Goal: Task Accomplishment & Management: Manage account settings

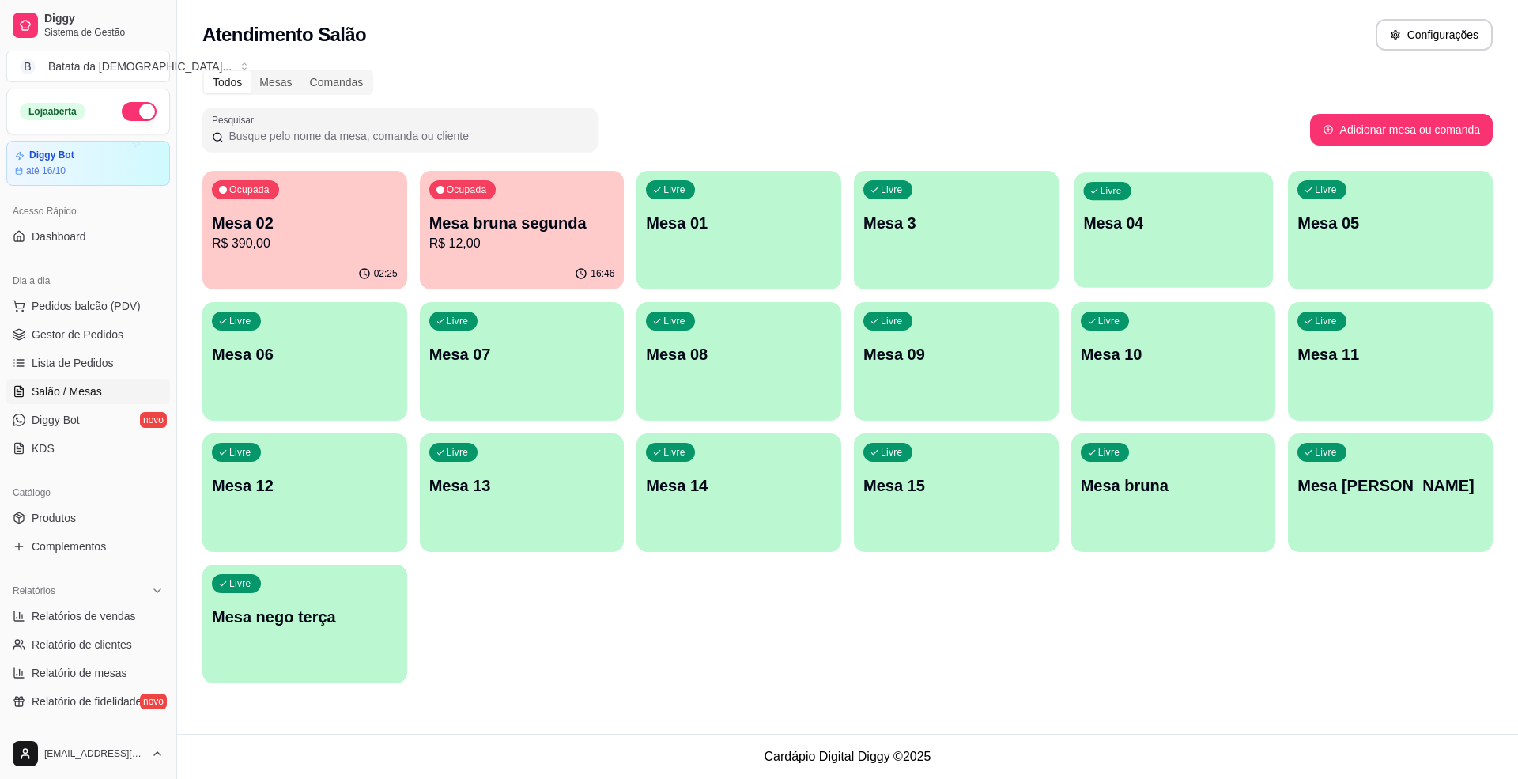
click at [1132, 232] on p "Mesa 04" at bounding box center [1173, 223] width 180 height 21
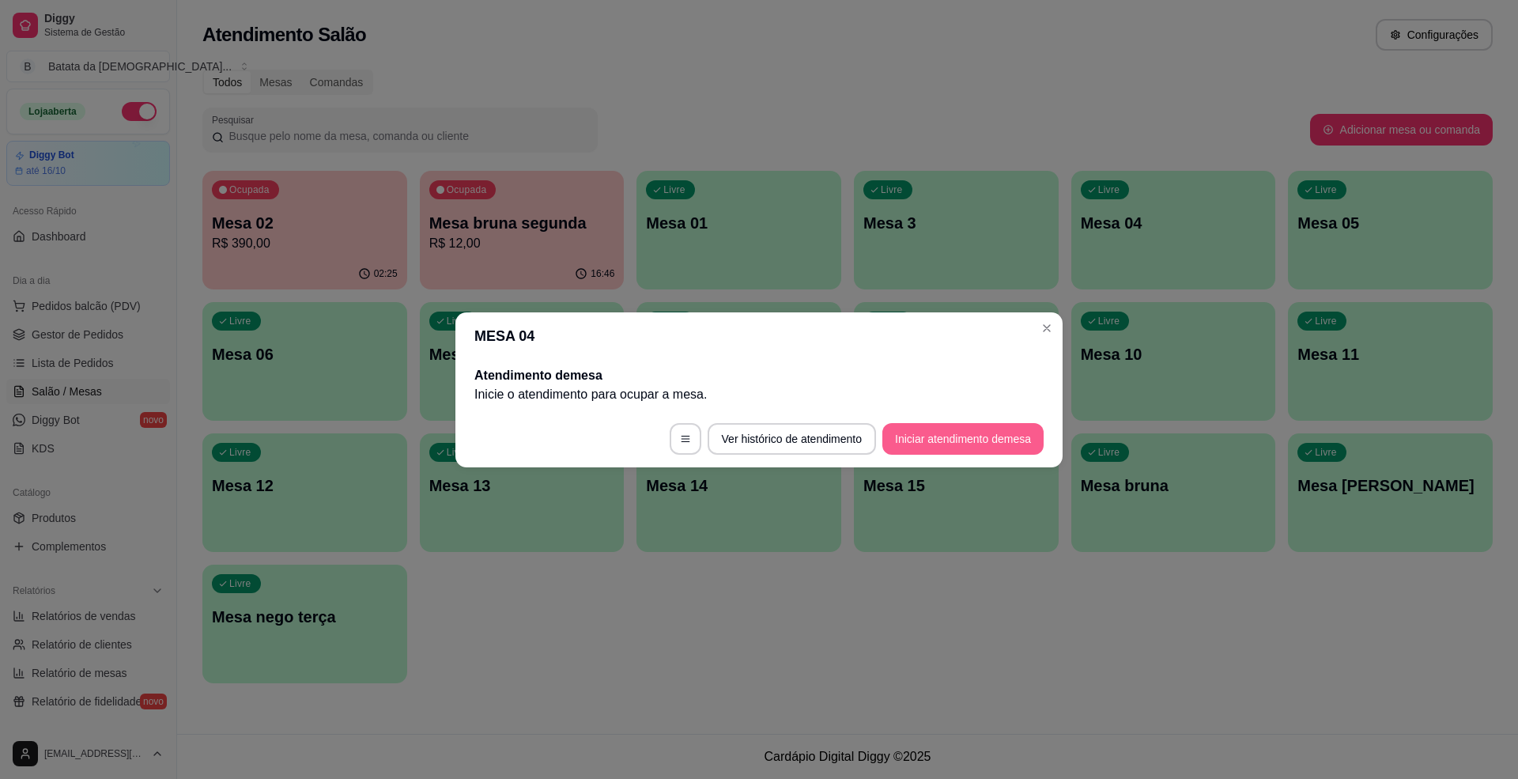
click at [924, 440] on button "Iniciar atendimento de mesa" at bounding box center [962, 439] width 161 height 32
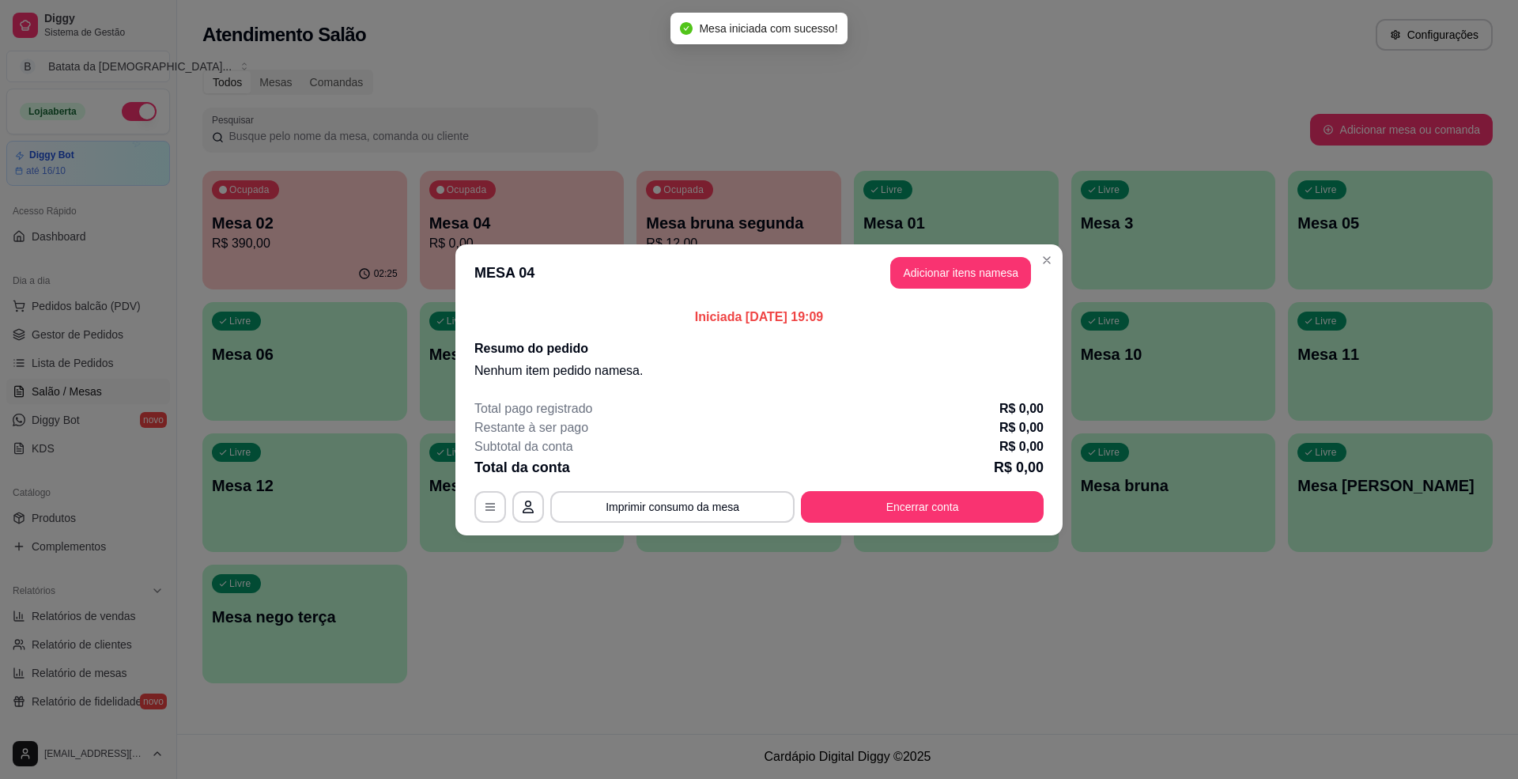
click at [939, 250] on header "MESA 04 Adicionar itens na mesa" at bounding box center [758, 272] width 607 height 57
click at [949, 256] on header "MESA 04 Adicionar itens na mesa" at bounding box center [758, 272] width 607 height 57
click at [960, 272] on button "Adicionar itens na mesa" at bounding box center [960, 273] width 141 height 32
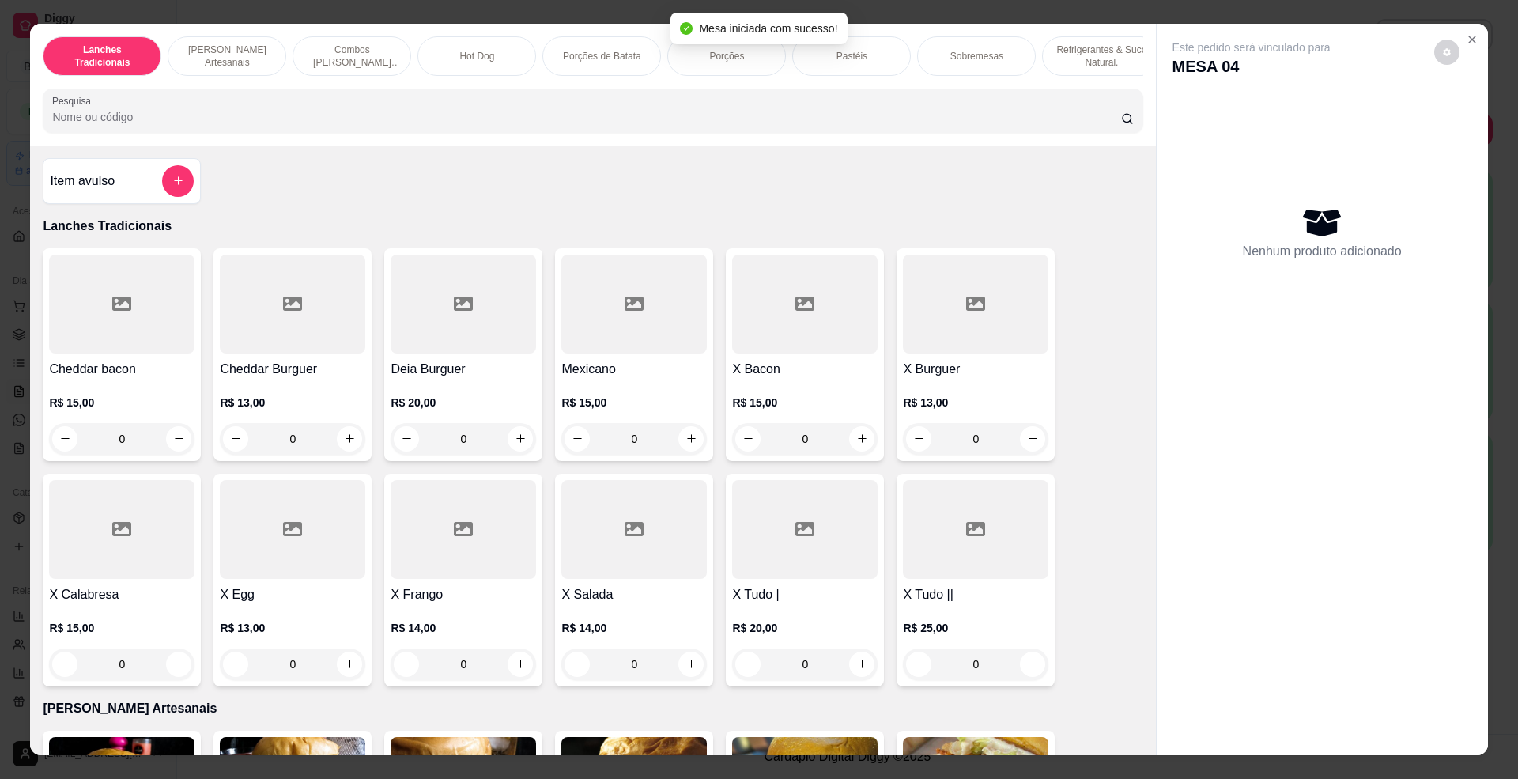
scroll to position [105, 0]
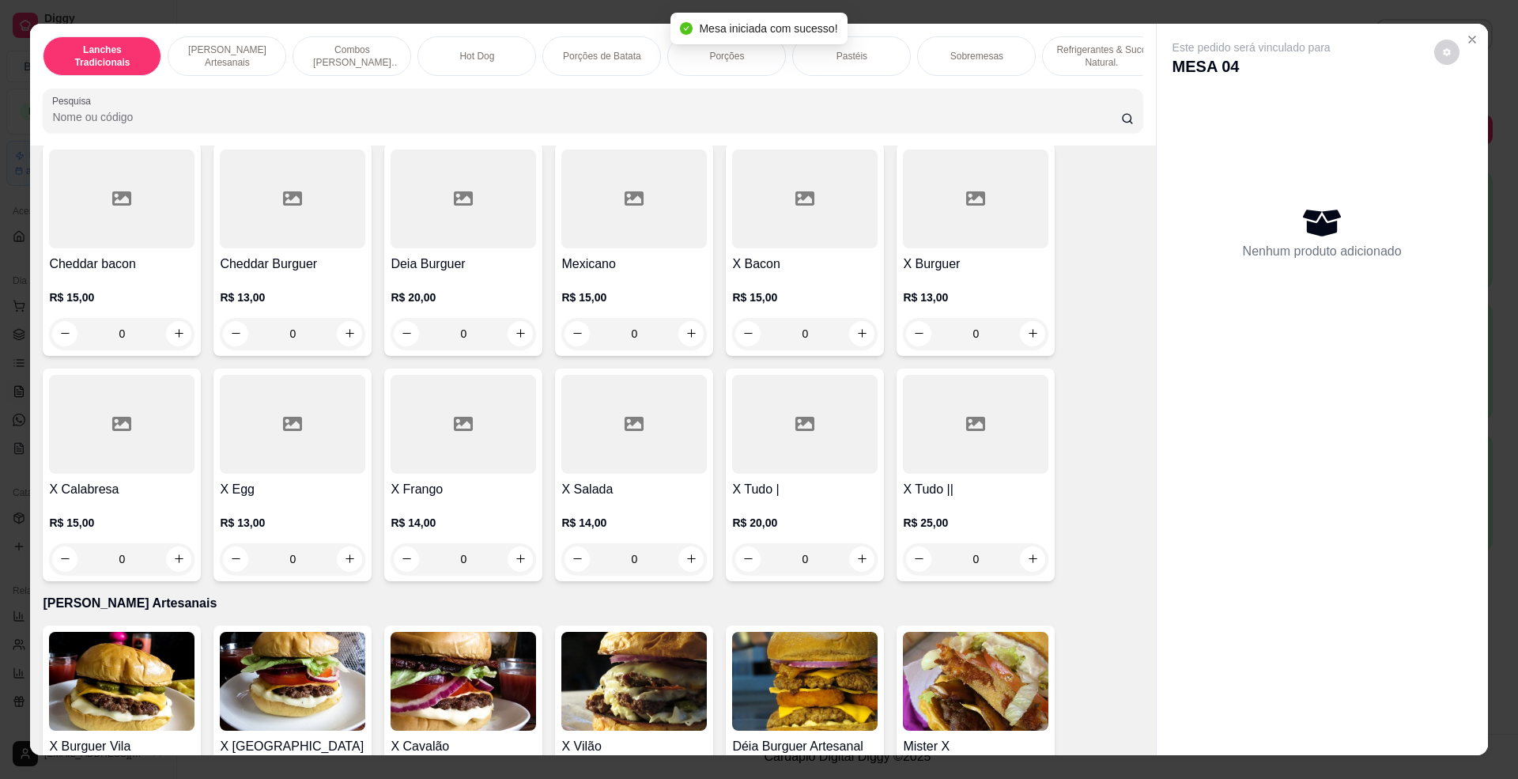
click at [199, 115] on div at bounding box center [592, 111] width 1081 height 32
click at [274, 125] on input "Pesquisa" at bounding box center [586, 117] width 1068 height 16
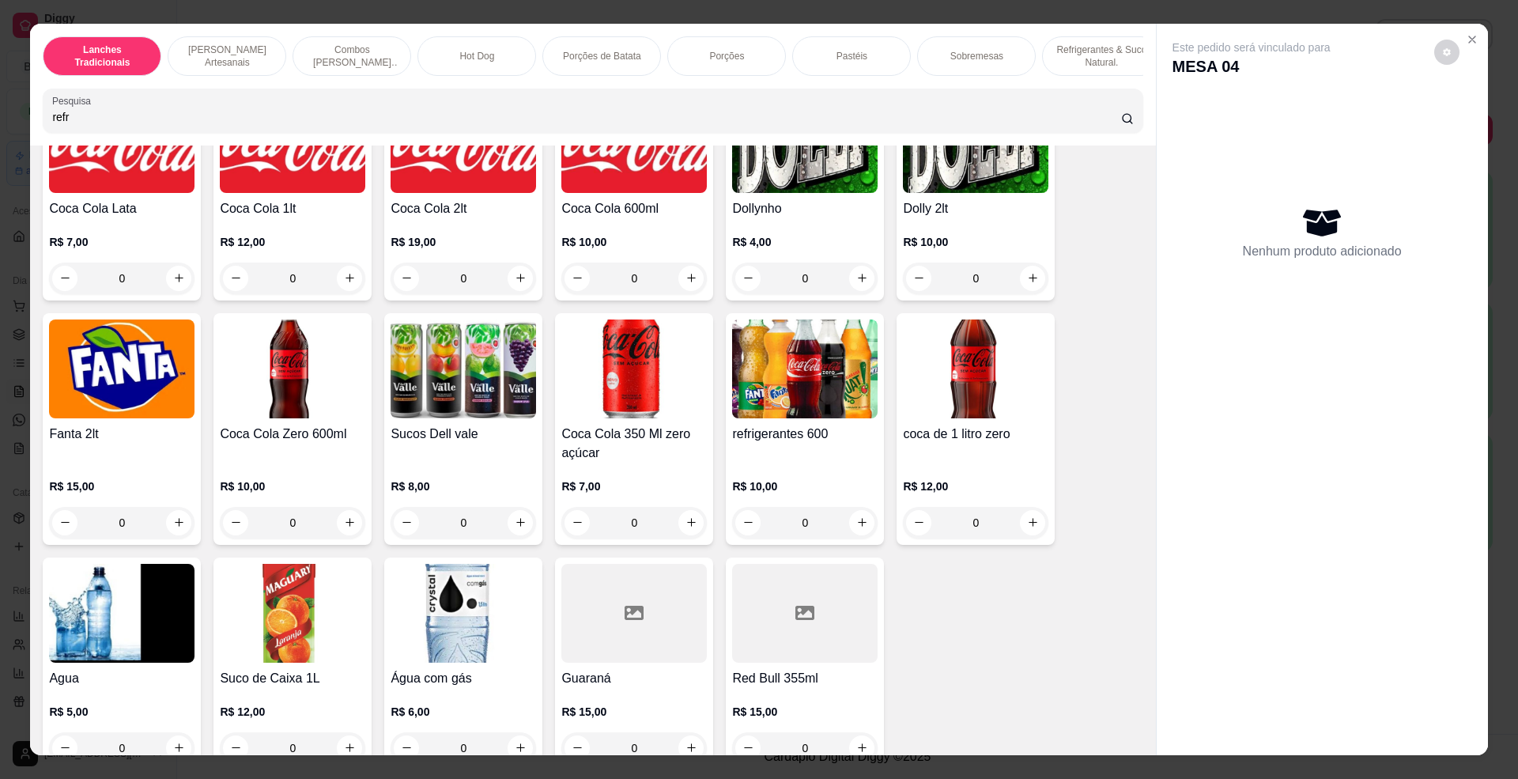
scroll to position [3735, 0]
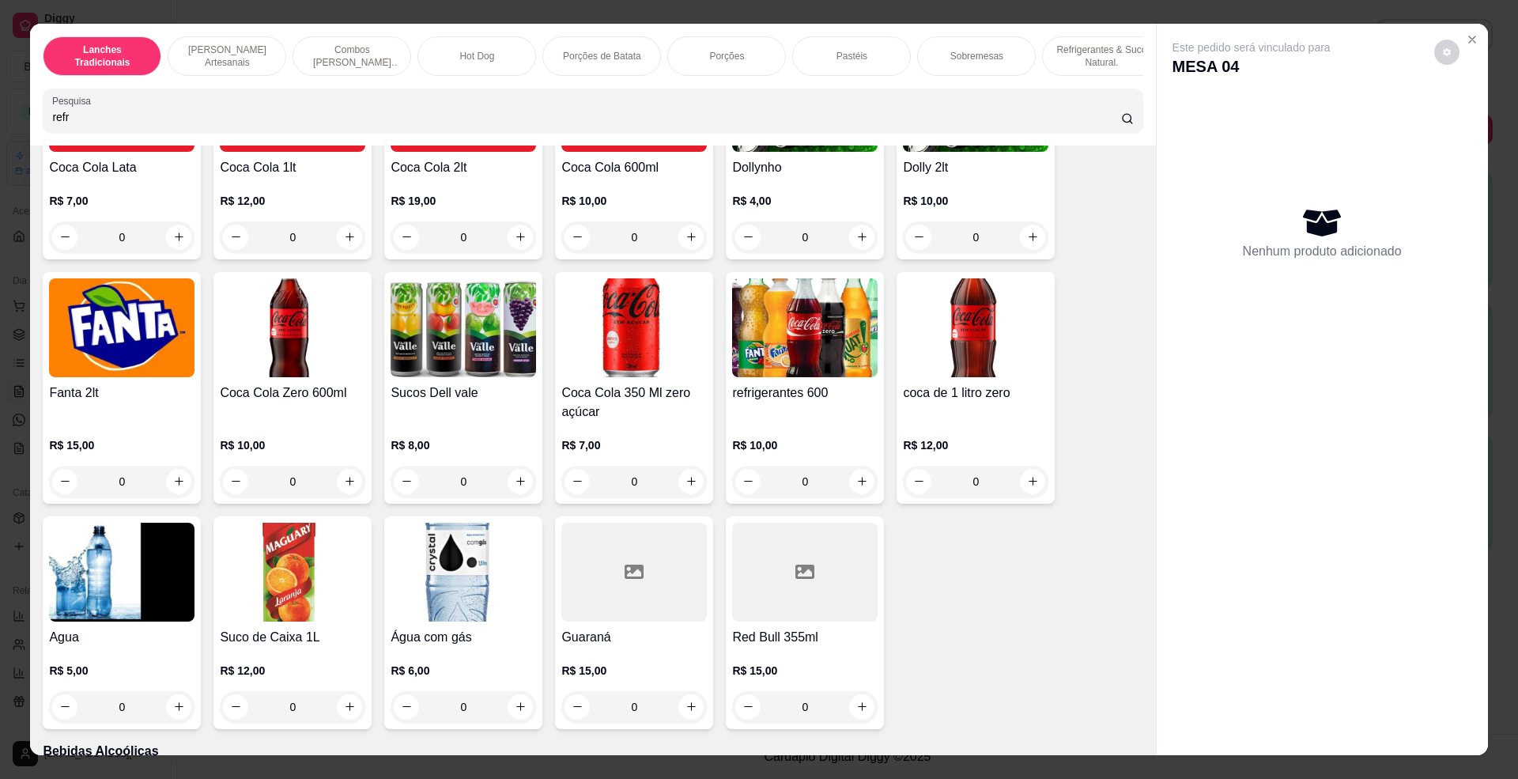
type input "refr"
click at [813, 377] on img at bounding box center [804, 327] width 145 height 99
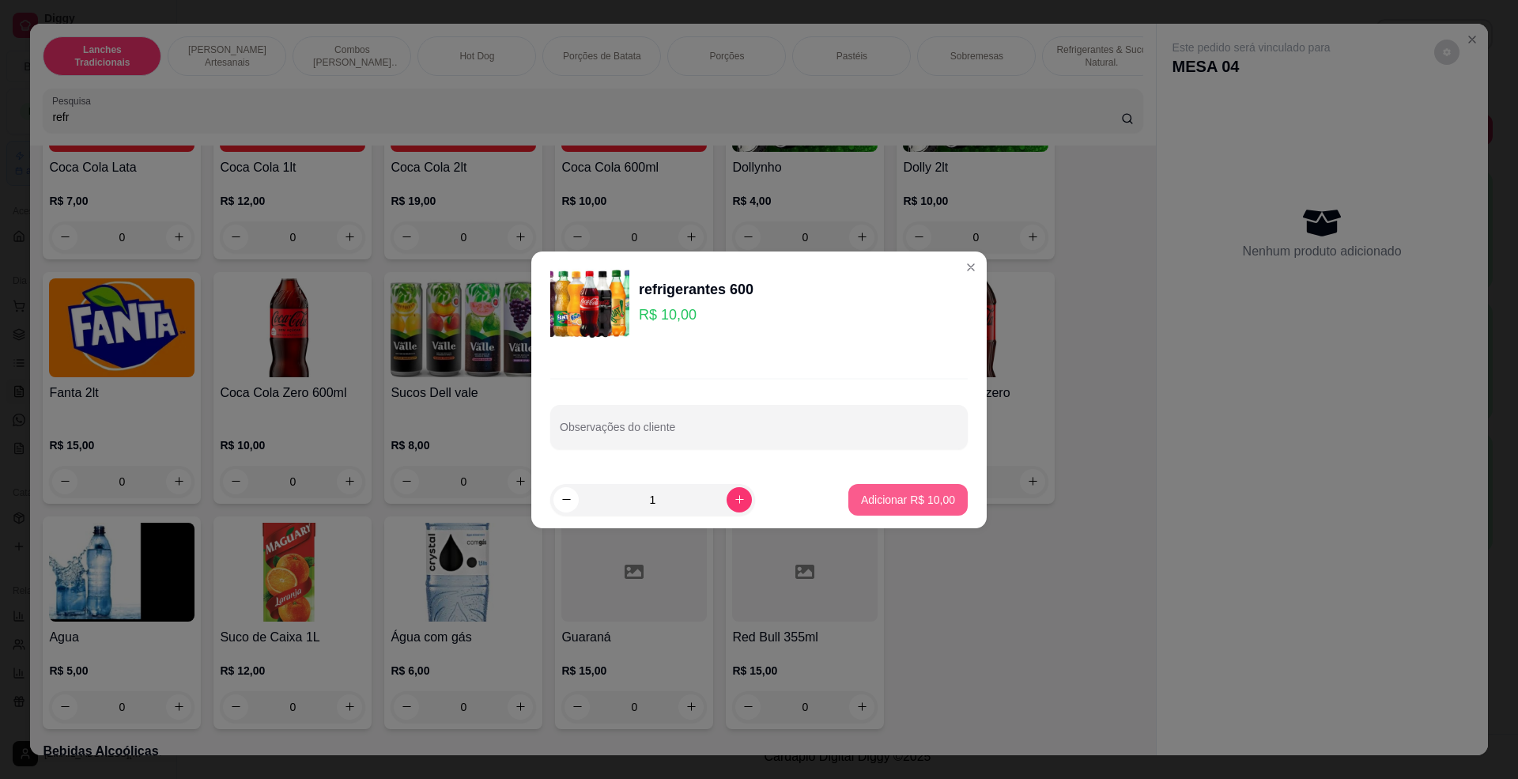
click at [879, 503] on p "Adicionar R$ 10,00" at bounding box center [908, 500] width 94 height 16
type input "1"
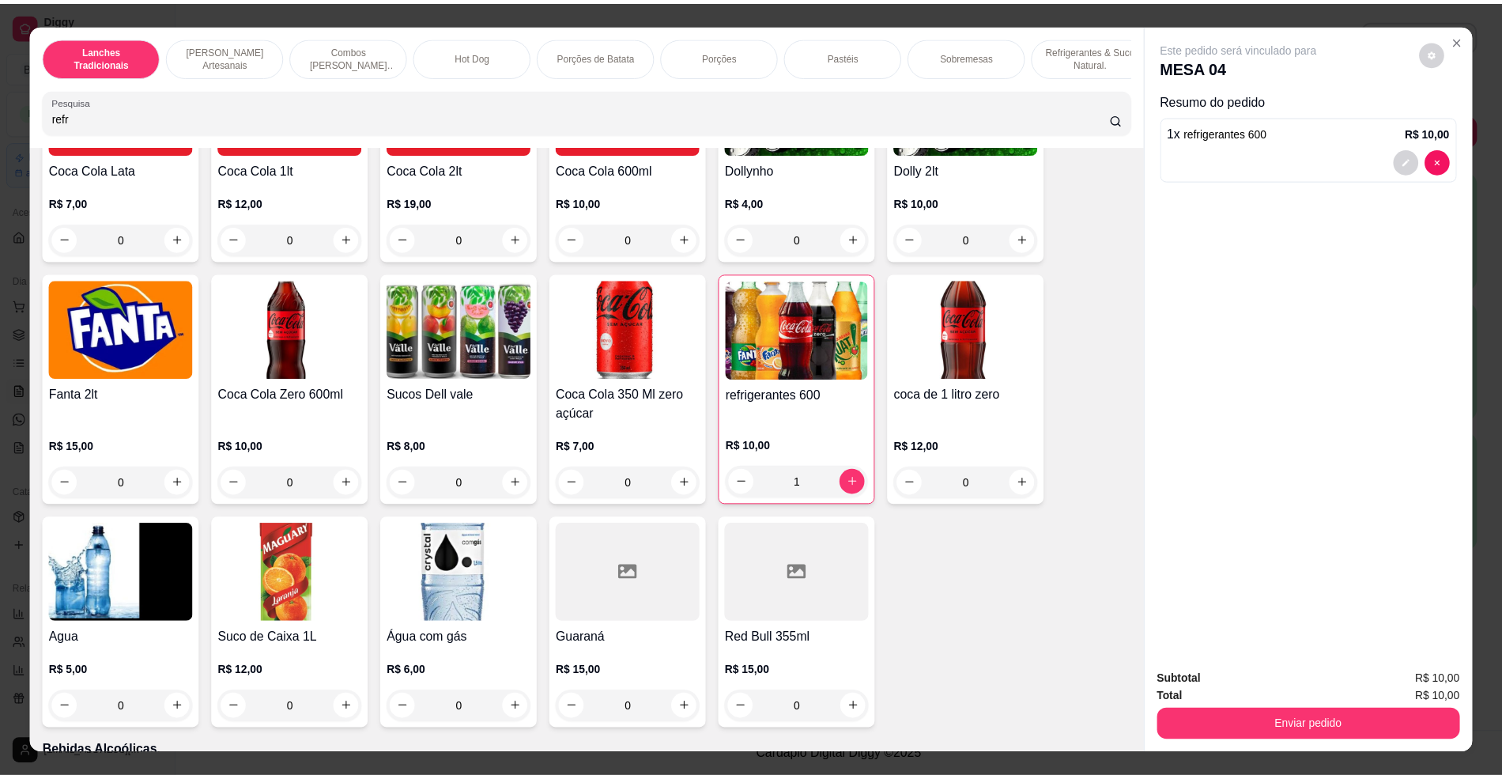
scroll to position [3737, 0]
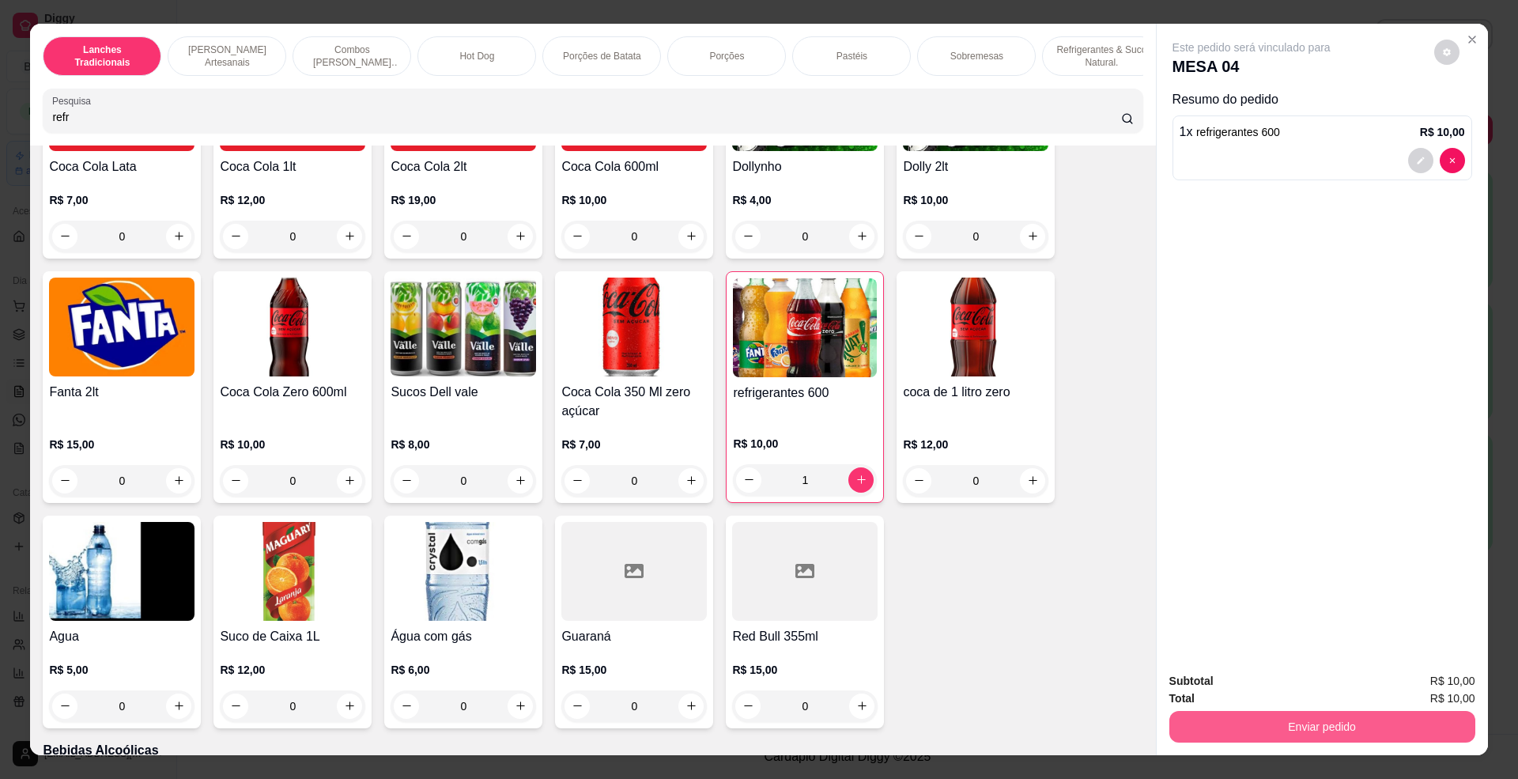
click at [1278, 731] on button "Enviar pedido" at bounding box center [1322, 727] width 306 height 32
click at [1252, 681] on button "Não registrar e enviar pedido" at bounding box center [1268, 689] width 164 height 30
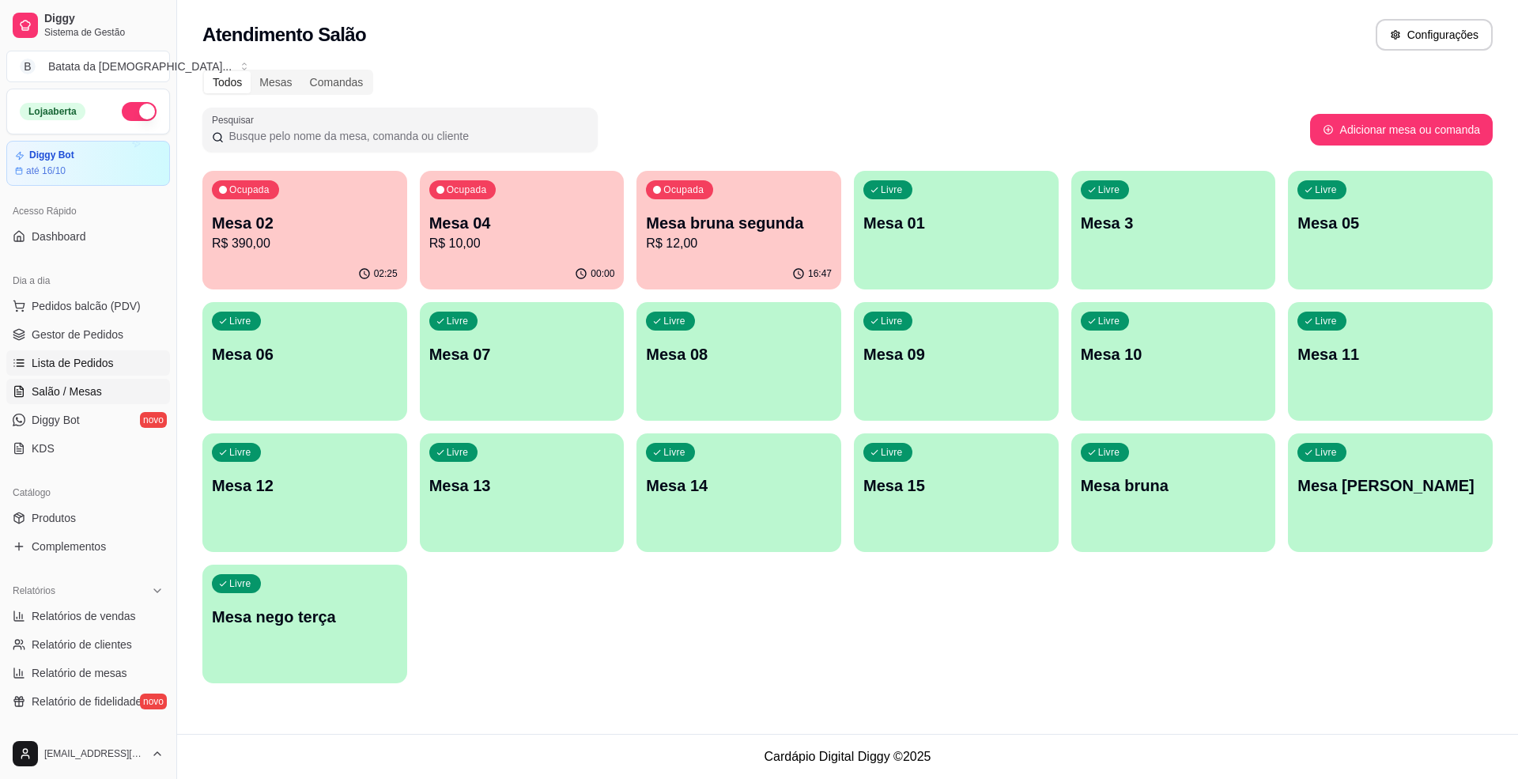
click at [62, 375] on link "Lista de Pedidos" at bounding box center [88, 362] width 164 height 25
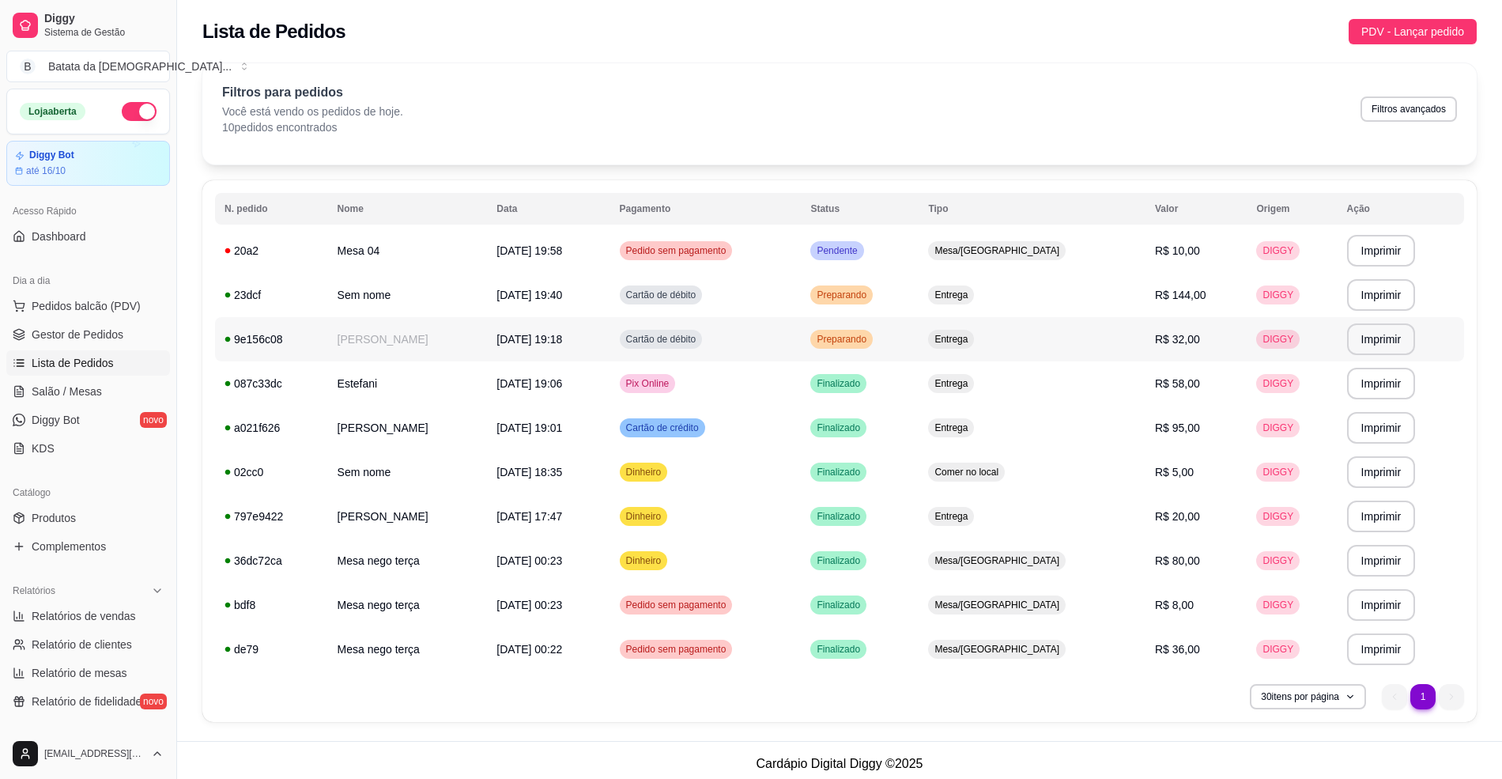
click at [802, 343] on td "Cartão de débito" at bounding box center [705, 339] width 191 height 44
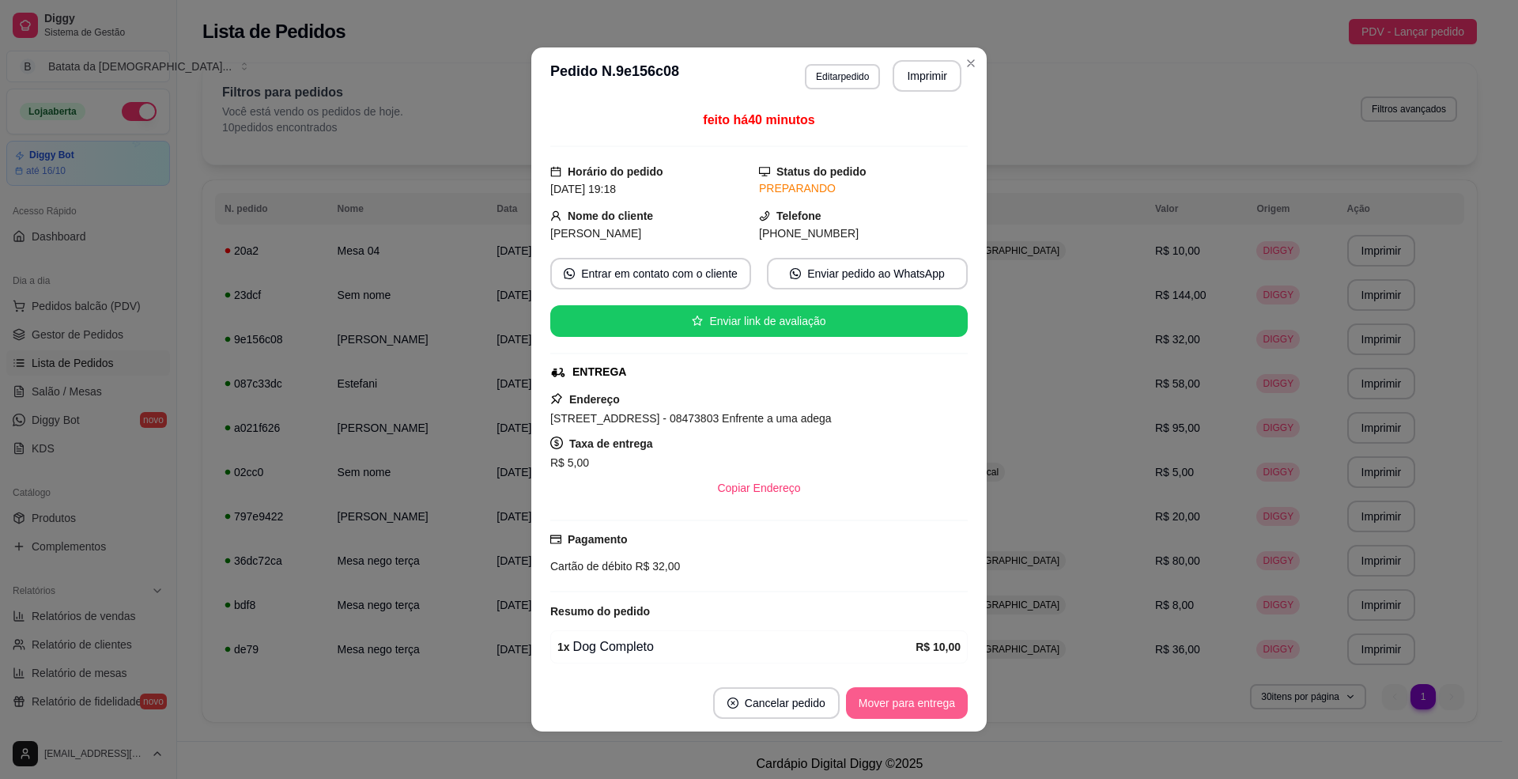
click at [868, 700] on button "Mover para entrega" at bounding box center [907, 703] width 122 height 32
click at [883, 702] on button "Mover para finalizado" at bounding box center [901, 703] width 131 height 32
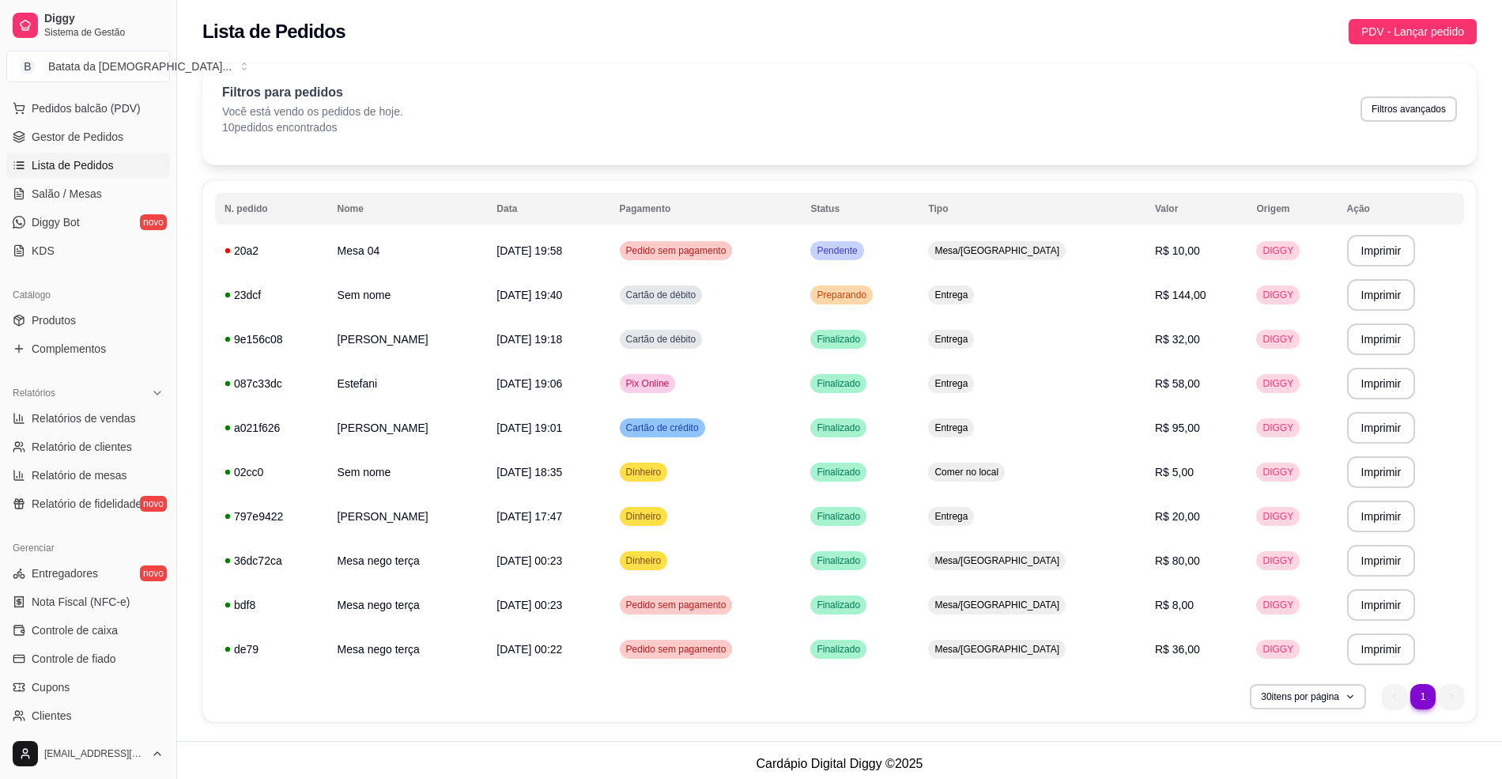
scroll to position [210, 0]
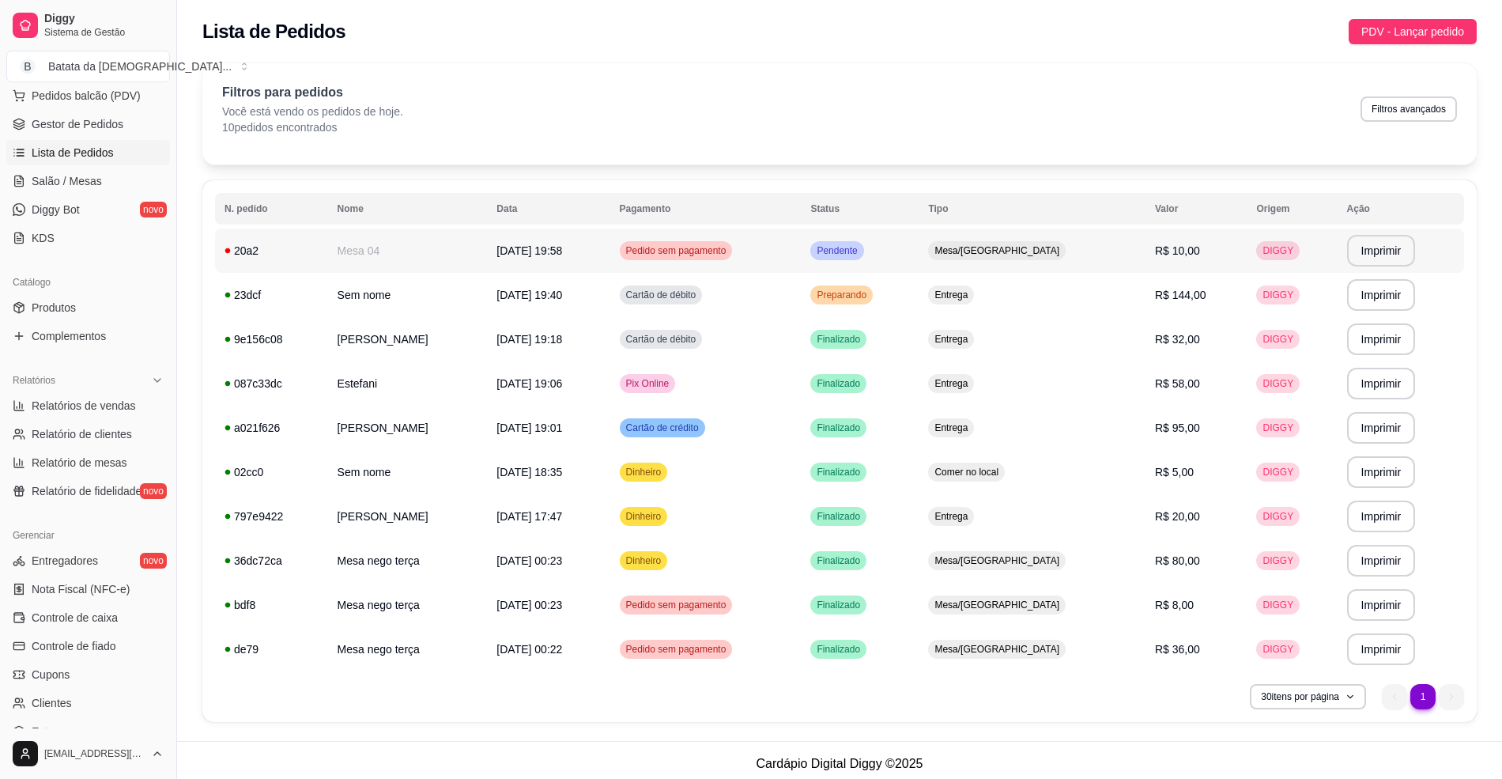
click at [919, 260] on td "Pendente" at bounding box center [860, 250] width 118 height 44
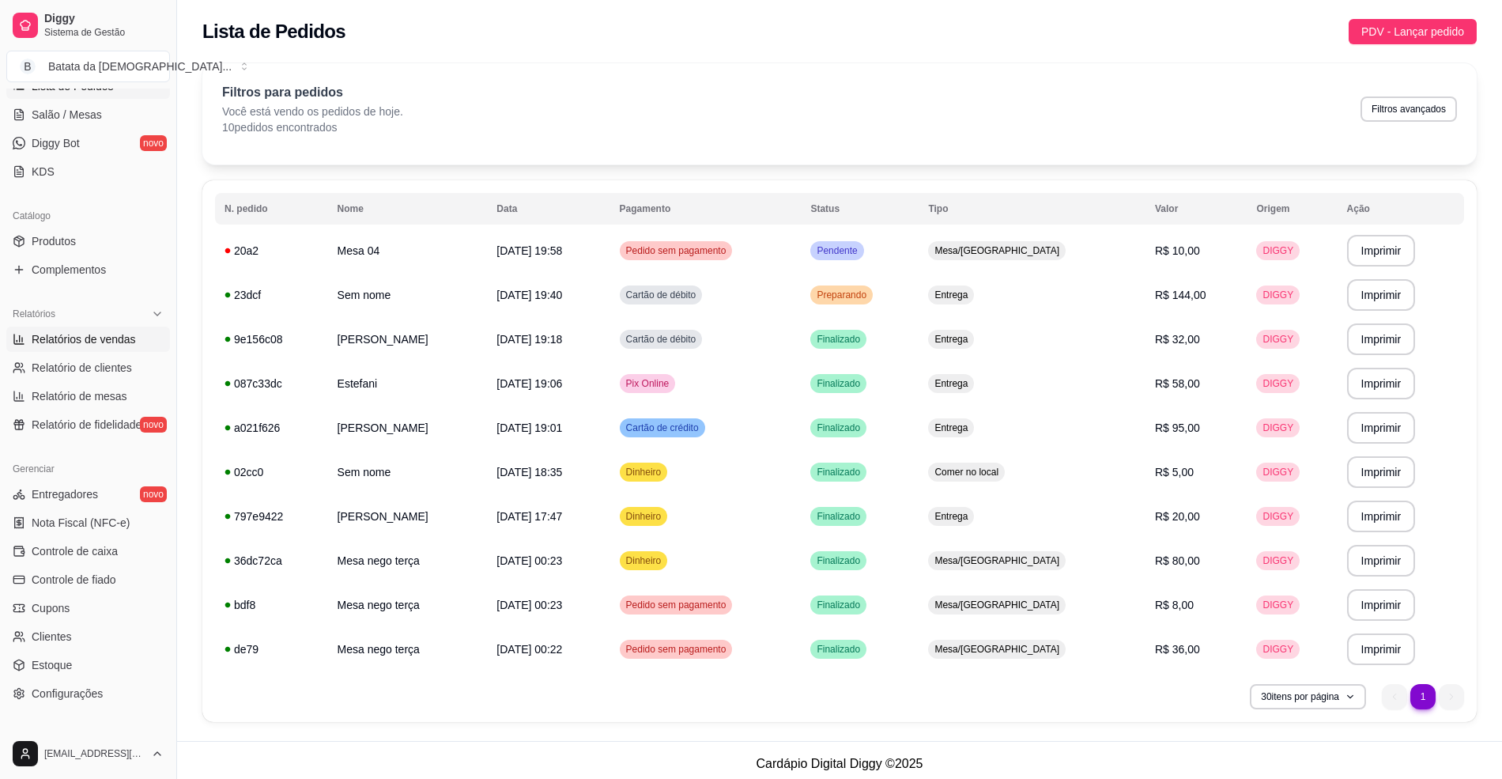
scroll to position [359, 0]
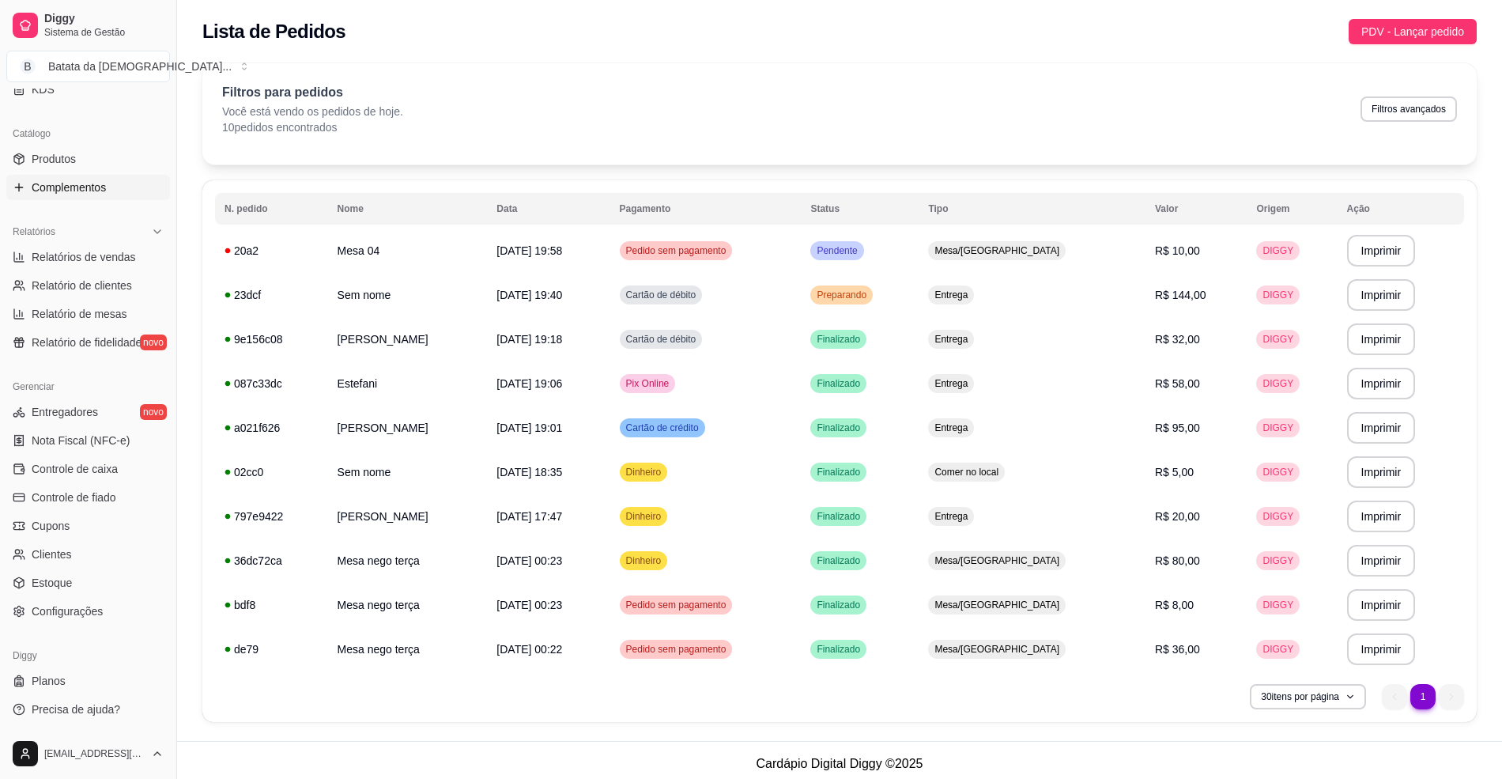
click at [101, 177] on link "Complementos" at bounding box center [88, 187] width 164 height 25
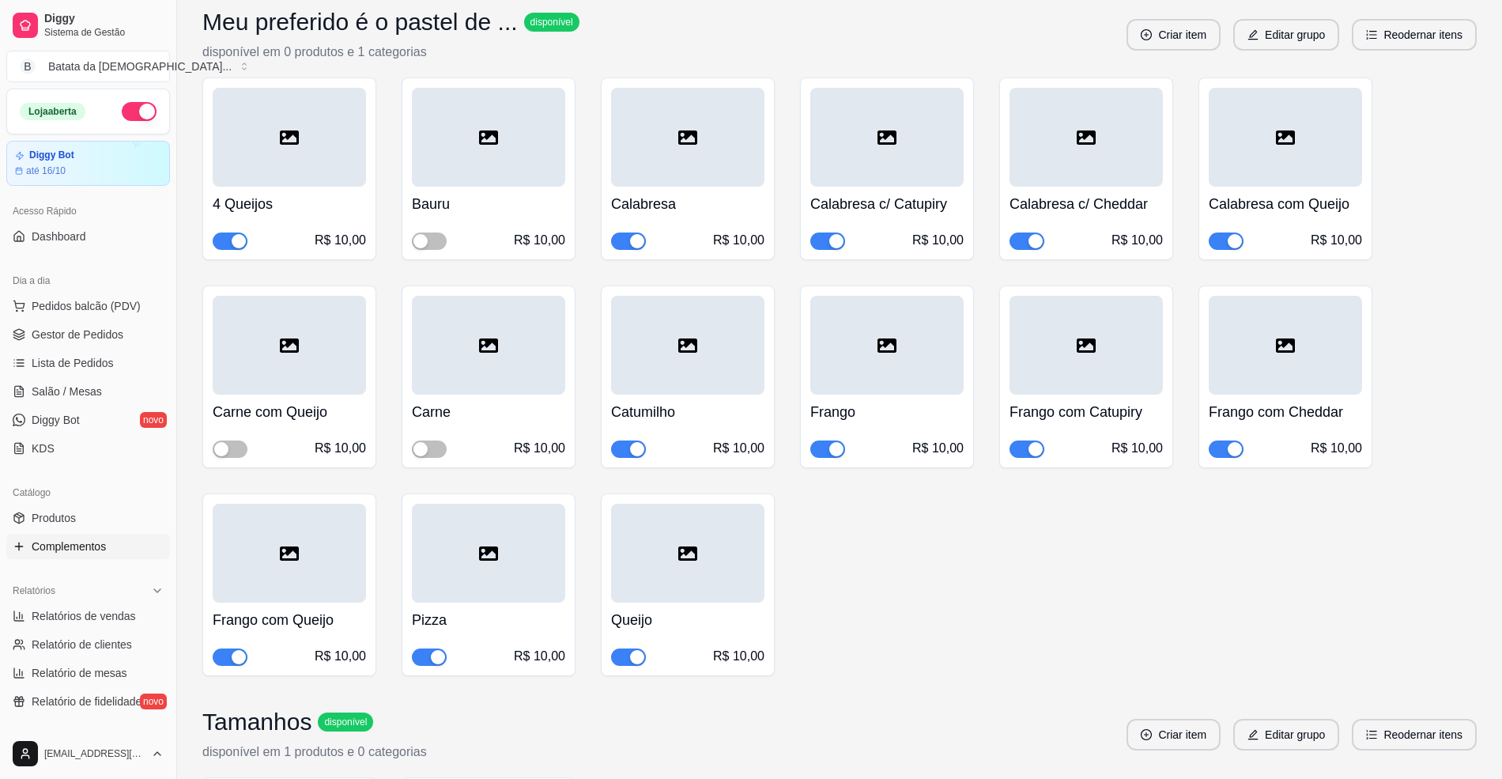
scroll to position [105, 0]
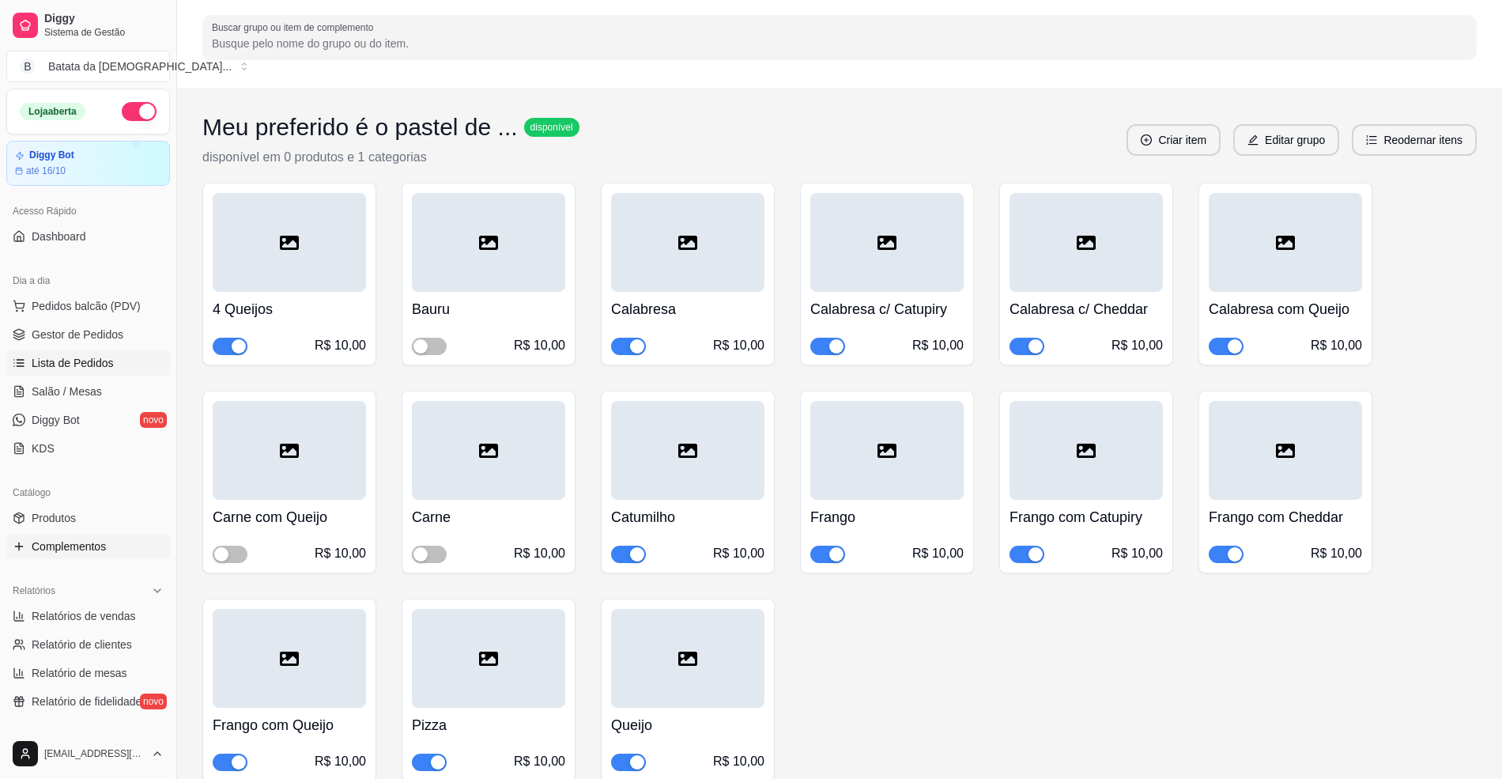
click at [61, 368] on span "Lista de Pedidos" at bounding box center [73, 363] width 82 height 16
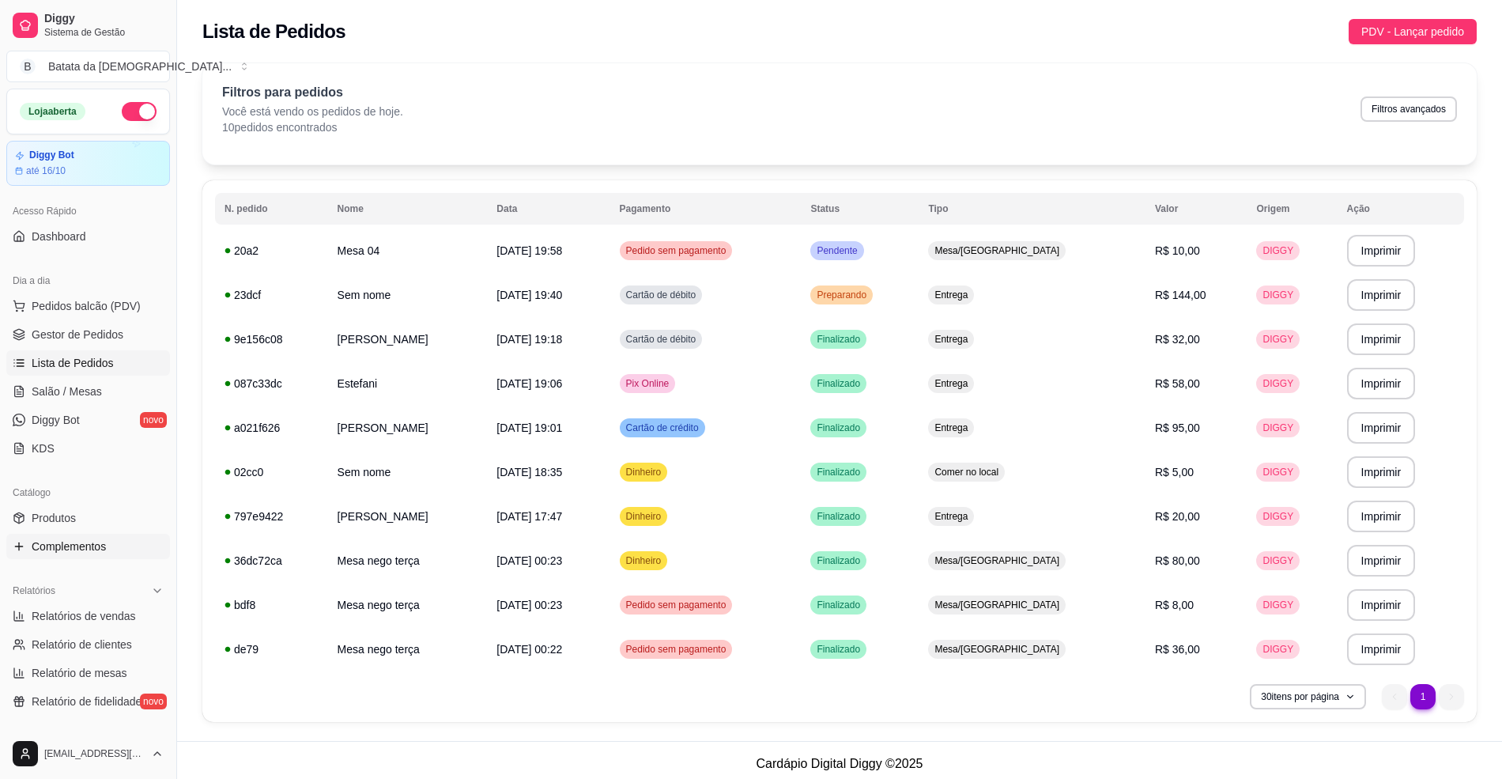
drag, startPoint x: 65, startPoint y: 560, endPoint x: 76, endPoint y: 536, distance: 26.9
click at [66, 560] on div "Catálogo Produtos Complementos" at bounding box center [88, 520] width 176 height 92
click at [76, 536] on link "Complementos" at bounding box center [88, 546] width 164 height 25
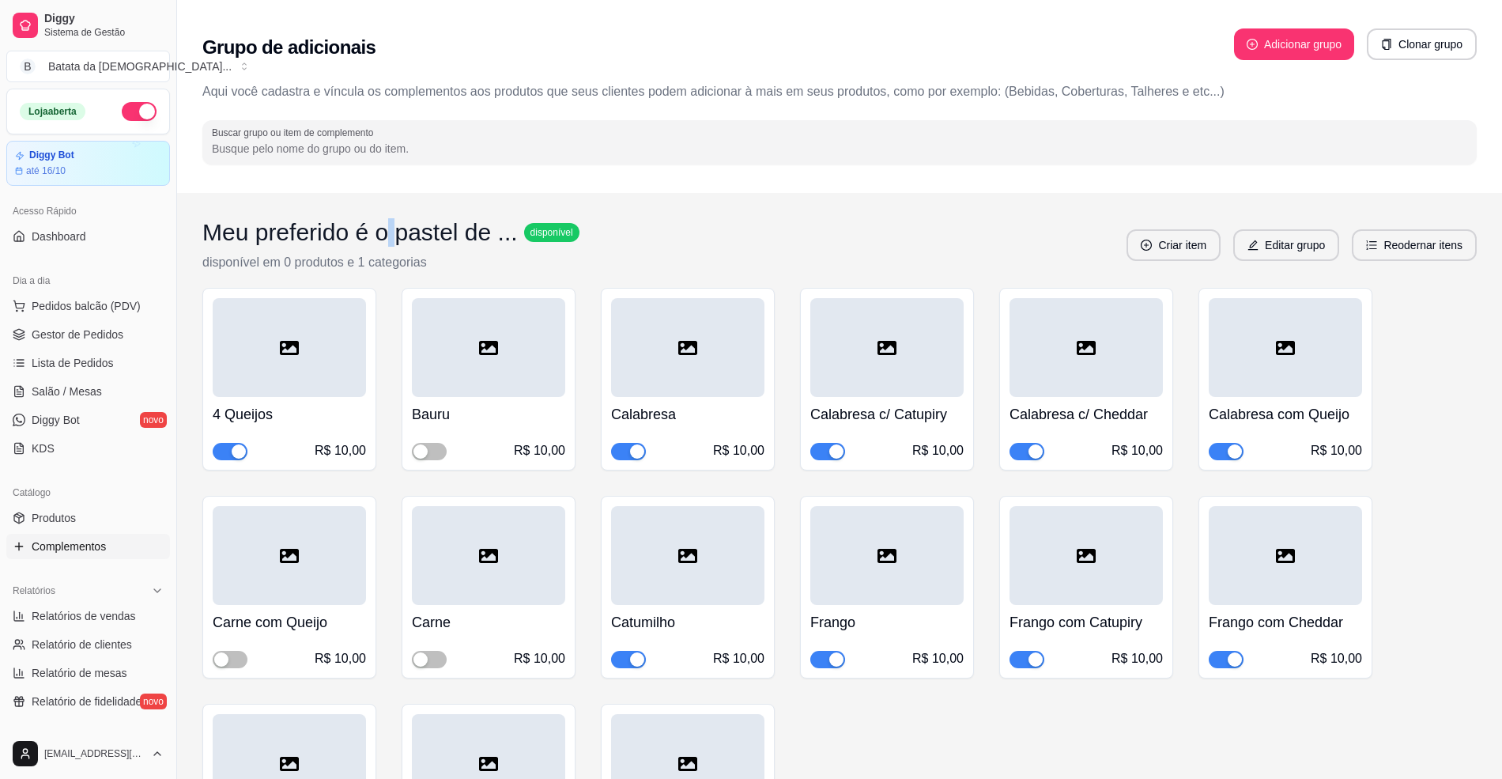
drag, startPoint x: 390, startPoint y: 217, endPoint x: 394, endPoint y: 226, distance: 10.3
click at [394, 222] on h3 "Meu preferido é o pastel de ..." at bounding box center [359, 232] width 315 height 28
click at [428, 451] on button "button" at bounding box center [429, 451] width 35 height 17
click at [130, 370] on link "Lista de Pedidos" at bounding box center [88, 362] width 164 height 25
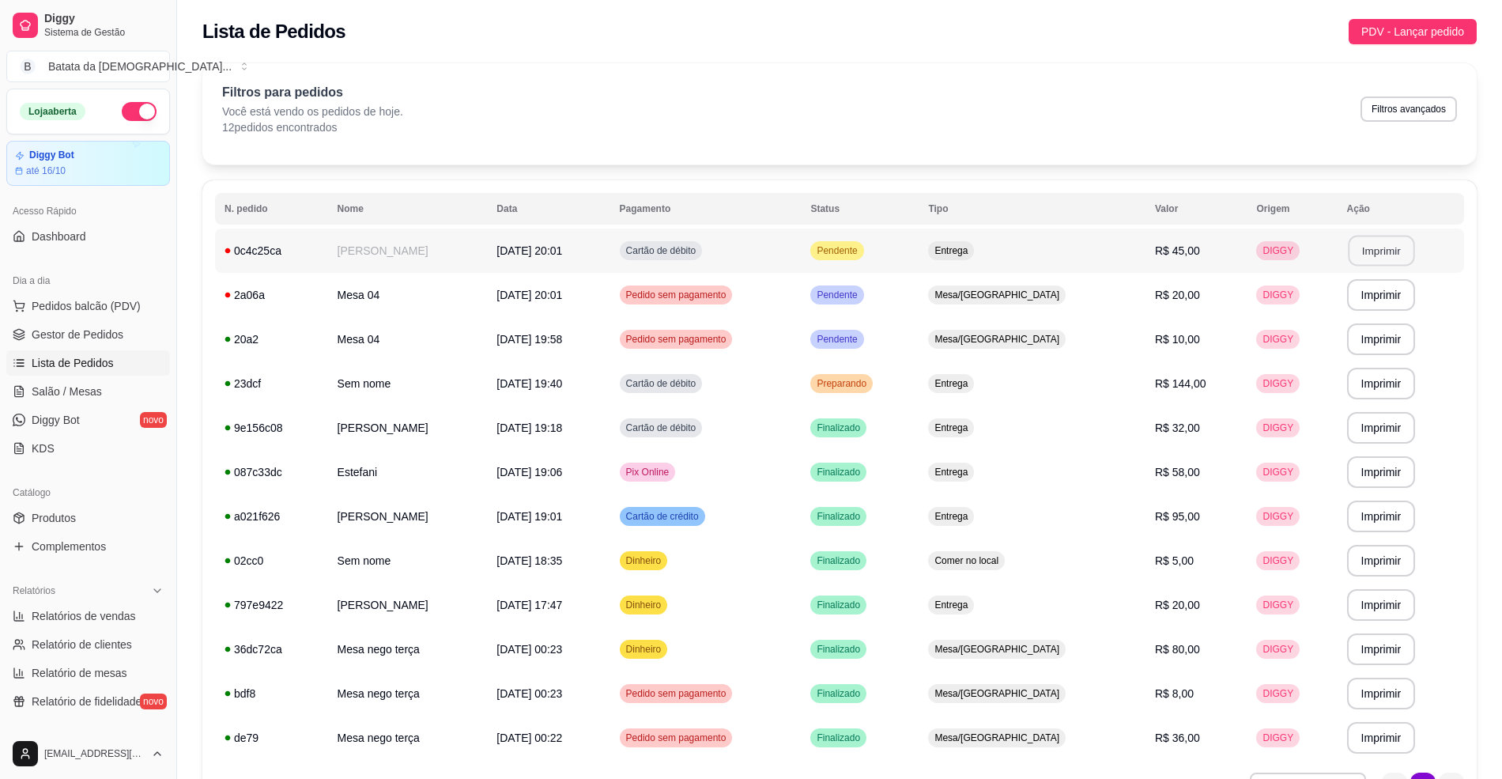
click at [1401, 251] on button "Imprimir" at bounding box center [1381, 251] width 66 height 31
click at [1354, 294] on button "Imprimir" at bounding box center [1381, 295] width 69 height 32
click at [1083, 245] on td "Entrega" at bounding box center [1032, 250] width 227 height 44
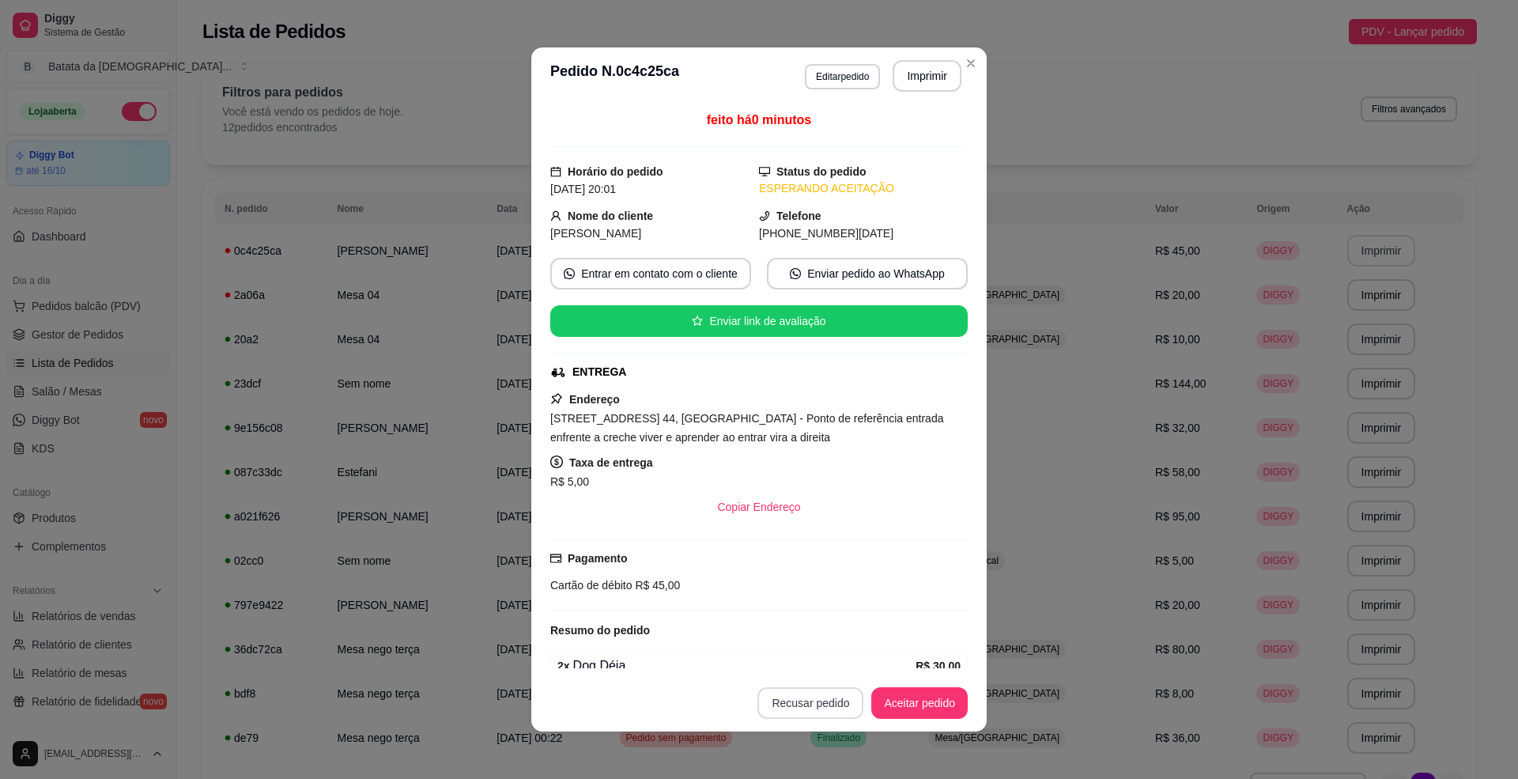
click at [825, 707] on button "Recusar pedido" at bounding box center [810, 703] width 106 height 32
click at [766, 669] on button "não" at bounding box center [774, 663] width 63 height 32
click at [890, 696] on button "Aceitar pedido" at bounding box center [919, 703] width 96 height 32
click at [892, 693] on button "Mover para preparo" at bounding box center [906, 703] width 123 height 32
drag, startPoint x: 677, startPoint y: 418, endPoint x: 530, endPoint y: 422, distance: 147.1
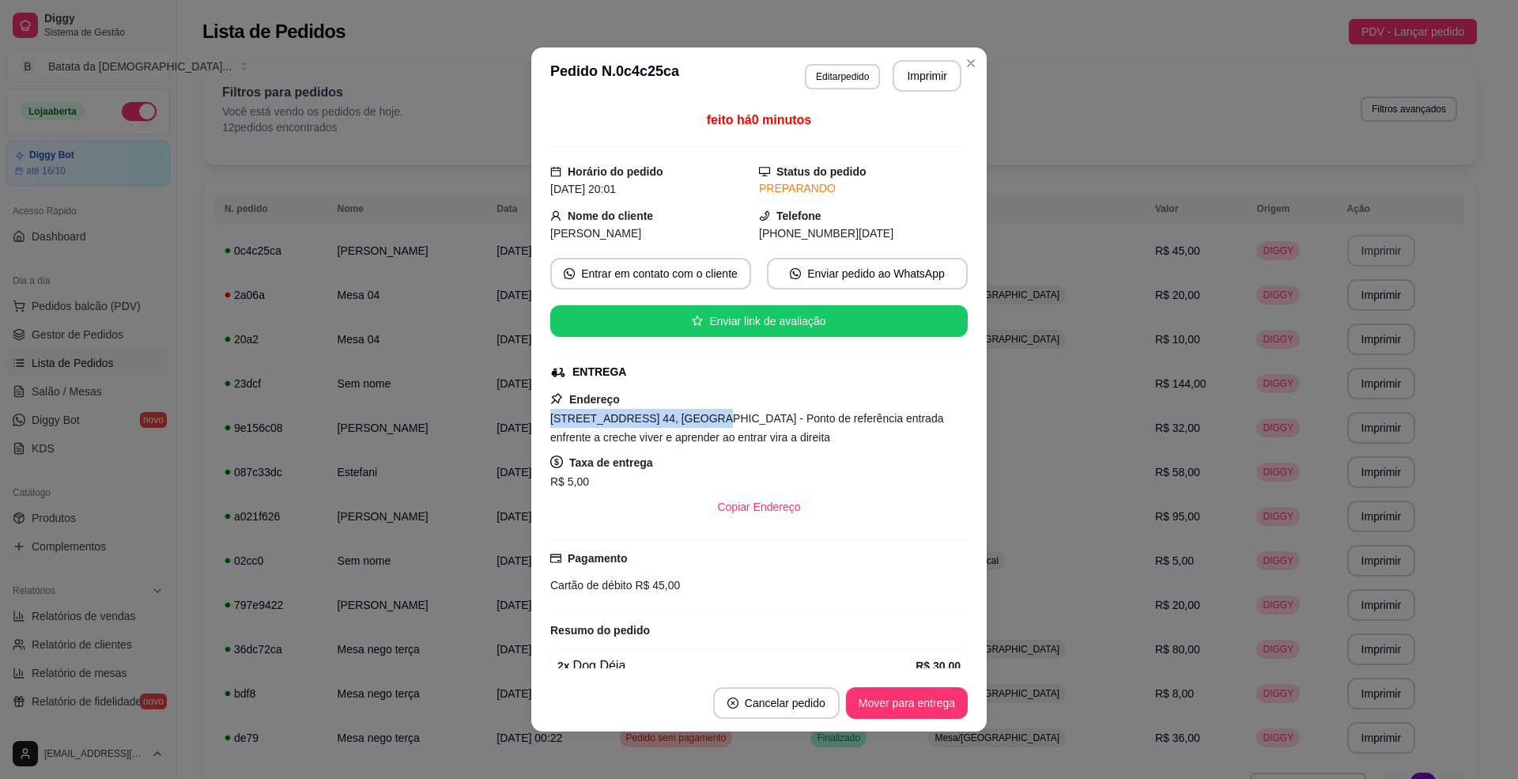
click at [531, 422] on div "feito há 0 minutos Horário do pedido 17/09/2025 20:01 Status do pedido PREPARAN…" at bounding box center [758, 389] width 455 height 570
copy span "Rua travessa Moura , n. 44,"
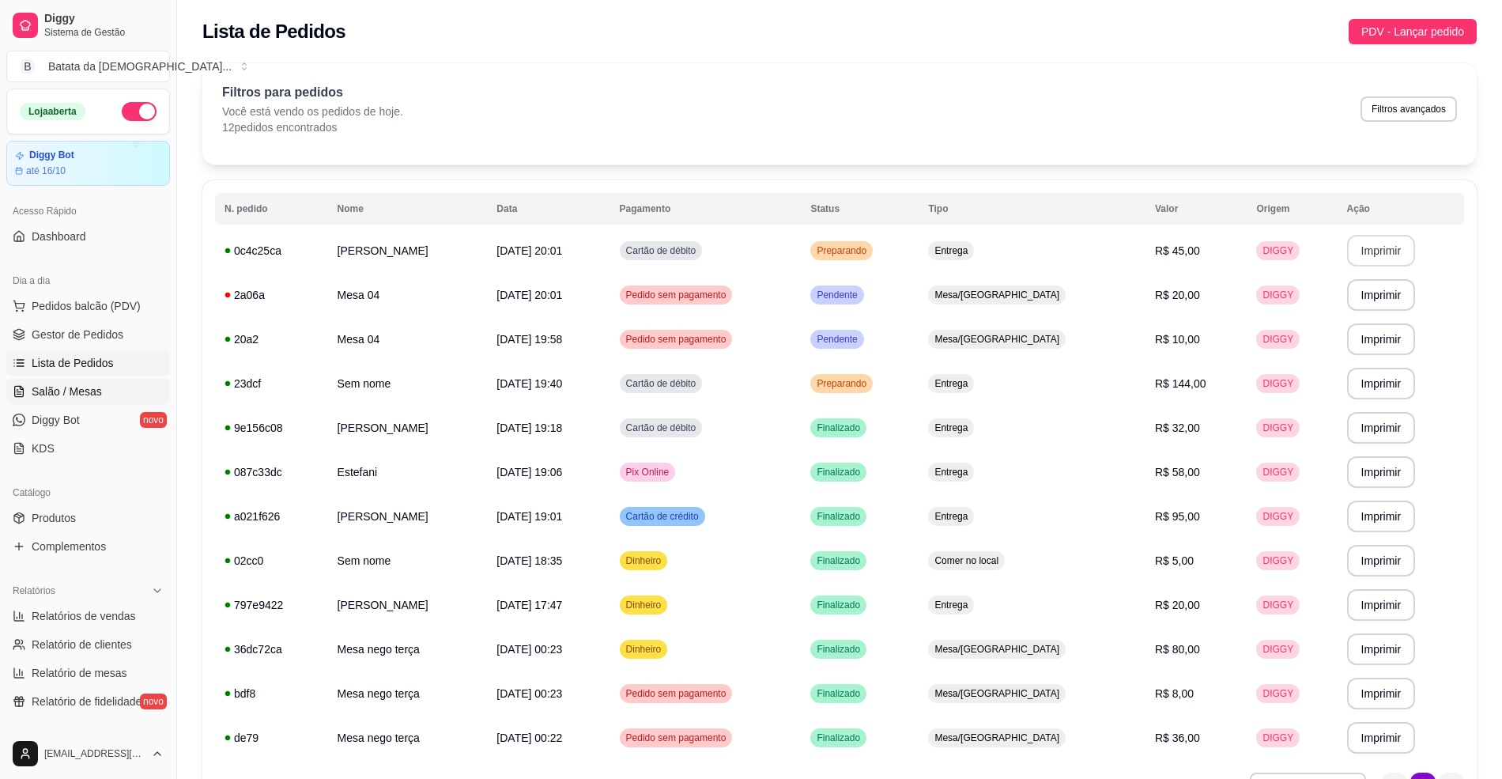
click at [67, 396] on span "Salão / Mesas" at bounding box center [67, 391] width 70 height 16
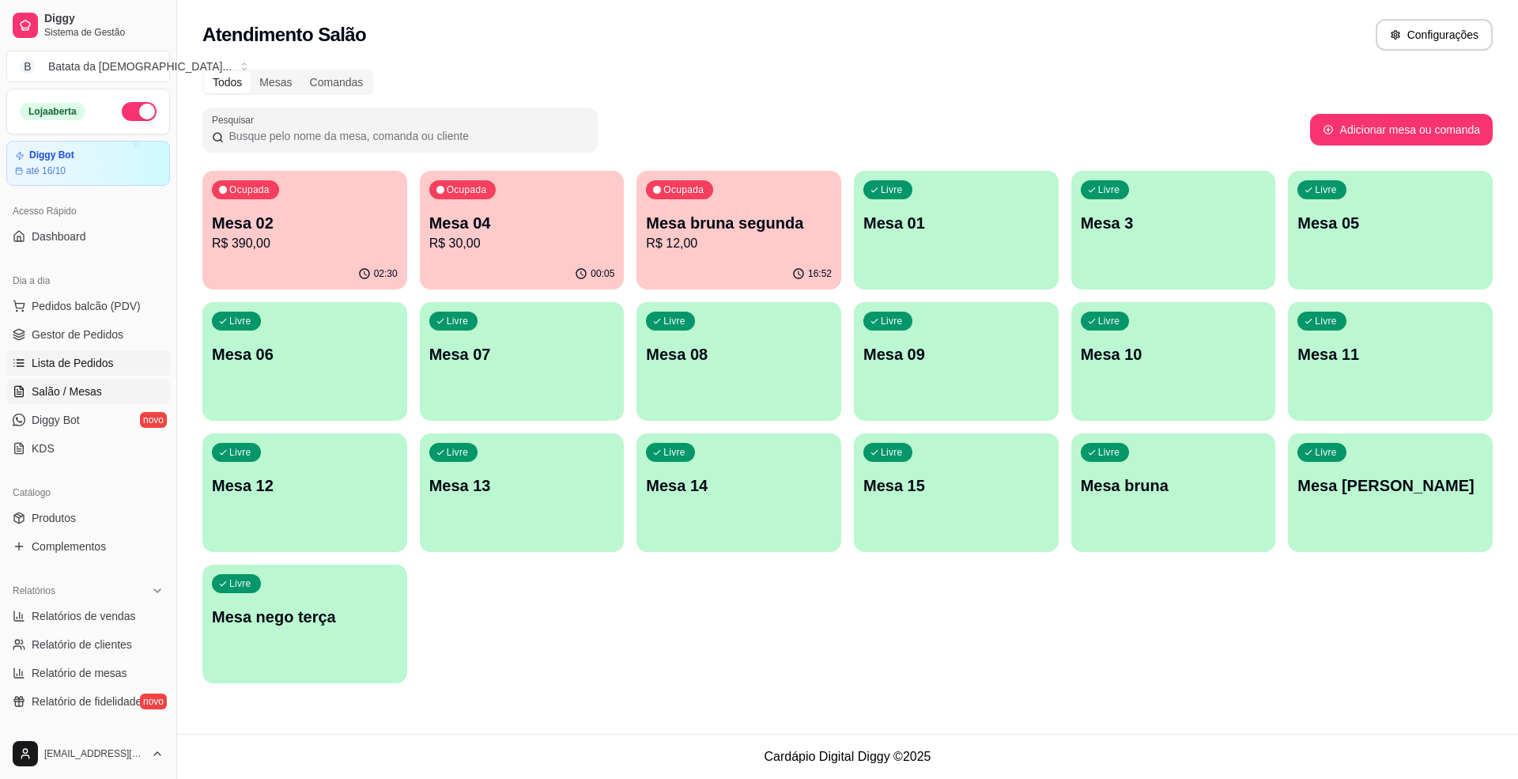
click at [79, 353] on link "Lista de Pedidos" at bounding box center [88, 362] width 164 height 25
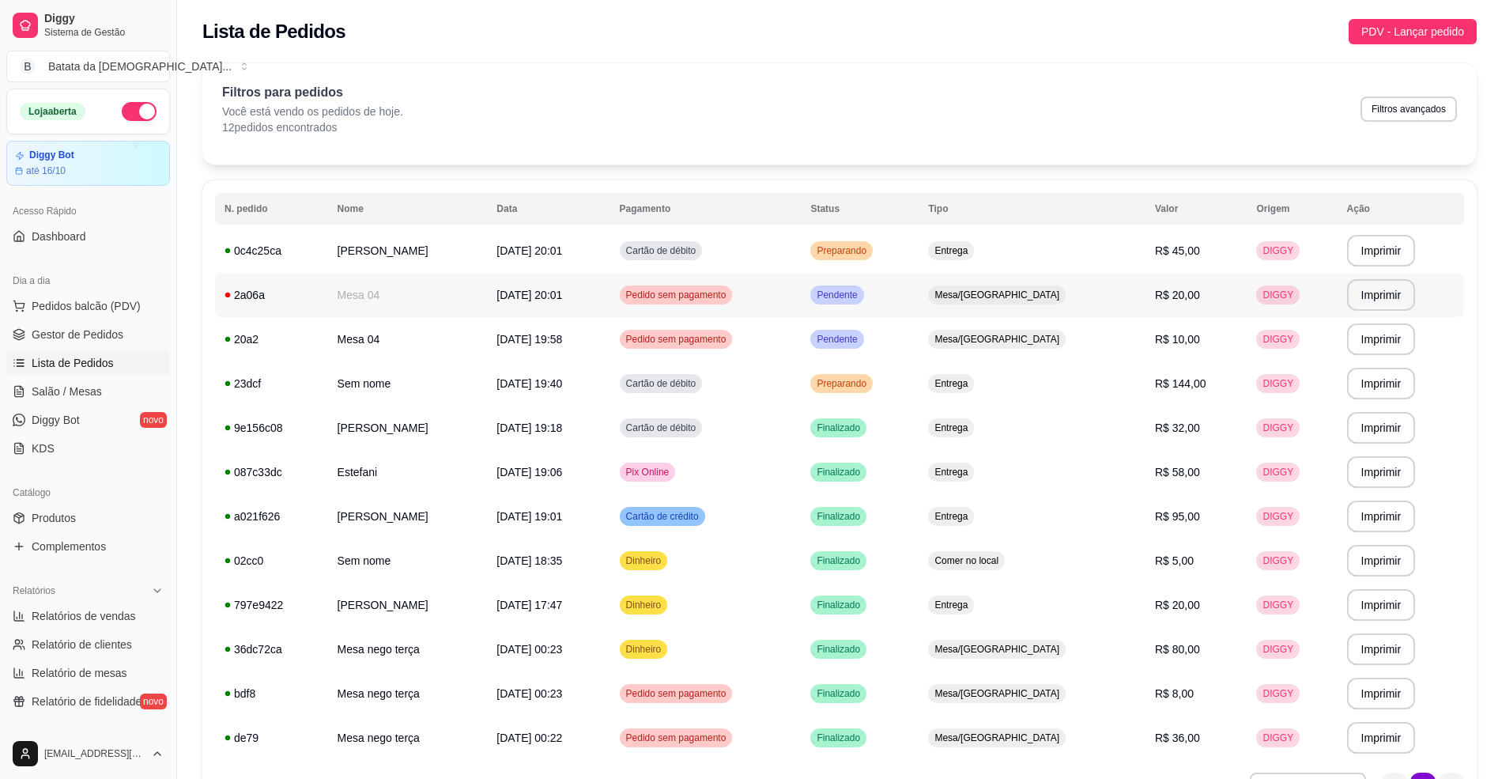
click at [730, 299] on span "Pedido sem pagamento" at bounding box center [676, 295] width 107 height 13
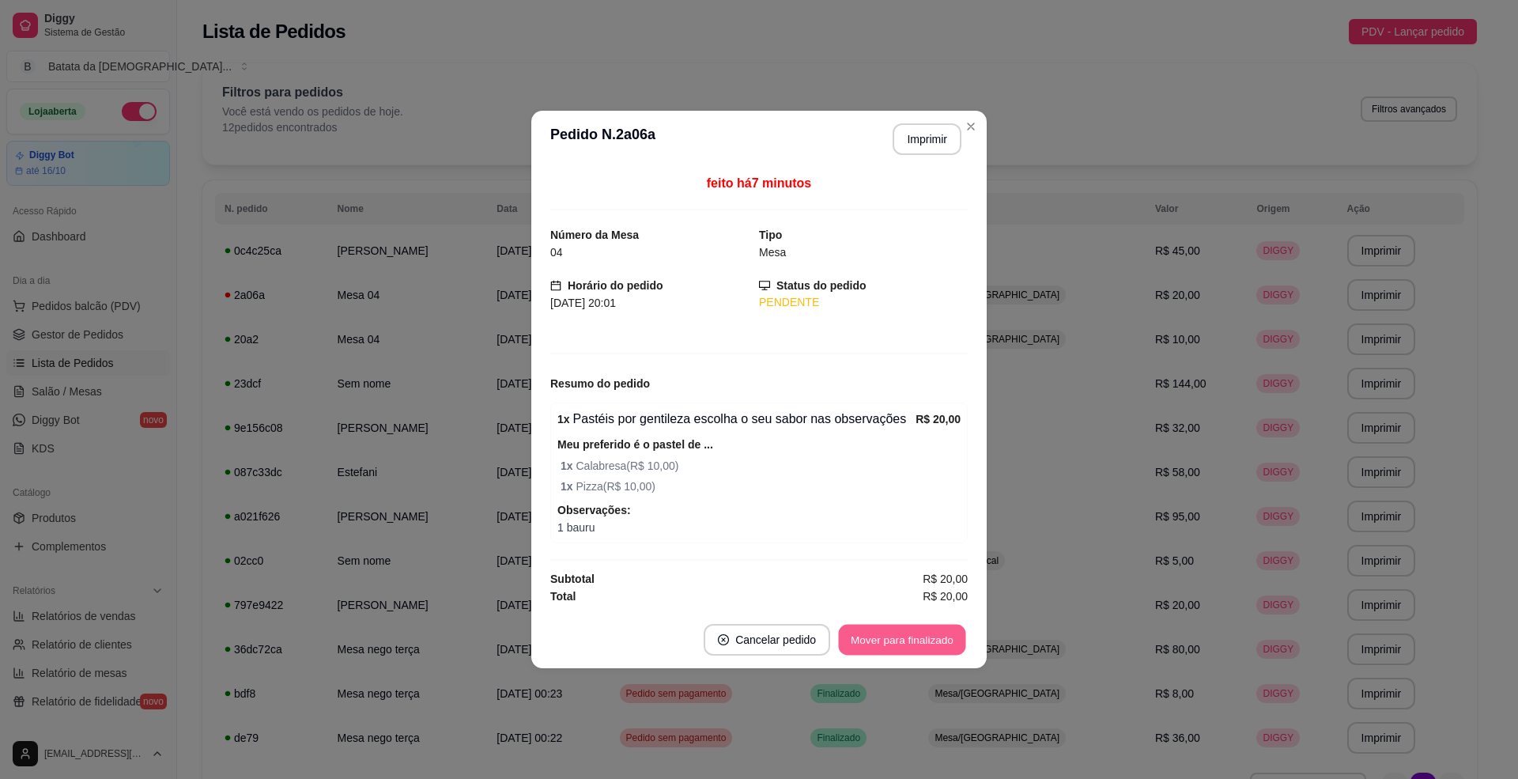
click at [934, 647] on button "Mover para finalizado" at bounding box center [902, 639] width 127 height 31
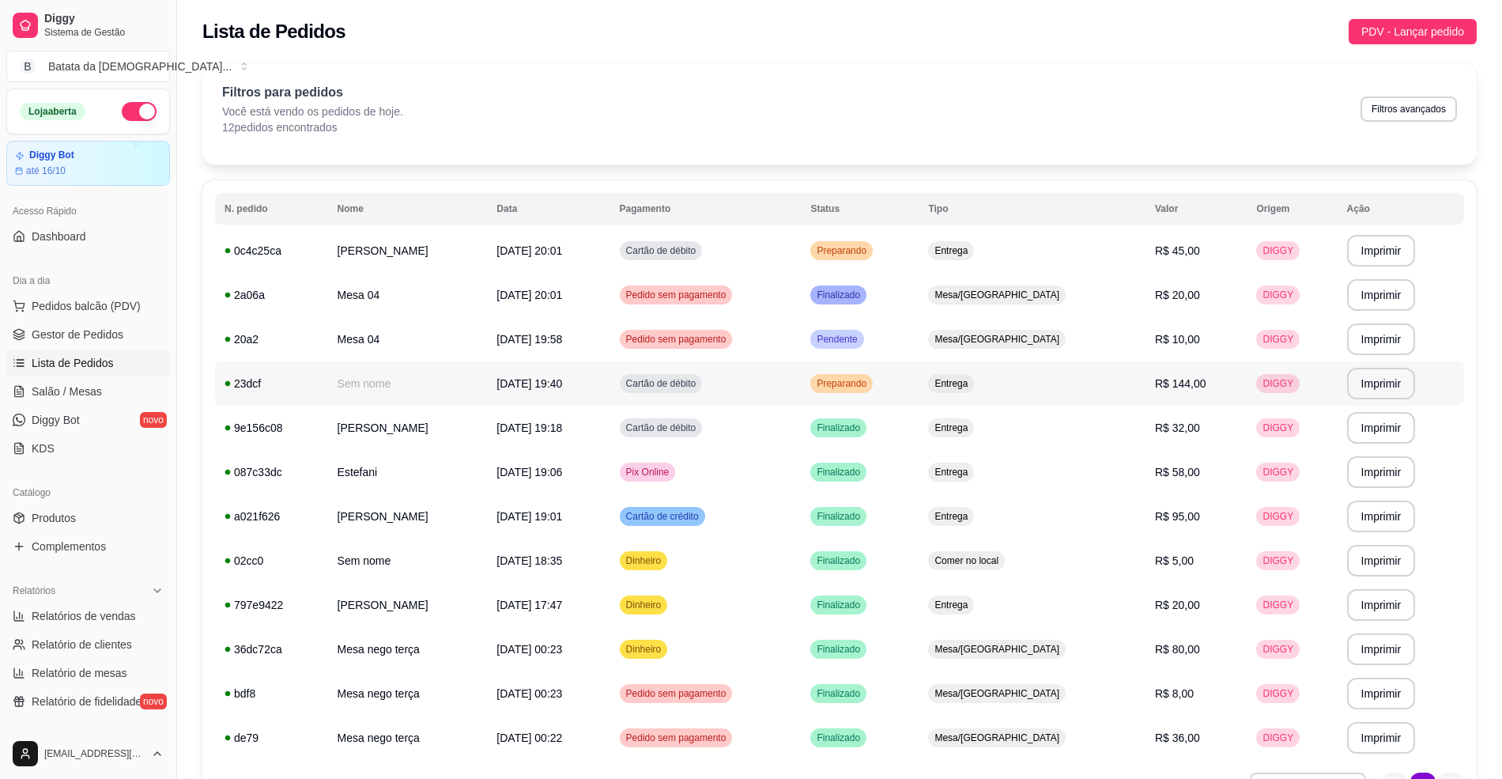
click at [873, 392] on div "Preparando" at bounding box center [841, 383] width 62 height 19
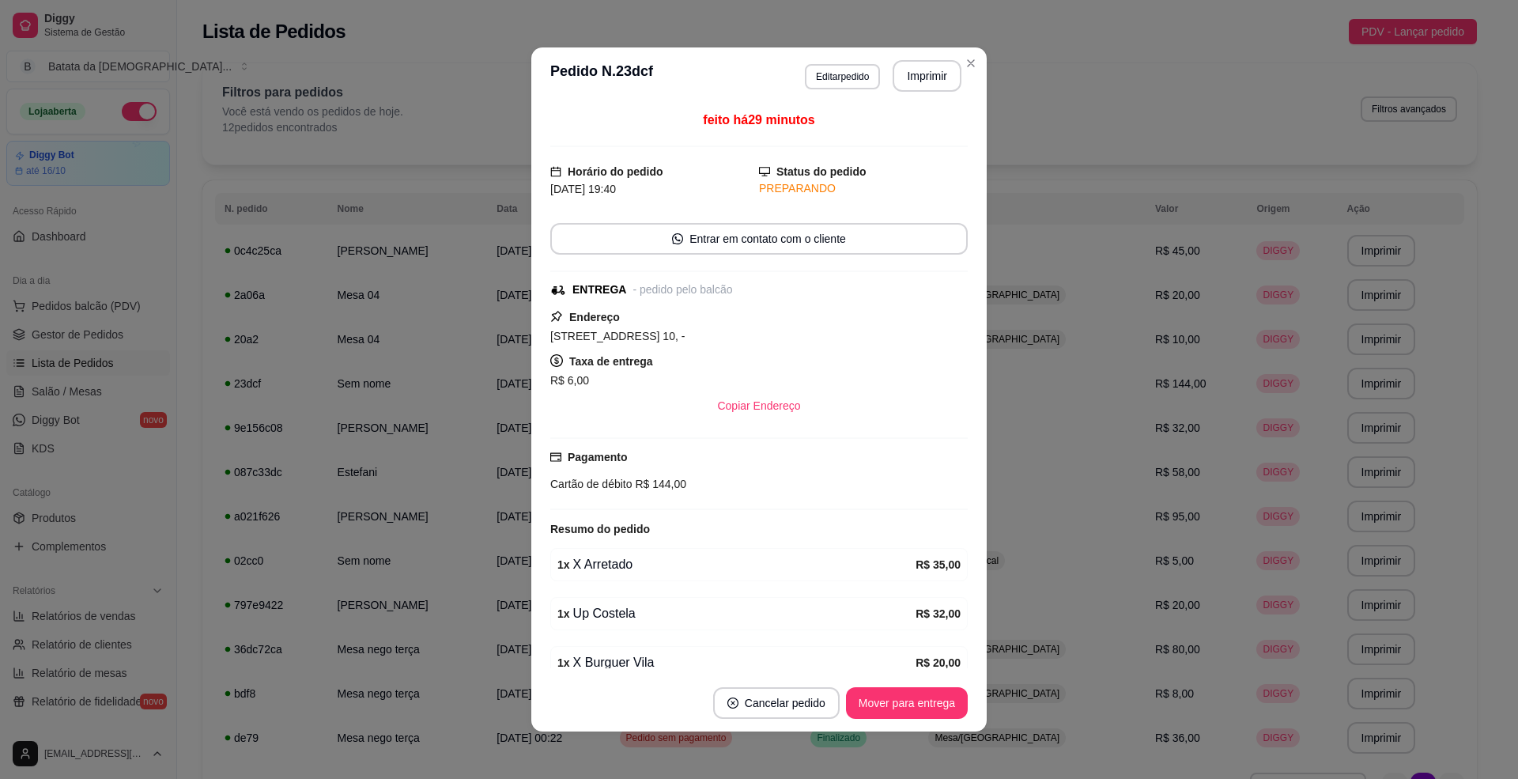
click at [925, 684] on footer "Cancelar pedido Mover para entrega" at bounding box center [758, 702] width 455 height 57
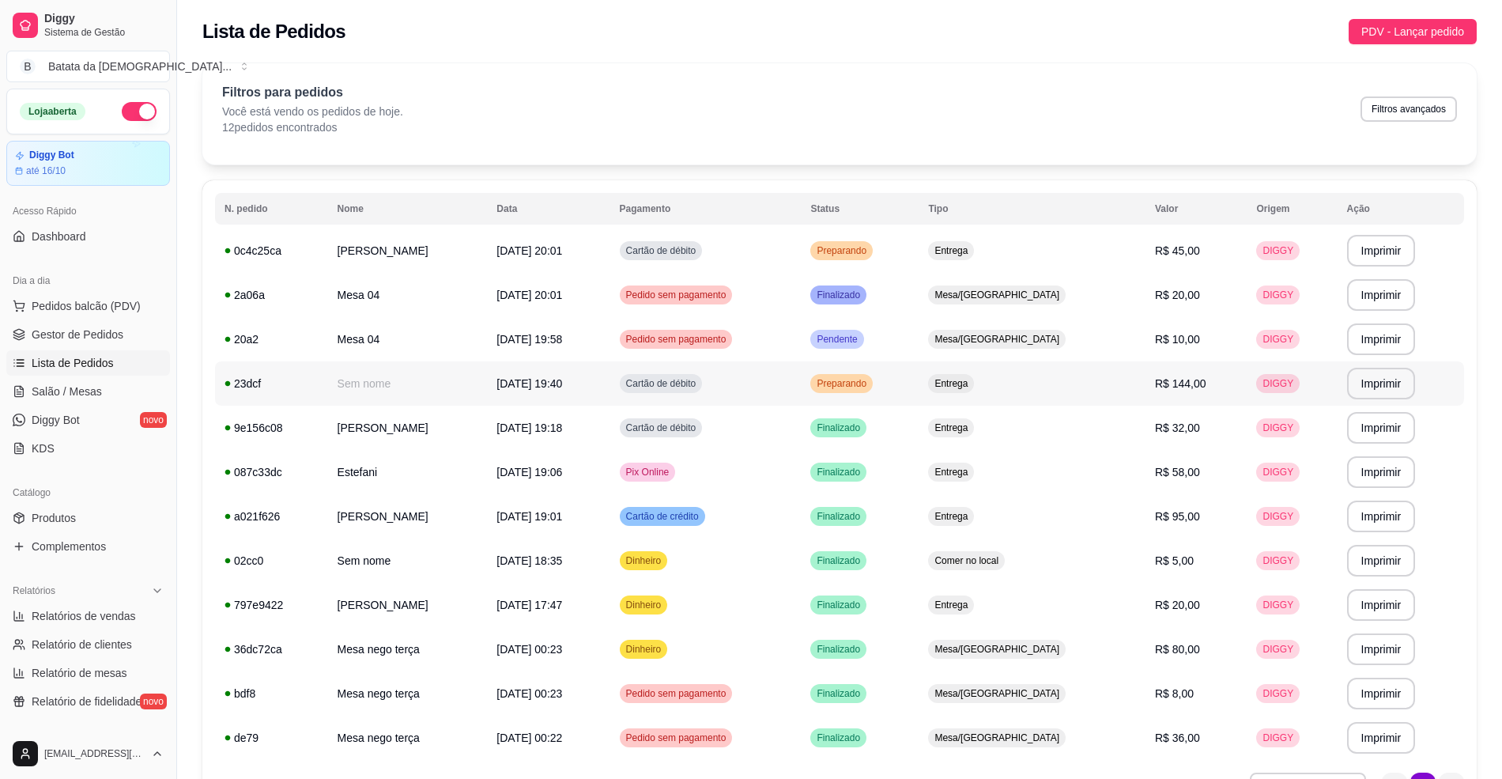
click at [919, 384] on td "Preparando" at bounding box center [860, 383] width 118 height 44
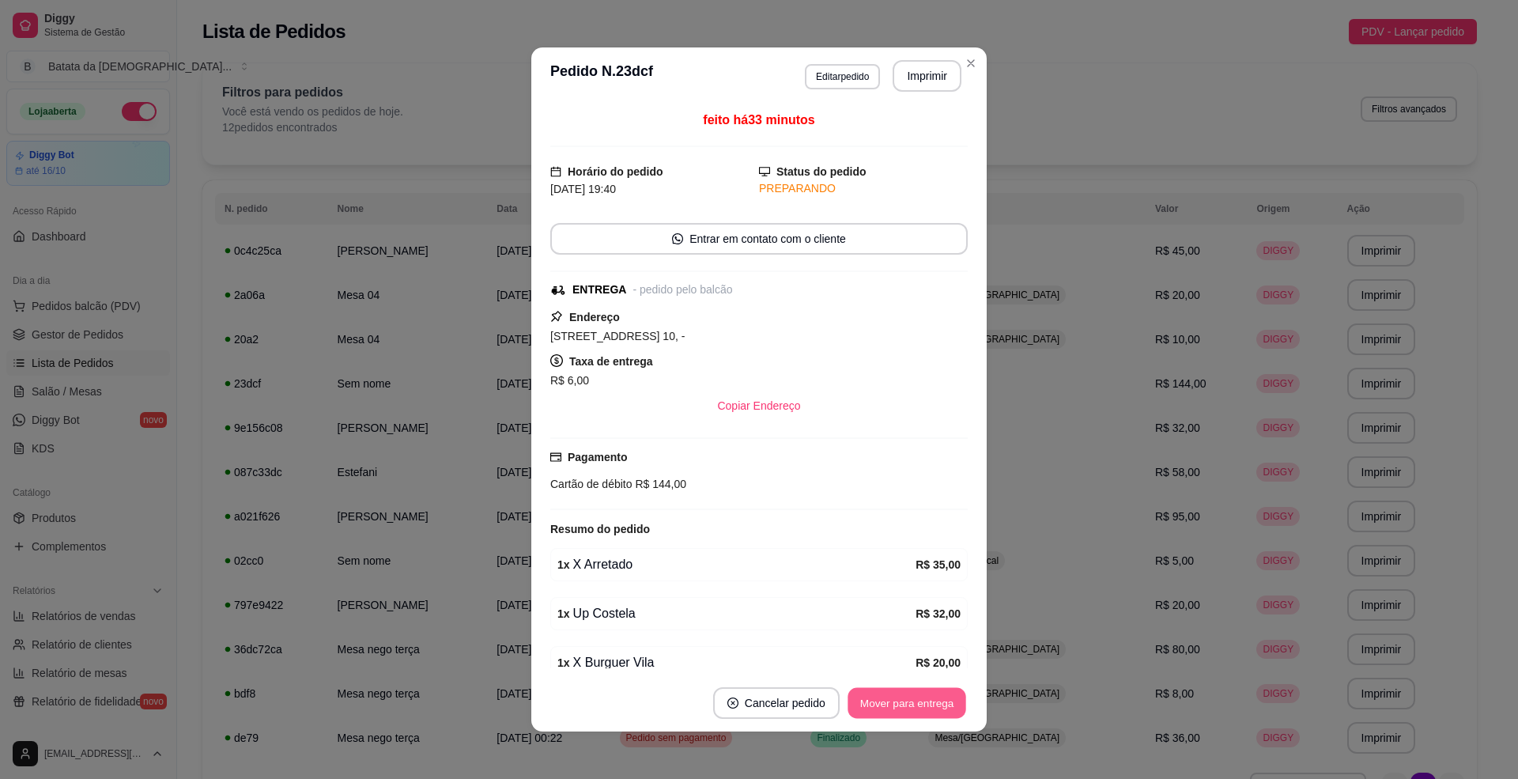
click at [911, 716] on button "Mover para entrega" at bounding box center [906, 703] width 119 height 31
click at [908, 712] on button "Mover para finalizado" at bounding box center [902, 703] width 127 height 31
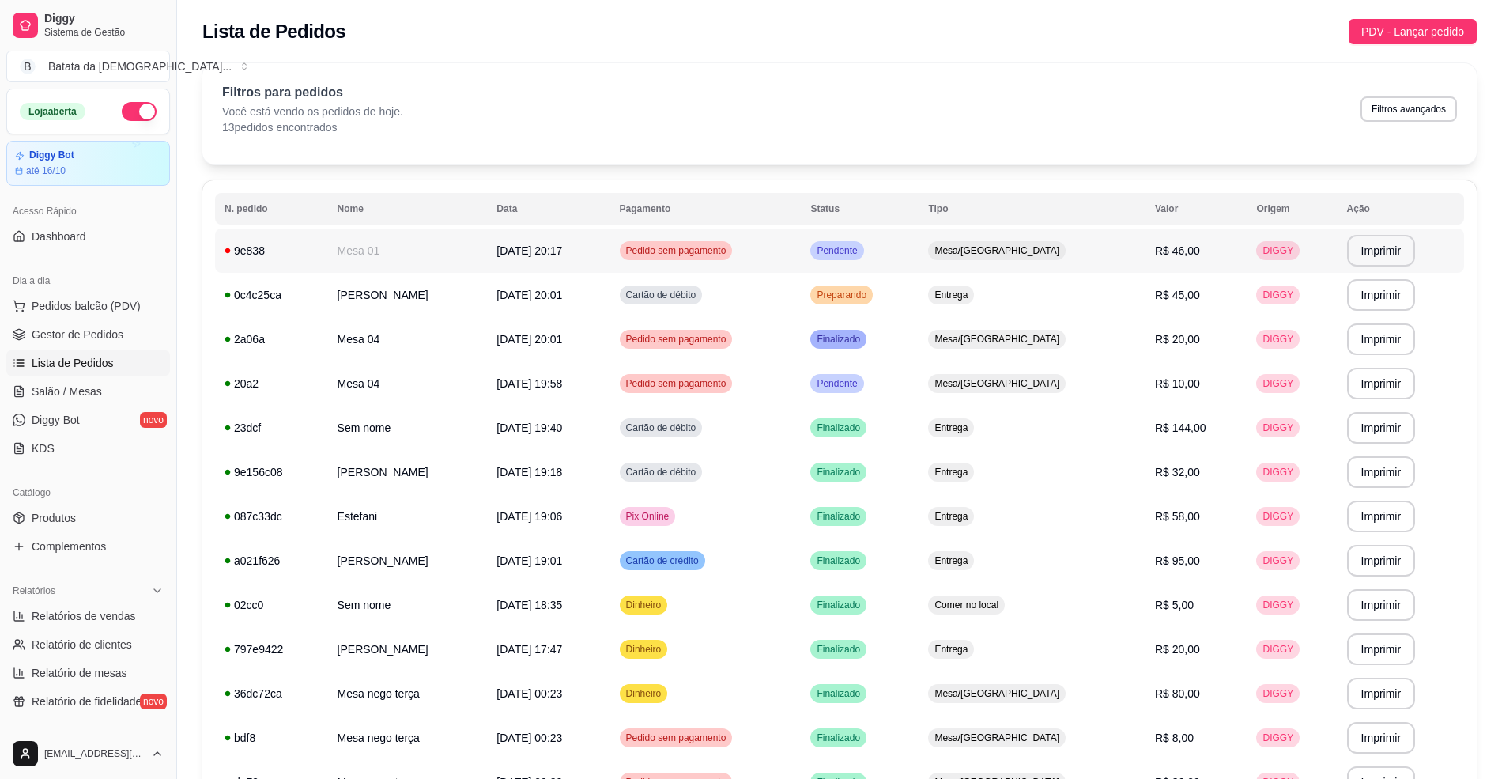
click at [893, 232] on td "Pendente" at bounding box center [860, 250] width 118 height 44
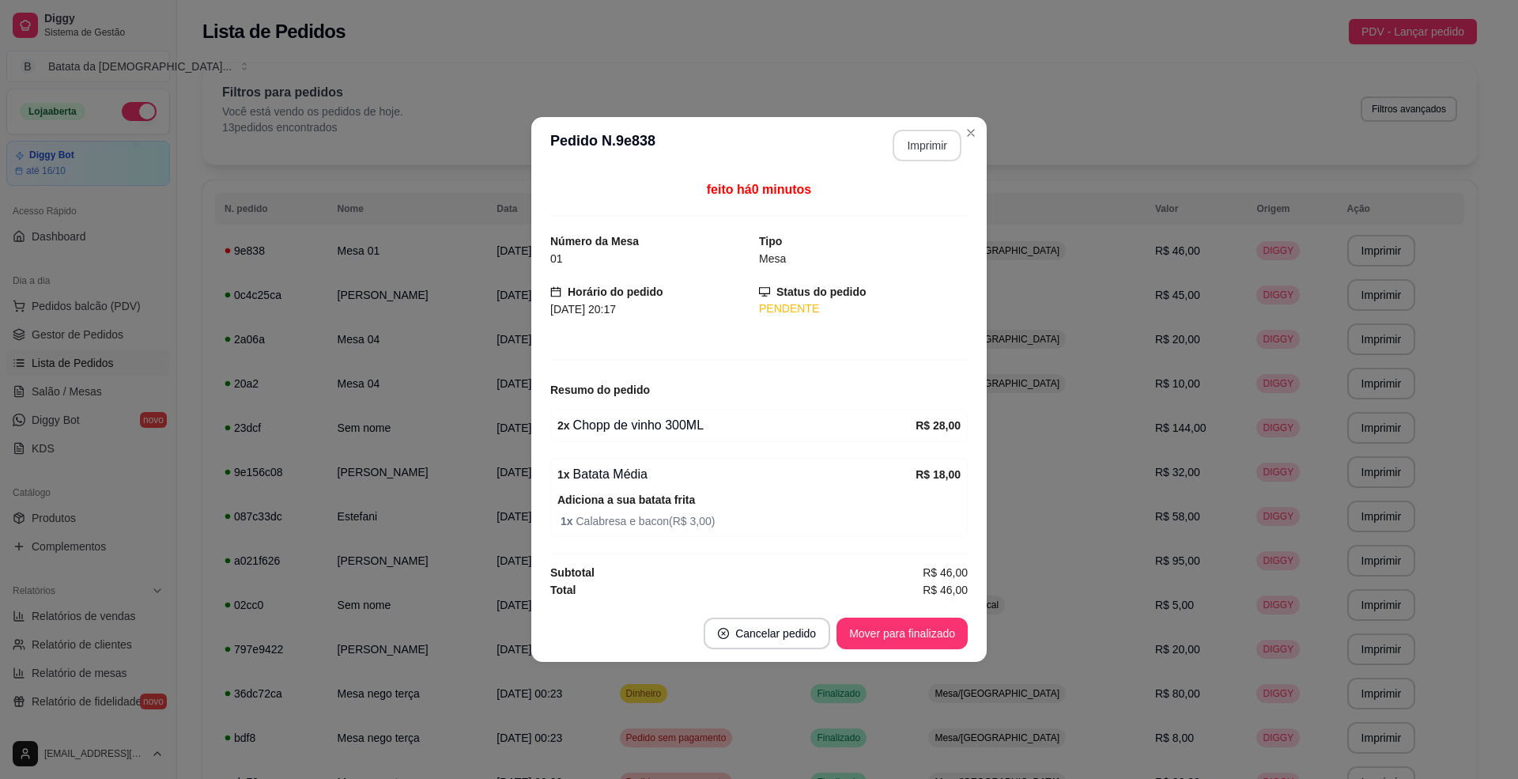
click at [940, 134] on button "Imprimir" at bounding box center [926, 146] width 69 height 32
click at [890, 631] on button "Mover para finalizado" at bounding box center [902, 633] width 127 height 31
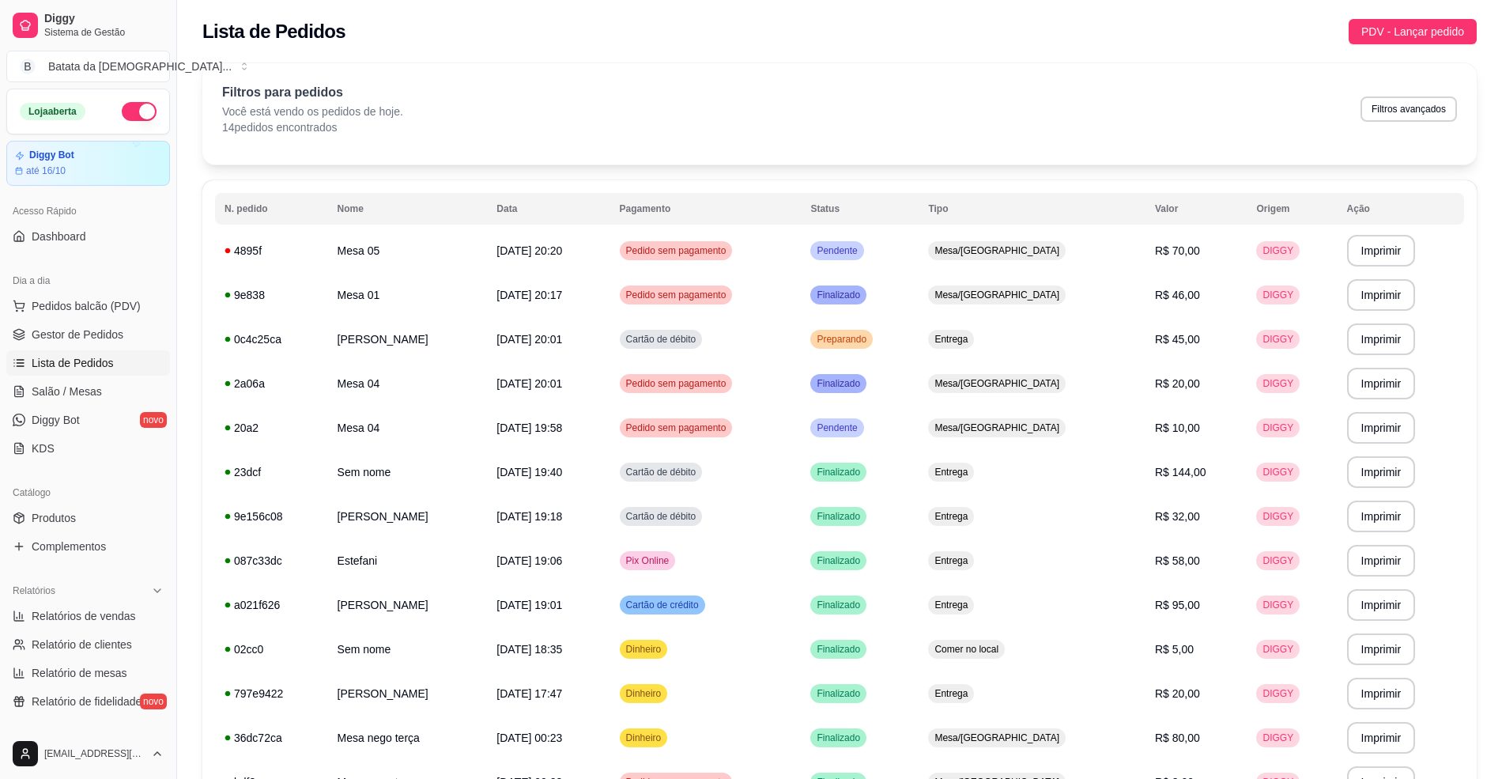
click at [956, 226] on table "**********" at bounding box center [839, 520] width 1249 height 655
click at [919, 238] on td "Pendente" at bounding box center [860, 250] width 118 height 44
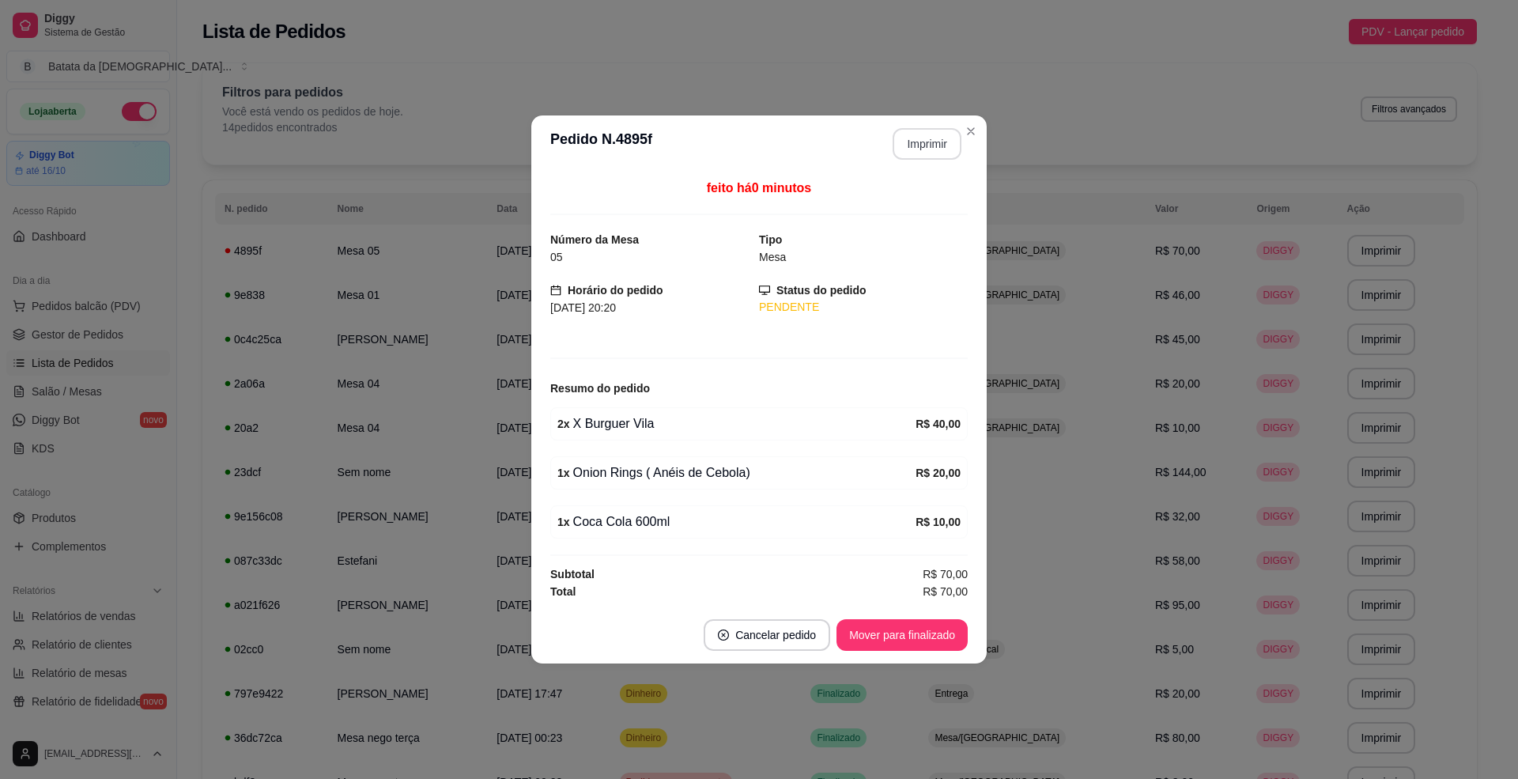
click at [911, 141] on button "Imprimir" at bounding box center [926, 144] width 69 height 32
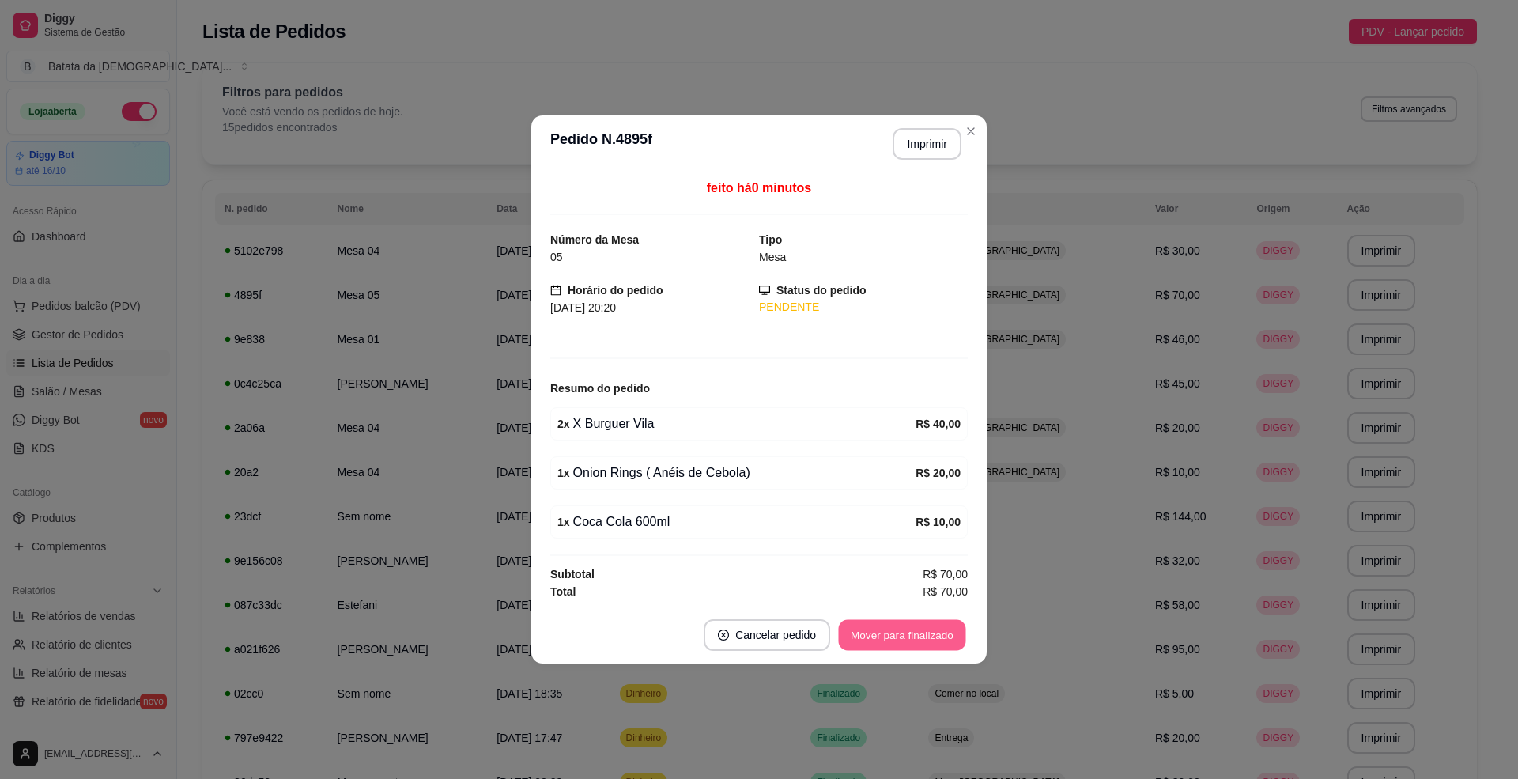
click at [870, 646] on button "Mover para finalizado" at bounding box center [902, 635] width 127 height 31
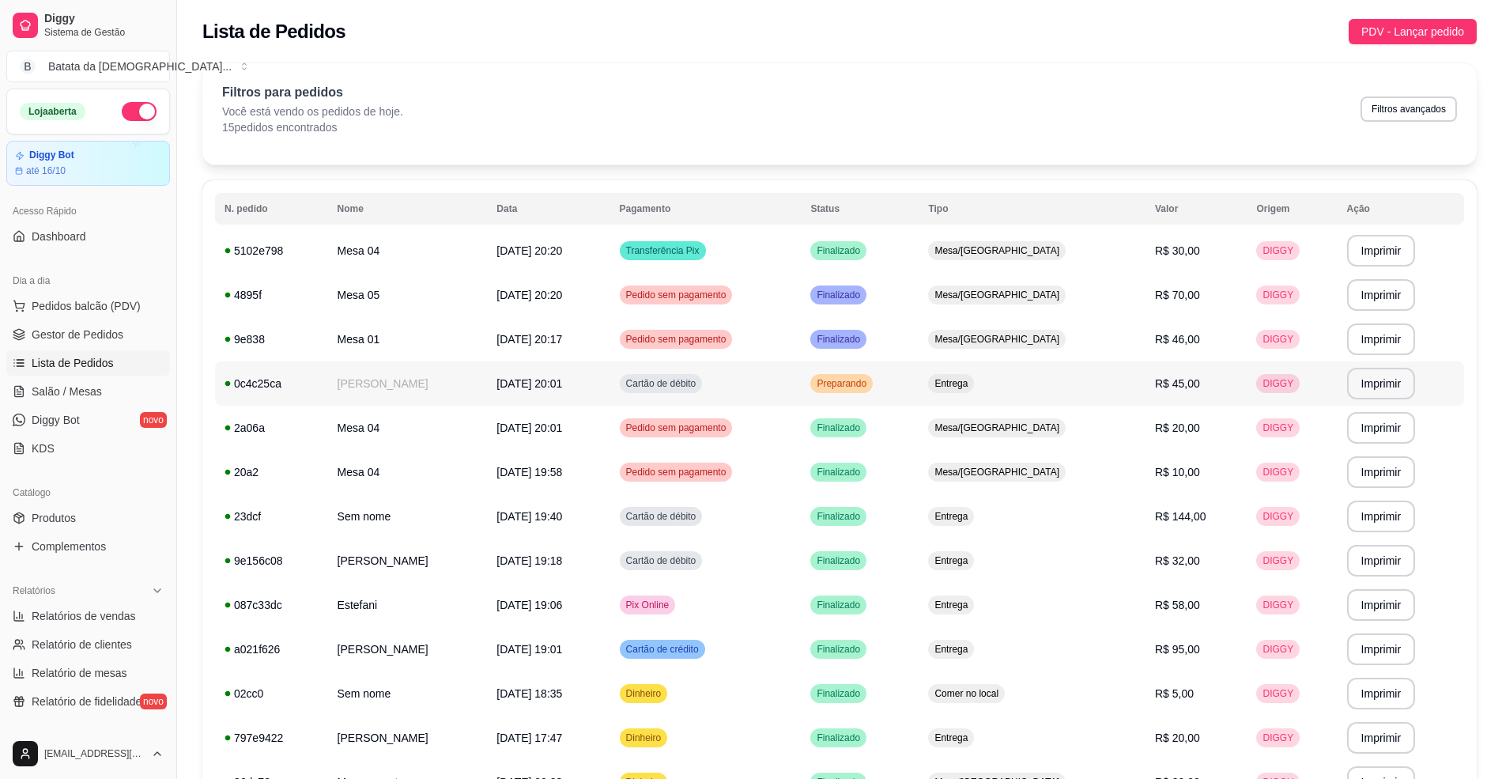
click at [919, 393] on td "Preparando" at bounding box center [860, 383] width 118 height 44
click at [92, 394] on span "Salão / Mesas" at bounding box center [67, 391] width 70 height 16
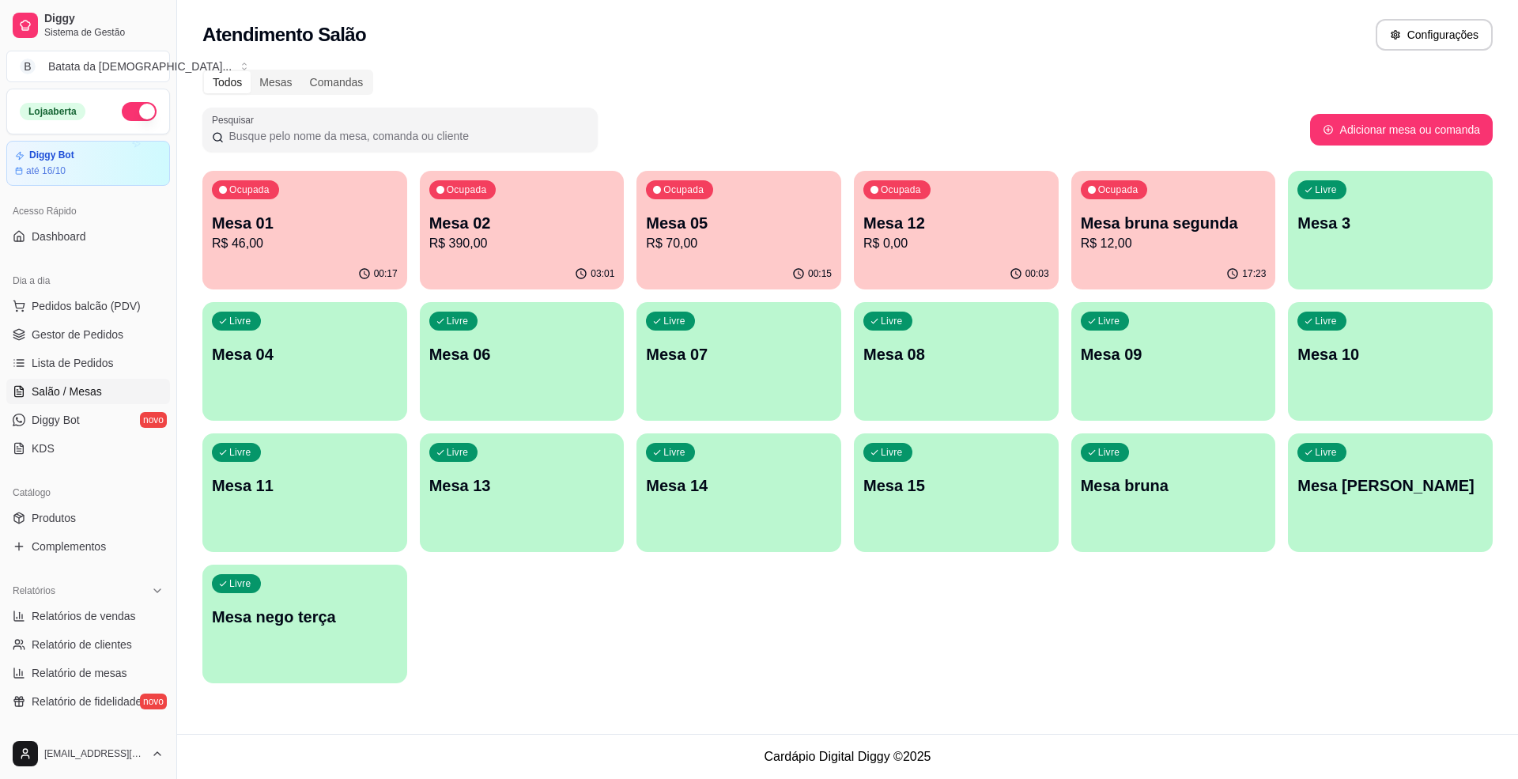
click at [450, 215] on p "Mesa 02" at bounding box center [522, 223] width 186 height 22
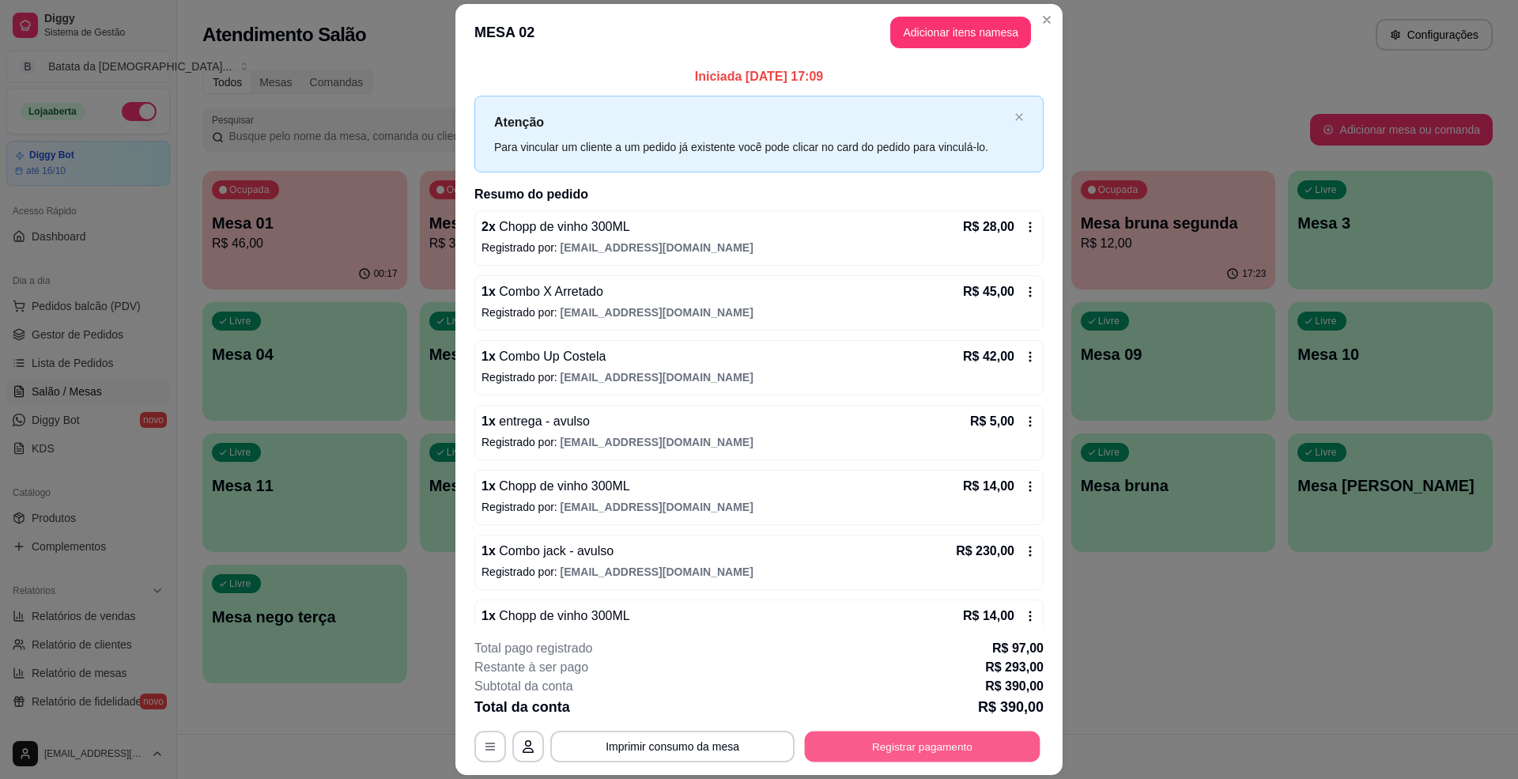
click at [922, 735] on button "Registrar pagamento" at bounding box center [923, 746] width 236 height 31
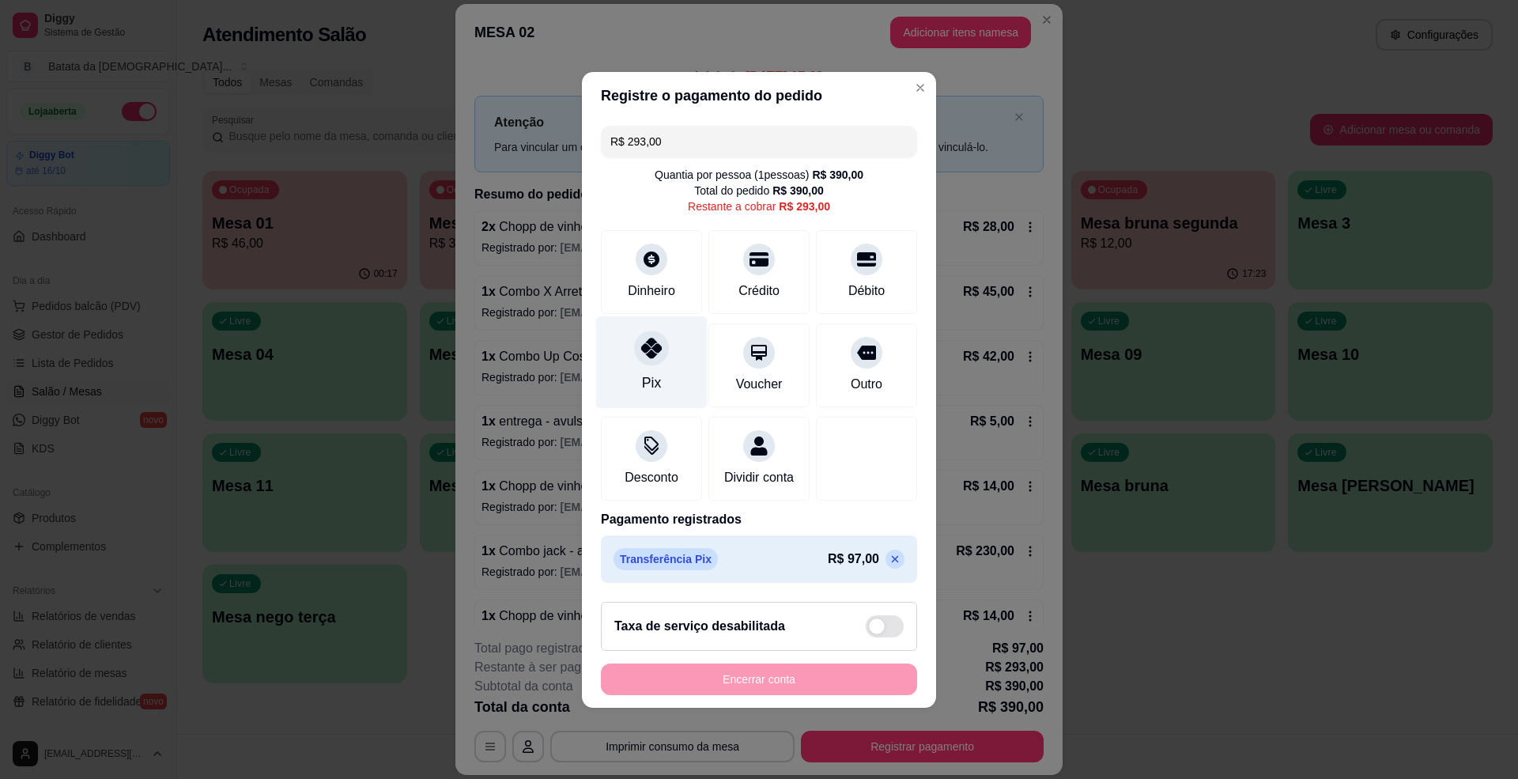
click at [643, 352] on div at bounding box center [651, 347] width 35 height 35
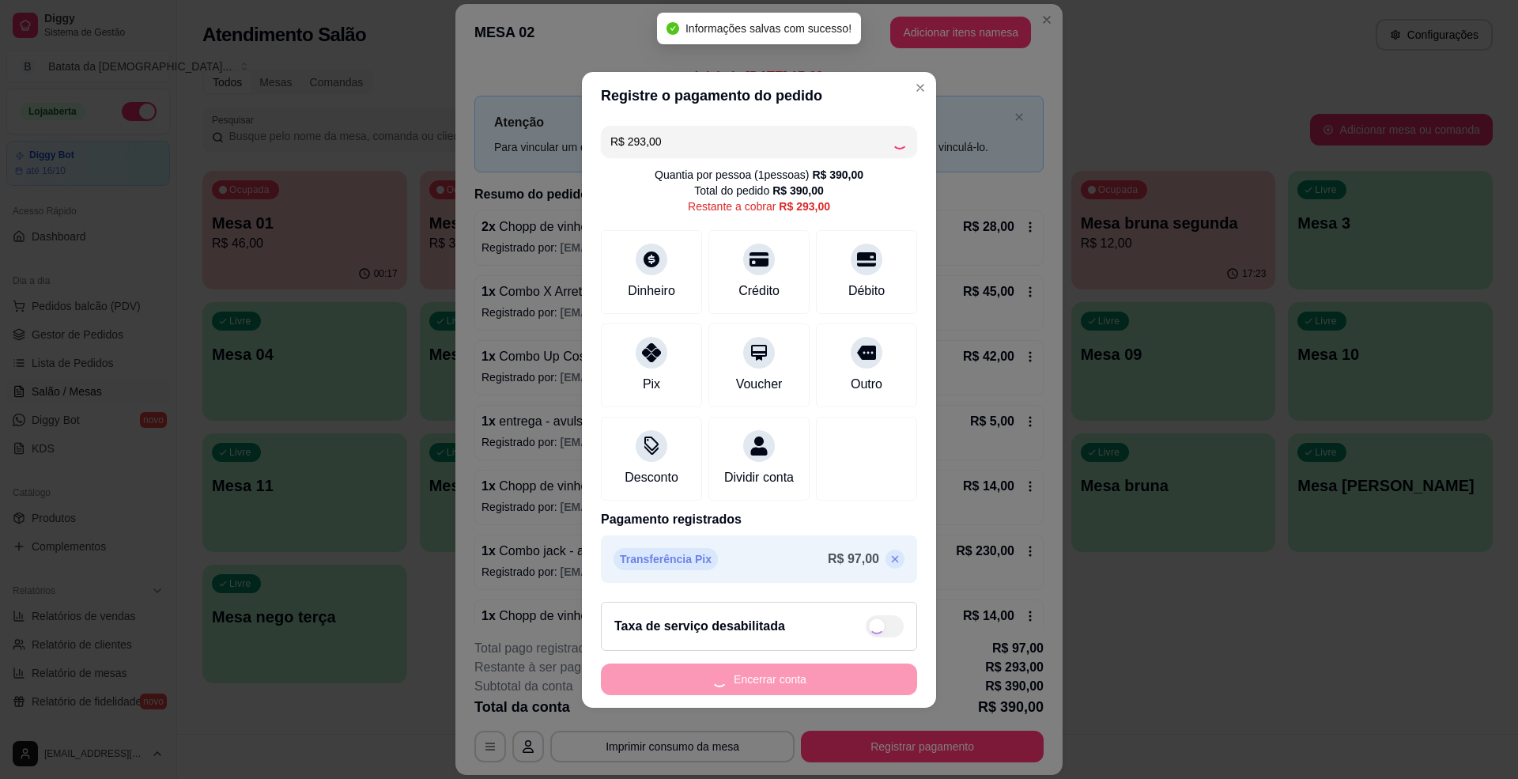
type input "R$ 0,00"
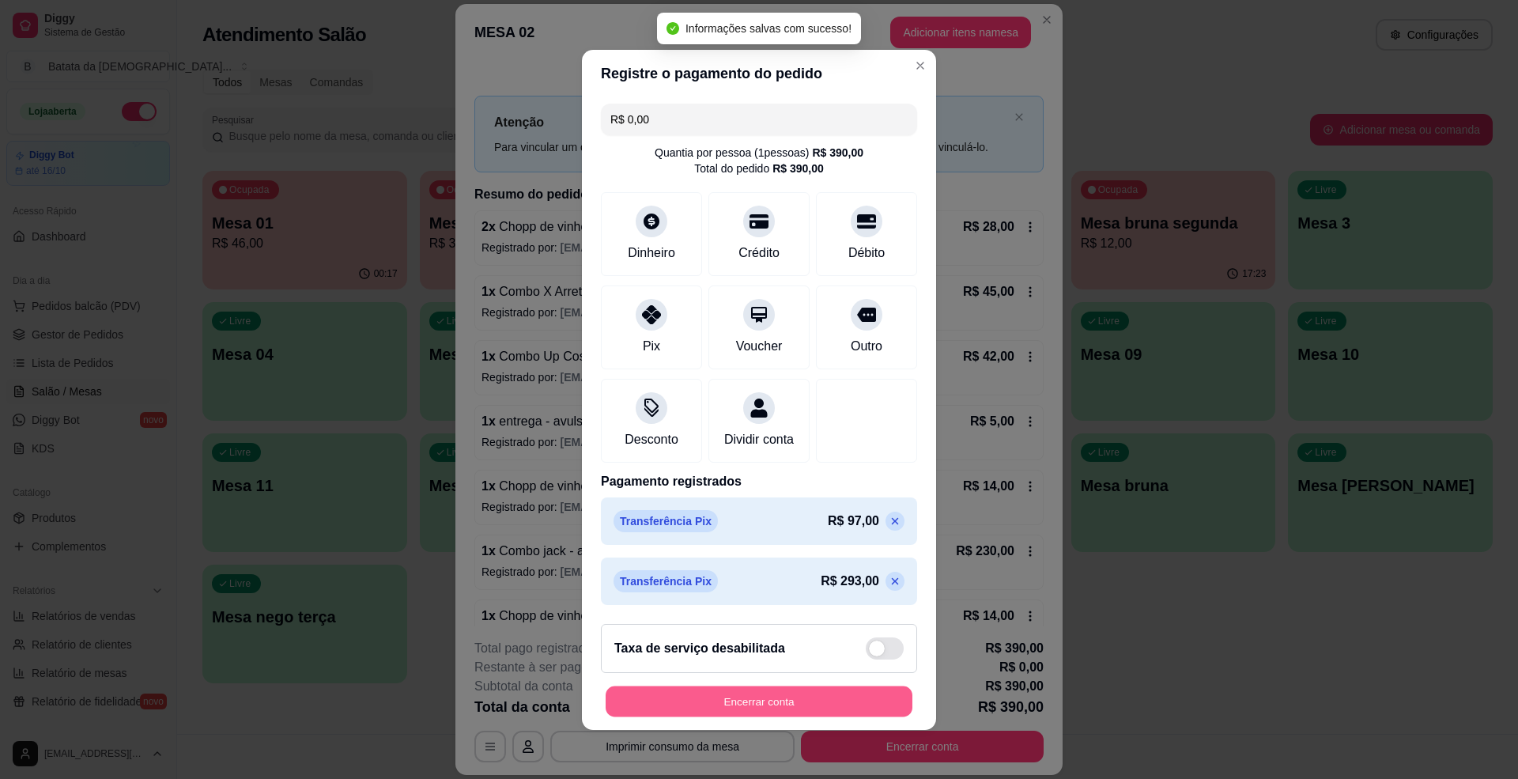
click at [798, 696] on button "Encerrar conta" at bounding box center [759, 700] width 307 height 31
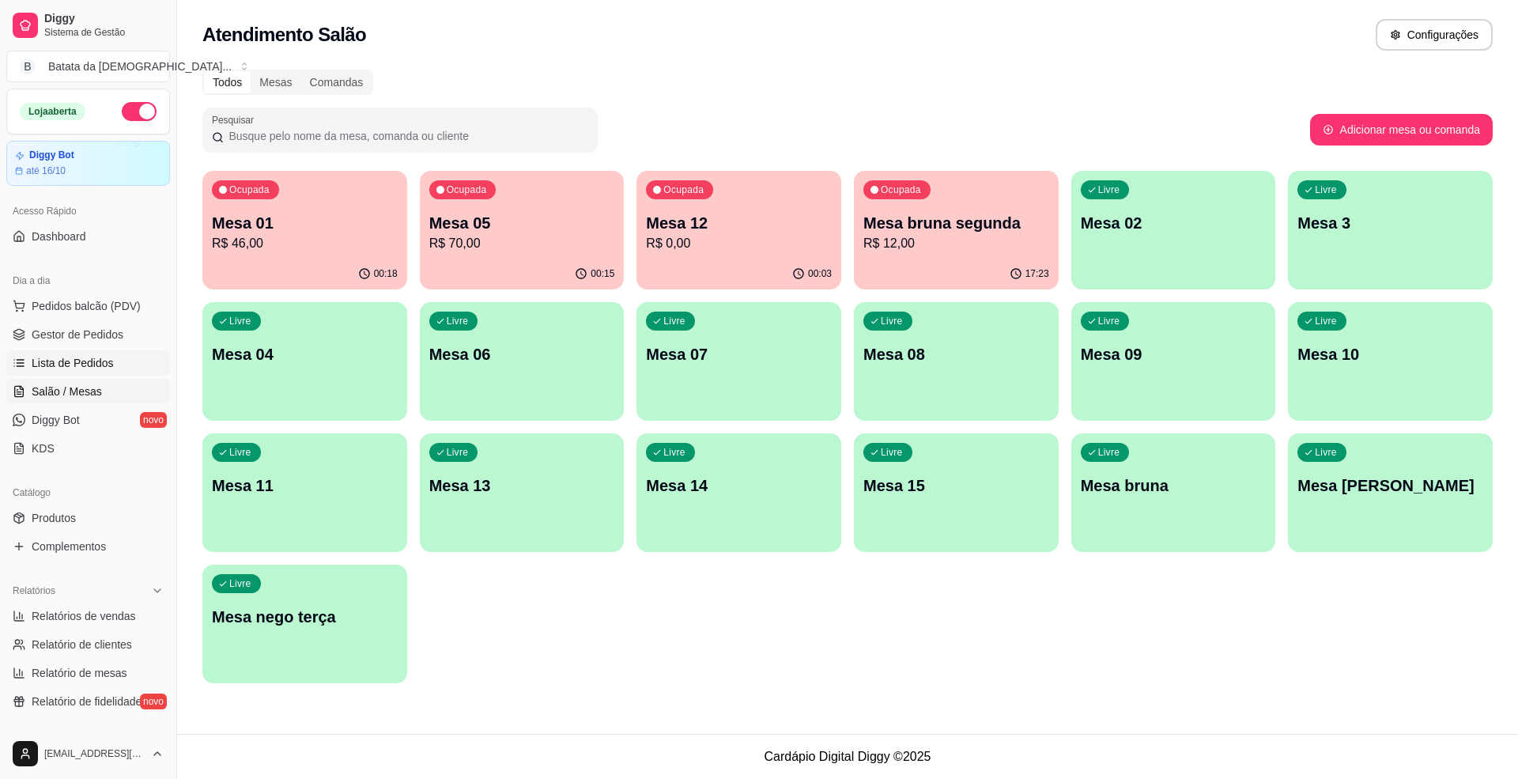
click at [45, 364] on span "Lista de Pedidos" at bounding box center [73, 363] width 82 height 16
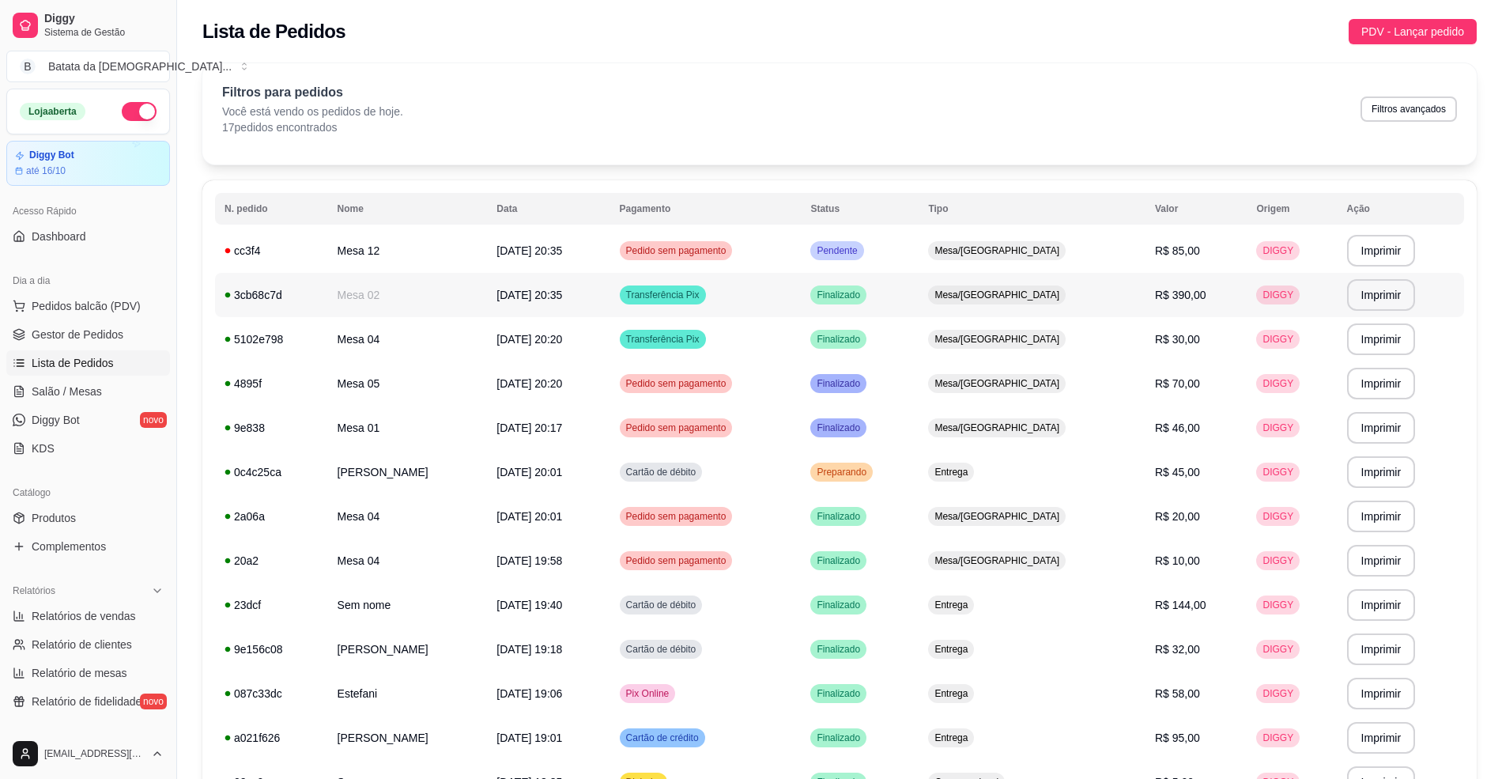
click at [1058, 285] on td "Mesa/[GEOGRAPHIC_DATA]" at bounding box center [1032, 295] width 227 height 44
click at [1062, 257] on span "Mesa/[GEOGRAPHIC_DATA]" at bounding box center [996, 250] width 131 height 13
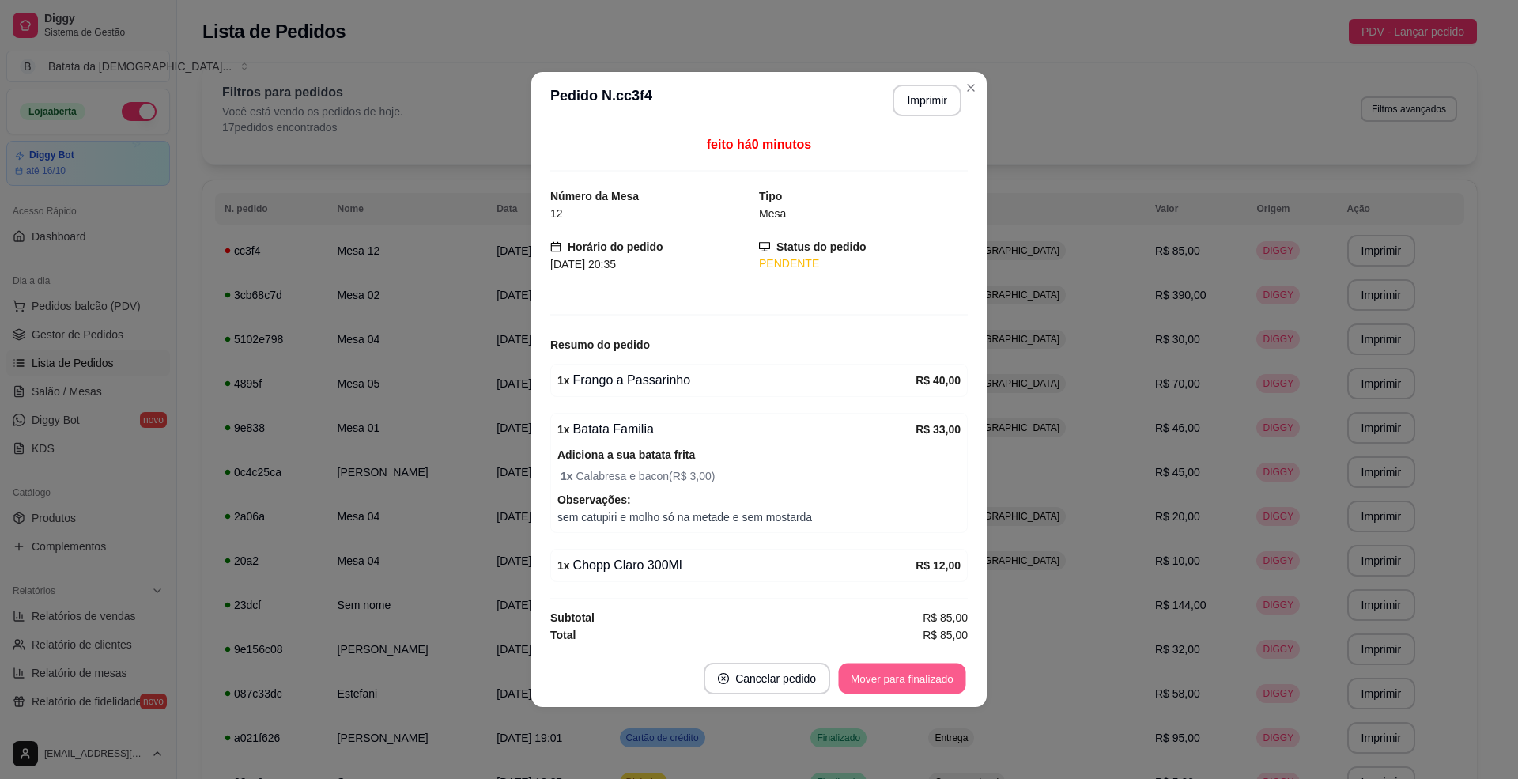
click at [930, 685] on button "Mover para finalizado" at bounding box center [902, 678] width 127 height 31
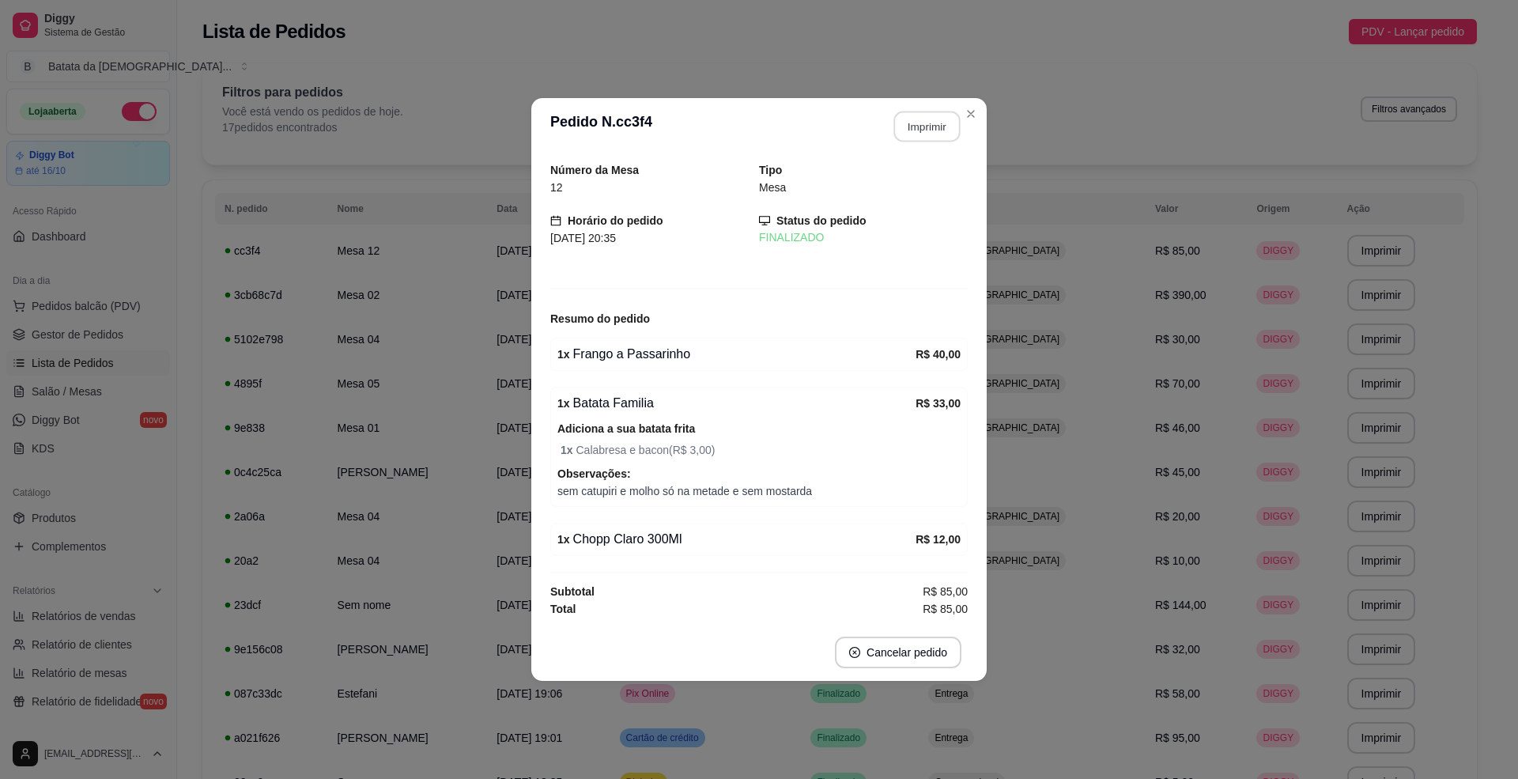
click at [936, 120] on button "Imprimir" at bounding box center [927, 126] width 66 height 31
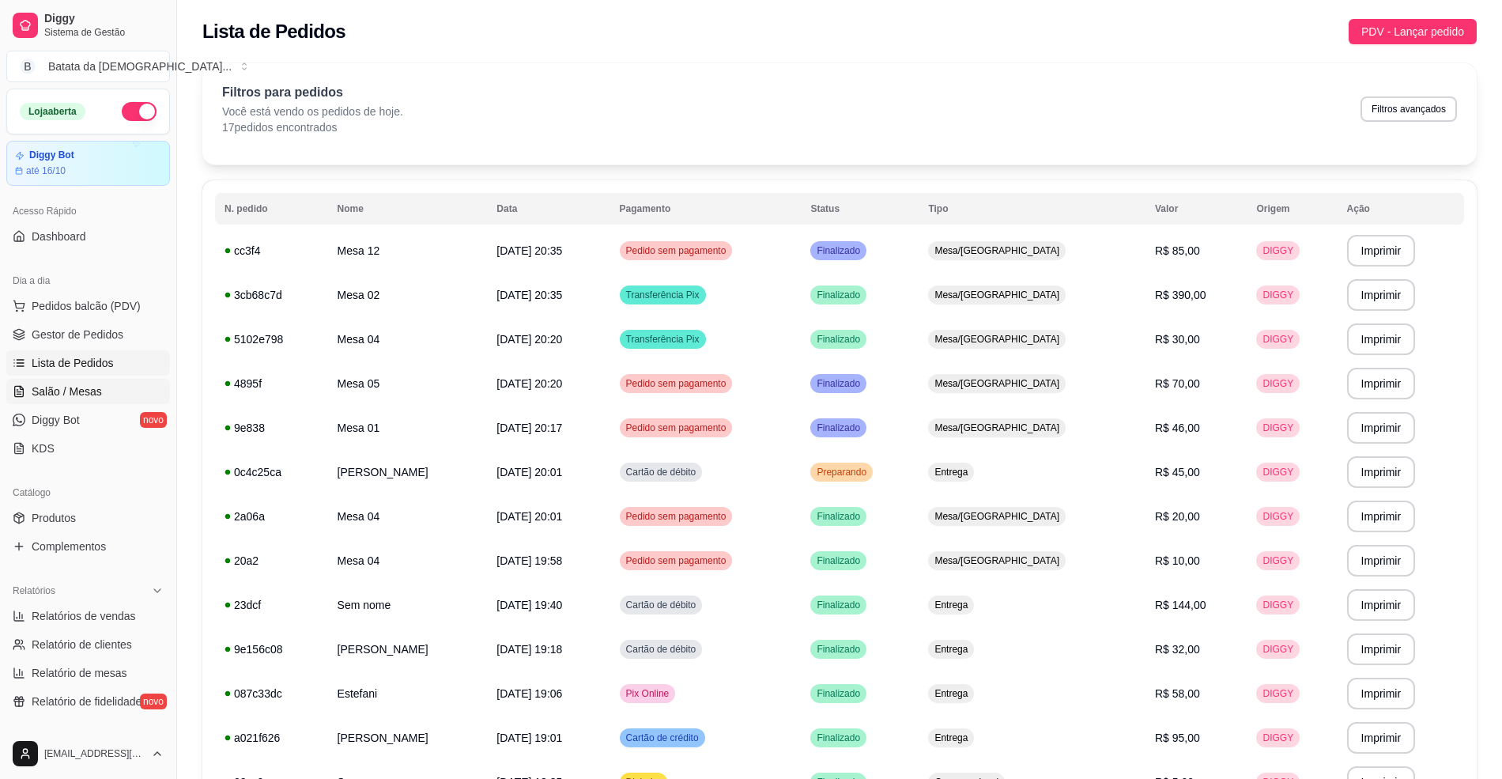
click at [25, 403] on link "Salão / Mesas" at bounding box center [88, 391] width 164 height 25
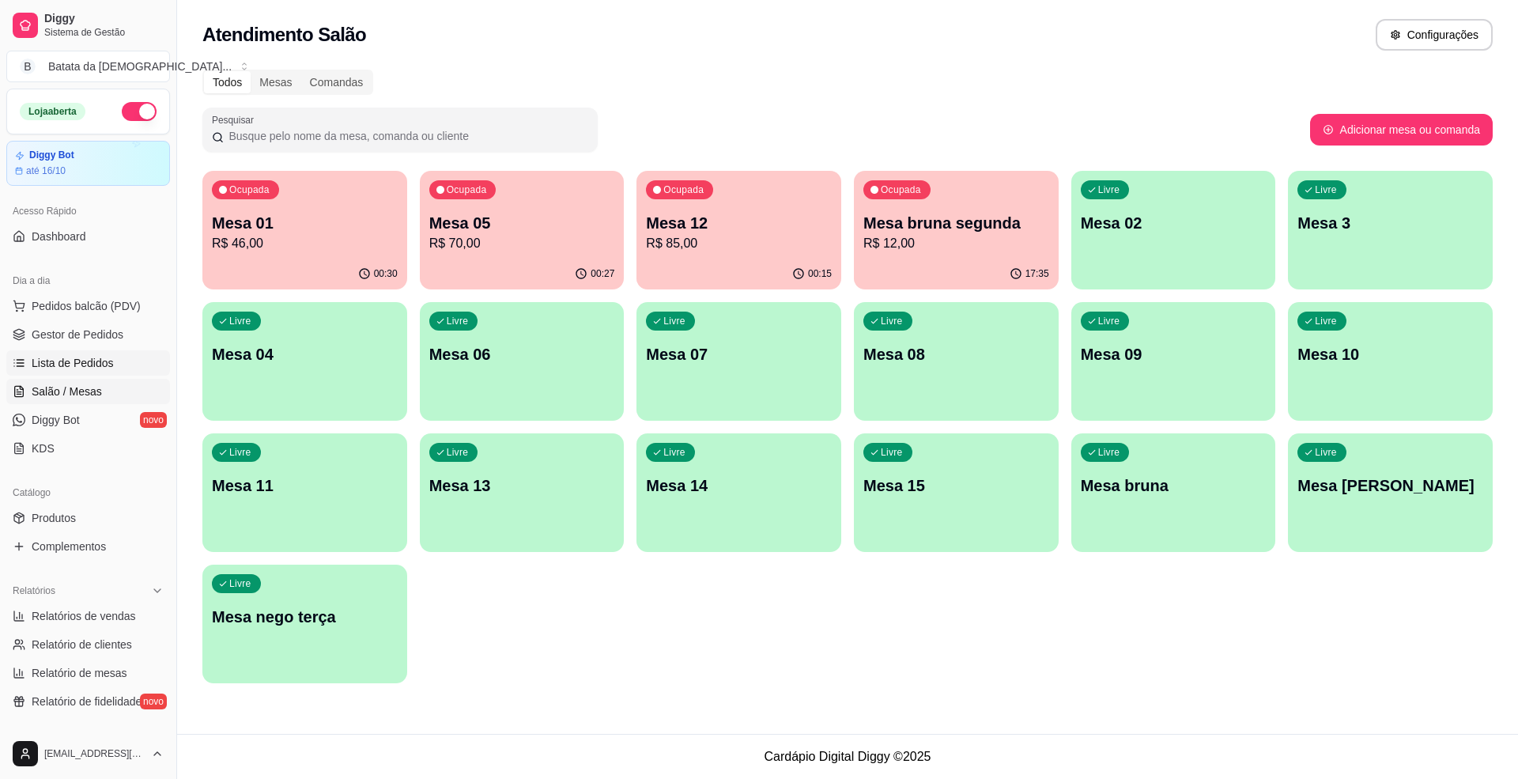
click at [77, 361] on span "Lista de Pedidos" at bounding box center [73, 363] width 82 height 16
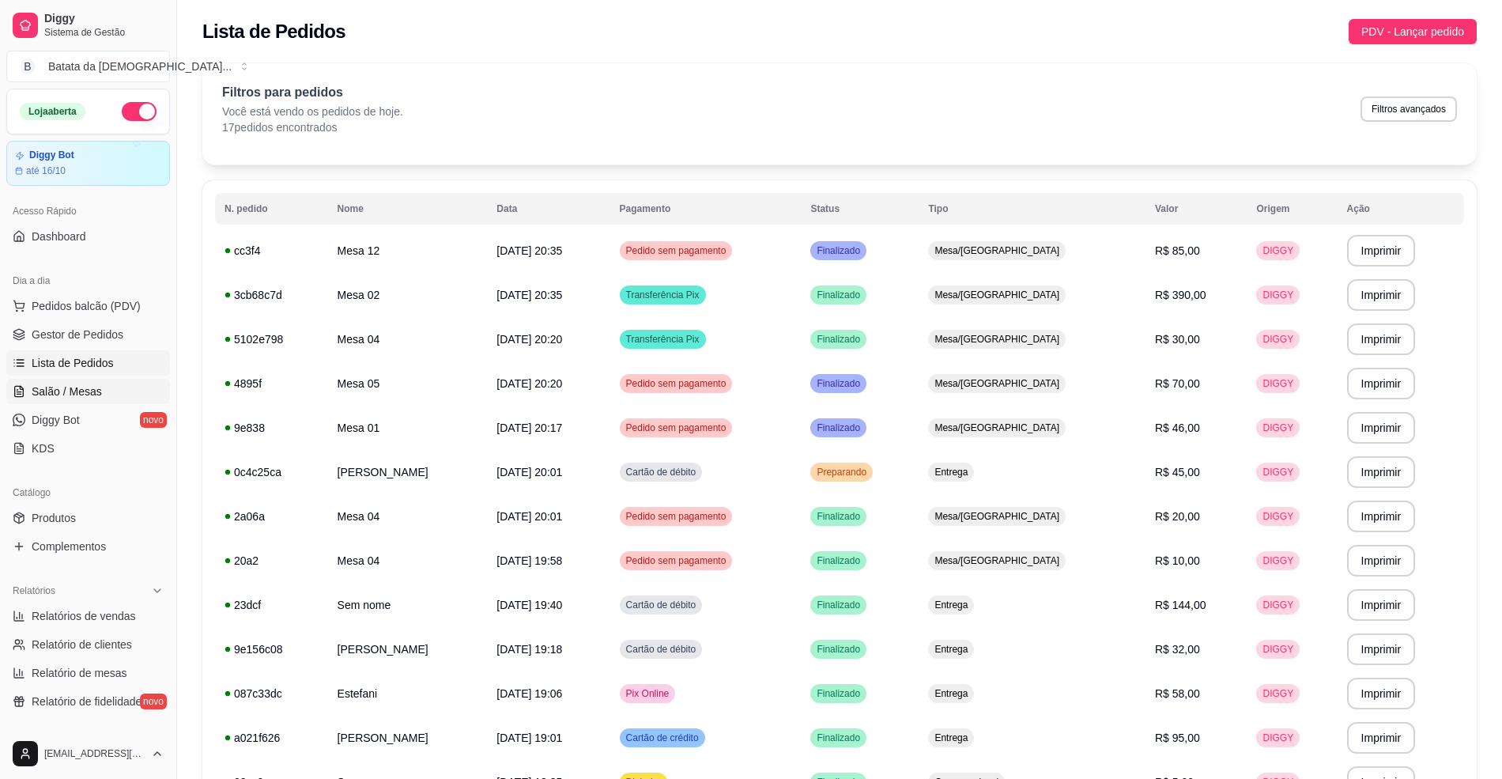
click at [67, 393] on span "Salão / Mesas" at bounding box center [67, 391] width 70 height 16
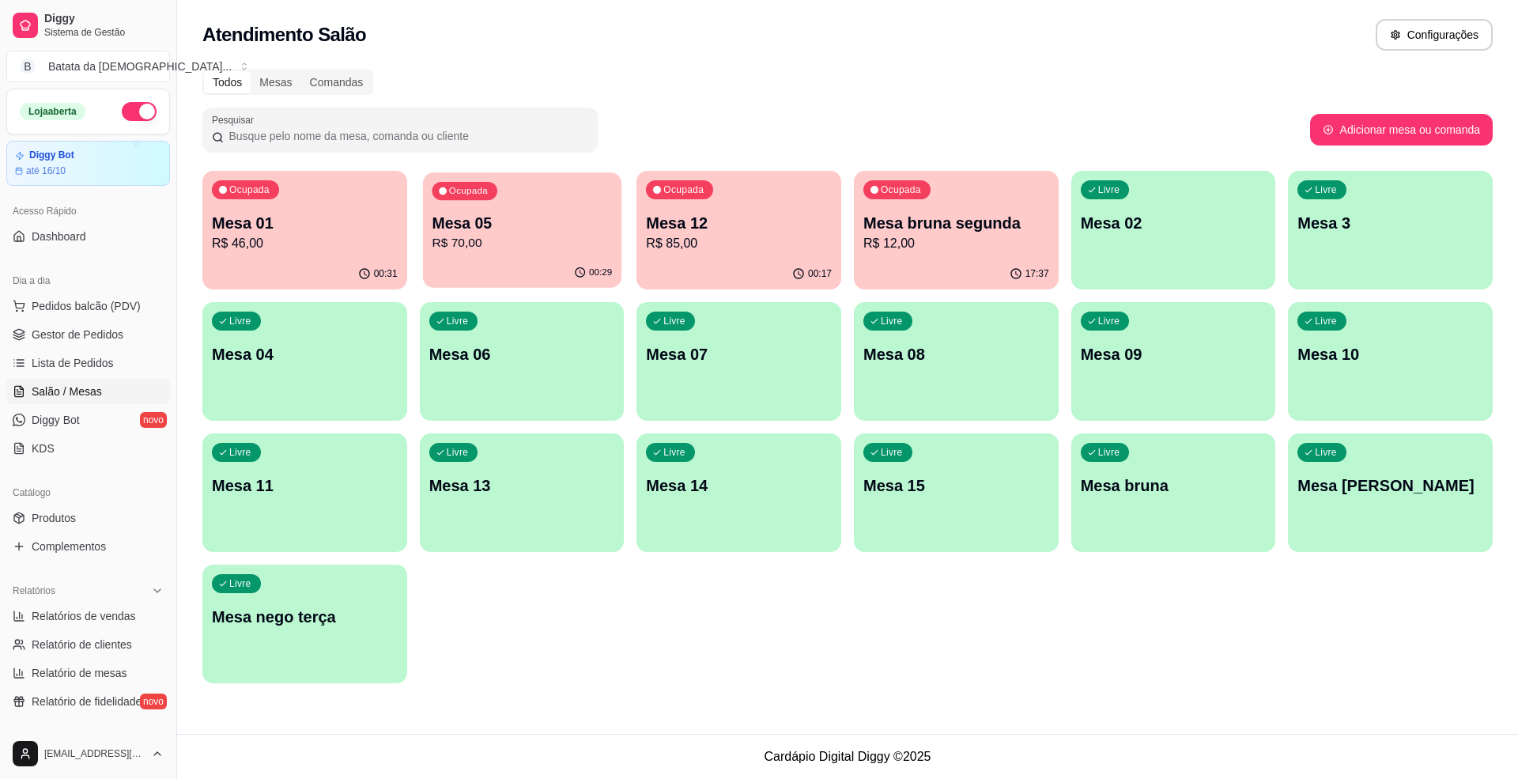
click at [557, 213] on p "Mesa 05" at bounding box center [522, 223] width 180 height 21
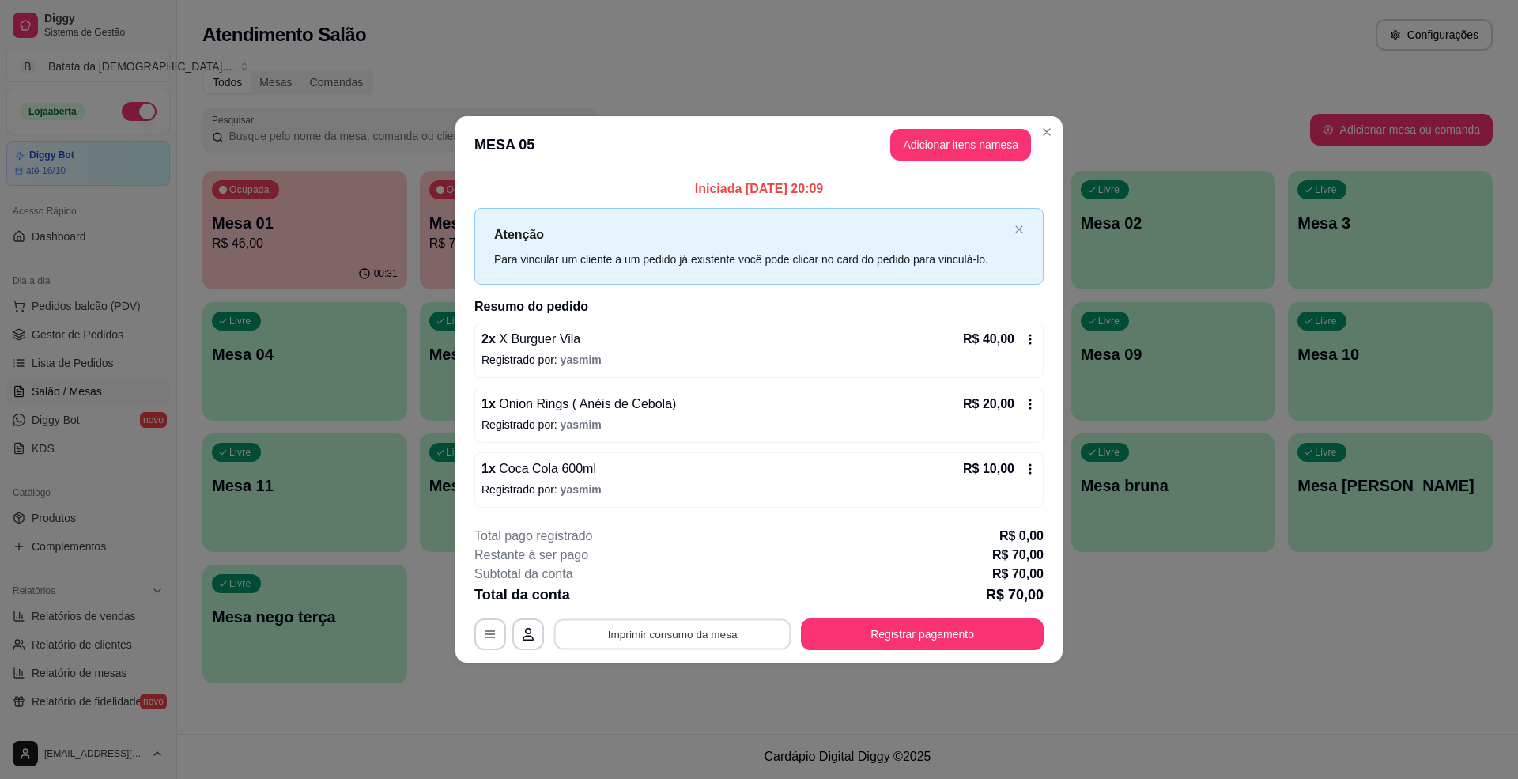
click at [728, 636] on button "Imprimir consumo da mesa" at bounding box center [672, 634] width 237 height 31
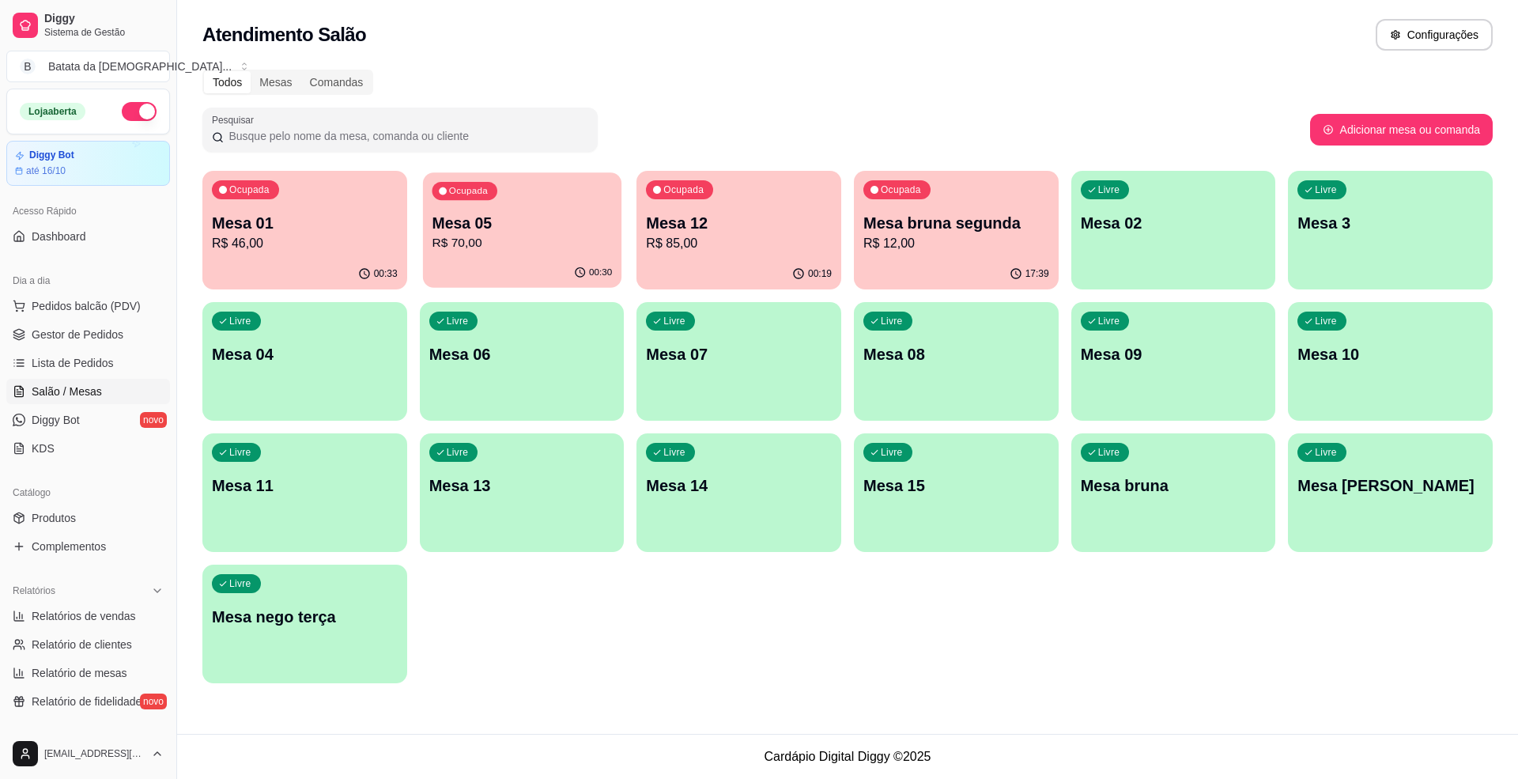
click at [536, 223] on p "Mesa 05" at bounding box center [522, 223] width 180 height 21
click at [364, 254] on div "Ocupada Mesa 01 R$ 46,00" at bounding box center [304, 215] width 205 height 88
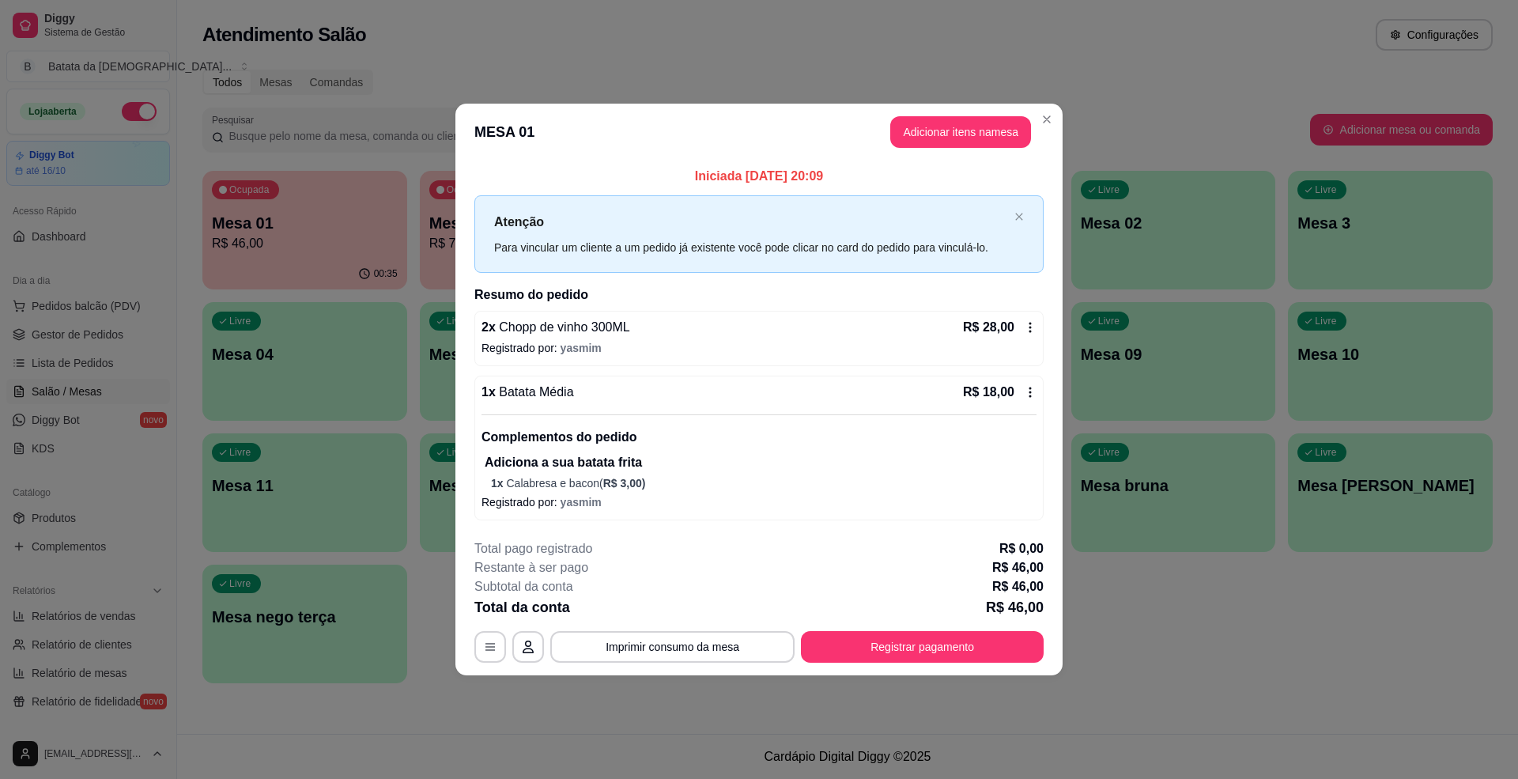
click at [921, 636] on button "Registrar pagamento" at bounding box center [922, 647] width 243 height 32
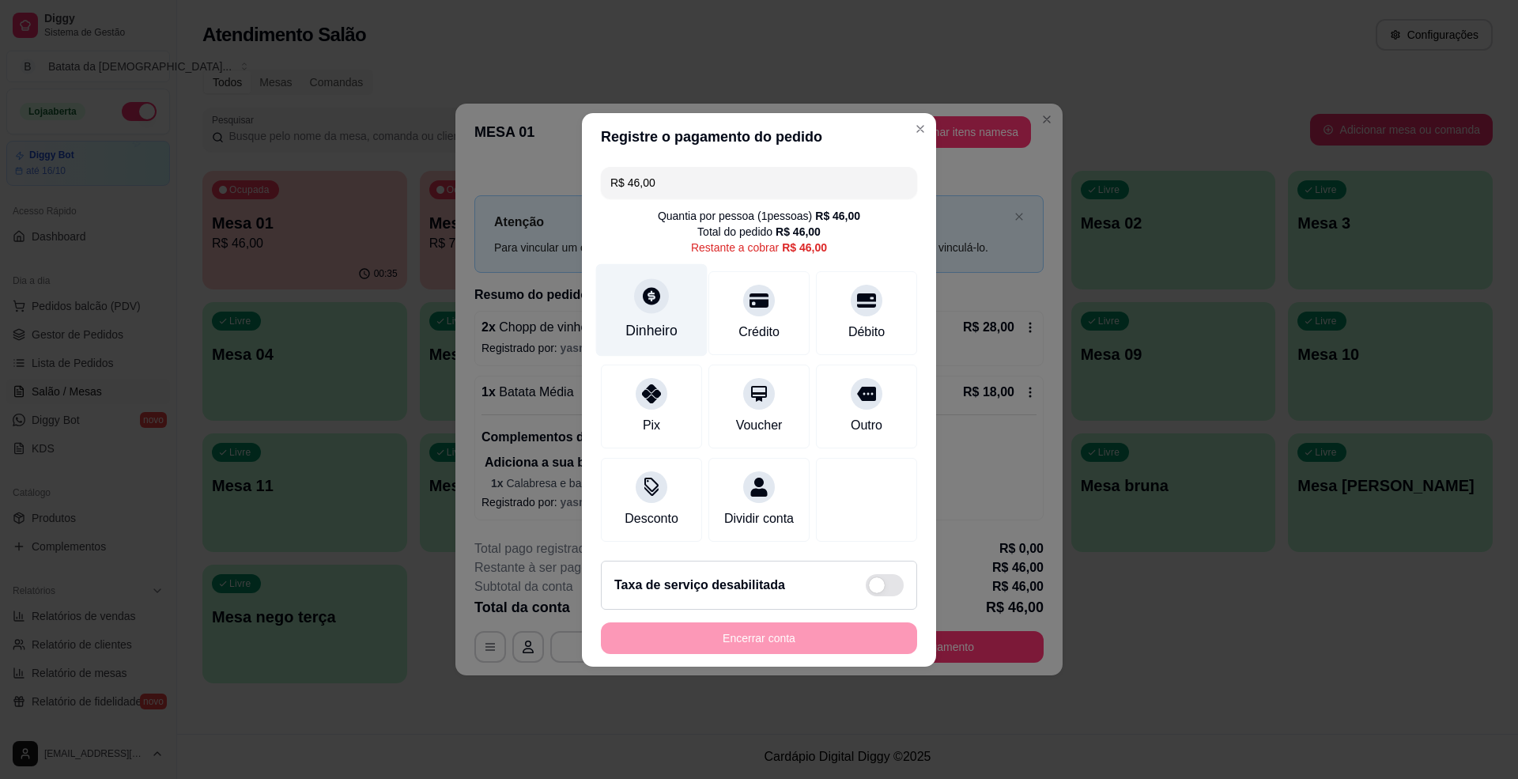
click at [655, 291] on icon at bounding box center [651, 295] width 17 height 17
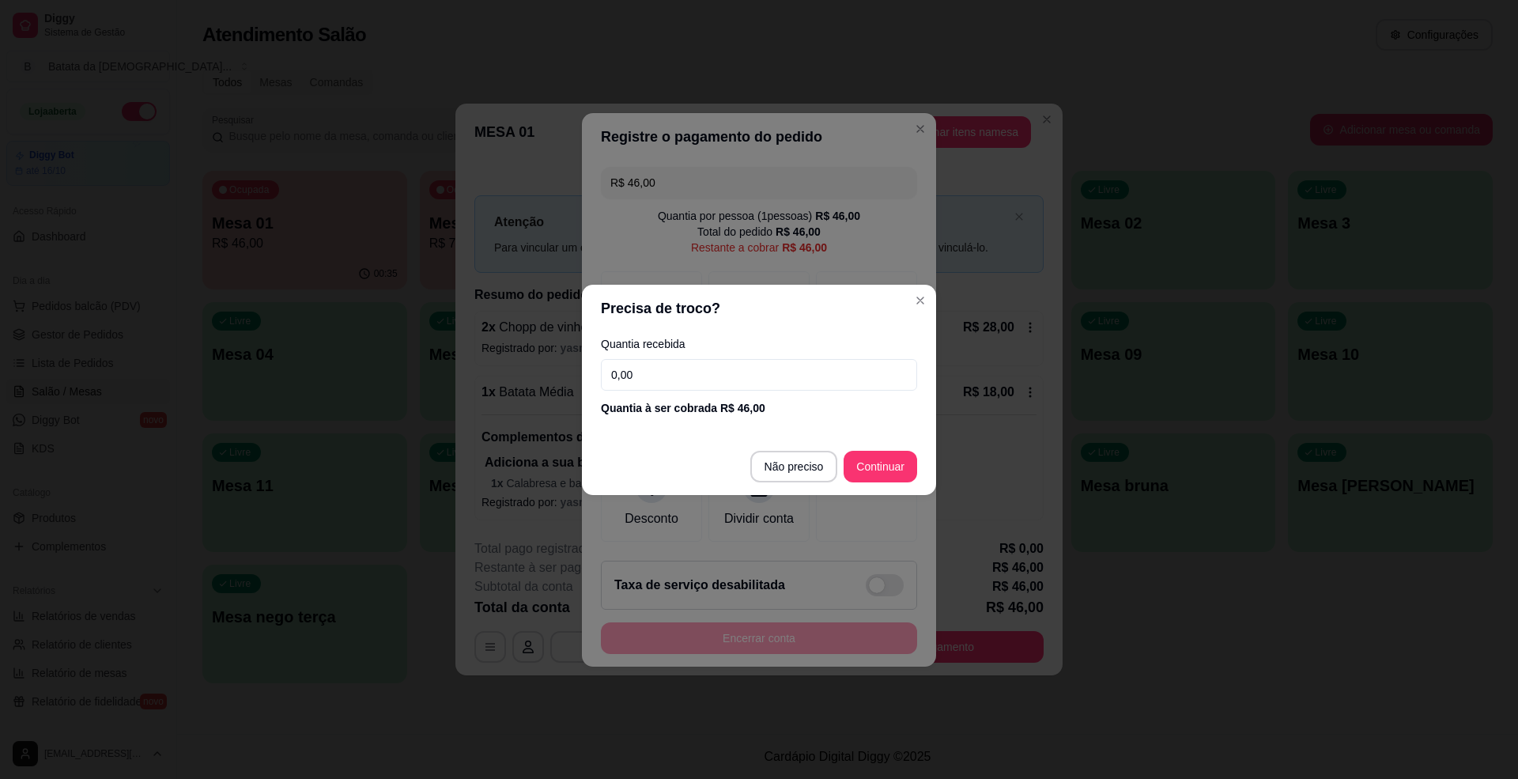
click at [694, 371] on input "0,00" at bounding box center [759, 375] width 316 height 32
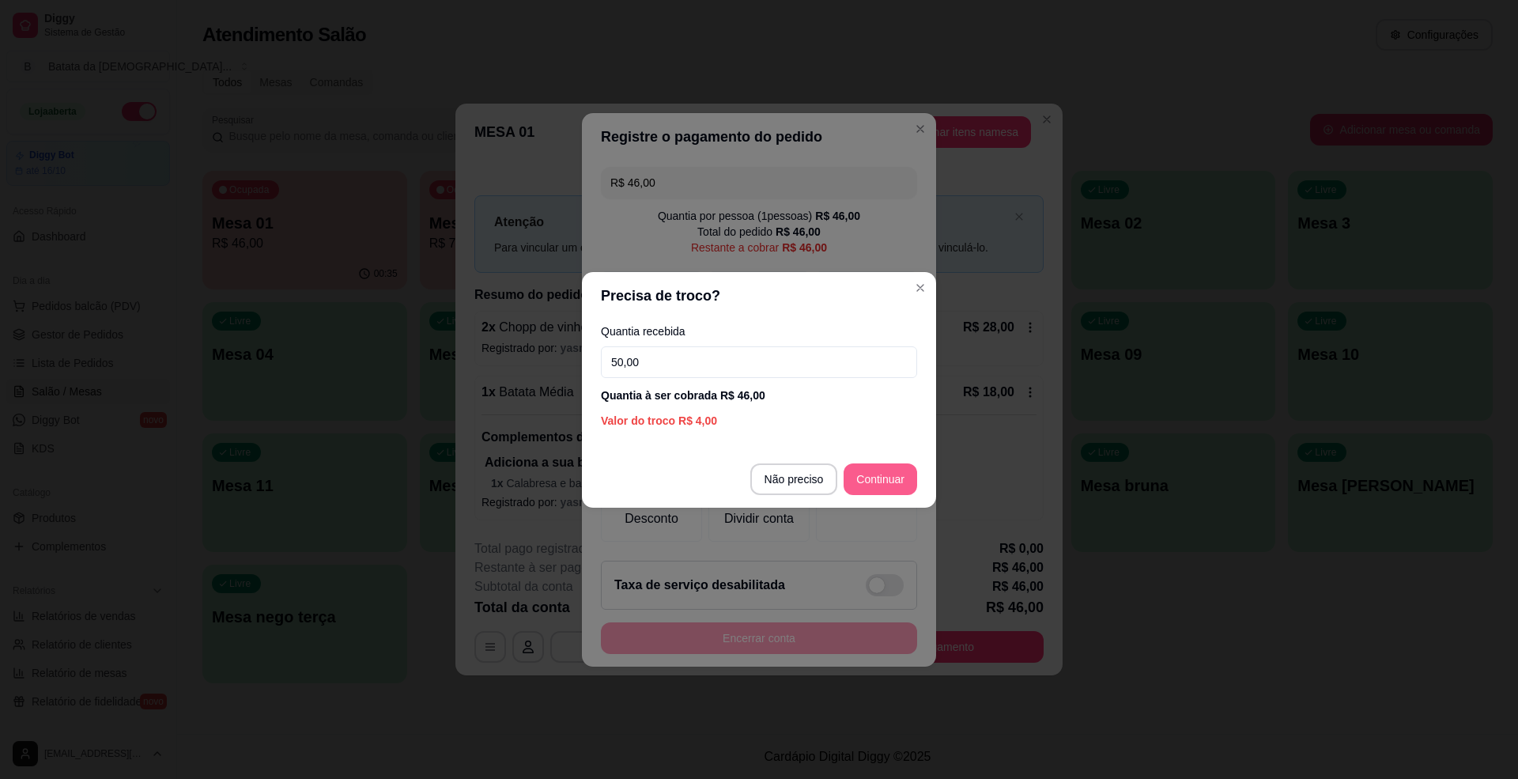
type input "50,00"
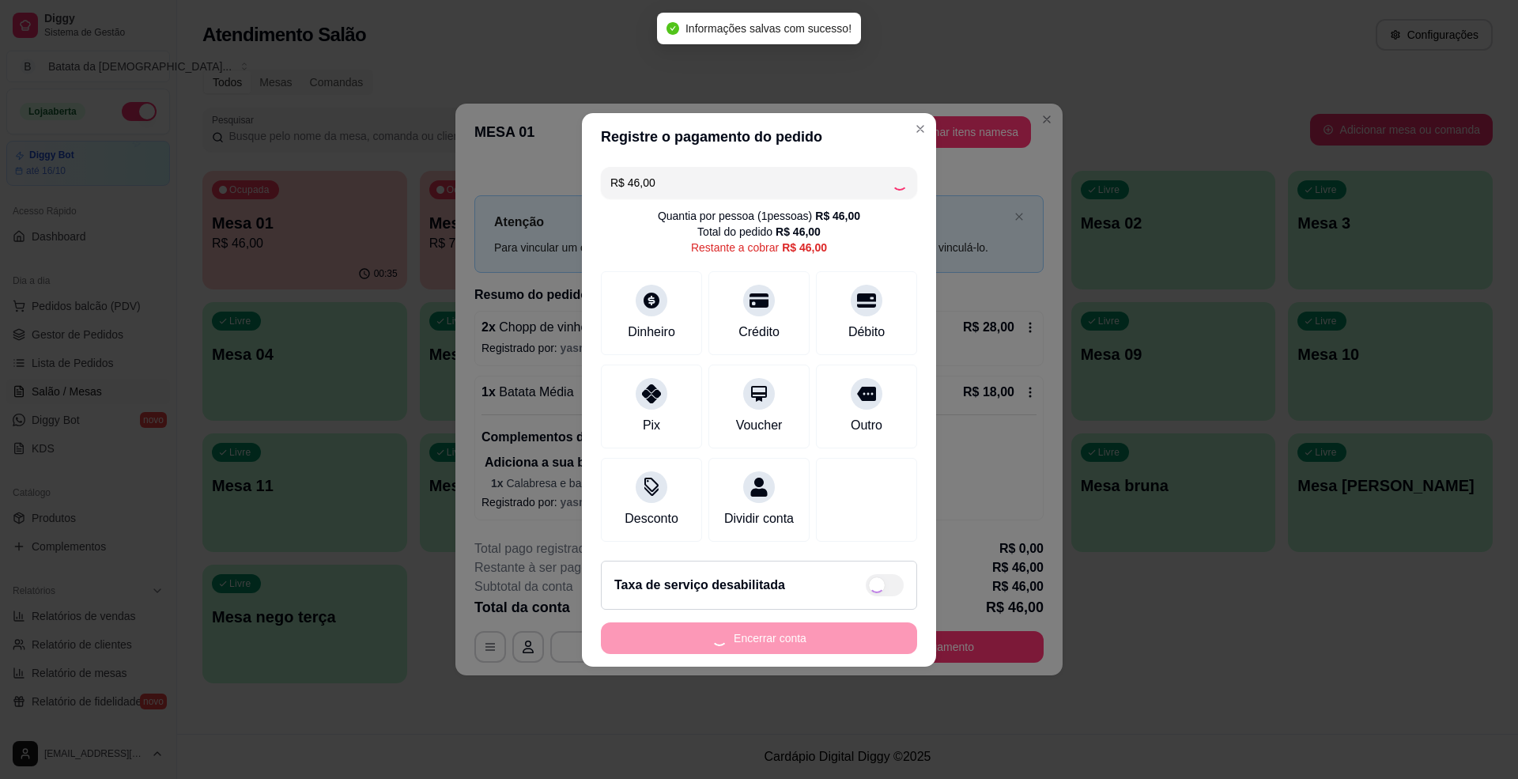
type input "R$ 0,00"
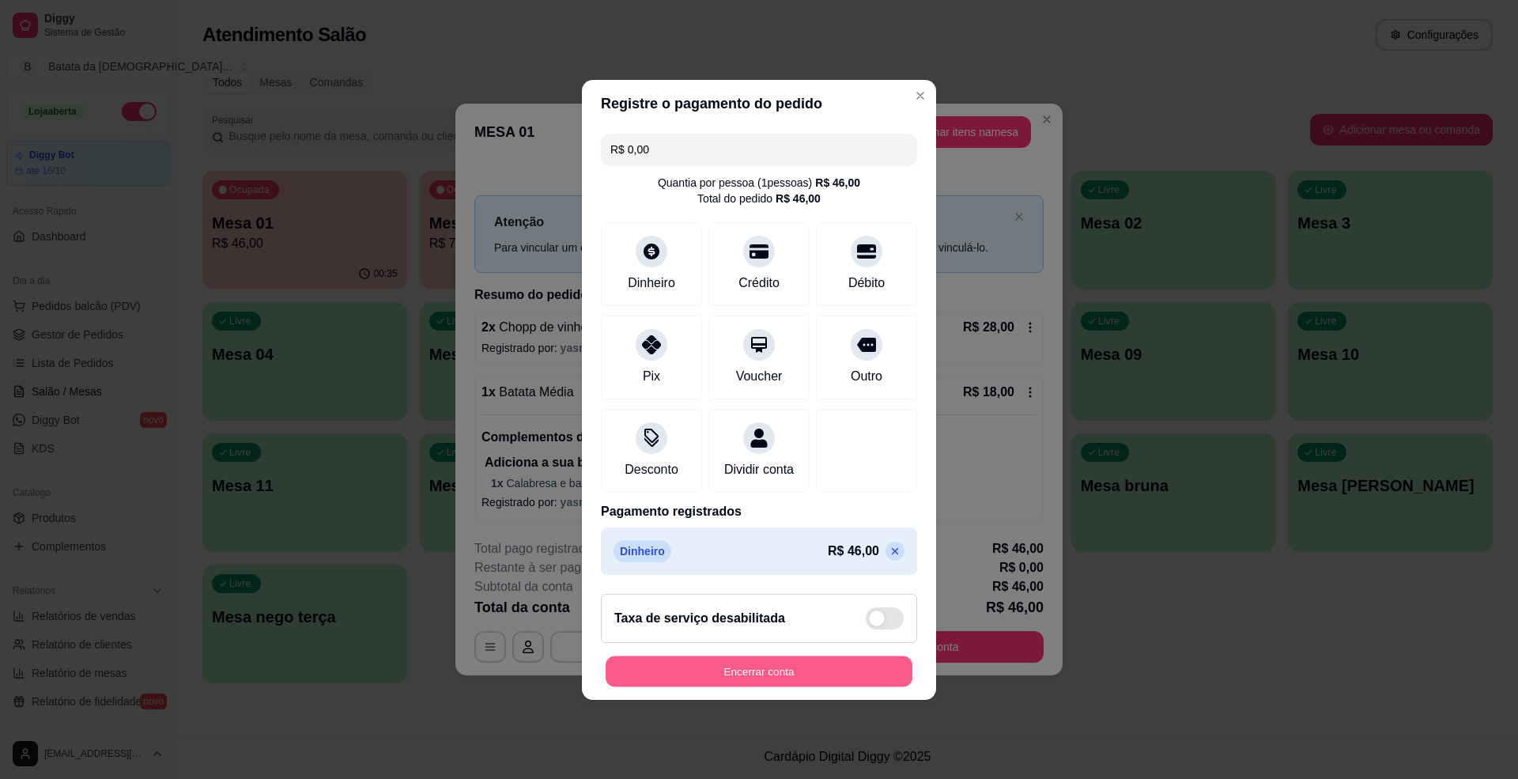
click at [805, 672] on button "Encerrar conta" at bounding box center [759, 670] width 307 height 31
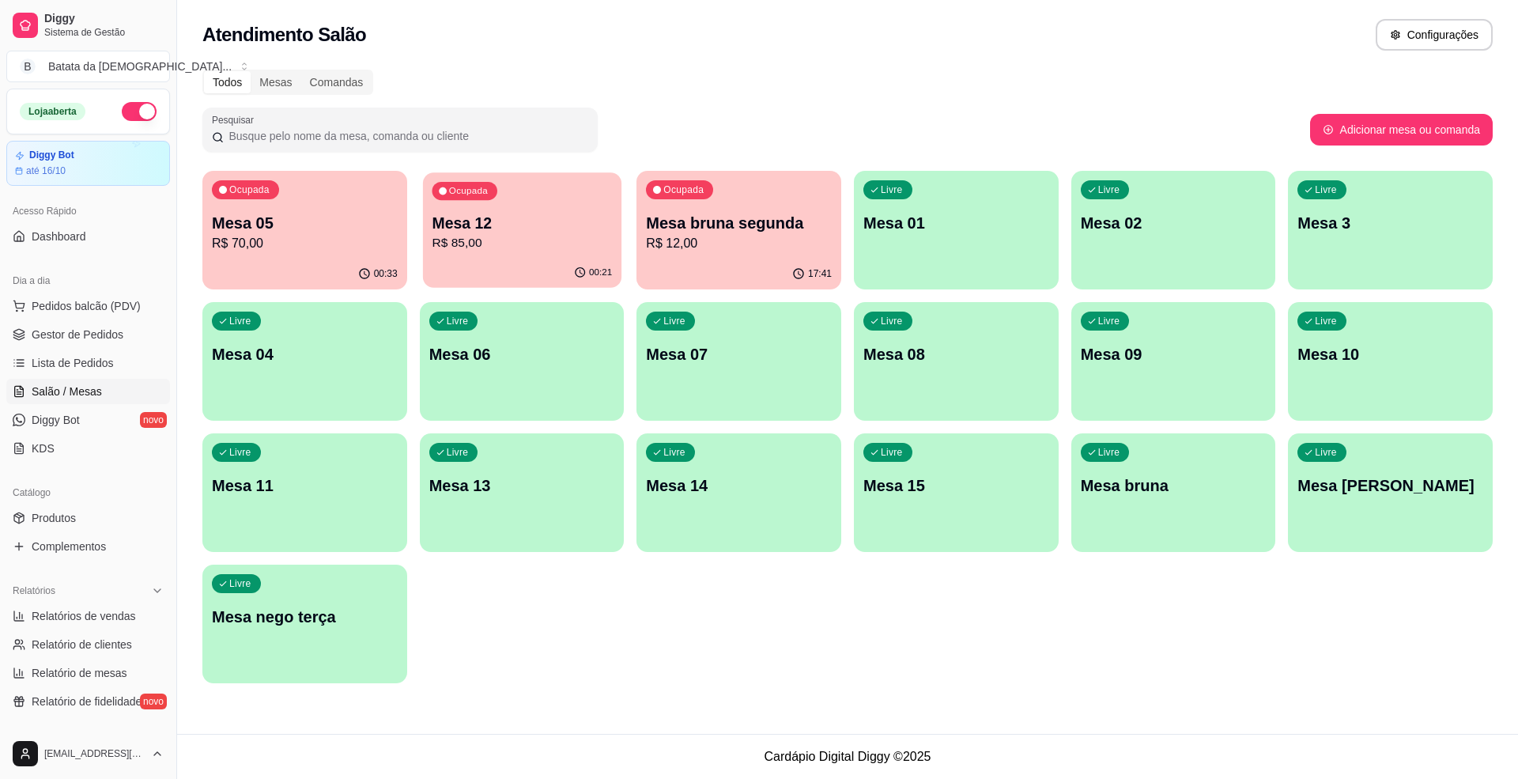
click at [485, 243] on p "R$ 85,00" at bounding box center [522, 243] width 180 height 18
click at [317, 232] on p "Mesa 05" at bounding box center [305, 223] width 180 height 21
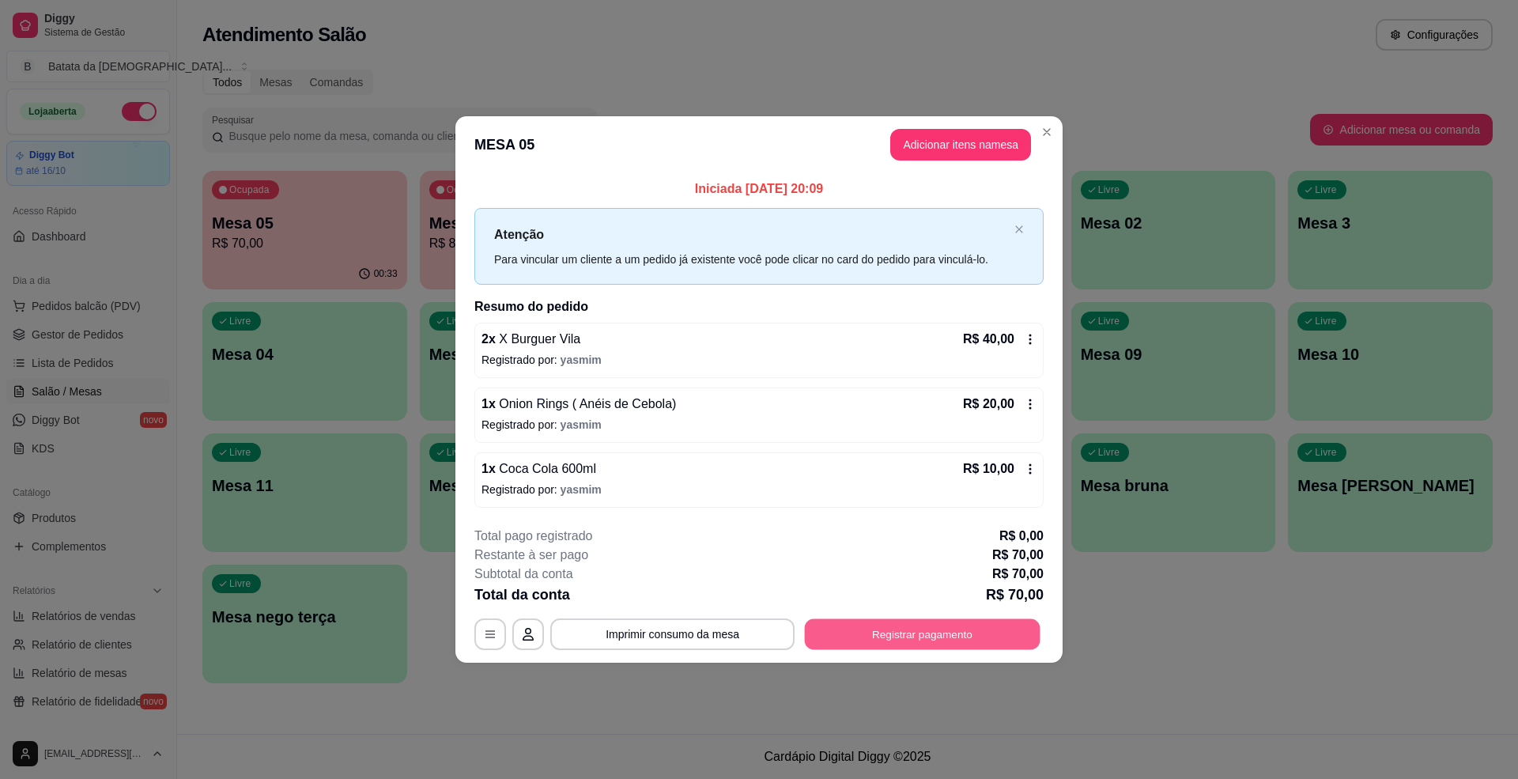
click at [902, 627] on button "Registrar pagamento" at bounding box center [923, 634] width 236 height 31
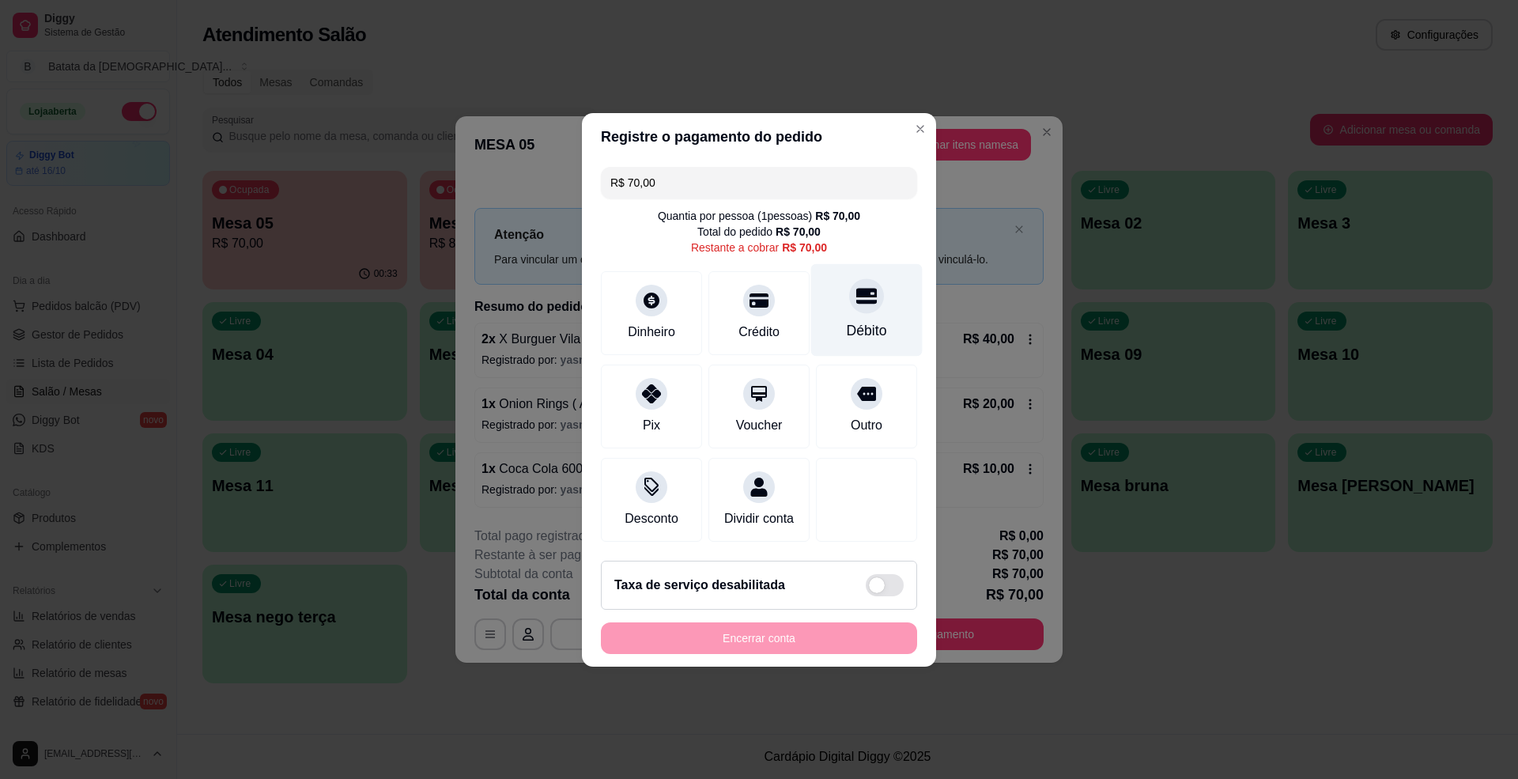
click at [825, 285] on div "Débito" at bounding box center [866, 309] width 111 height 92
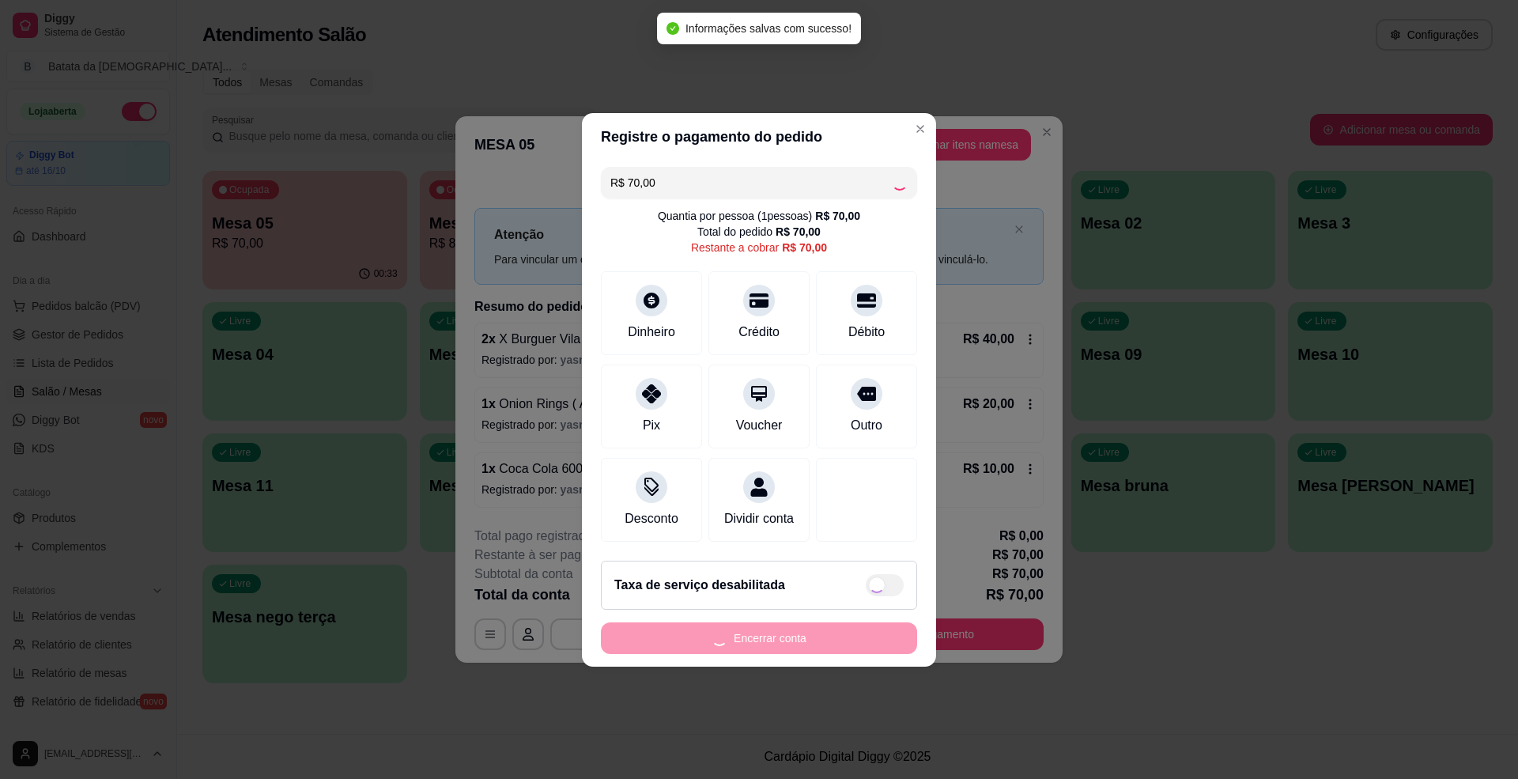
type input "R$ 0,00"
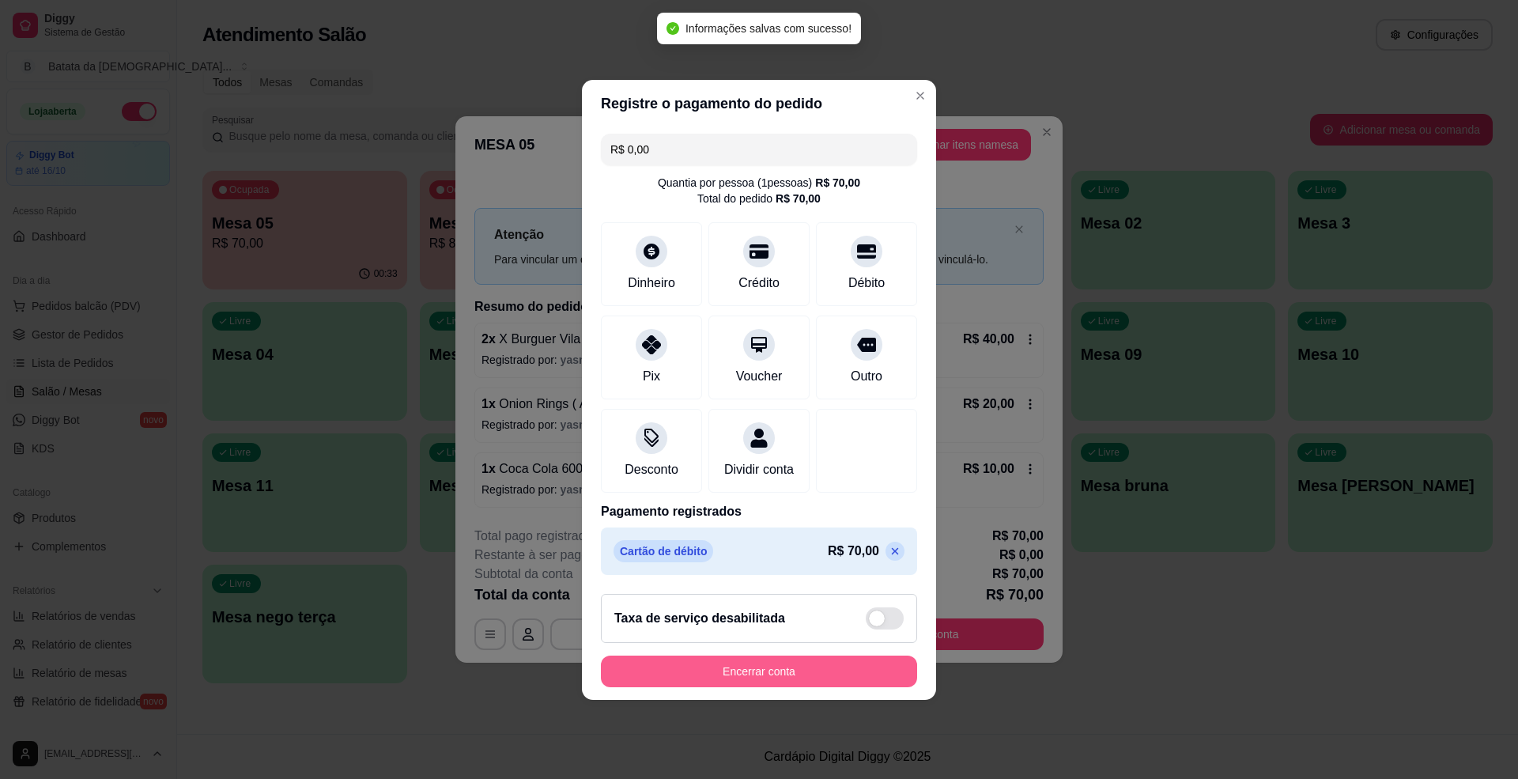
click at [817, 674] on button "Encerrar conta" at bounding box center [759, 671] width 316 height 32
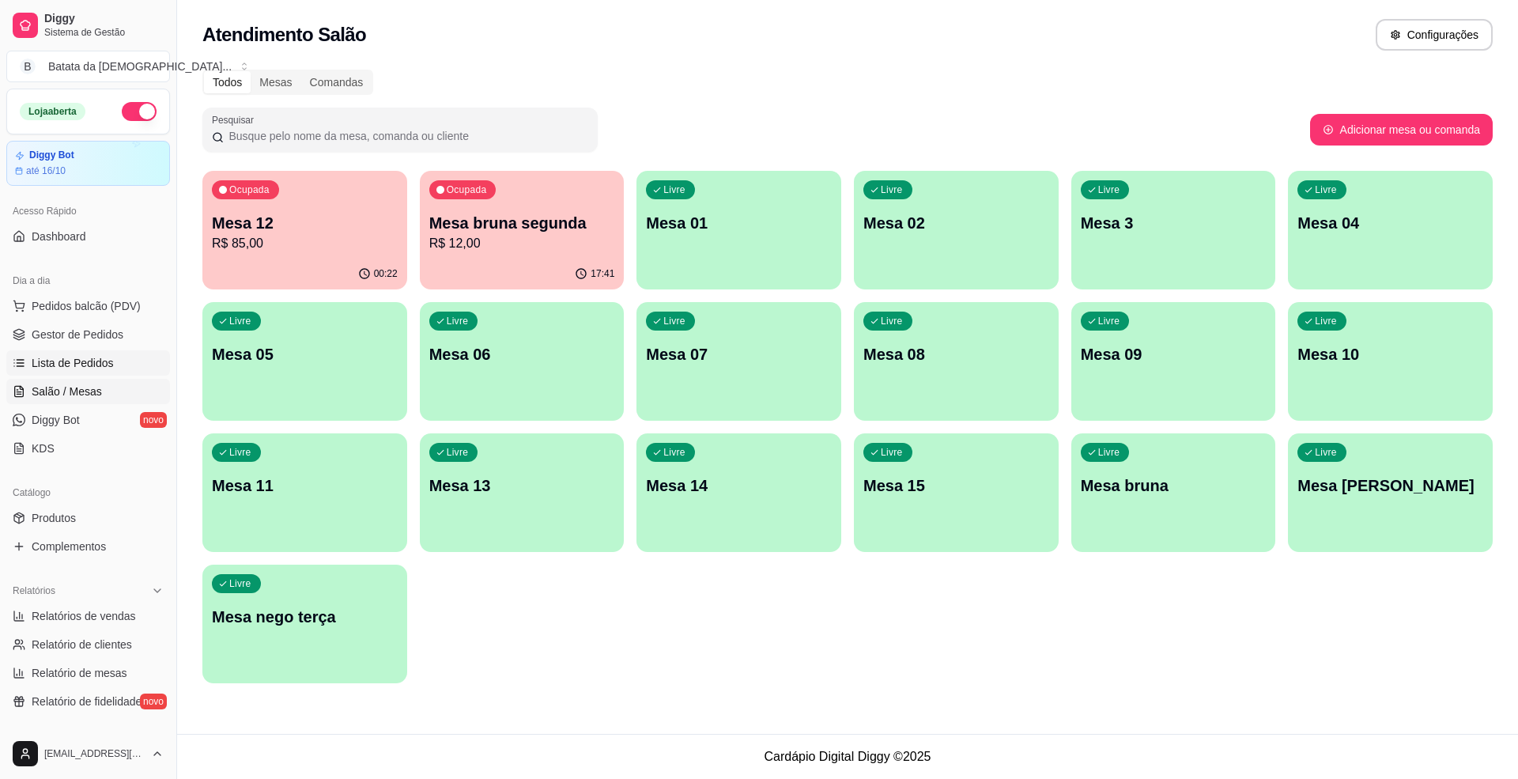
click at [117, 364] on link "Lista de Pedidos" at bounding box center [88, 362] width 164 height 25
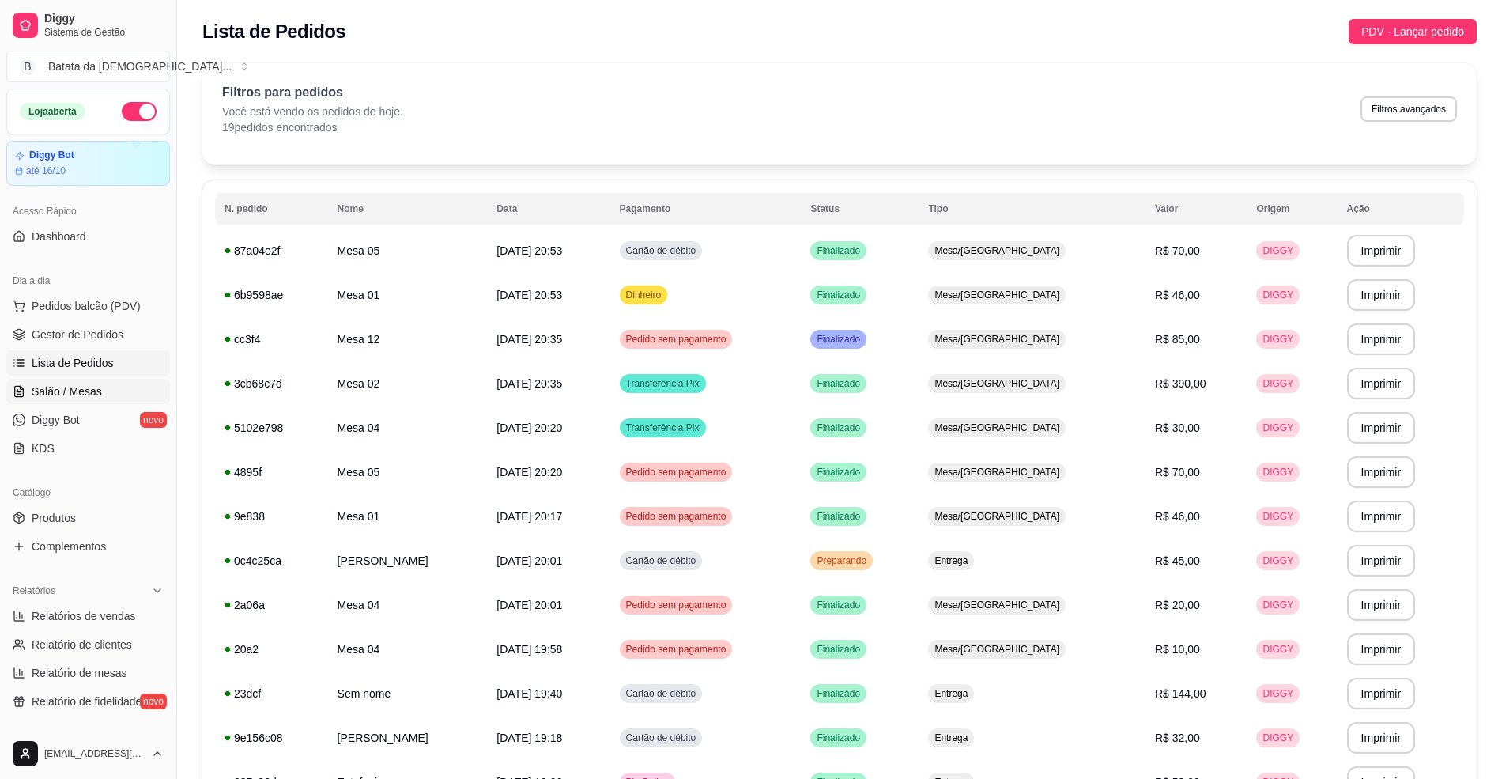
click at [101, 383] on link "Salão / Mesas" at bounding box center [88, 391] width 164 height 25
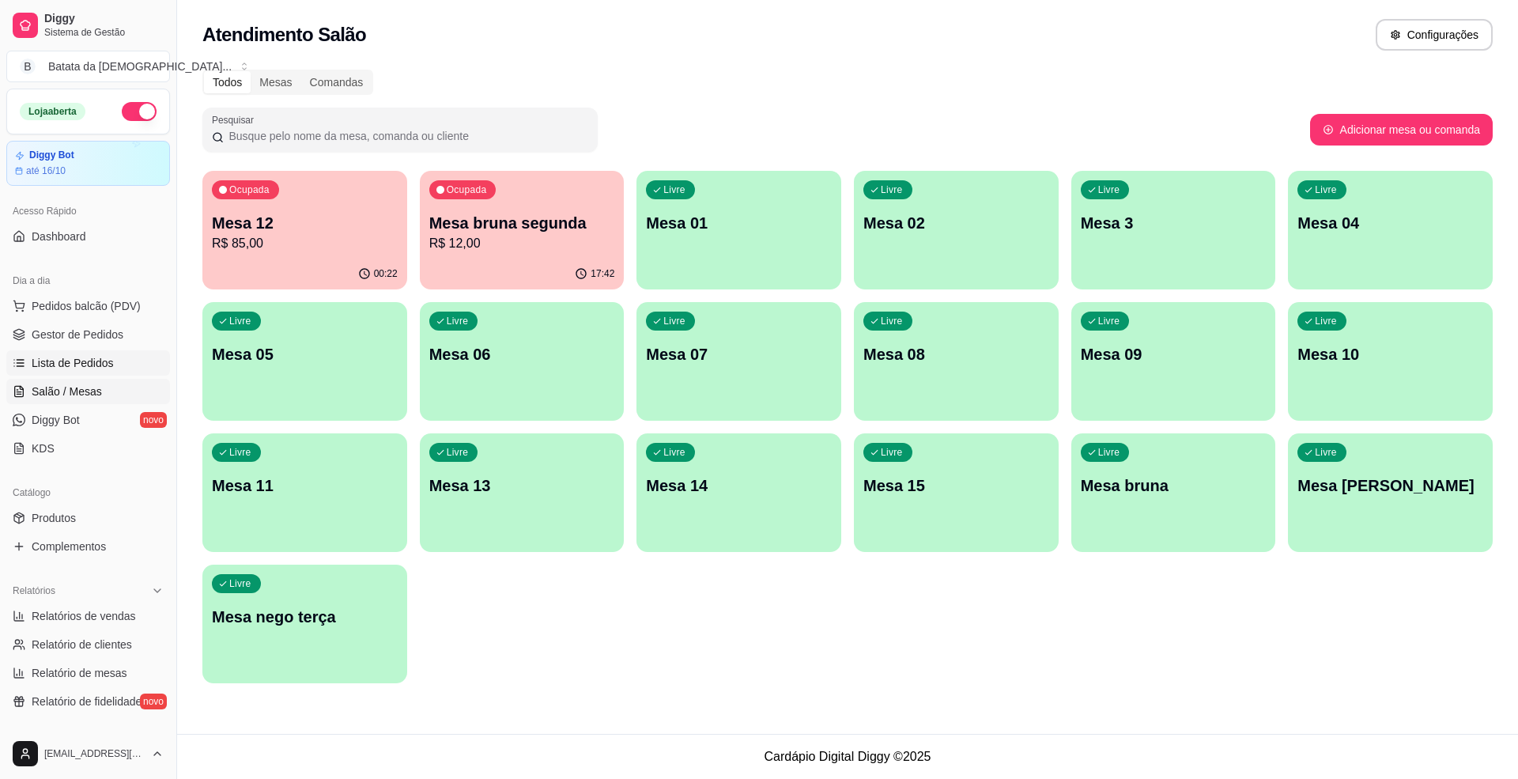
click at [111, 368] on link "Lista de Pedidos" at bounding box center [88, 362] width 164 height 25
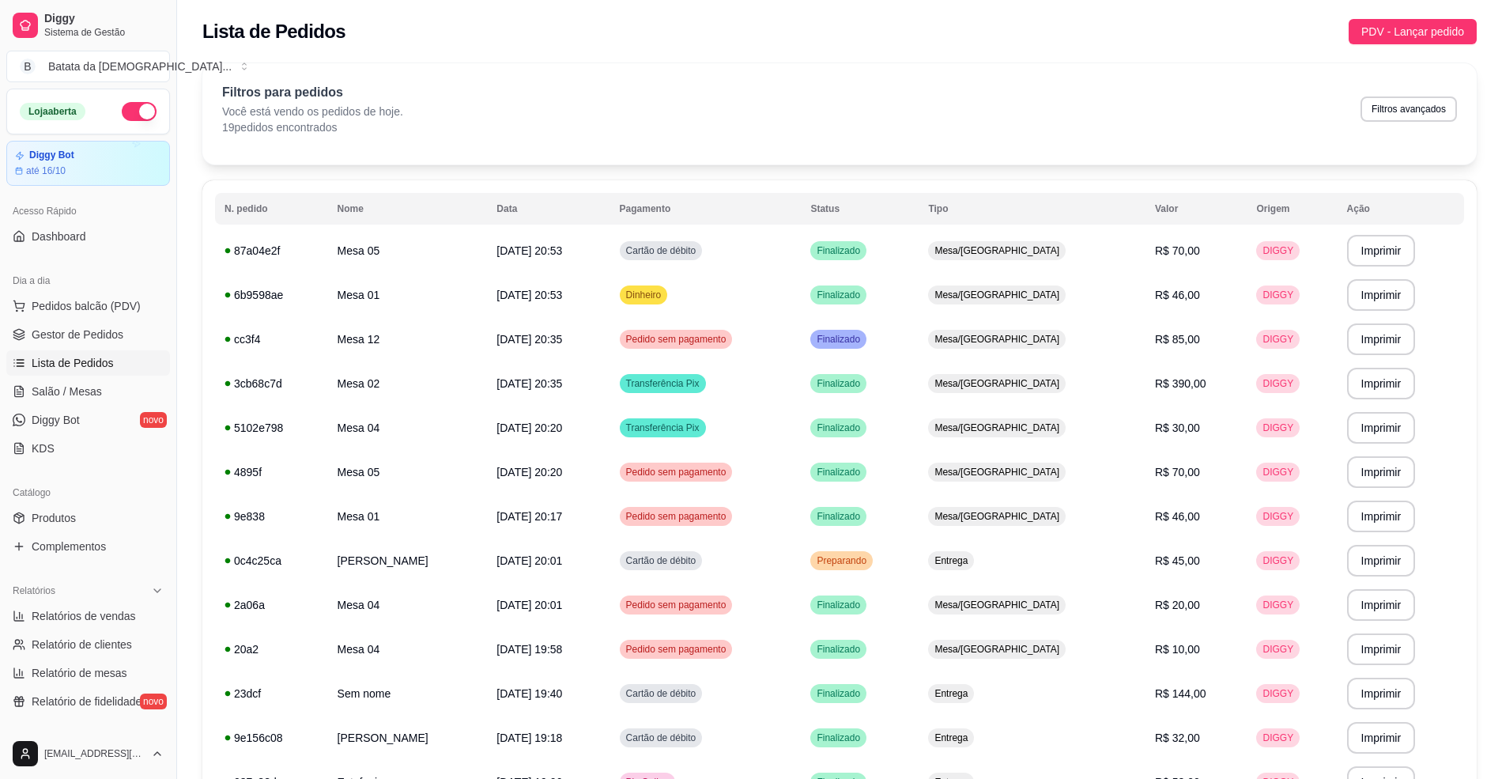
click at [968, 65] on div "Filtros para pedidos Você está vendo os pedidos de hoje. 19 pedidos encontrados…" at bounding box center [839, 113] width 1274 height 101
click at [919, 563] on td "Preparando" at bounding box center [860, 560] width 118 height 44
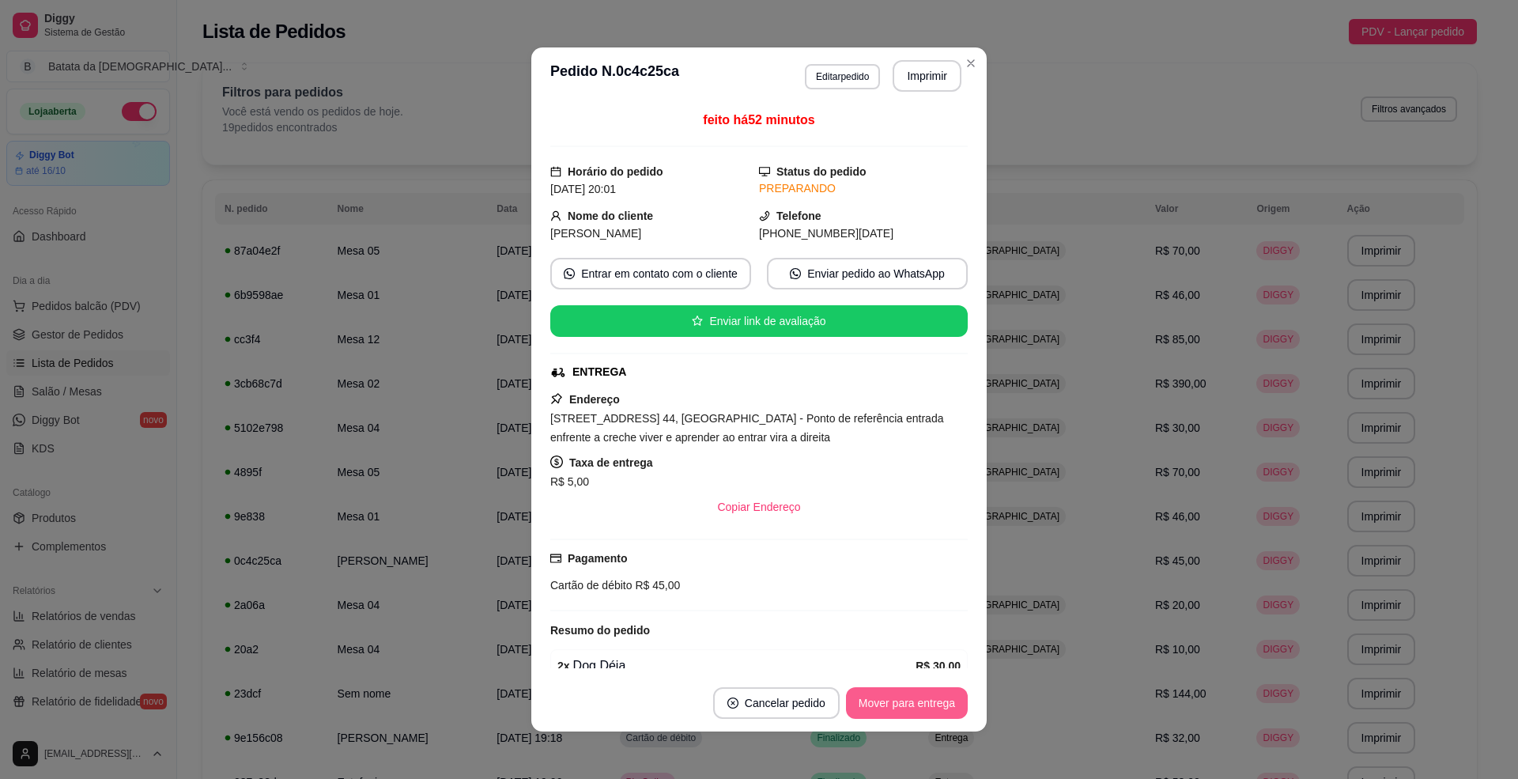
click at [885, 691] on button "Mover para entrega" at bounding box center [907, 703] width 122 height 32
click at [893, 708] on button "Mover para finalizado" at bounding box center [901, 703] width 131 height 32
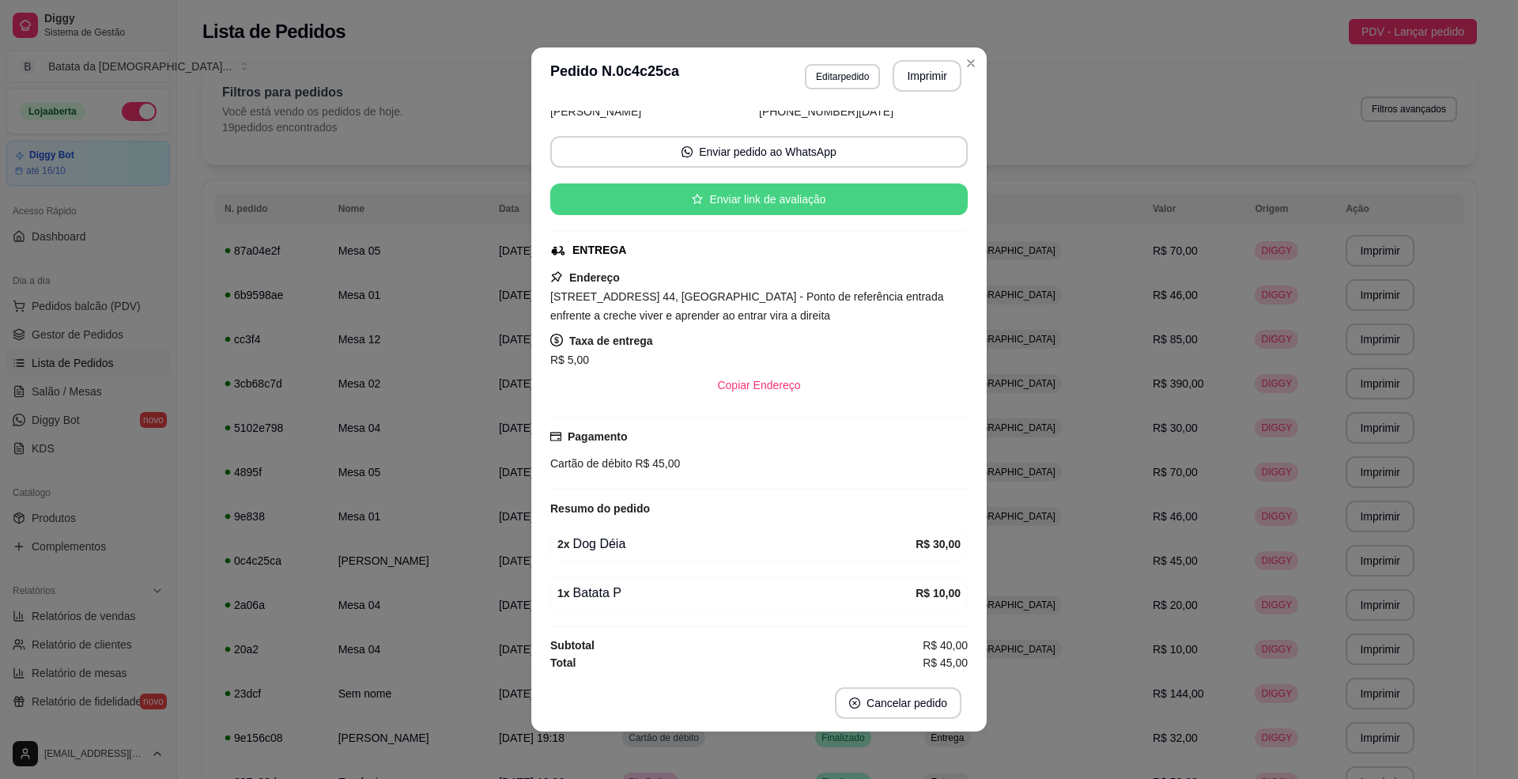
scroll to position [96, 0]
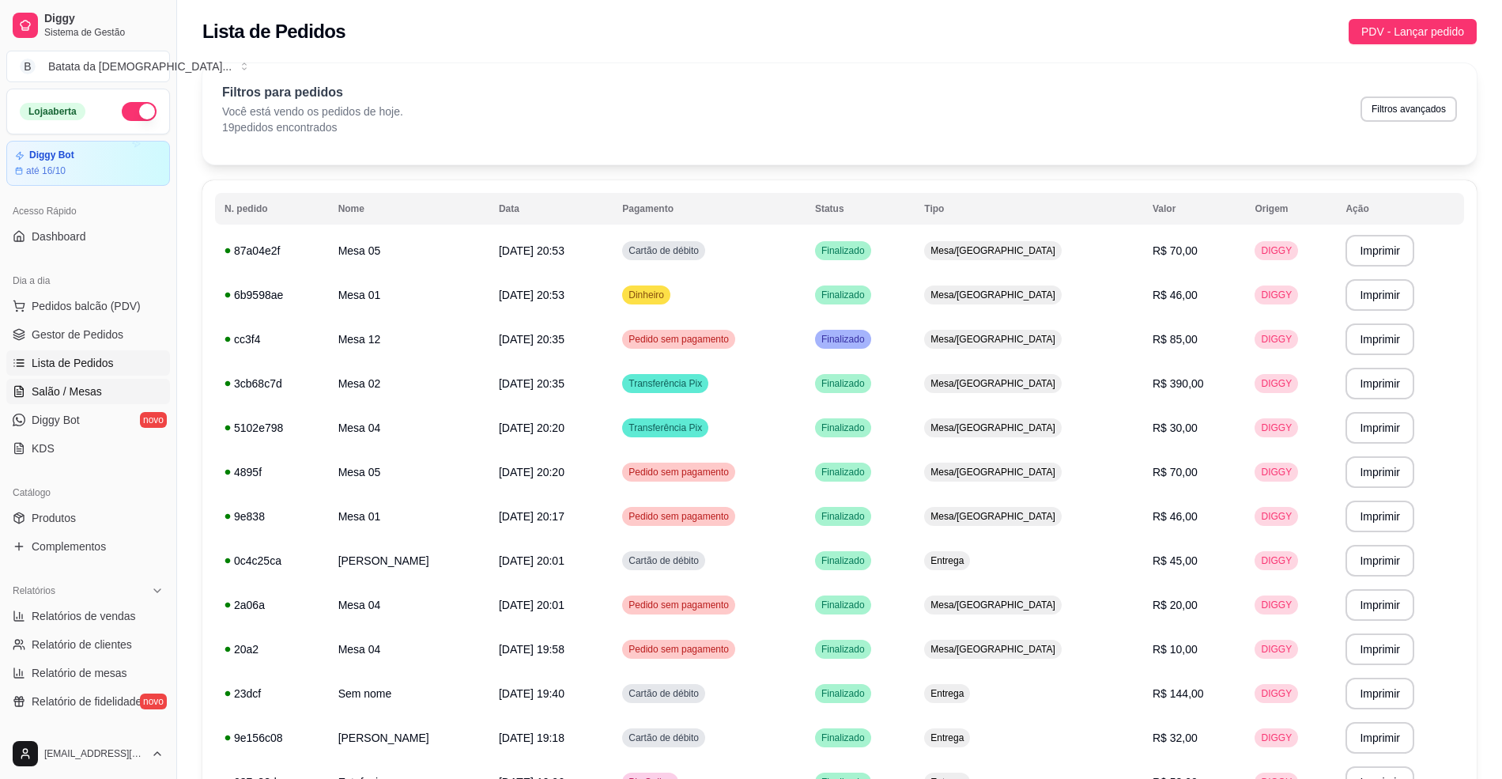
click at [108, 402] on link "Salão / Mesas" at bounding box center [88, 391] width 164 height 25
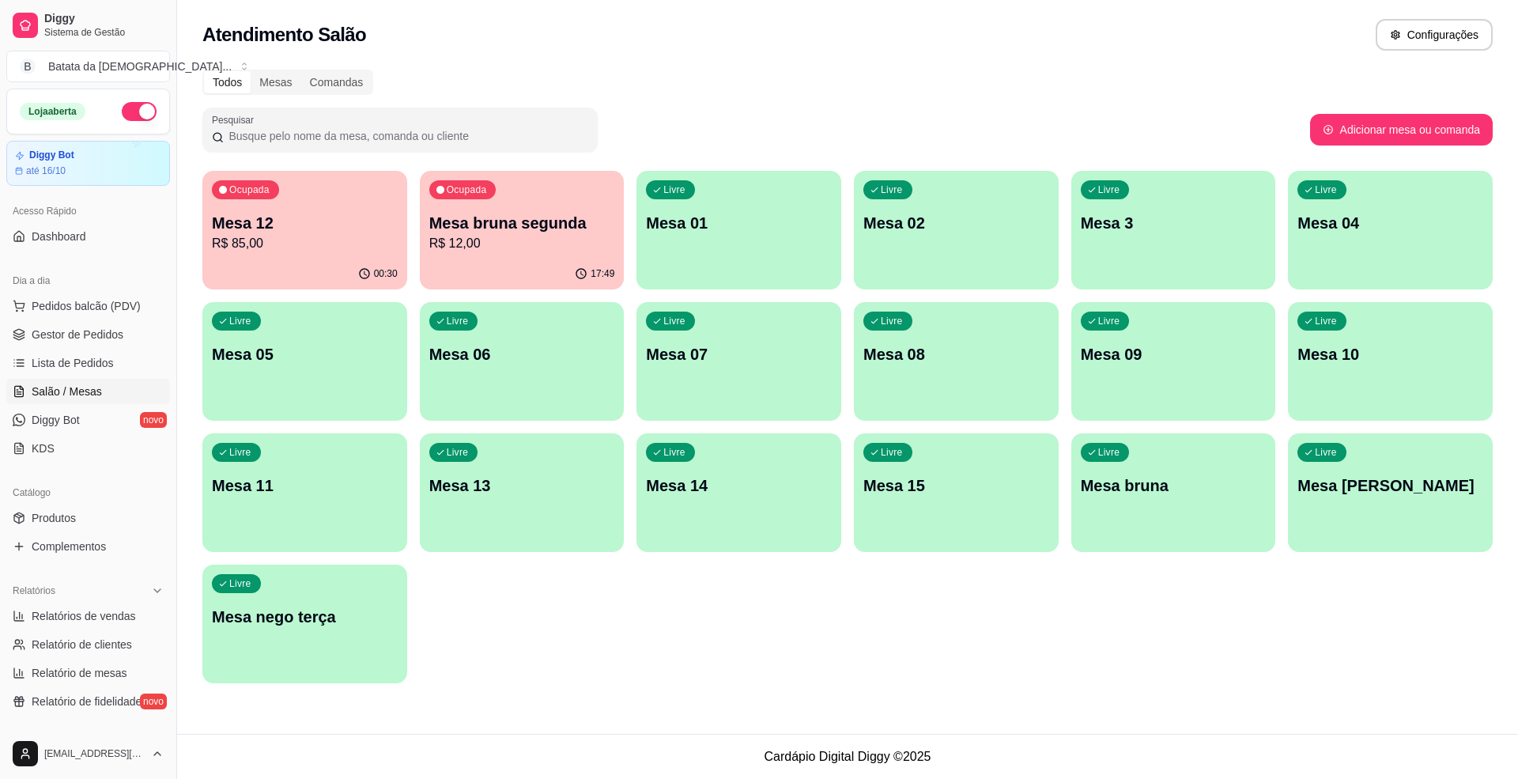
click at [364, 276] on icon "button" at bounding box center [364, 273] width 13 height 13
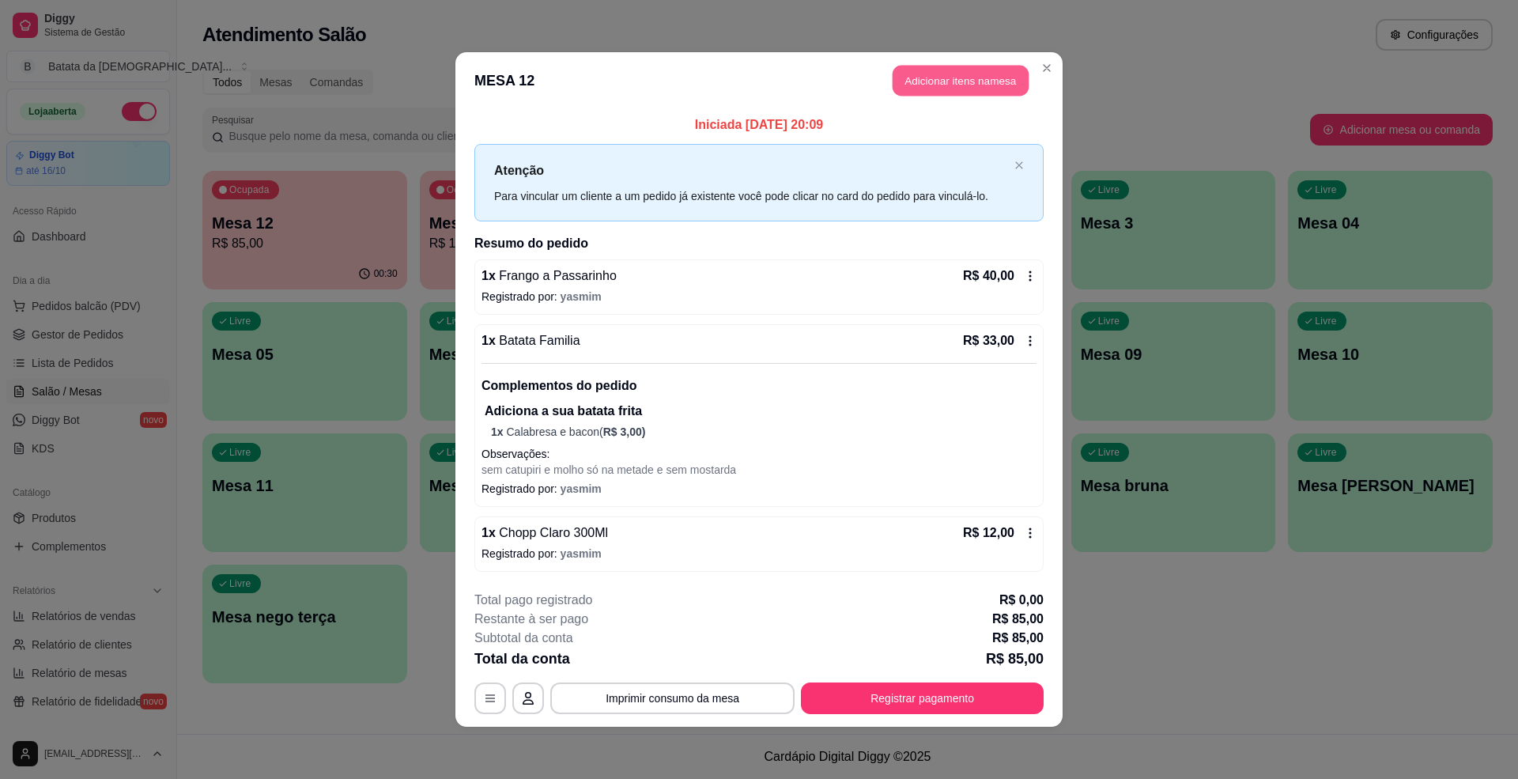
click at [953, 89] on button "Adicionar itens na mesa" at bounding box center [960, 81] width 136 height 31
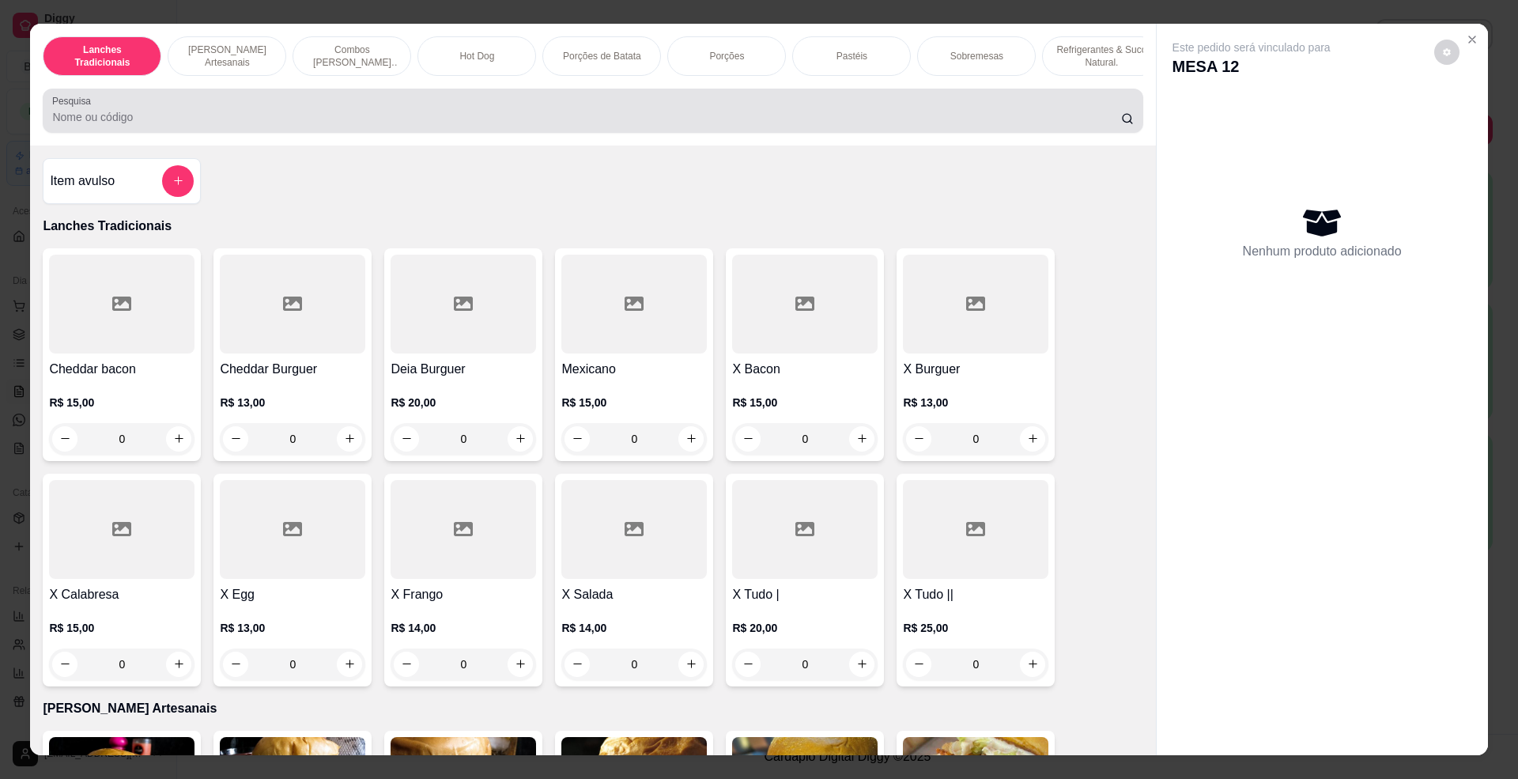
click at [602, 117] on div at bounding box center [592, 111] width 1081 height 32
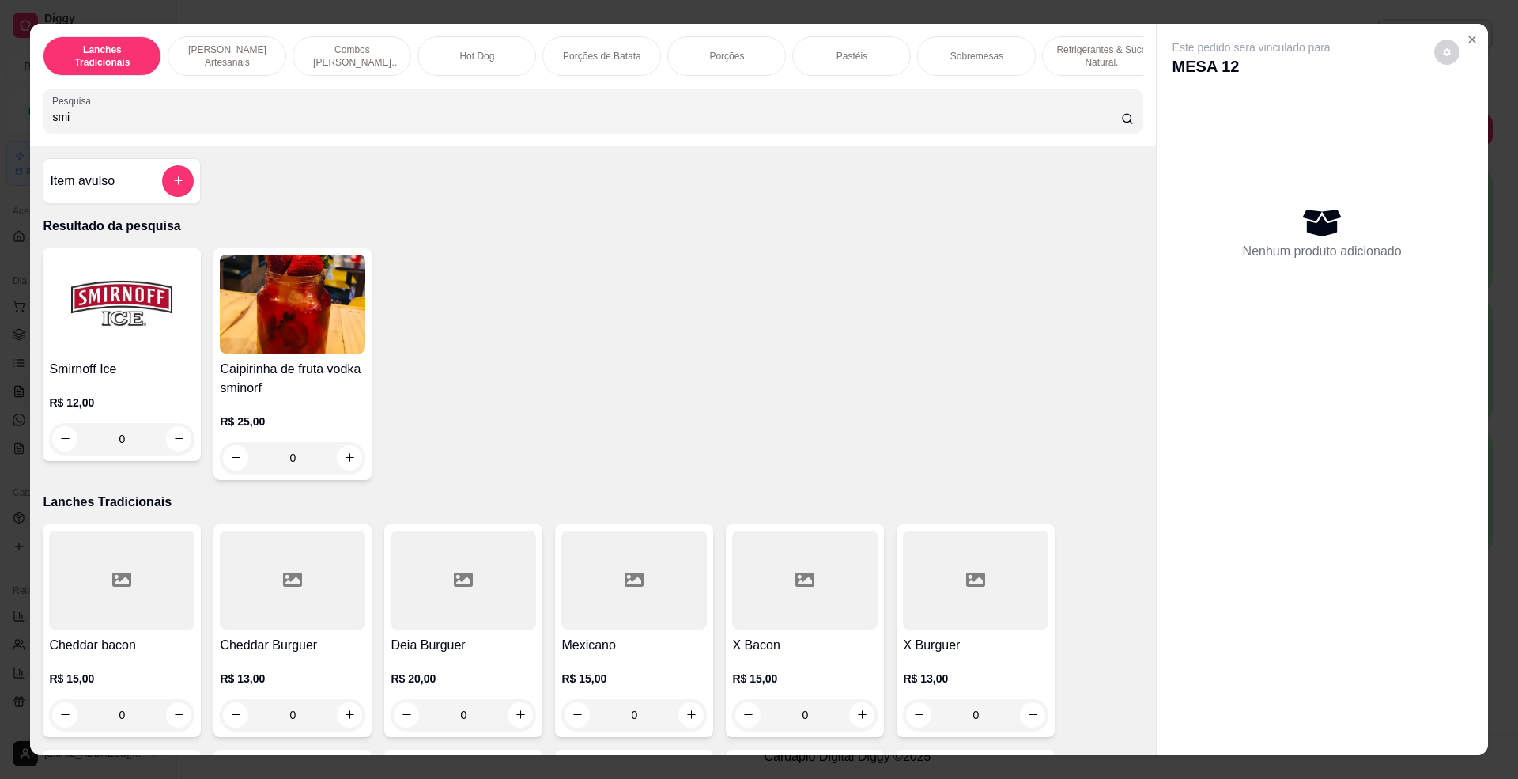
type input "smi"
click at [111, 335] on img at bounding box center [121, 304] width 145 height 99
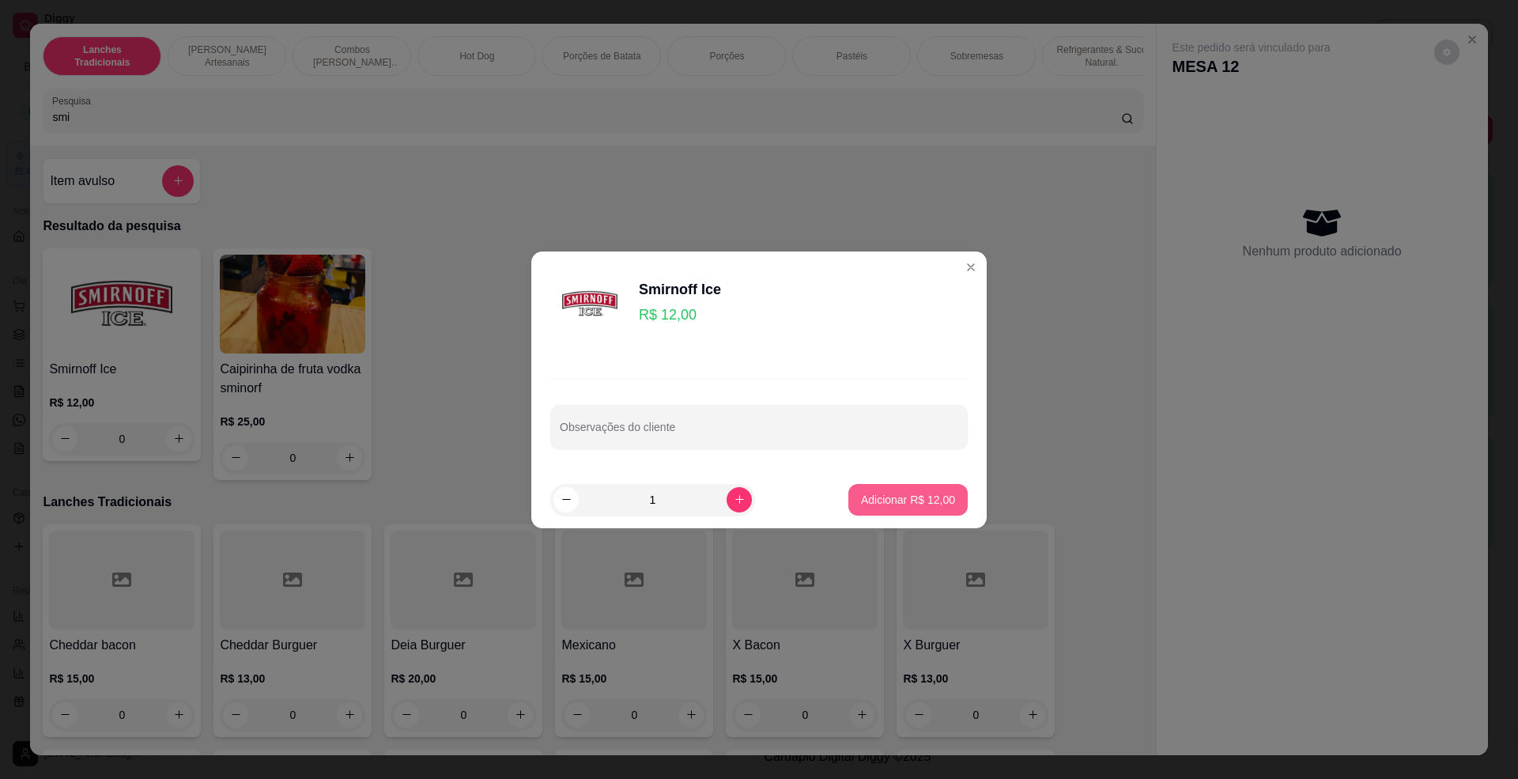
click at [917, 485] on button "Adicionar R$ 12,00" at bounding box center [907, 500] width 119 height 32
type input "1"
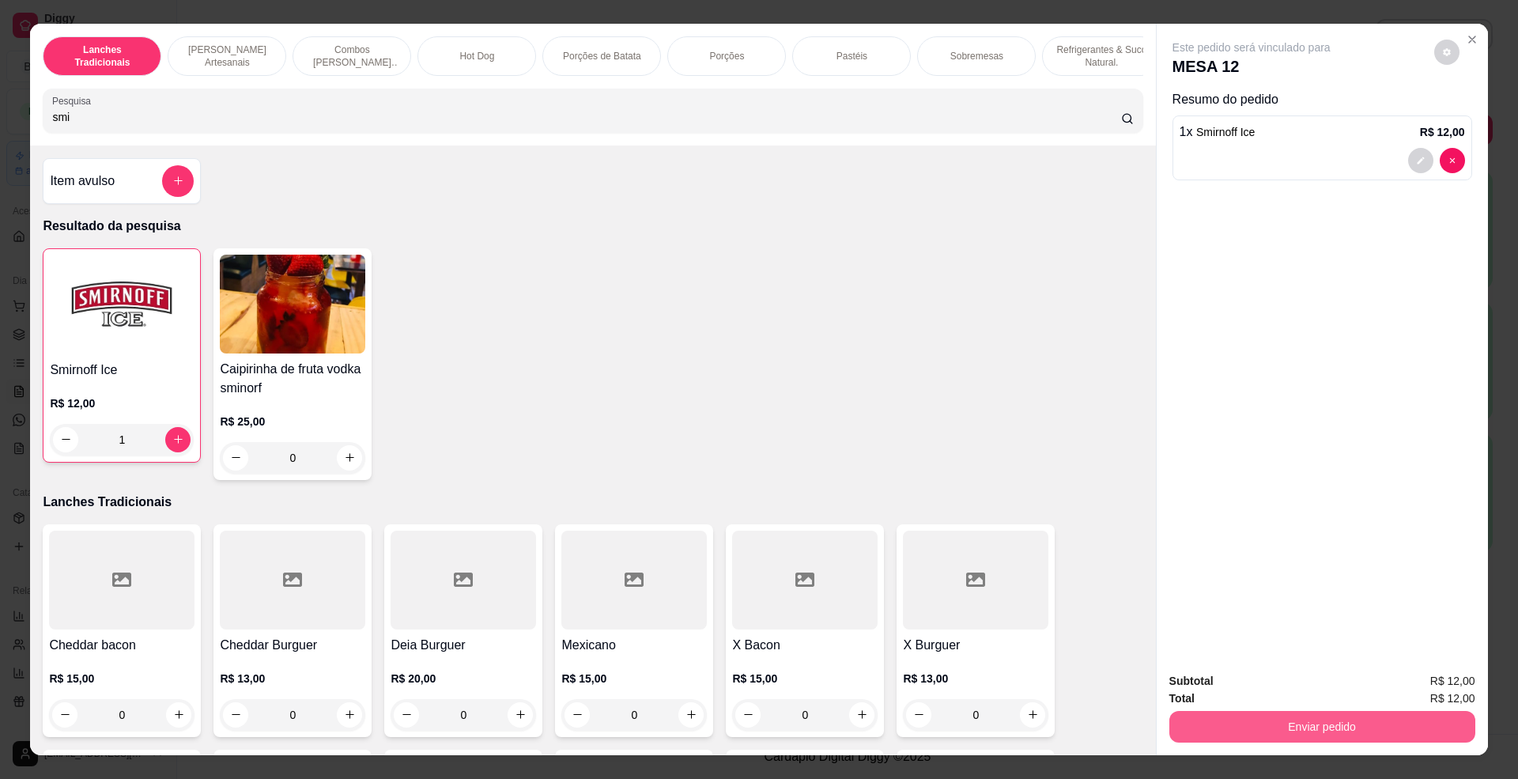
click at [1413, 719] on button "Enviar pedido" at bounding box center [1322, 727] width 306 height 32
click at [1281, 685] on button "Não registrar e enviar pedido" at bounding box center [1268, 689] width 164 height 30
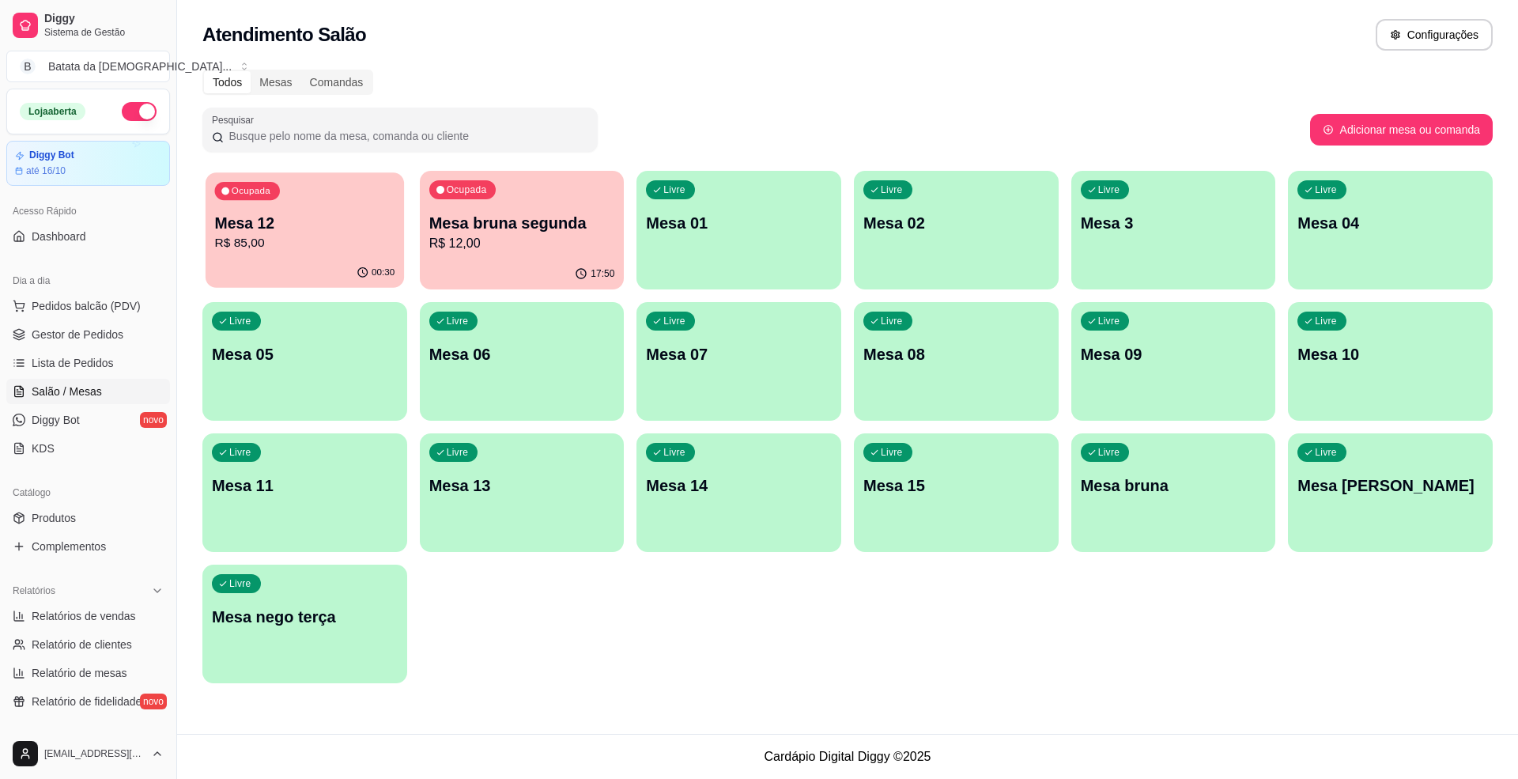
click at [261, 225] on p "Mesa 12" at bounding box center [305, 223] width 180 height 21
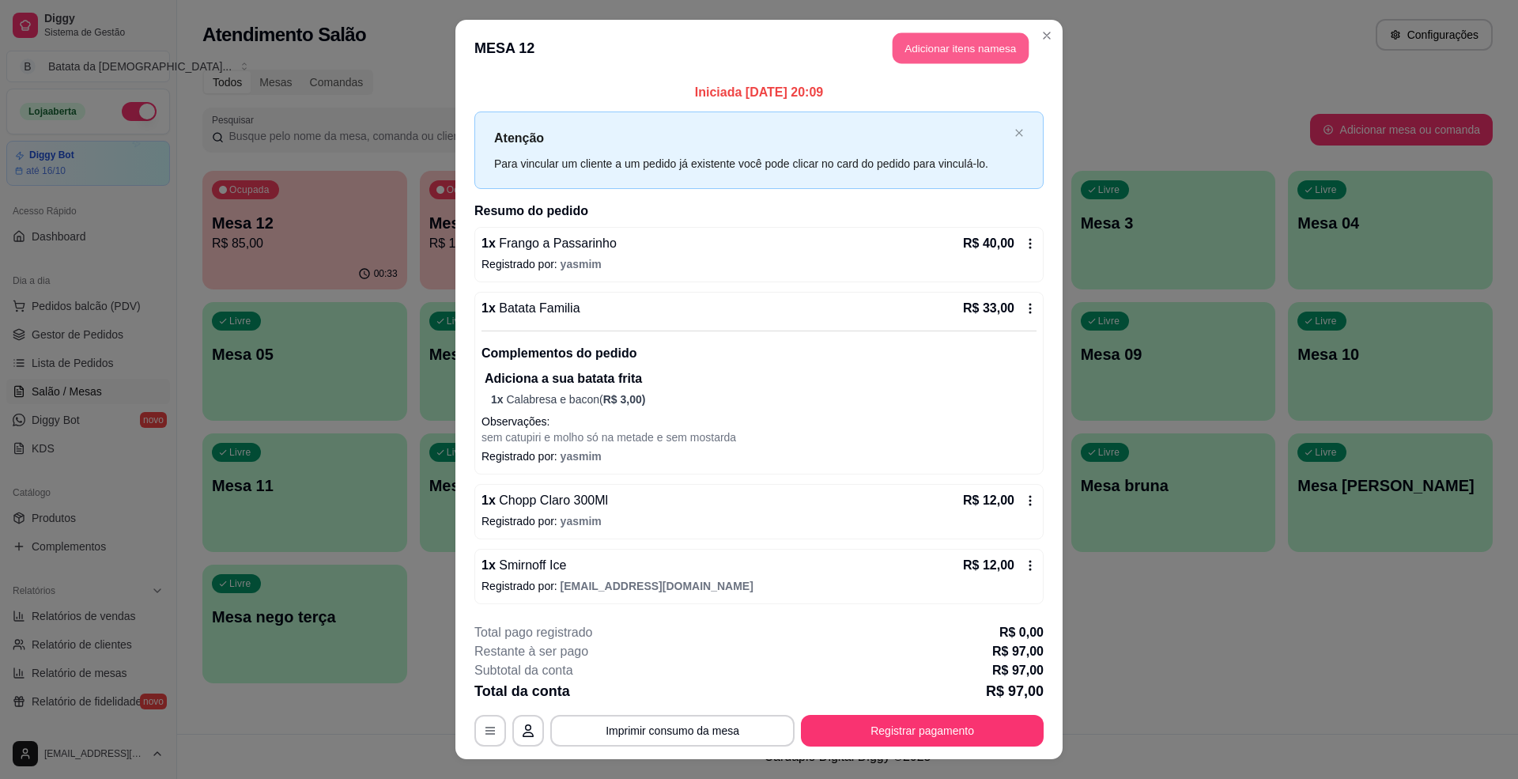
click at [931, 51] on button "Adicionar itens na mesa" at bounding box center [960, 48] width 136 height 31
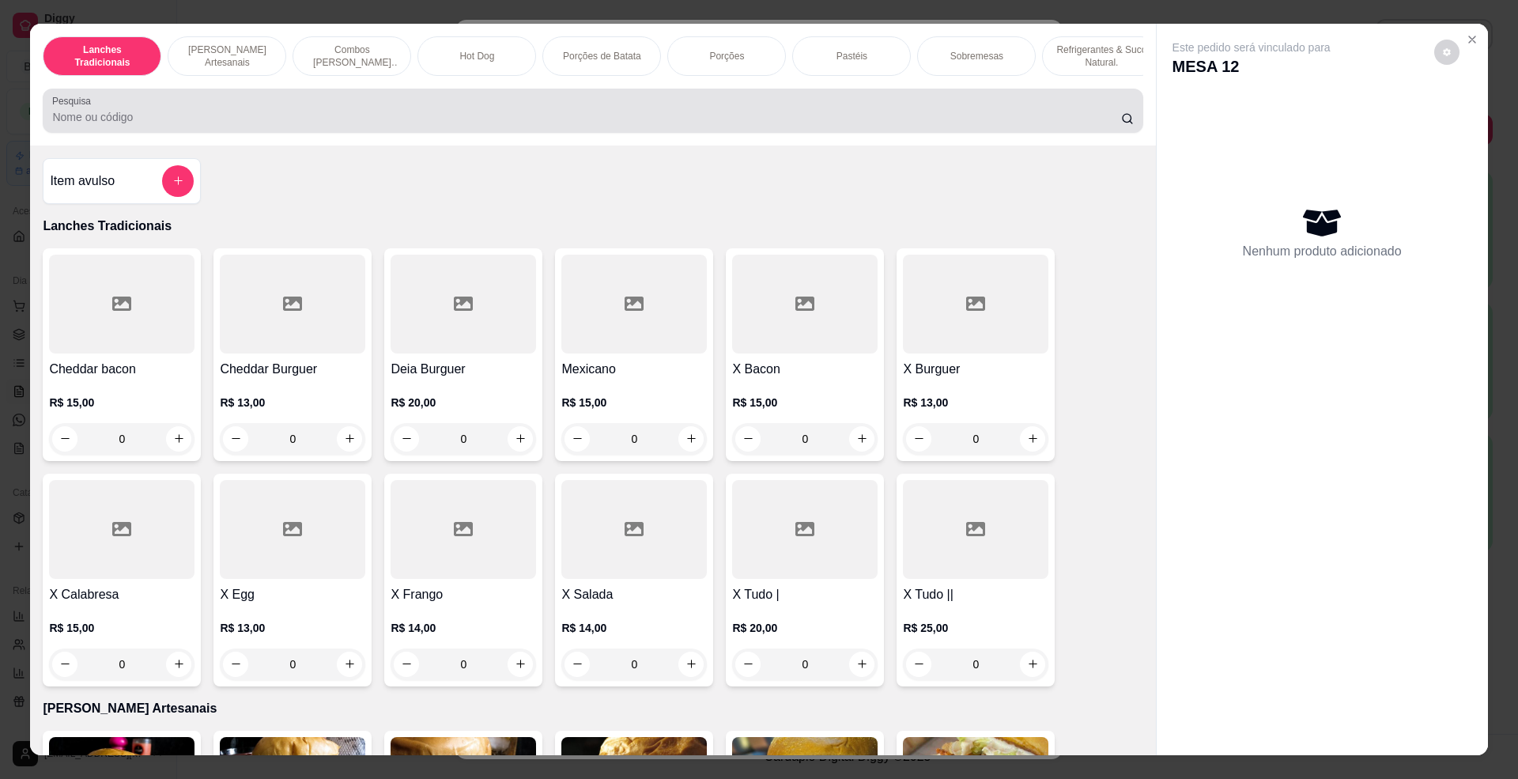
click at [368, 125] on input "Pesquisa" at bounding box center [586, 117] width 1068 height 16
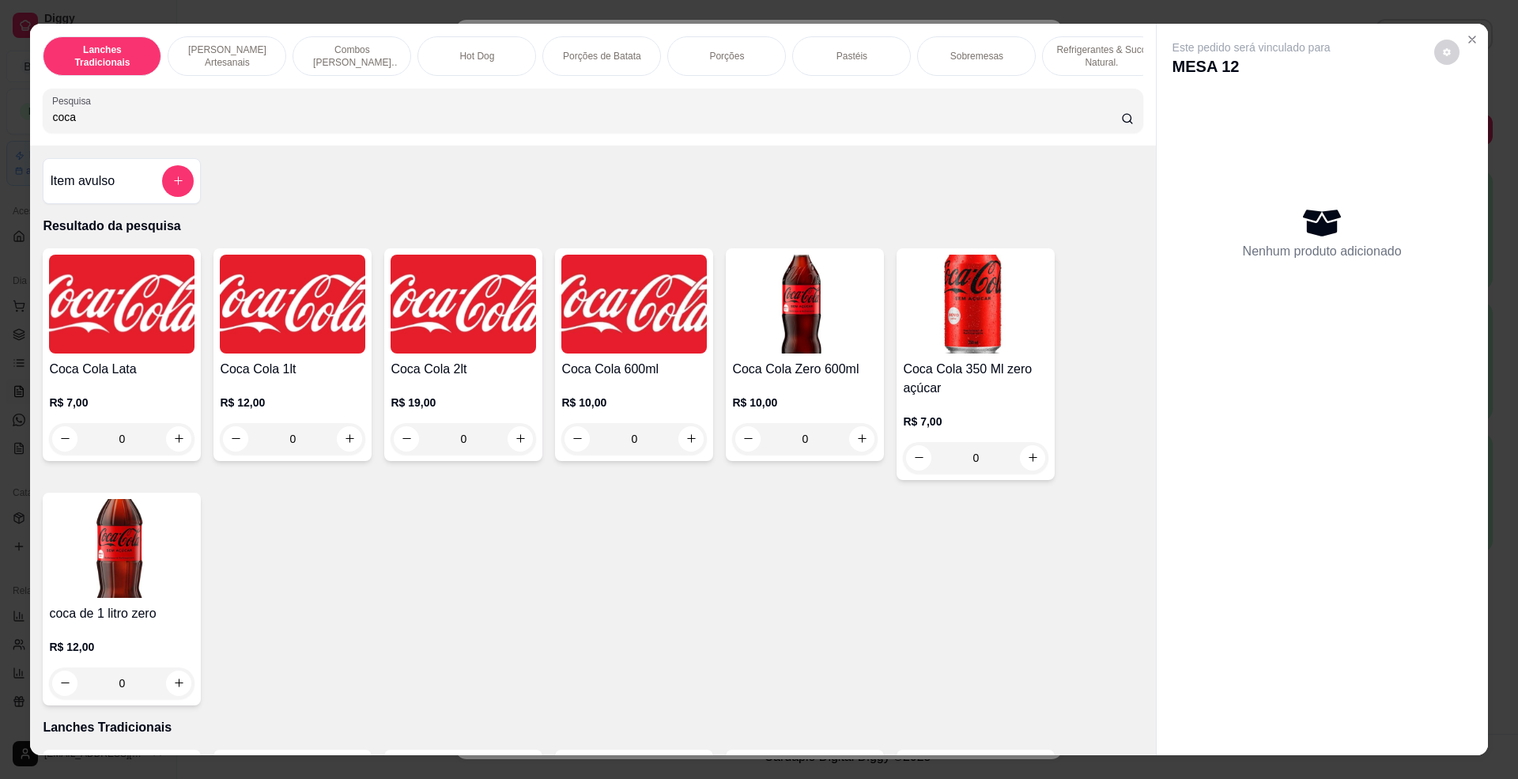
type input "coca"
click at [470, 313] on img at bounding box center [463, 304] width 145 height 99
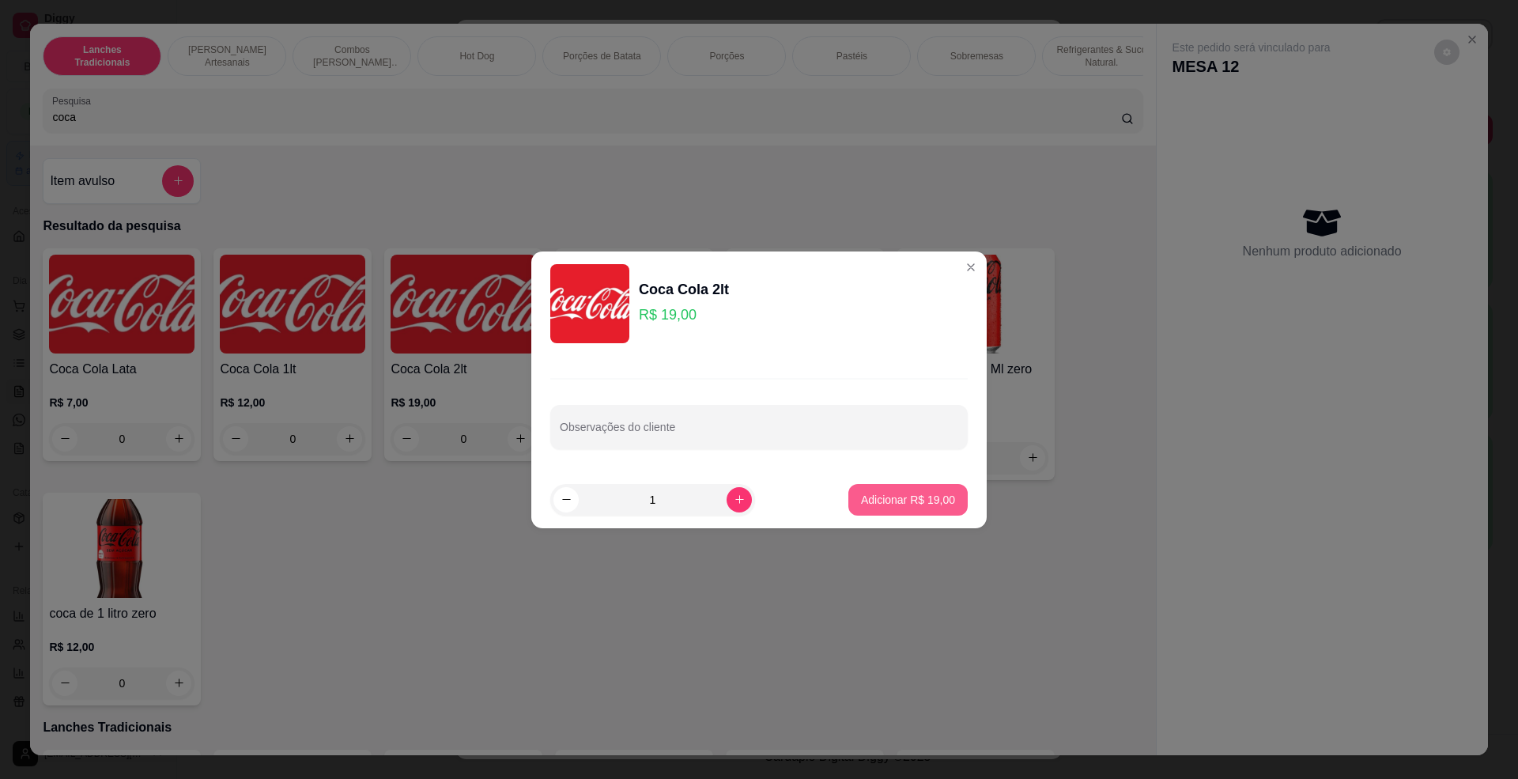
click at [922, 501] on p "Adicionar R$ 19,00" at bounding box center [908, 500] width 94 height 16
type input "1"
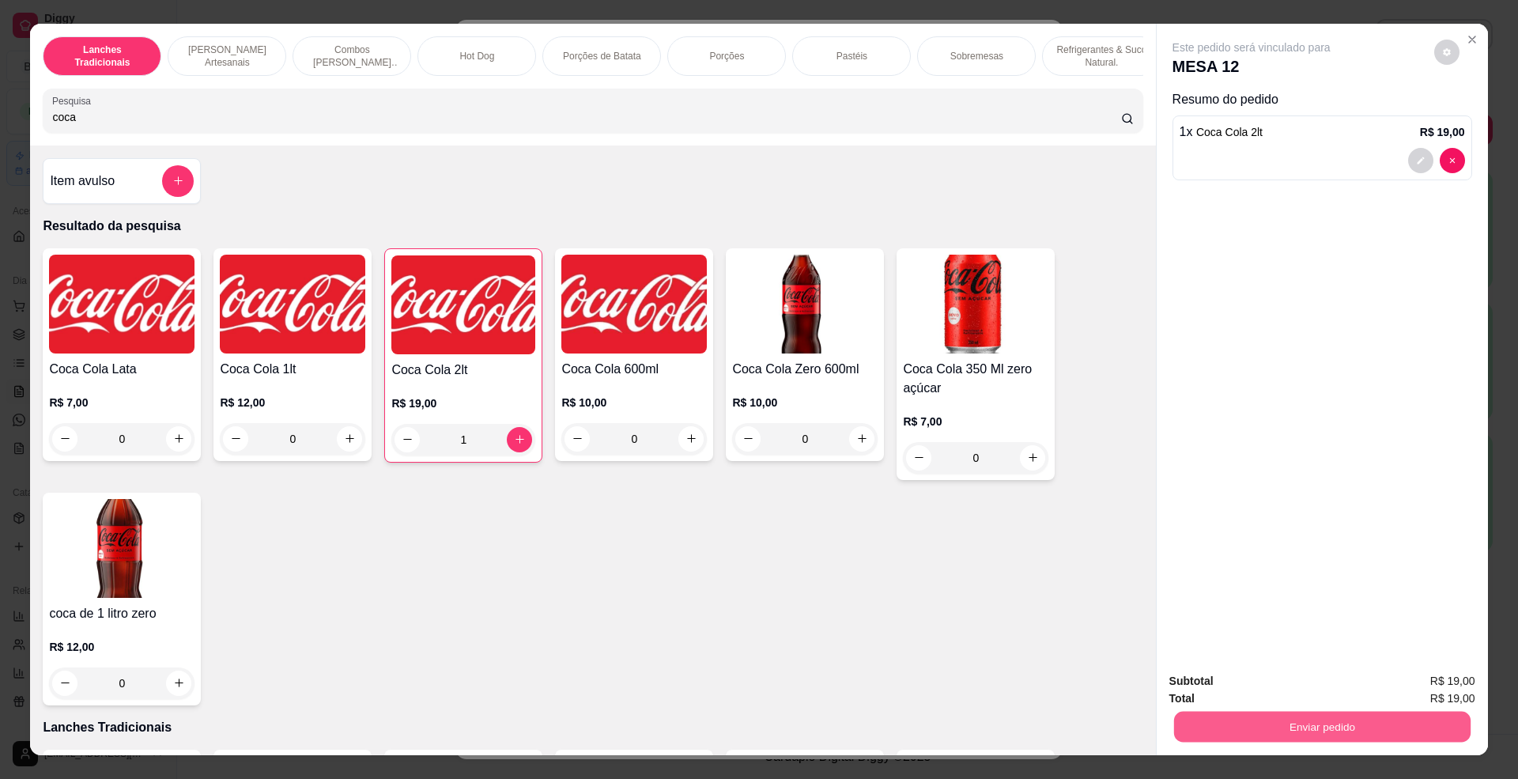
click at [1225, 710] on div "Enviar pedido" at bounding box center [1322, 725] width 306 height 36
click at [1238, 716] on button "Enviar pedido" at bounding box center [1322, 727] width 306 height 32
click at [1236, 677] on button "Não registrar e enviar pedido" at bounding box center [1268, 688] width 160 height 29
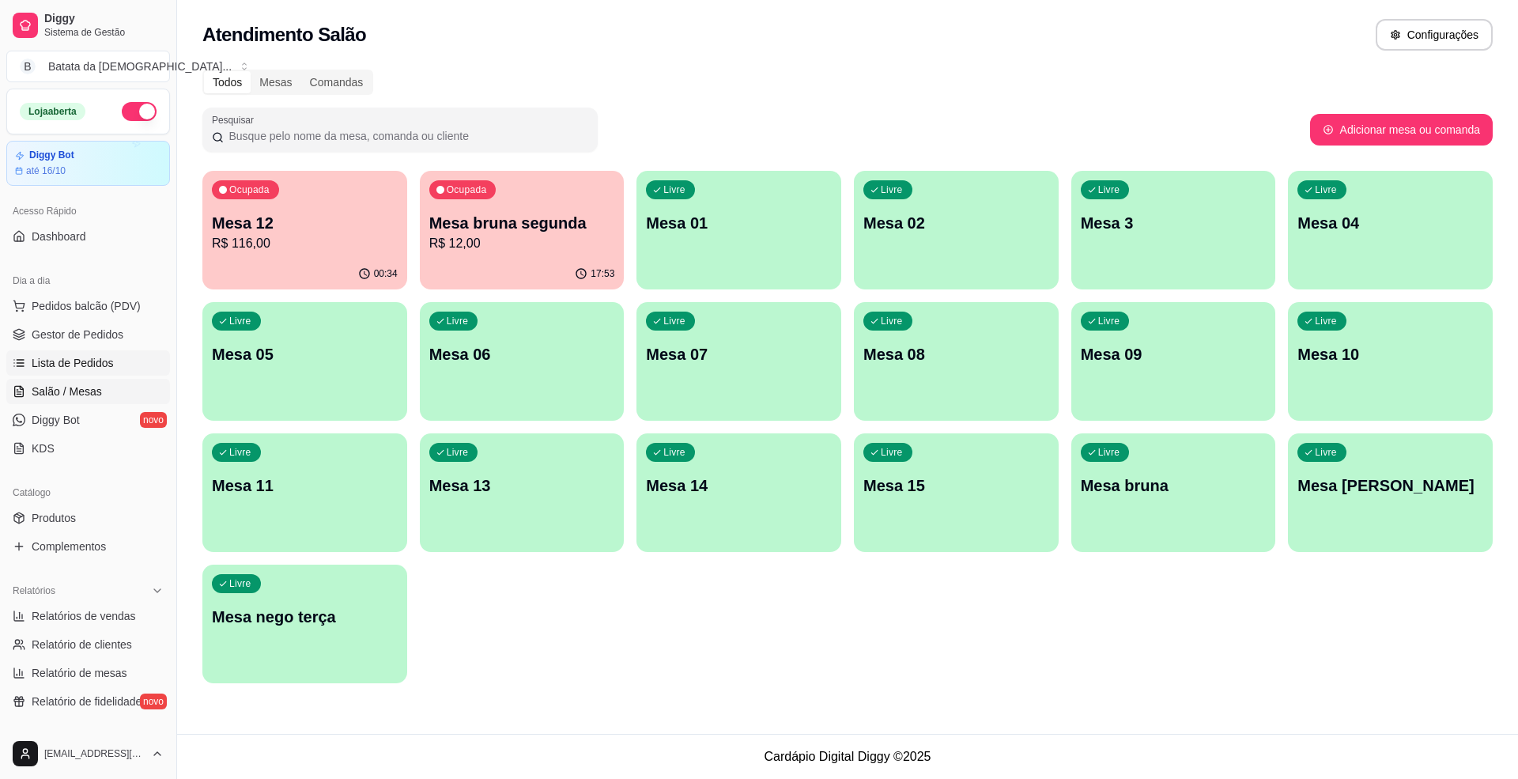
click at [71, 352] on link "Lista de Pedidos" at bounding box center [88, 362] width 164 height 25
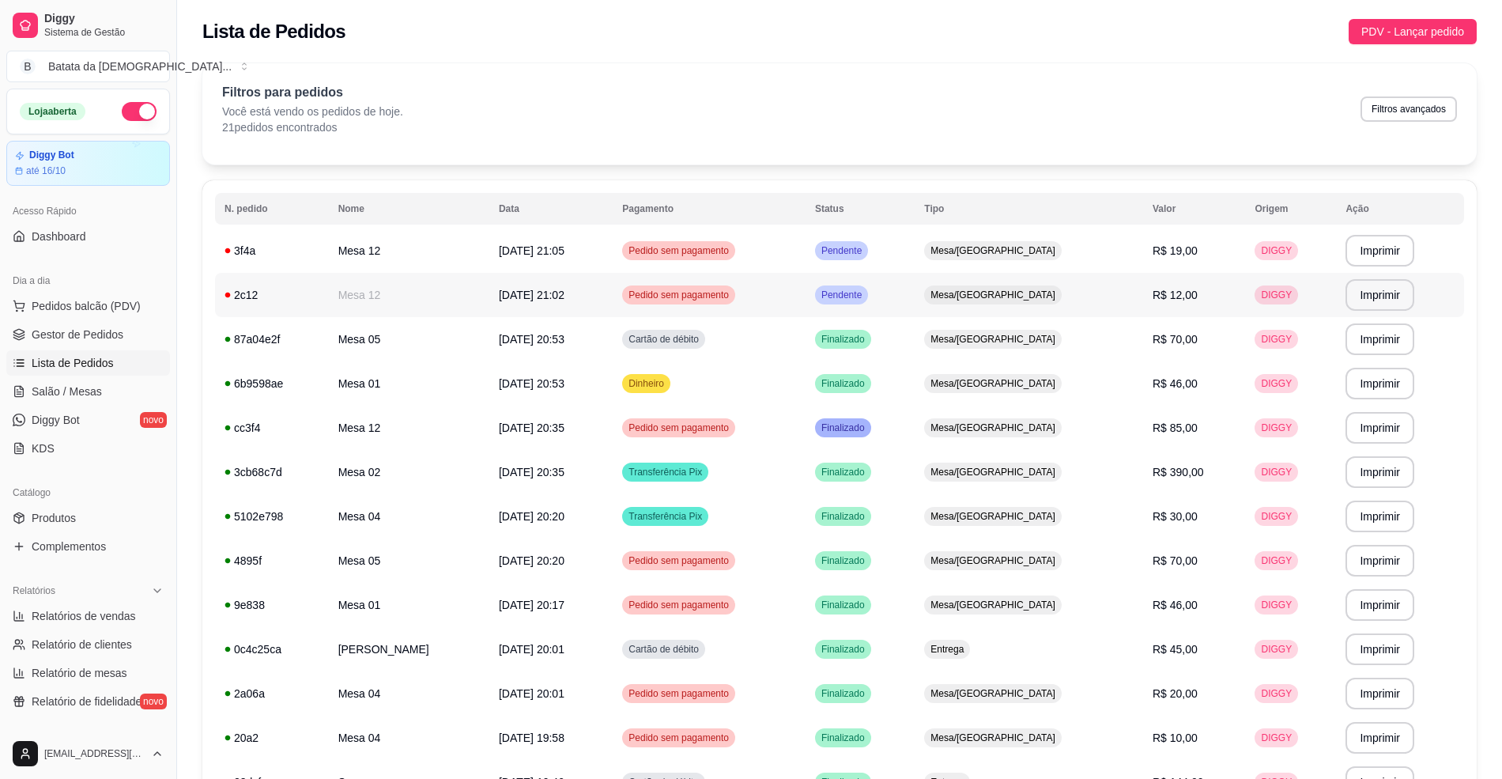
click at [868, 295] on div "Pendente" at bounding box center [841, 294] width 53 height 19
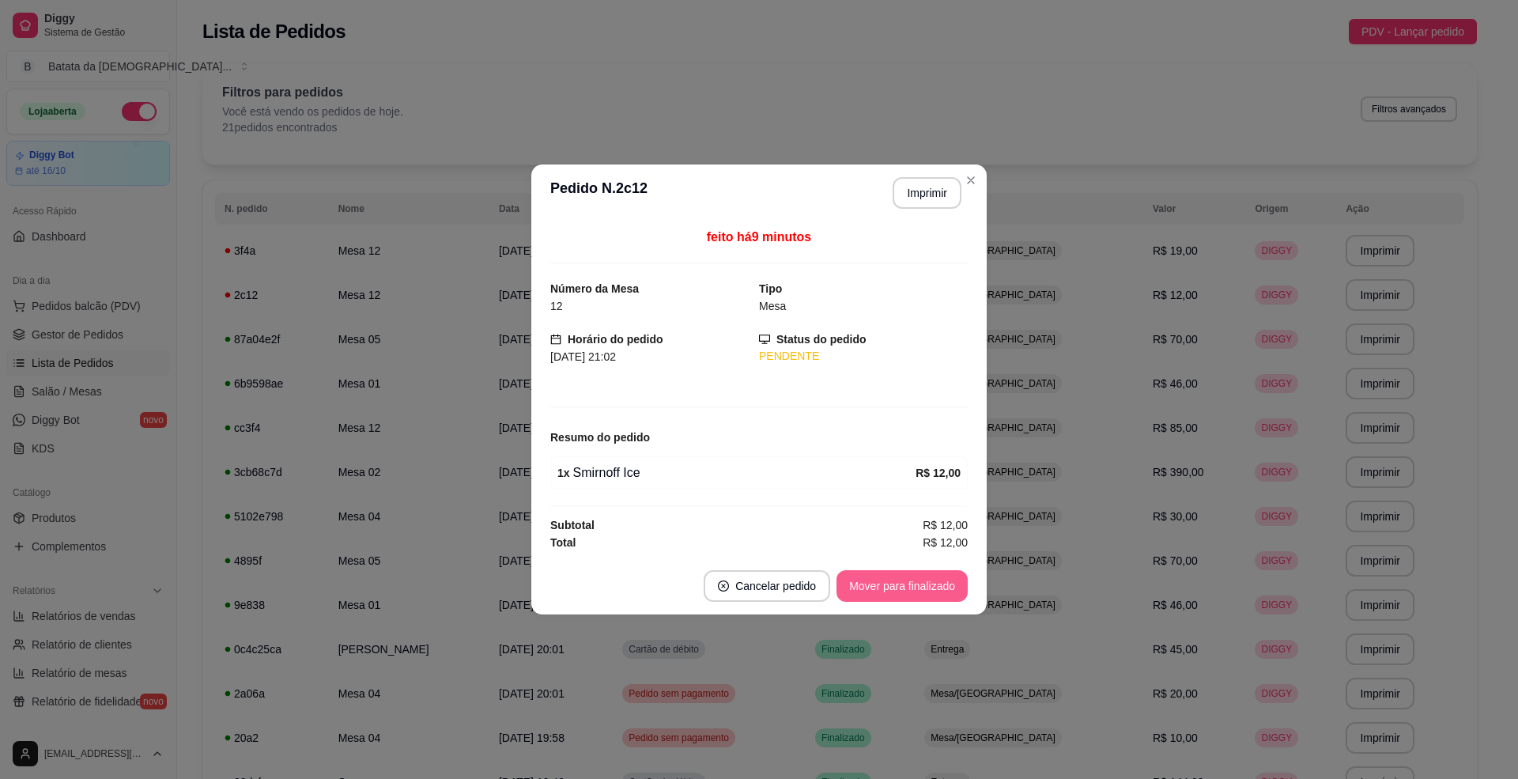
click at [912, 588] on button "Mover para finalizado" at bounding box center [901, 586] width 131 height 32
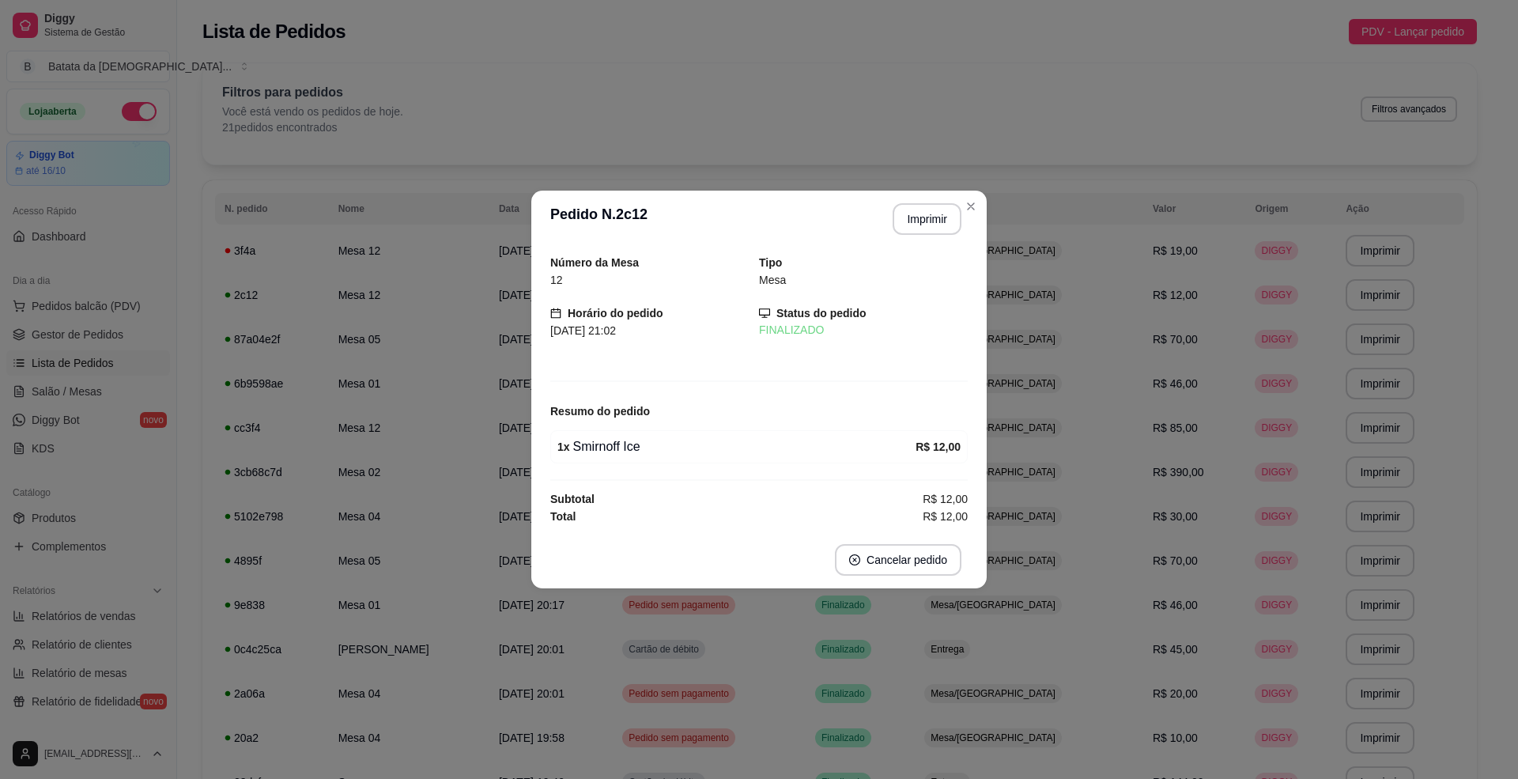
click at [985, 206] on header "**********" at bounding box center [758, 219] width 455 height 57
click at [956, 199] on header "**********" at bounding box center [758, 219] width 455 height 57
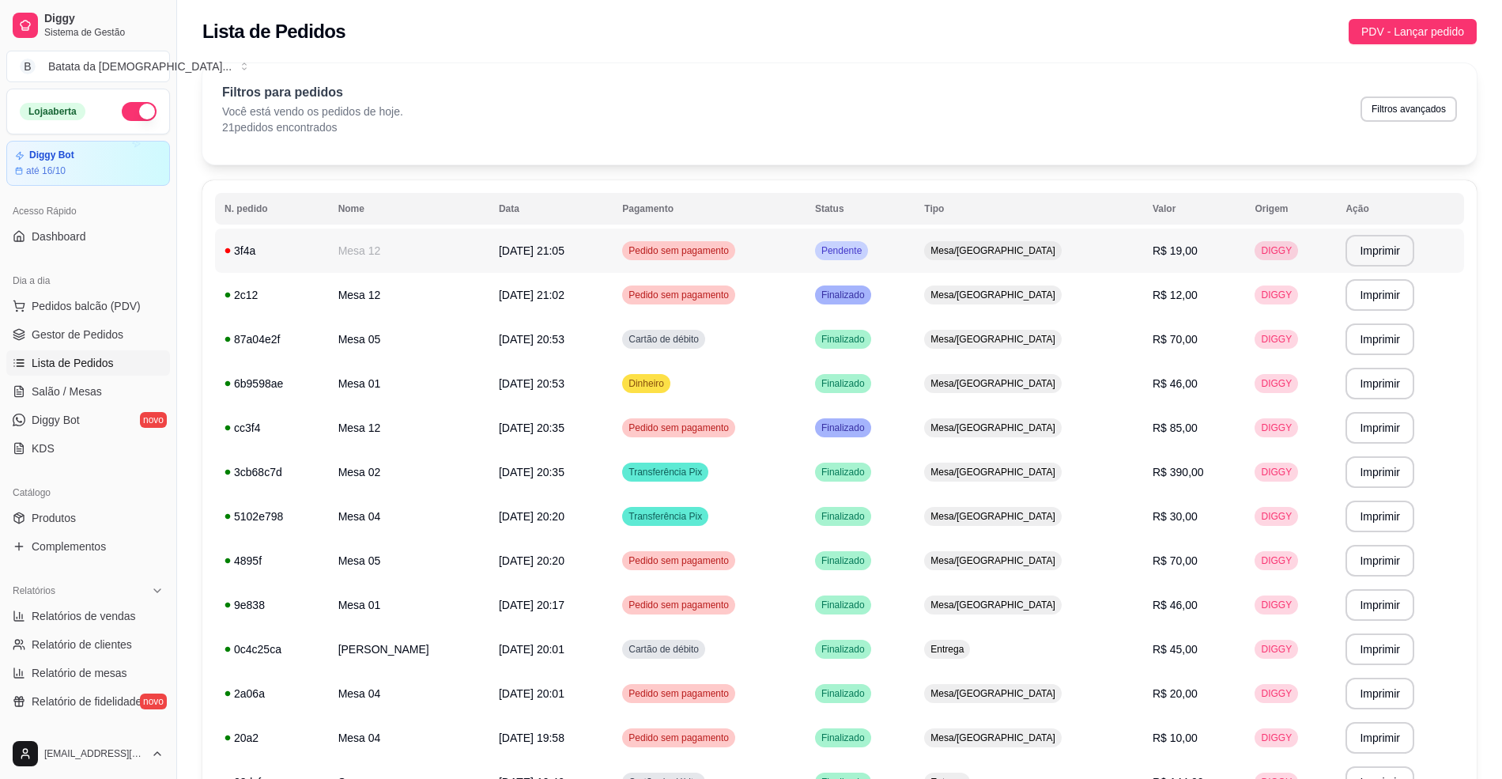
click at [915, 254] on td "Pendente" at bounding box center [860, 250] width 109 height 44
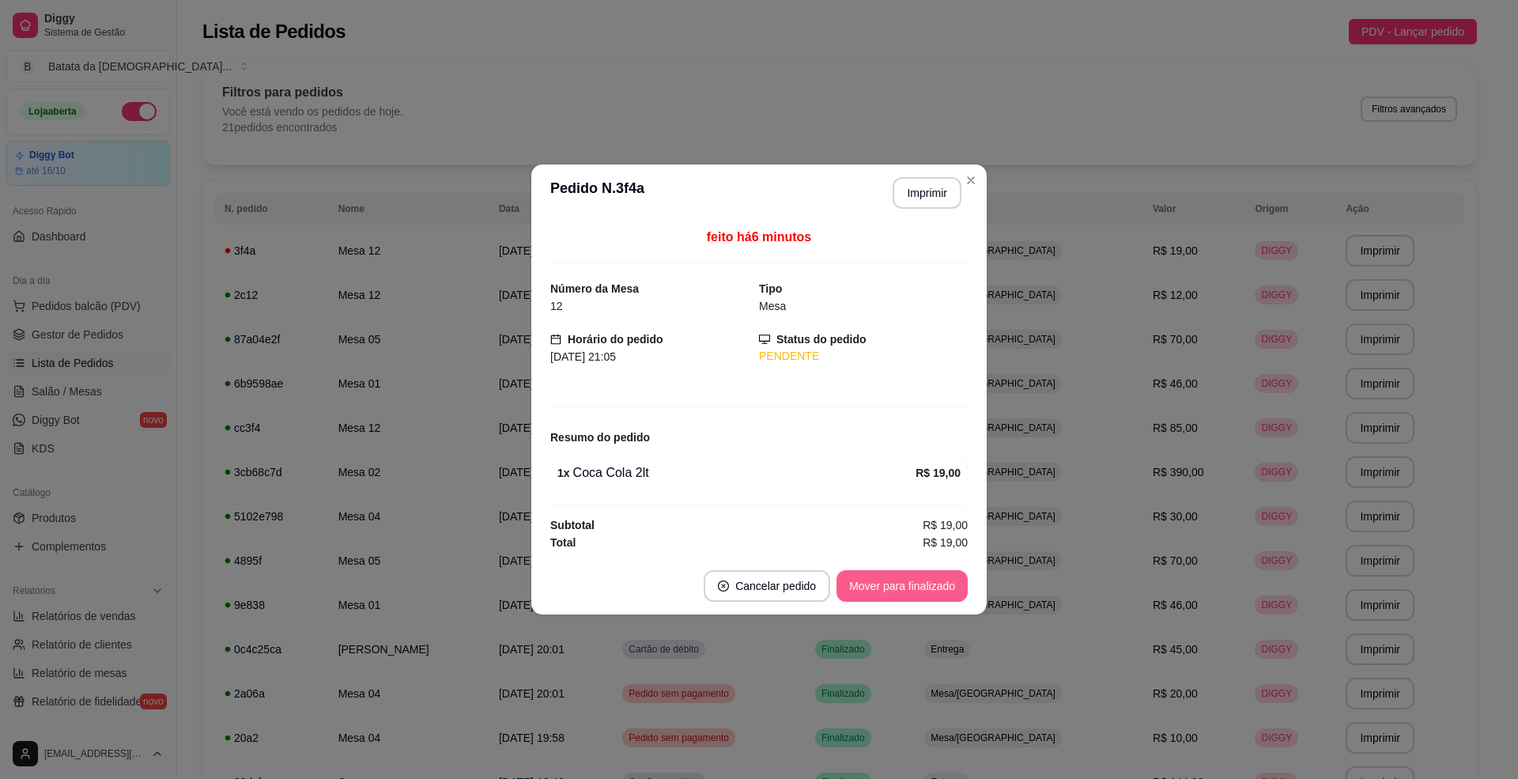
click at [881, 586] on button "Mover para finalizado" at bounding box center [901, 586] width 131 height 32
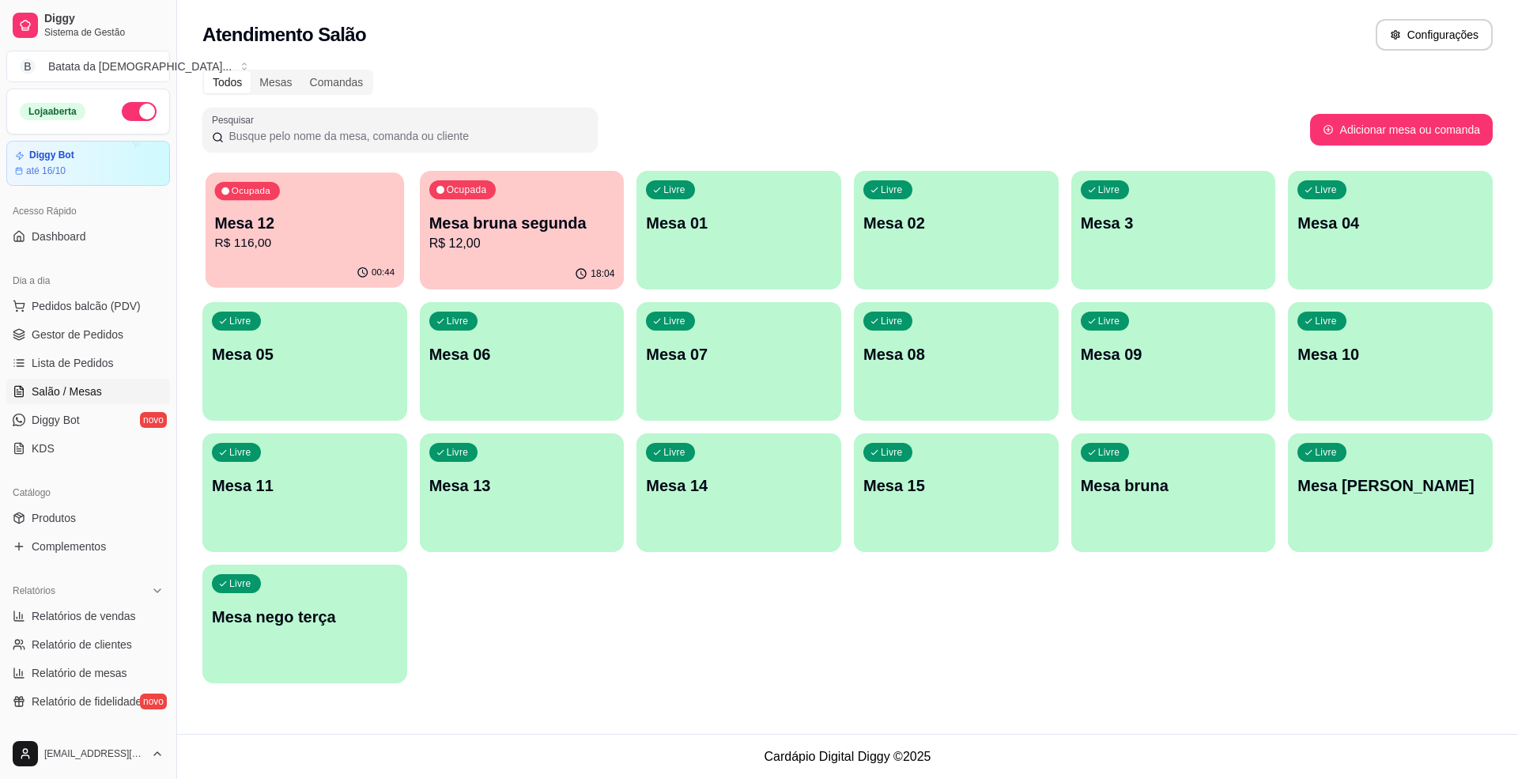
click at [326, 242] on p "R$ 116,00" at bounding box center [305, 243] width 180 height 18
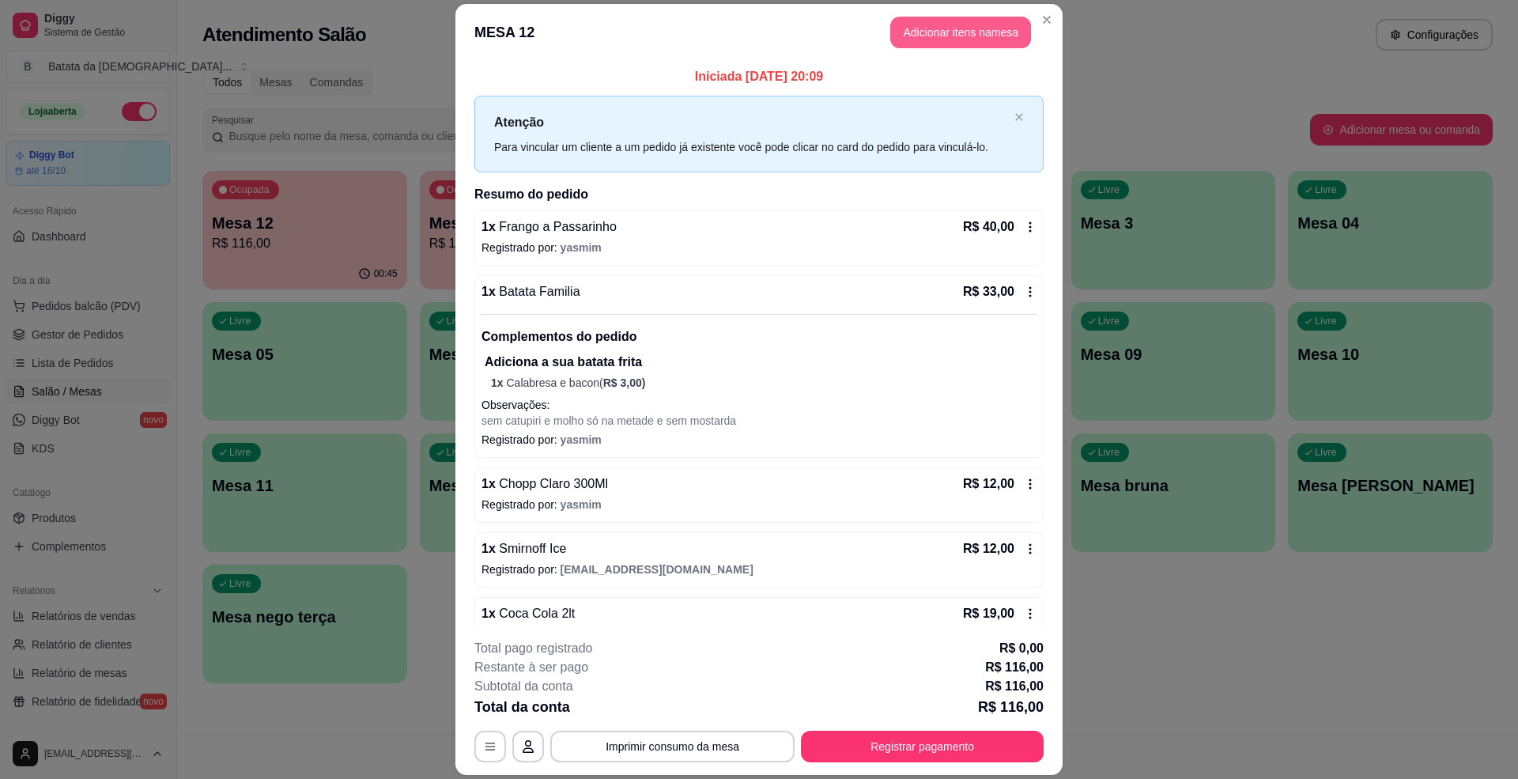
click at [940, 36] on button "Adicionar itens na mesa" at bounding box center [960, 33] width 141 height 32
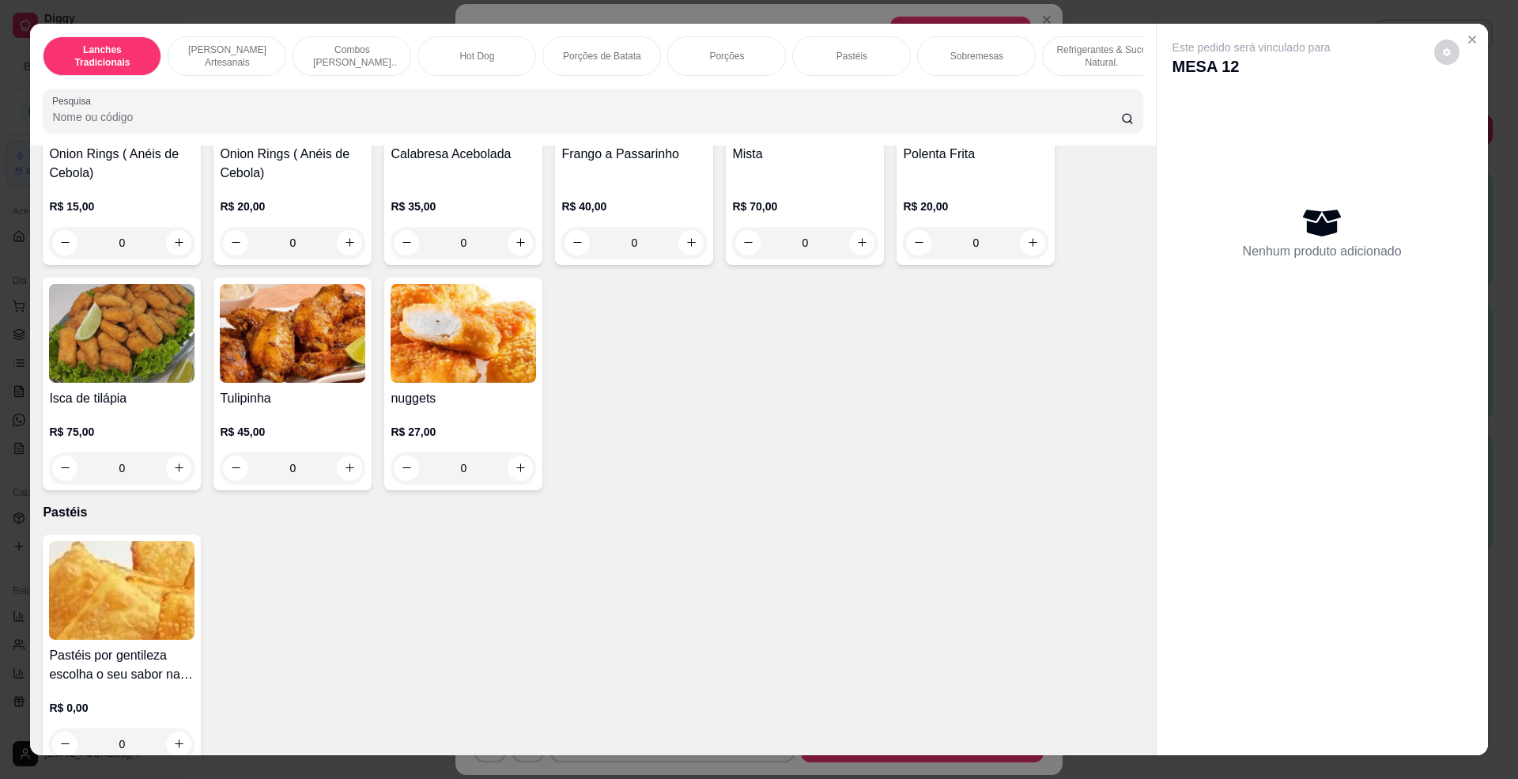
scroll to position [2424, 0]
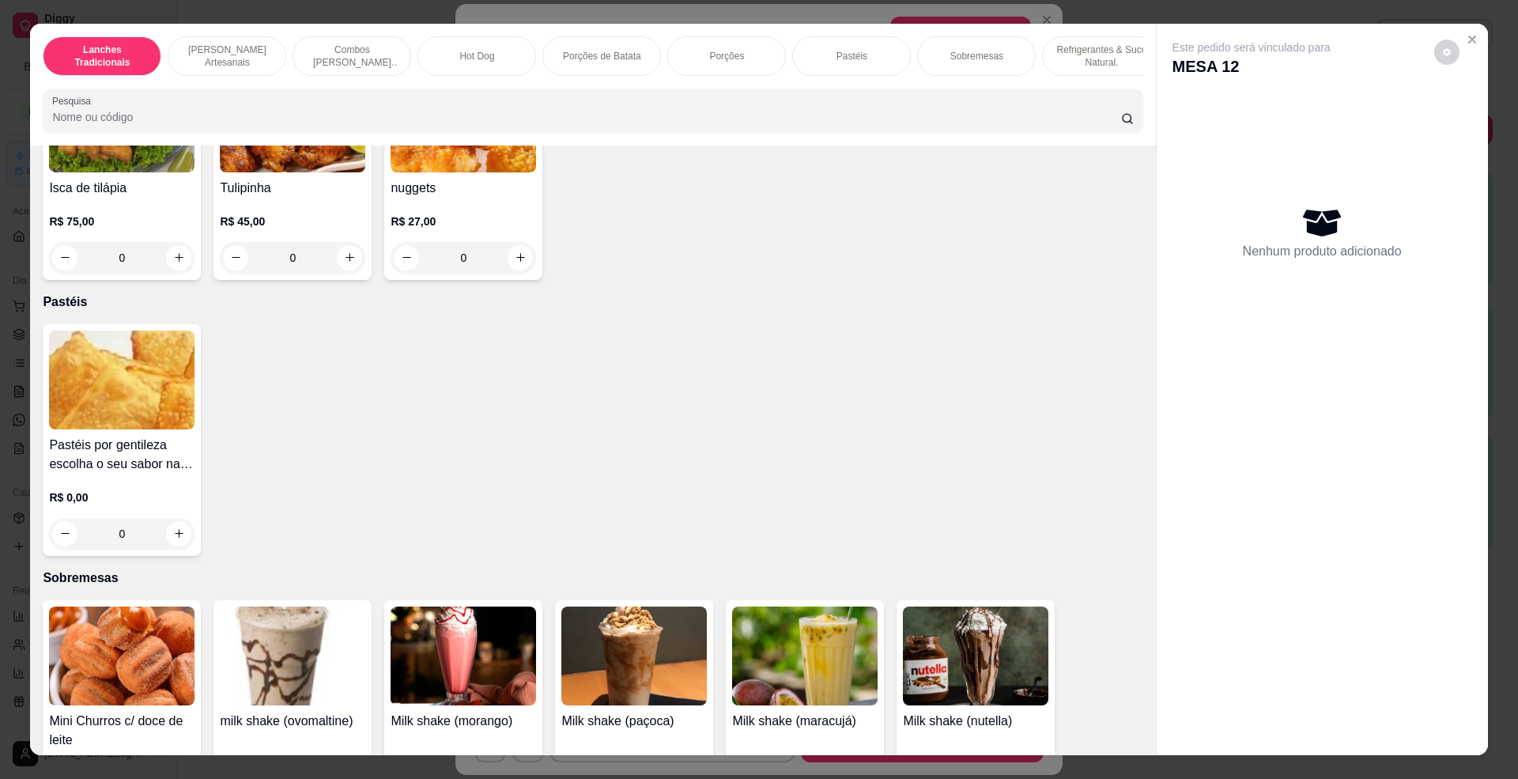
click at [158, 399] on img at bounding box center [121, 379] width 145 height 99
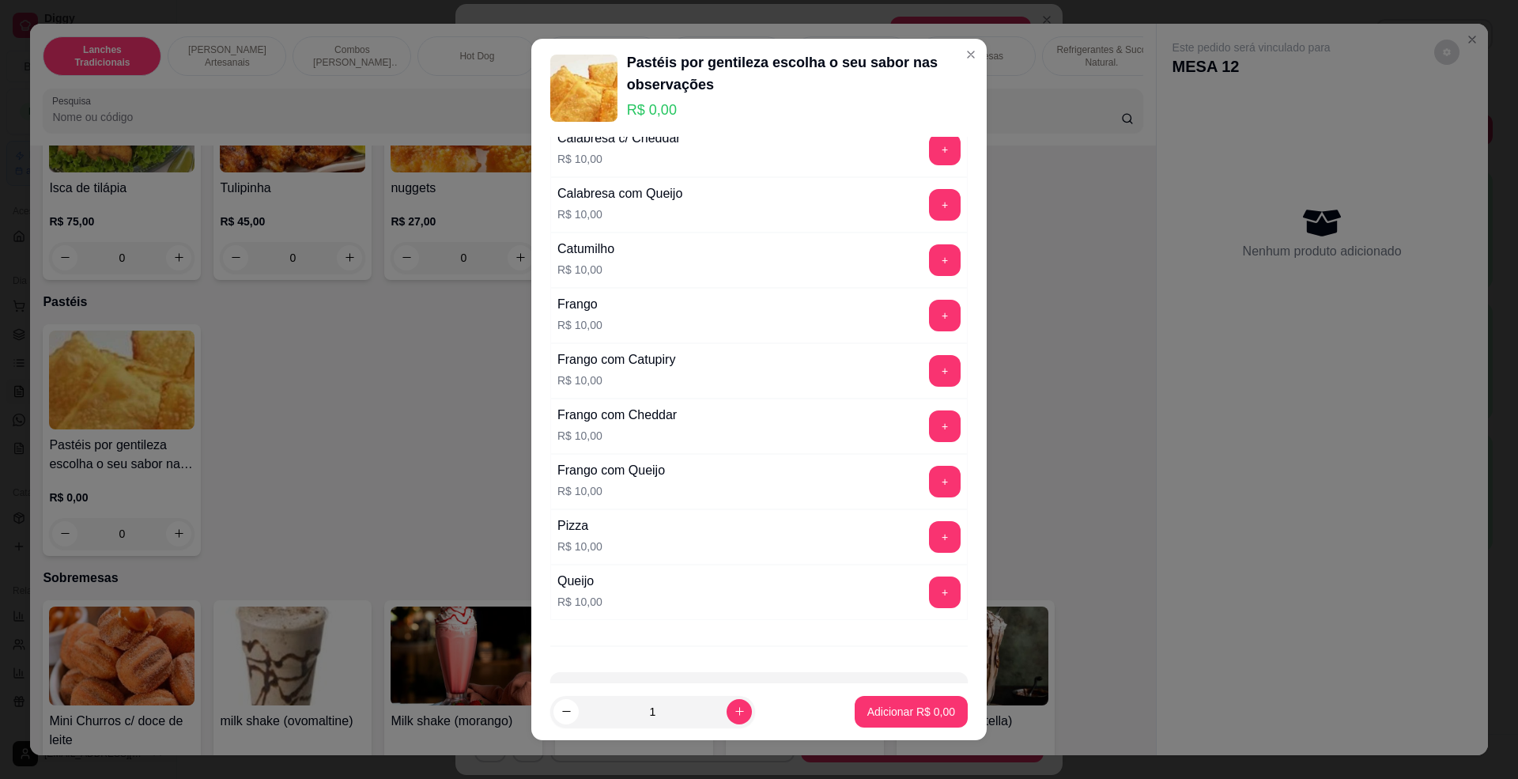
scroll to position [316, 0]
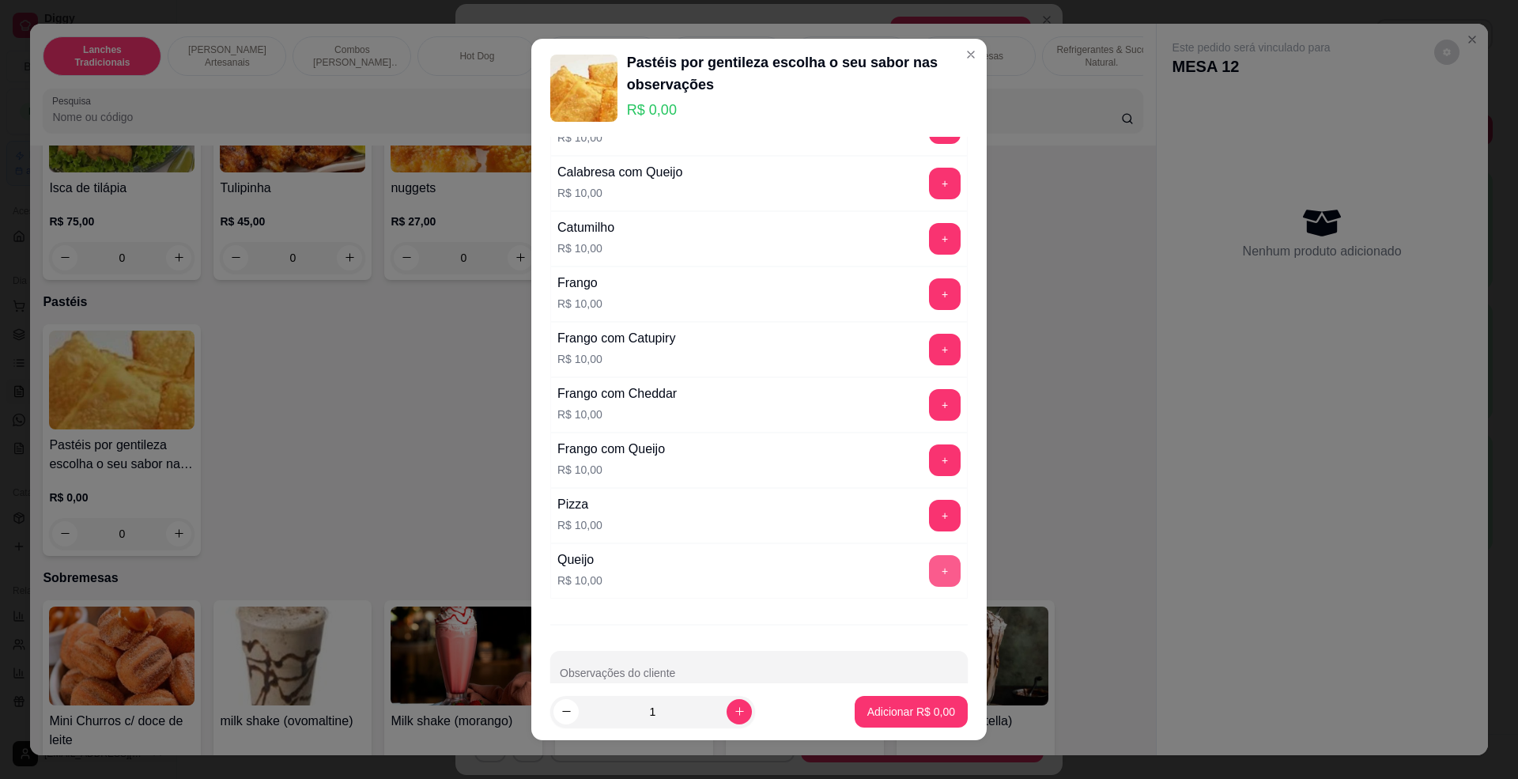
click at [929, 572] on button "+" at bounding box center [945, 571] width 32 height 32
click at [892, 711] on p "Adicionar R$ 10,00" at bounding box center [908, 711] width 92 height 15
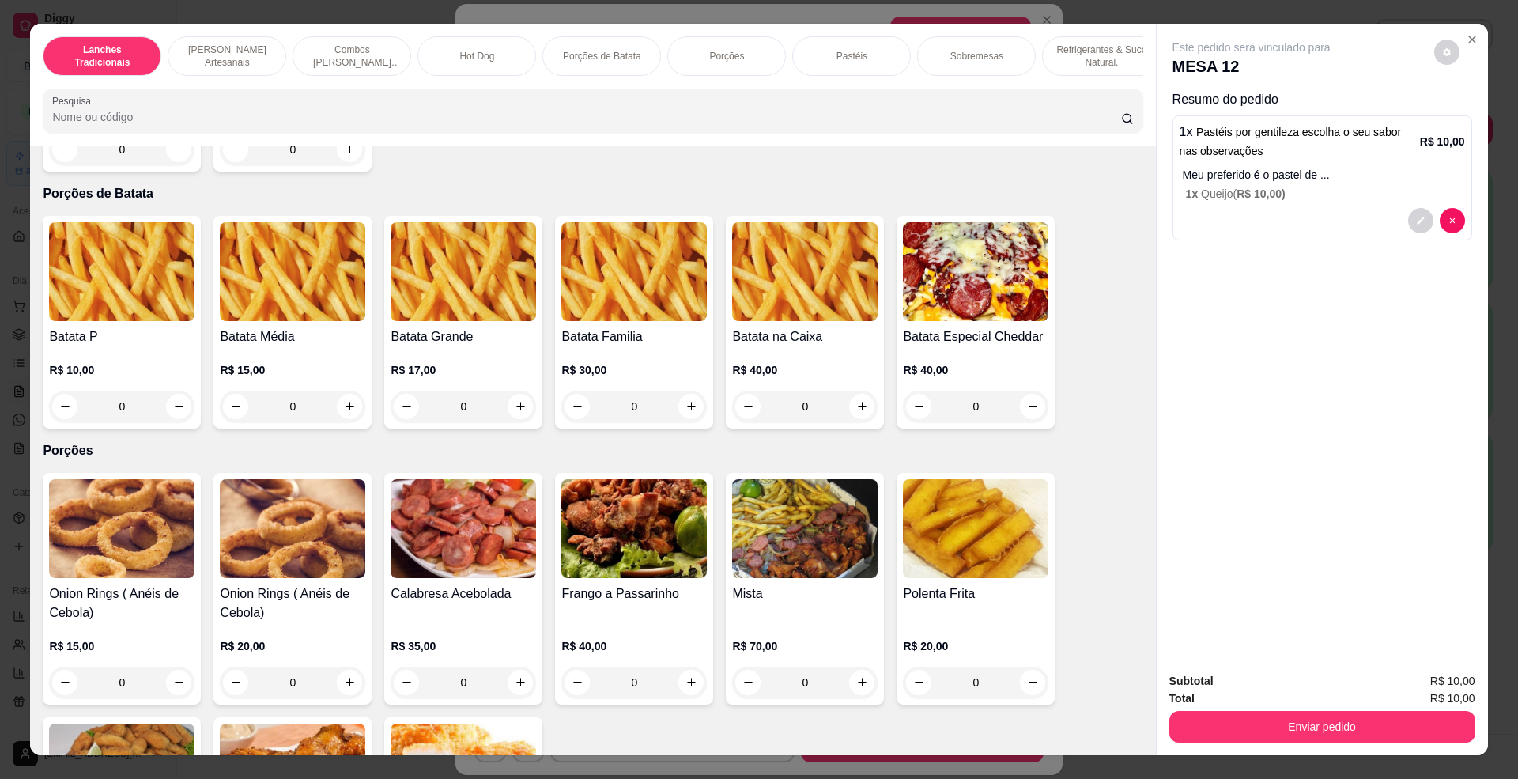
scroll to position [1686, 0]
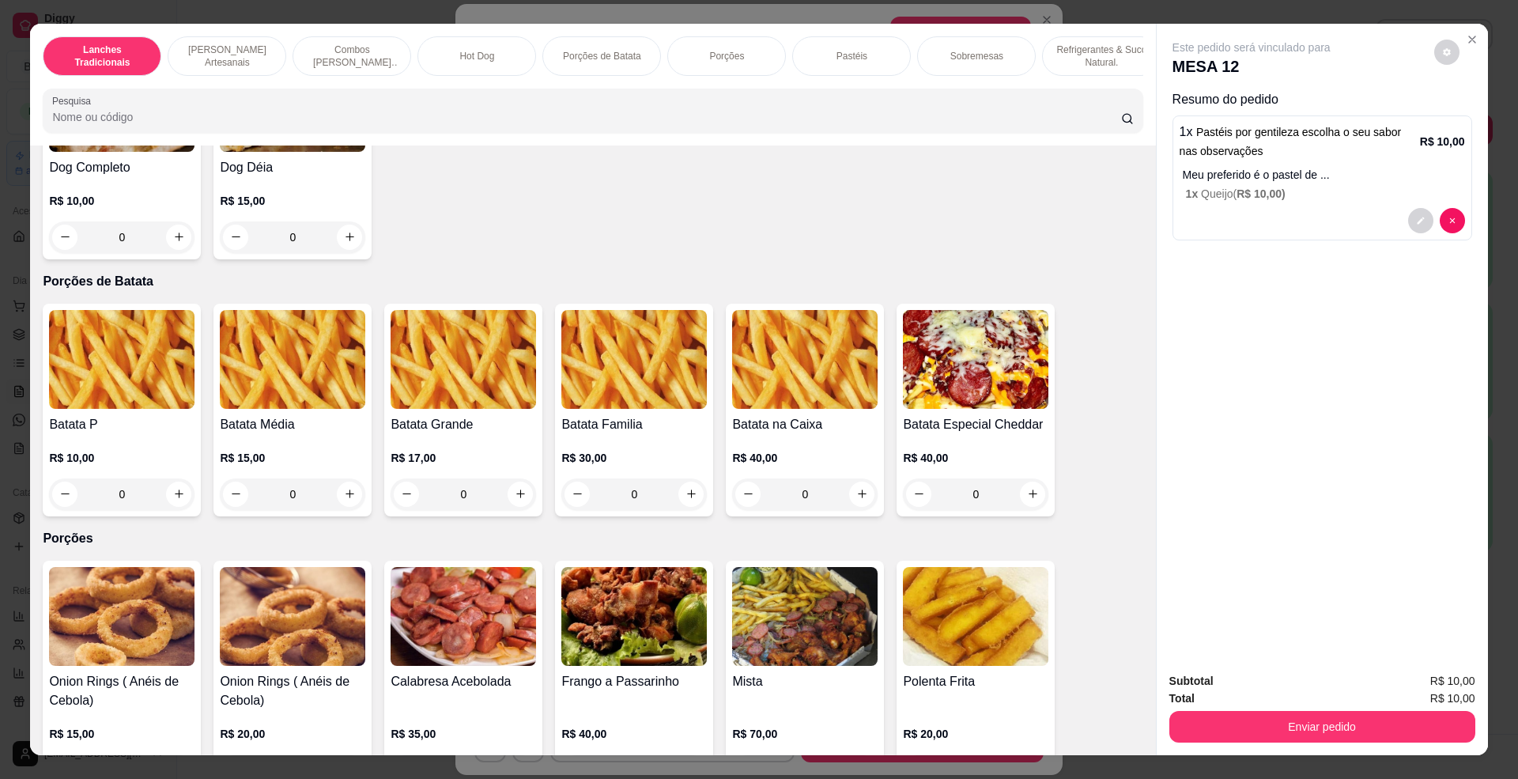
click at [109, 380] on img at bounding box center [121, 359] width 145 height 99
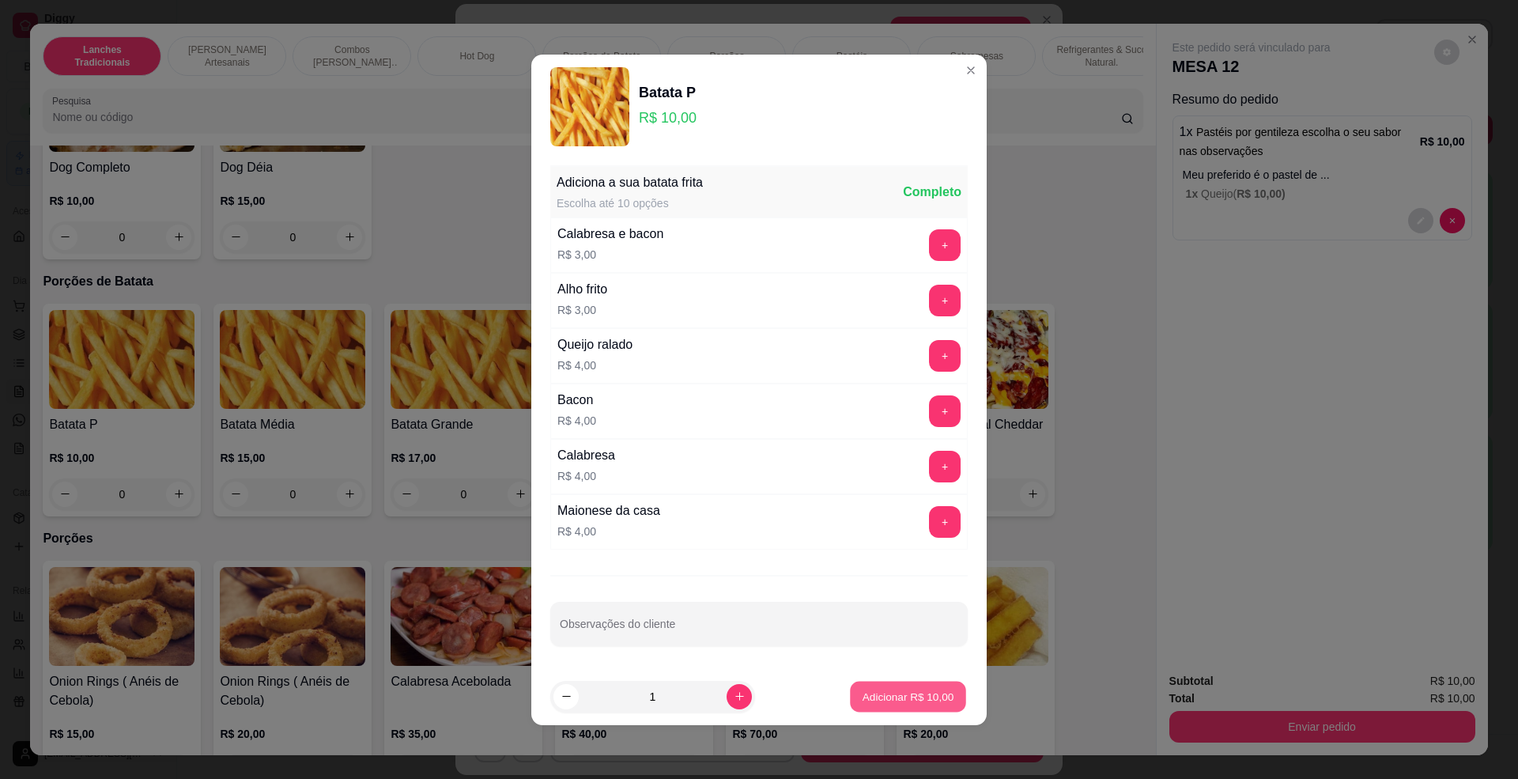
click at [879, 699] on p "Adicionar R$ 10,00" at bounding box center [908, 696] width 92 height 15
type input "1"
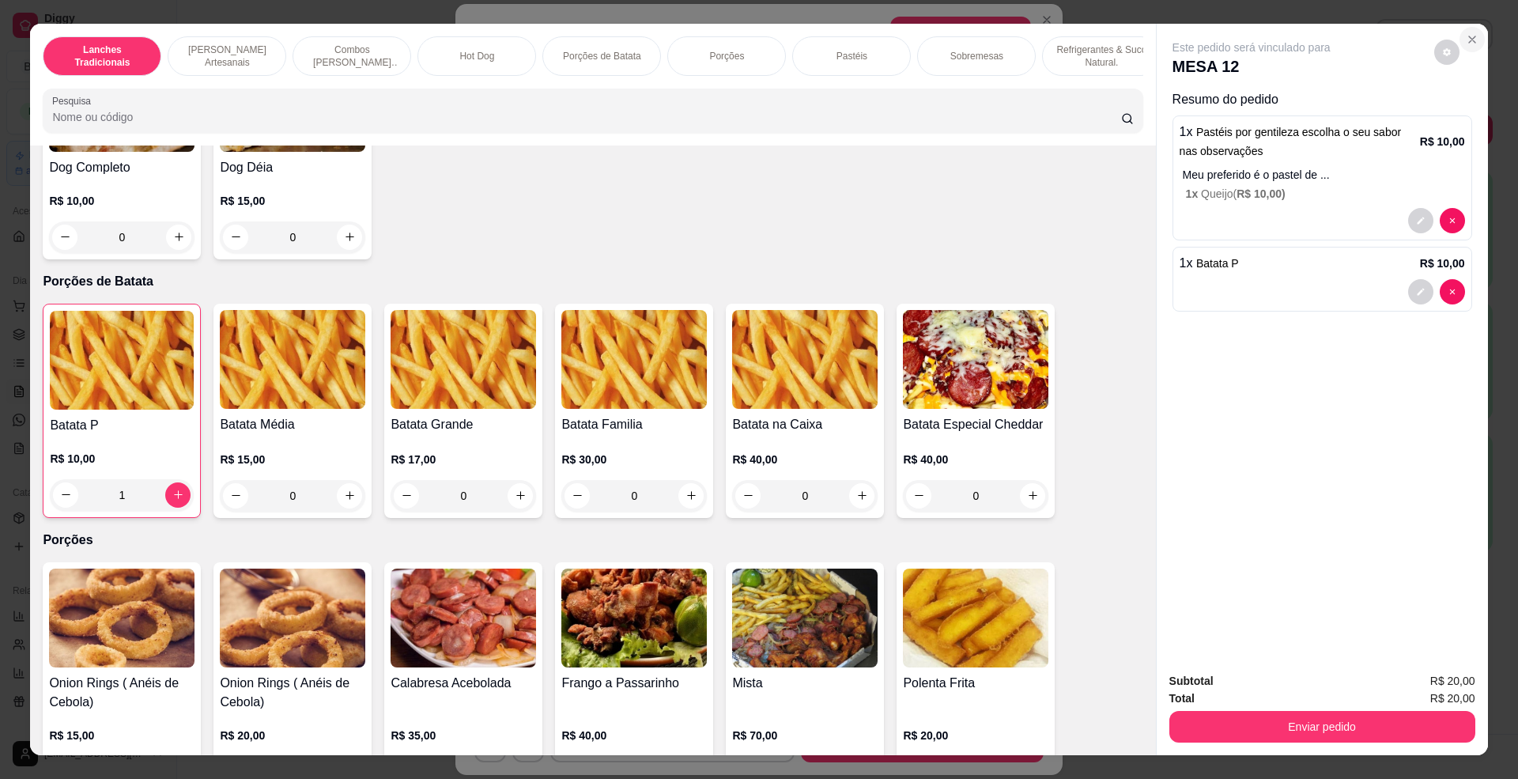
click at [1466, 36] on icon "Close" at bounding box center [1472, 39] width 13 height 13
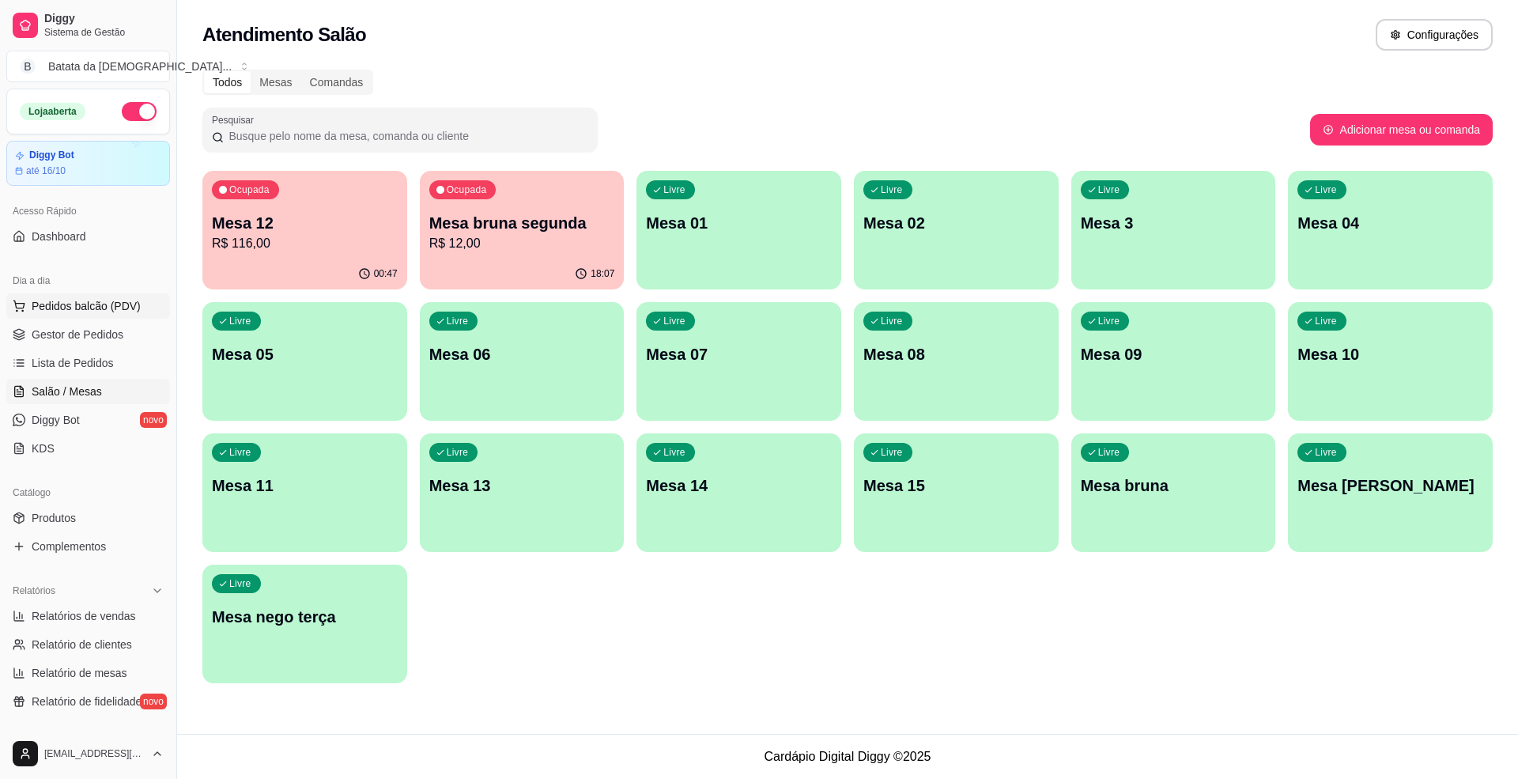
click at [106, 308] on span "Pedidos balcão (PDV)" at bounding box center [86, 306] width 109 height 16
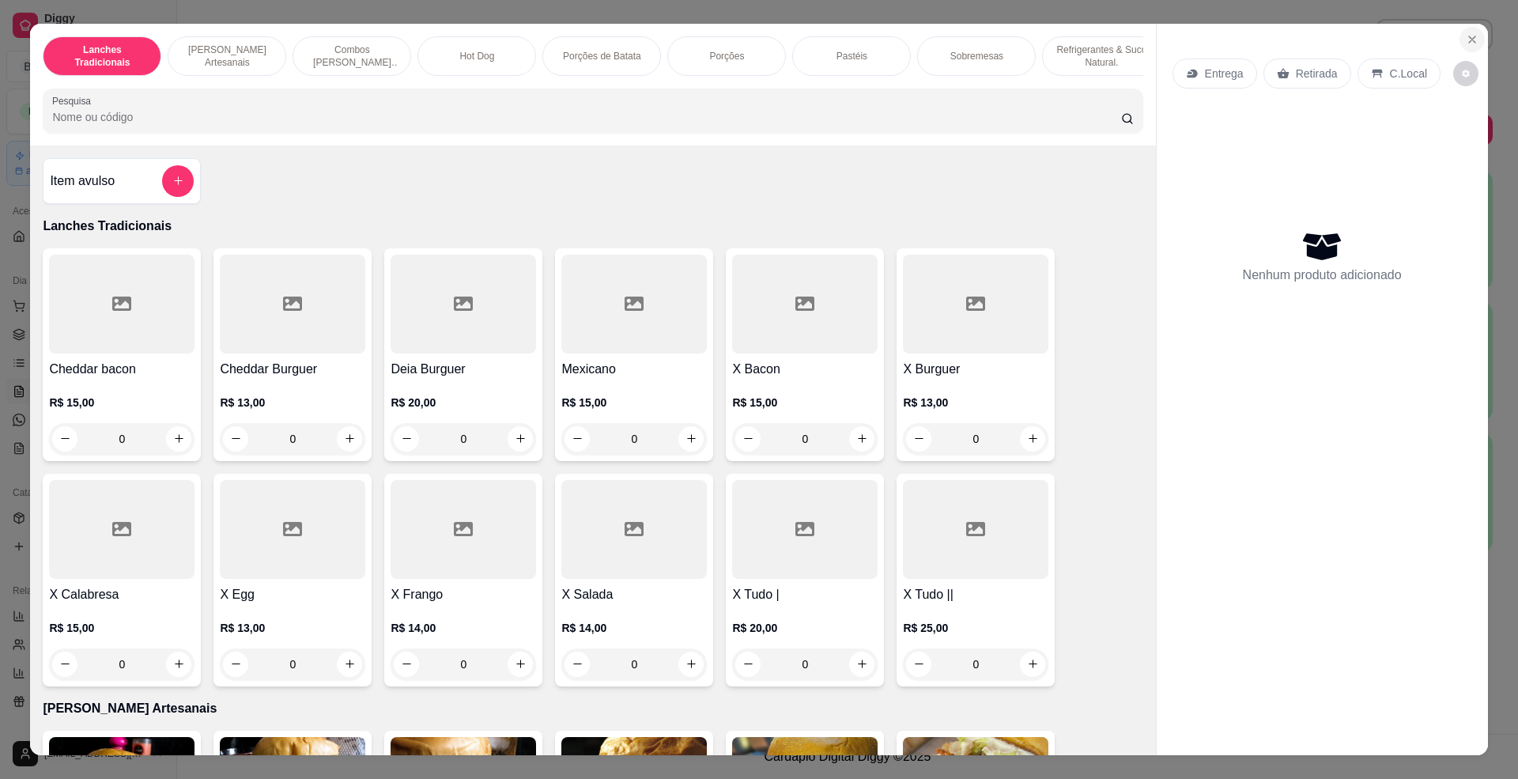
click at [1471, 36] on button "Close" at bounding box center [1471, 39] width 25 height 25
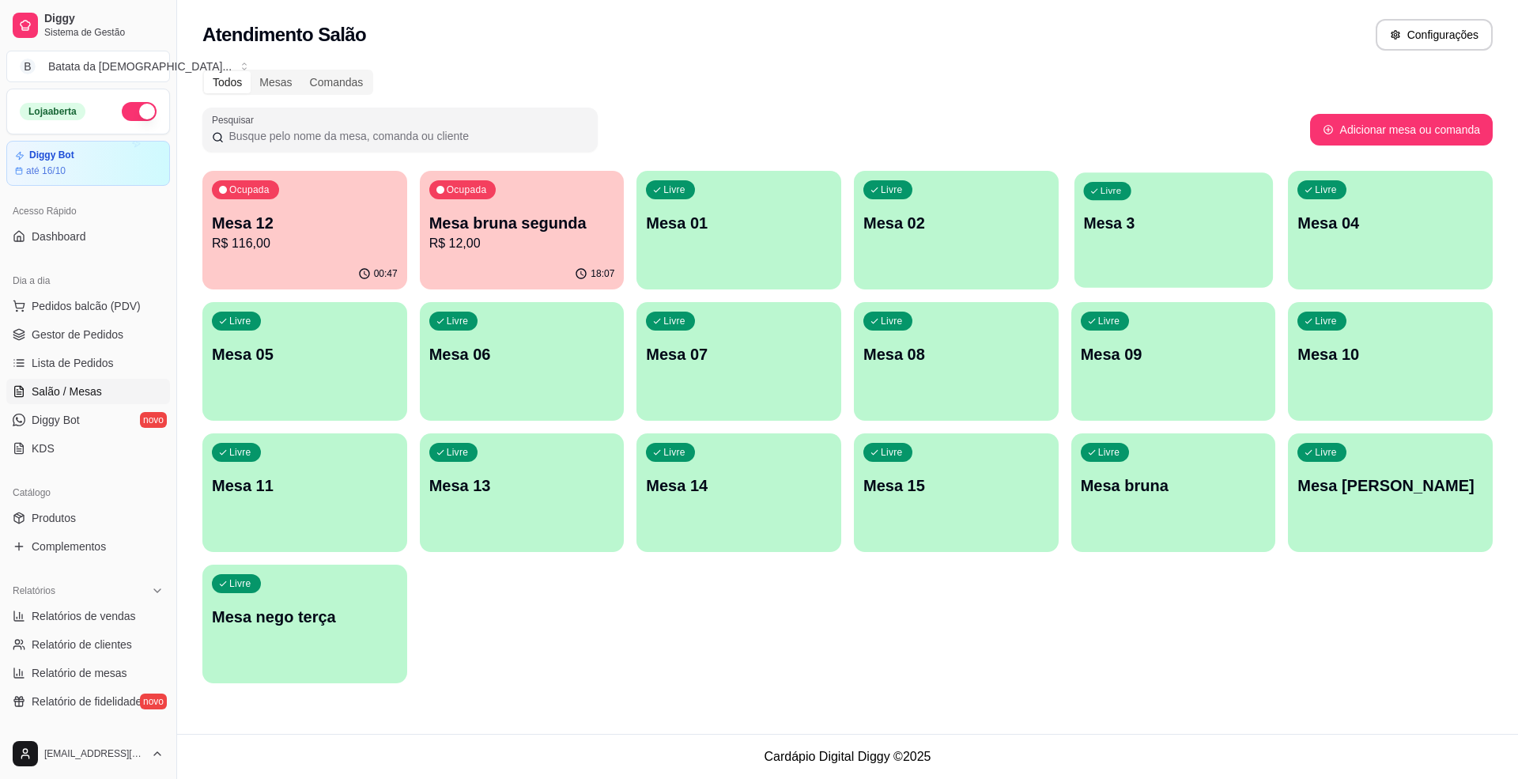
click at [1215, 251] on div "Livre Mesa 3" at bounding box center [1173, 220] width 198 height 96
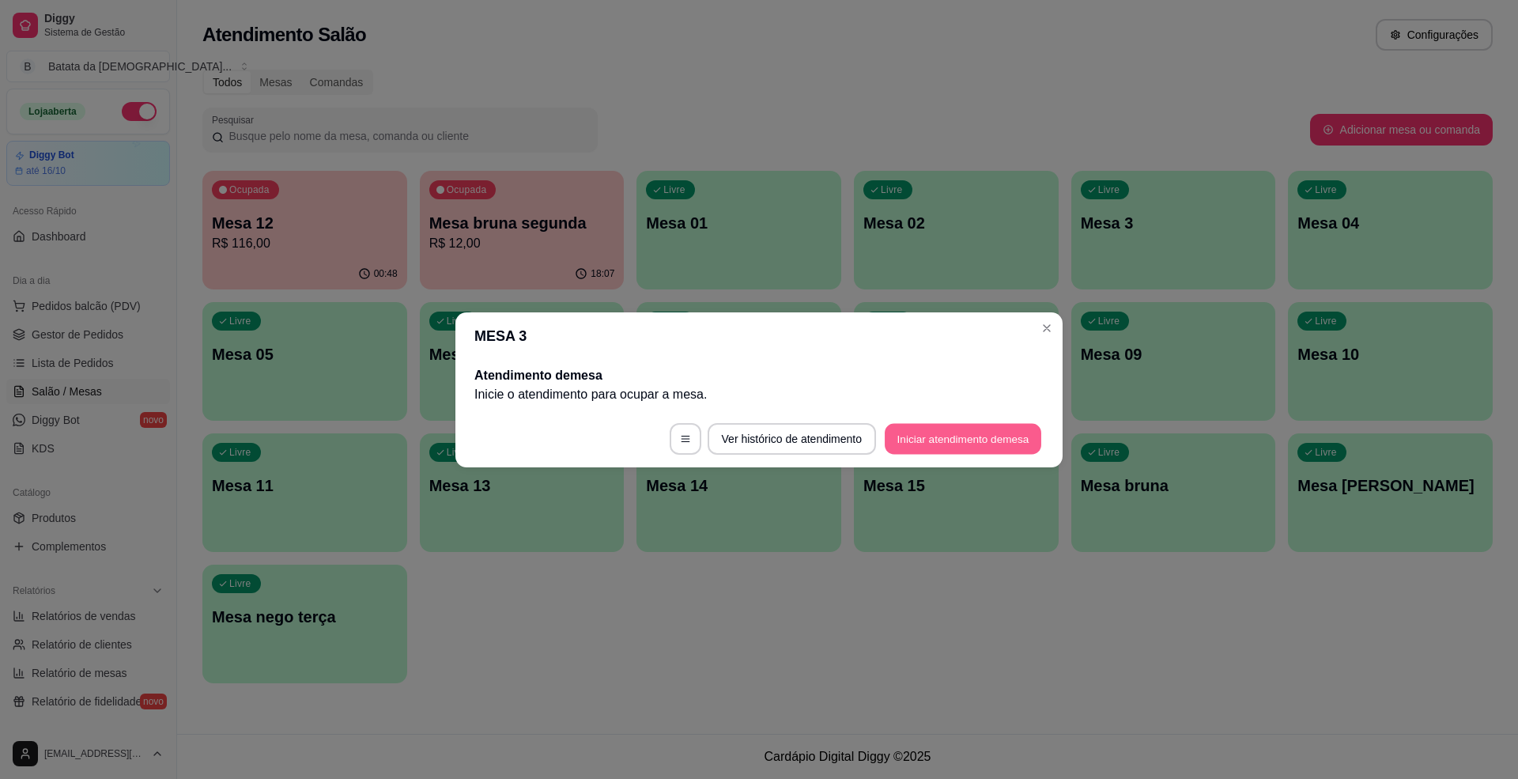
click at [898, 443] on button "Iniciar atendimento de mesa" at bounding box center [963, 438] width 157 height 31
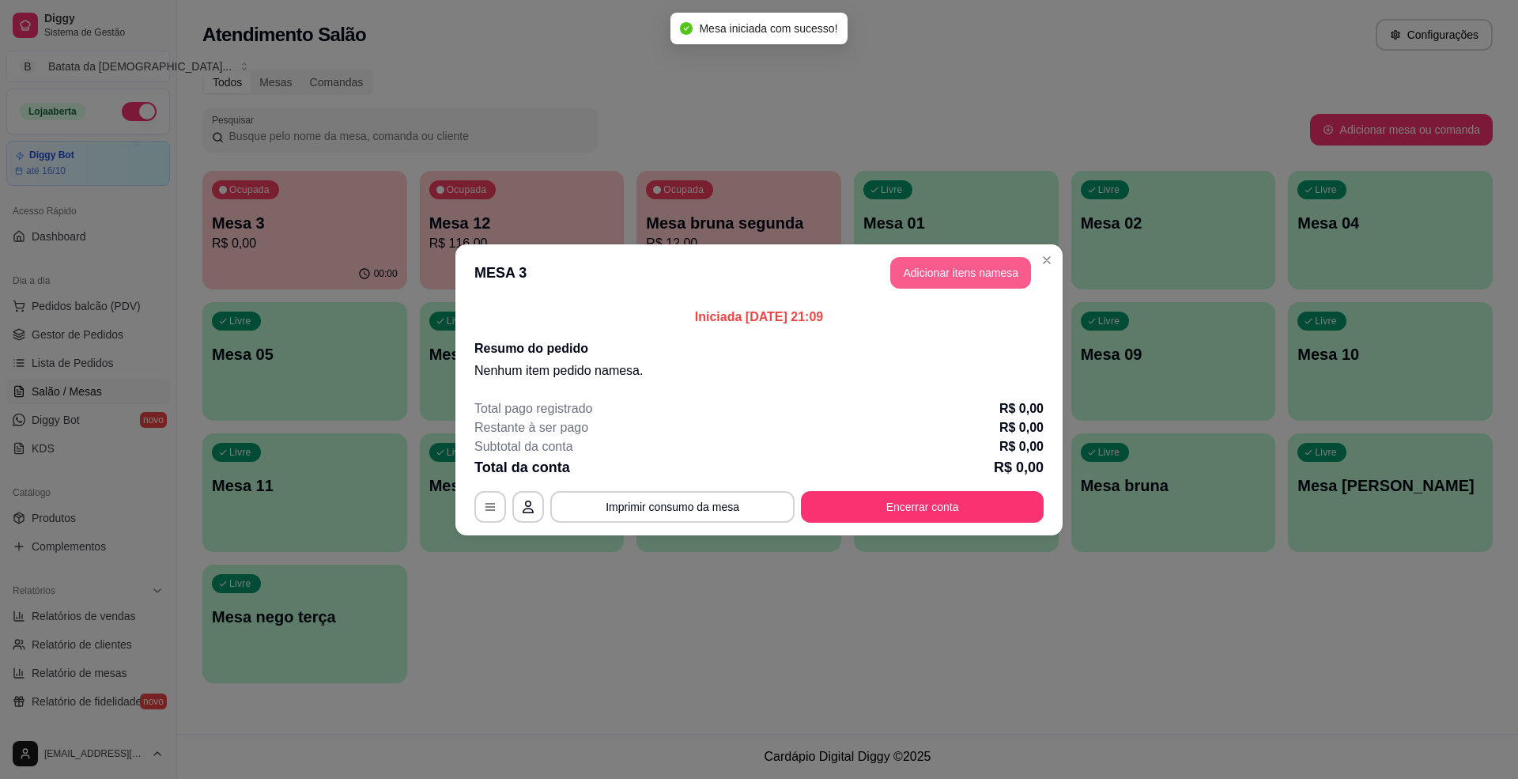
click at [941, 264] on button "Adicionar itens na mesa" at bounding box center [960, 273] width 141 height 32
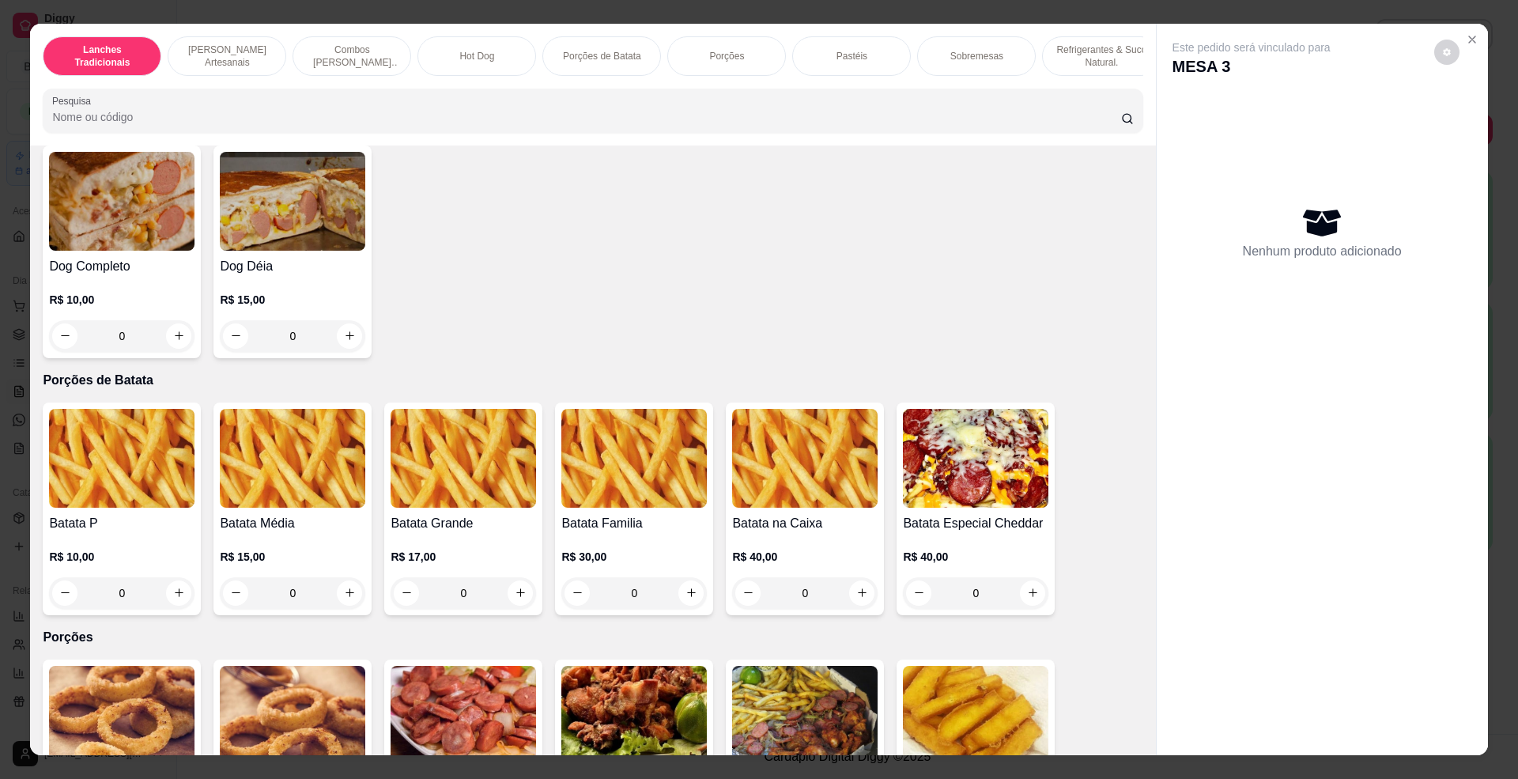
scroll to position [1581, 0]
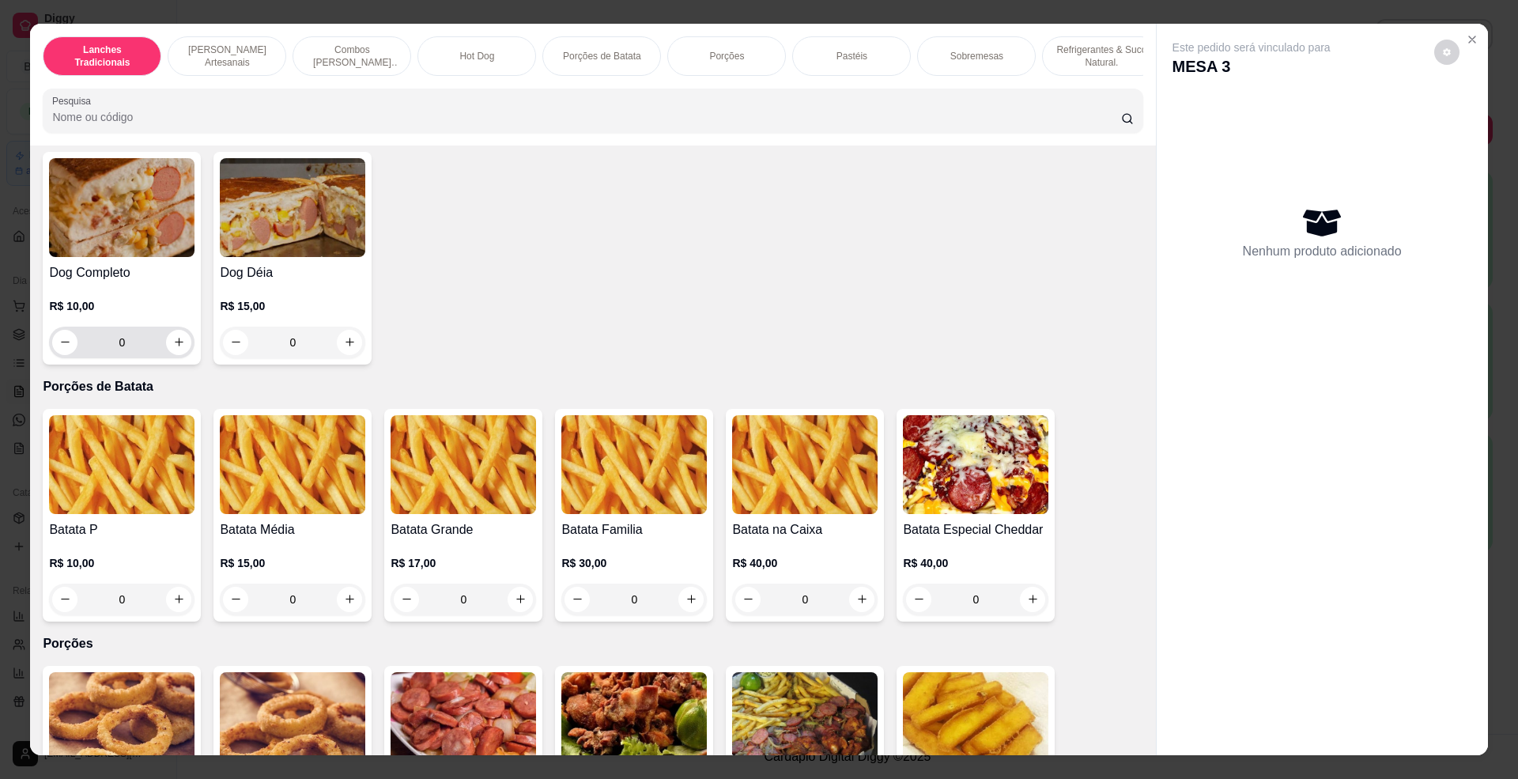
click at [136, 352] on input "0" at bounding box center [121, 342] width 89 height 32
click at [169, 256] on img at bounding box center [121, 207] width 145 height 99
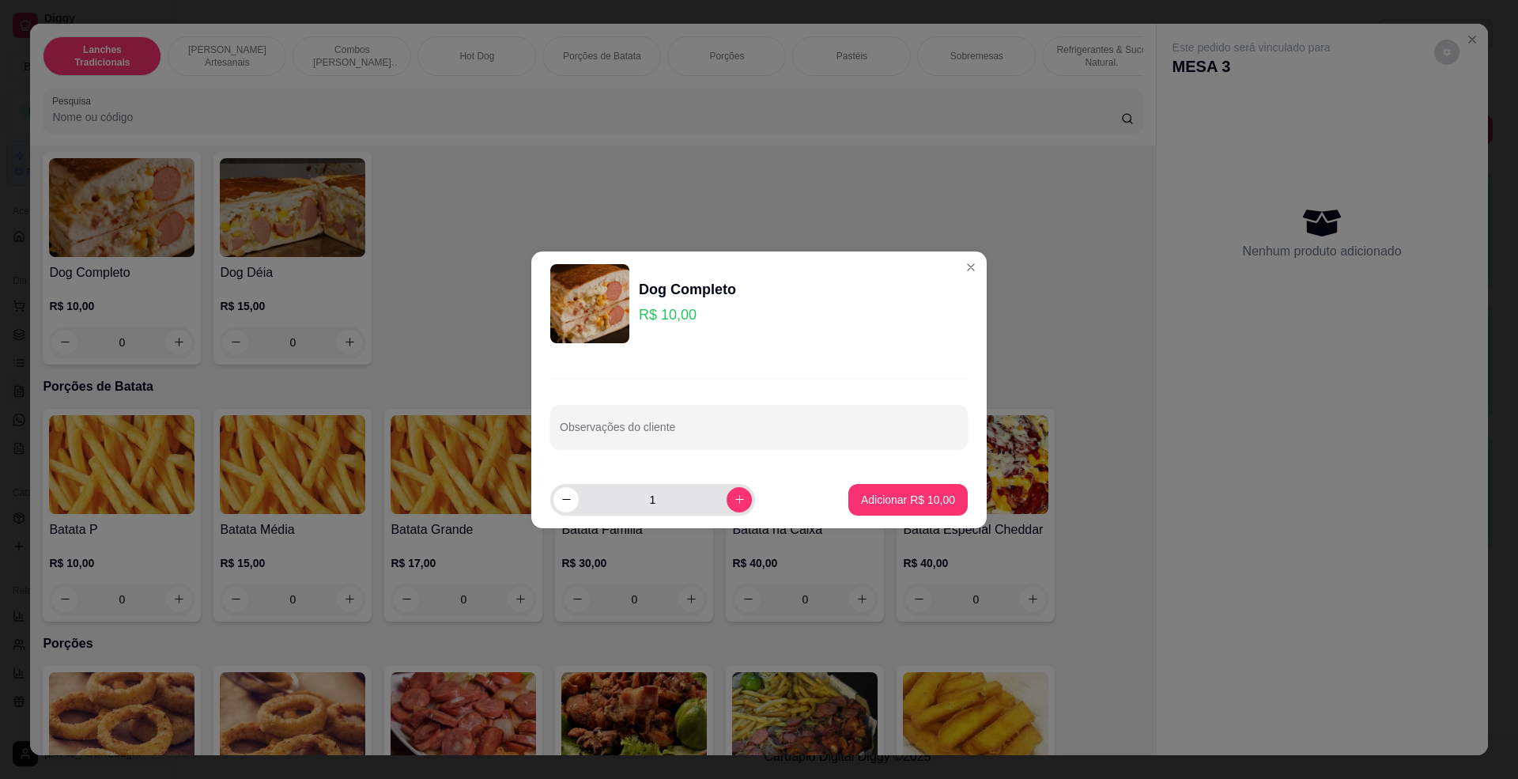
click at [716, 507] on div "1" at bounding box center [652, 500] width 198 height 32
click at [734, 493] on icon "increase-product-quantity" at bounding box center [740, 499] width 12 height 12
type input "2"
click at [885, 485] on button "Adicionar R$ 20,00" at bounding box center [907, 500] width 119 height 32
type input "2"
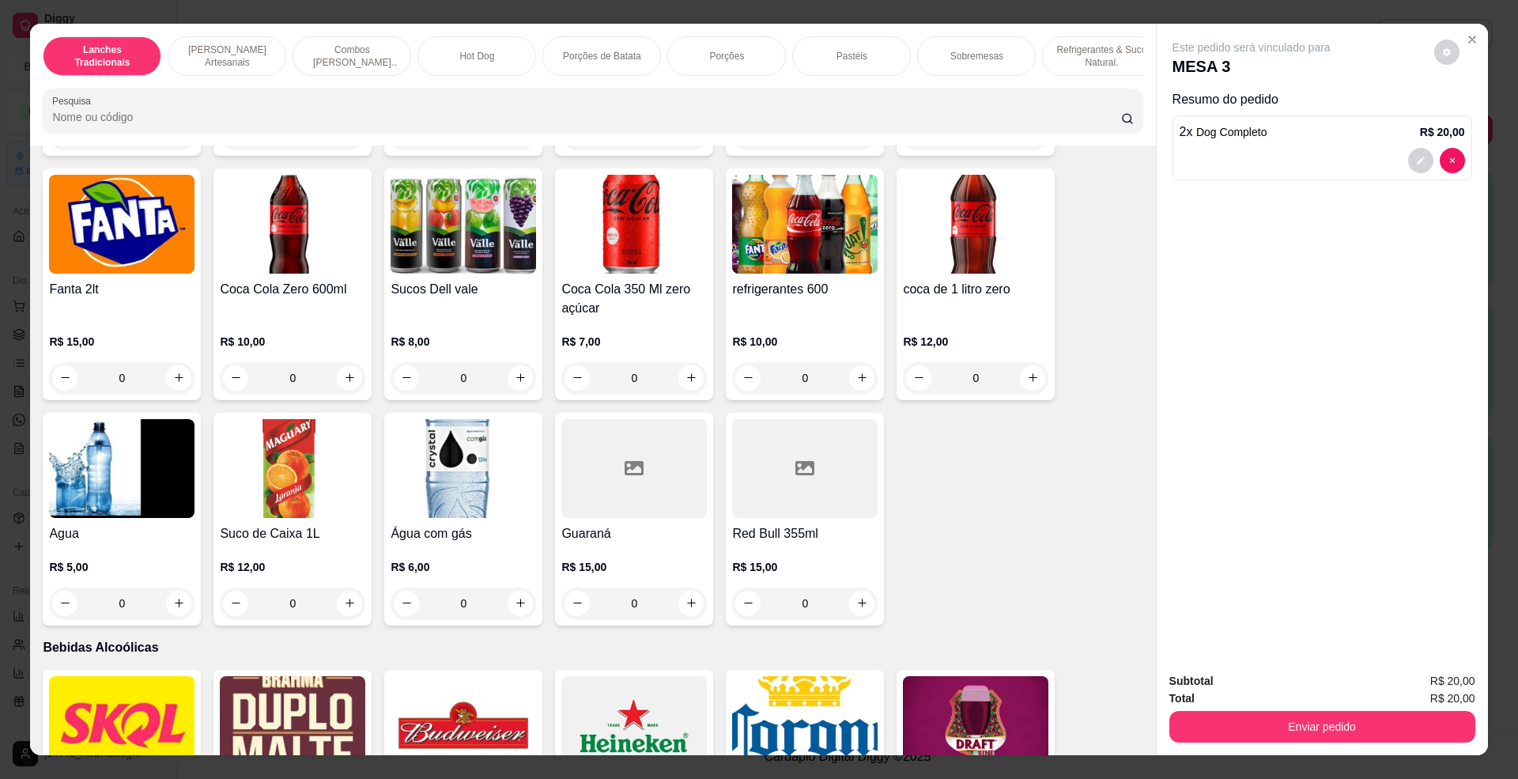
scroll to position [3688, 0]
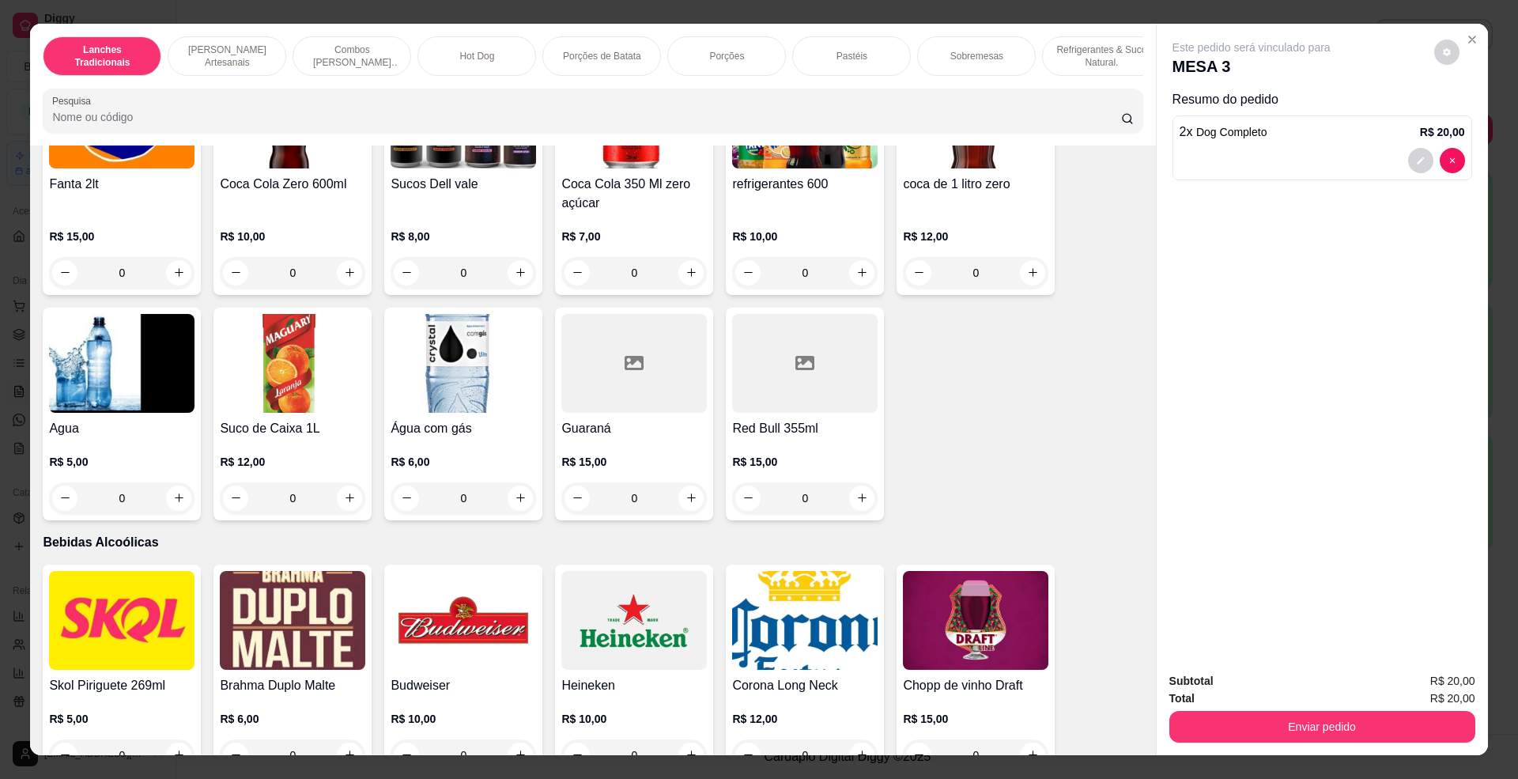
click at [765, 194] on h4 "refrigerantes 600" at bounding box center [804, 184] width 145 height 19
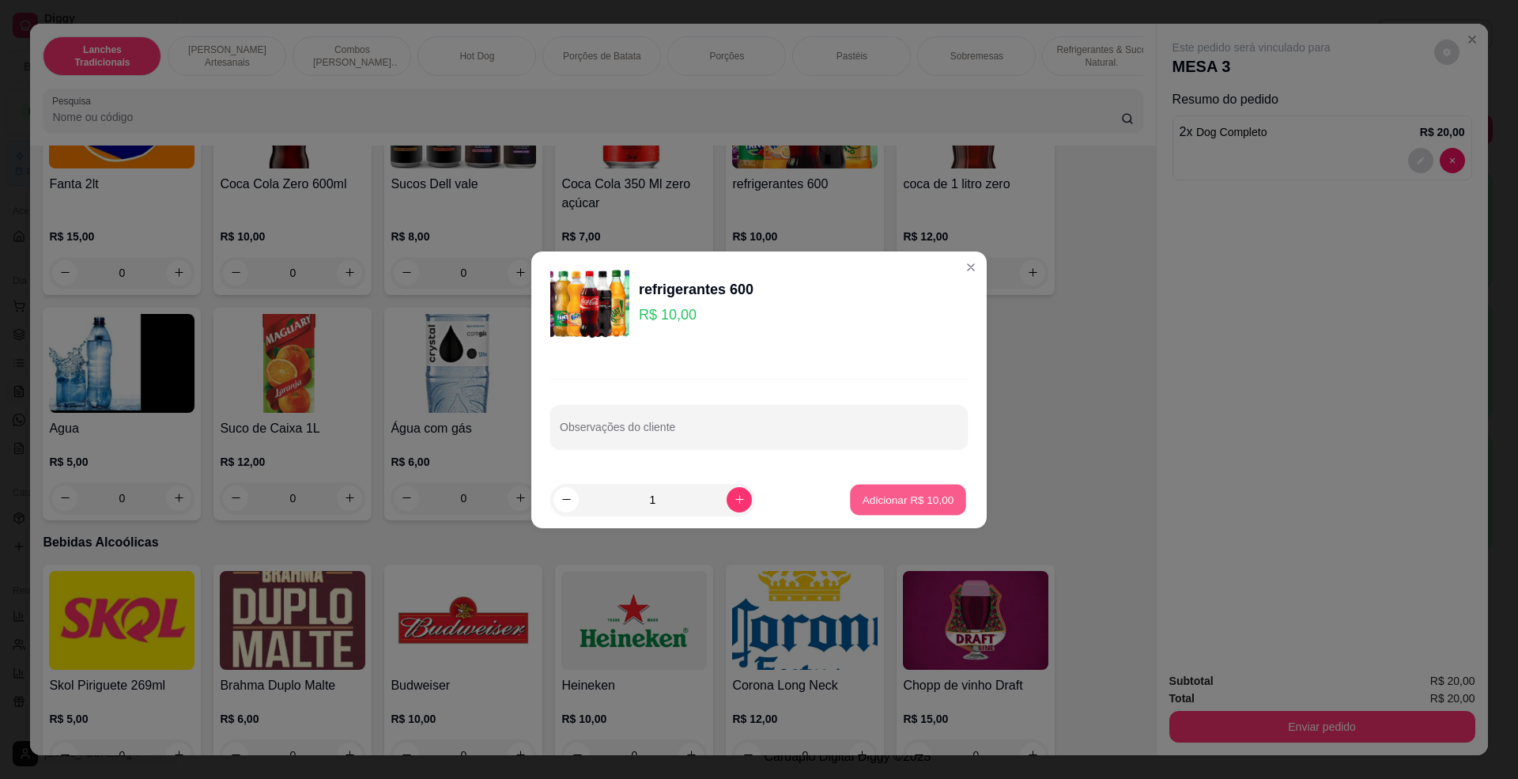
click at [868, 509] on button "Adicionar R$ 10,00" at bounding box center [908, 499] width 116 height 31
type input "1"
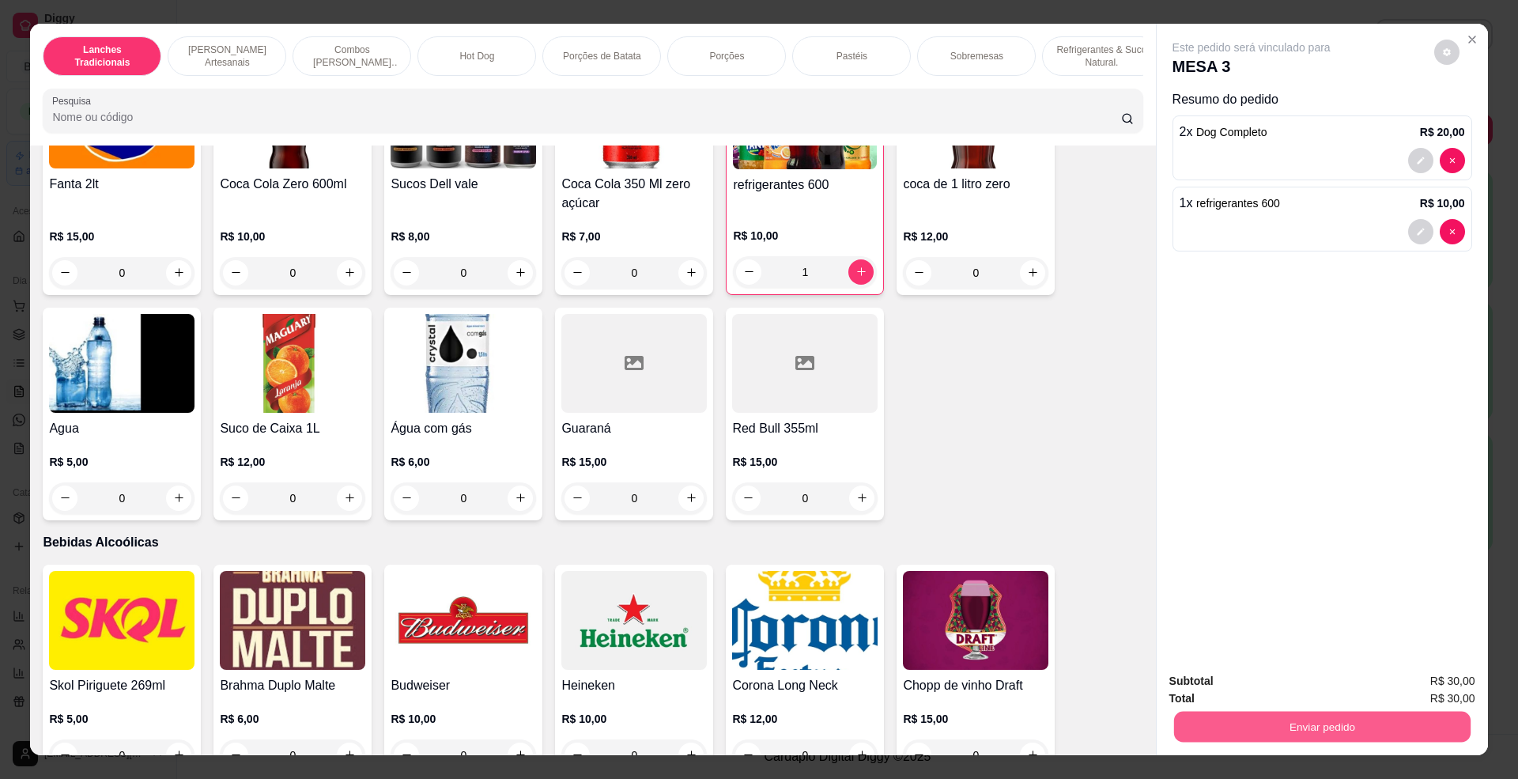
click at [1349, 712] on button "Enviar pedido" at bounding box center [1321, 726] width 296 height 31
click at [1284, 680] on button "Não registrar e enviar pedido" at bounding box center [1268, 689] width 164 height 30
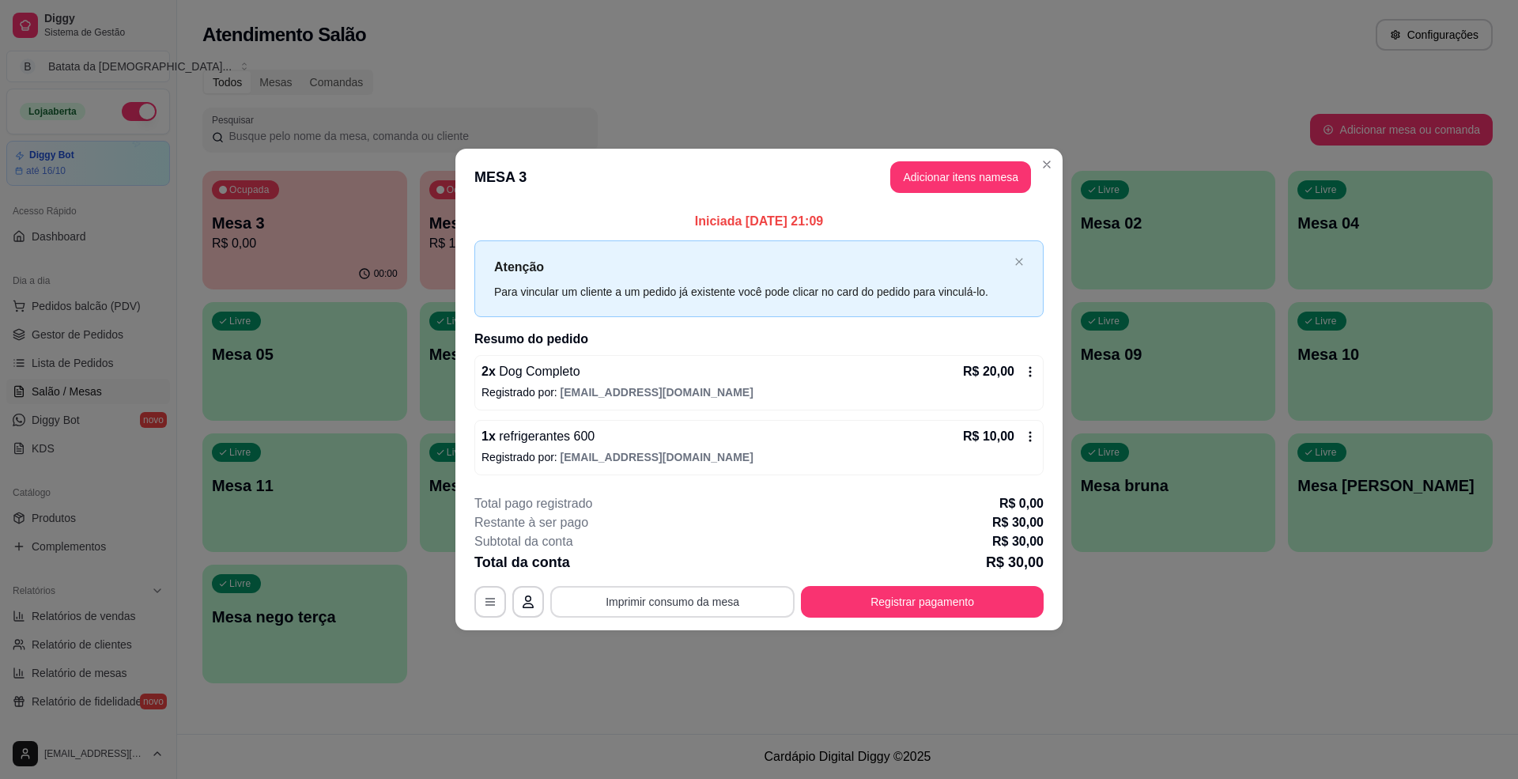
click at [684, 604] on button "Imprimir consumo da mesa" at bounding box center [672, 602] width 244 height 32
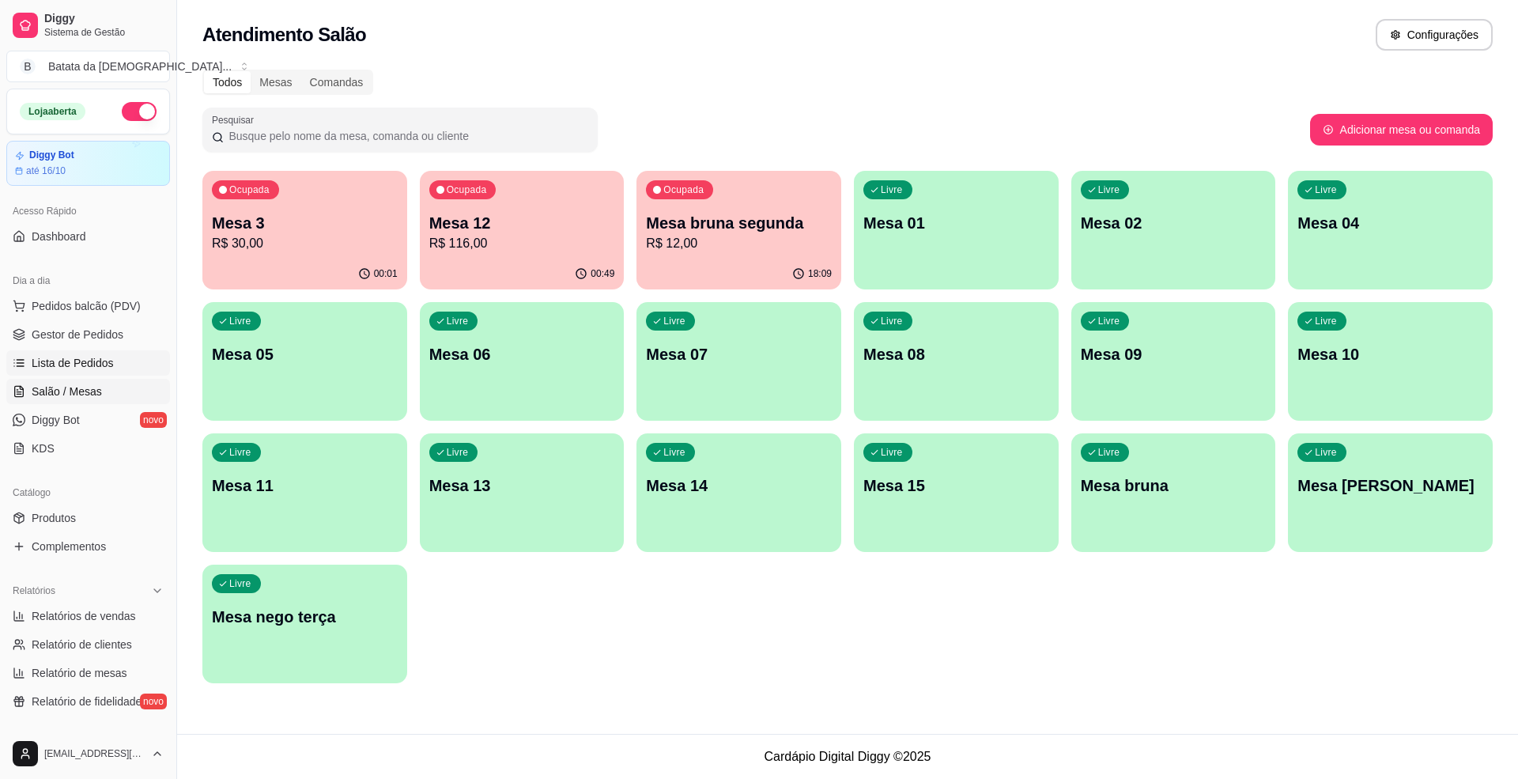
click at [92, 358] on span "Lista de Pedidos" at bounding box center [73, 363] width 82 height 16
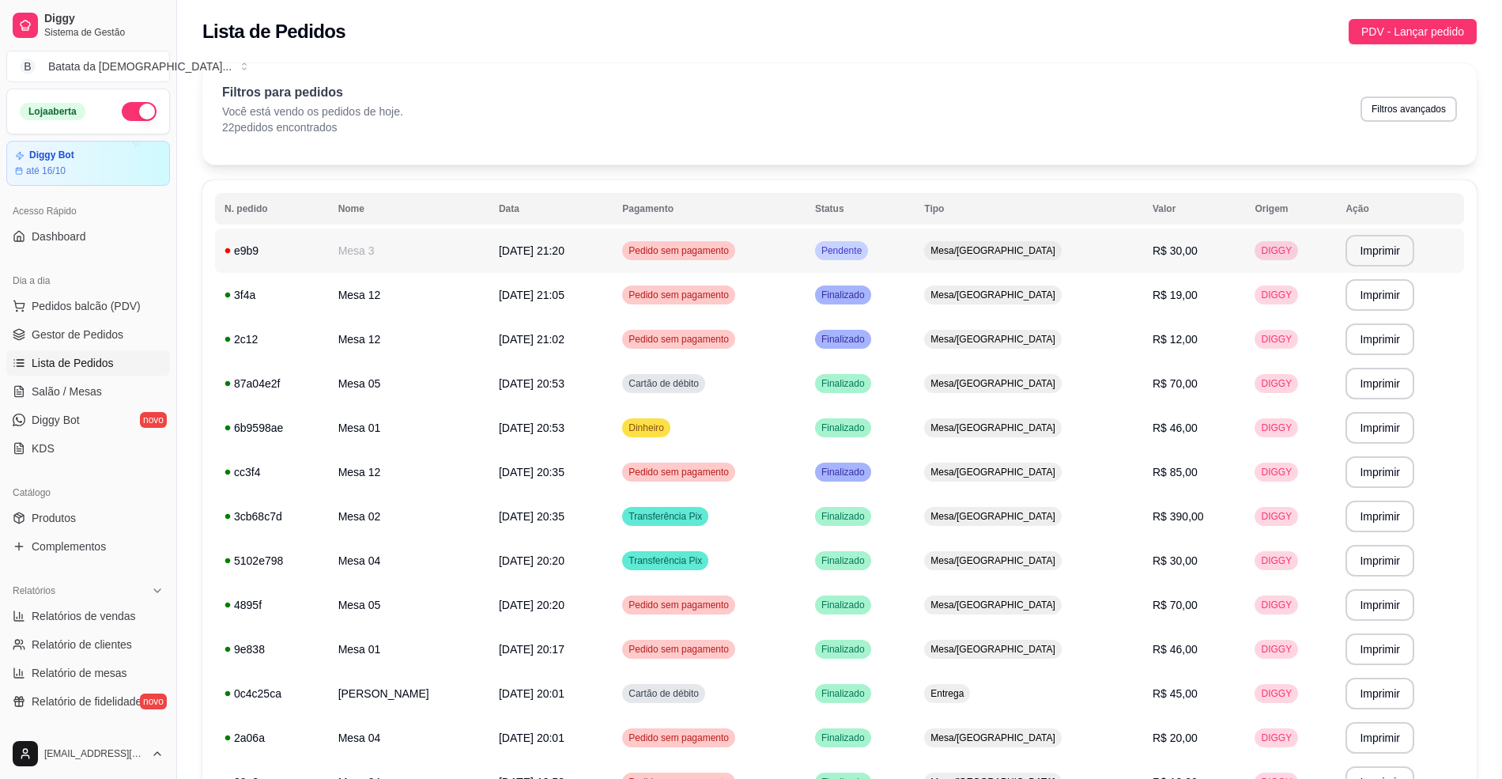
click at [806, 251] on td "Pedido sem pagamento" at bounding box center [709, 250] width 193 height 44
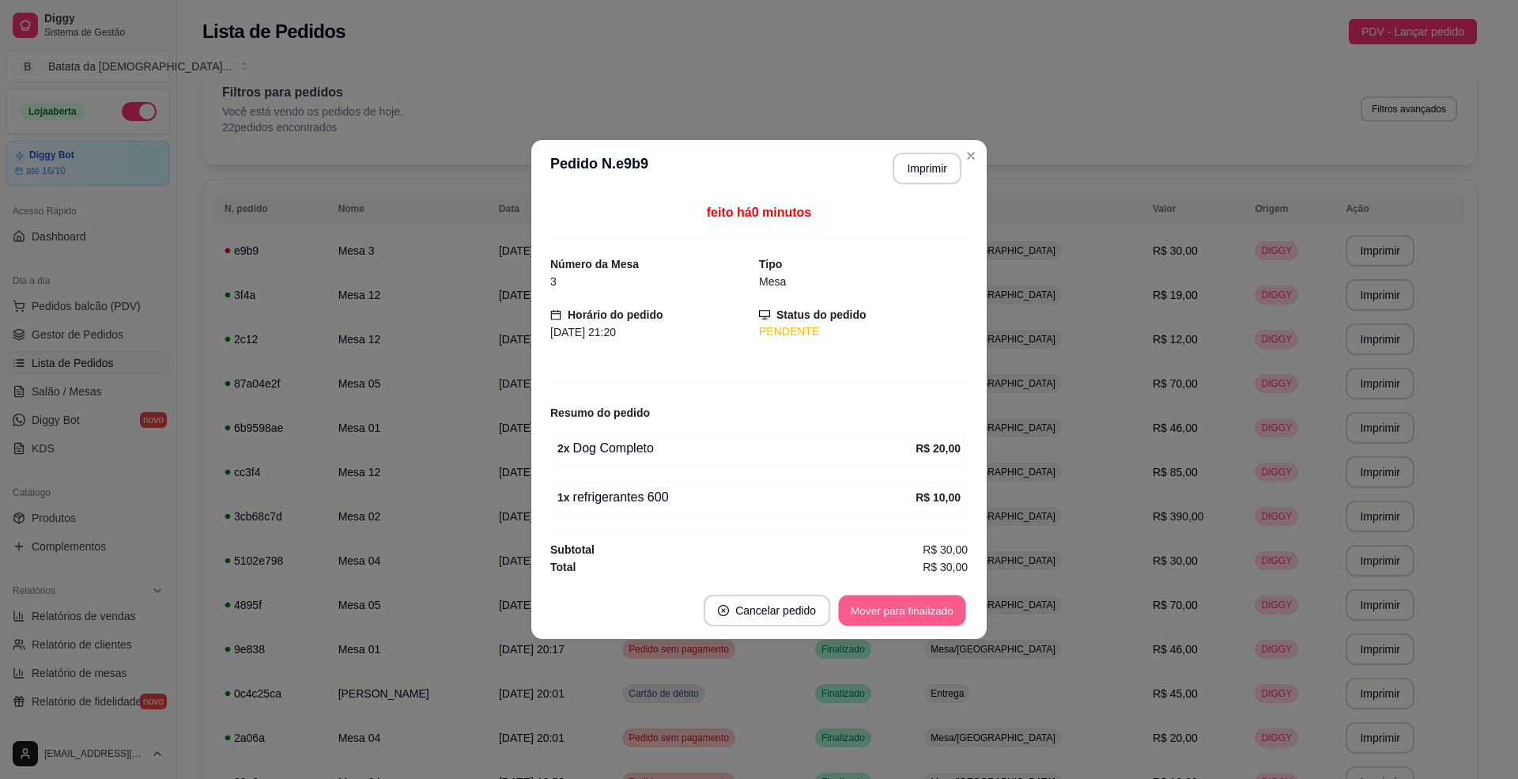
click at [926, 614] on button "Mover para finalizado" at bounding box center [902, 610] width 127 height 31
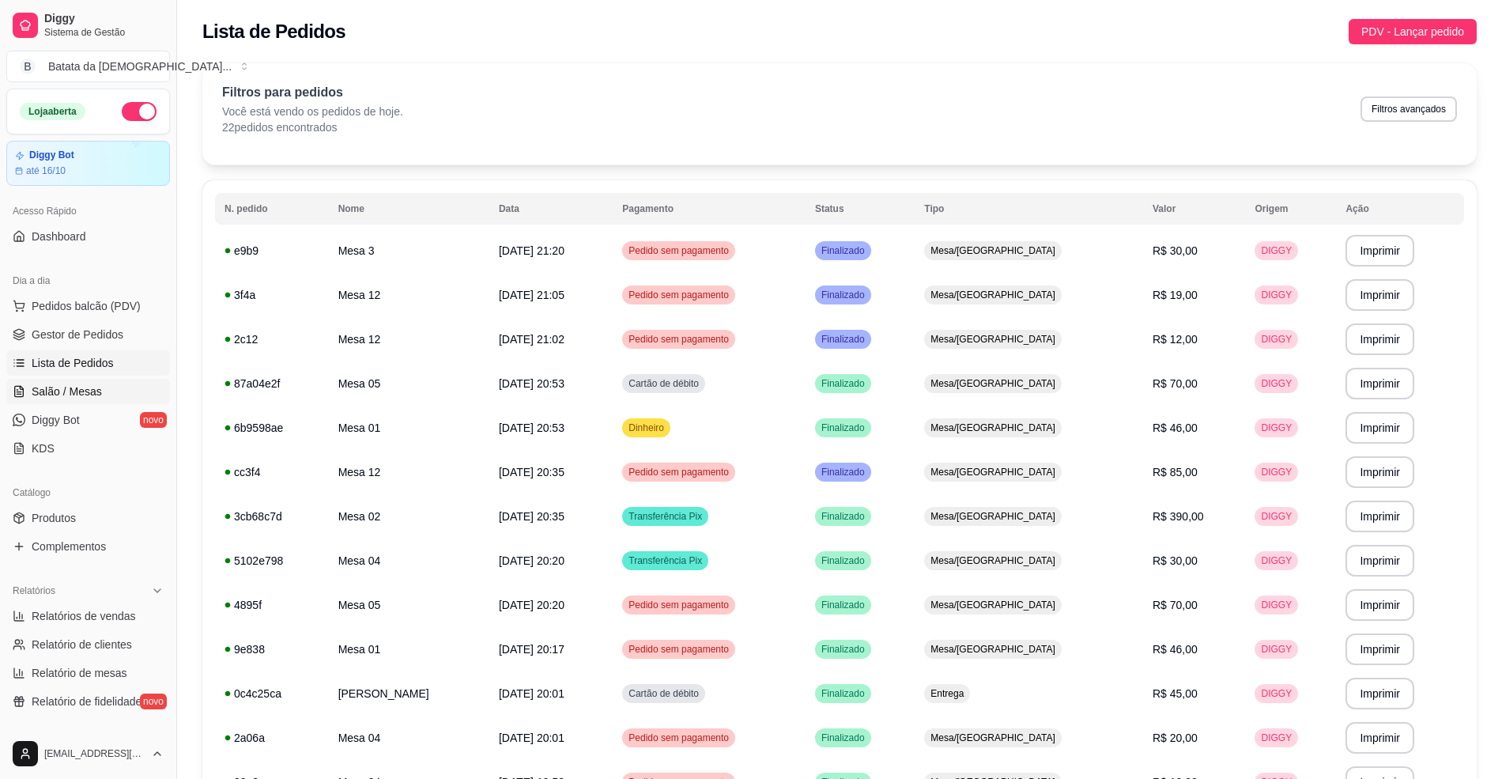
click at [85, 393] on span "Salão / Mesas" at bounding box center [67, 391] width 70 height 16
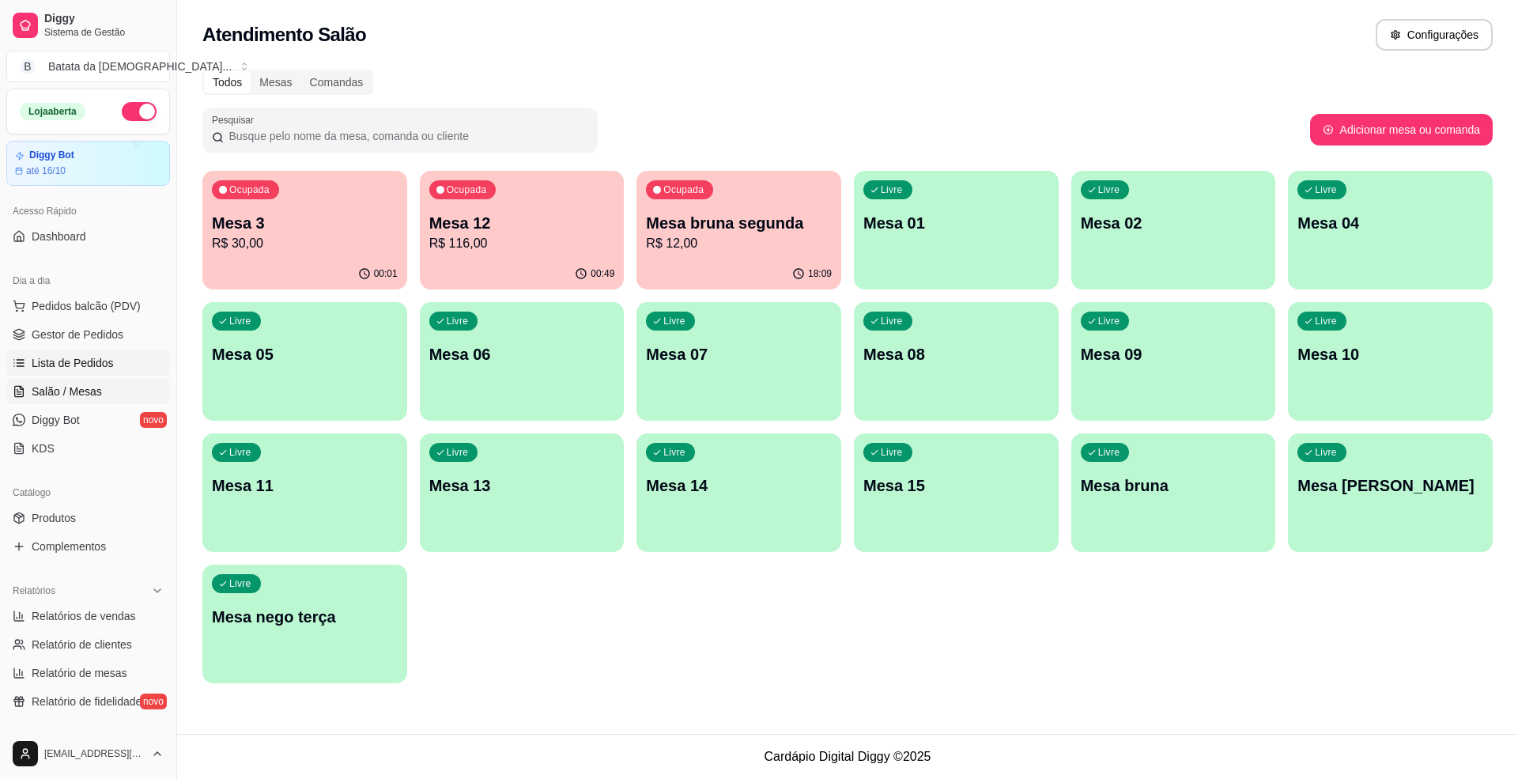
click at [74, 359] on span "Lista de Pedidos" at bounding box center [73, 363] width 82 height 16
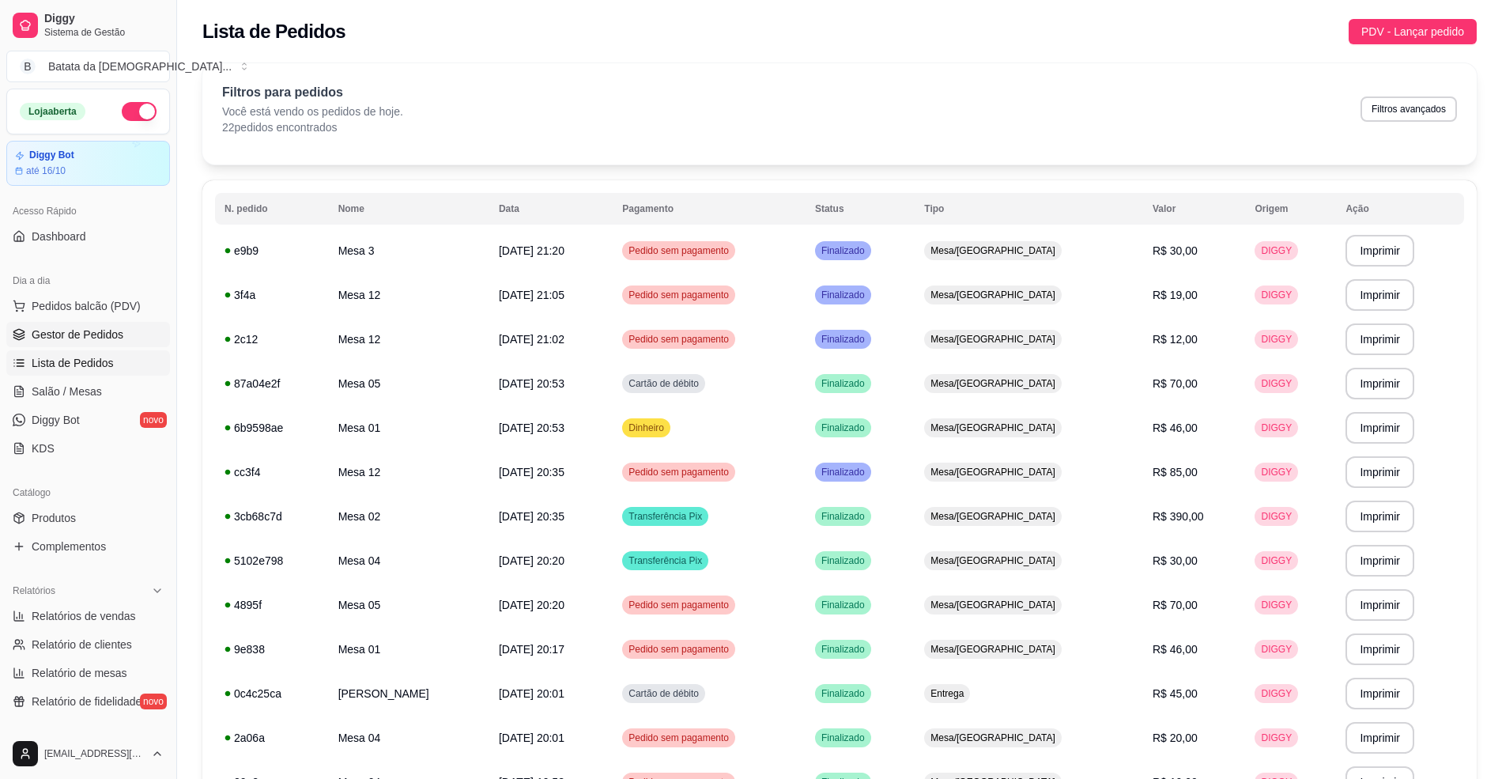
click at [118, 338] on span "Gestor de Pedidos" at bounding box center [78, 334] width 92 height 16
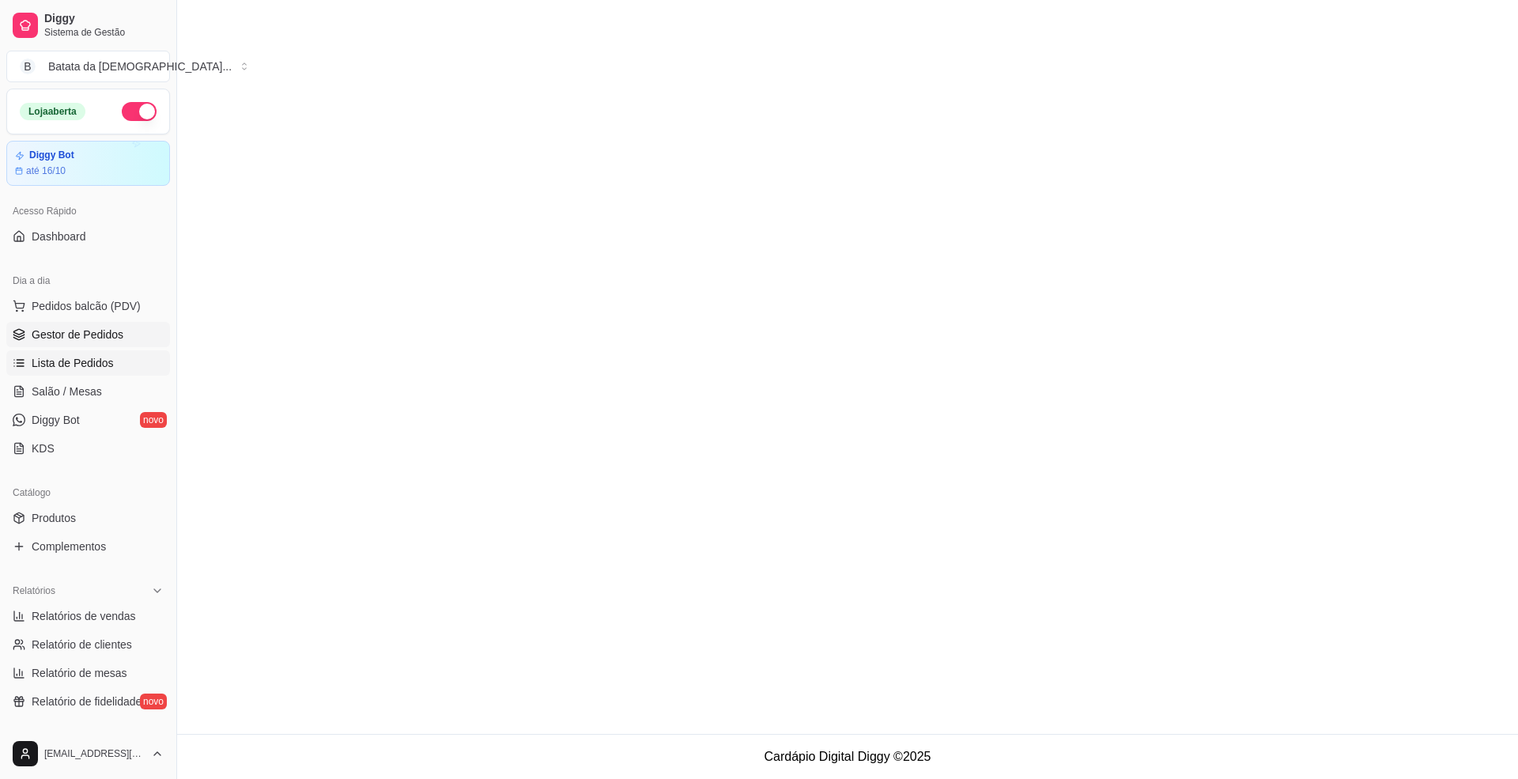
click at [105, 371] on span "Lista de Pedidos" at bounding box center [73, 363] width 82 height 16
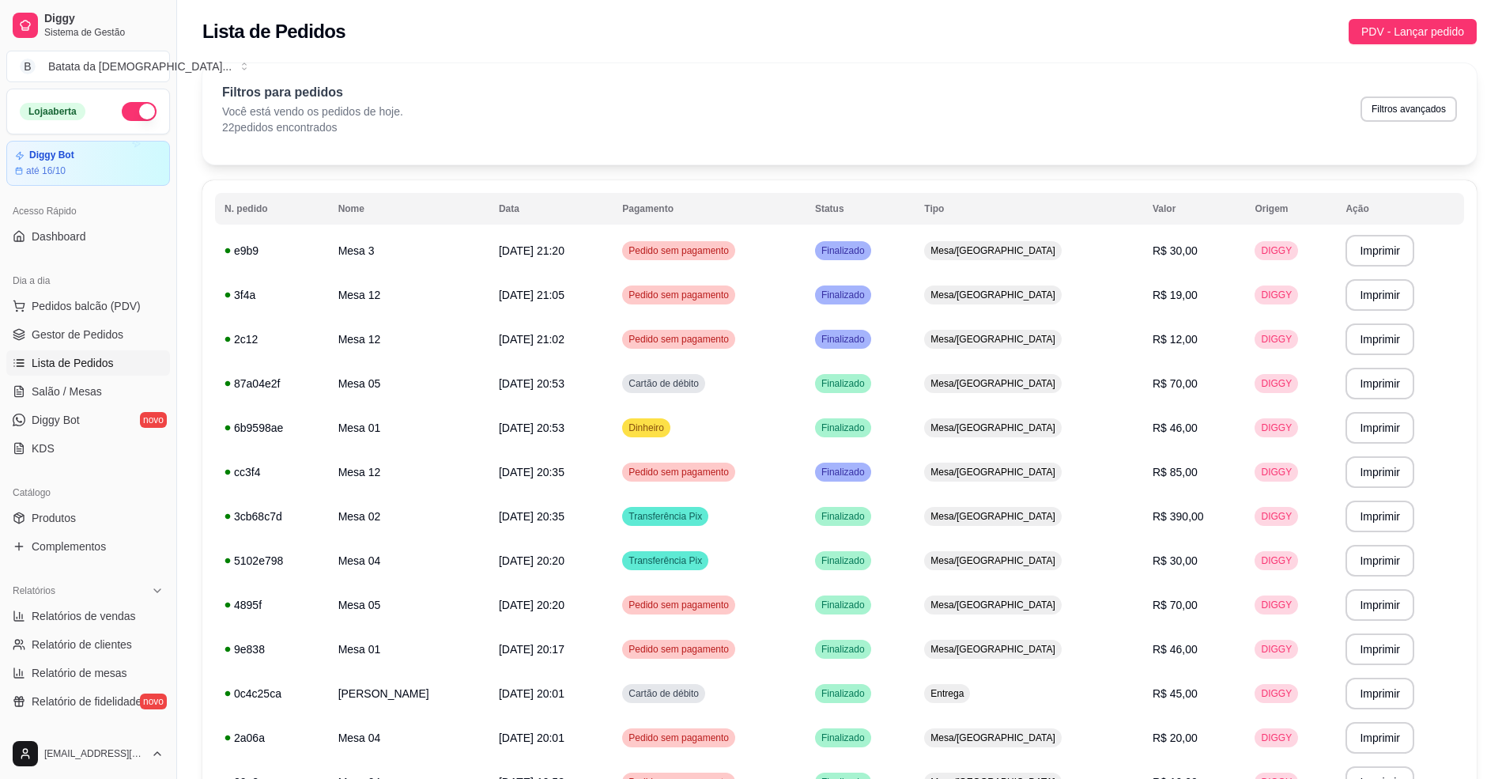
click at [104, 365] on span "Lista de Pedidos" at bounding box center [73, 363] width 82 height 16
click at [102, 384] on link "Salão / Mesas" at bounding box center [88, 391] width 164 height 25
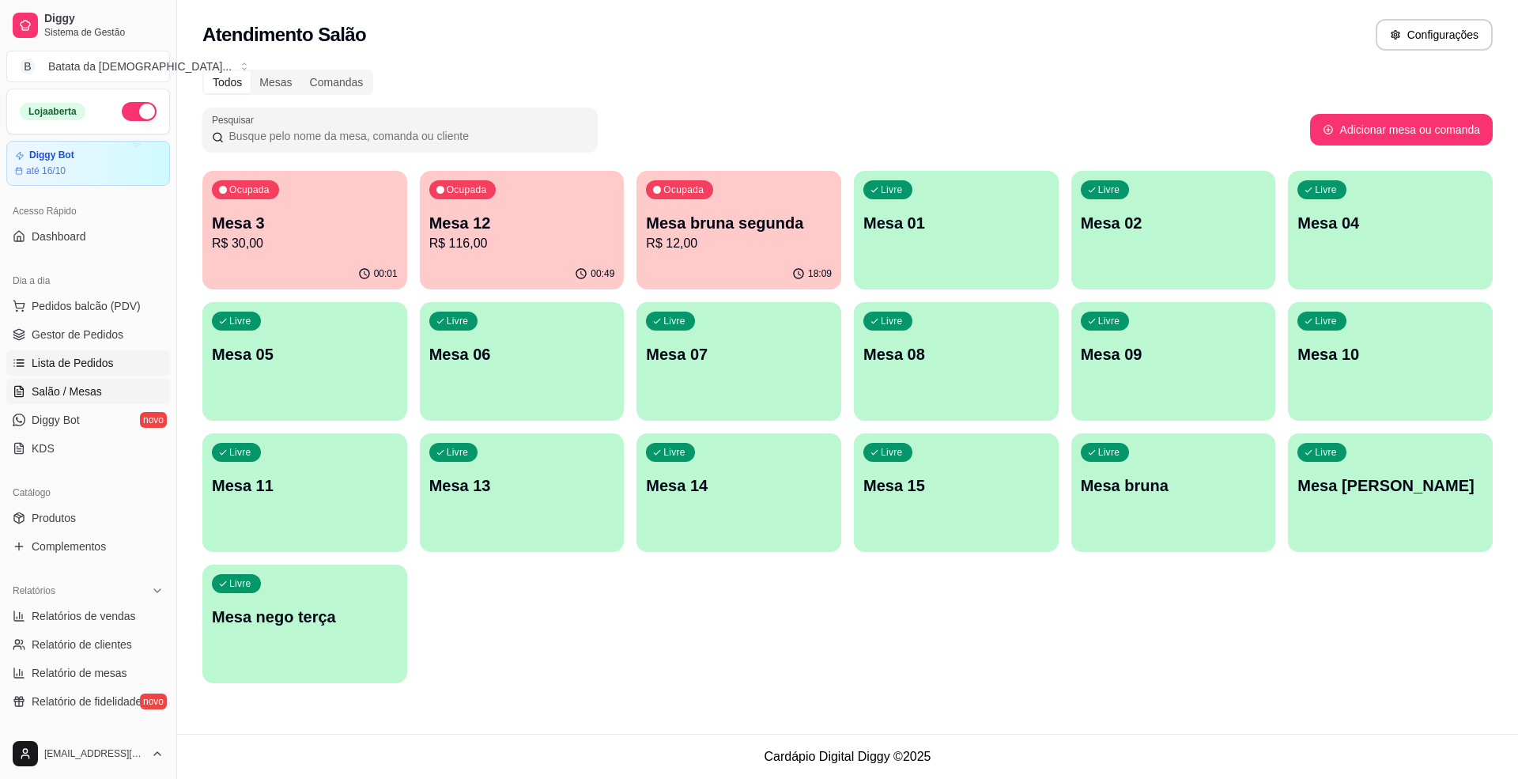
click at [42, 367] on span "Lista de Pedidos" at bounding box center [73, 363] width 82 height 16
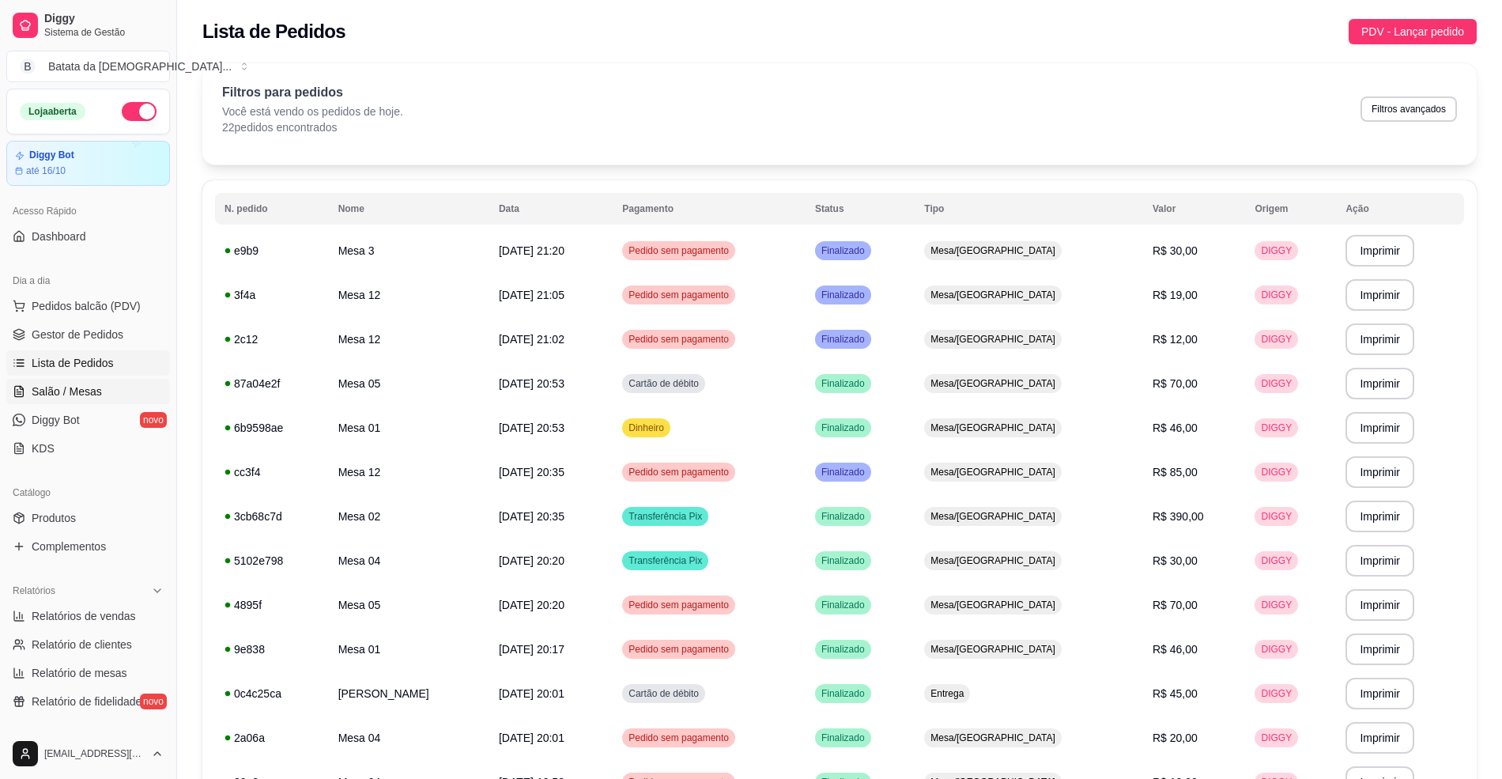
click at [106, 387] on link "Salão / Mesas" at bounding box center [88, 391] width 164 height 25
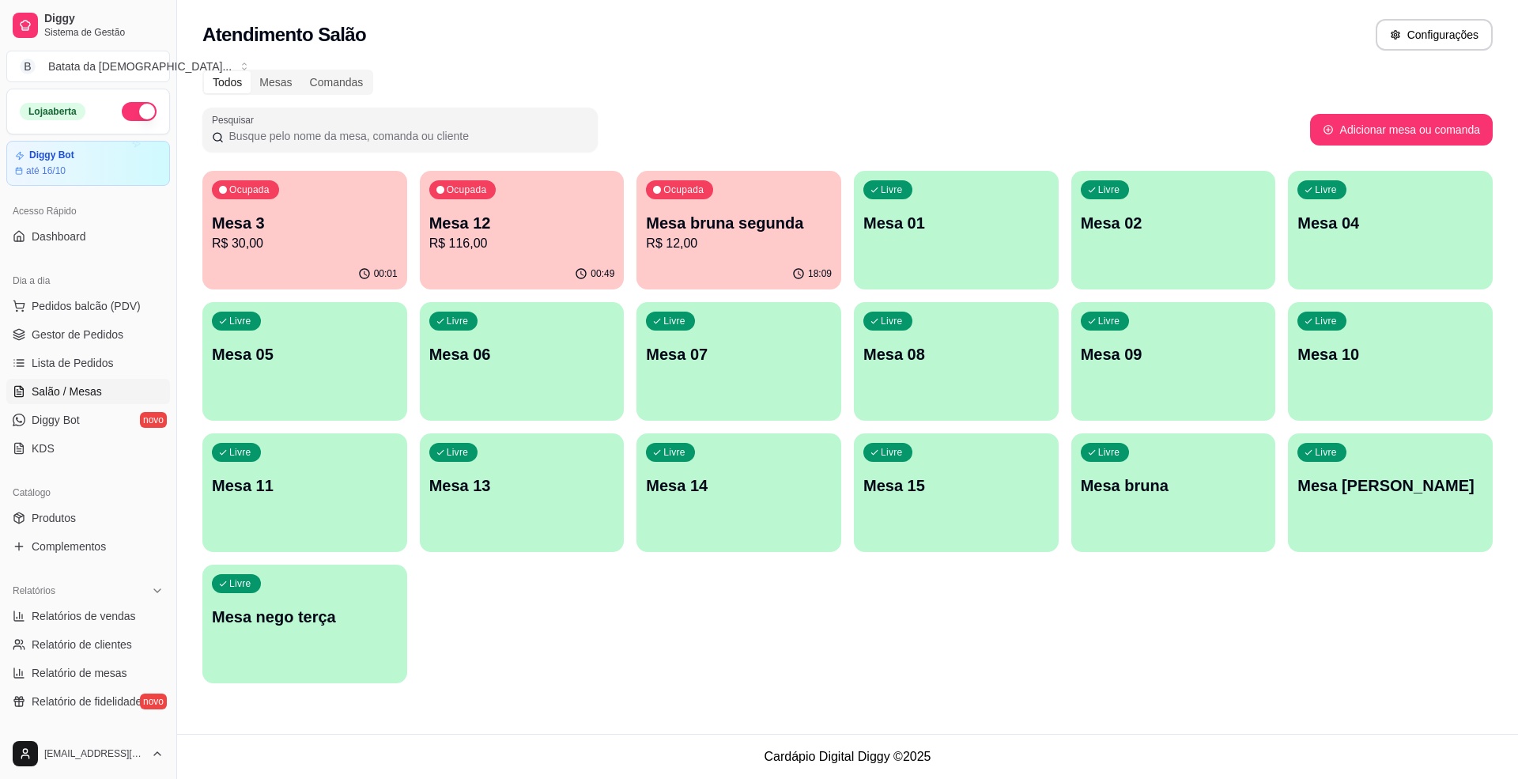
click at [538, 237] on p "R$ 116,00" at bounding box center [522, 243] width 186 height 19
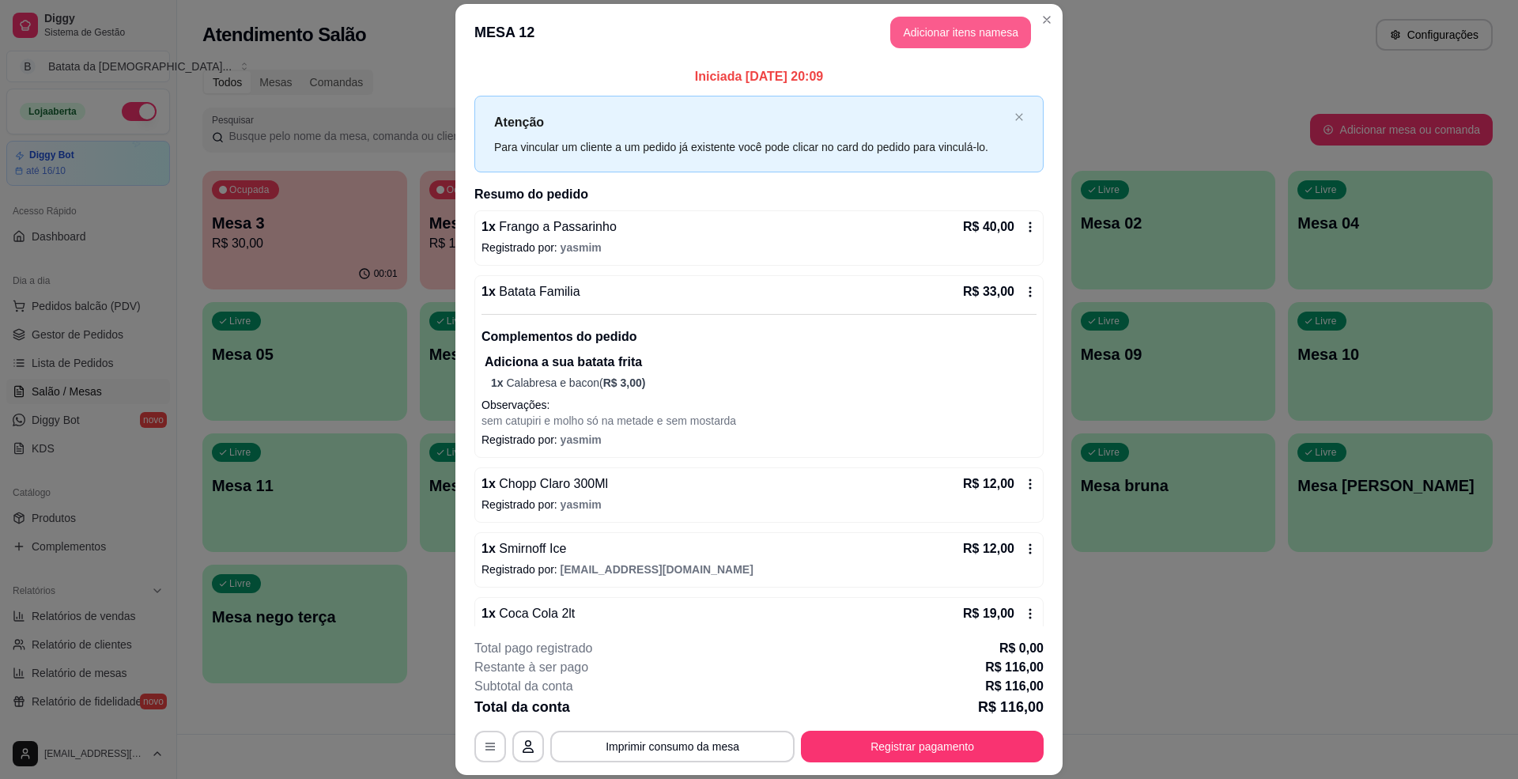
click at [974, 33] on button "Adicionar itens na mesa" at bounding box center [960, 33] width 141 height 32
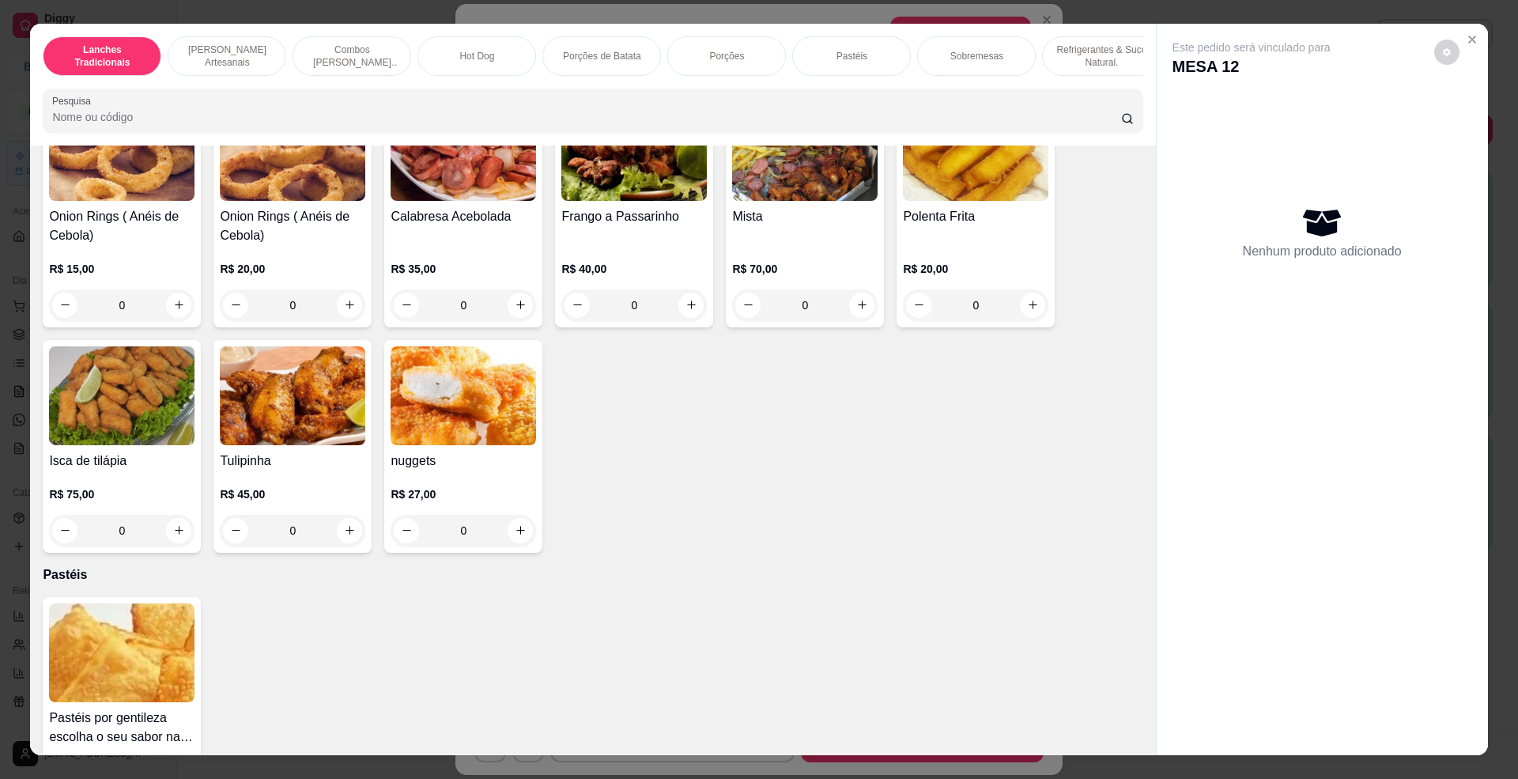
scroll to position [2530, 0]
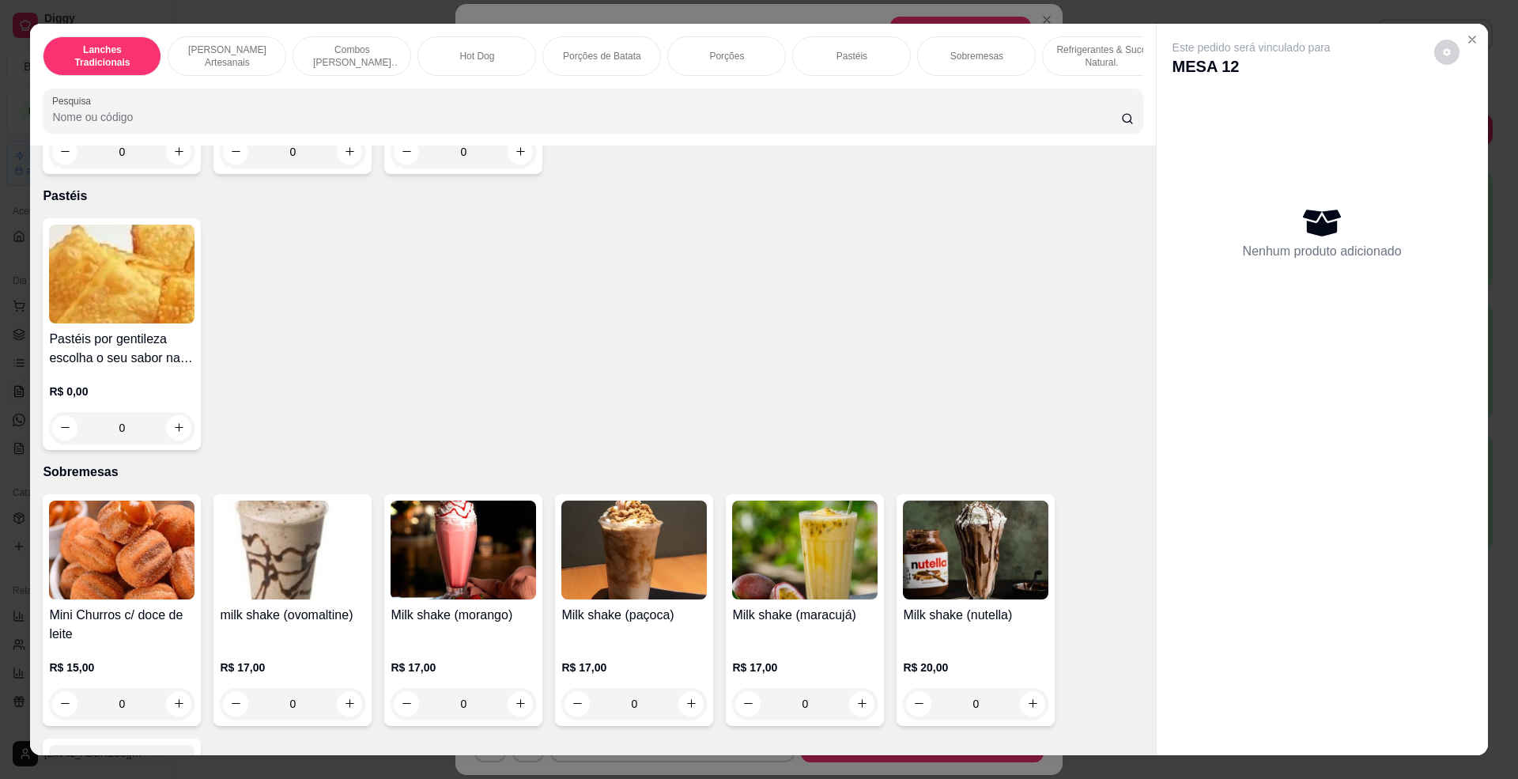
click at [106, 323] on img at bounding box center [121, 274] width 145 height 99
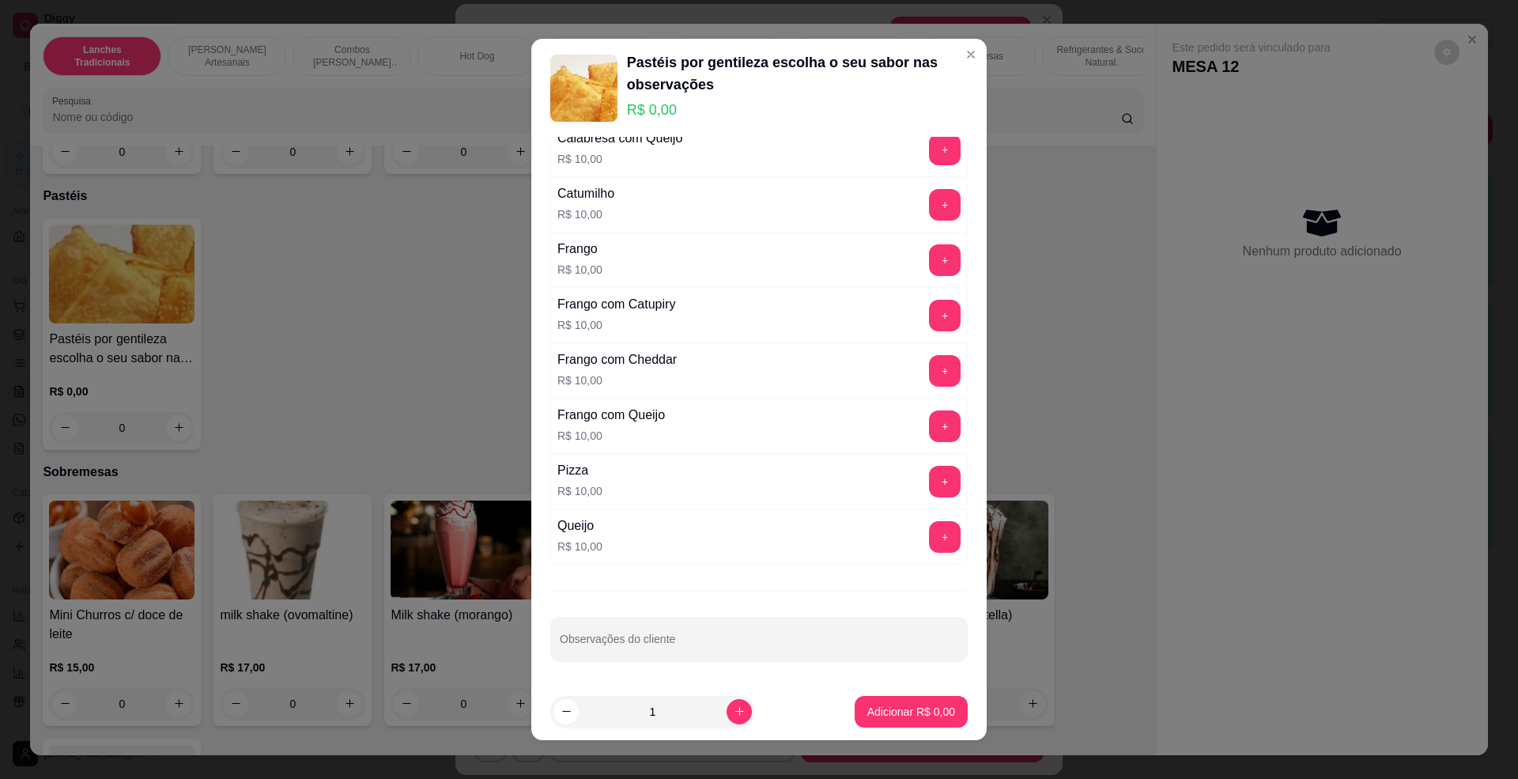
scroll to position [358, 0]
click at [929, 538] on button "+" at bounding box center [945, 537] width 32 height 32
click at [803, 611] on div "Meu preferido é o pastel de ... Escolha 1 opção. Completo 4 Queijos R$ 10,00 + …" at bounding box center [758, 410] width 455 height 546
click at [800, 639] on input "Observações do cliente" at bounding box center [759, 645] width 398 height 16
type input "corta no meio"
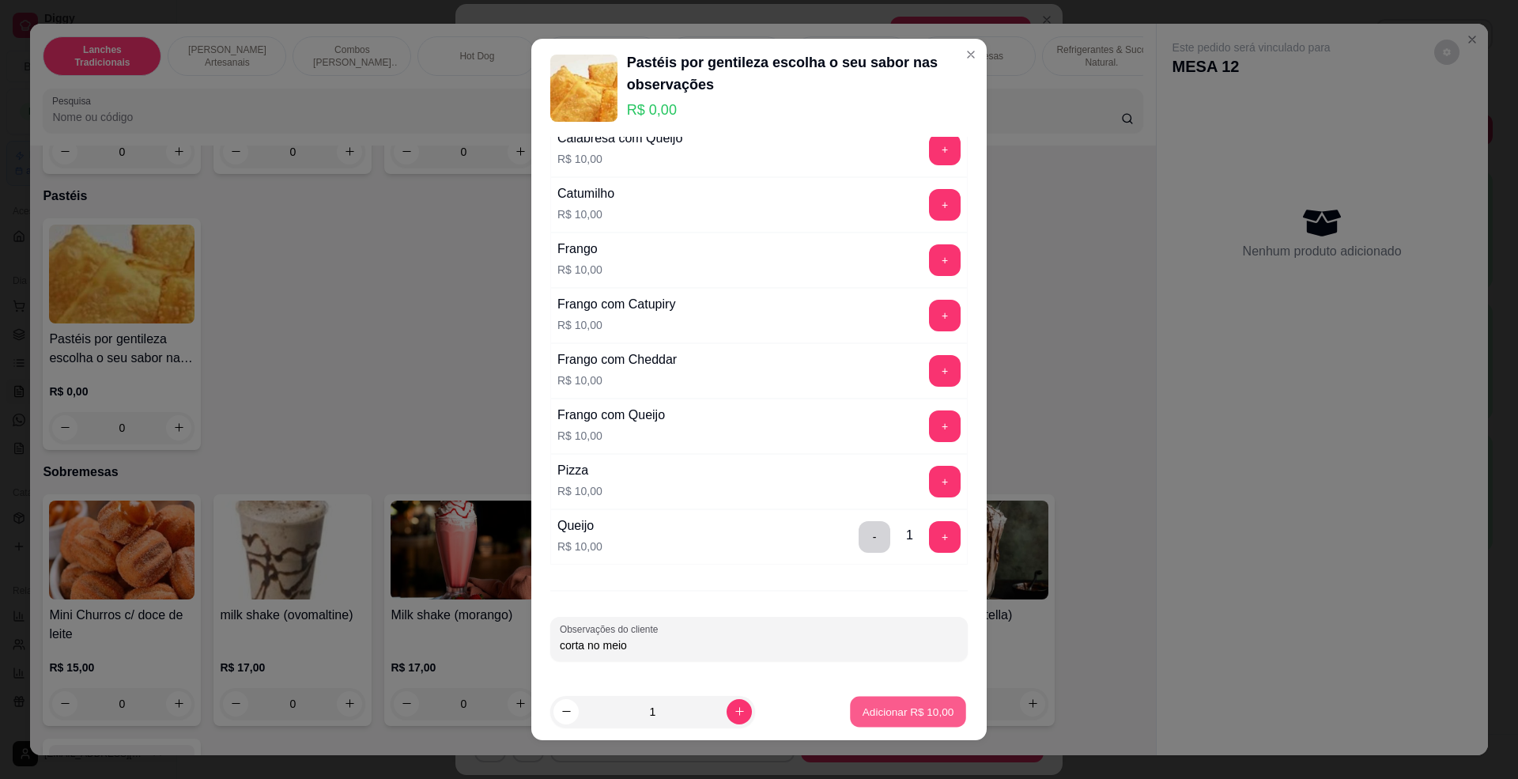
click at [926, 715] on p "Adicionar R$ 10,00" at bounding box center [908, 711] width 92 height 15
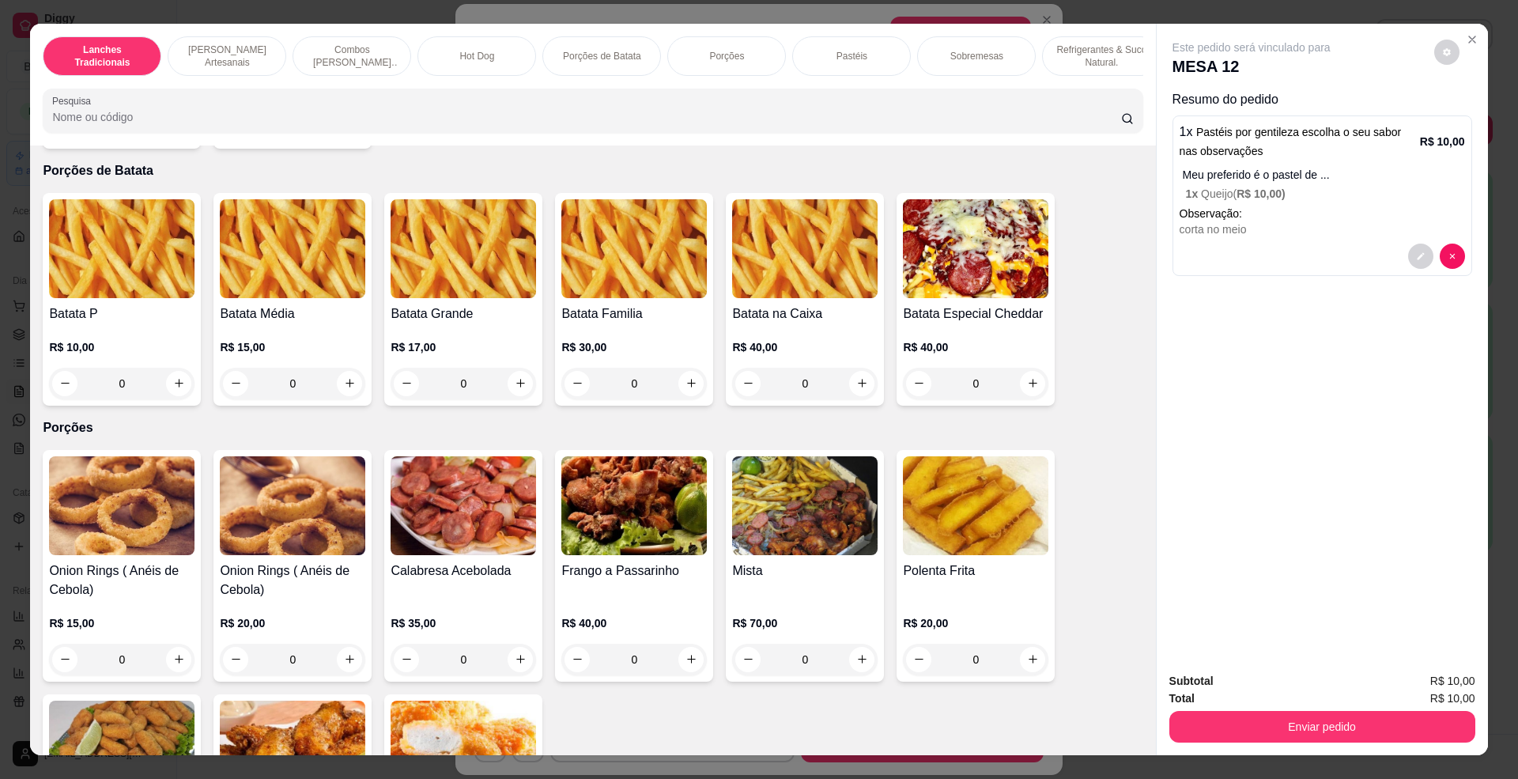
scroll to position [1791, 0]
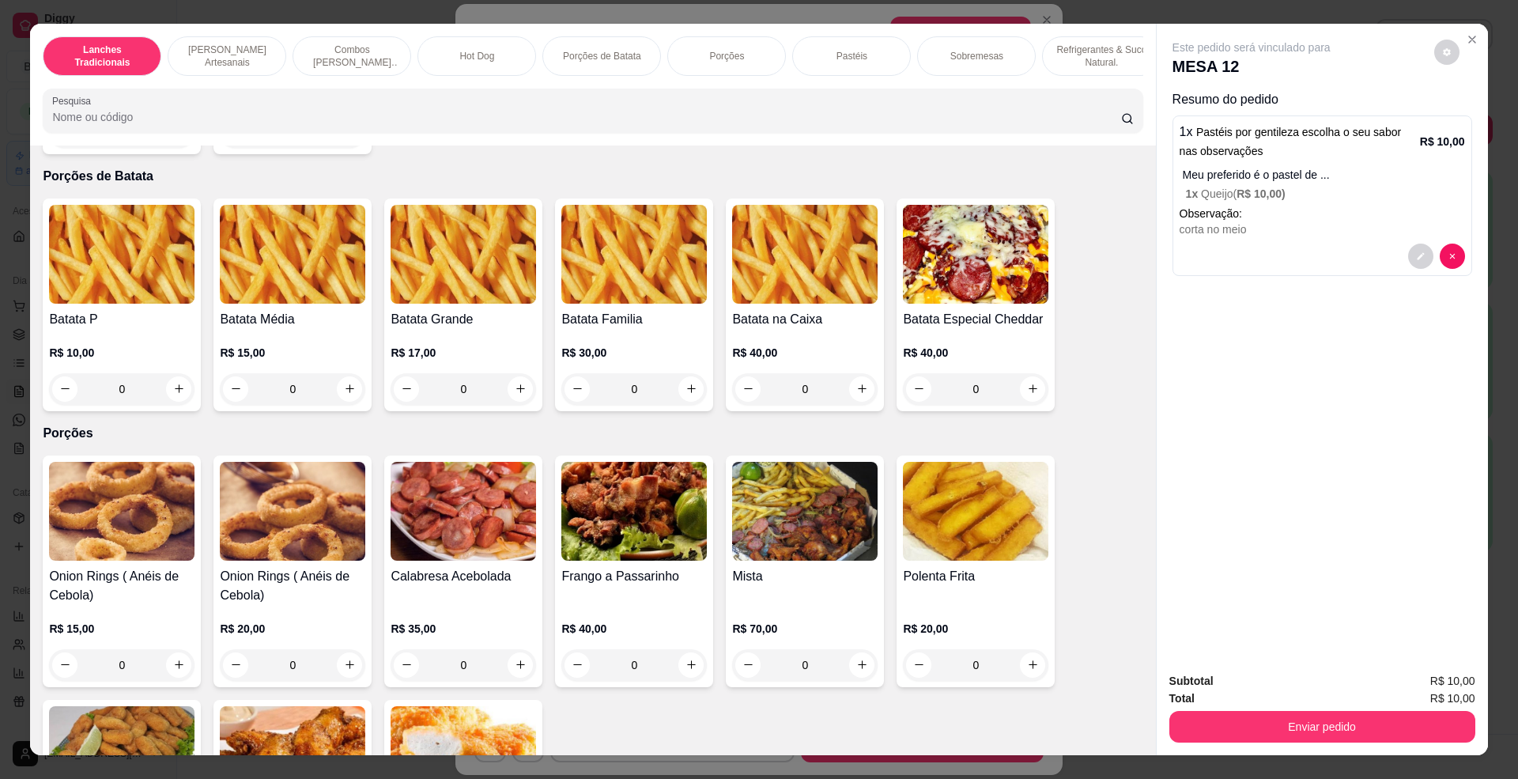
click at [96, 270] on img at bounding box center [121, 254] width 145 height 99
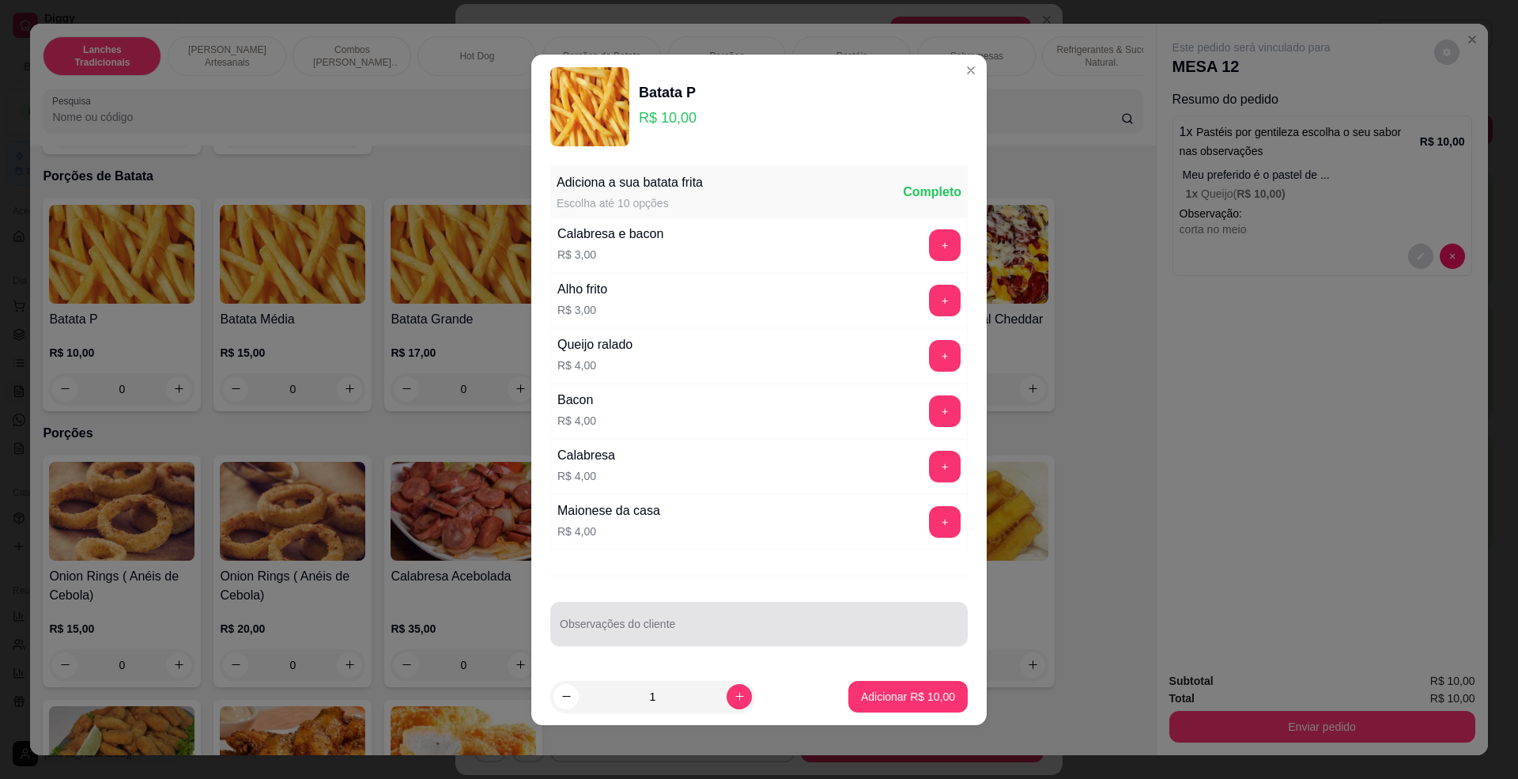
click at [642, 604] on div "Observações do cliente" at bounding box center [758, 624] width 417 height 44
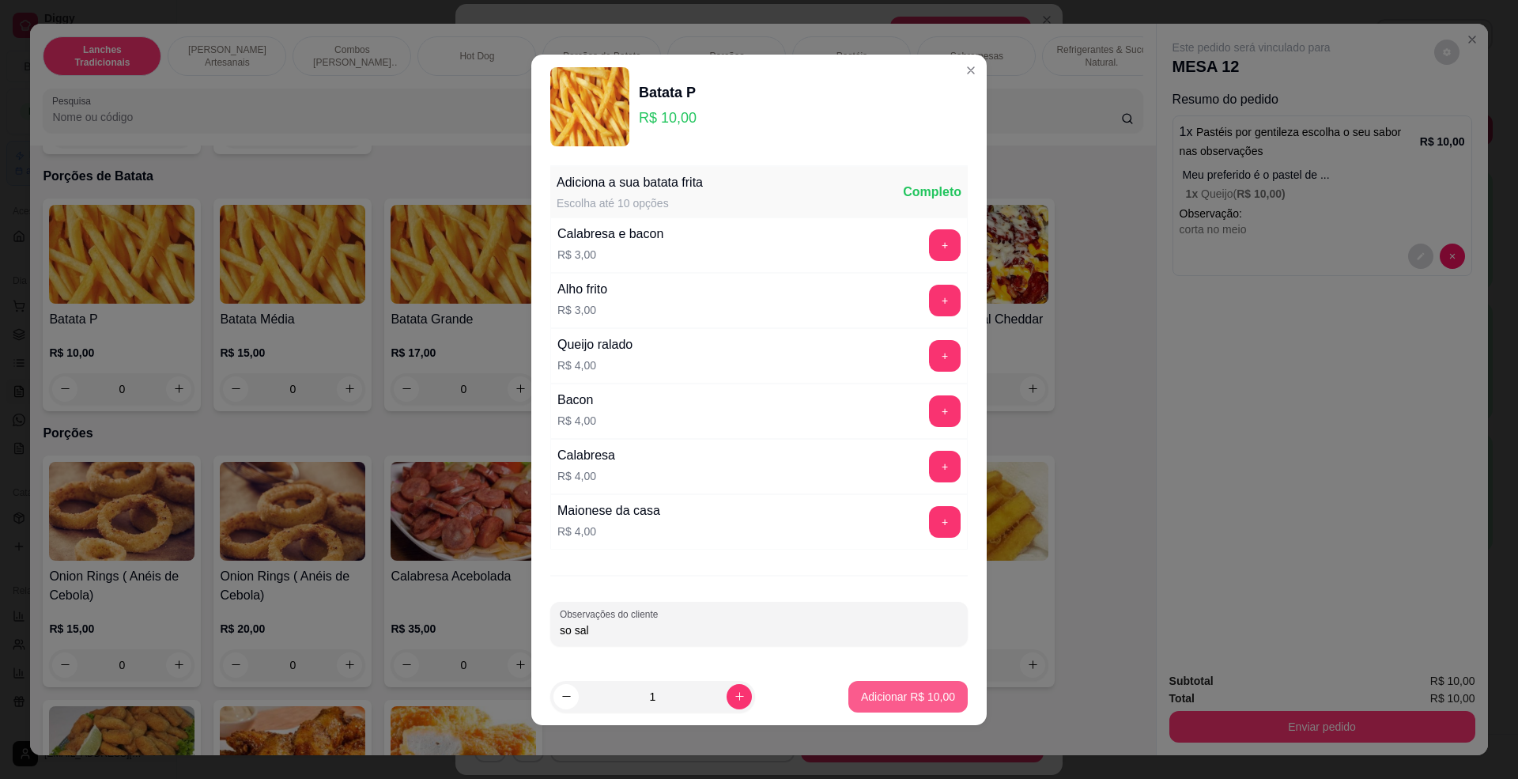
type input "so sal"
click at [868, 706] on button "Adicionar R$ 10,00" at bounding box center [907, 697] width 119 height 32
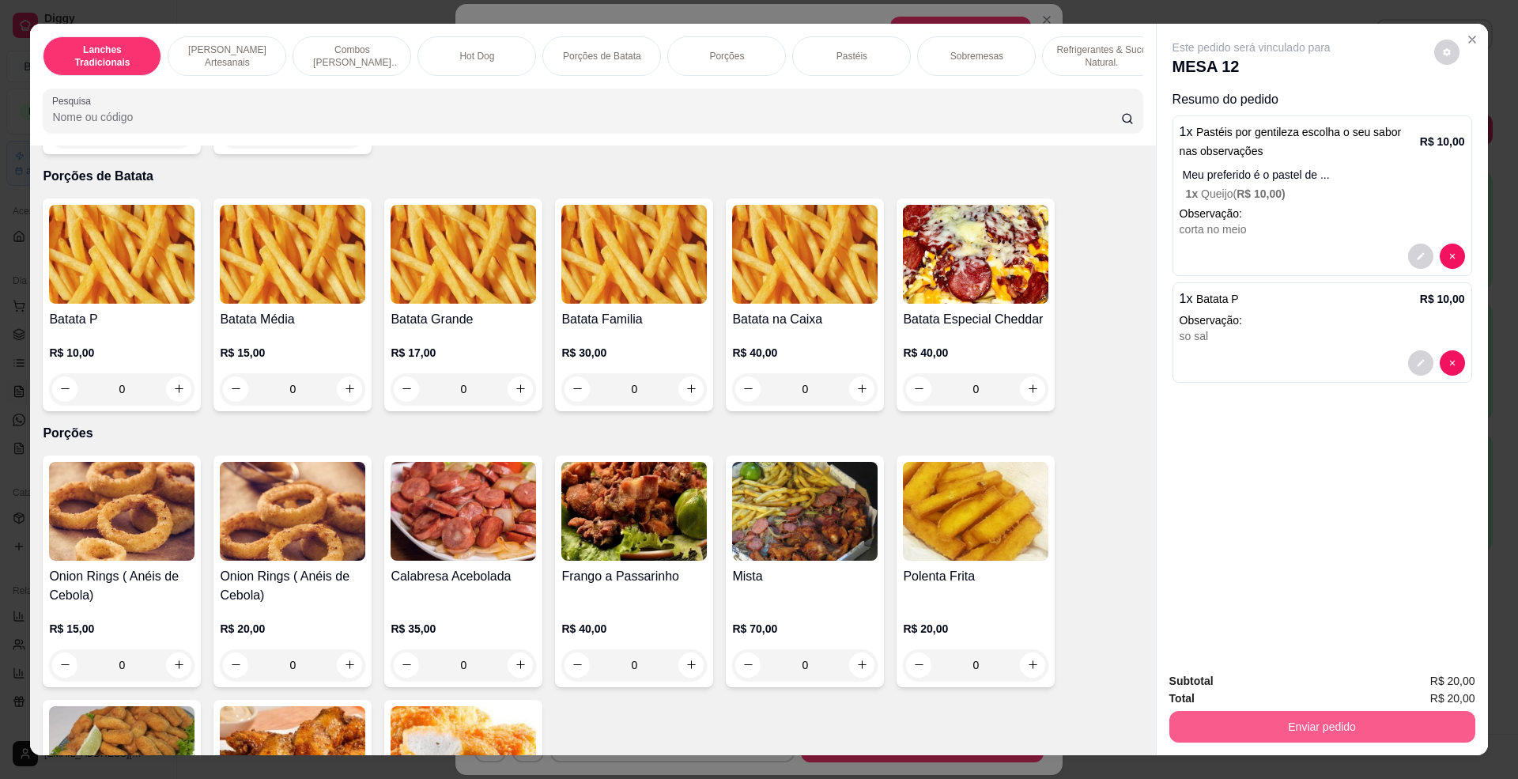
click at [1356, 710] on div "Enviar pedido" at bounding box center [1322, 725] width 306 height 36
click at [1296, 711] on button "Enviar pedido" at bounding box center [1321, 726] width 296 height 31
click at [1271, 690] on button "Não registrar e enviar pedido" at bounding box center [1268, 688] width 160 height 29
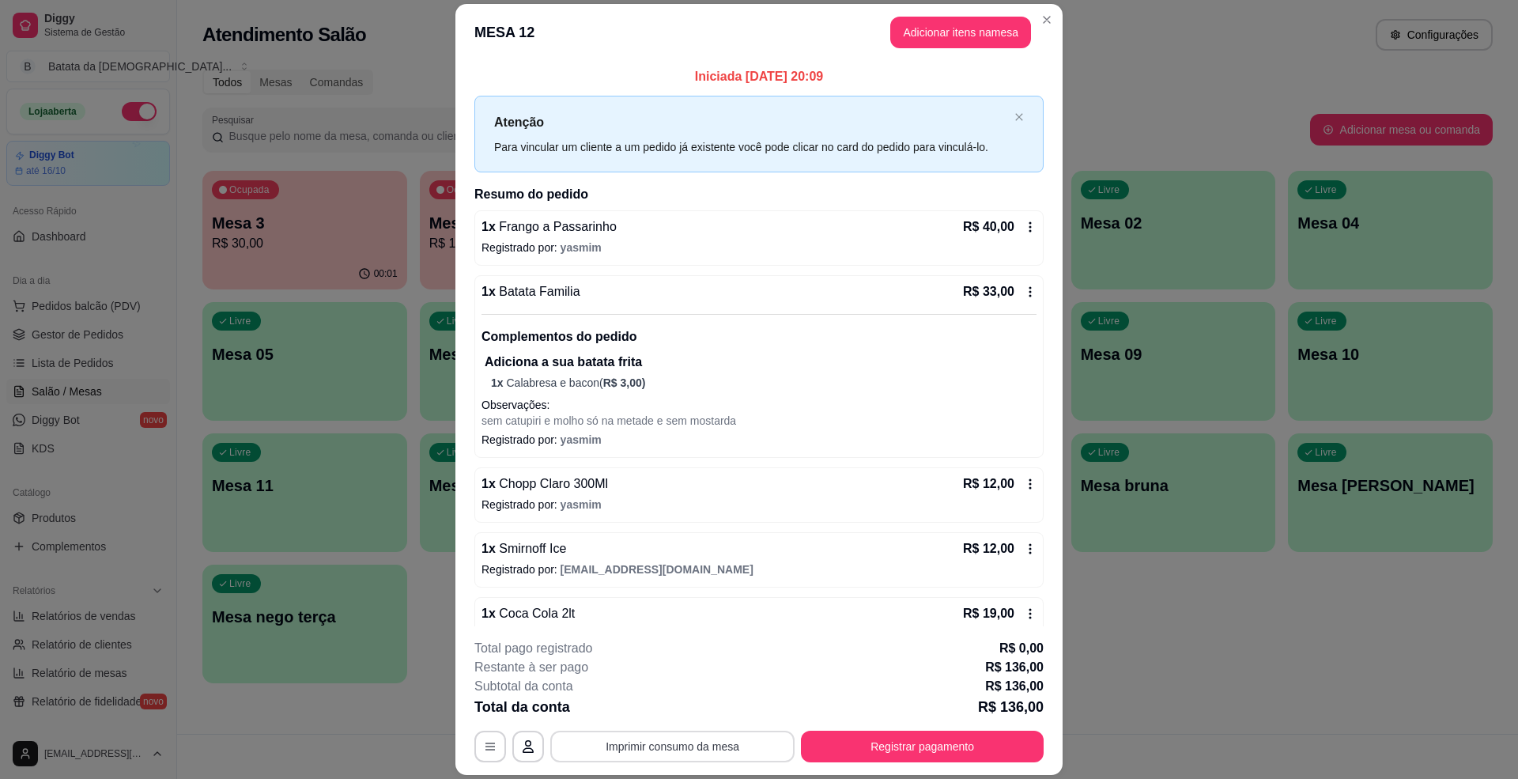
click at [732, 730] on button "Imprimir consumo da mesa" at bounding box center [672, 746] width 244 height 32
click at [665, 757] on button "Imprimir consumo da mesa" at bounding box center [672, 746] width 244 height 32
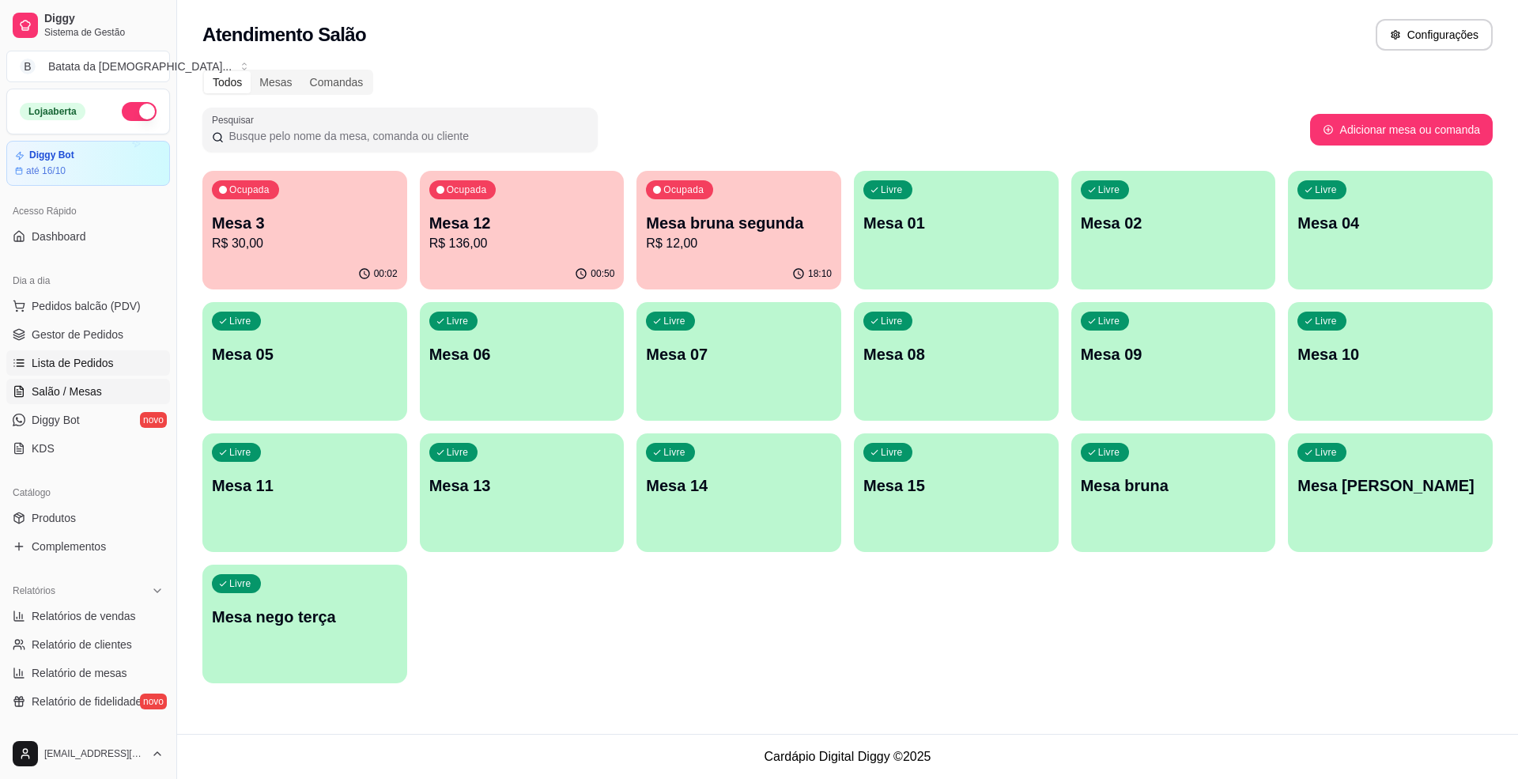
click at [122, 356] on link "Lista de Pedidos" at bounding box center [88, 362] width 164 height 25
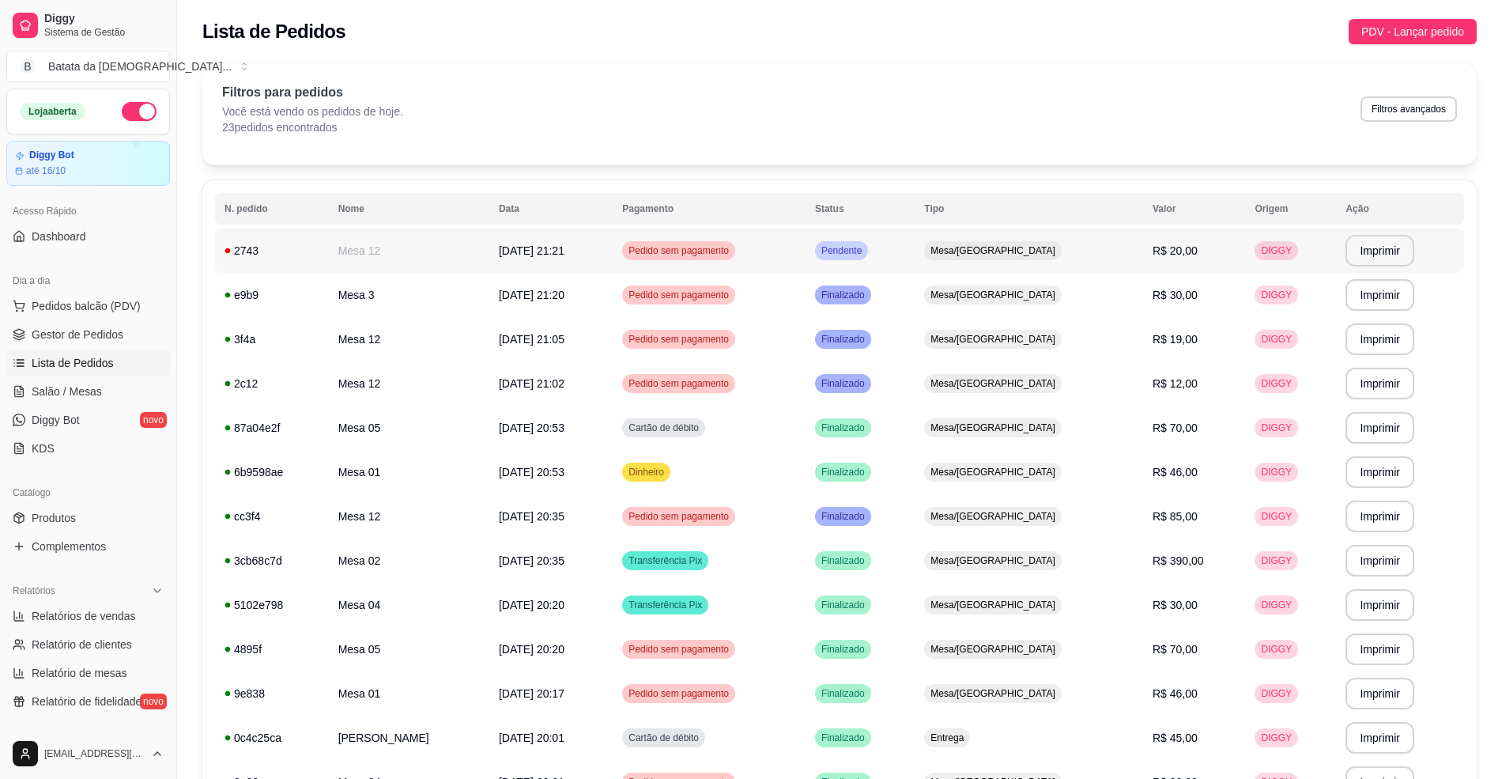
click at [806, 248] on td "Pedido sem pagamento" at bounding box center [709, 250] width 193 height 44
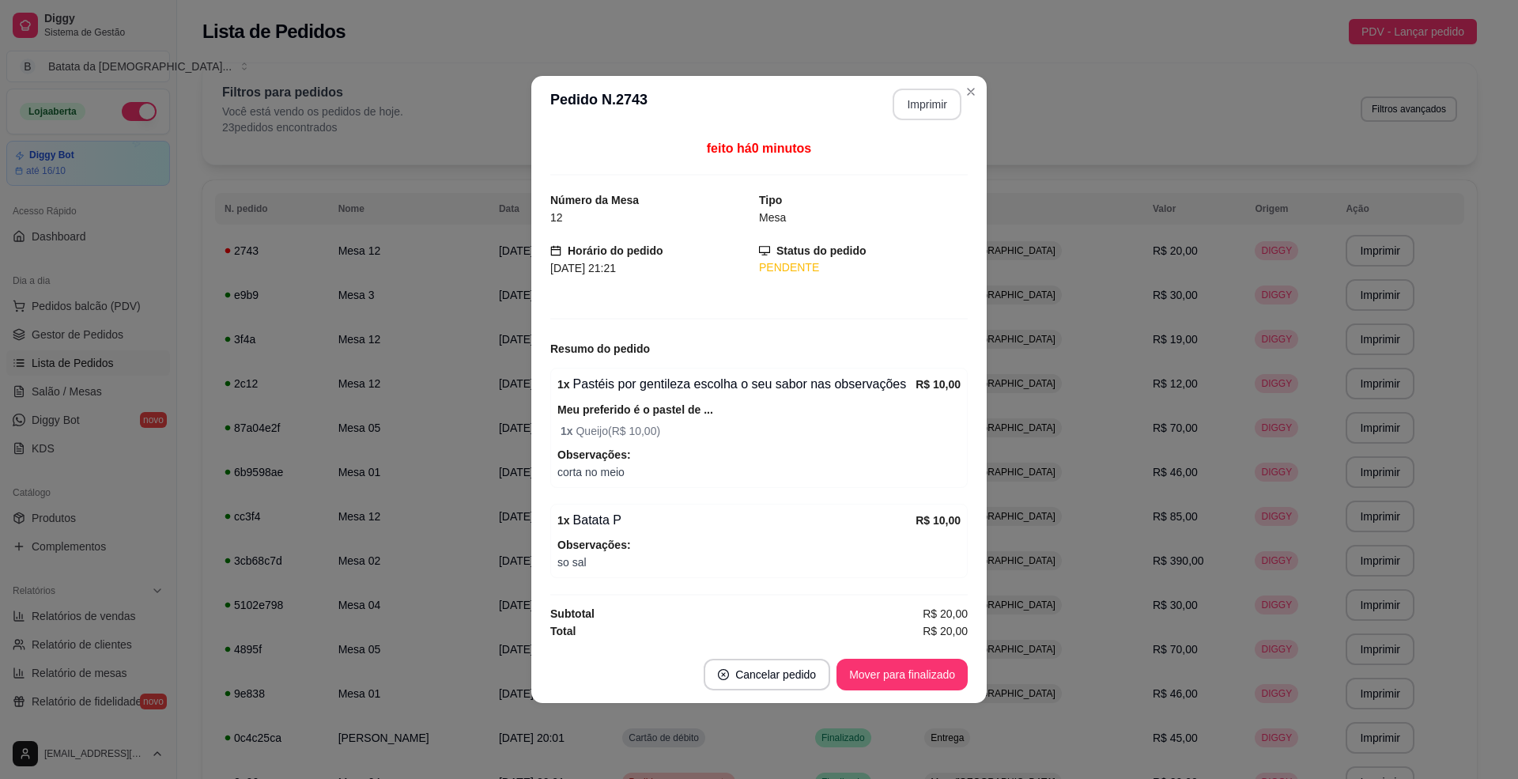
click at [944, 98] on button "Imprimir" at bounding box center [926, 105] width 69 height 32
click at [920, 675] on button "Mover para finalizado" at bounding box center [902, 674] width 127 height 31
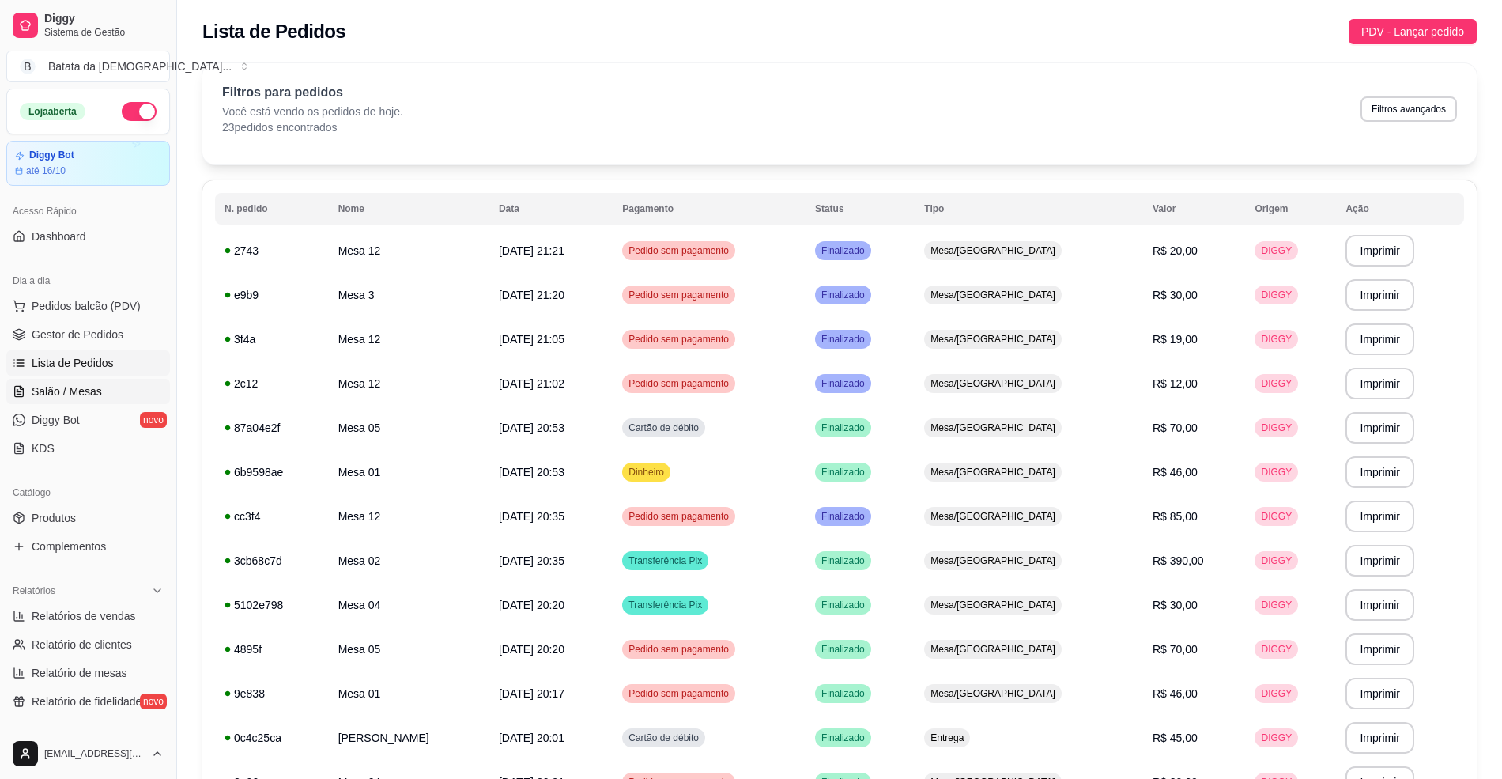
click at [84, 386] on span "Salão / Mesas" at bounding box center [67, 391] width 70 height 16
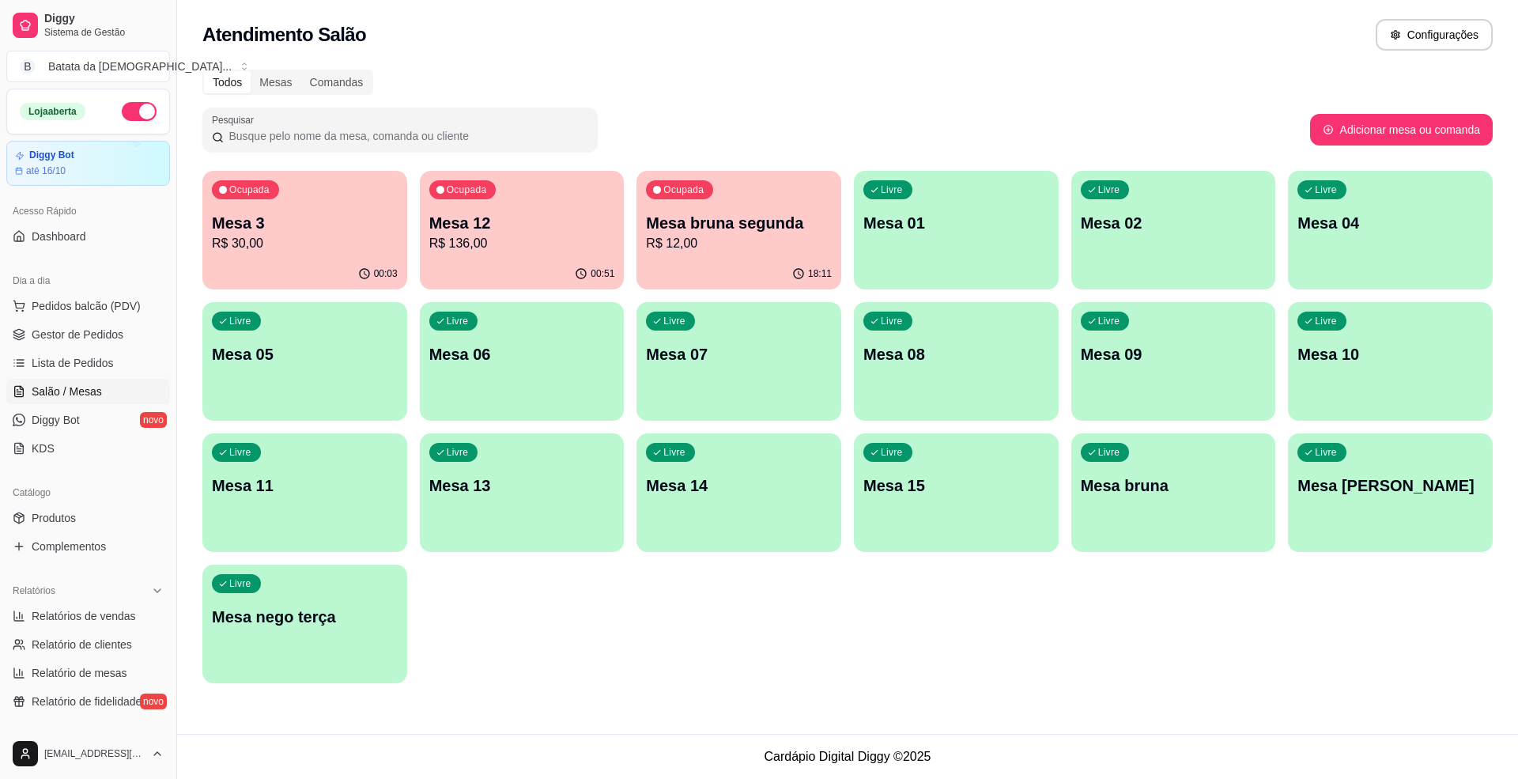
click at [74, 380] on link "Salão / Mesas" at bounding box center [88, 391] width 164 height 25
click at [92, 349] on ul "Pedidos balcão (PDV) Gestor de Pedidos Lista de Pedidos Salão / Mesas Diggy Bot…" at bounding box center [88, 377] width 164 height 168
click at [102, 356] on span "Lista de Pedidos" at bounding box center [73, 363] width 82 height 16
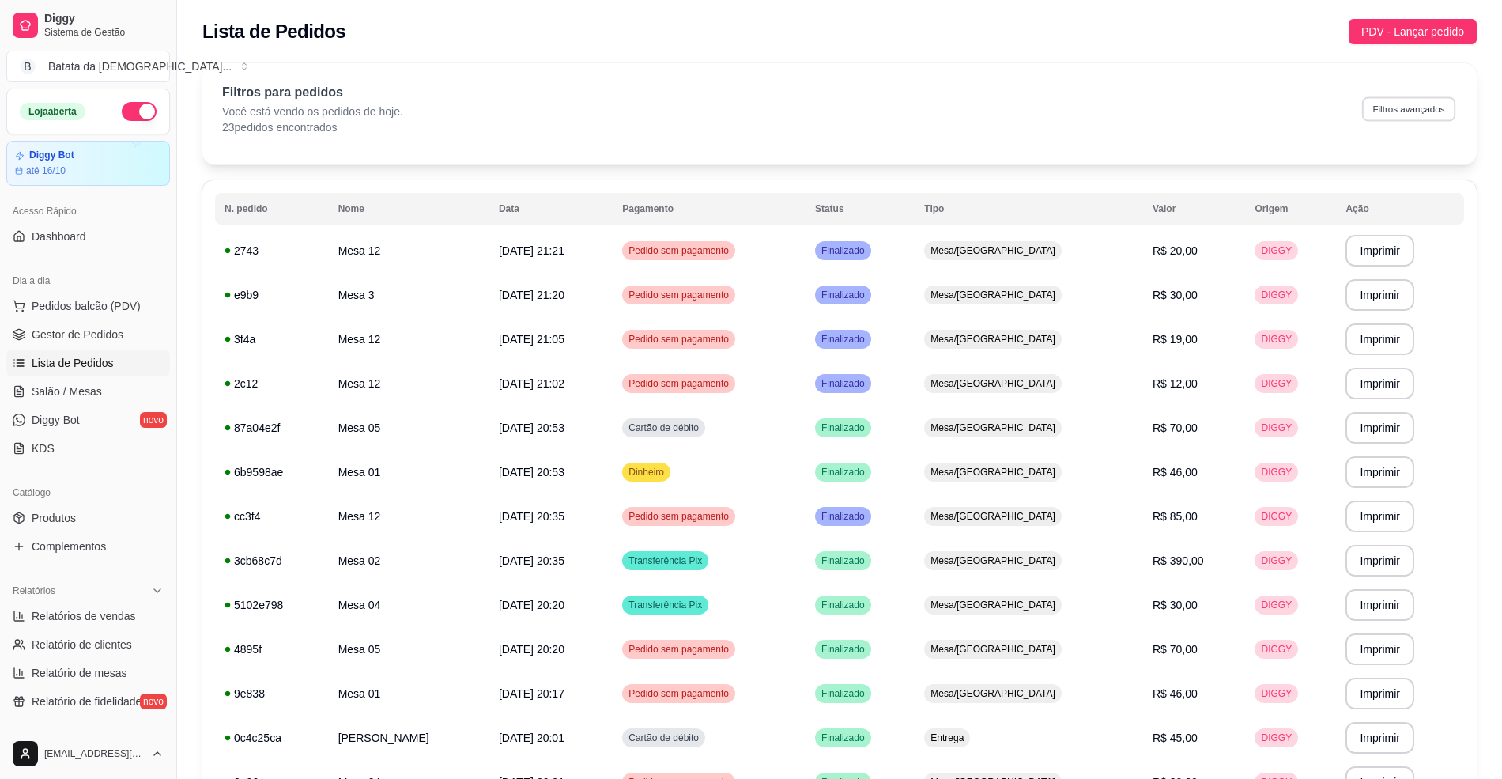
click at [1436, 96] on div "Filtros para pedidos Você está vendo os pedidos de hoje. 23 pedidos encontrados…" at bounding box center [839, 109] width 1235 height 52
click at [1445, 115] on button "Filtros avançados" at bounding box center [1408, 108] width 93 height 25
select select "0"
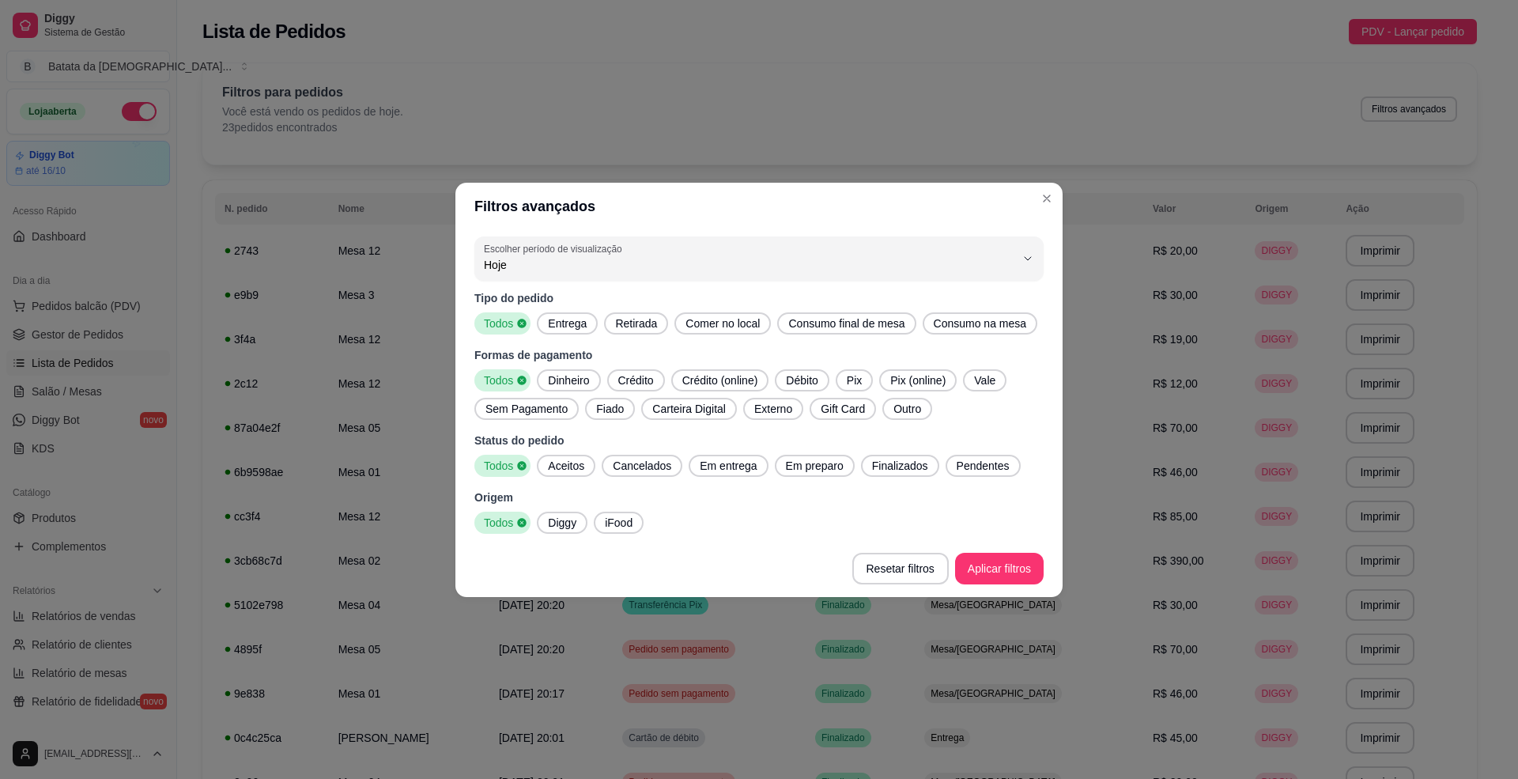
click at [585, 312] on div "Entrega" at bounding box center [567, 323] width 61 height 22
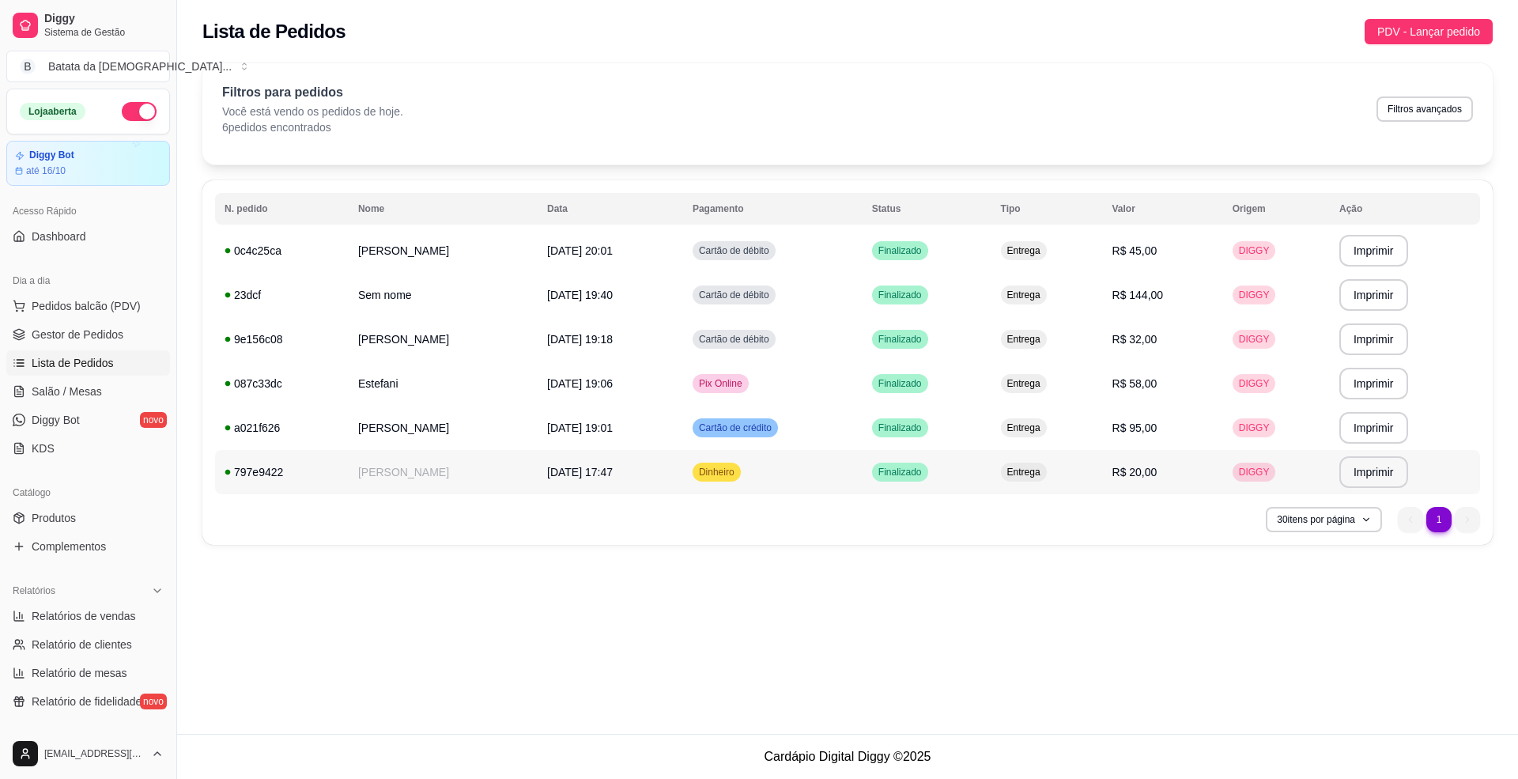
click at [1187, 484] on td "R$ 20,00" at bounding box center [1163, 472] width 120 height 44
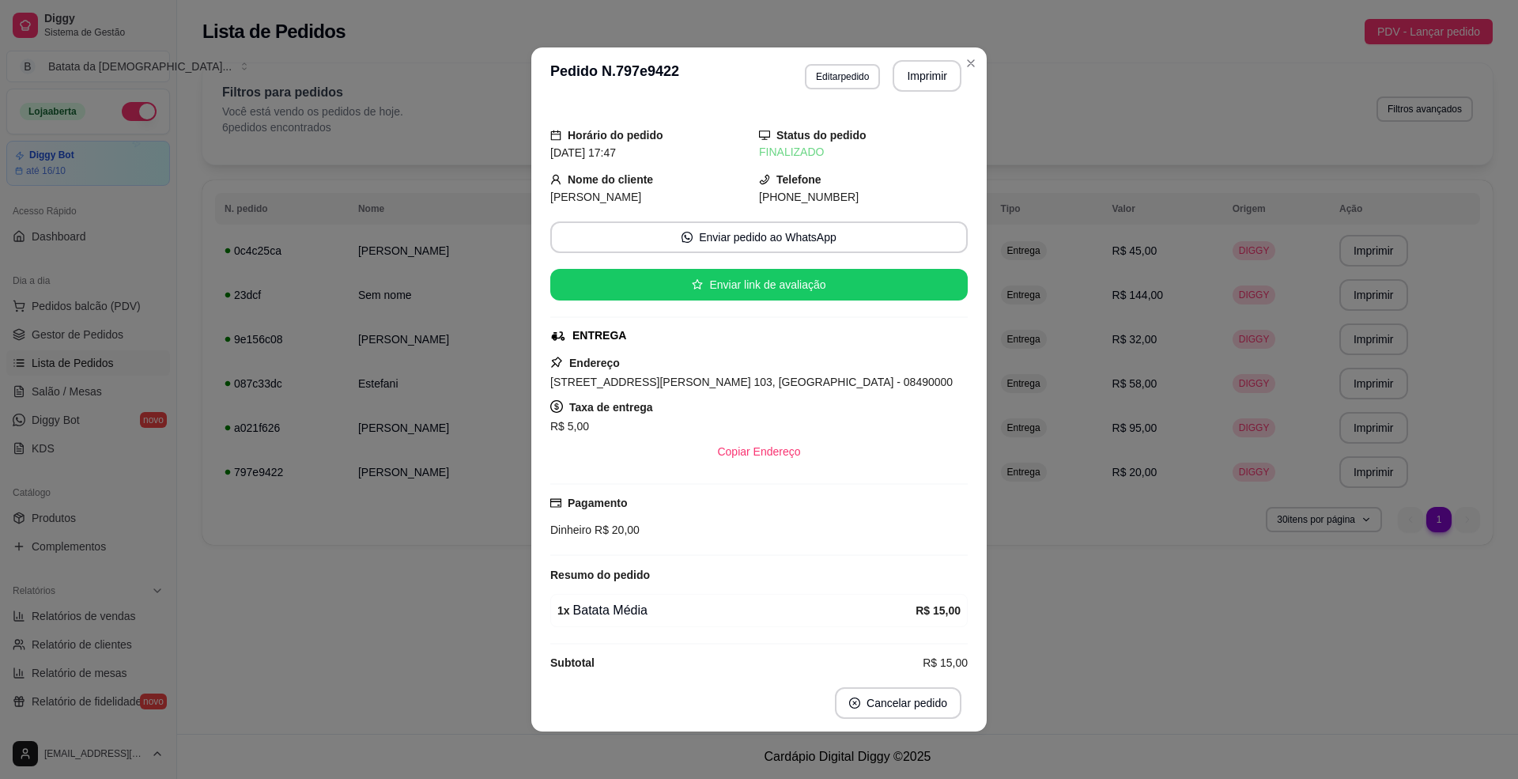
scroll to position [27, 0]
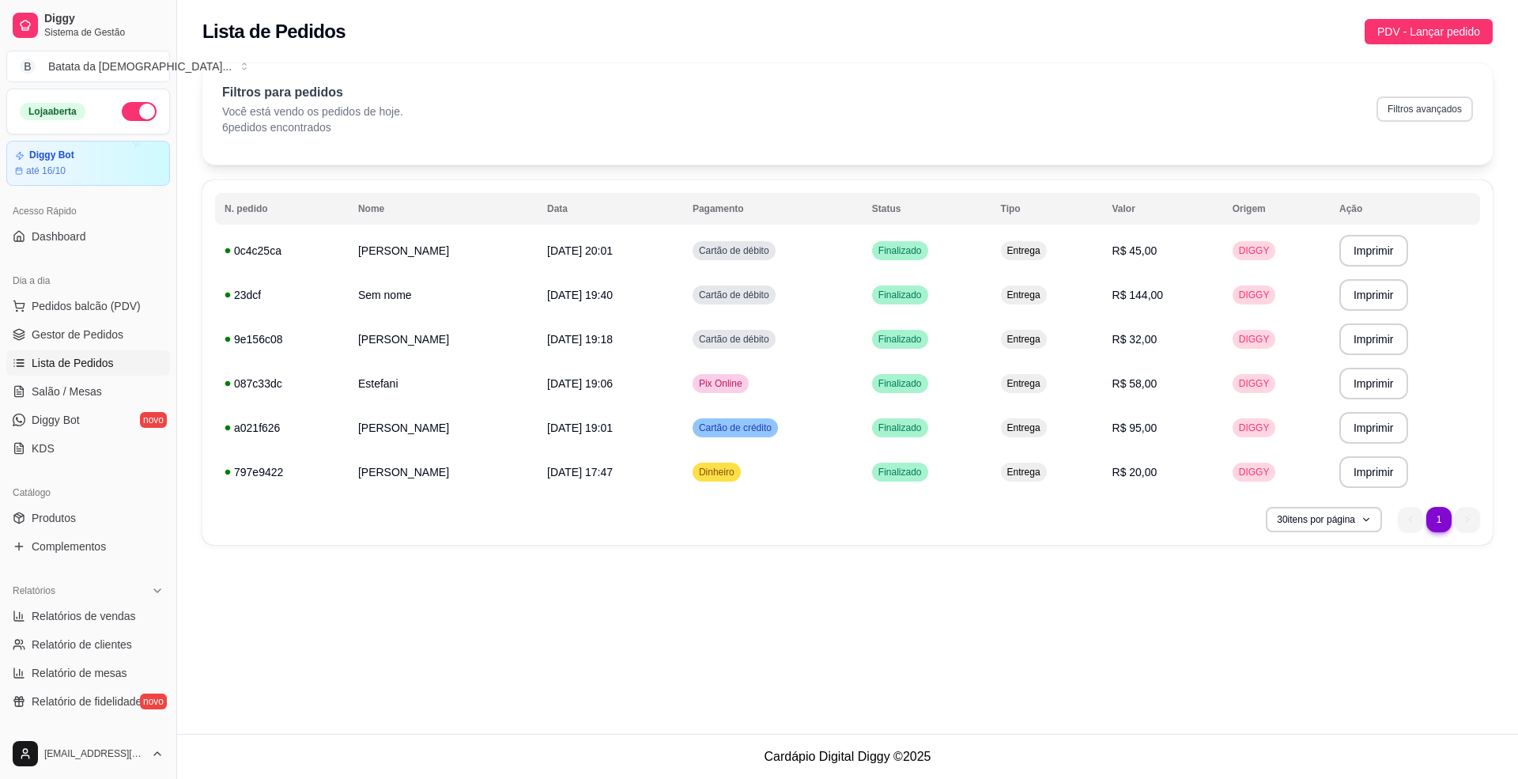
click at [1420, 117] on button "Filtros avançados" at bounding box center [1424, 108] width 96 height 25
select select "0"
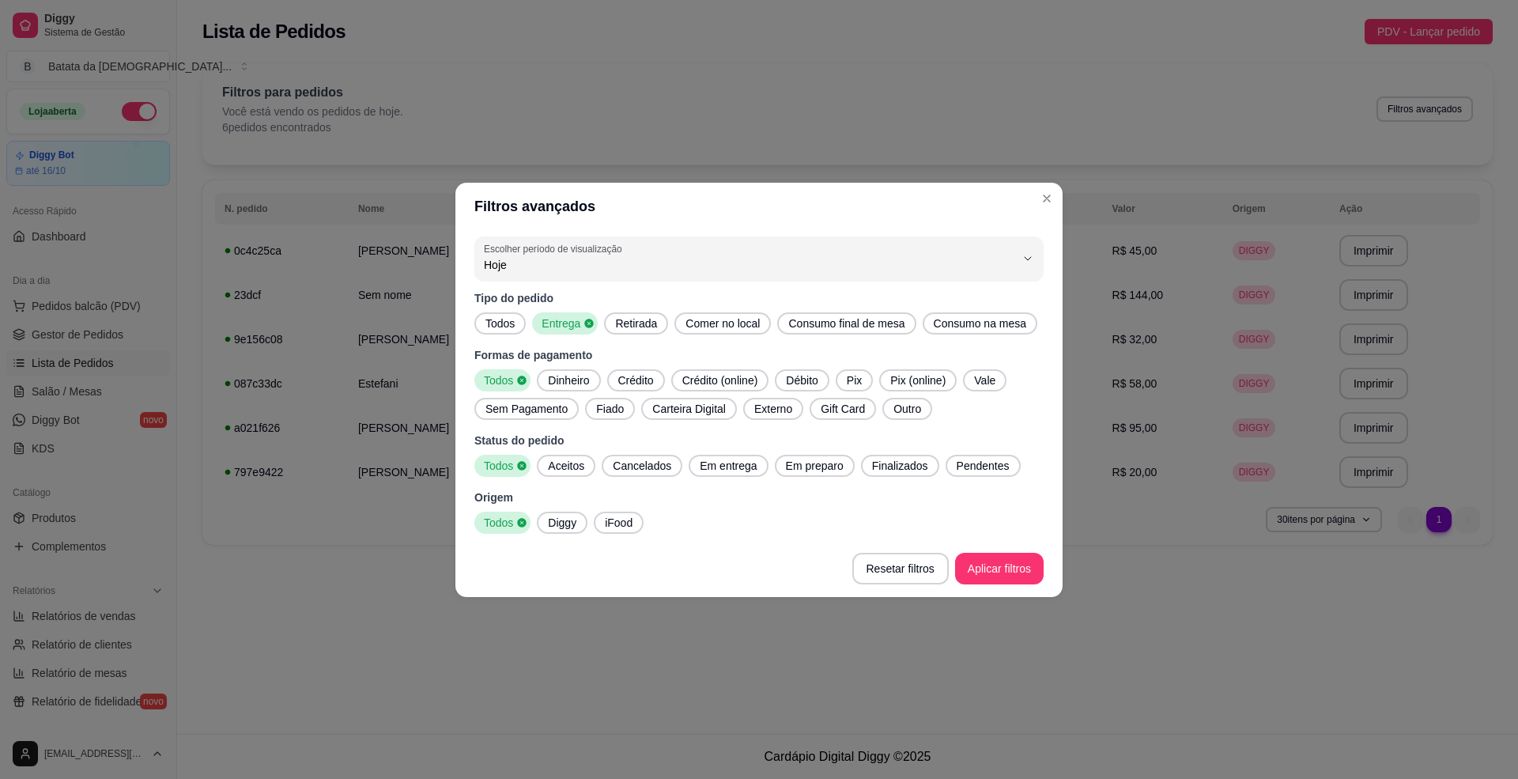
click at [503, 326] on span "Todos" at bounding box center [500, 323] width 42 height 16
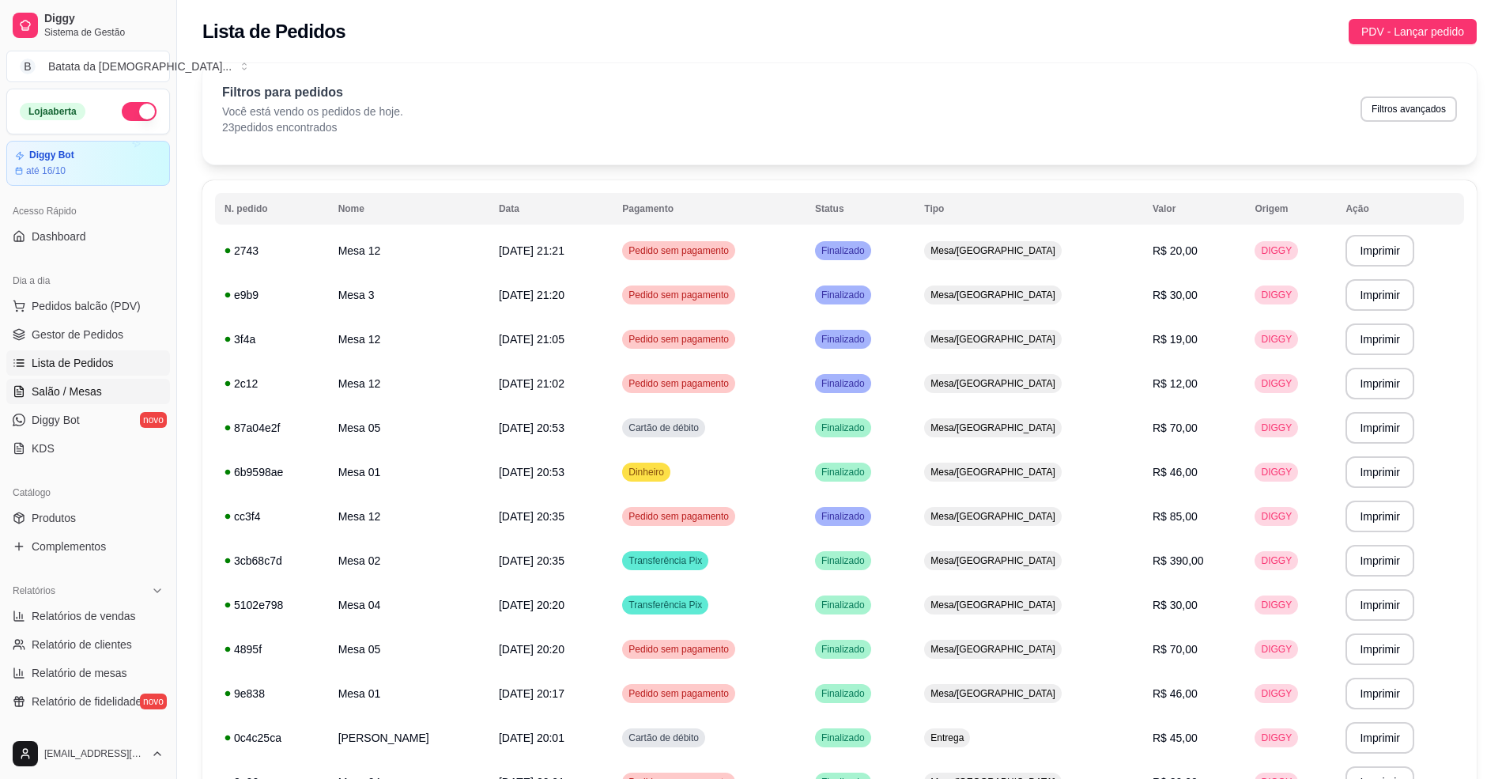
click at [51, 387] on span "Salão / Mesas" at bounding box center [67, 391] width 70 height 16
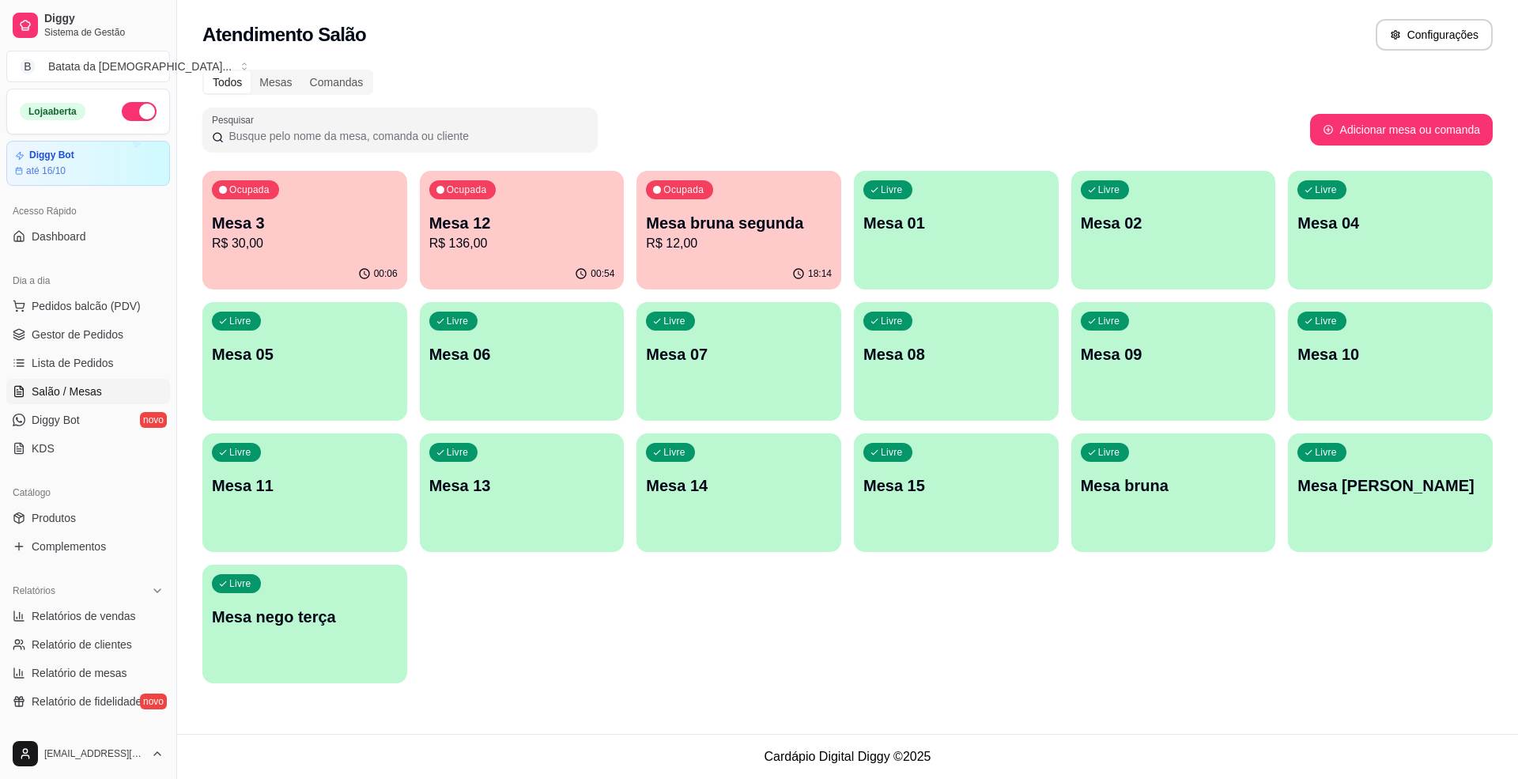
click at [323, 238] on p "R$ 30,00" at bounding box center [305, 243] width 186 height 19
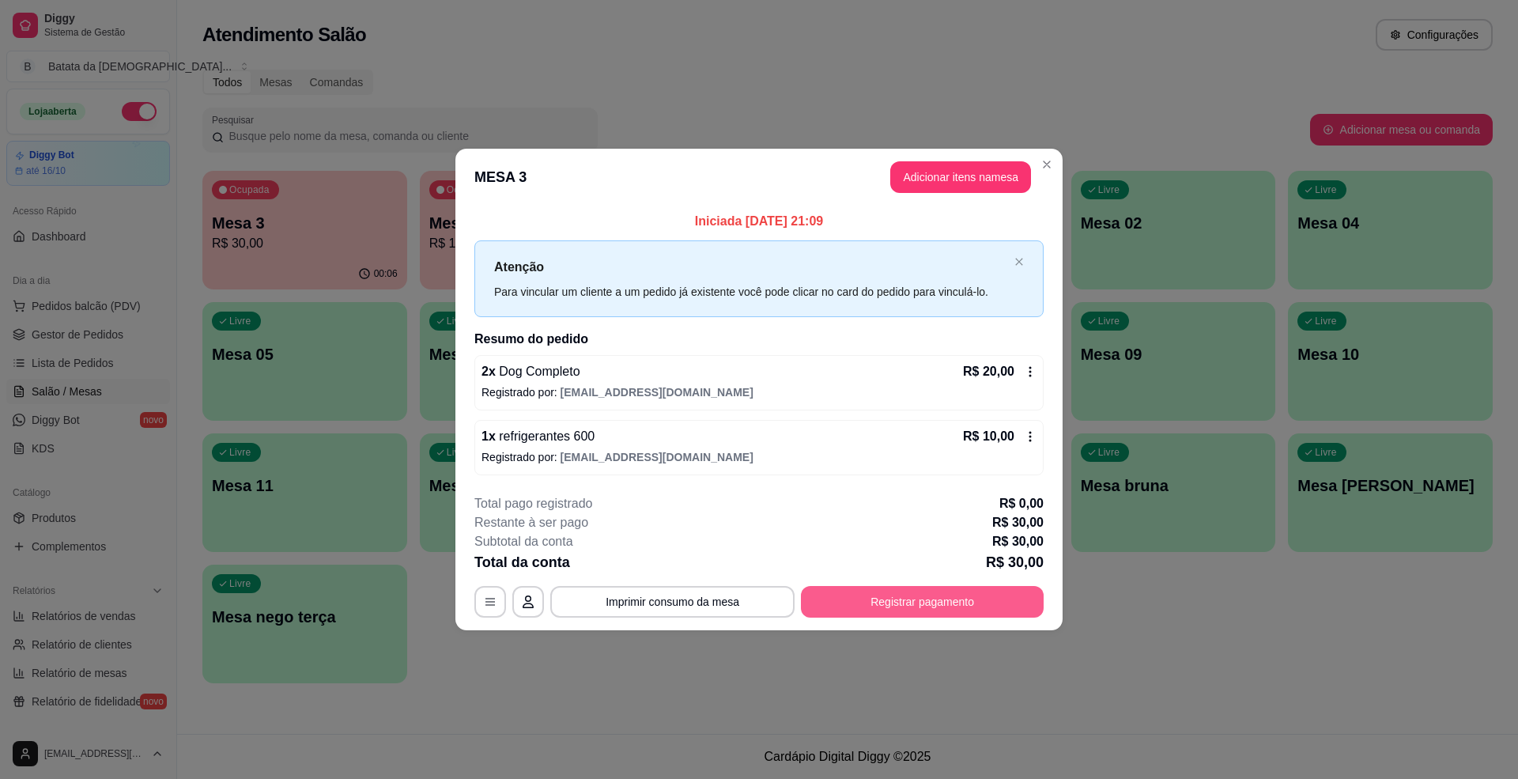
click at [907, 593] on button "Registrar pagamento" at bounding box center [922, 602] width 243 height 32
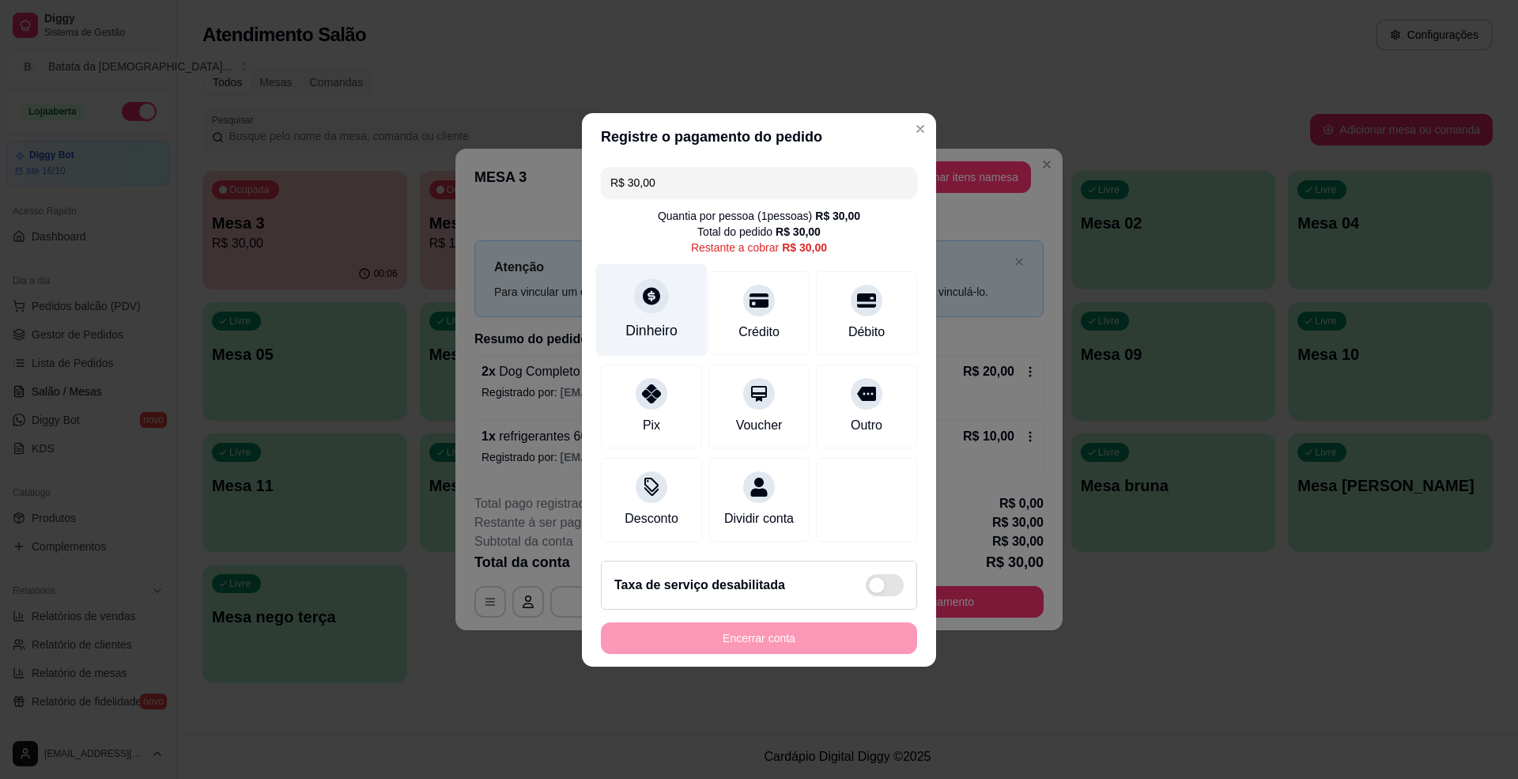
click at [666, 304] on div "Dinheiro" at bounding box center [651, 309] width 111 height 92
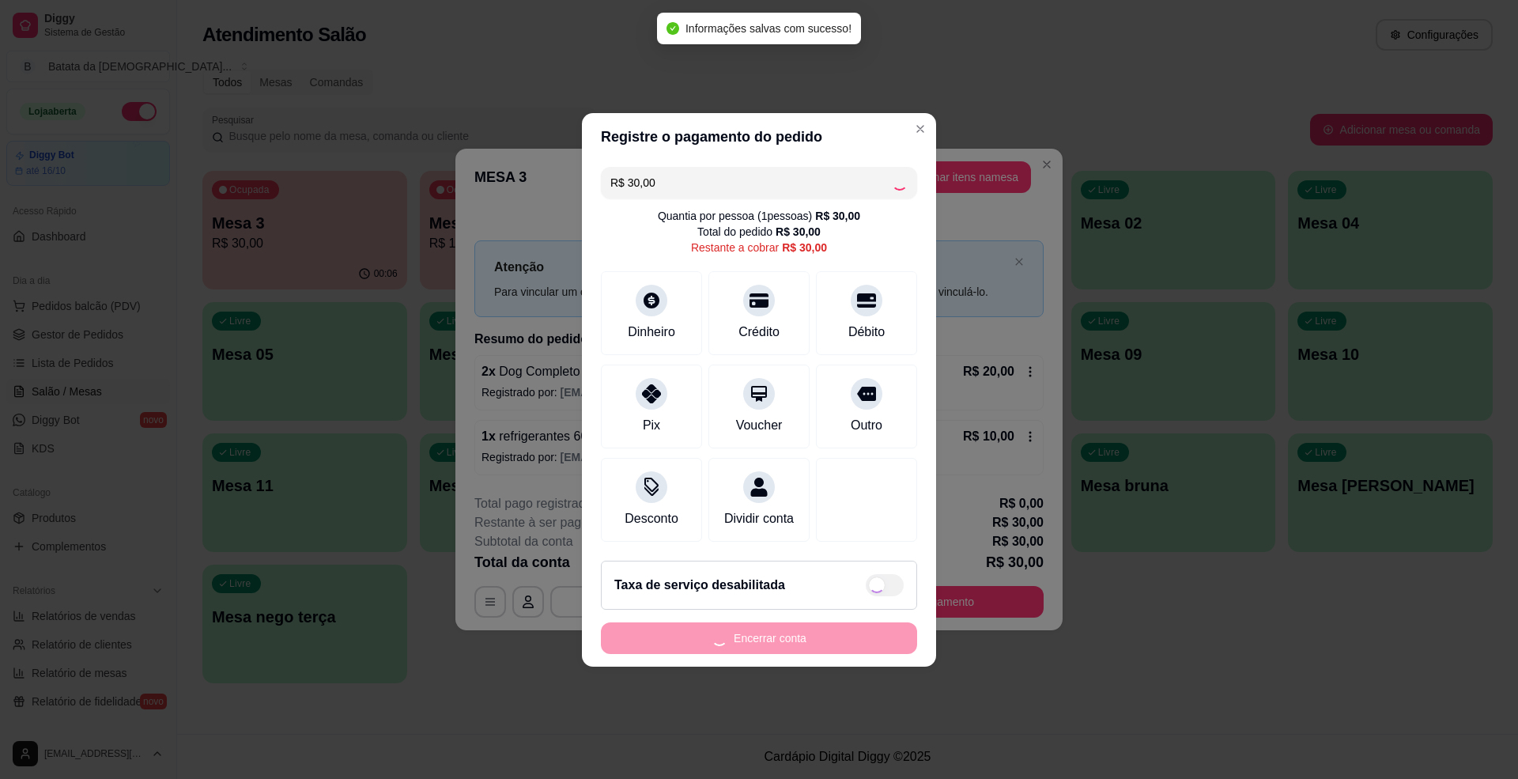
type input "R$ 0,00"
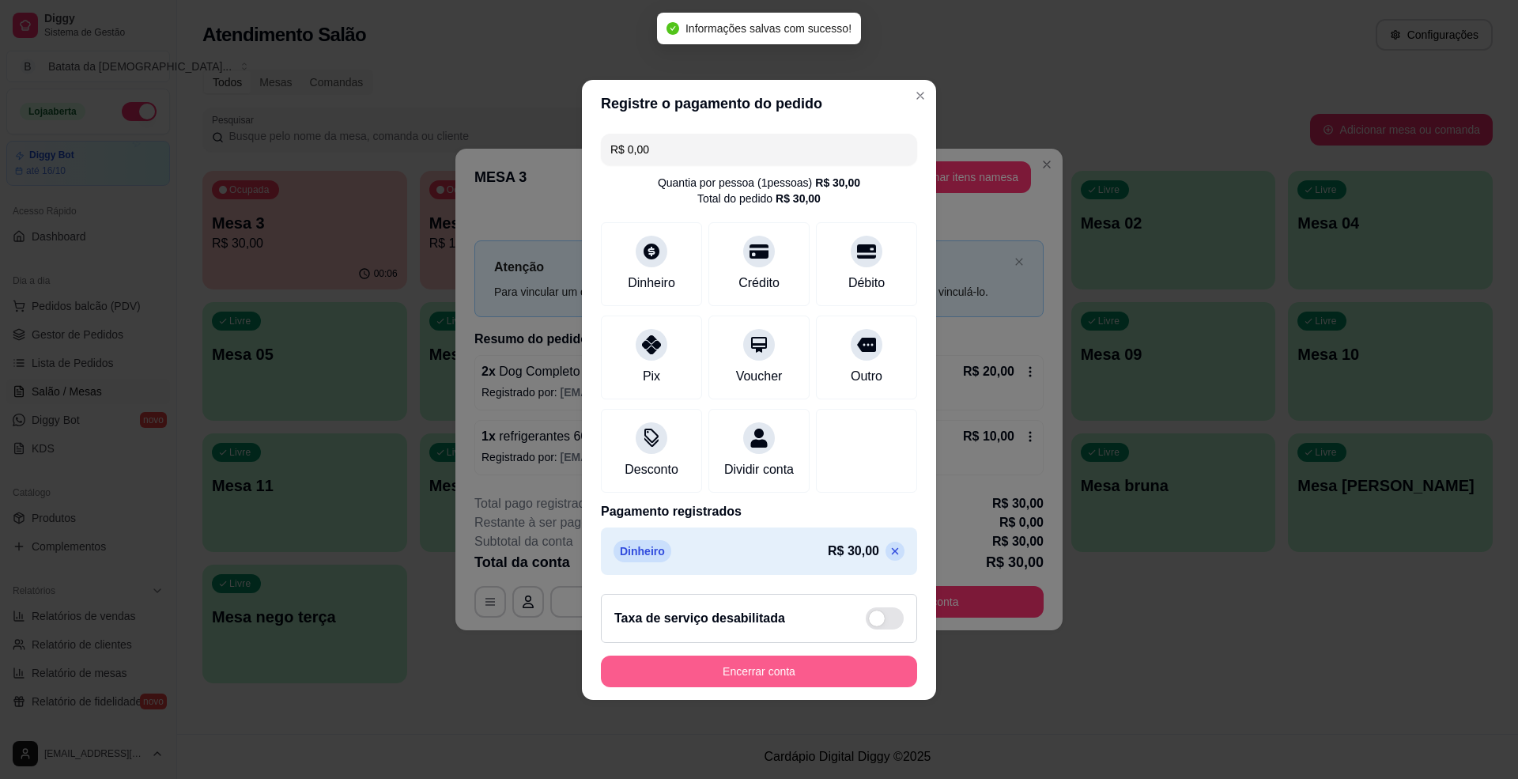
click at [843, 672] on button "Encerrar conta" at bounding box center [759, 671] width 316 height 32
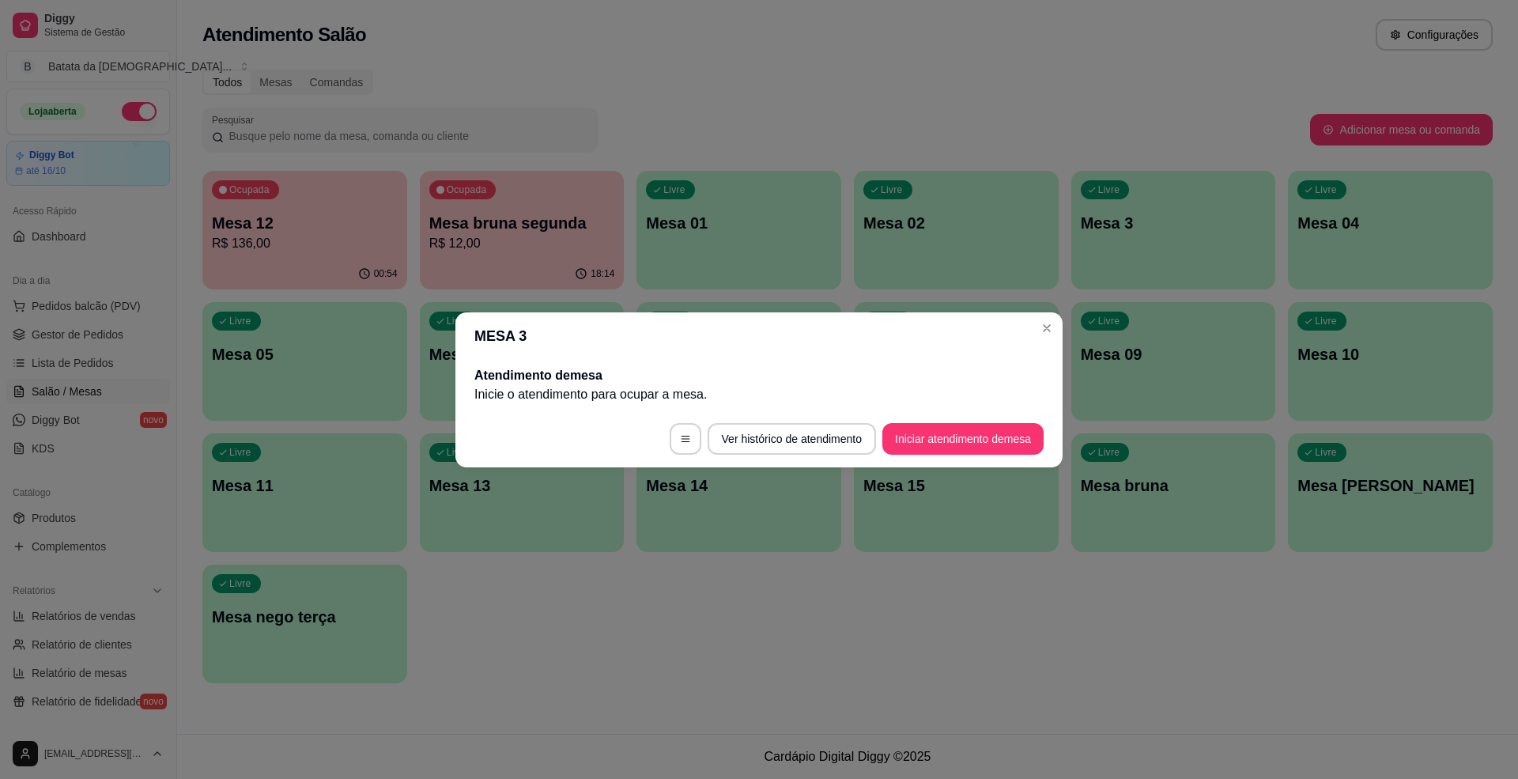
click at [1061, 335] on header "MESA 3" at bounding box center [758, 335] width 607 height 47
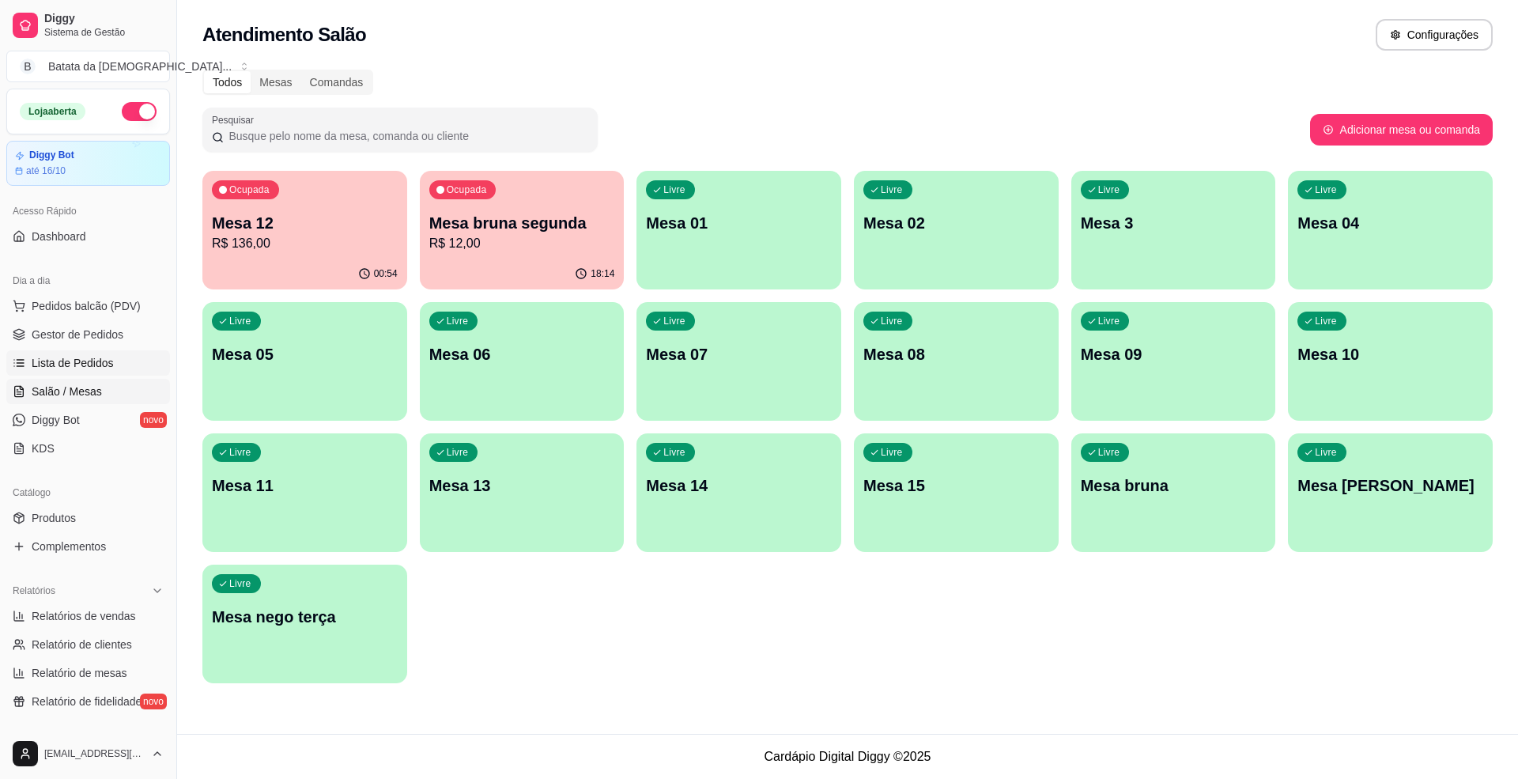
click at [61, 368] on span "Lista de Pedidos" at bounding box center [73, 363] width 82 height 16
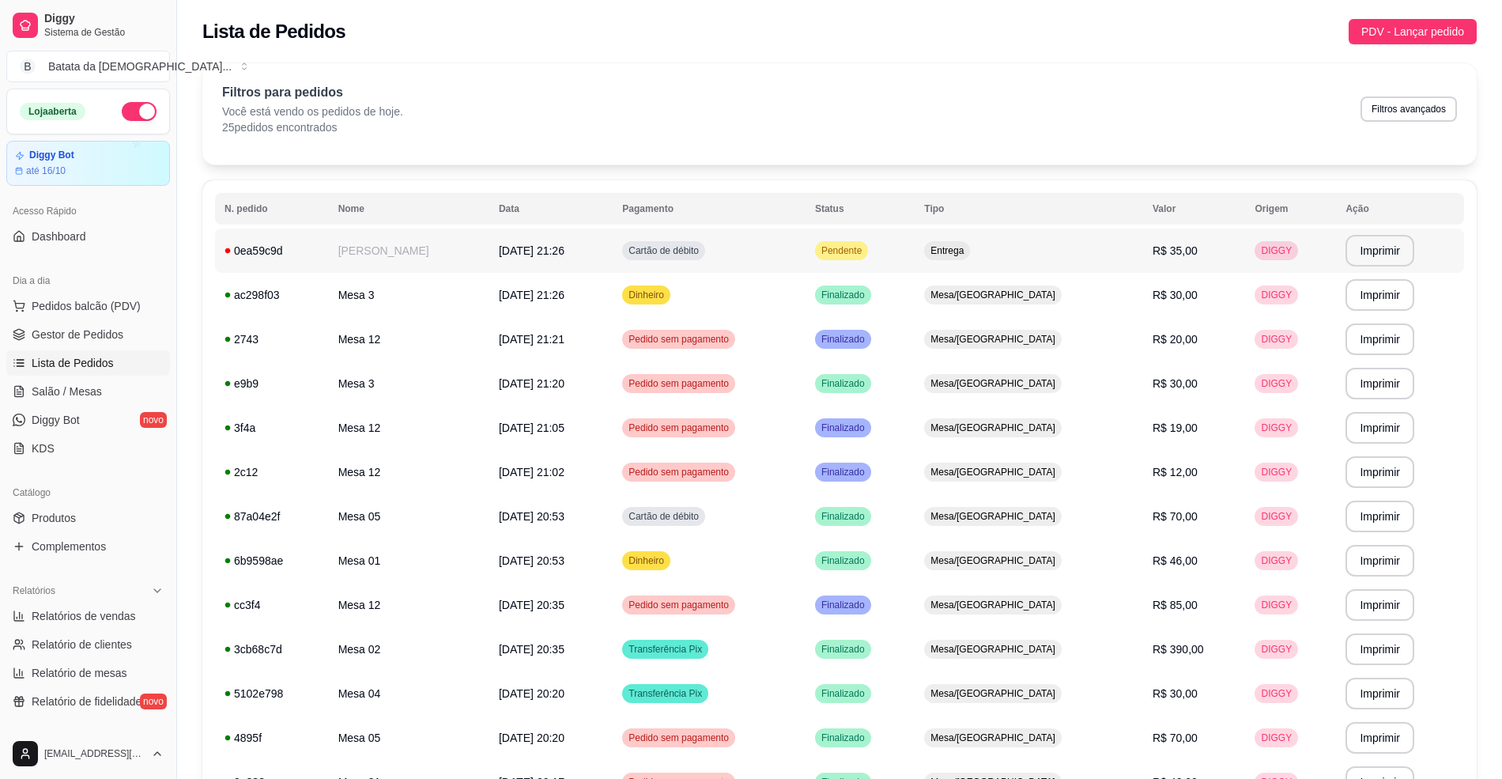
click at [915, 253] on td "Pendente" at bounding box center [860, 250] width 109 height 44
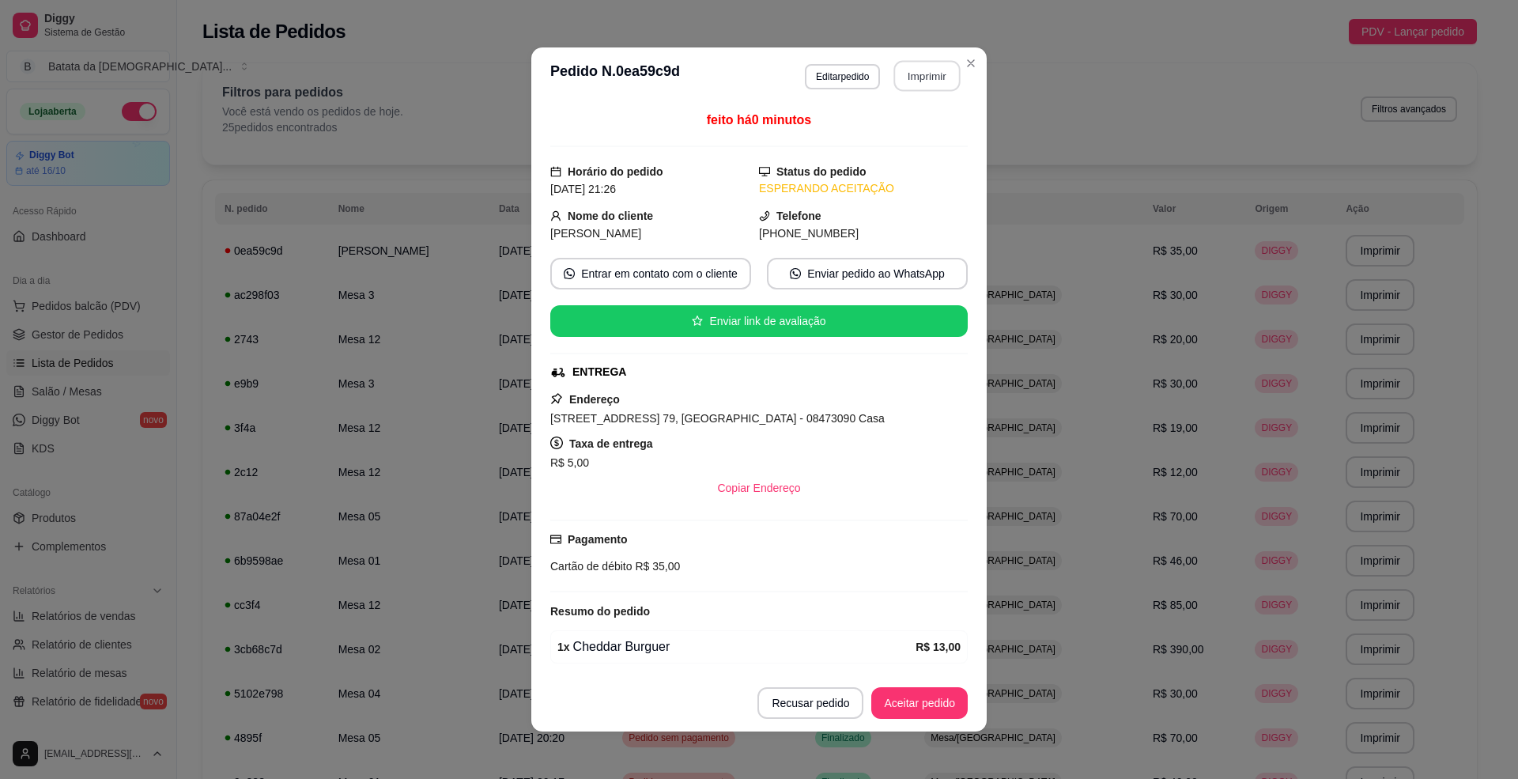
click at [904, 90] on button "Imprimir" at bounding box center [927, 76] width 66 height 31
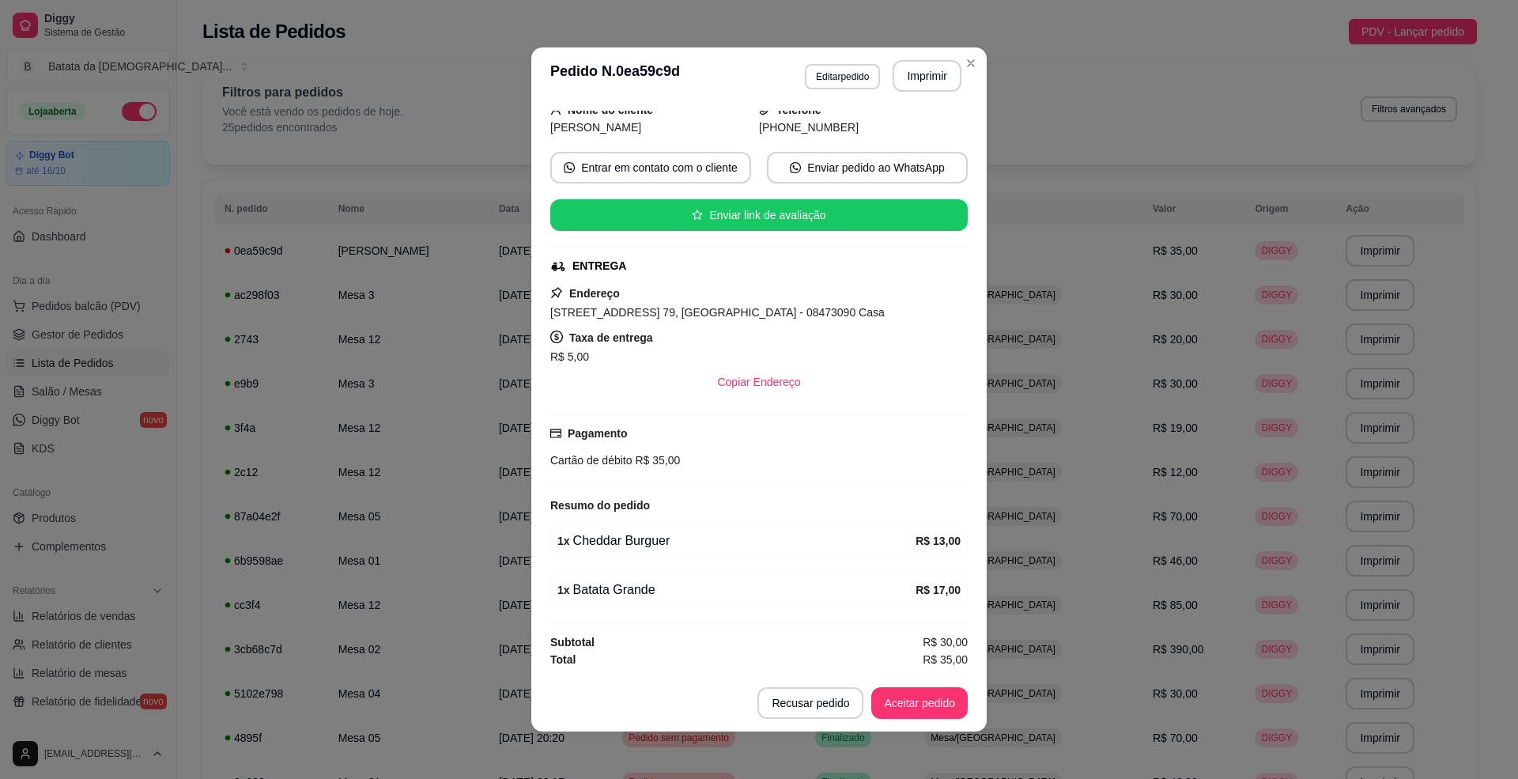
scroll to position [134, 0]
click at [904, 697] on button "Aceitar pedido" at bounding box center [919, 703] width 96 height 32
click at [931, 711] on button "Mover para preparo" at bounding box center [906, 703] width 123 height 32
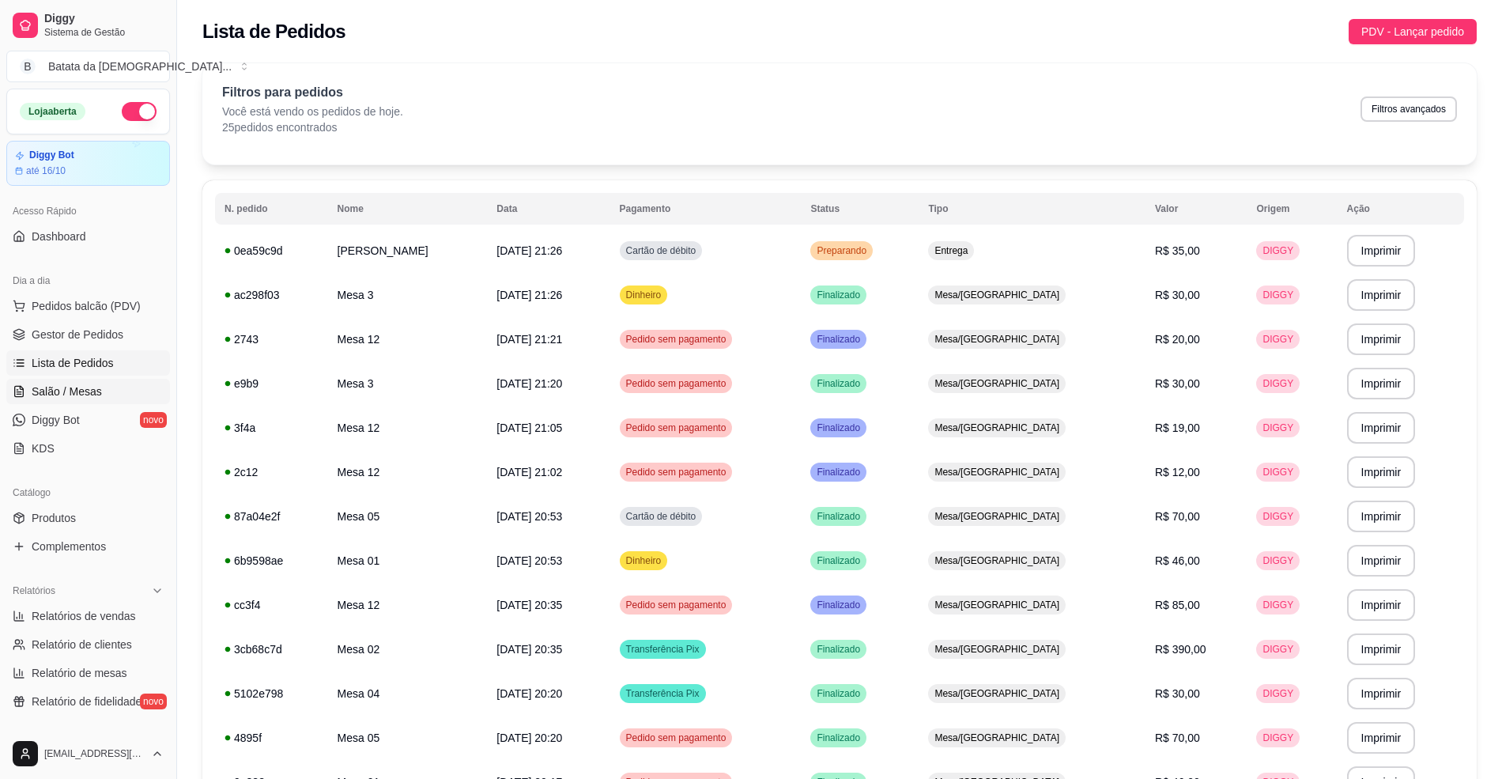
click at [51, 400] on link "Salão / Mesas" at bounding box center [88, 391] width 164 height 25
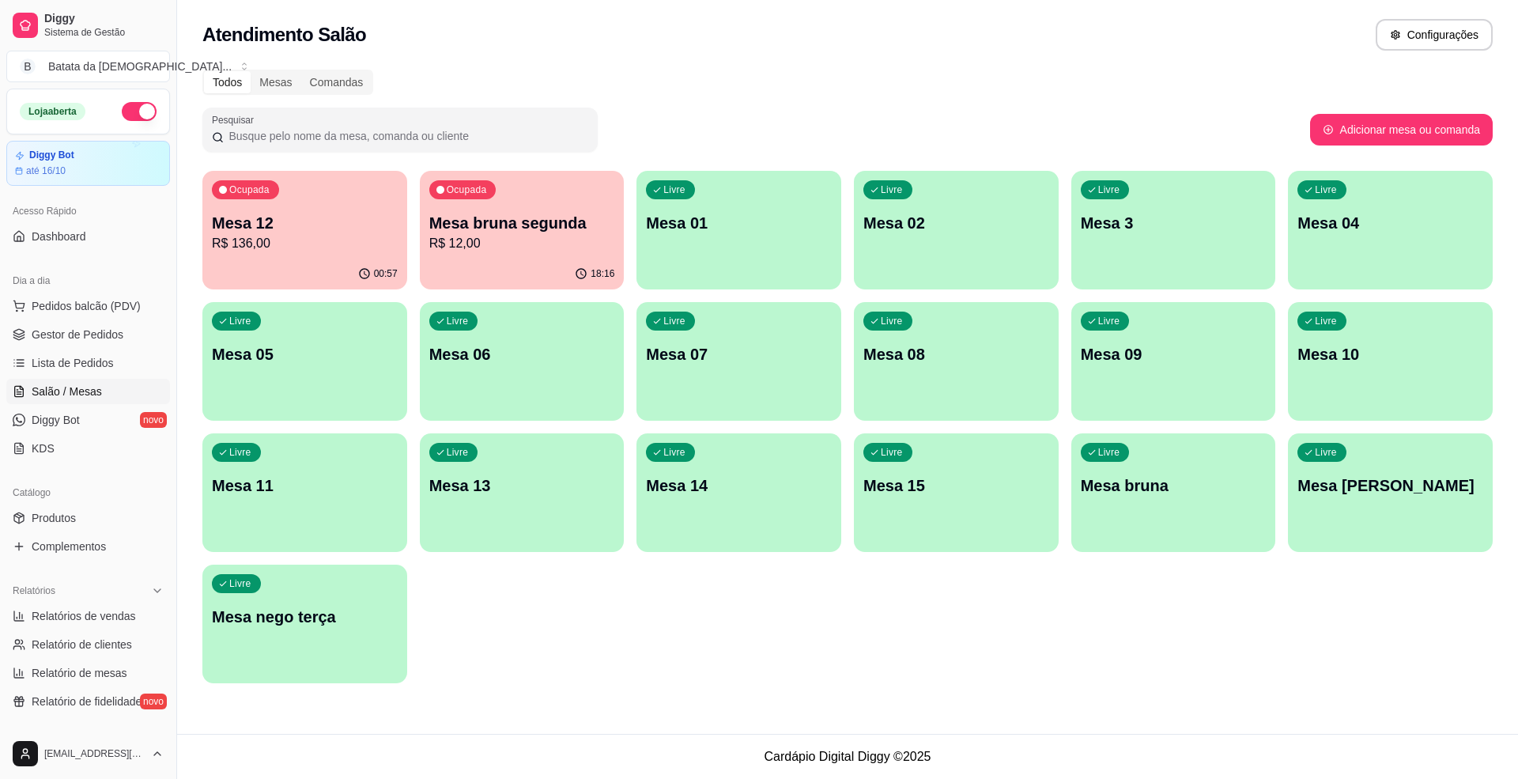
click at [217, 234] on p "R$ 136,00" at bounding box center [305, 243] width 186 height 19
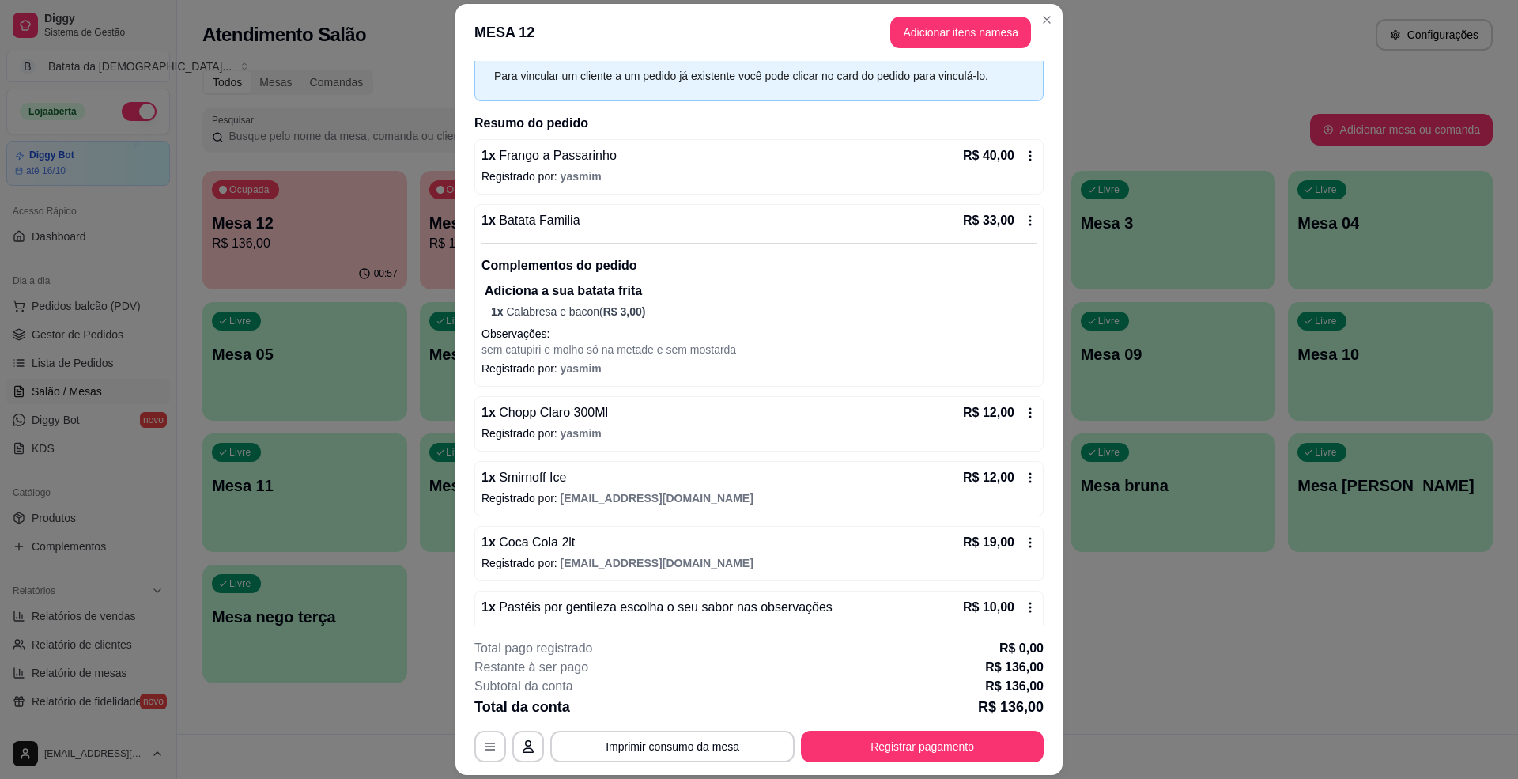
scroll to position [330, 0]
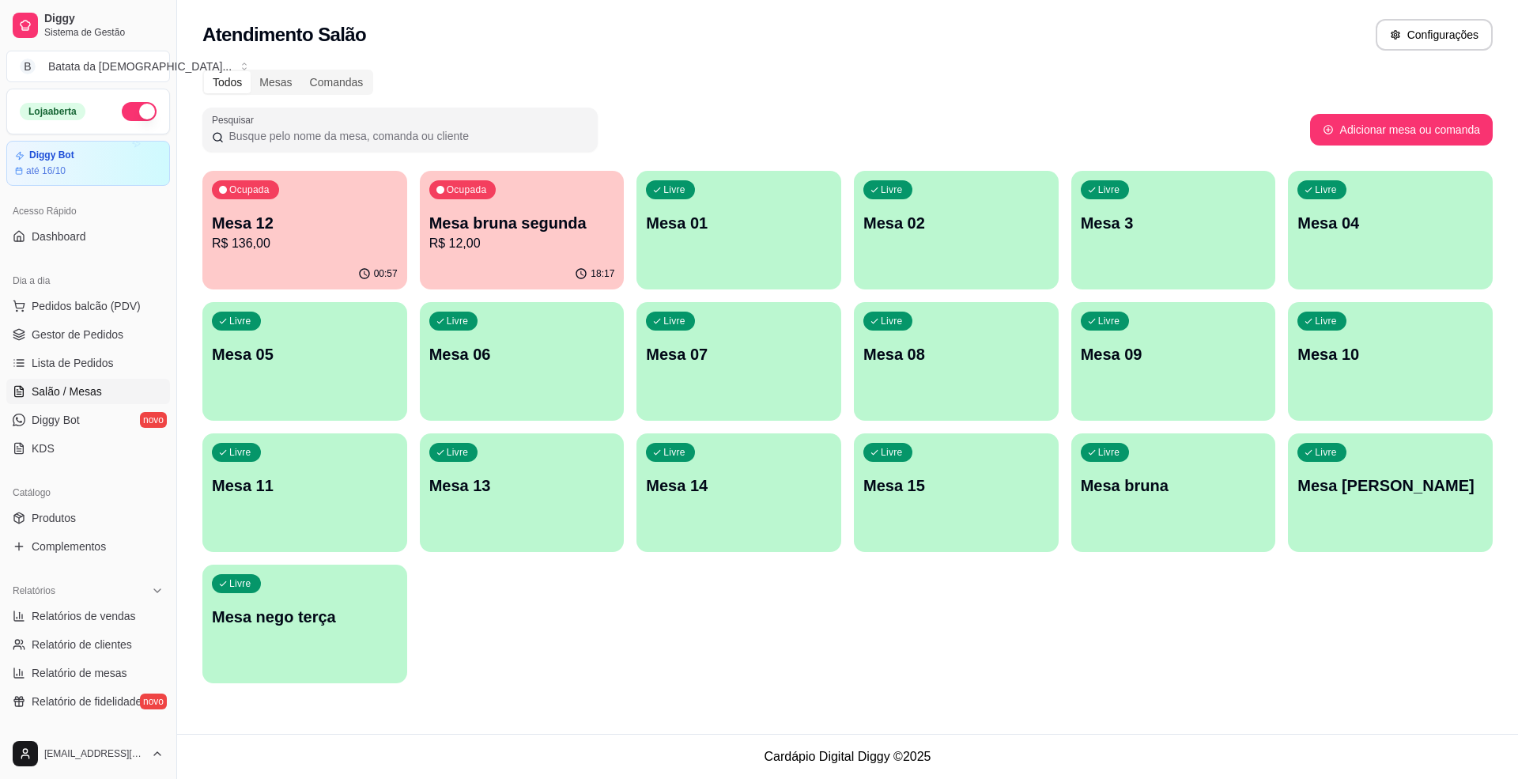
click at [718, 203] on div "Livre Mesa 01" at bounding box center [738, 221] width 205 height 100
click at [54, 308] on span "Pedidos balcão (PDV)" at bounding box center [86, 306] width 109 height 16
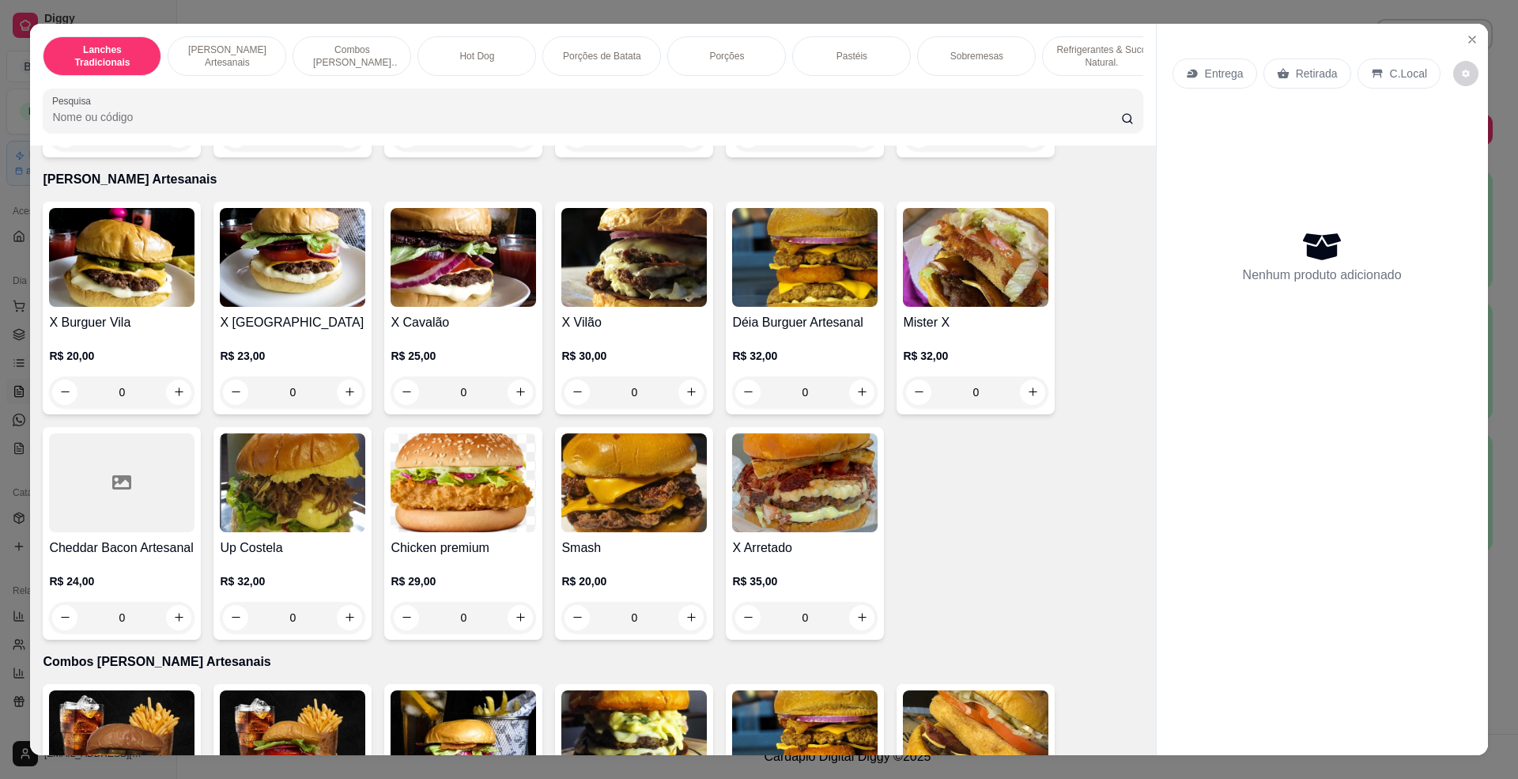
scroll to position [526, 0]
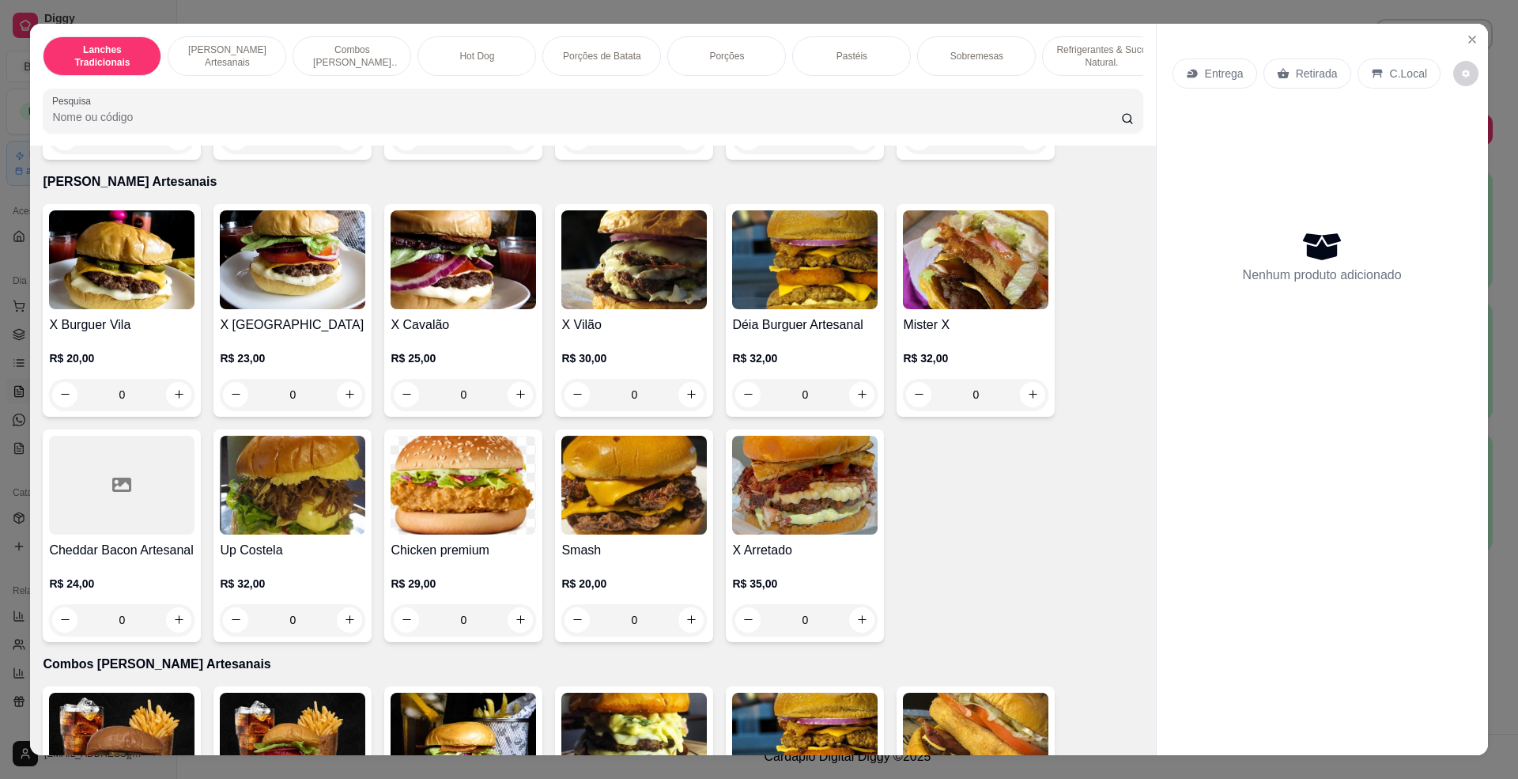
click at [620, 534] on img at bounding box center [633, 485] width 145 height 99
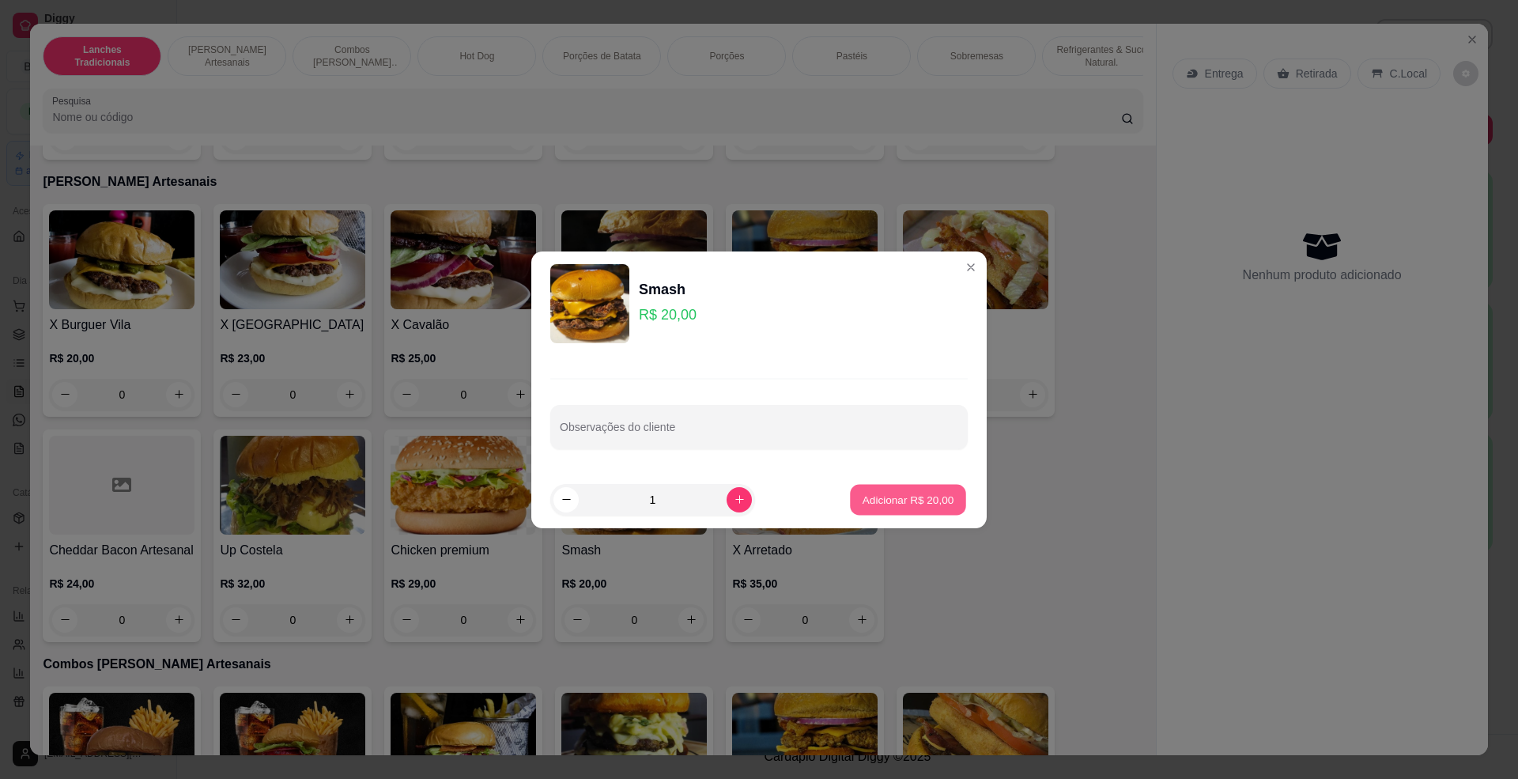
click at [885, 495] on p "Adicionar R$ 20,00" at bounding box center [908, 499] width 92 height 15
type input "1"
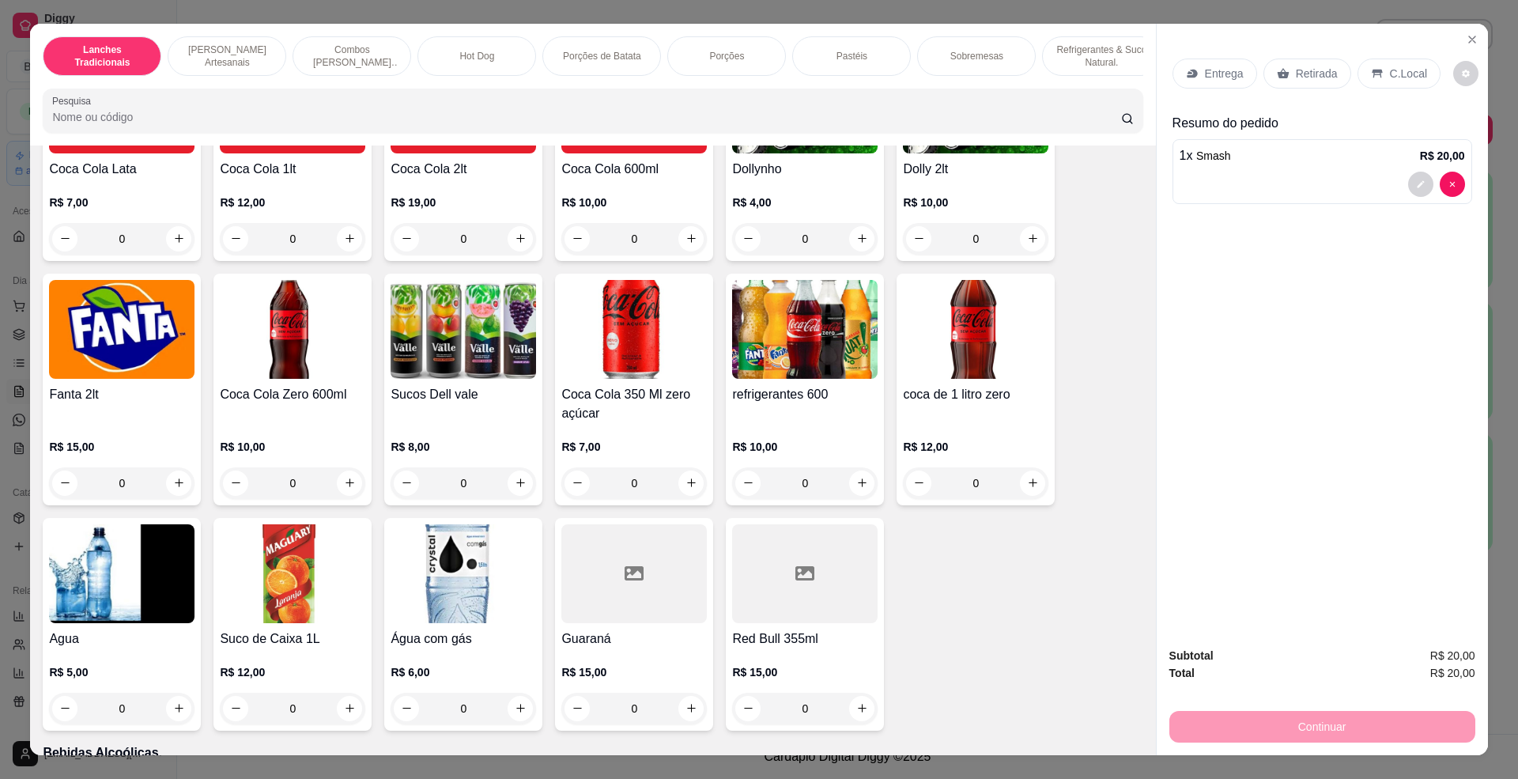
scroll to position [3372, 0]
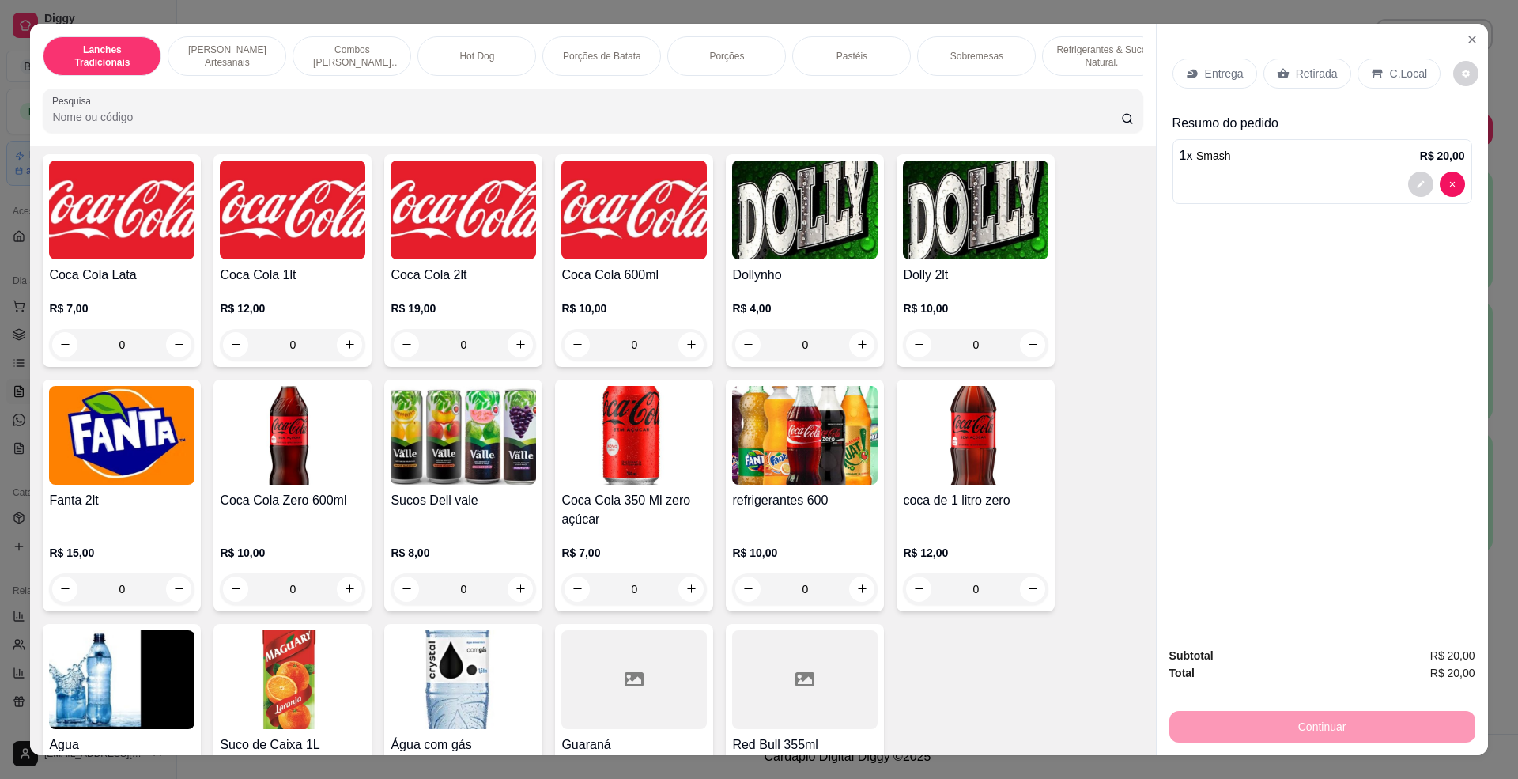
click at [125, 285] on h4 "Coca Cola Lata" at bounding box center [121, 275] width 145 height 19
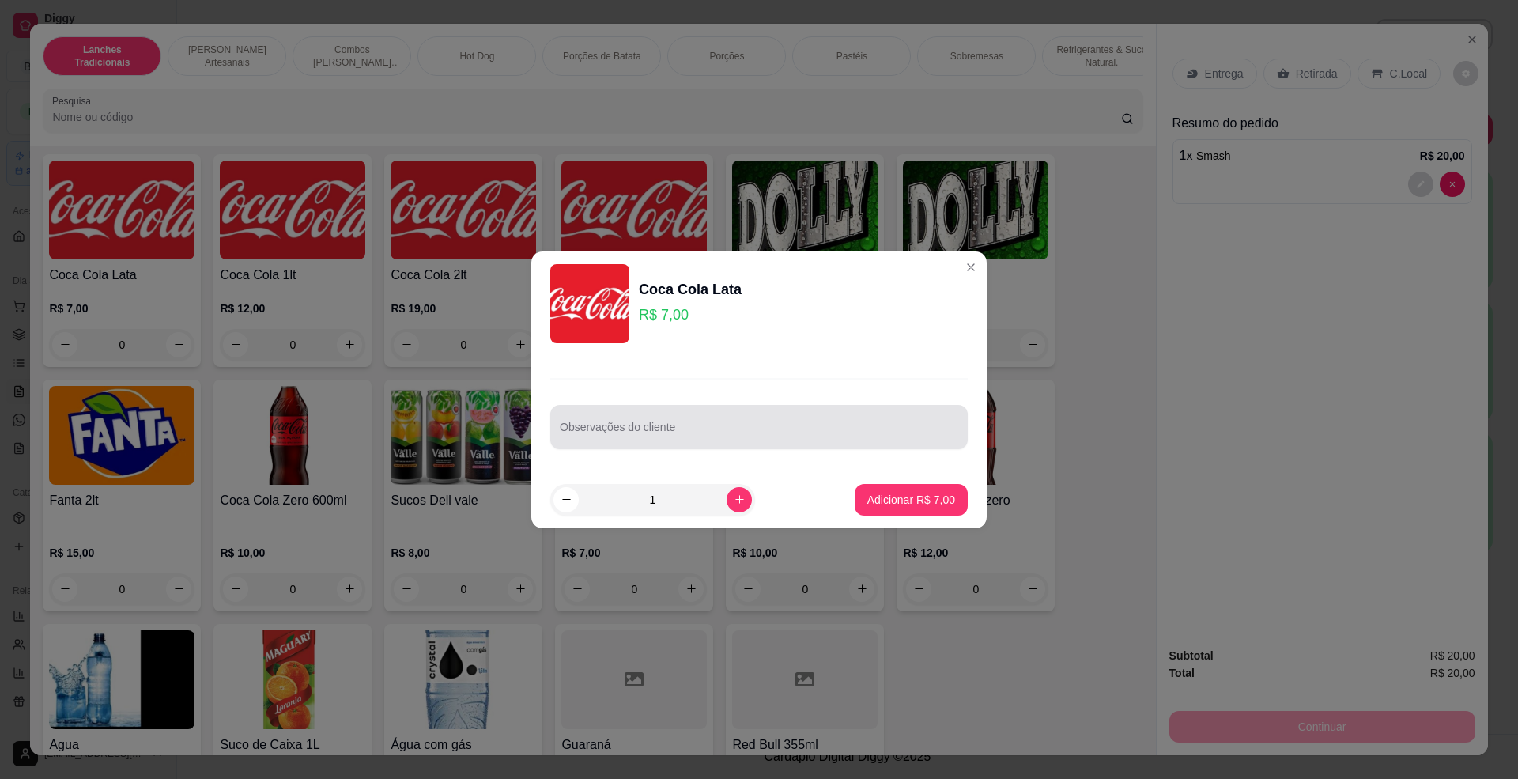
click at [612, 436] on input "Observações do cliente" at bounding box center [759, 433] width 398 height 16
type input "fanta"
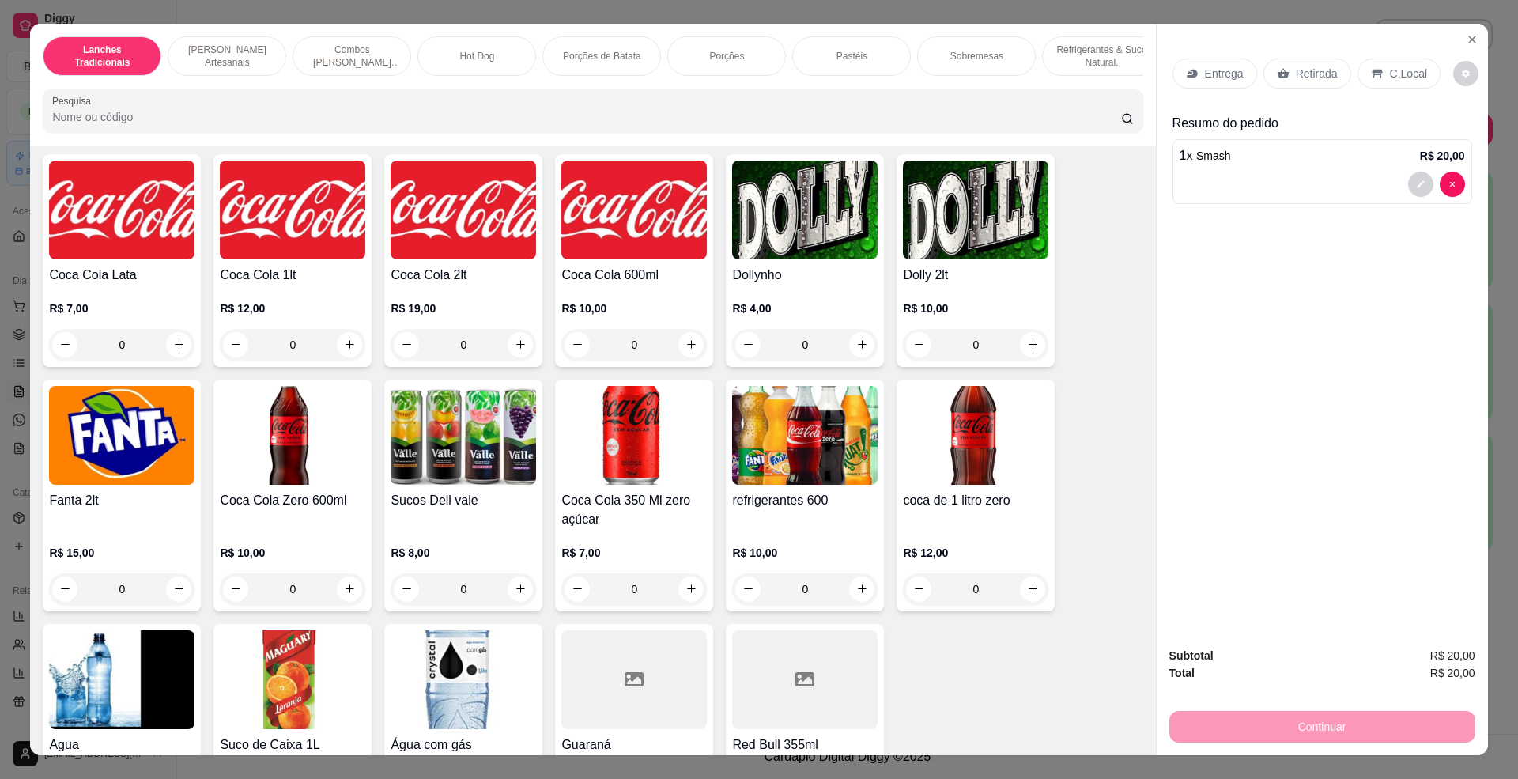
click at [447, 459] on img at bounding box center [463, 435] width 145 height 99
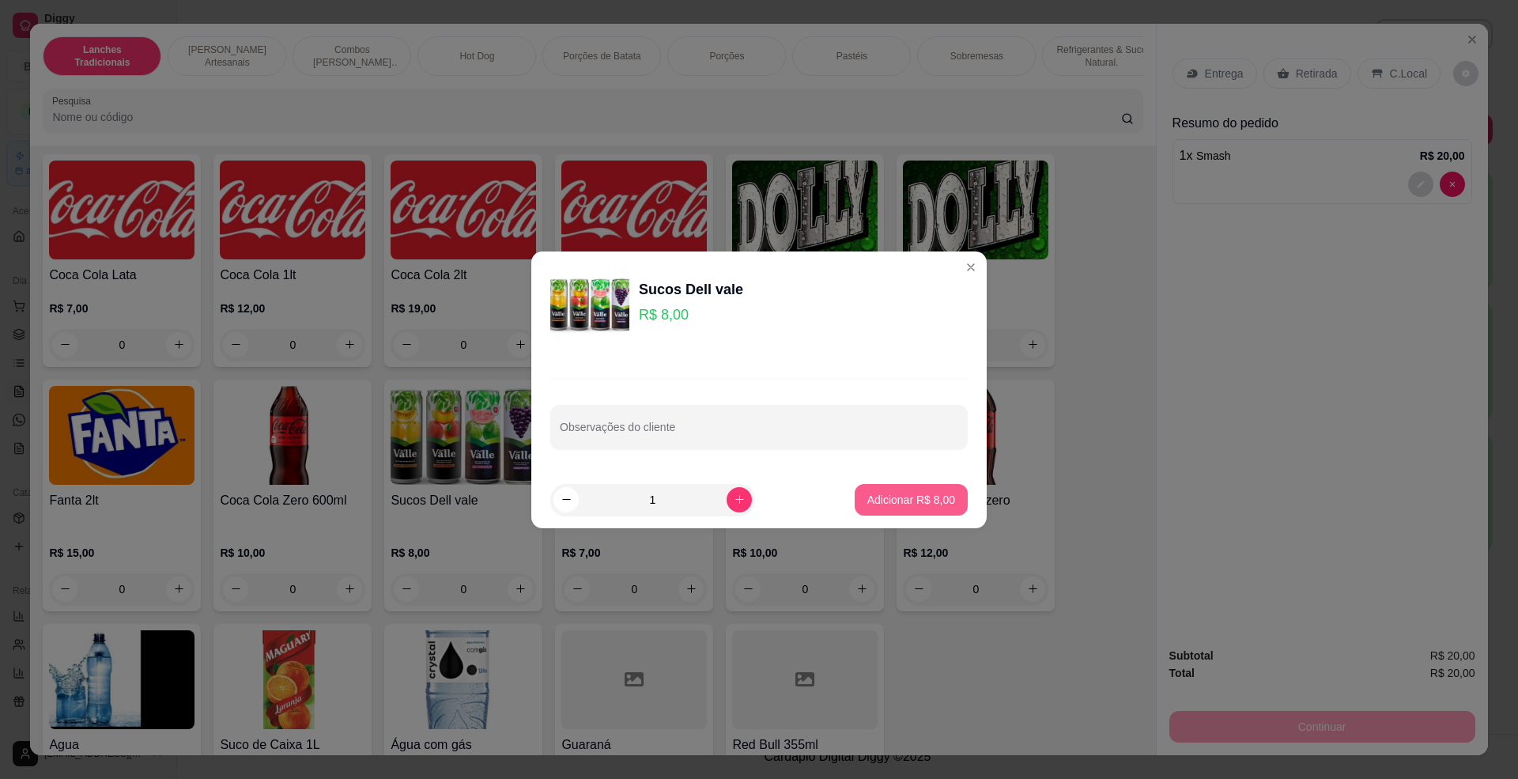
click at [893, 507] on button "Adicionar R$ 8,00" at bounding box center [911, 500] width 113 height 32
type input "1"
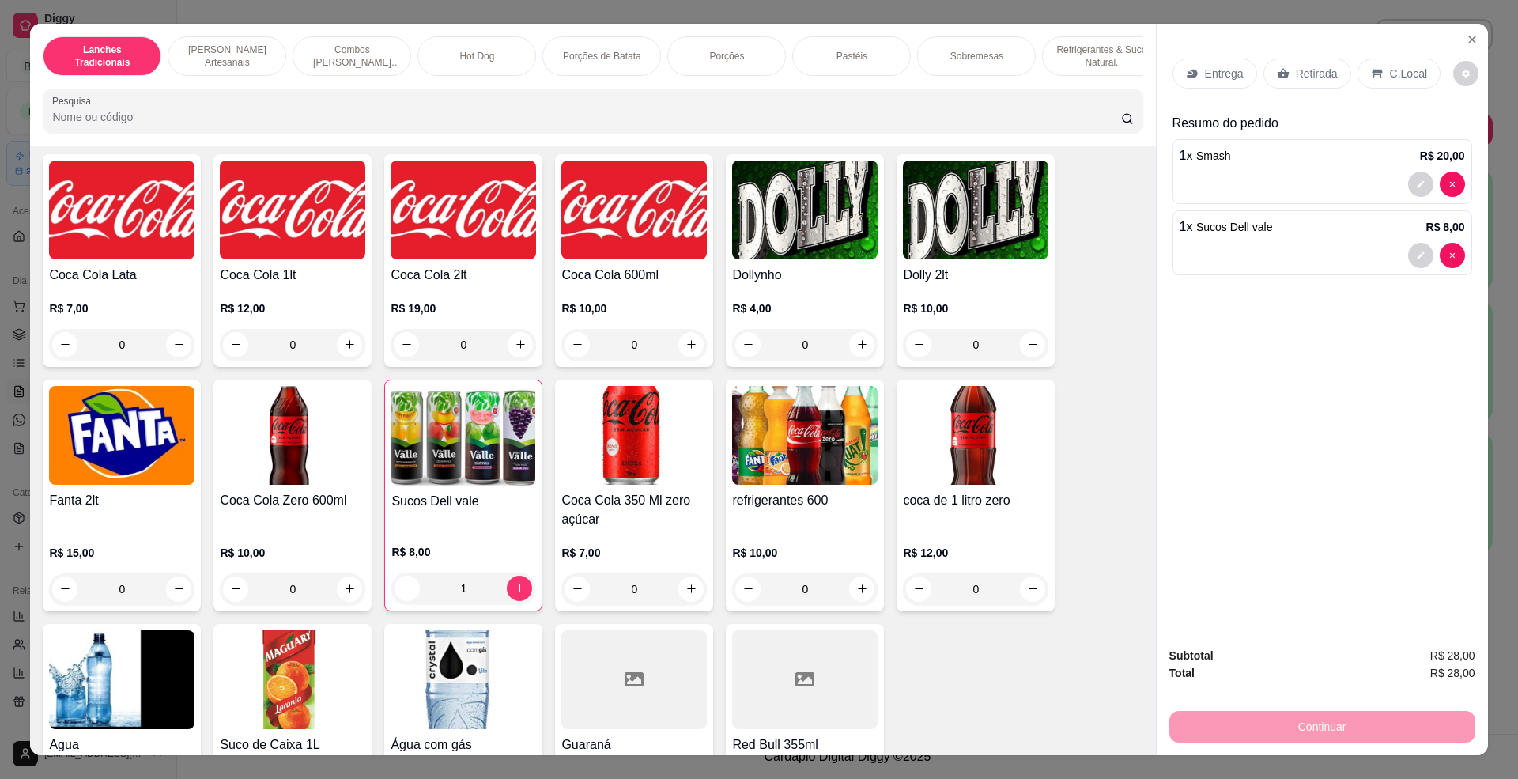
click at [90, 219] on img at bounding box center [121, 209] width 145 height 99
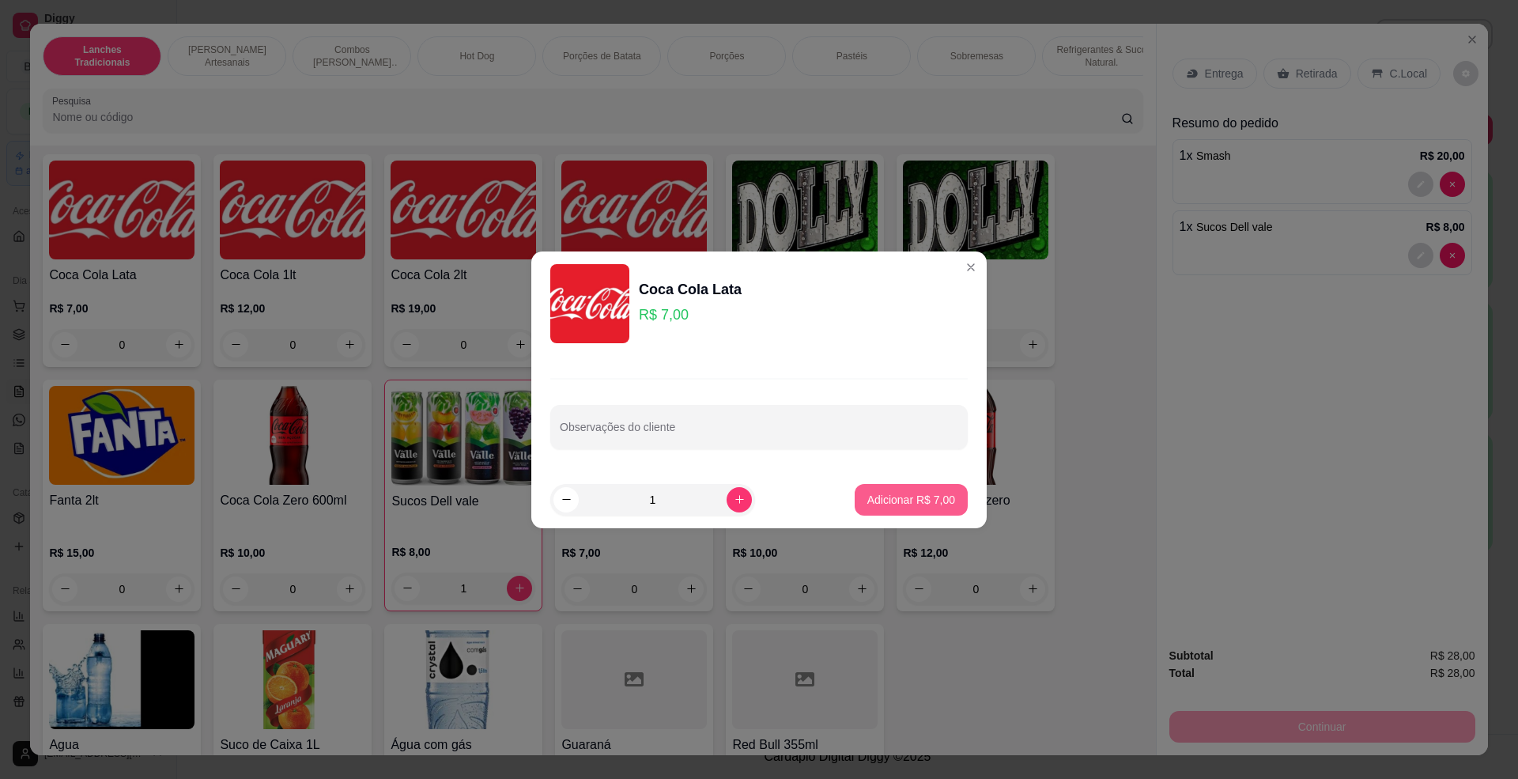
click at [912, 511] on button "Adicionar R$ 7,00" at bounding box center [911, 500] width 113 height 32
type input "1"
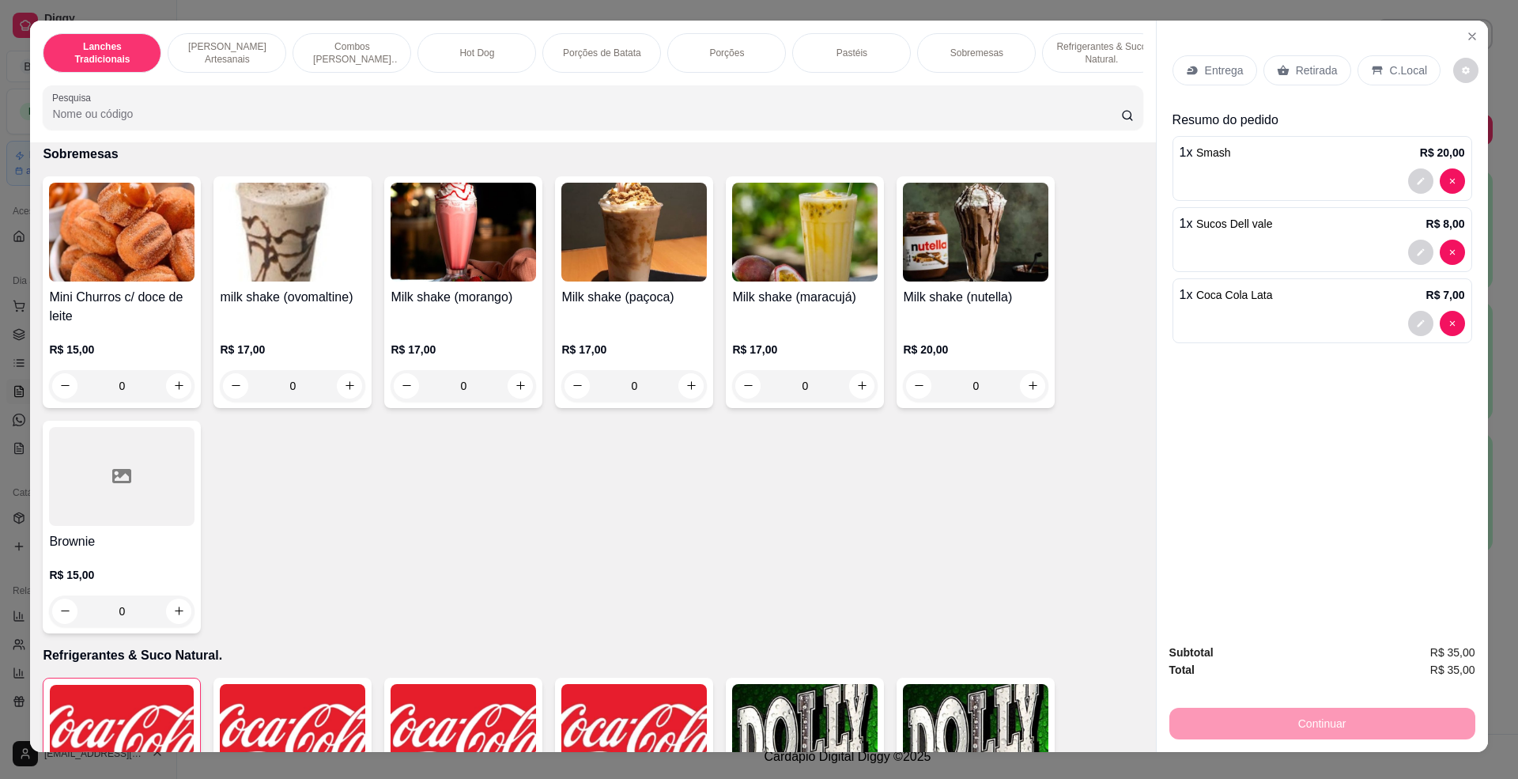
scroll to position [0, 0]
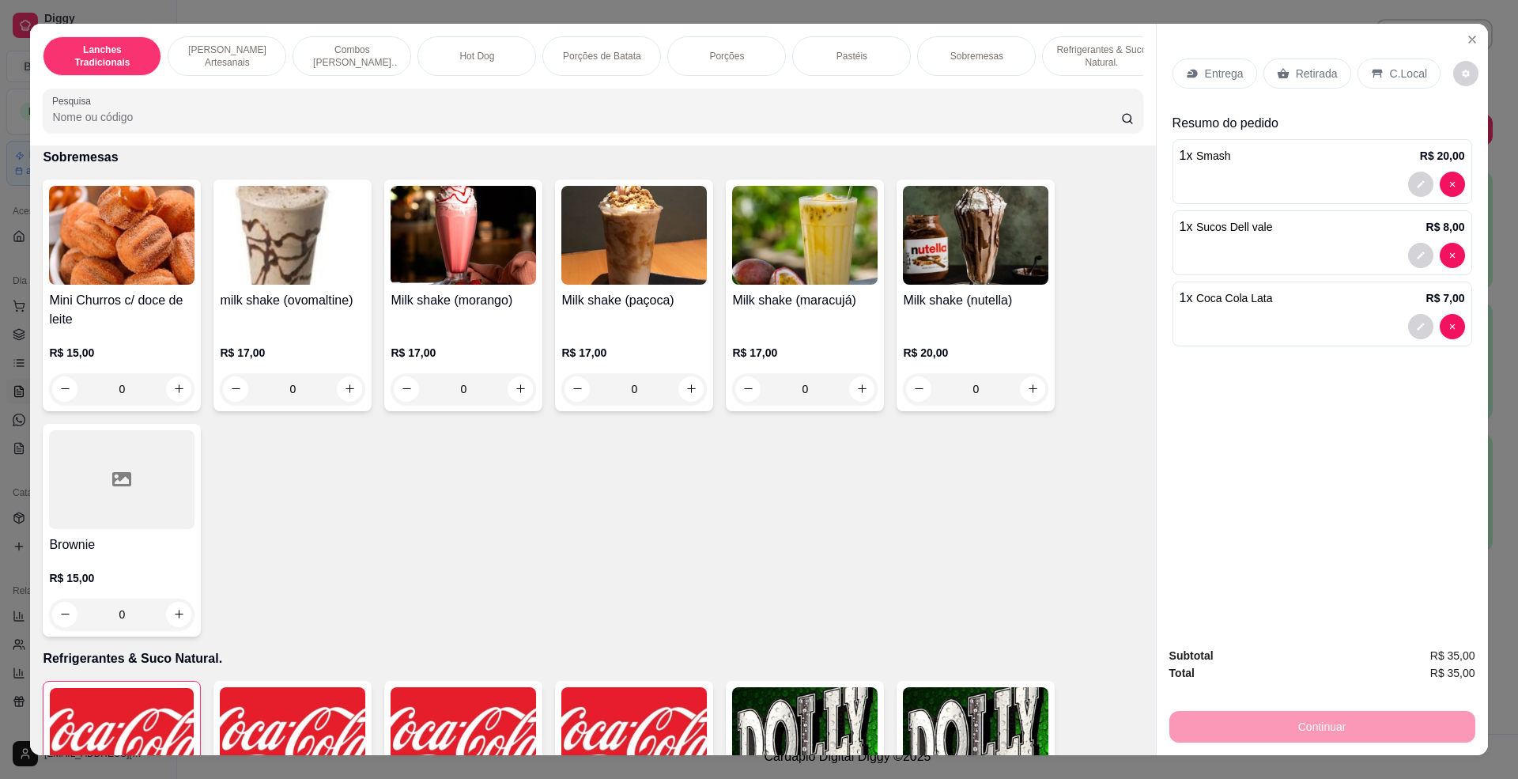
click at [1307, 79] on p "Retirada" at bounding box center [1317, 74] width 42 height 16
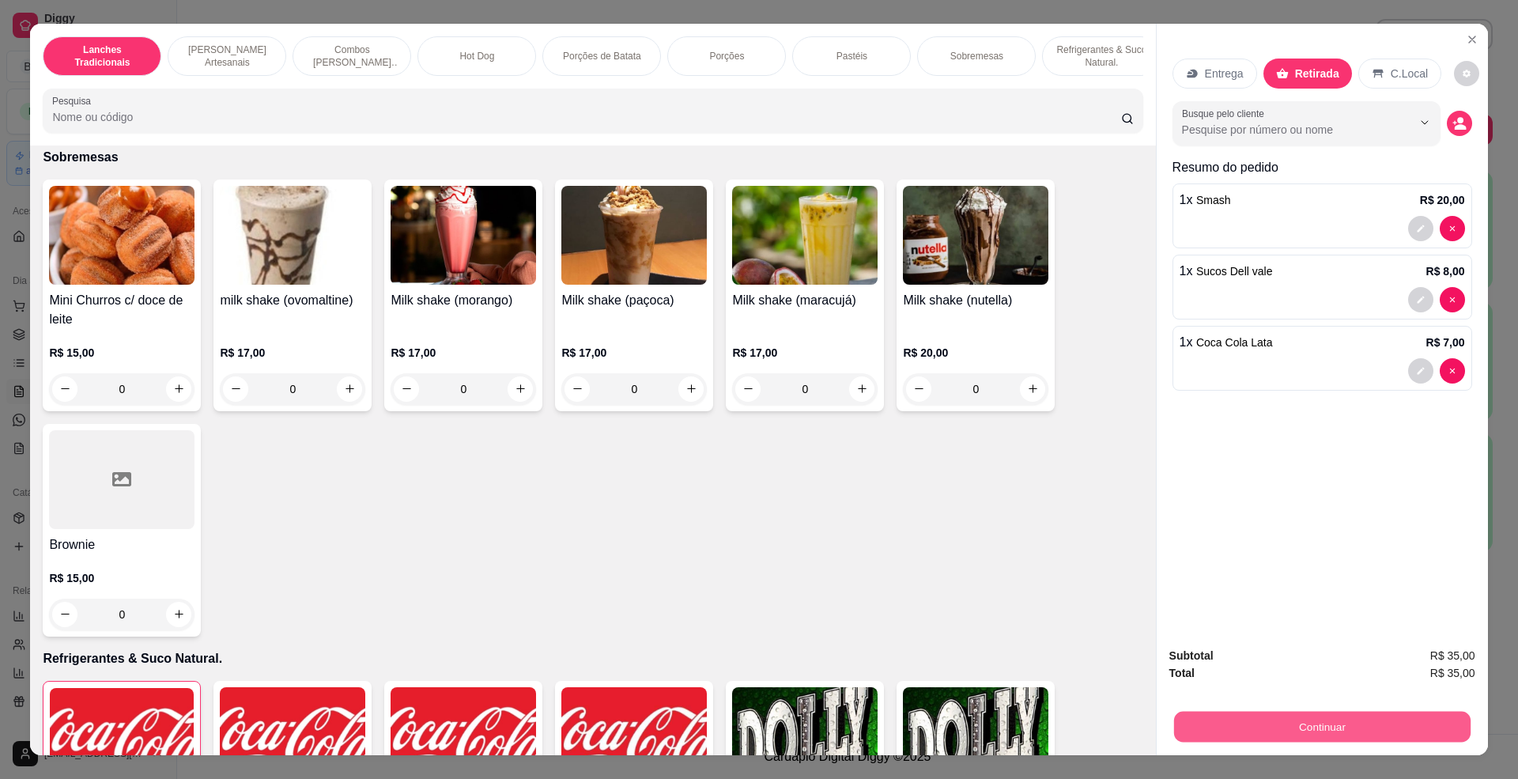
click at [1317, 721] on button "Continuar" at bounding box center [1321, 726] width 296 height 31
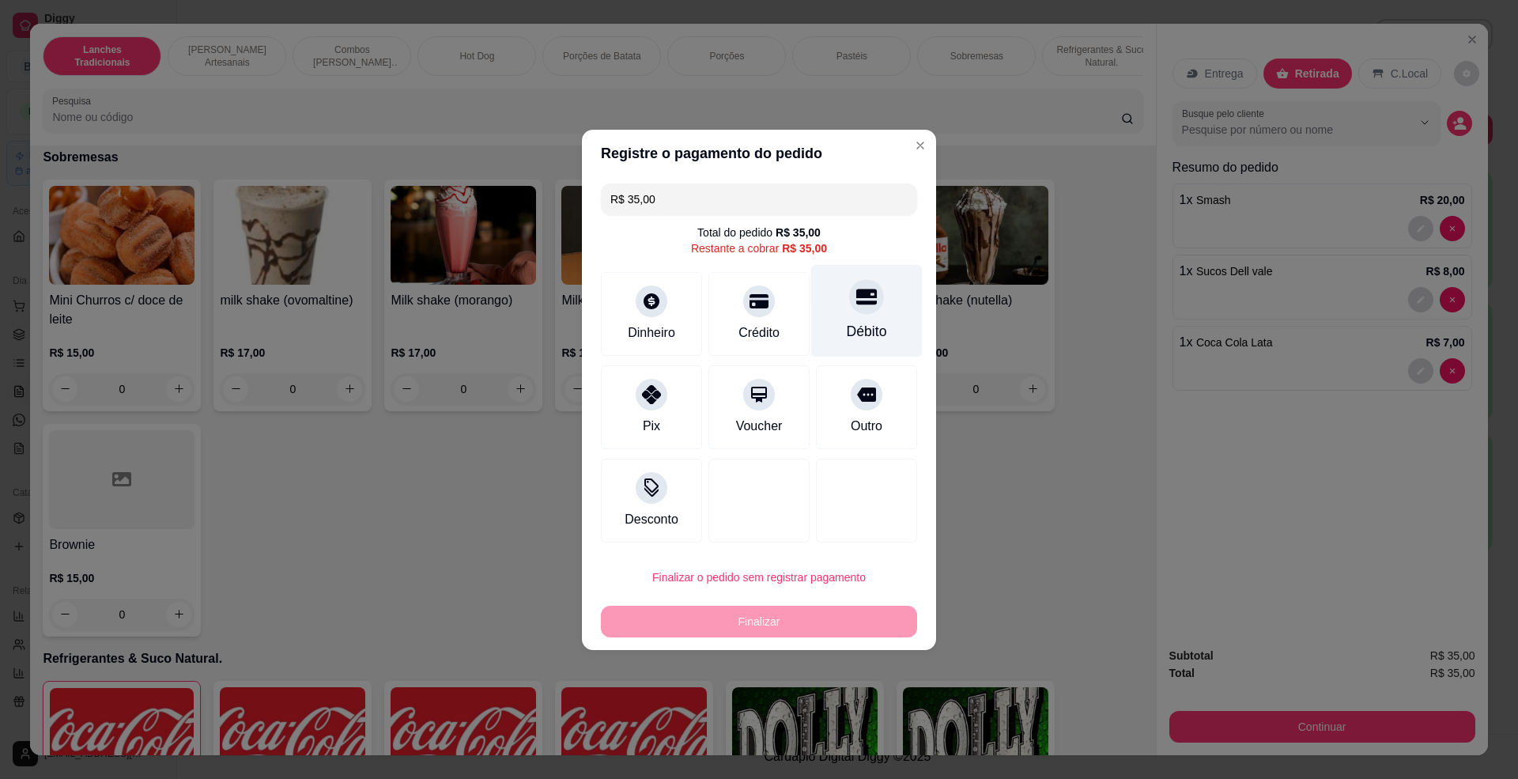
click at [823, 289] on div "Débito" at bounding box center [866, 310] width 111 height 92
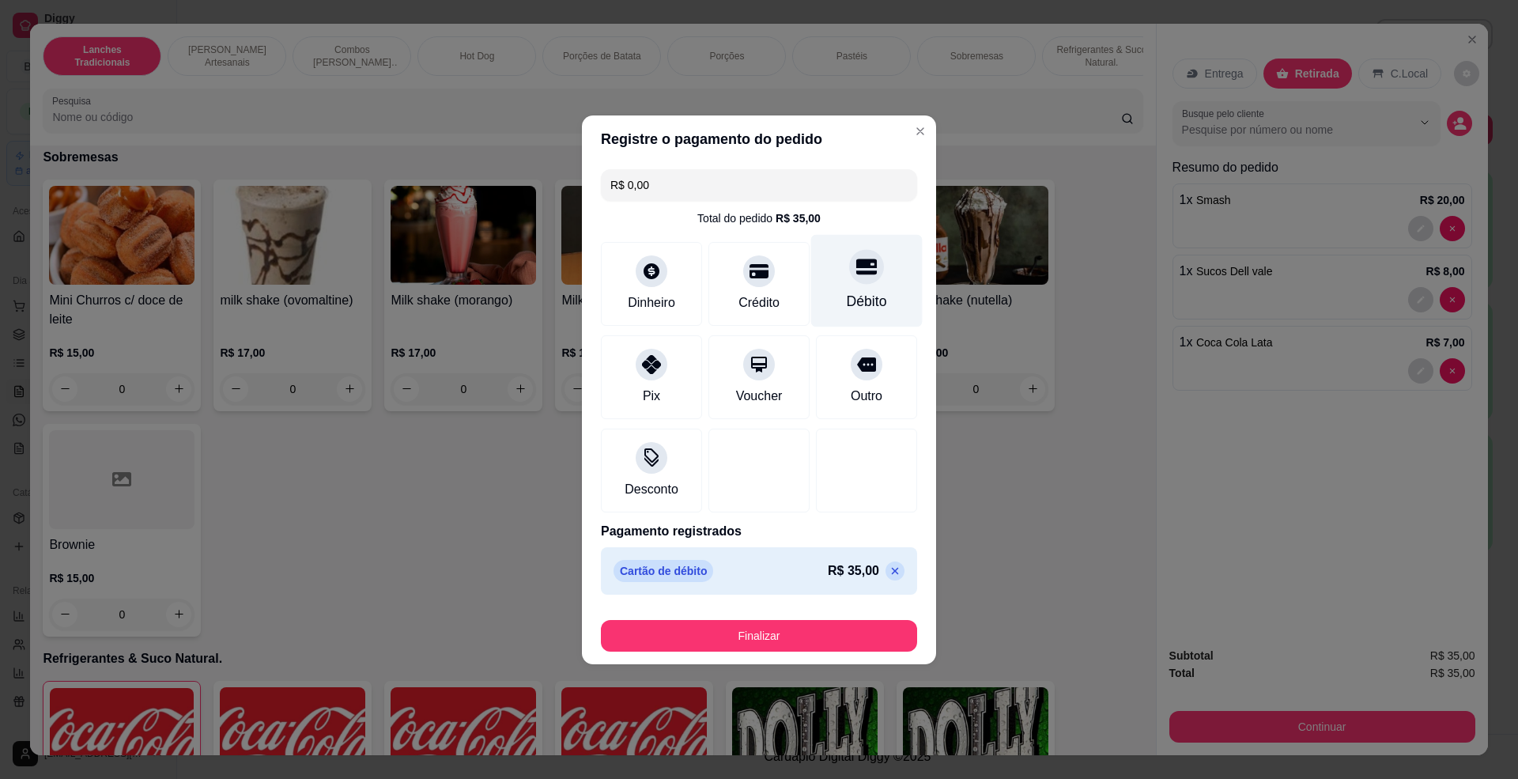
type input "R$ 0,00"
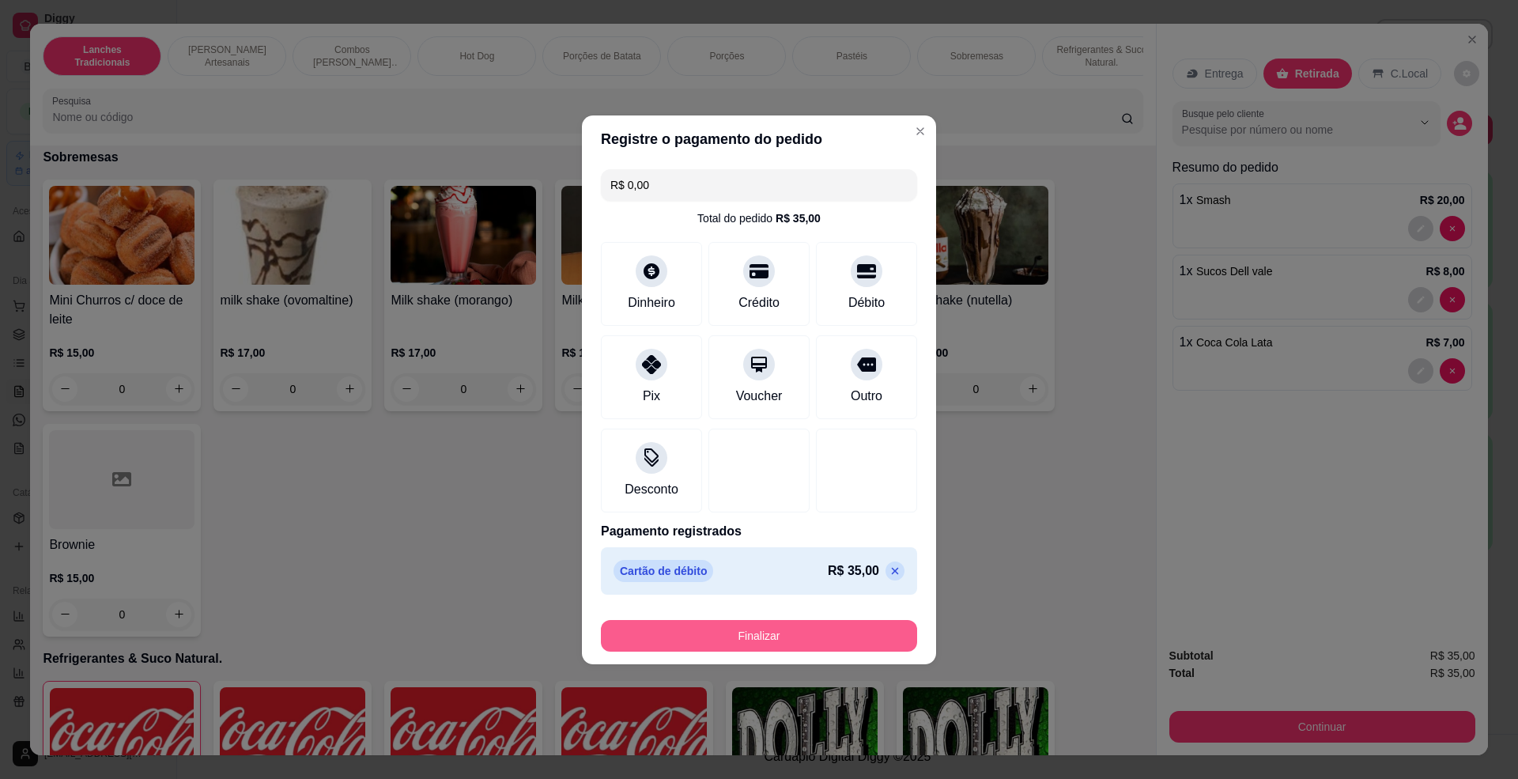
click at [804, 648] on button "Finalizar" at bounding box center [759, 636] width 316 height 32
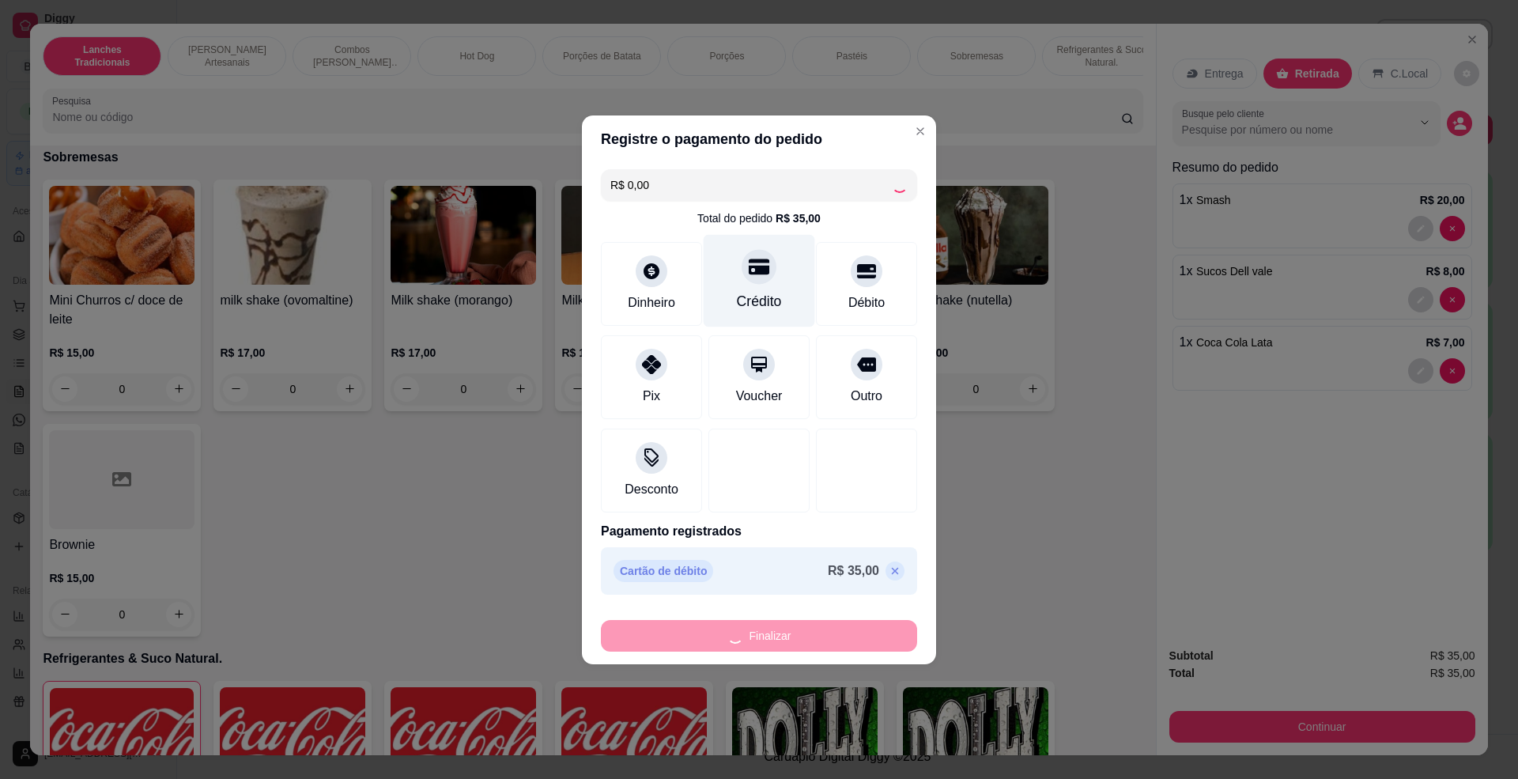
type input "0"
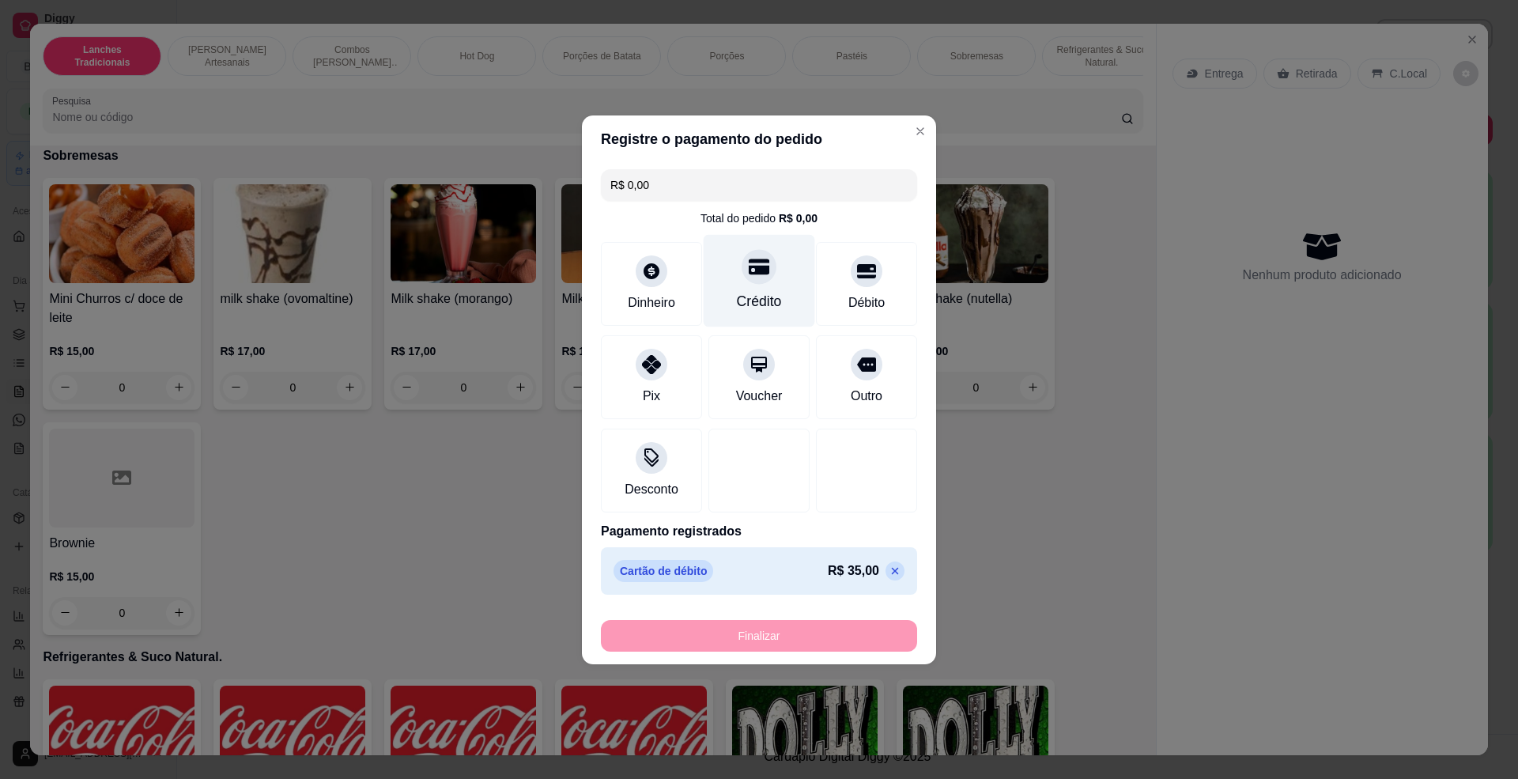
type input "-R$ 35,00"
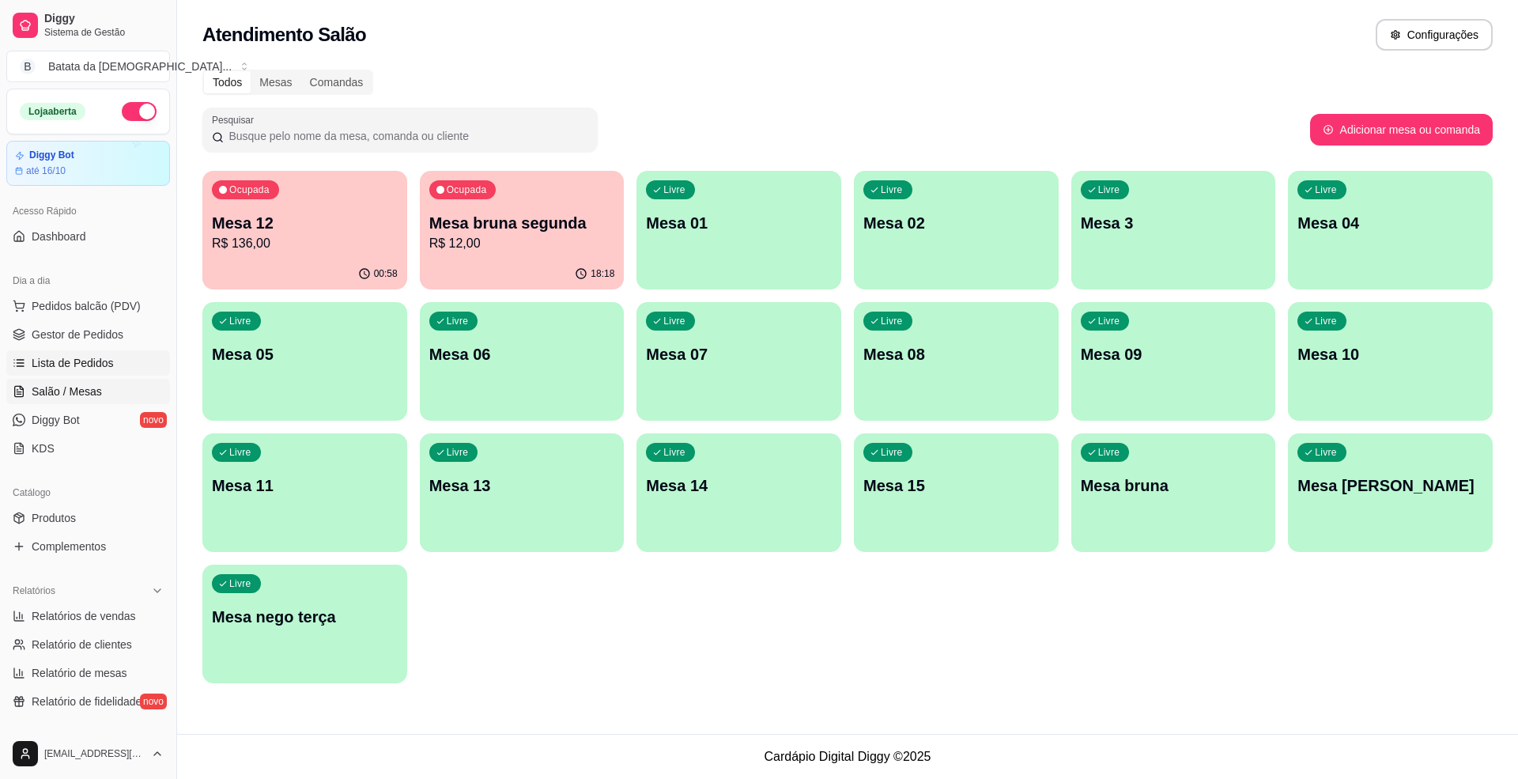
click at [54, 373] on link "Lista de Pedidos" at bounding box center [88, 362] width 164 height 25
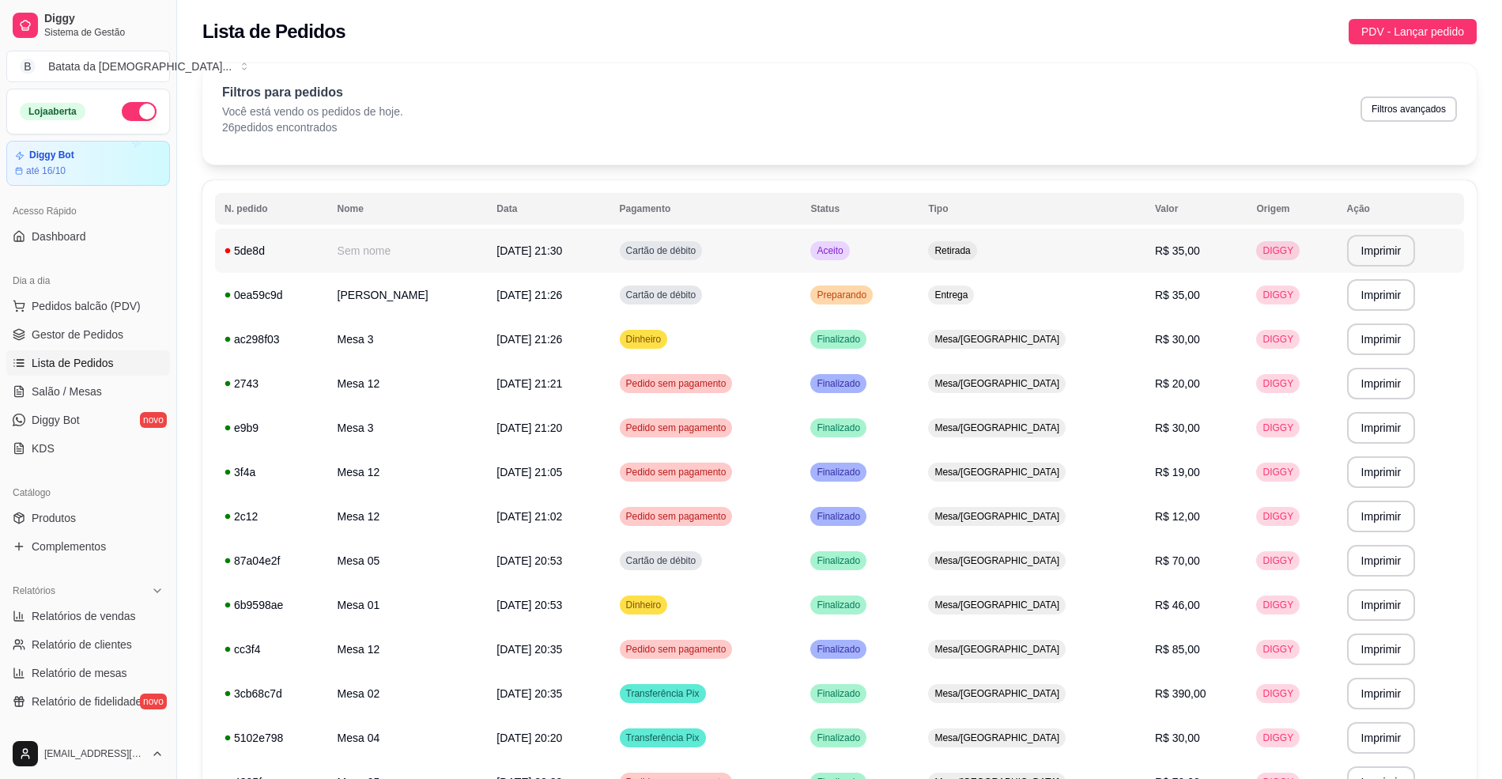
click at [919, 239] on td "Aceito" at bounding box center [860, 250] width 118 height 44
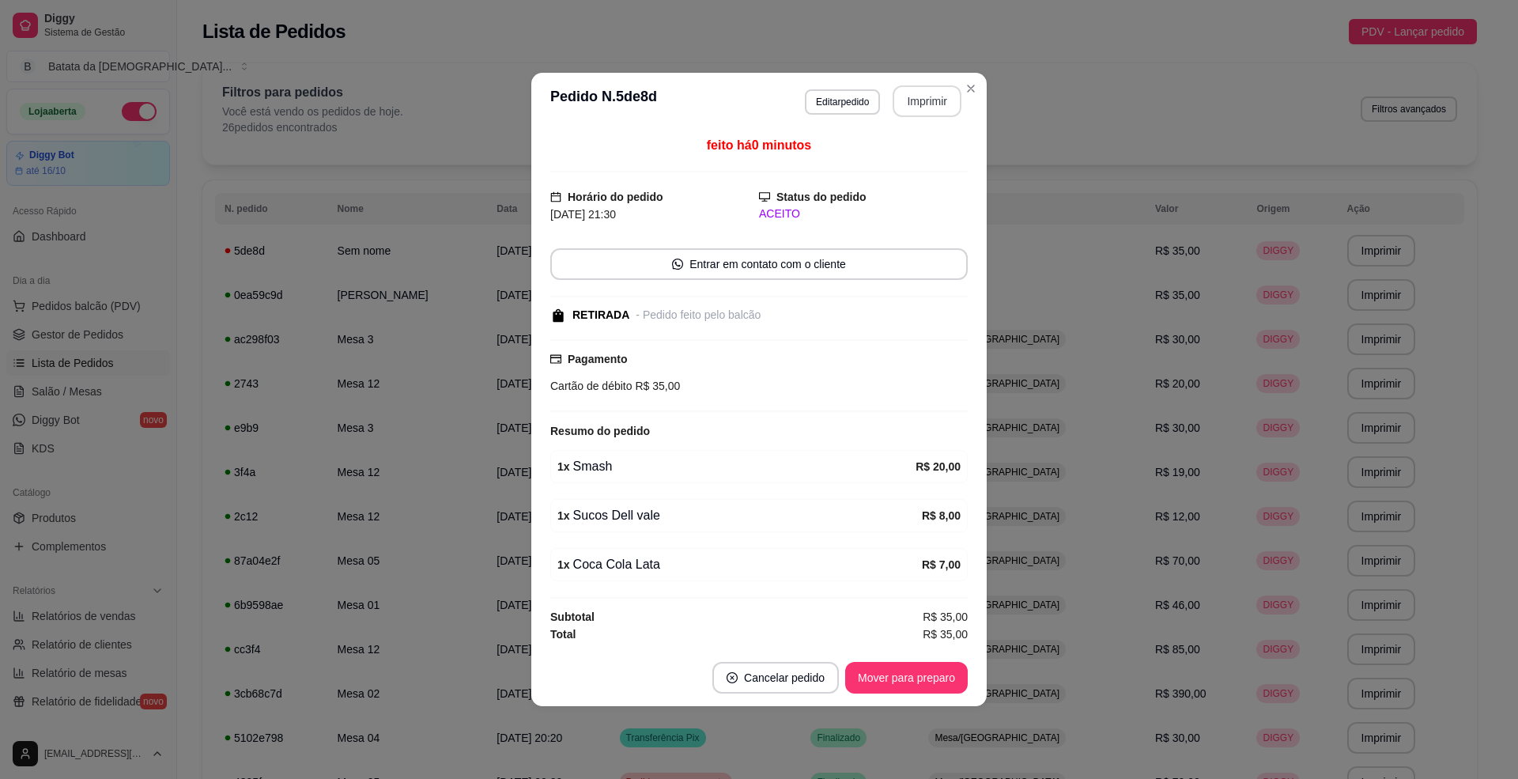
click at [934, 103] on button "Imprimir" at bounding box center [926, 101] width 69 height 32
click at [870, 669] on button "Mover para preparo" at bounding box center [906, 678] width 123 height 32
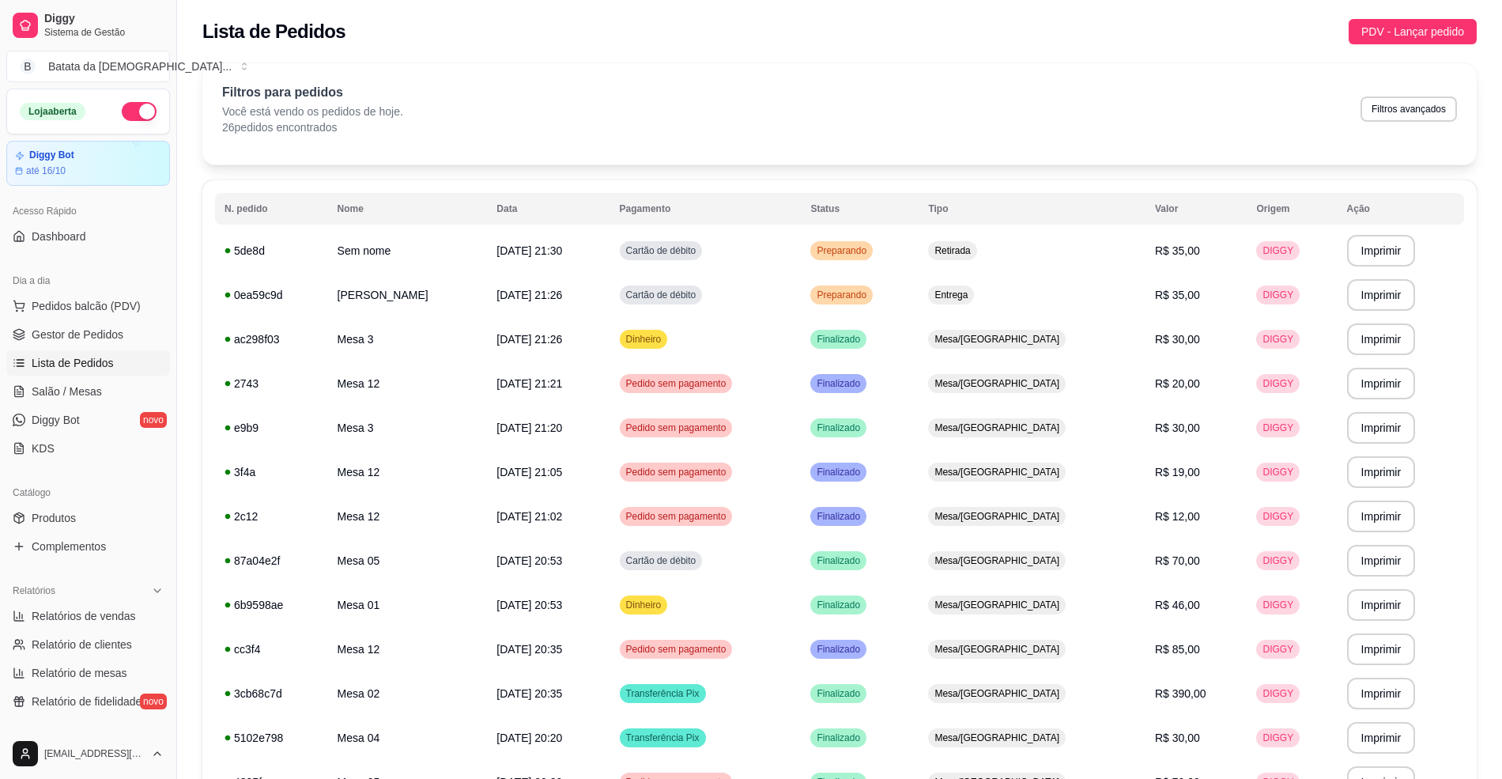
click at [62, 374] on link "Lista de Pedidos" at bounding box center [88, 362] width 164 height 25
click at [76, 396] on span "Salão / Mesas" at bounding box center [67, 391] width 70 height 16
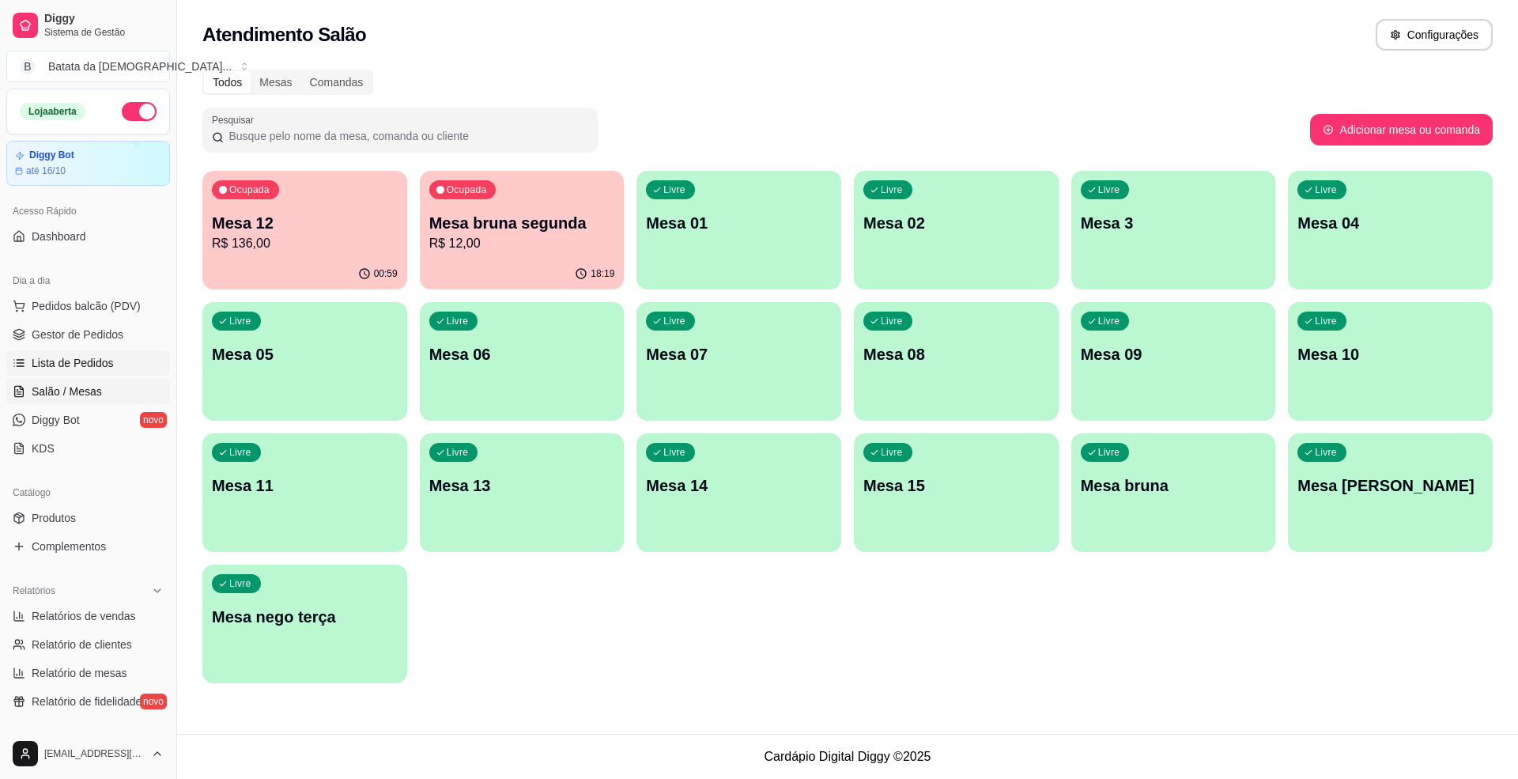
click at [102, 367] on span "Lista de Pedidos" at bounding box center [73, 363] width 82 height 16
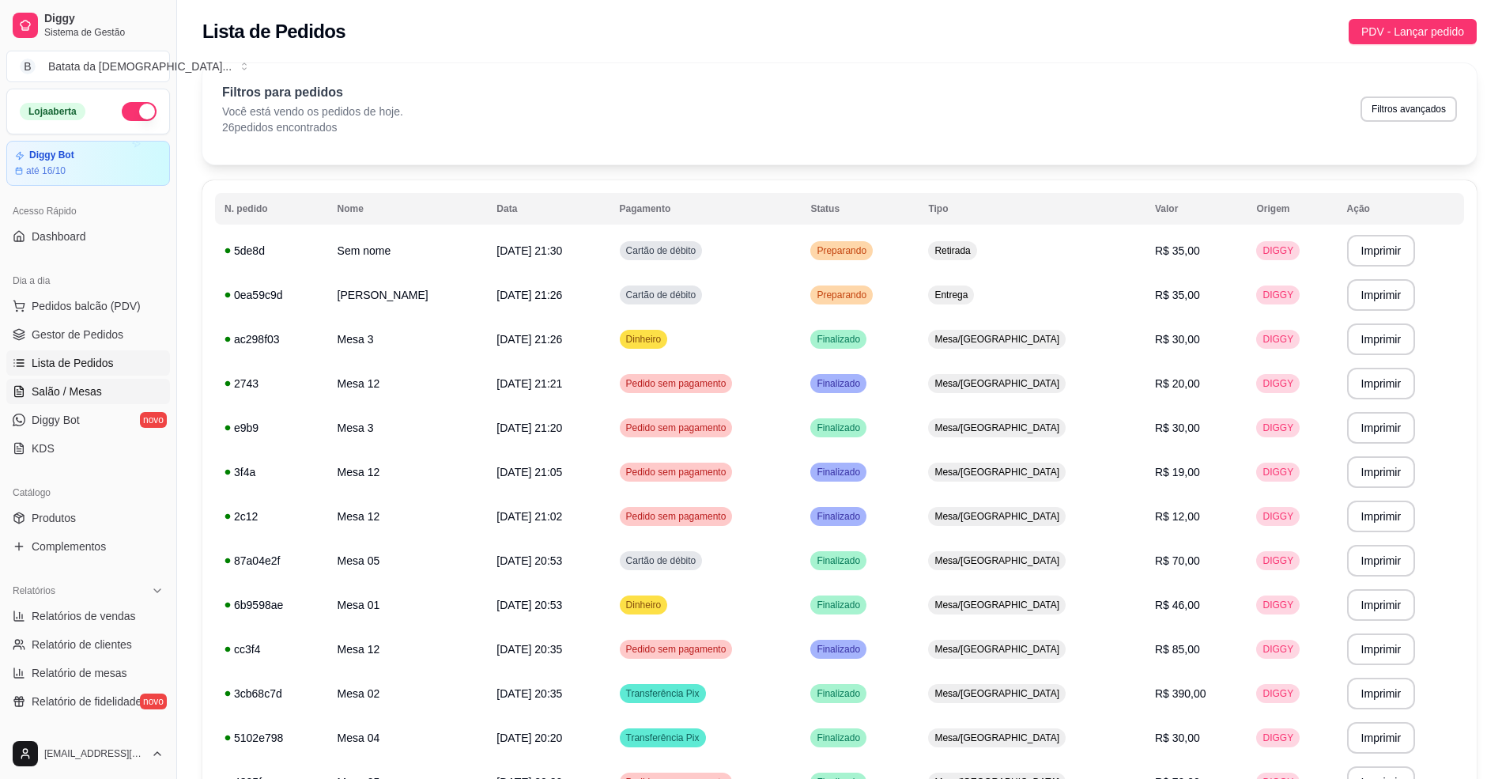
click at [106, 396] on link "Salão / Mesas" at bounding box center [88, 391] width 164 height 25
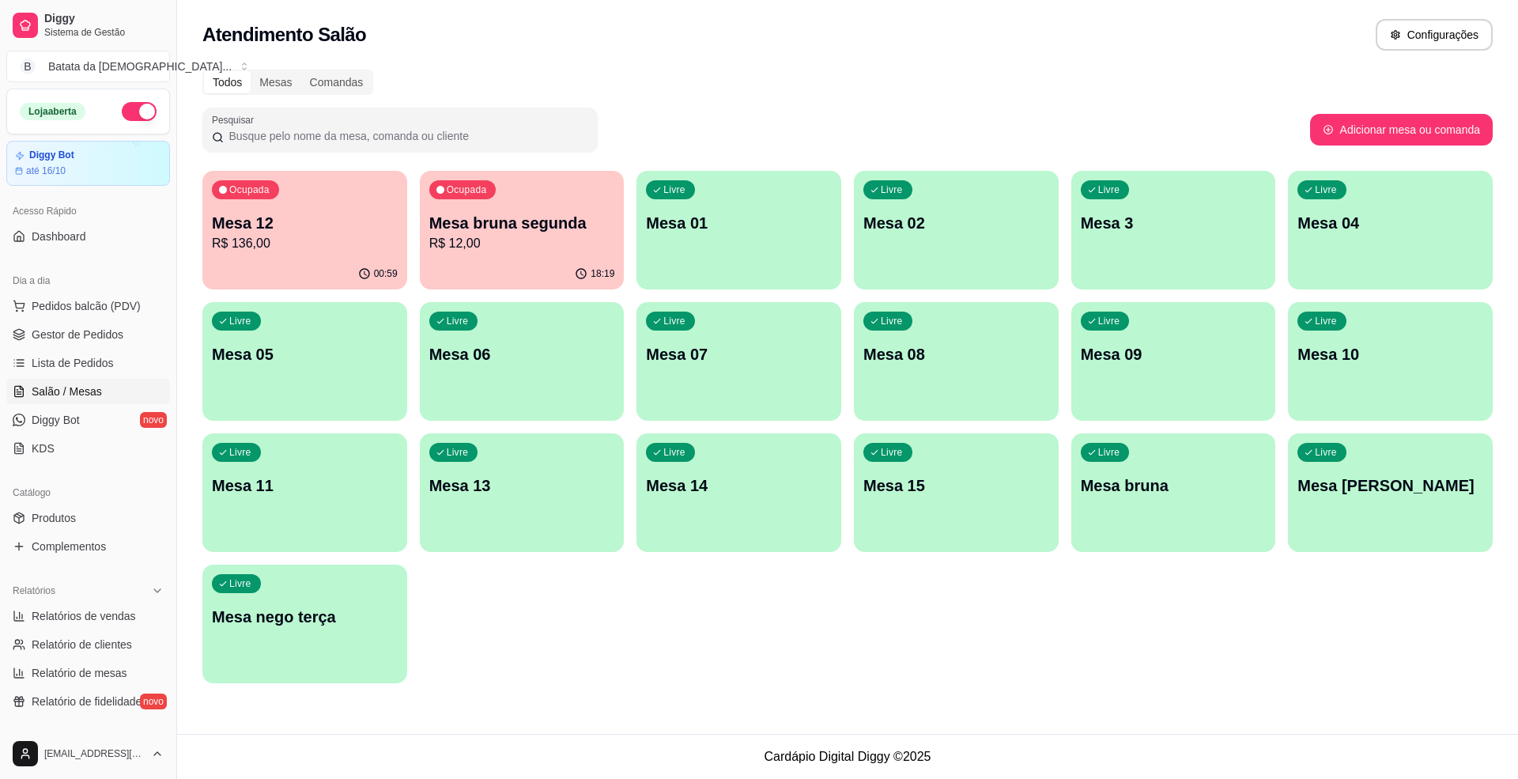
click at [277, 200] on div "Ocupada Mesa 12 R$ 136,00" at bounding box center [304, 215] width 205 height 88
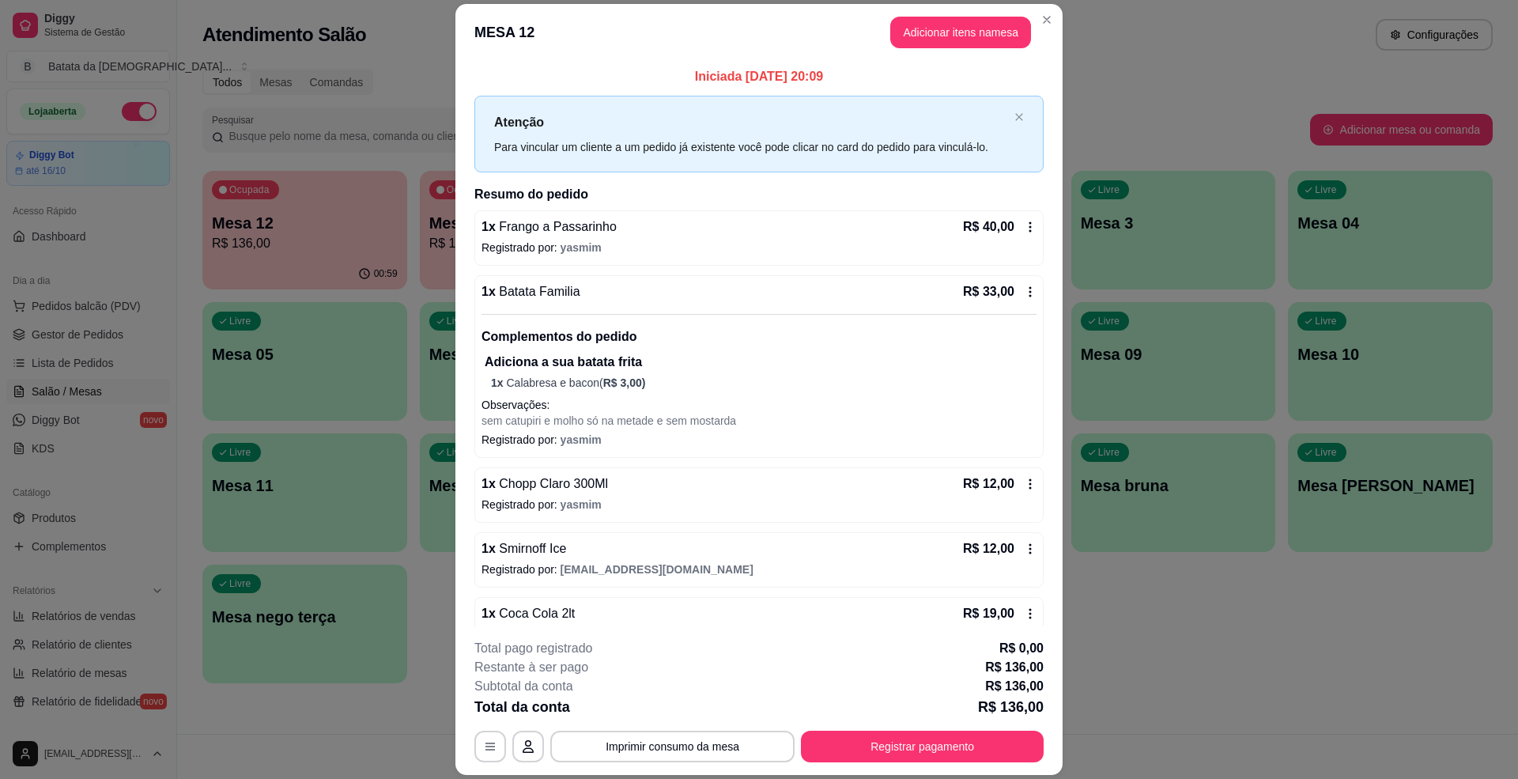
scroll to position [330, 0]
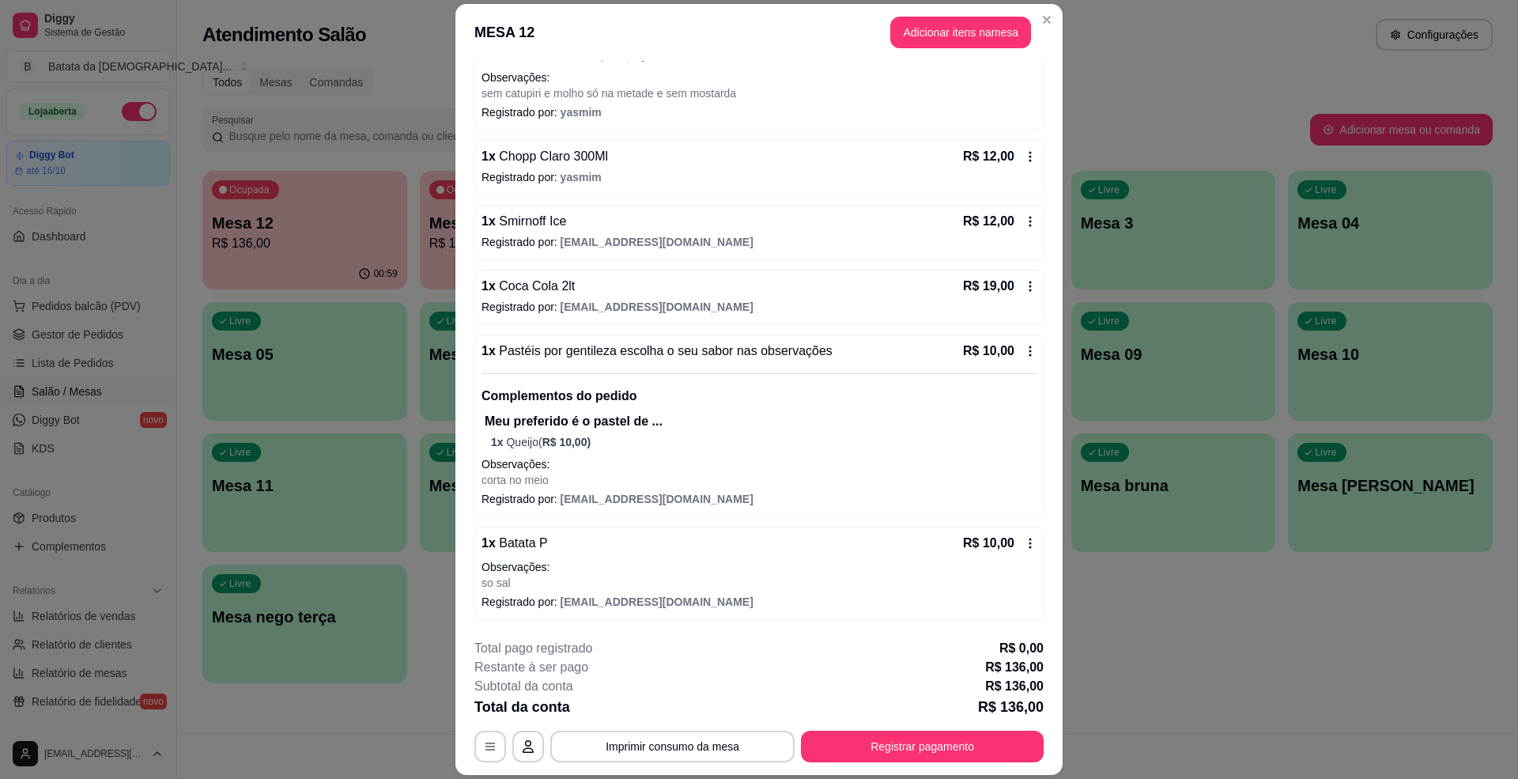
click at [996, 548] on div "R$ 10,00" at bounding box center [1000, 543] width 74 height 19
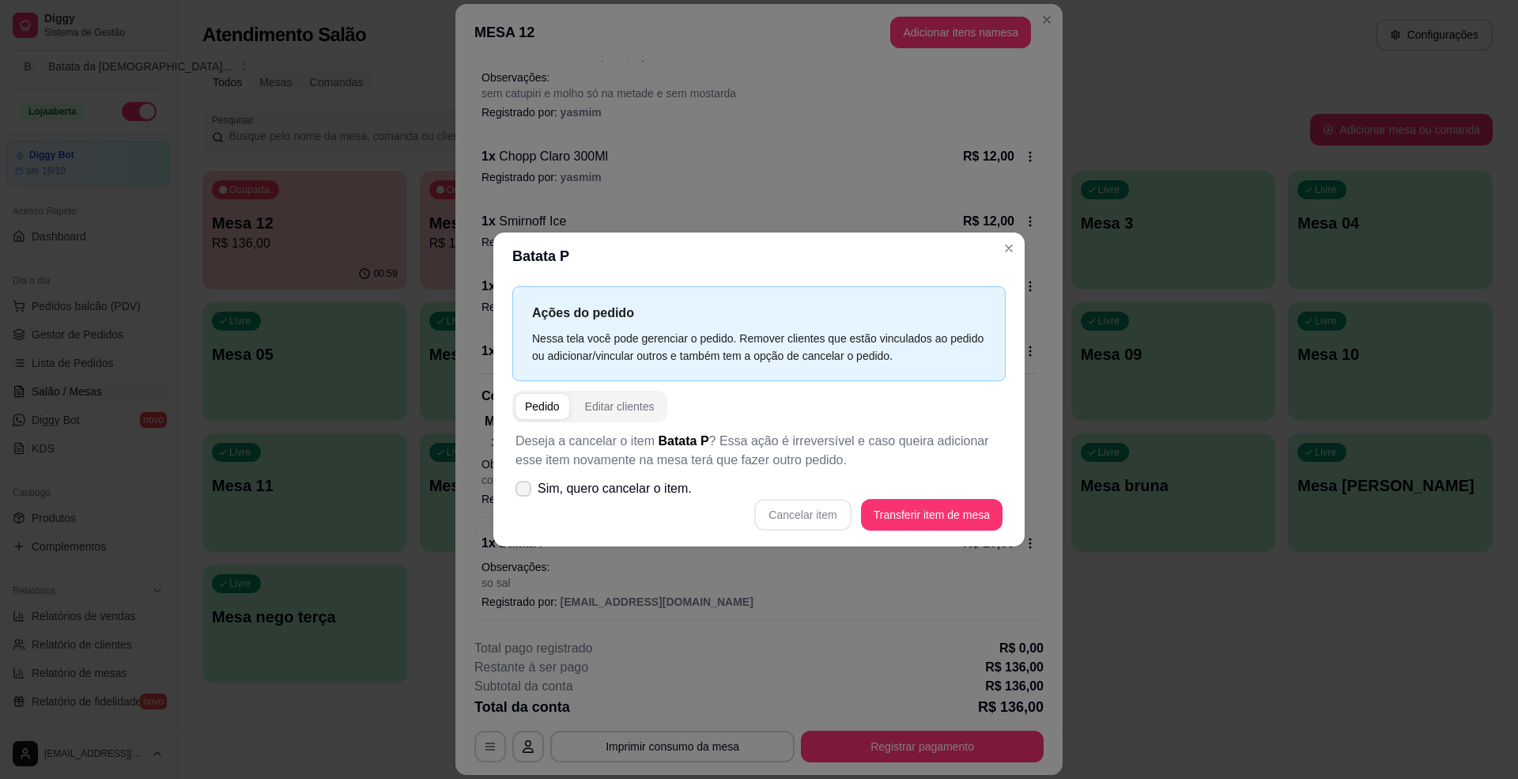
click at [593, 488] on span "Sim, quero cancelar o item." at bounding box center [615, 488] width 154 height 19
click at [525, 491] on input "Sim, quero cancelar o item." at bounding box center [520, 496] width 10 height 10
checkbox input "true"
click at [835, 519] on button "Cancelar item" at bounding box center [803, 514] width 94 height 31
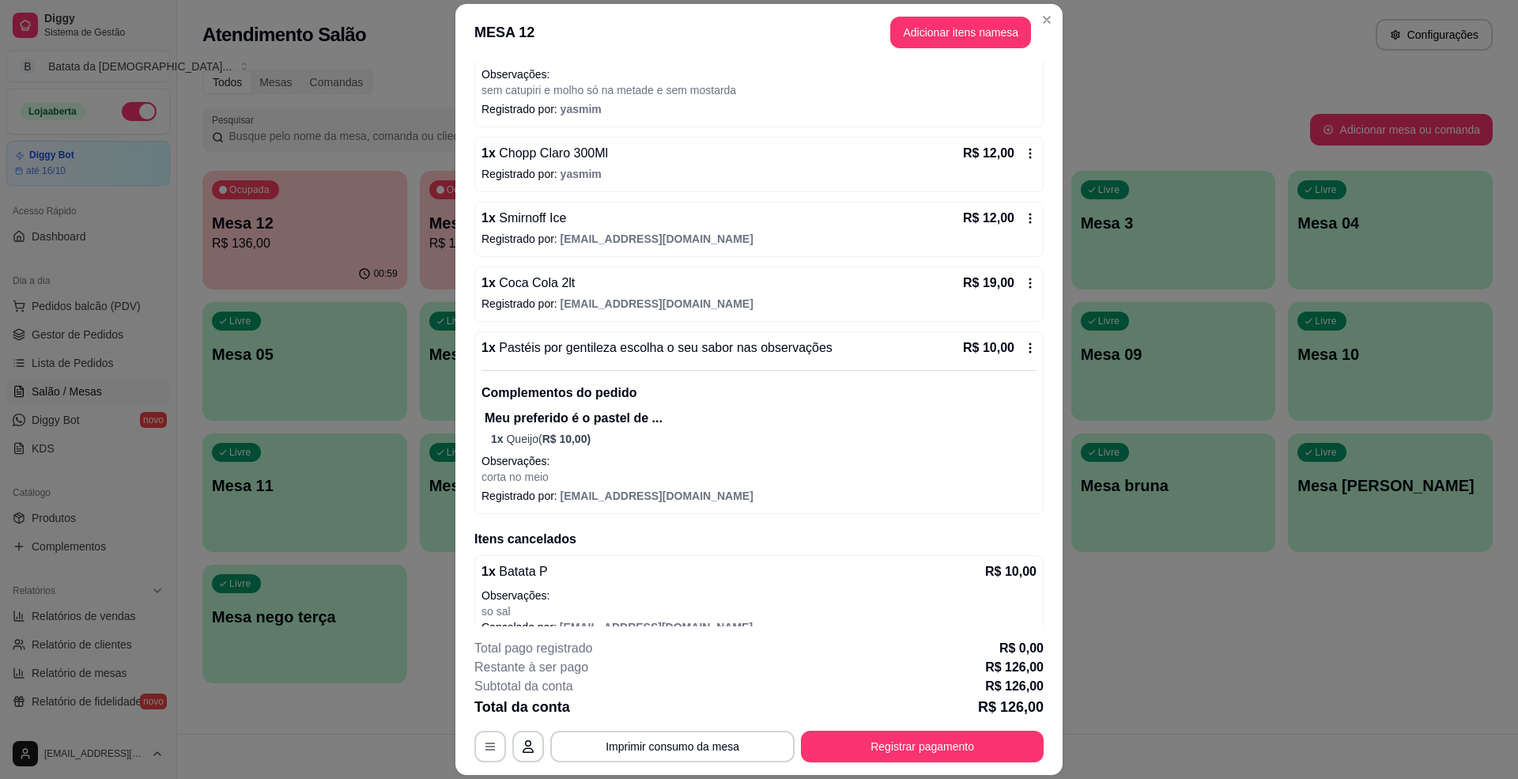
scroll to position [356, 0]
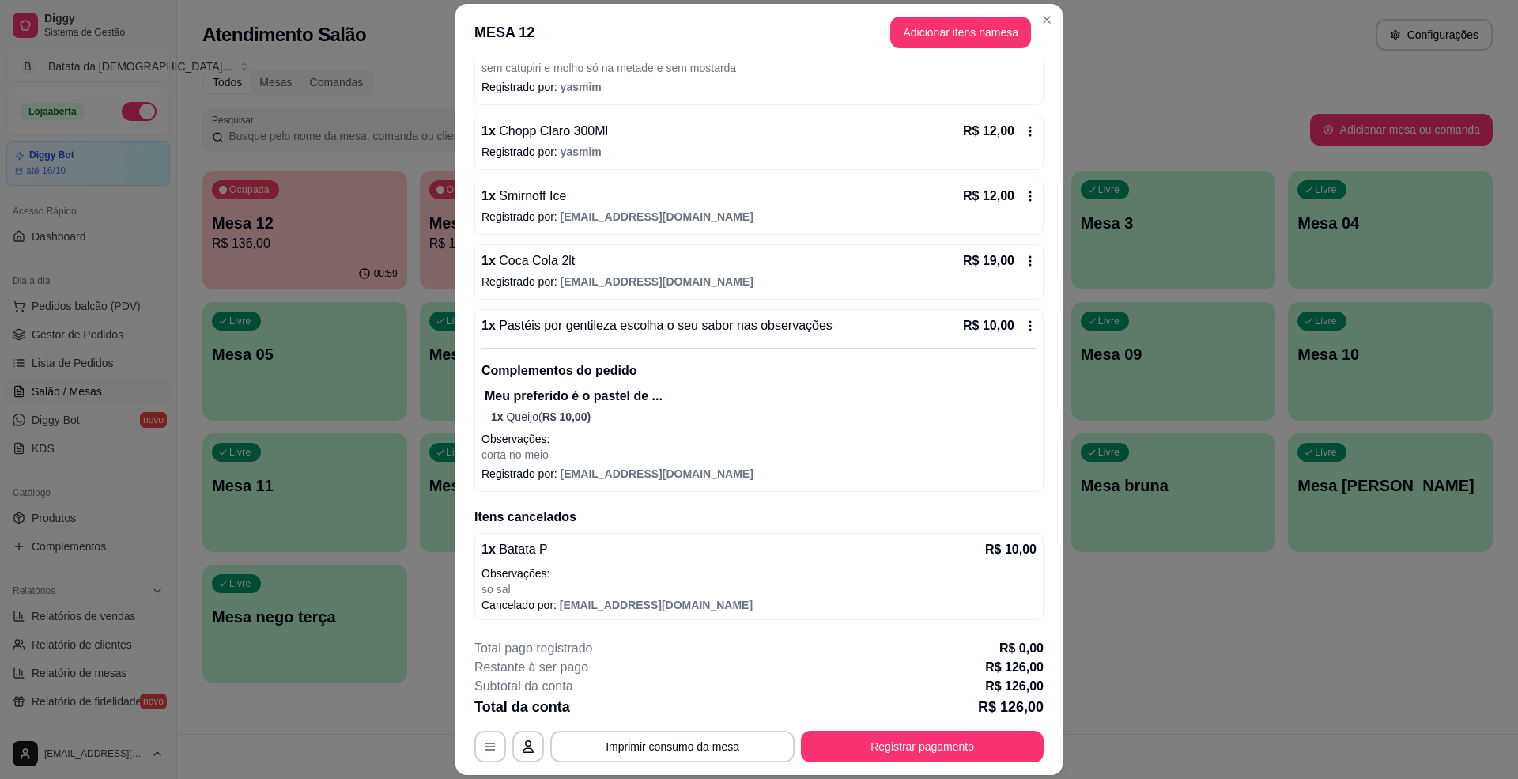
click at [974, 49] on header "MESA 12 Adicionar itens na mesa" at bounding box center [758, 32] width 607 height 57
click at [974, 47] on button "Adicionar itens na mesa" at bounding box center [960, 33] width 141 height 32
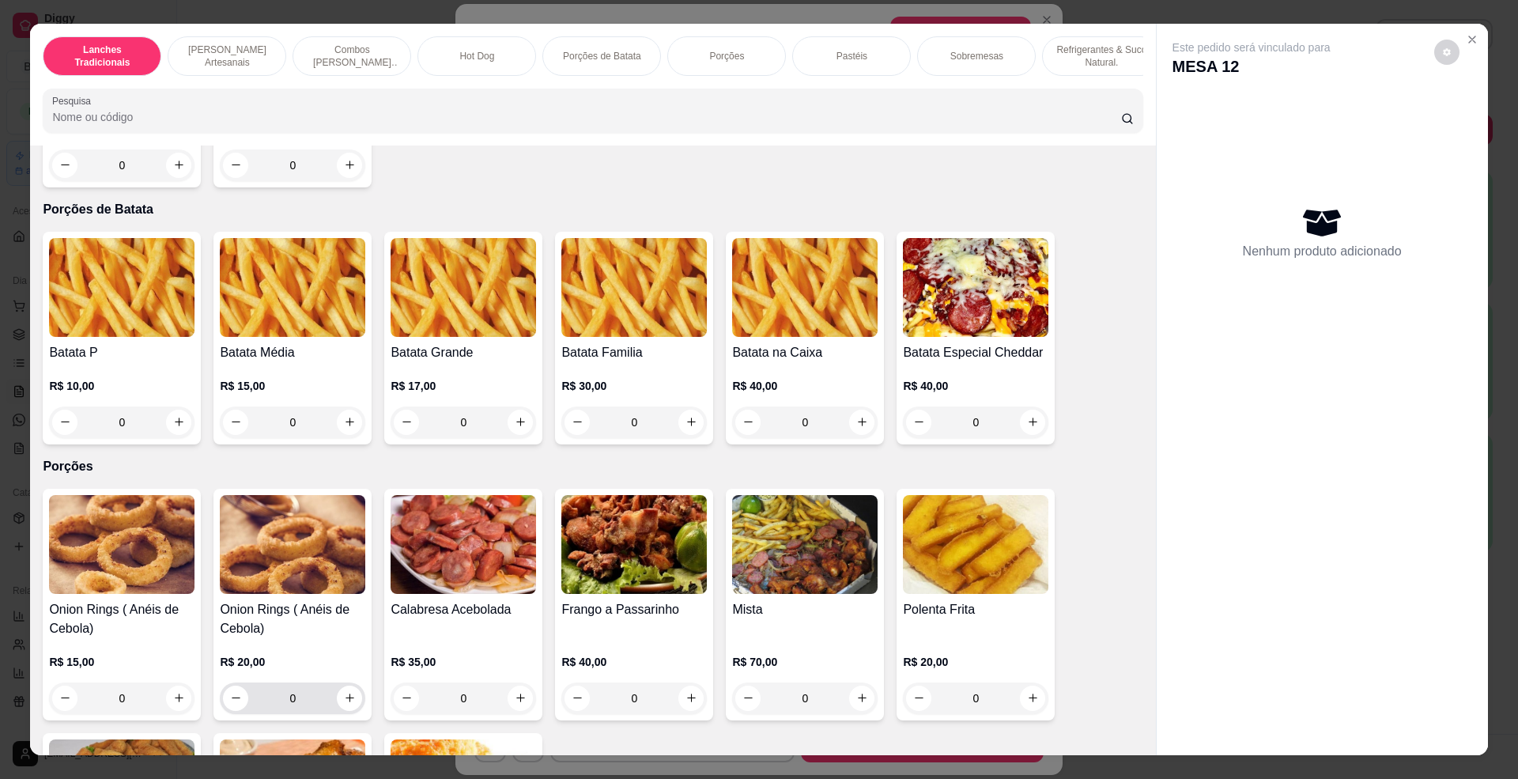
scroll to position [1686, 0]
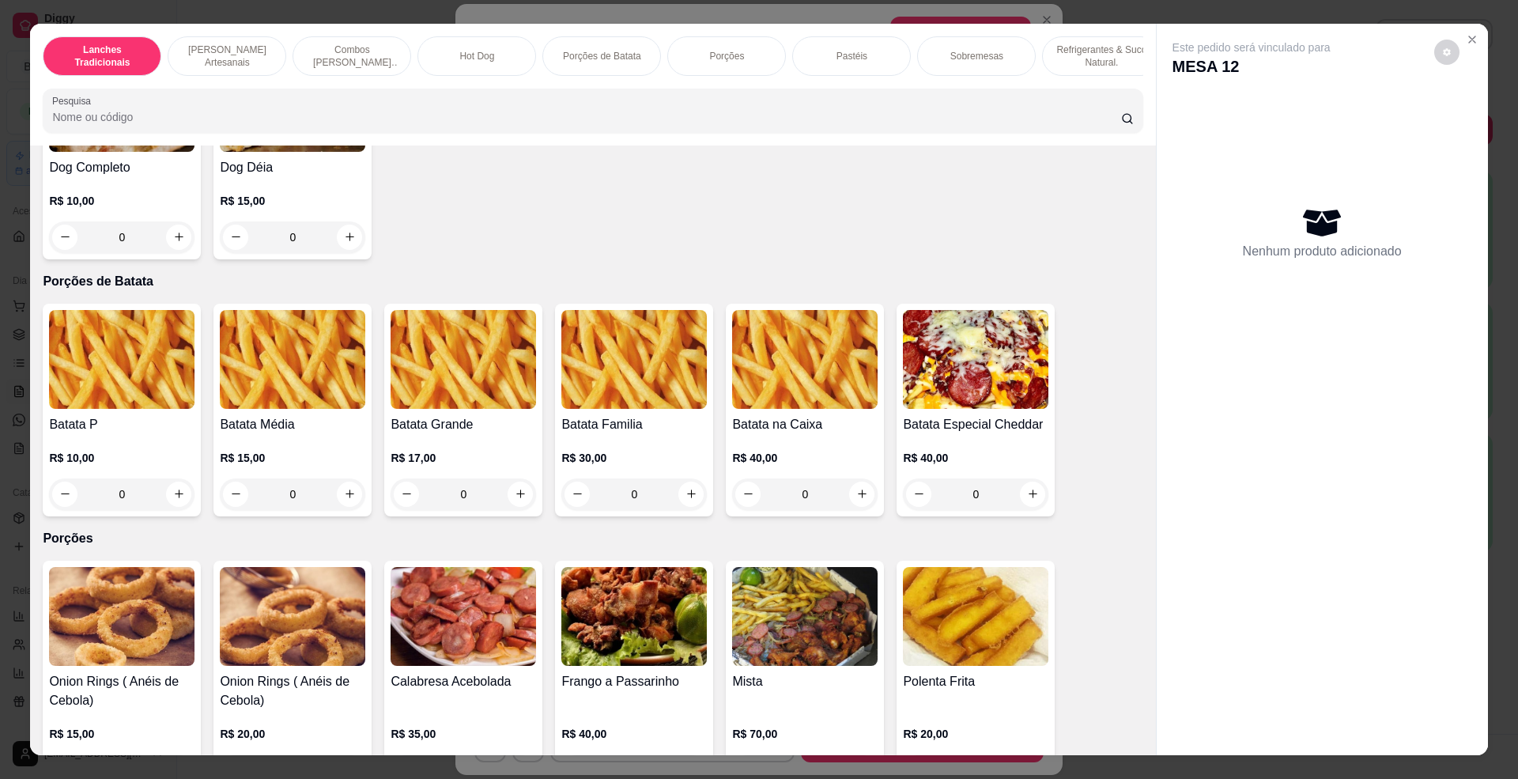
click at [626, 398] on img at bounding box center [633, 359] width 145 height 99
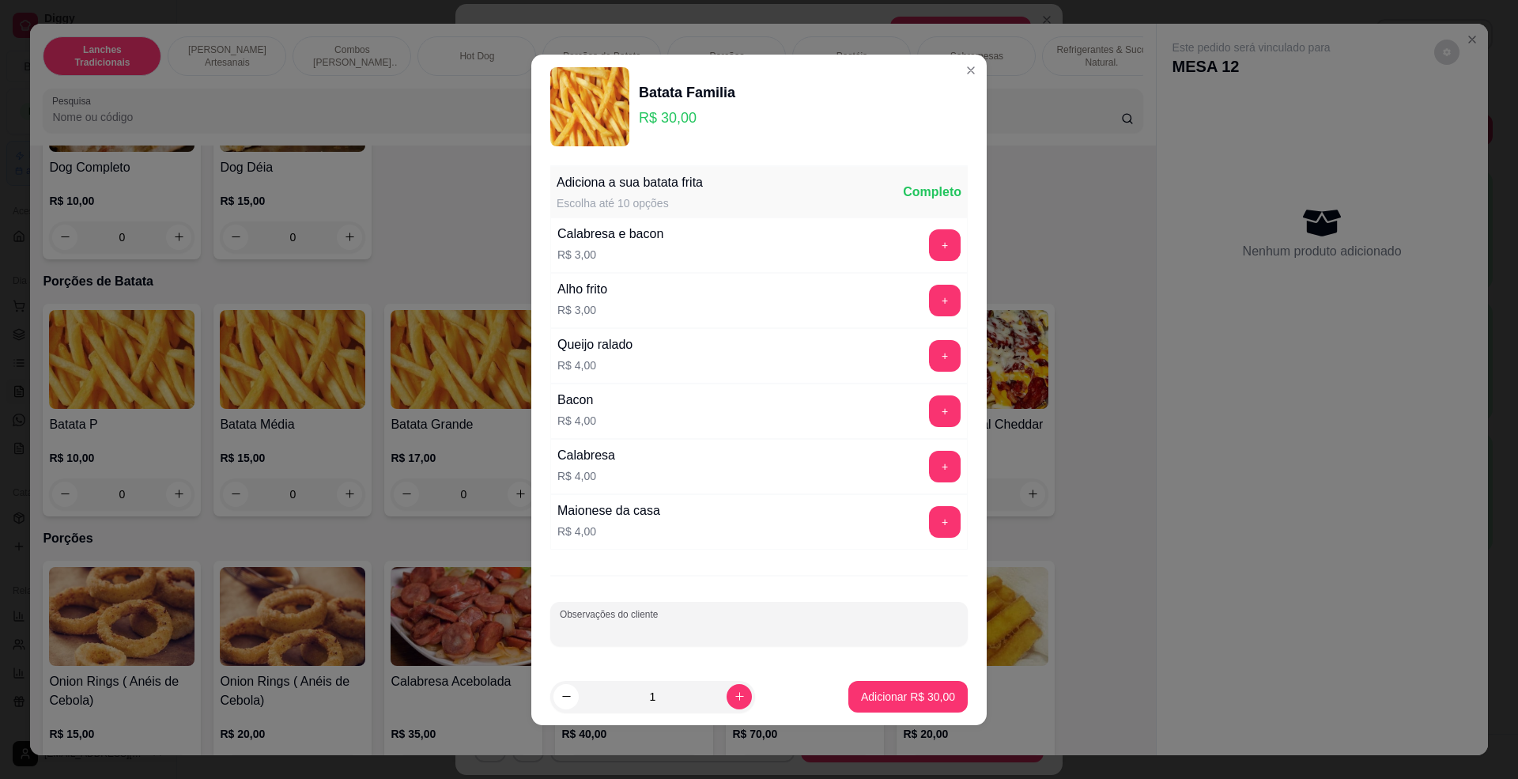
click at [778, 637] on input "Observações do cliente" at bounding box center [759, 630] width 398 height 16
type input "so sal"
click at [911, 685] on button "Adicionar R$ 30,00" at bounding box center [907, 697] width 119 height 32
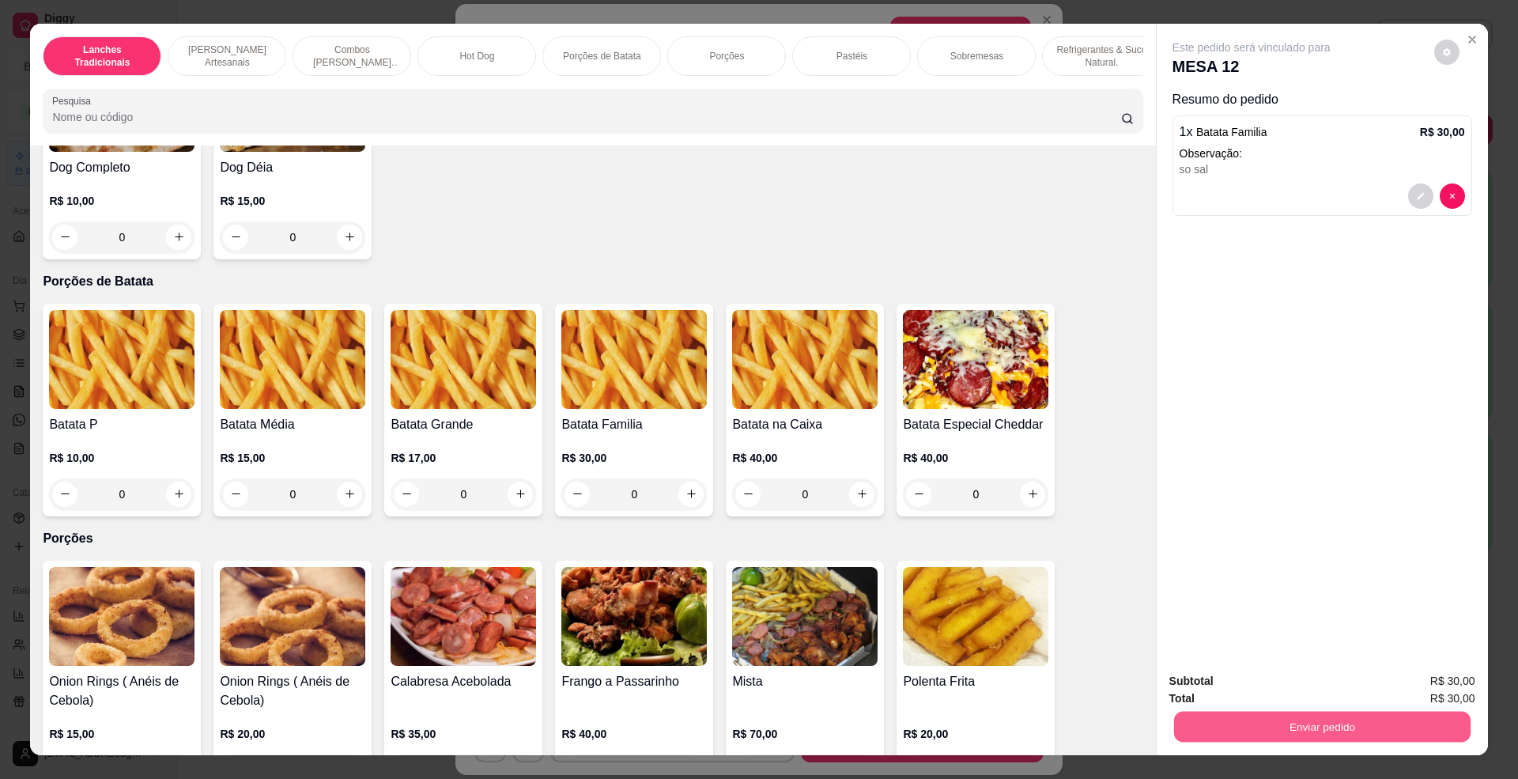
click at [1224, 722] on button "Enviar pedido" at bounding box center [1321, 726] width 296 height 31
click at [1222, 696] on button "Não registrar e enviar pedido" at bounding box center [1268, 689] width 164 height 30
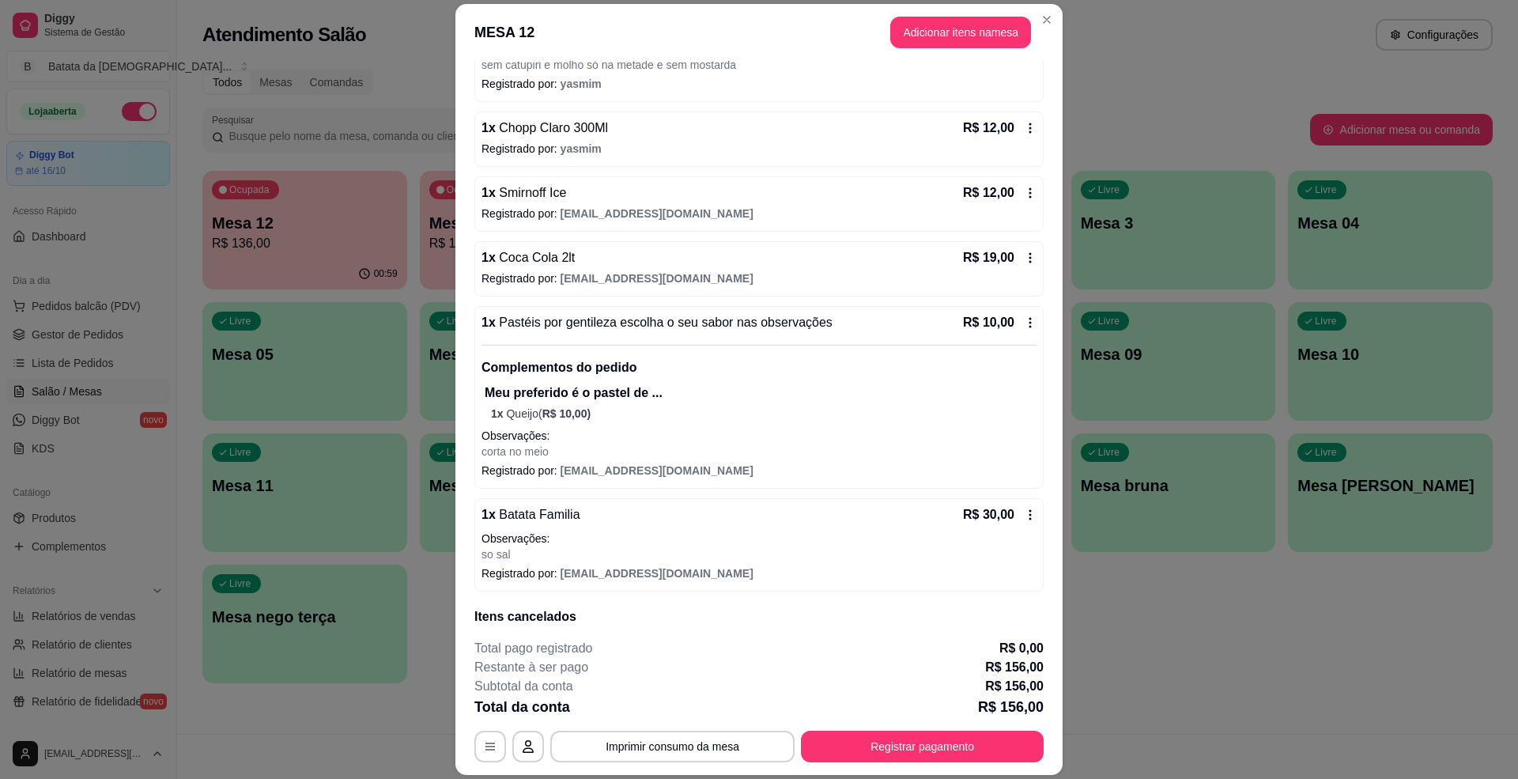
scroll to position [459, 0]
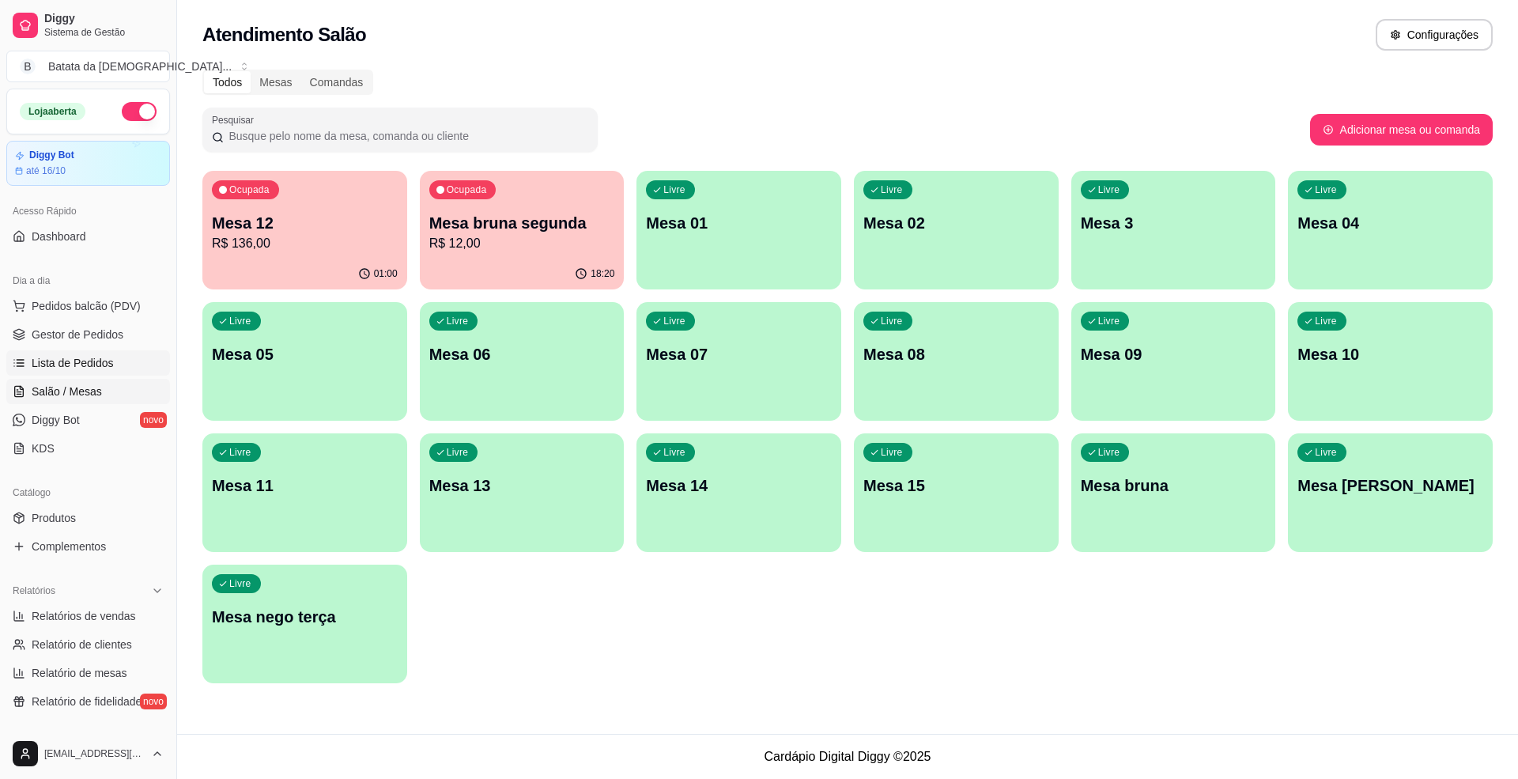
click at [89, 359] on span "Lista de Pedidos" at bounding box center [73, 363] width 82 height 16
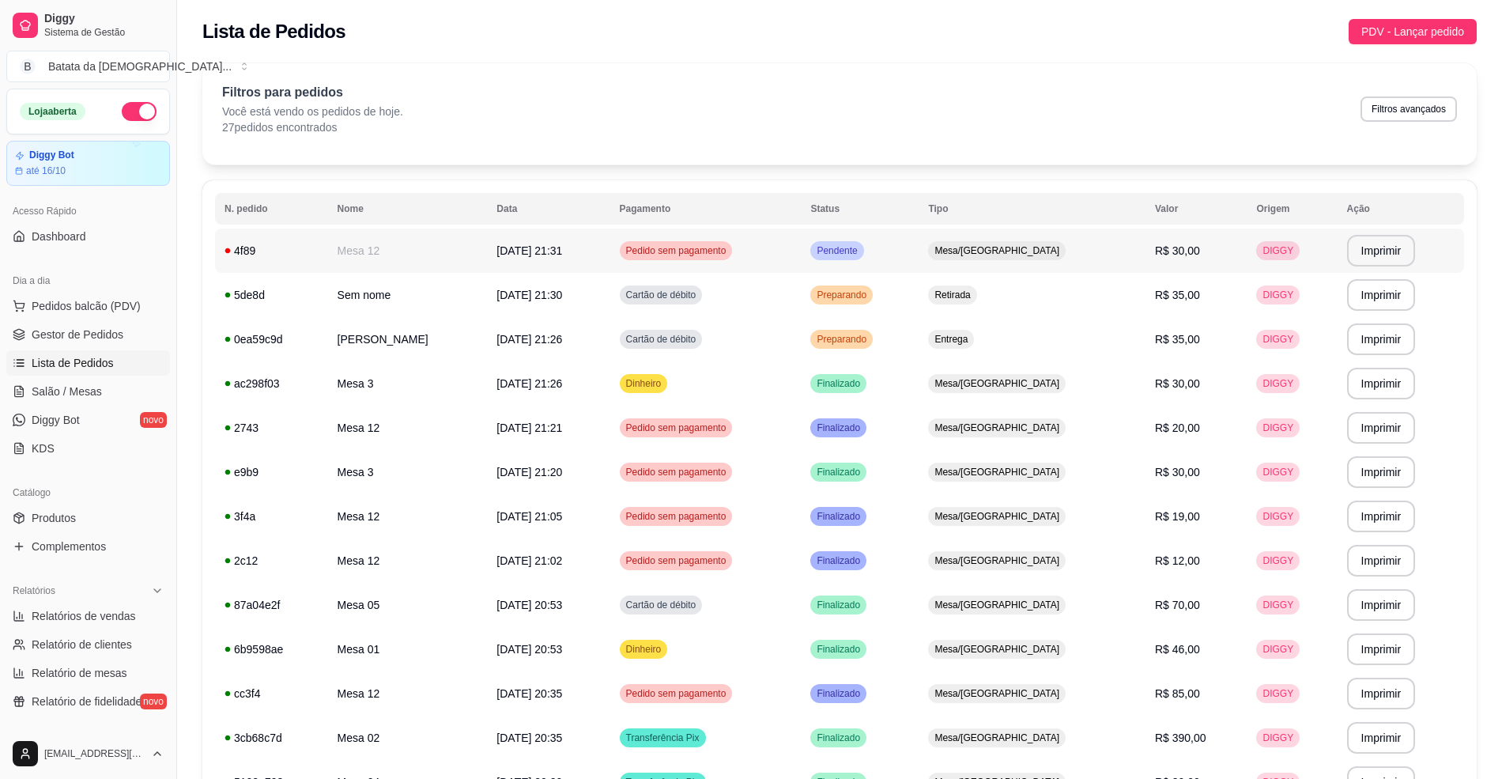
click at [733, 242] on div "Pedido sem pagamento" at bounding box center [676, 250] width 113 height 19
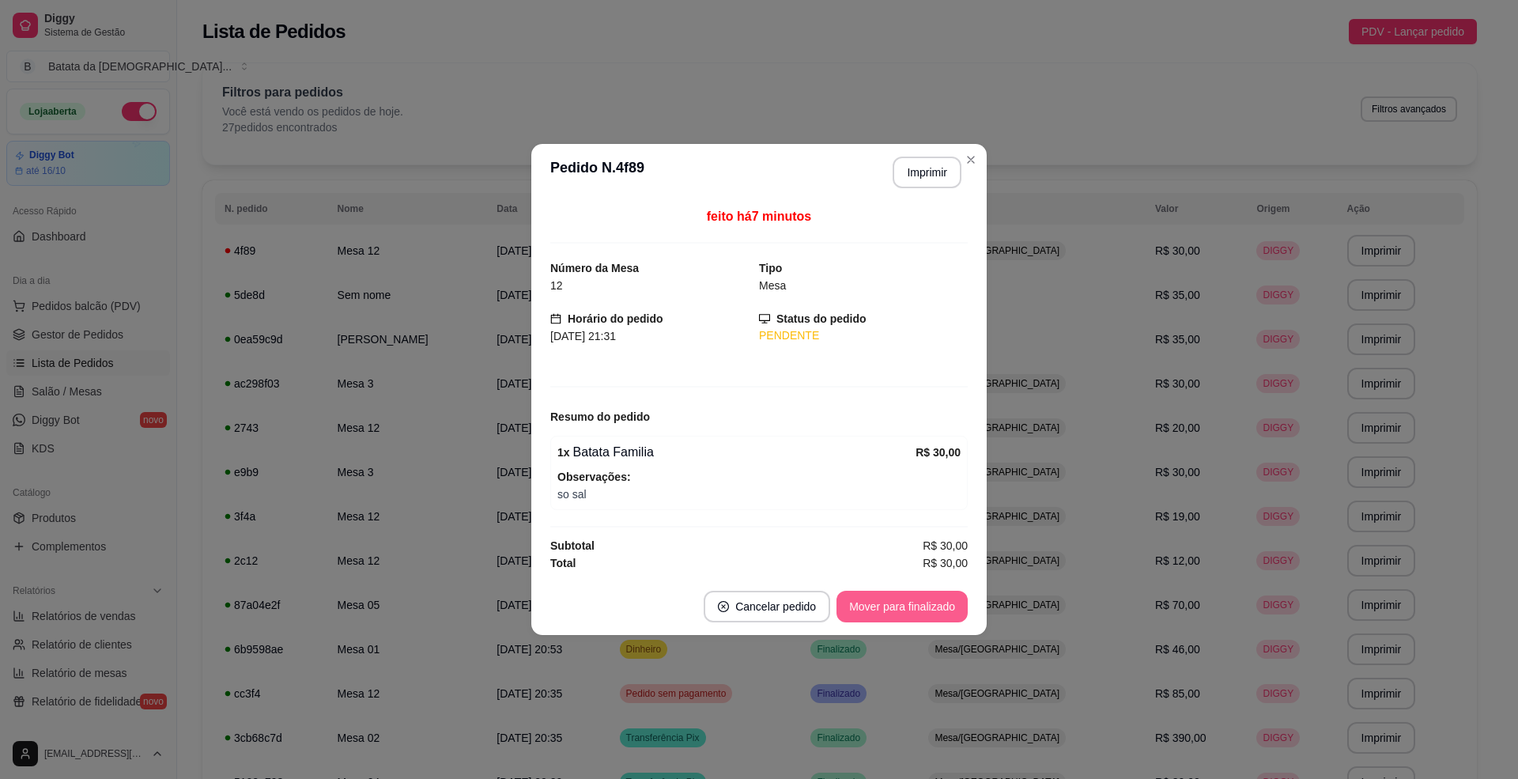
click at [933, 612] on button "Mover para finalizado" at bounding box center [901, 606] width 131 height 32
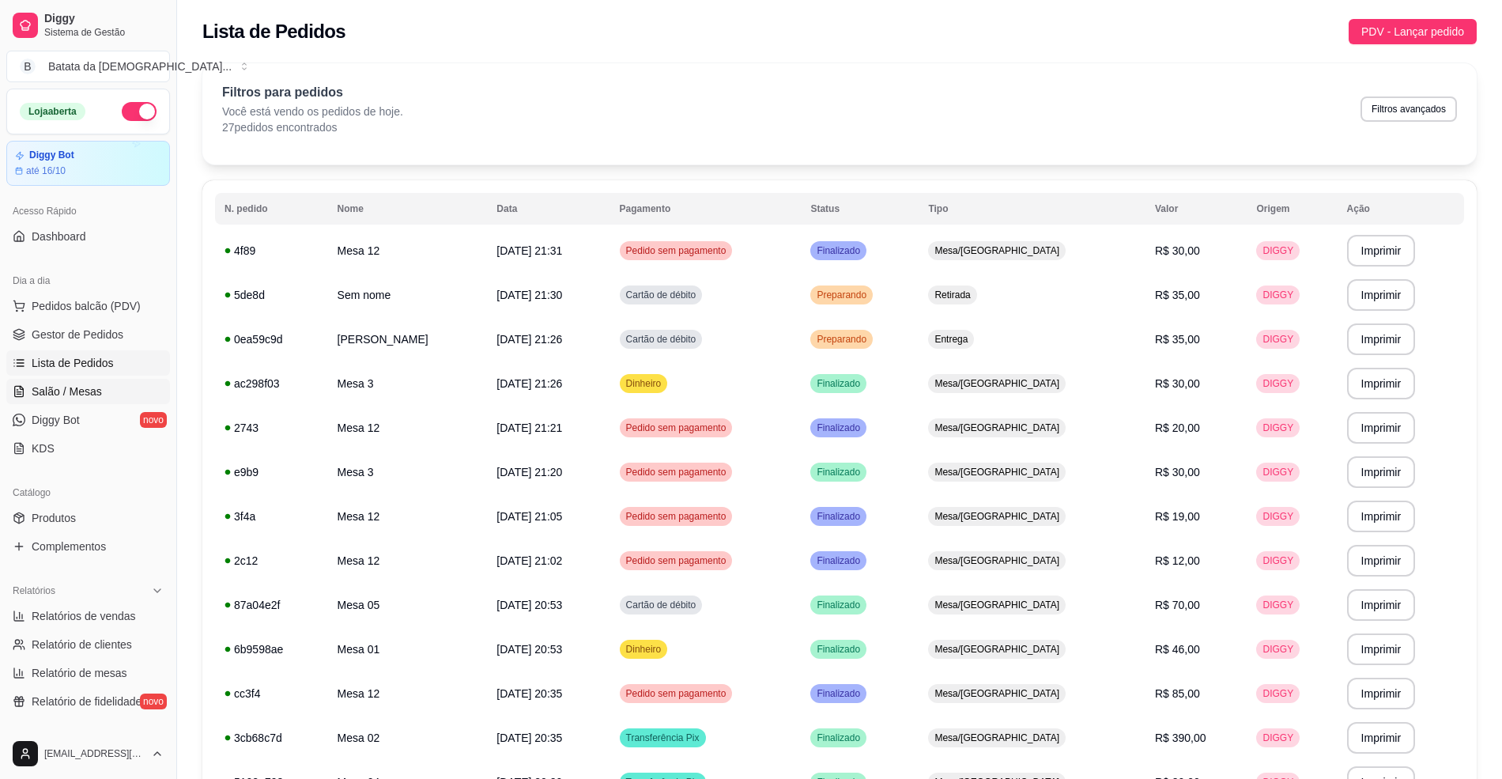
click at [55, 402] on link "Salão / Mesas" at bounding box center [88, 391] width 164 height 25
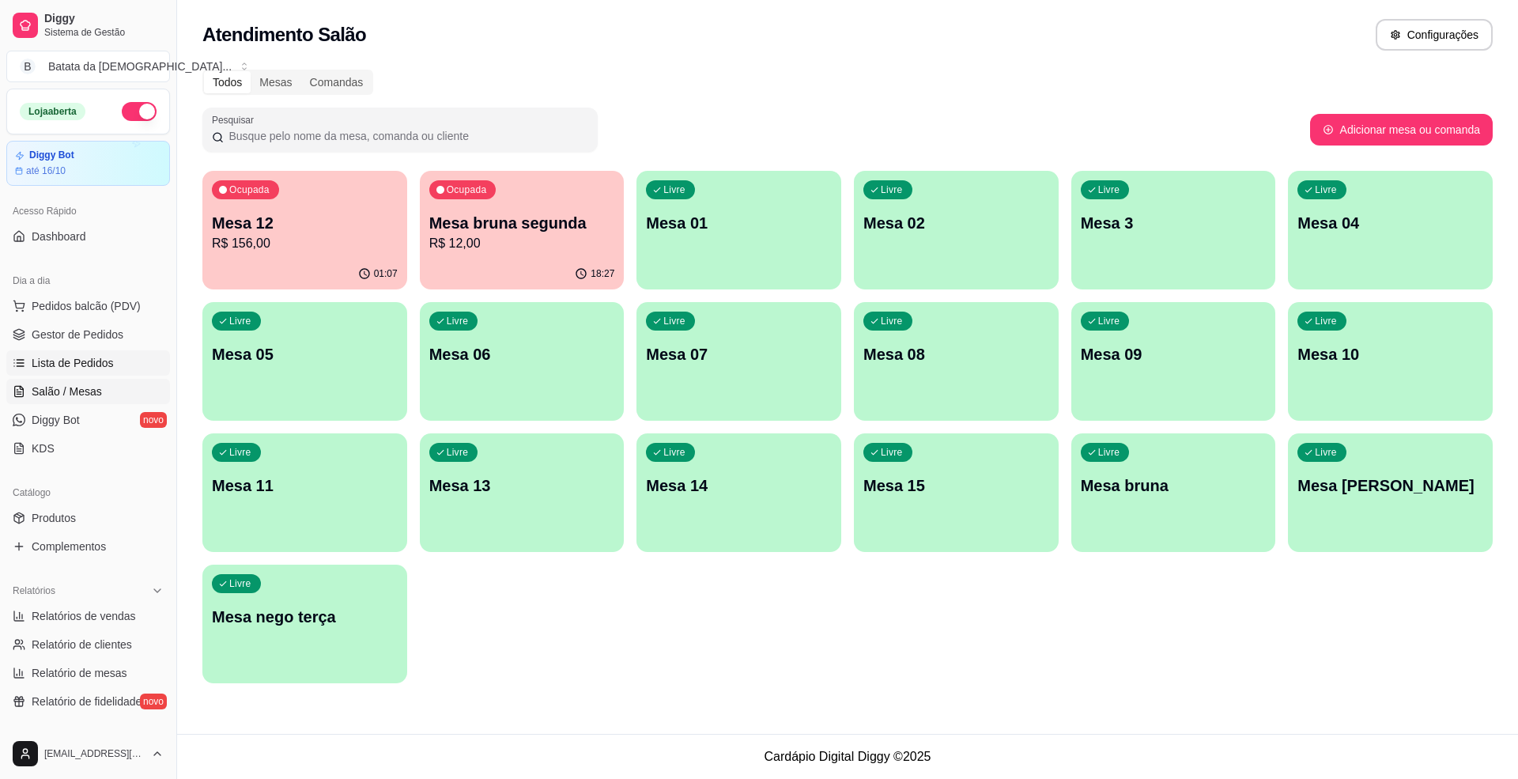
click at [74, 358] on span "Lista de Pedidos" at bounding box center [73, 363] width 82 height 16
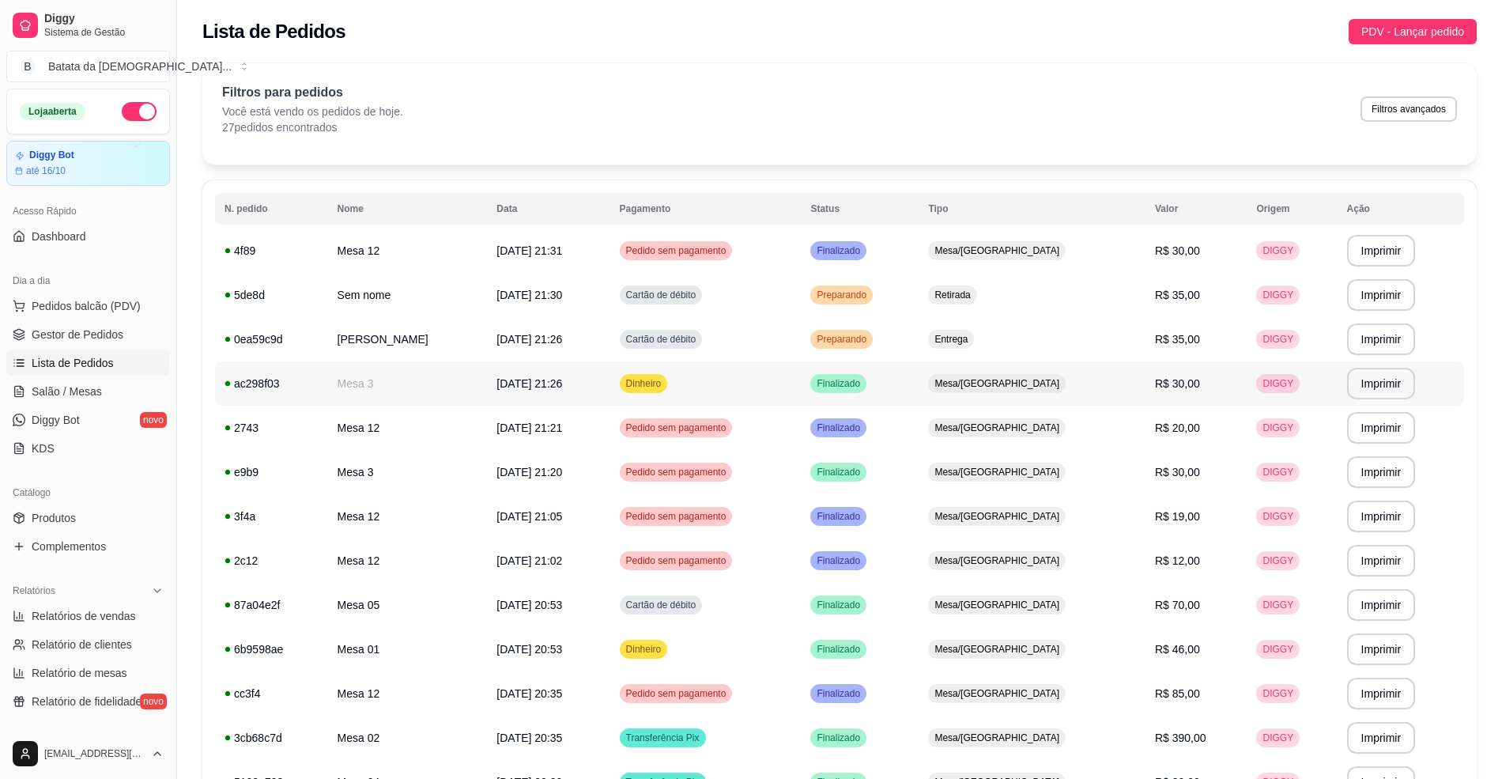
click at [863, 381] on span "Finalizado" at bounding box center [838, 383] width 50 height 13
click at [919, 296] on td "Preparando" at bounding box center [860, 295] width 118 height 44
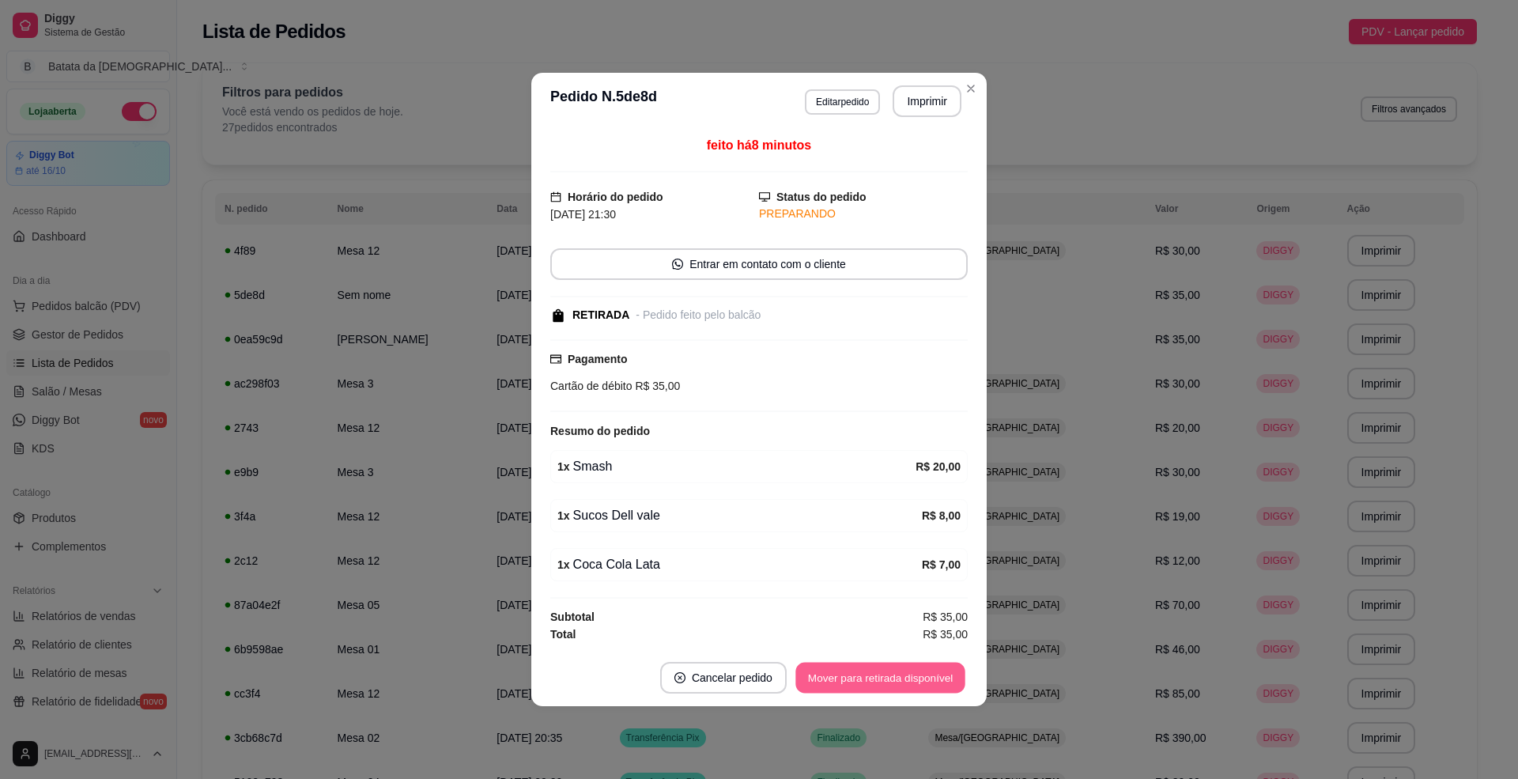
click at [958, 681] on button "Mover para retirada disponível" at bounding box center [879, 677] width 169 height 31
click at [920, 678] on button "Mover para finalizado" at bounding box center [902, 677] width 127 height 31
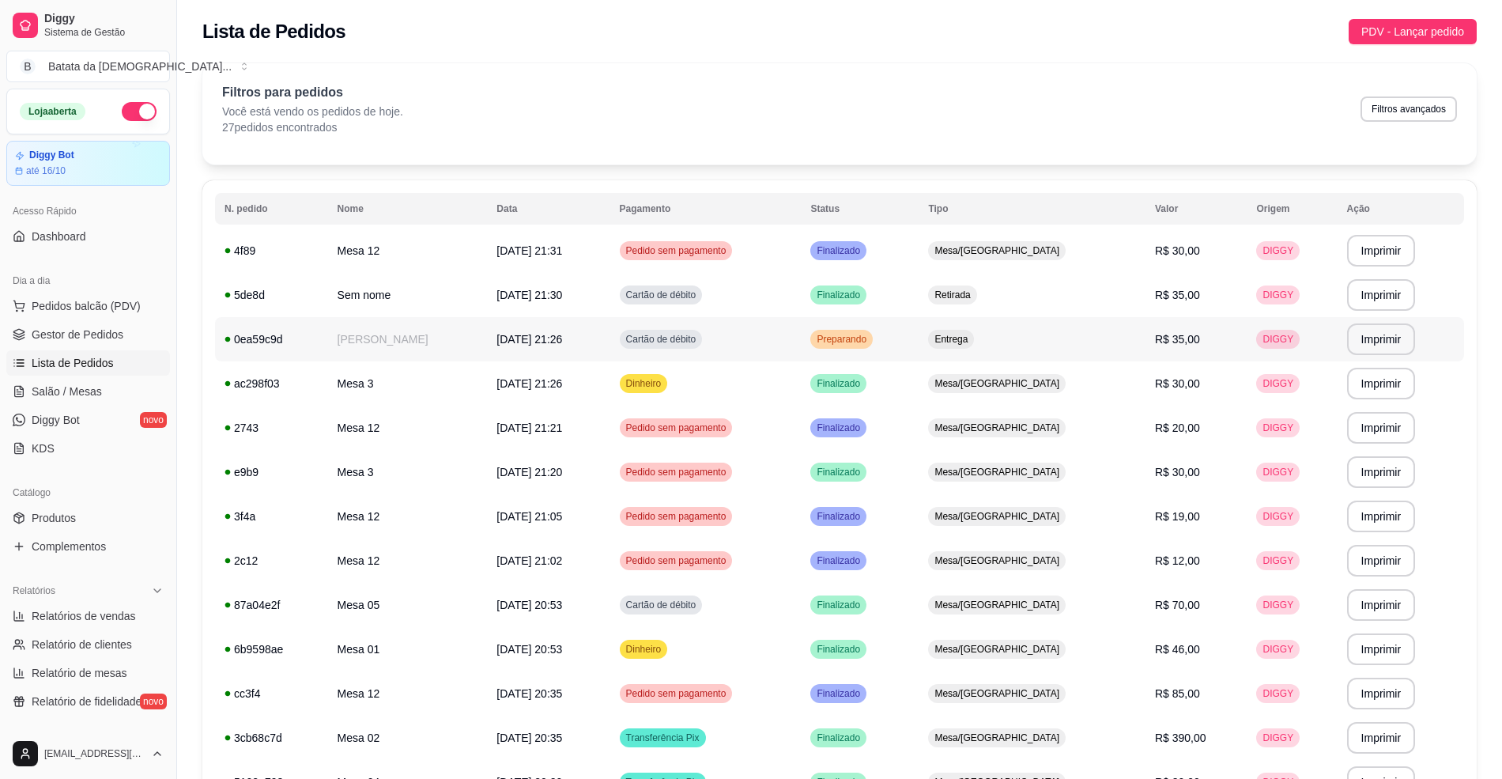
click at [971, 336] on span "Entrega" at bounding box center [951, 339] width 40 height 13
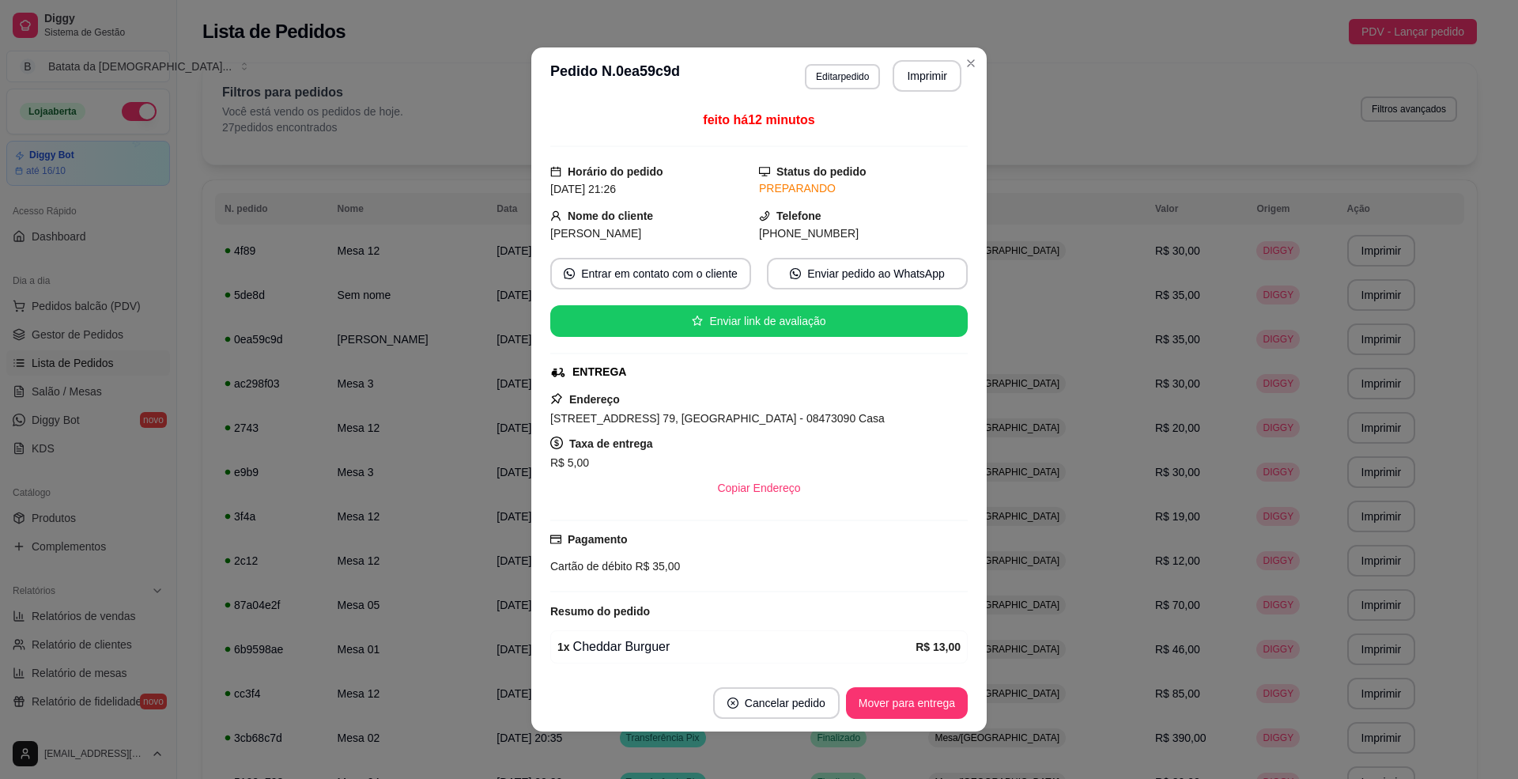
scroll to position [134, 0]
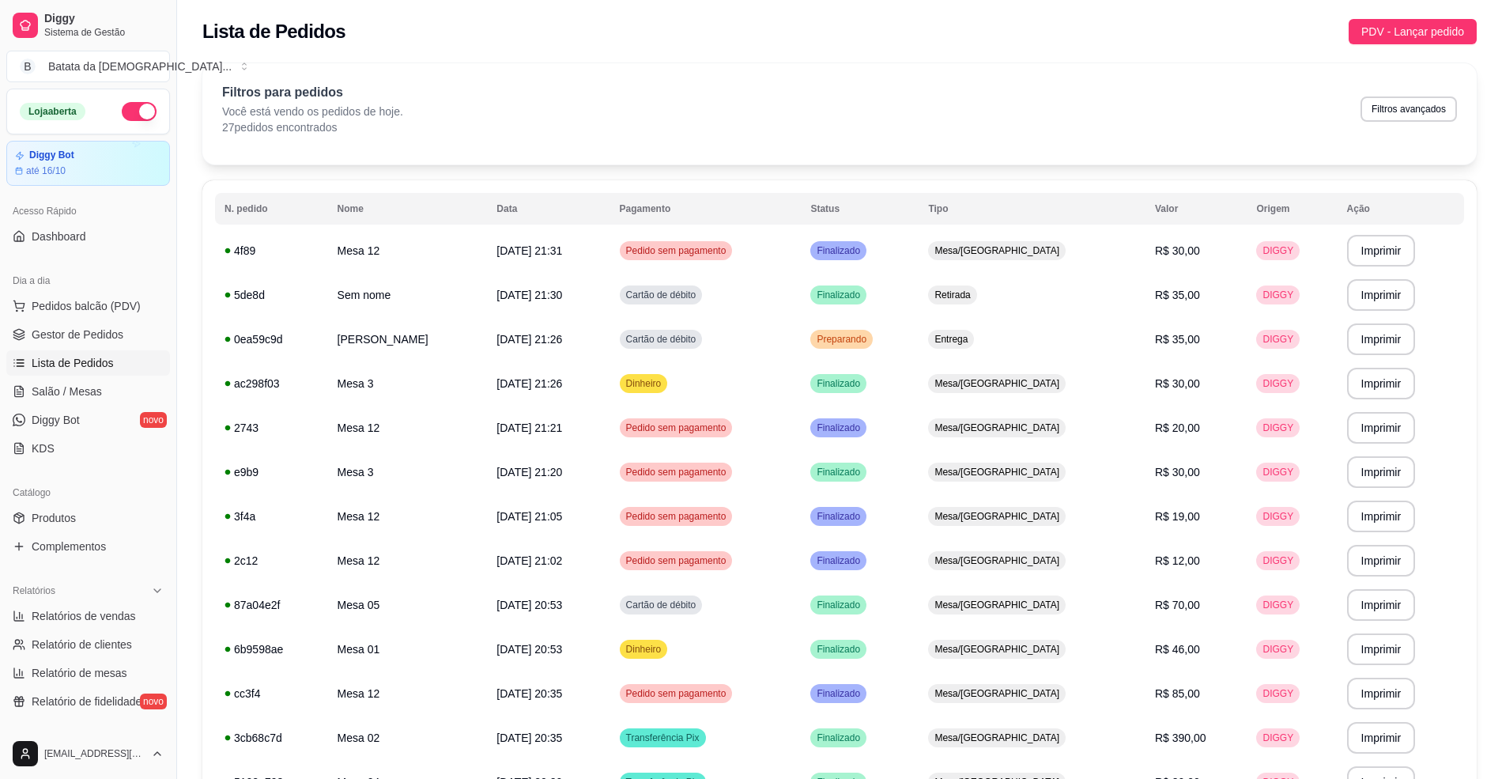
click at [70, 357] on span "Lista de Pedidos" at bounding box center [73, 363] width 82 height 16
click at [79, 381] on link "Salão / Mesas" at bounding box center [88, 391] width 164 height 25
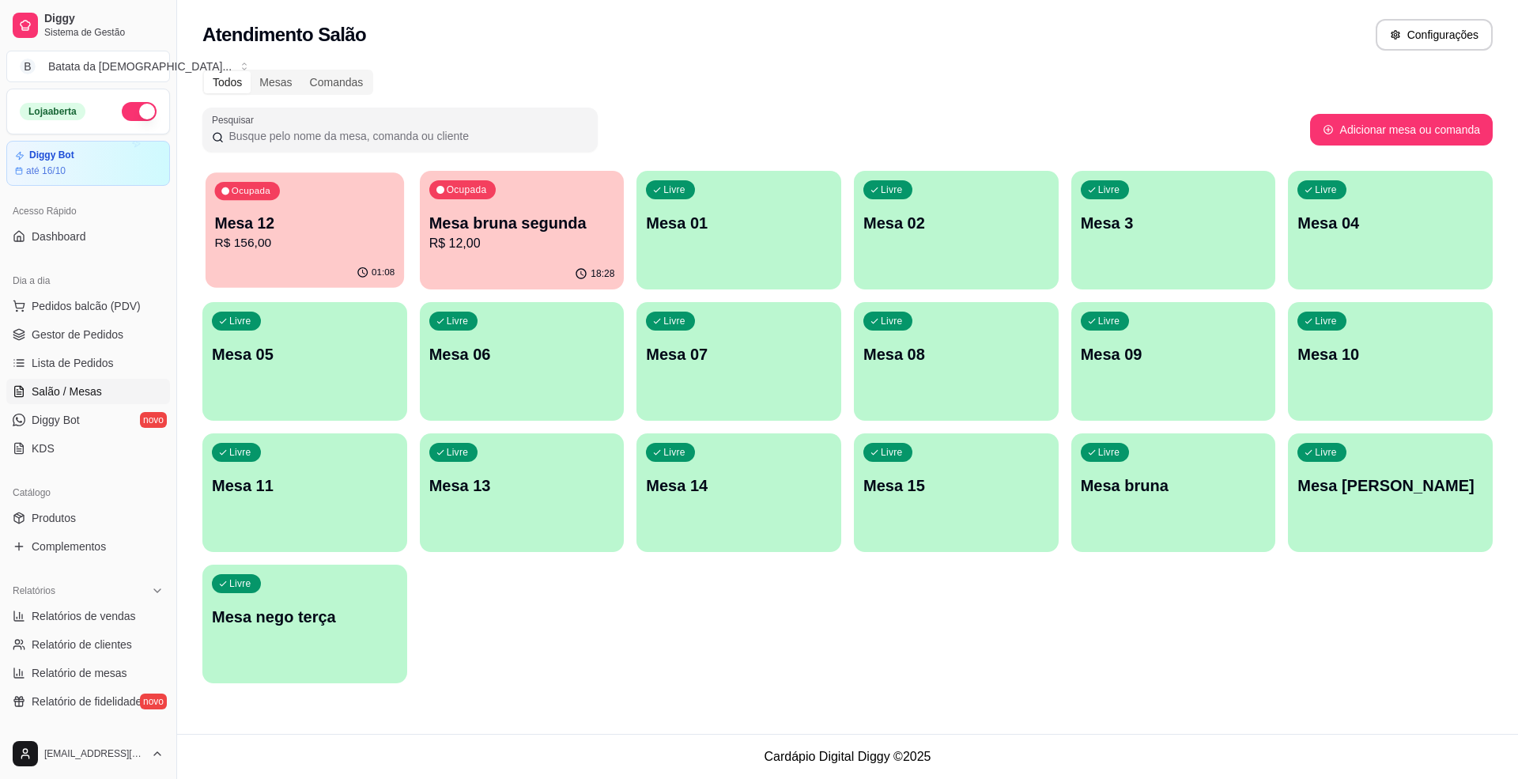
click at [286, 220] on p "Mesa 12" at bounding box center [305, 223] width 180 height 21
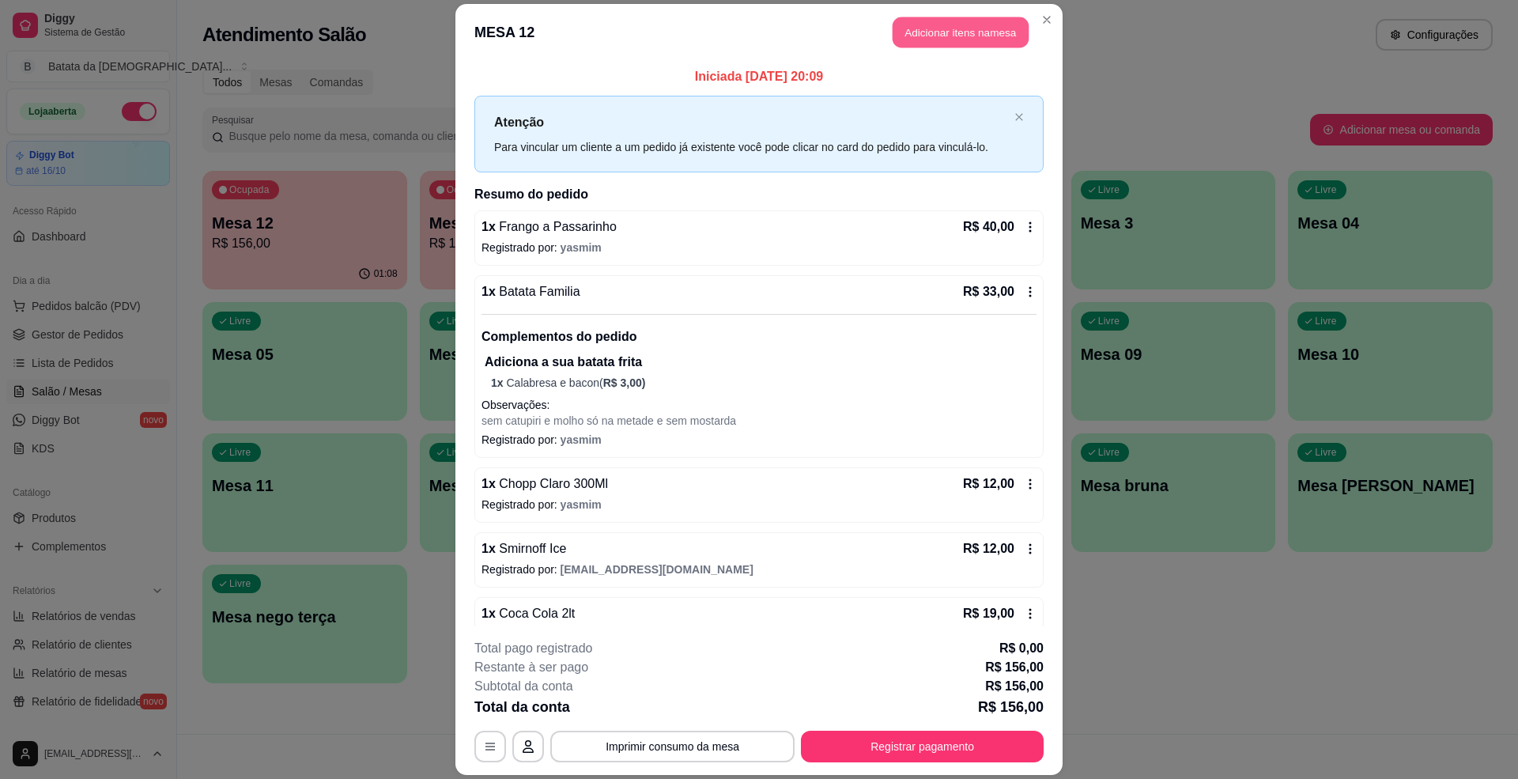
click at [943, 28] on button "Adicionar itens na mesa" at bounding box center [960, 32] width 136 height 31
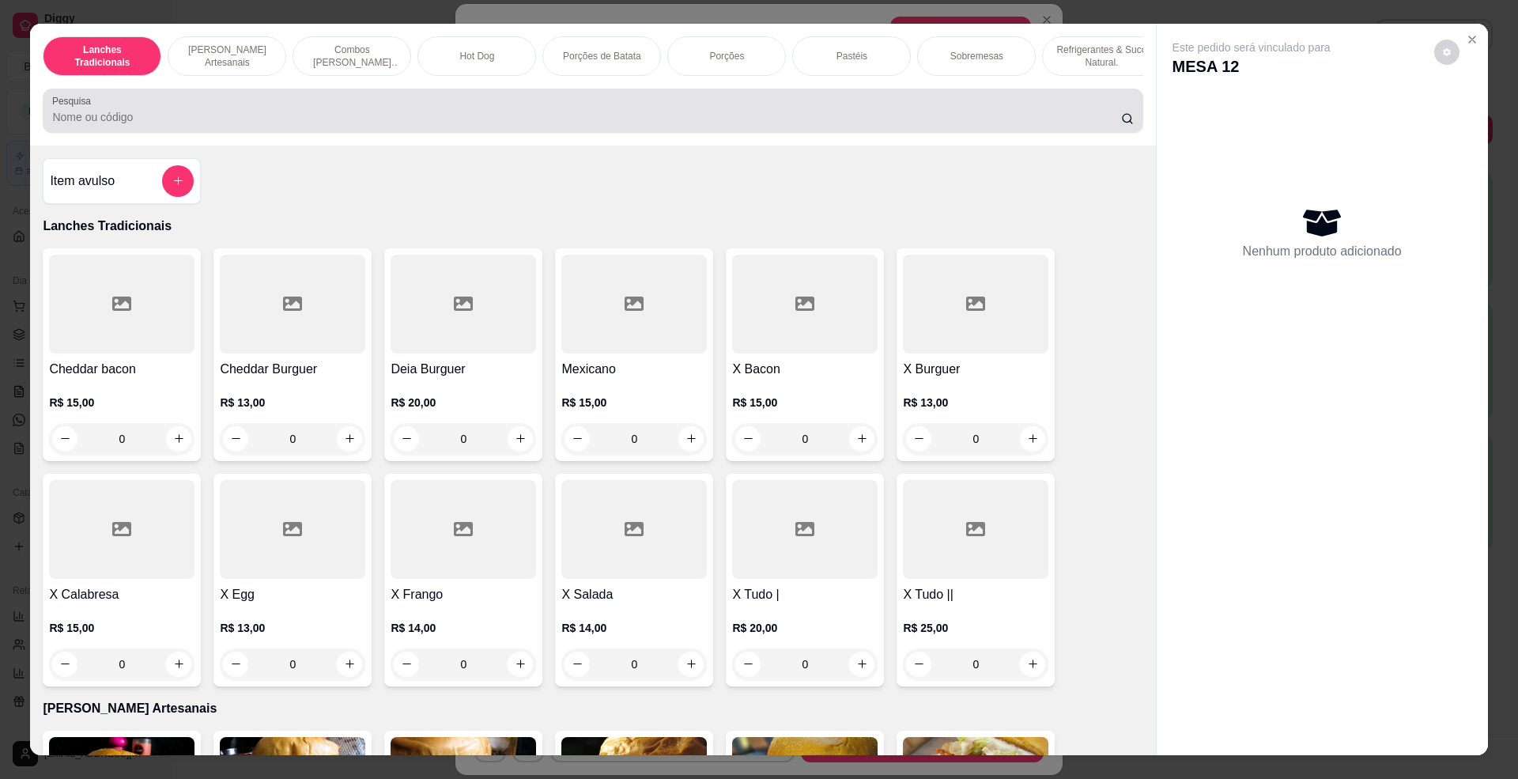
click at [396, 123] on div at bounding box center [592, 111] width 1081 height 32
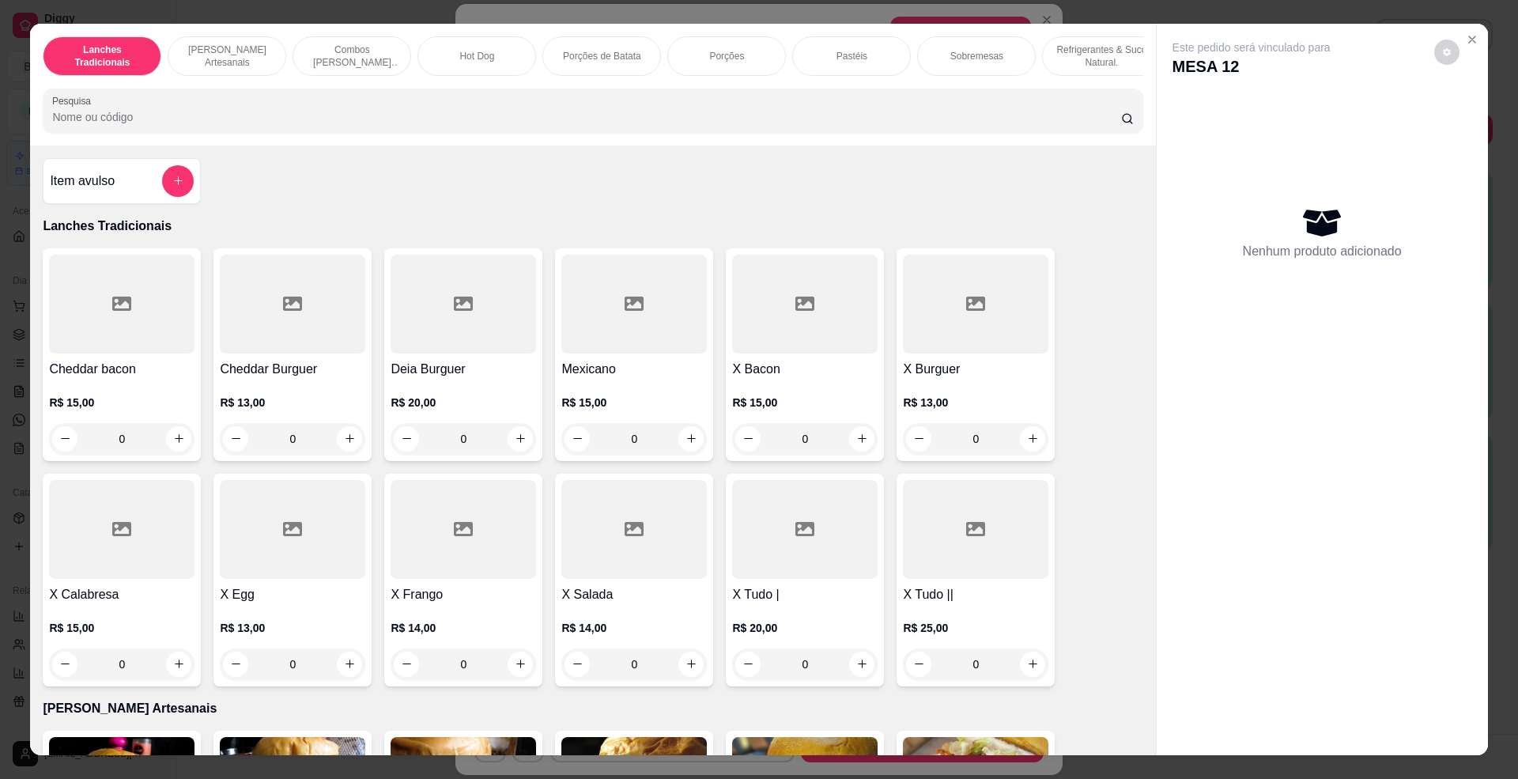
type input "b"
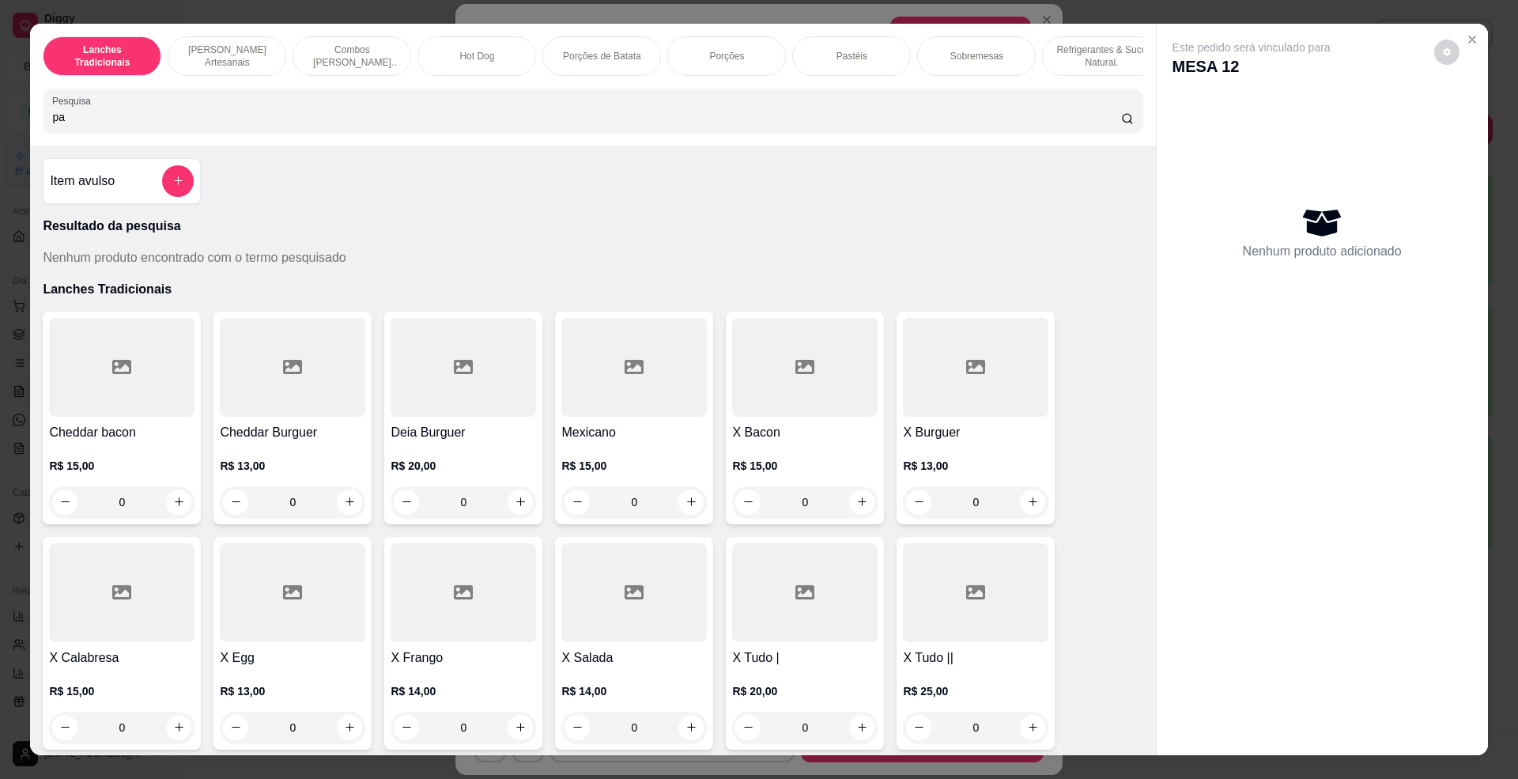
type input "p"
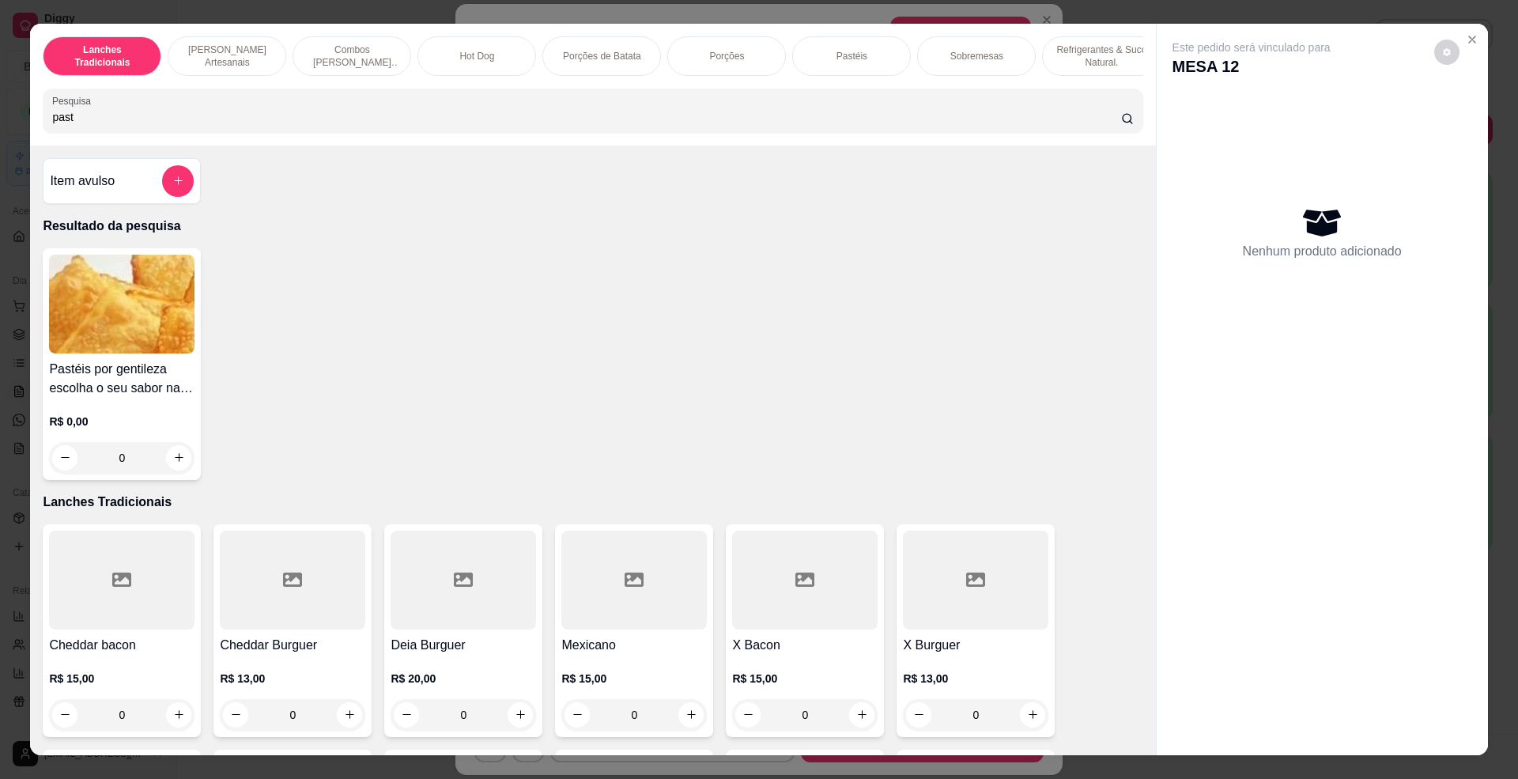
type input "past"
click at [108, 330] on img at bounding box center [121, 304] width 145 height 99
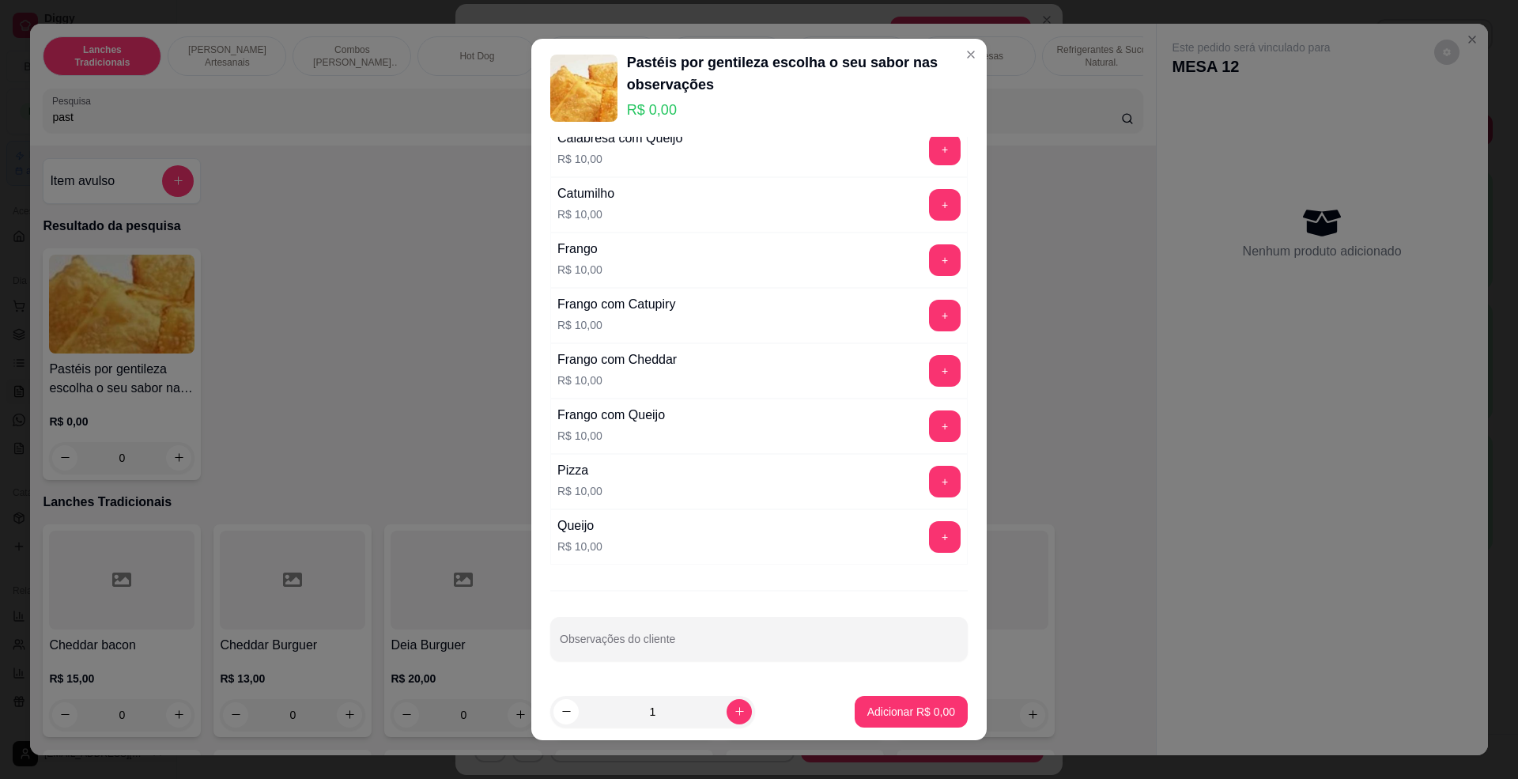
scroll to position [358, 0]
click at [929, 544] on button "+" at bounding box center [945, 537] width 32 height 32
click at [887, 697] on button "Adicionar R$ 10,00" at bounding box center [908, 711] width 116 height 31
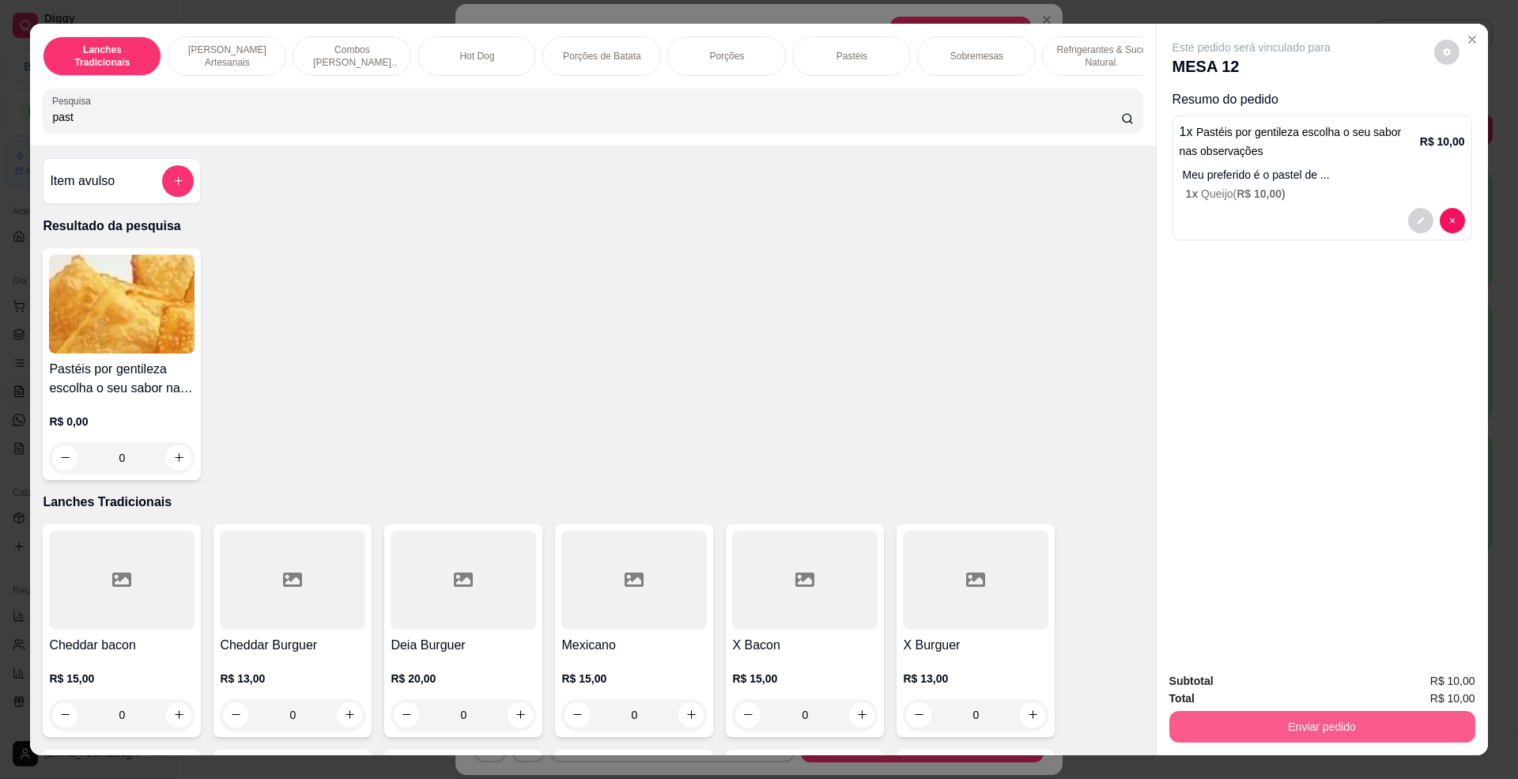
click at [1332, 723] on button "Enviar pedido" at bounding box center [1322, 727] width 306 height 32
click at [1284, 681] on button "Não registrar e enviar pedido" at bounding box center [1268, 689] width 164 height 30
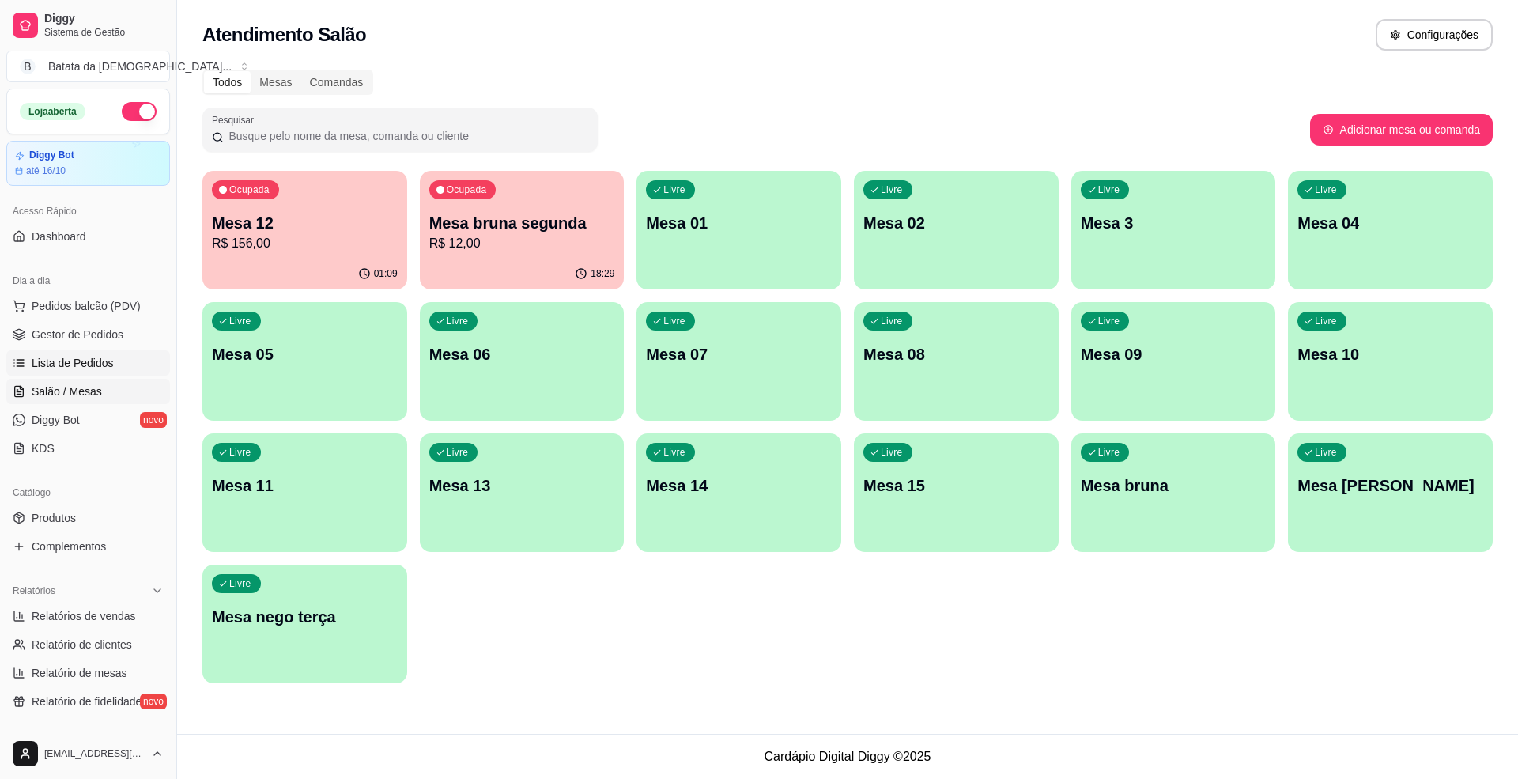
click at [77, 351] on link "Lista de Pedidos" at bounding box center [88, 362] width 164 height 25
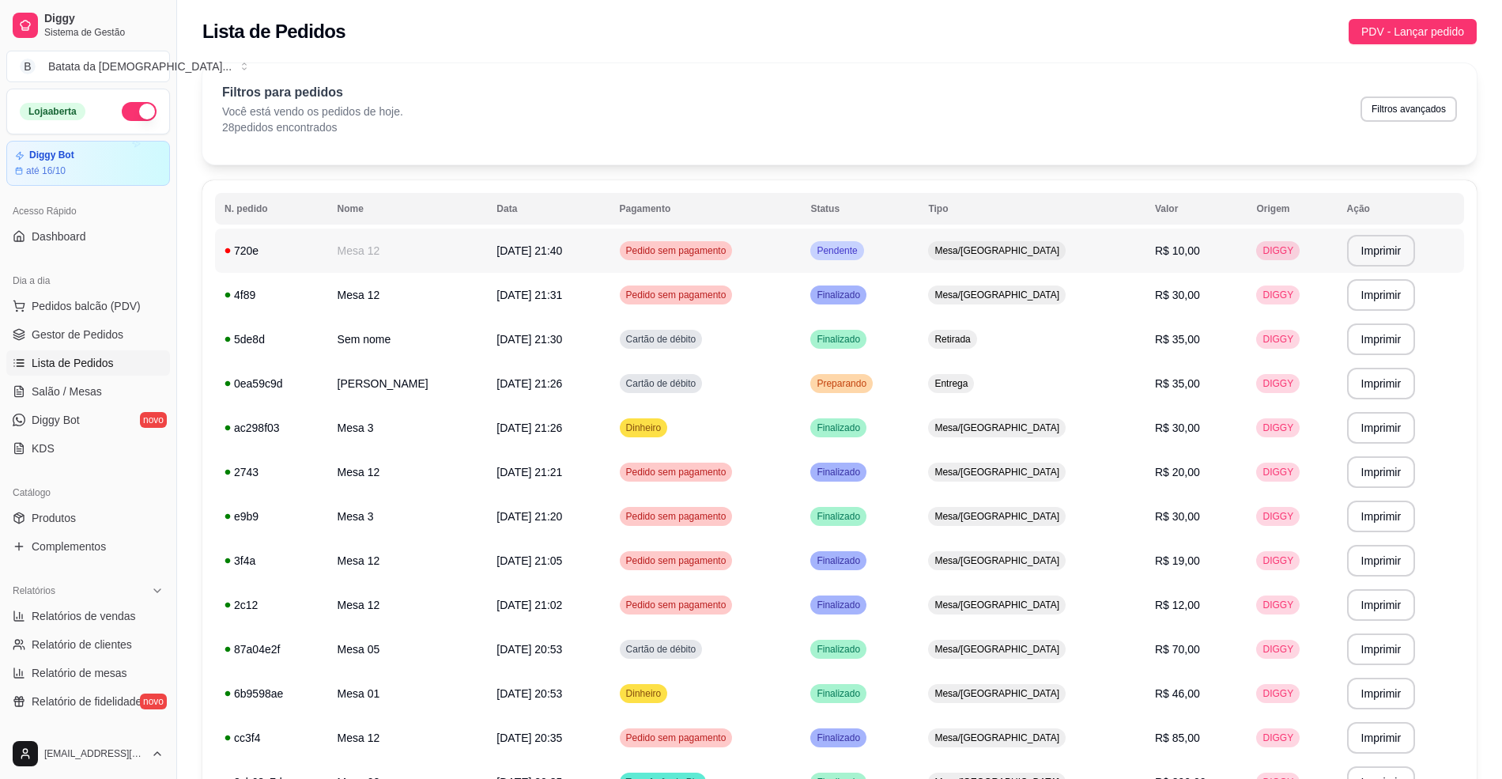
click at [1057, 236] on td "Mesa/[GEOGRAPHIC_DATA]" at bounding box center [1032, 250] width 227 height 44
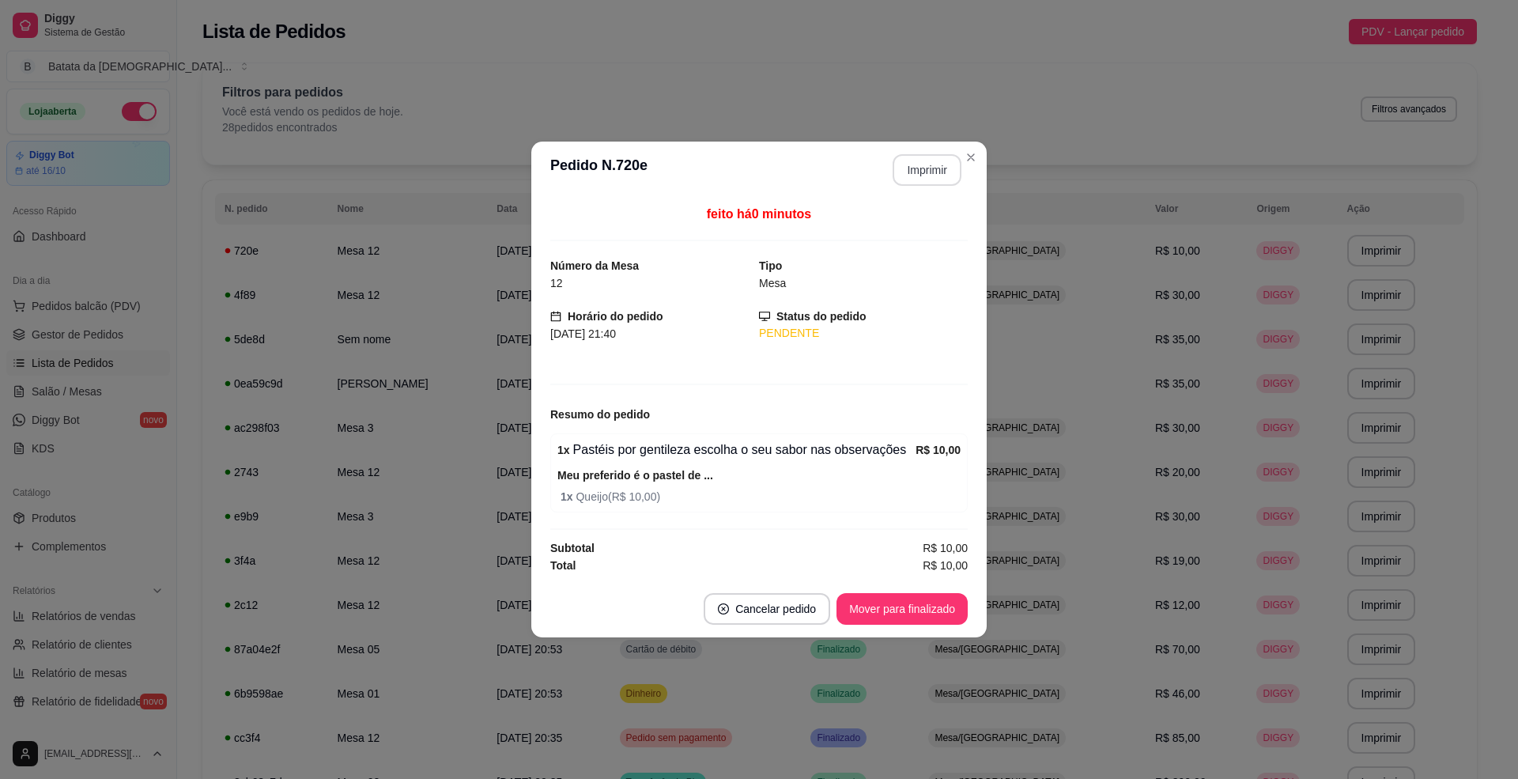
click at [903, 166] on button "Imprimir" at bounding box center [926, 170] width 69 height 32
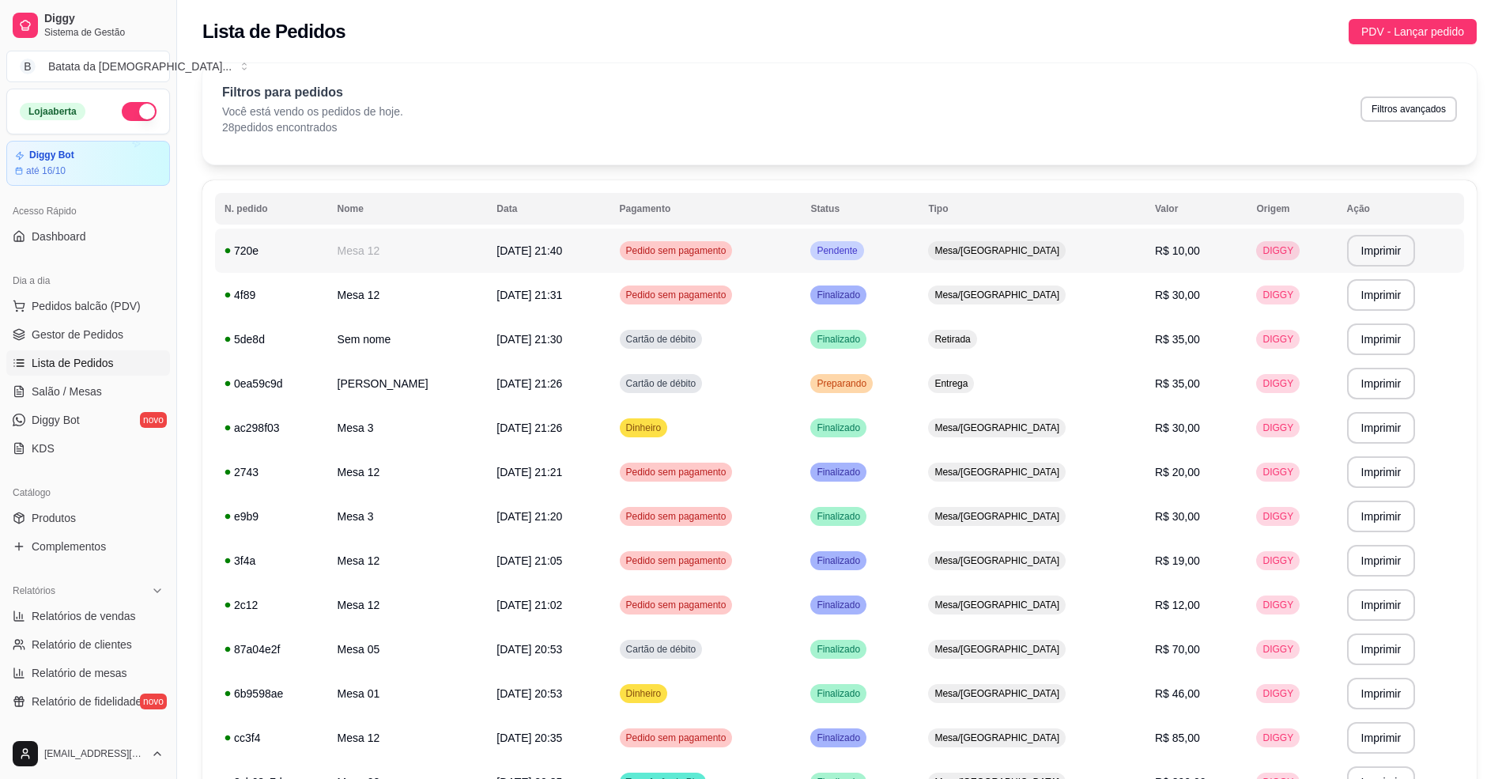
click at [1054, 242] on div "Mesa/[GEOGRAPHIC_DATA]" at bounding box center [997, 250] width 138 height 19
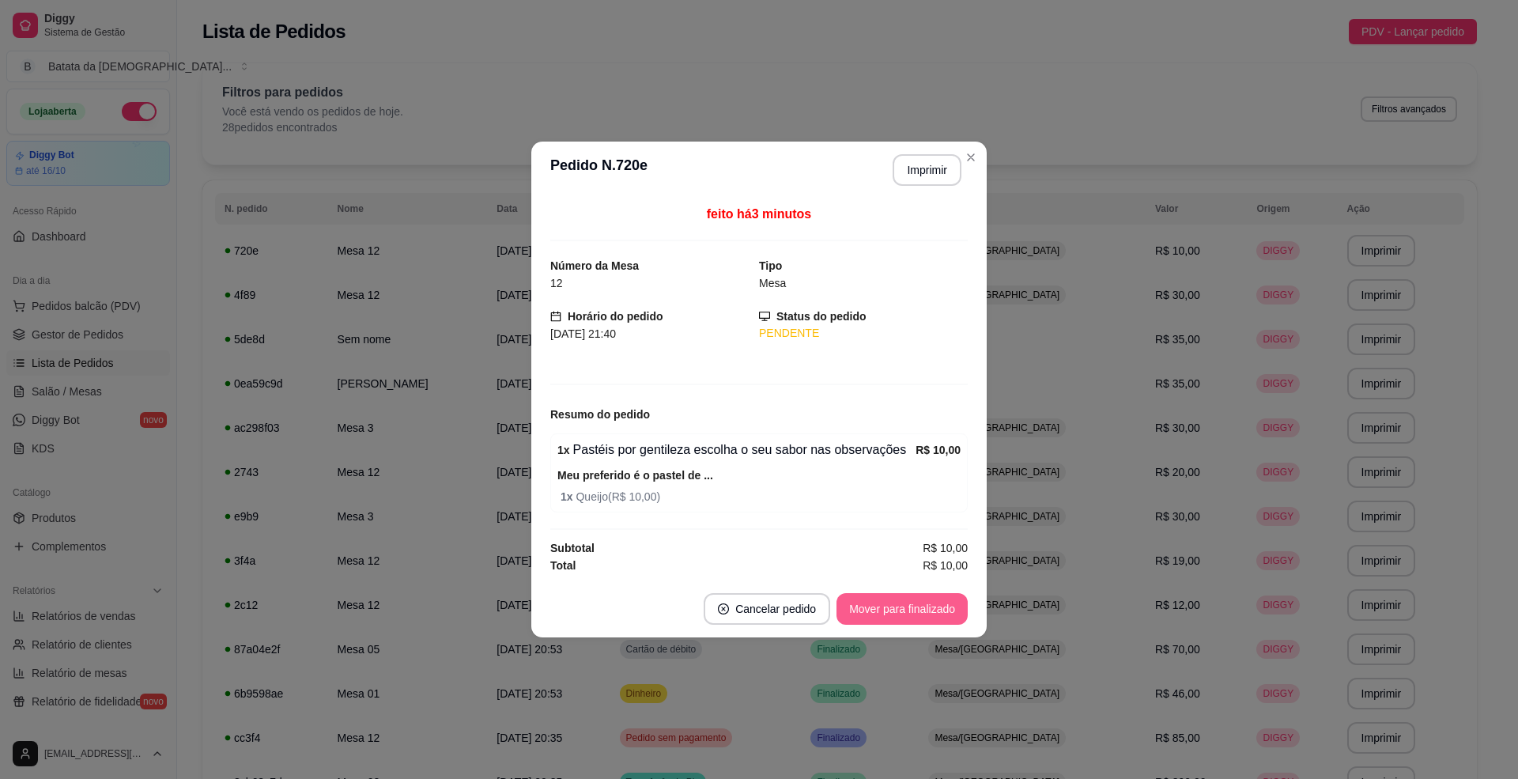
click at [896, 606] on button "Mover para finalizado" at bounding box center [901, 609] width 131 height 32
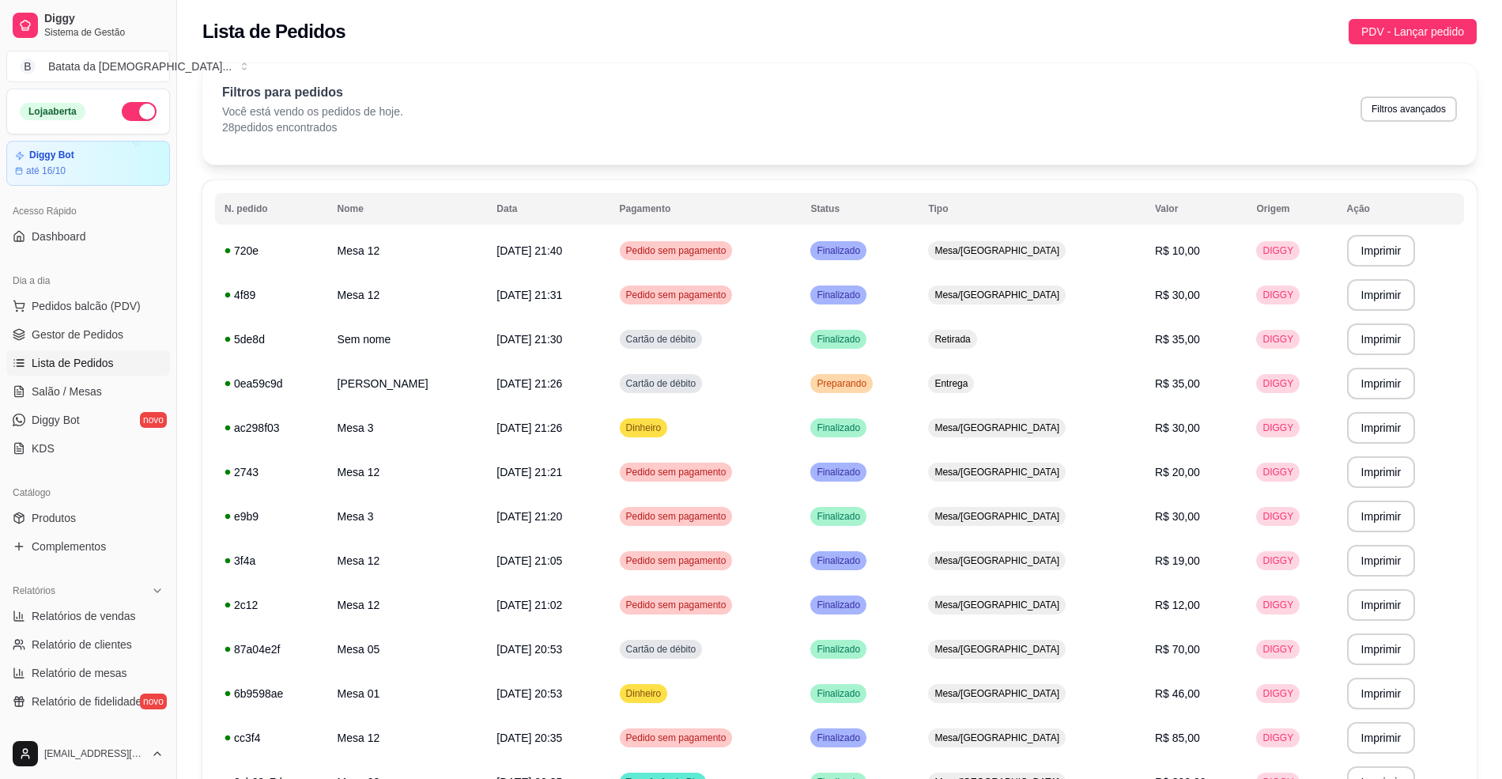
click at [971, 175] on div "**********" at bounding box center [839, 790] width 1274 height 1455
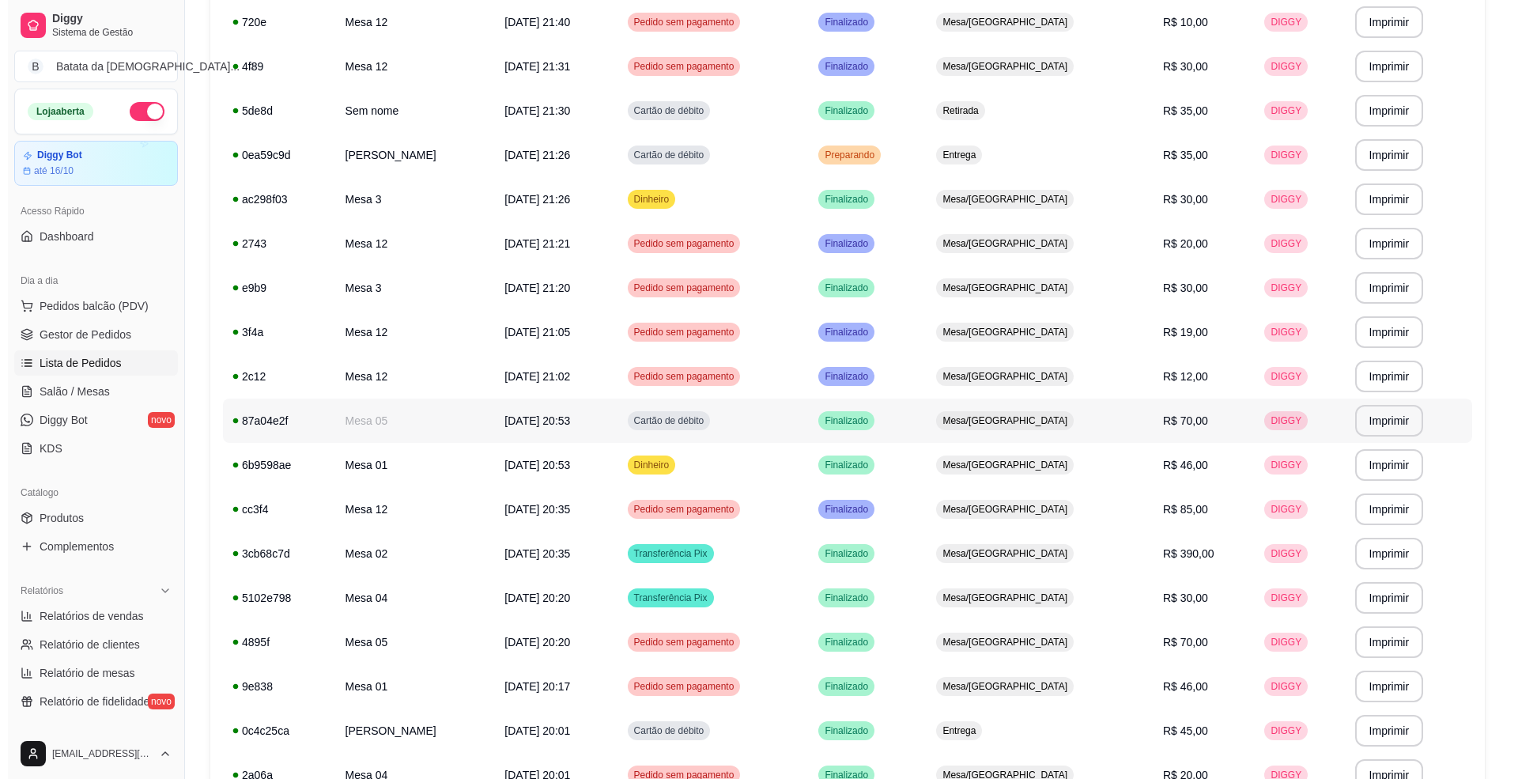
scroll to position [210, 0]
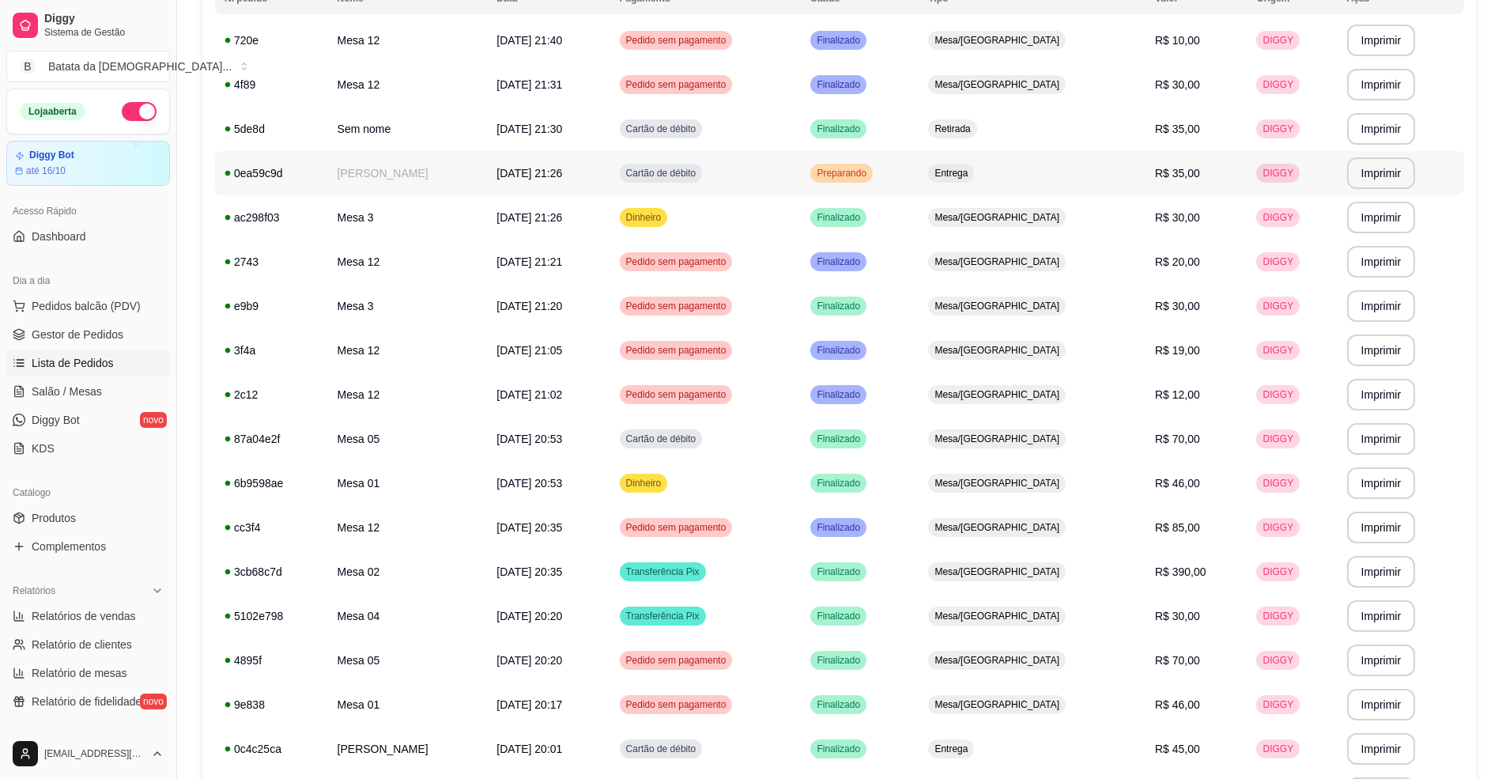
click at [911, 184] on td "Preparando" at bounding box center [860, 173] width 118 height 44
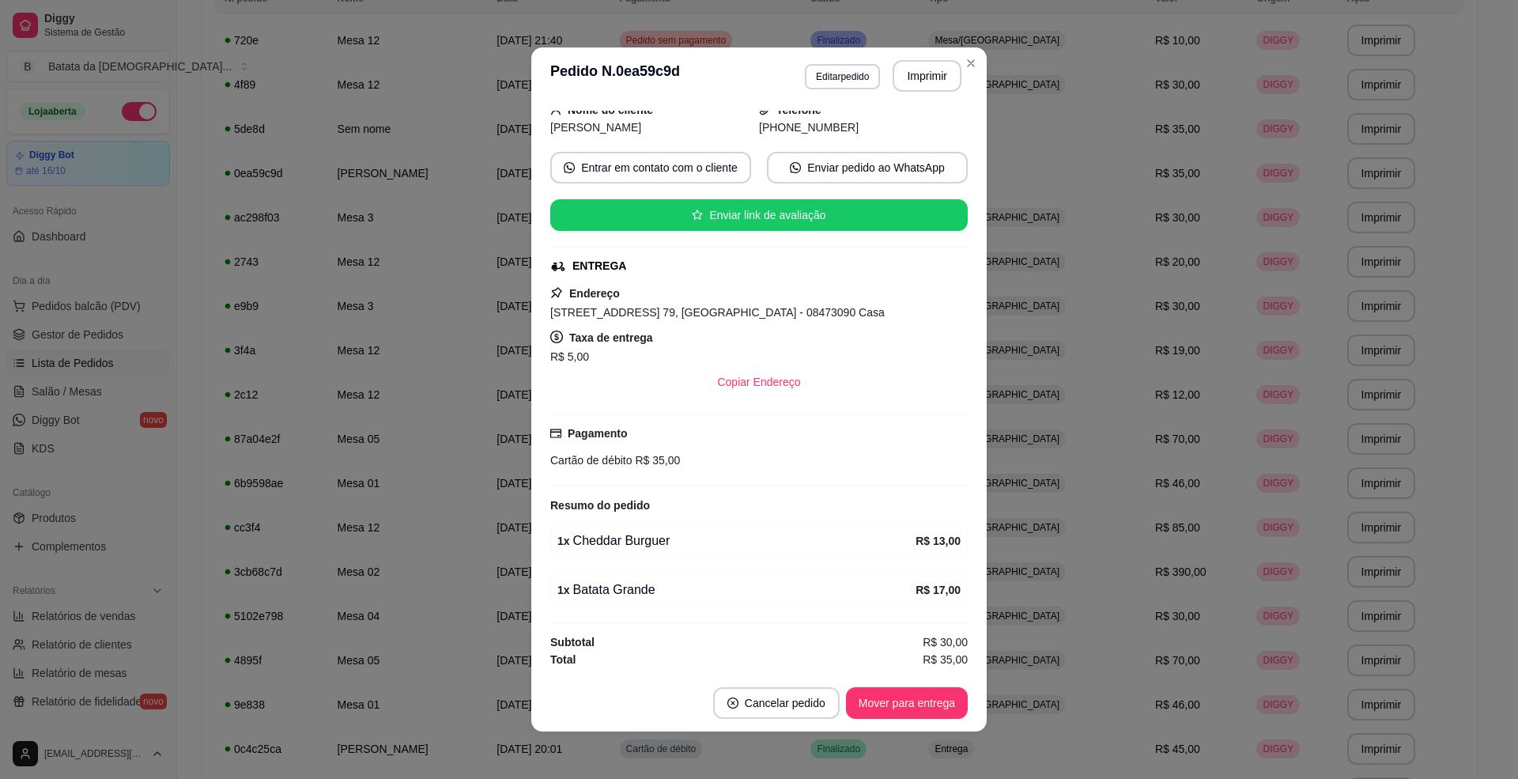
scroll to position [134, 0]
click at [903, 699] on button "Mover para entrega" at bounding box center [906, 703] width 119 height 31
click at [931, 700] on button "Mover para finalizado" at bounding box center [902, 703] width 127 height 31
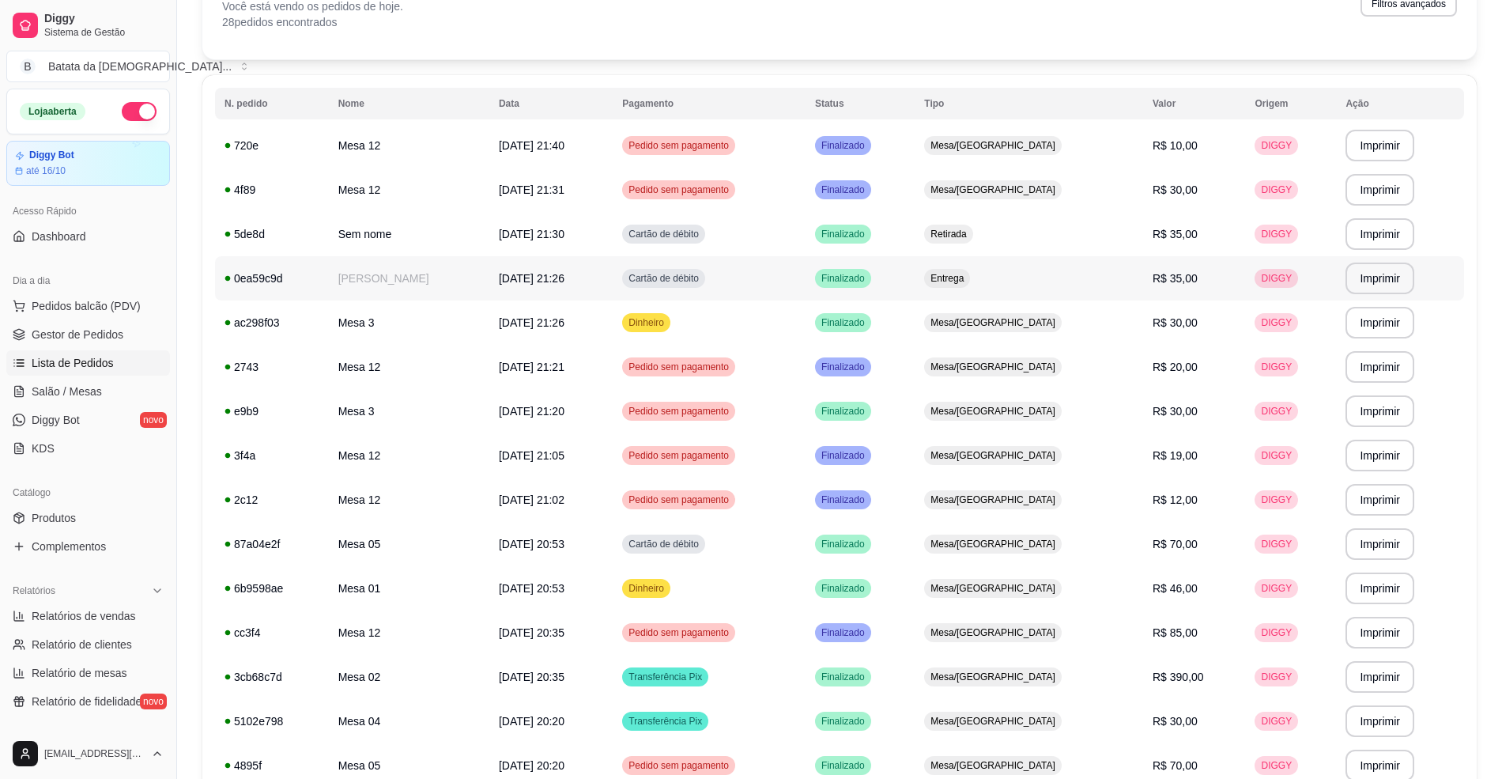
scroll to position [210, 0]
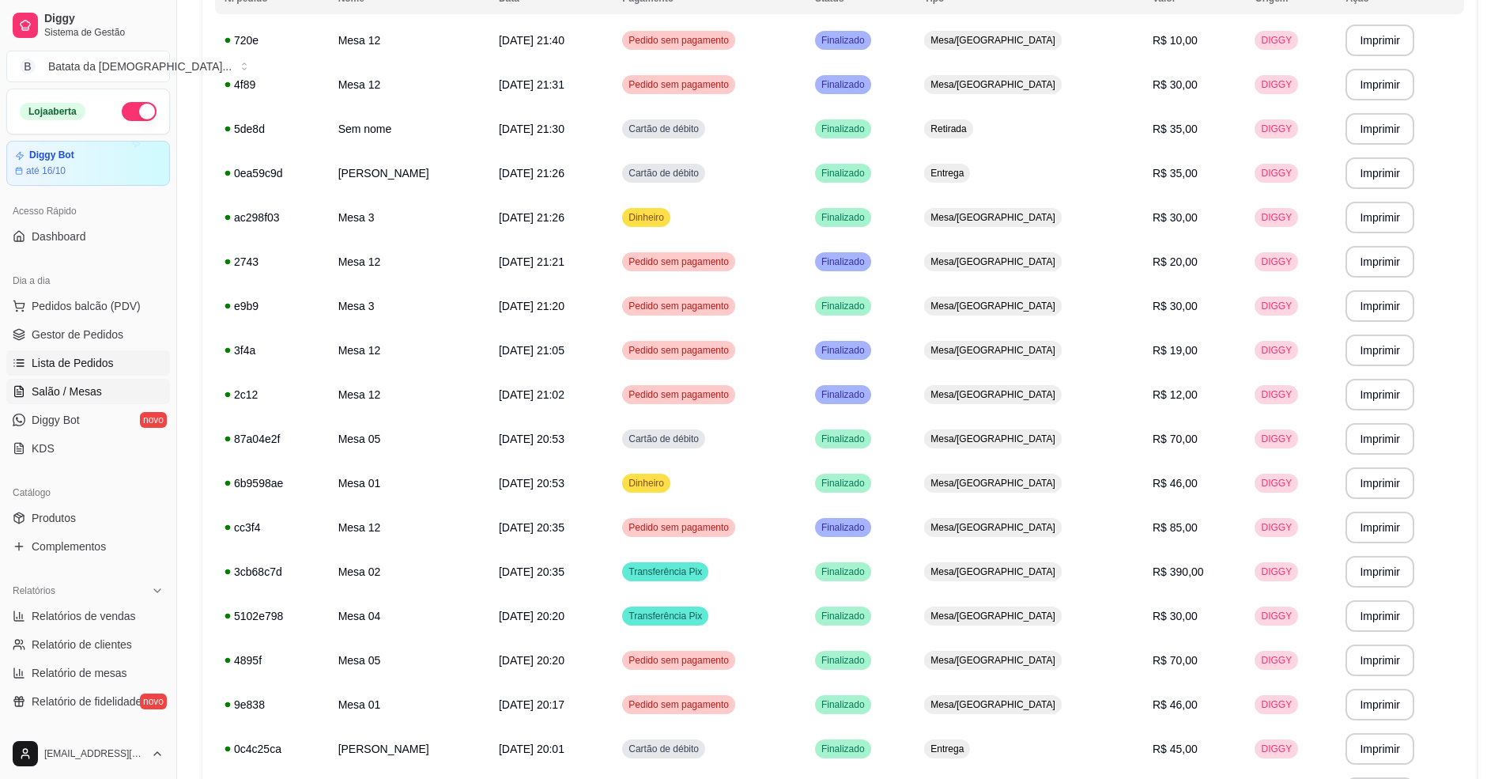
click at [77, 402] on link "Salão / Mesas" at bounding box center [88, 391] width 164 height 25
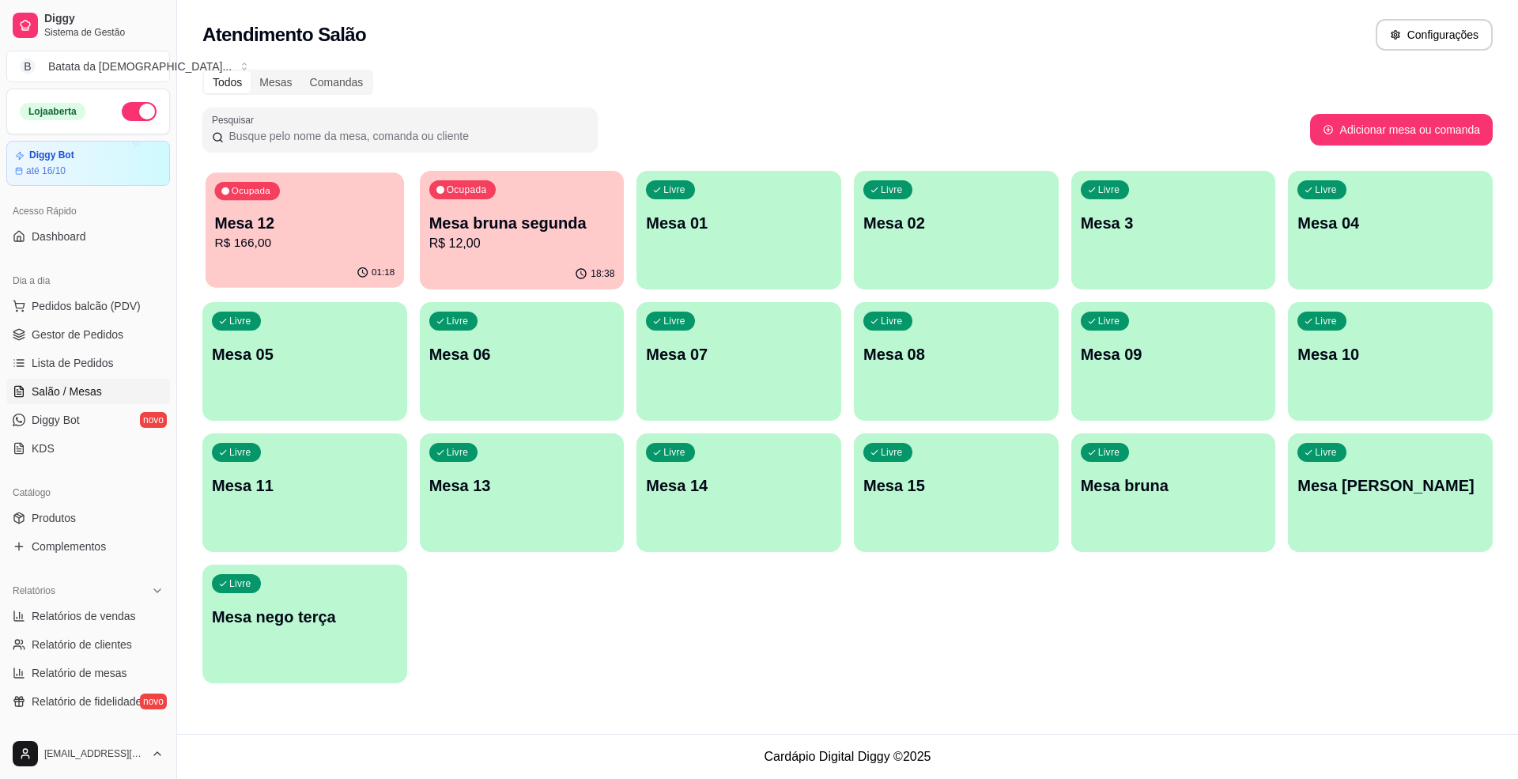
click at [327, 206] on div "Ocupada Mesa 12 R$ 166,00" at bounding box center [305, 214] width 198 height 85
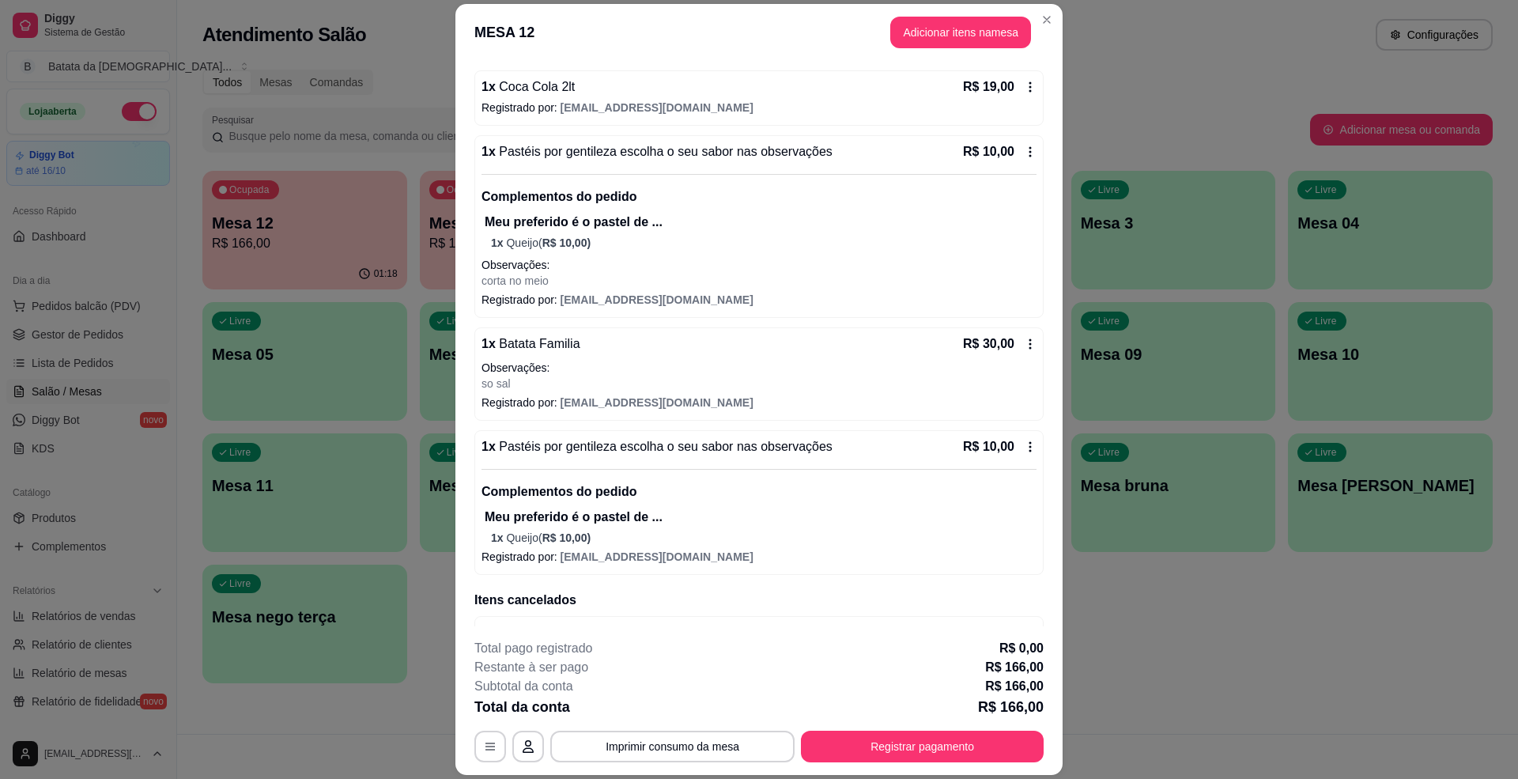
scroll to position [614, 0]
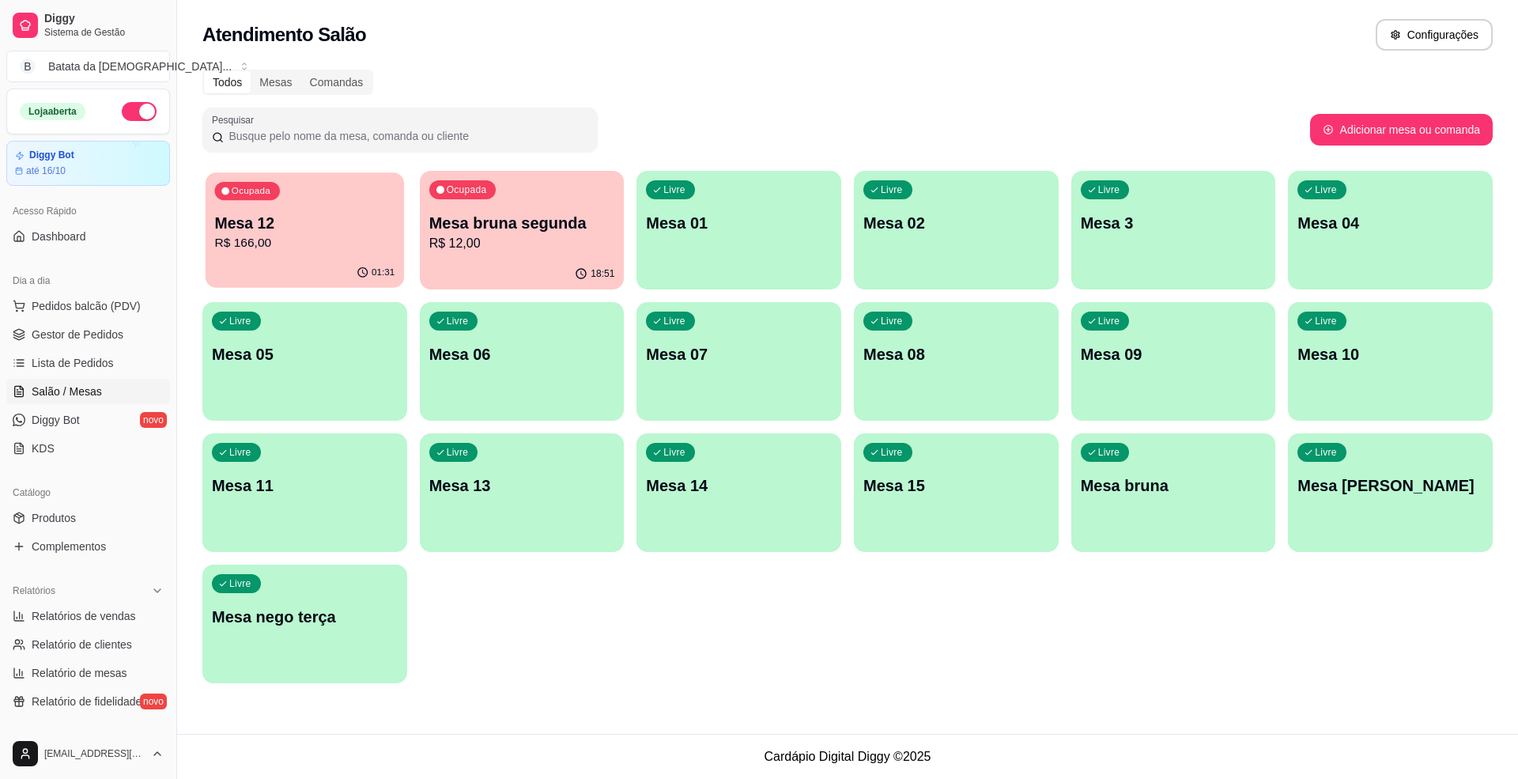
click at [326, 243] on p "R$ 166,00" at bounding box center [305, 243] width 180 height 18
click at [98, 352] on link "Lista de Pedidos" at bounding box center [88, 362] width 164 height 25
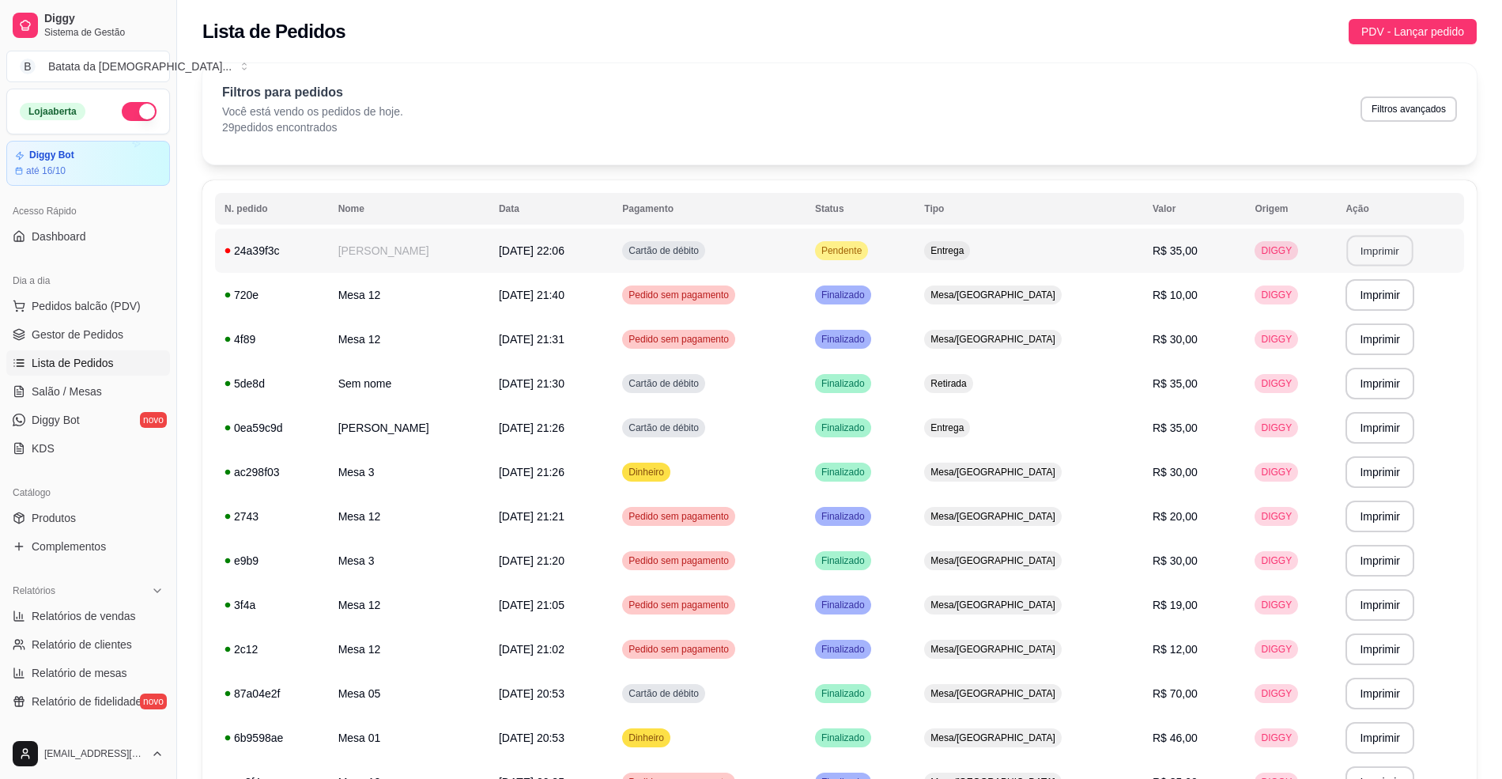
click at [1376, 250] on button "Imprimir" at bounding box center [1380, 251] width 66 height 31
click at [489, 250] on td "Carlos Mariano" at bounding box center [409, 250] width 160 height 44
click at [608, 260] on td "17/09/25 às 22:06" at bounding box center [550, 250] width 123 height 44
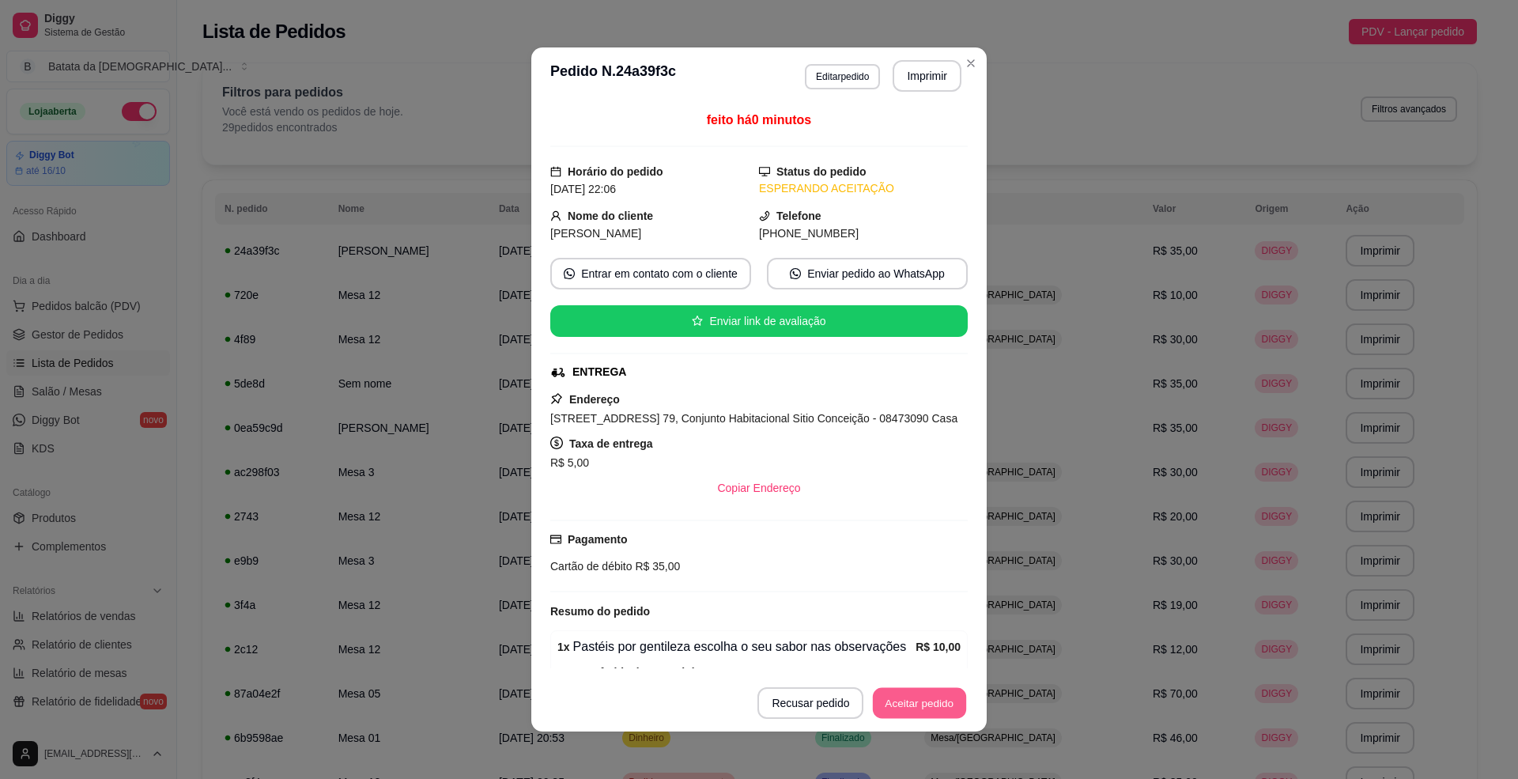
click at [933, 696] on button "Aceitar pedido" at bounding box center [919, 703] width 93 height 31
click at [874, 686] on footer "Cancelar pedido Mover para preparo" at bounding box center [758, 702] width 455 height 57
click at [898, 696] on button "Mover para preparo" at bounding box center [906, 703] width 123 height 32
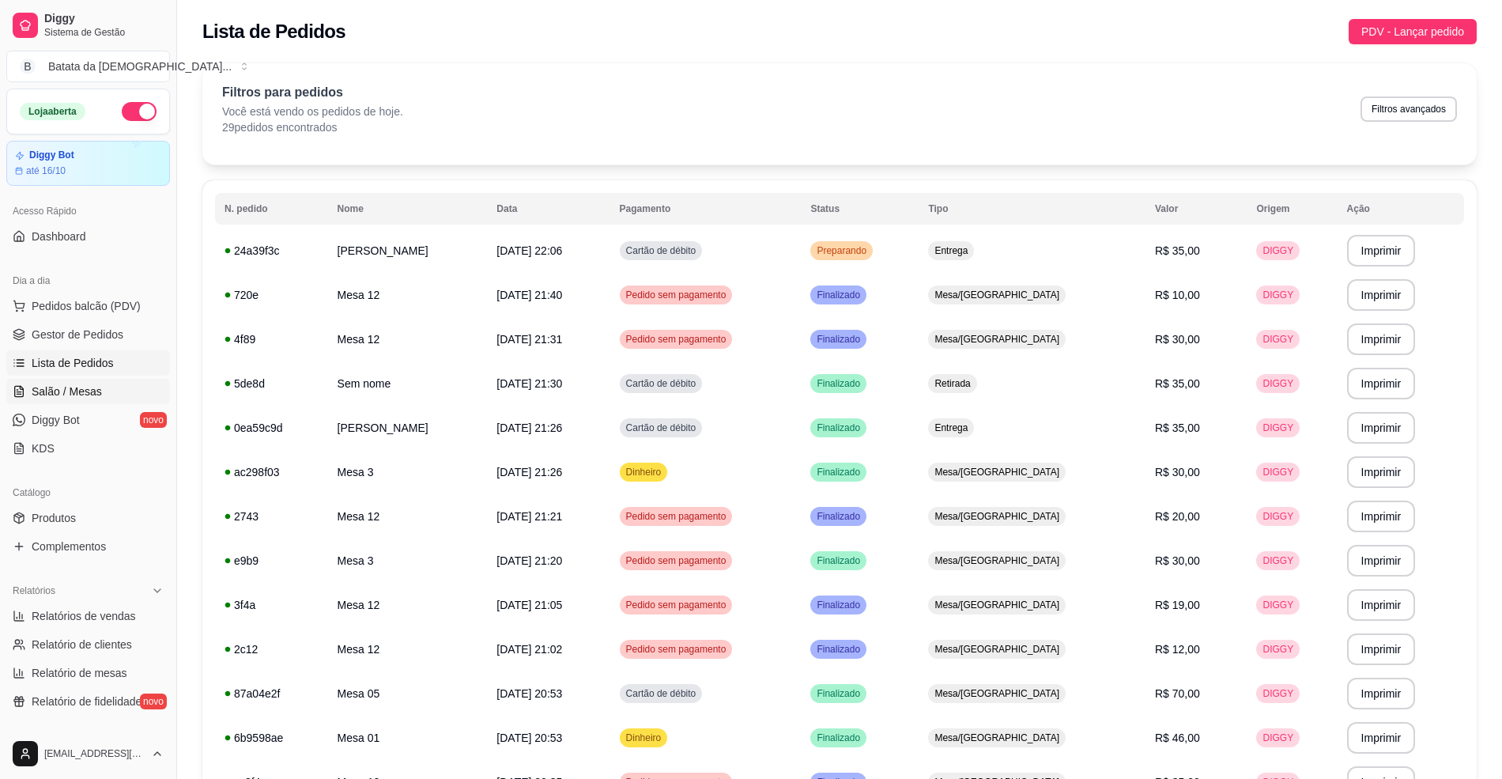
click at [120, 386] on link "Salão / Mesas" at bounding box center [88, 391] width 164 height 25
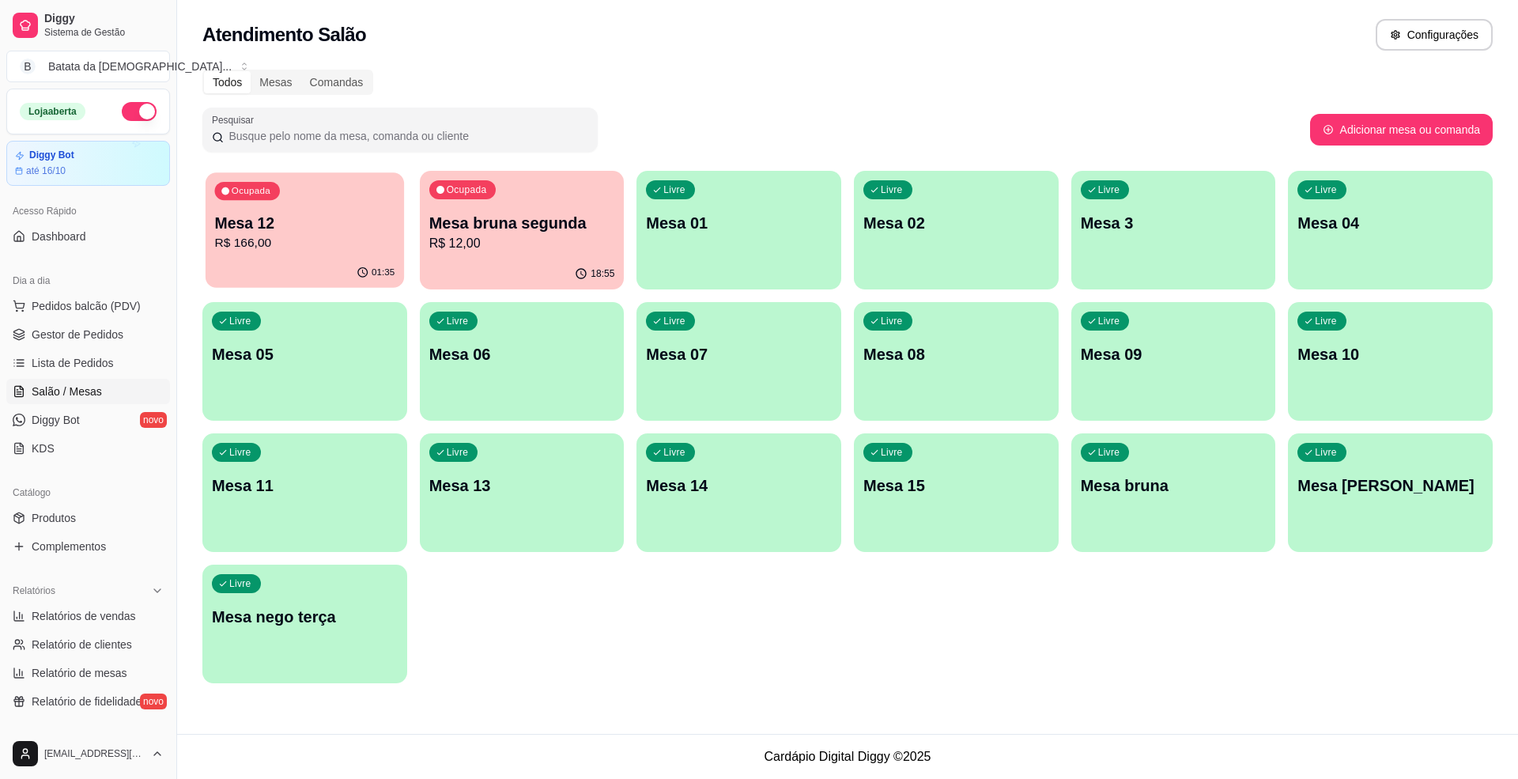
click at [278, 197] on div "Ocupada Mesa 12 R$ 166,00" at bounding box center [305, 214] width 198 height 85
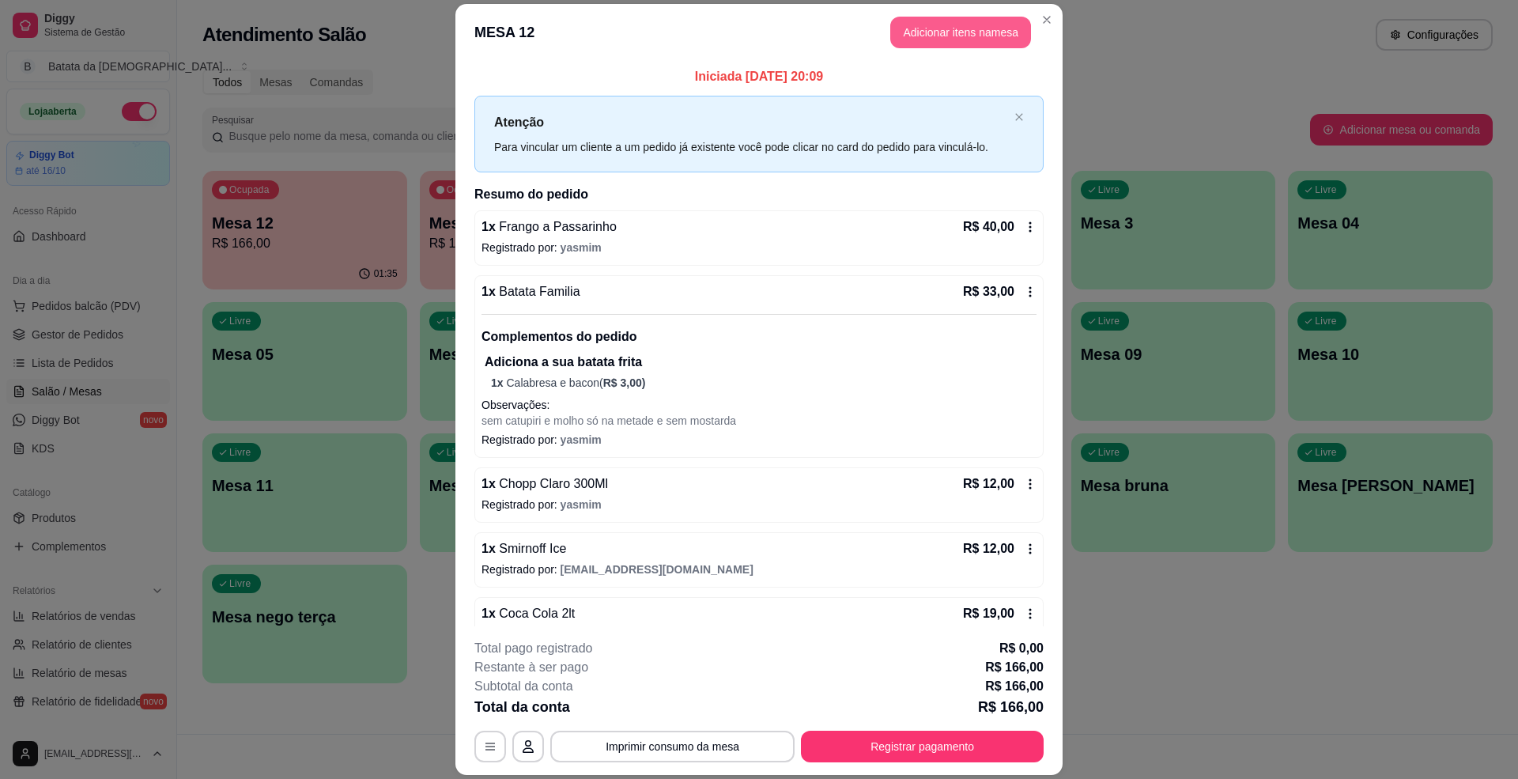
click at [991, 42] on button "Adicionar itens na mesa" at bounding box center [960, 33] width 141 height 32
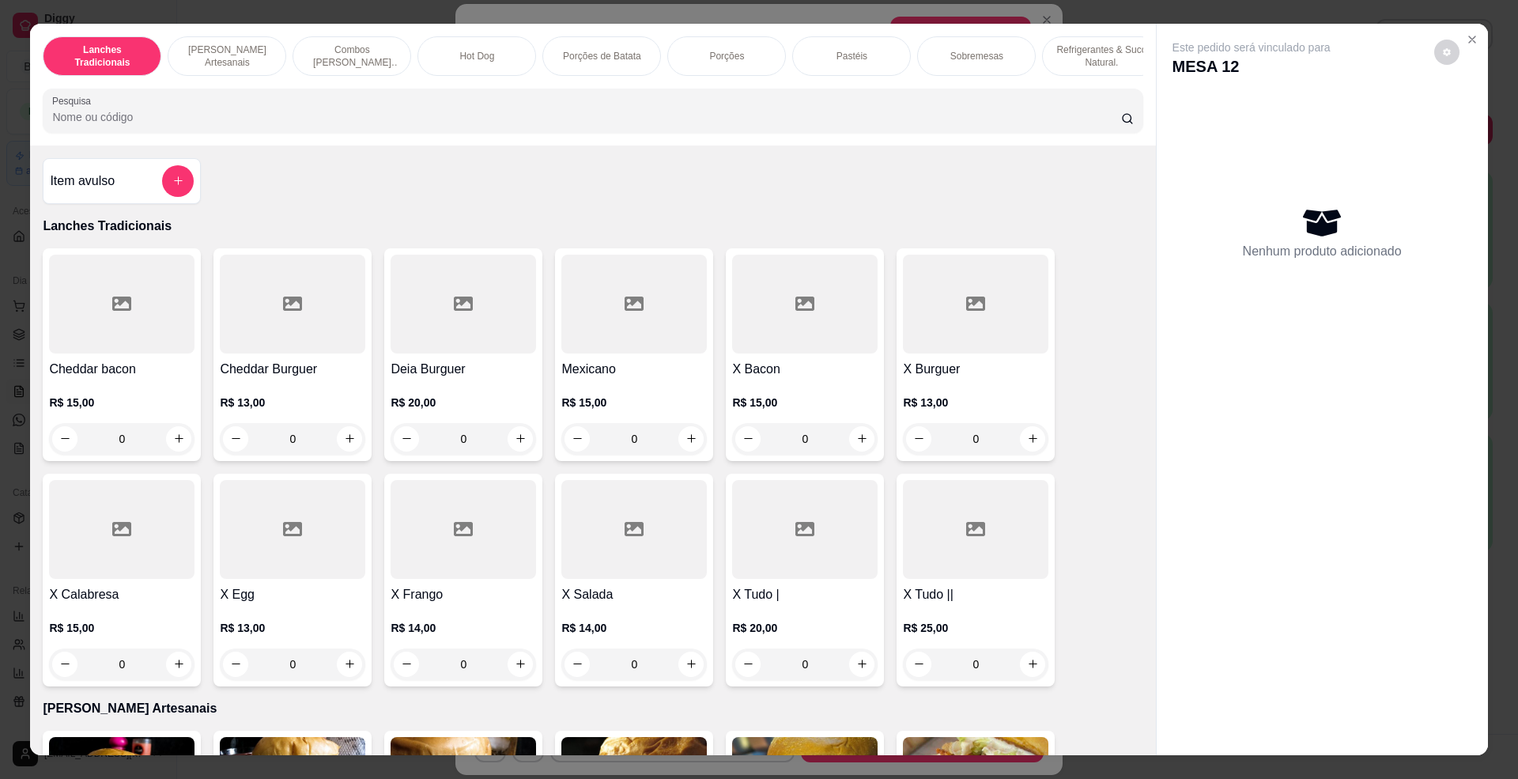
click at [175, 187] on icon "add-separate-item" at bounding box center [178, 181] width 12 height 12
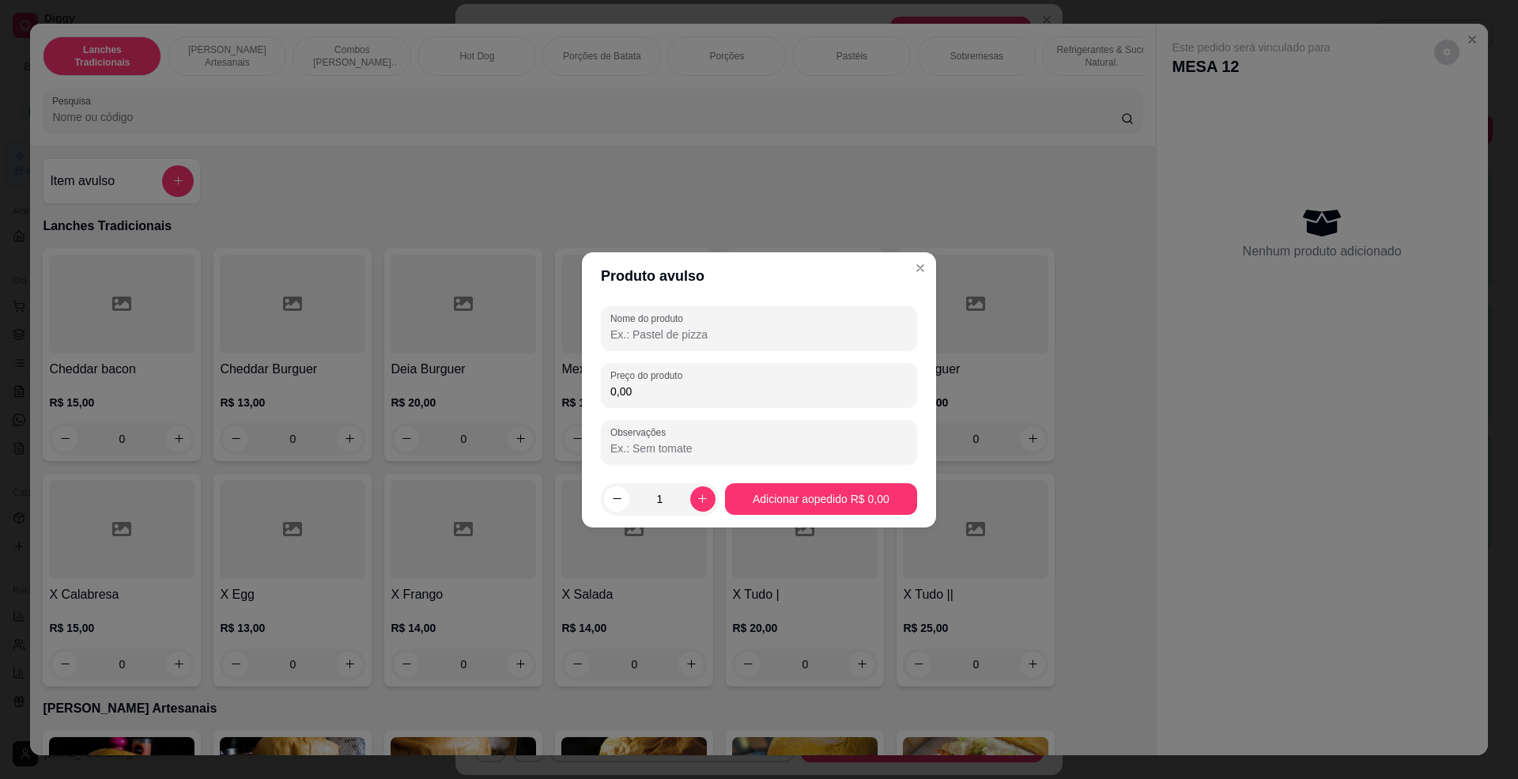
click at [624, 392] on input "0,00" at bounding box center [758, 391] width 297 height 16
click at [661, 394] on input "0,00" at bounding box center [758, 391] width 297 height 16
type input "10,00"
click at [664, 342] on div at bounding box center [758, 328] width 297 height 32
type input "maquina"
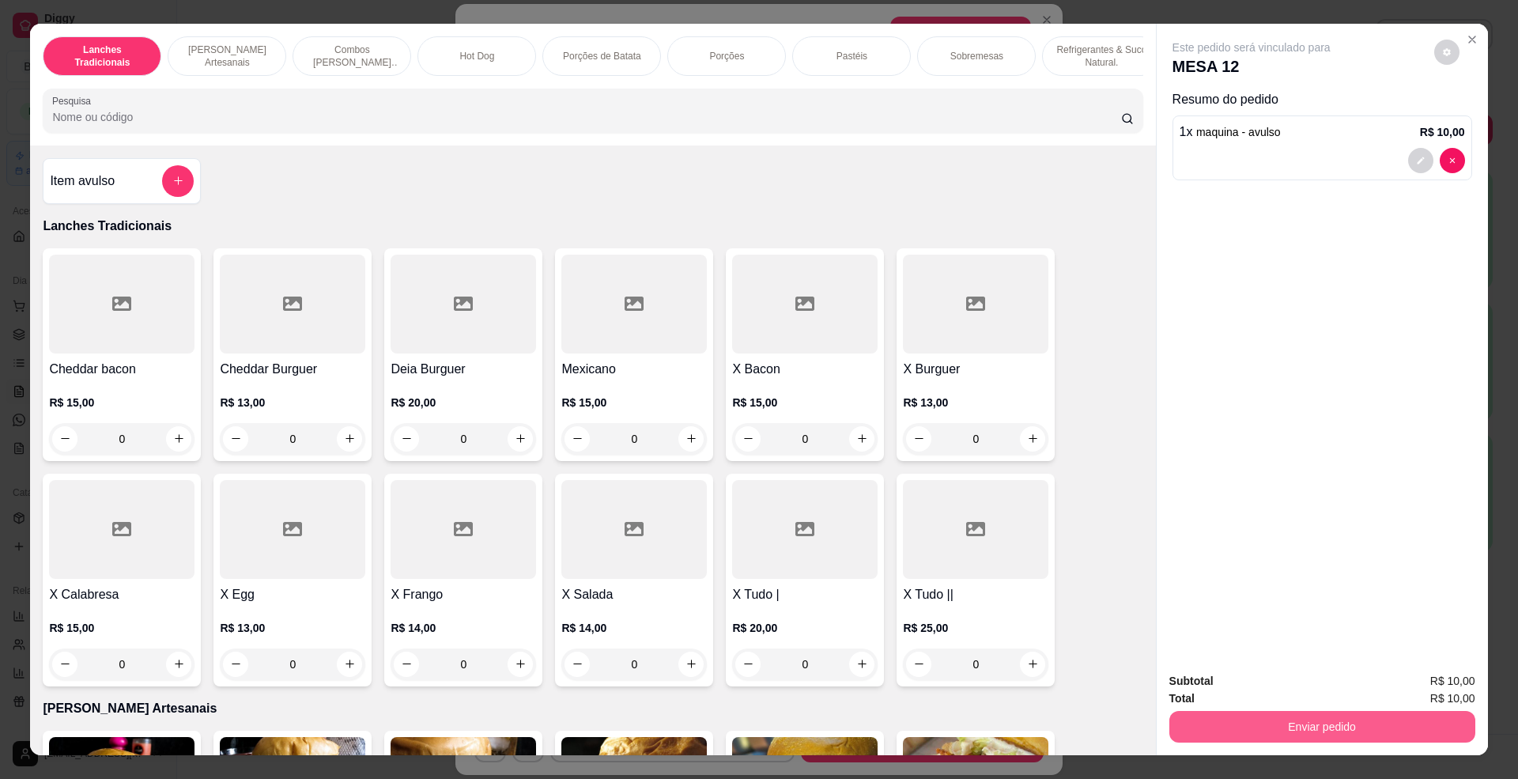
click at [1326, 722] on button "Enviar pedido" at bounding box center [1322, 727] width 306 height 32
click at [1288, 693] on button "Não registrar e enviar pedido" at bounding box center [1268, 688] width 160 height 29
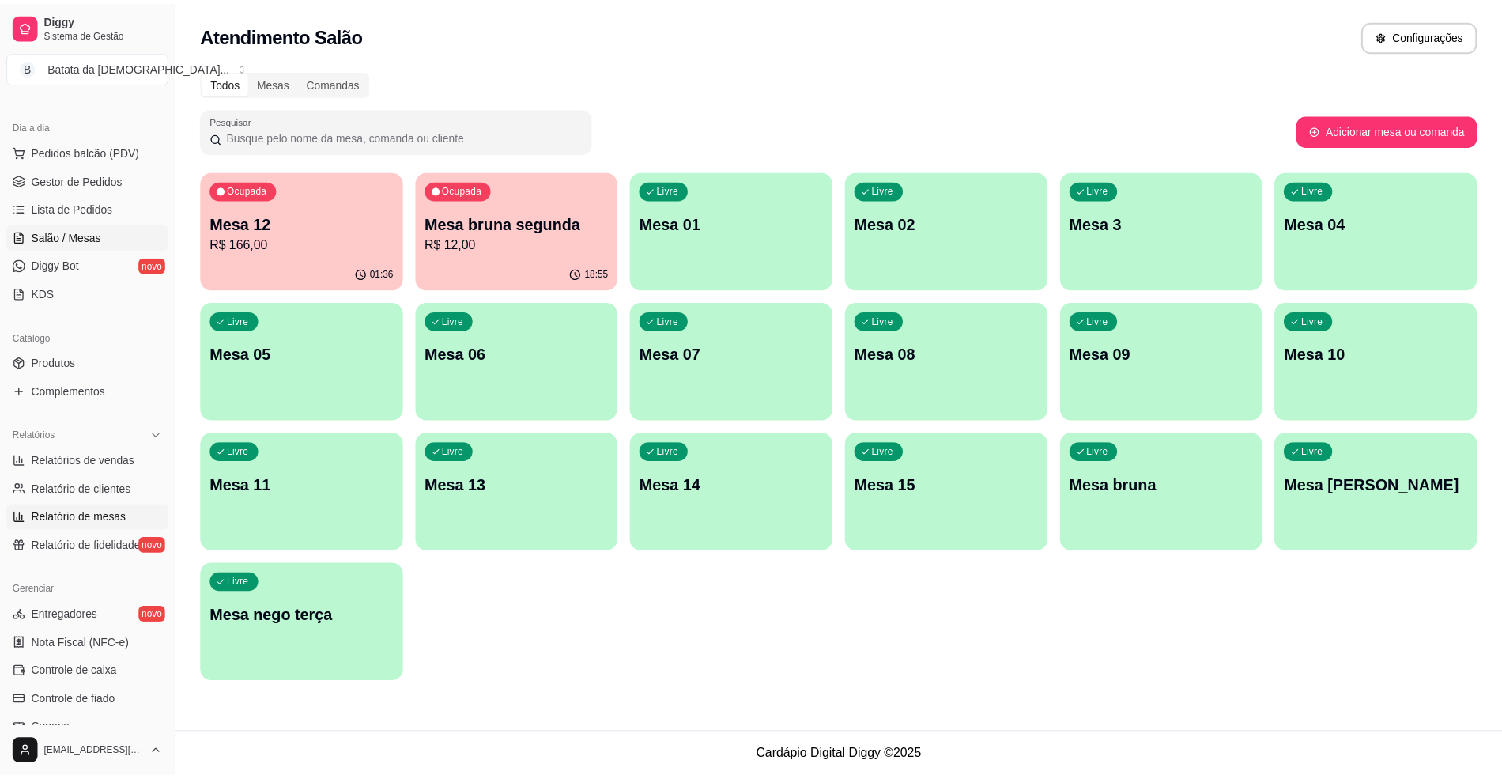
scroll to position [149, 0]
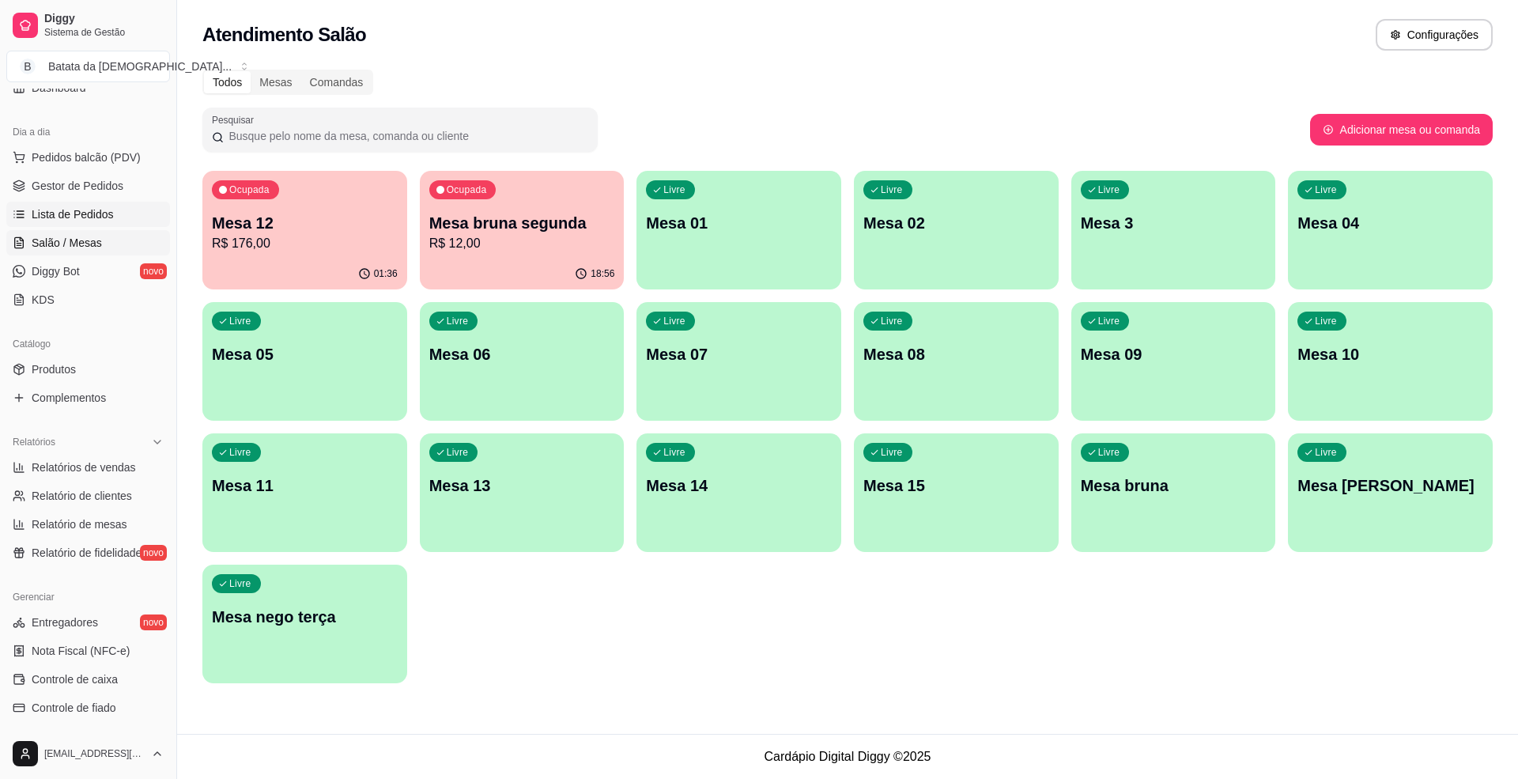
click at [85, 223] on link "Lista de Pedidos" at bounding box center [88, 214] width 164 height 25
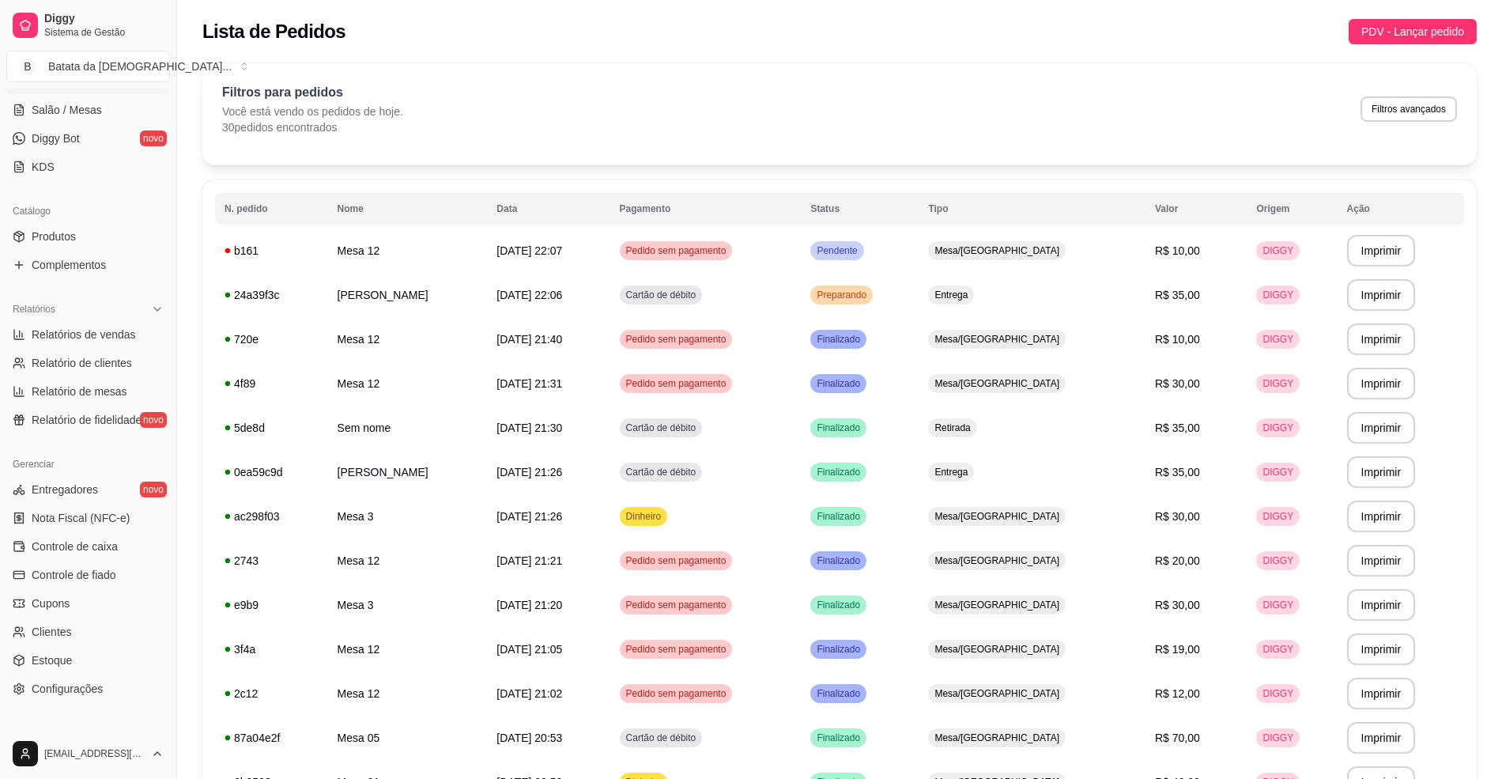
scroll to position [359, 0]
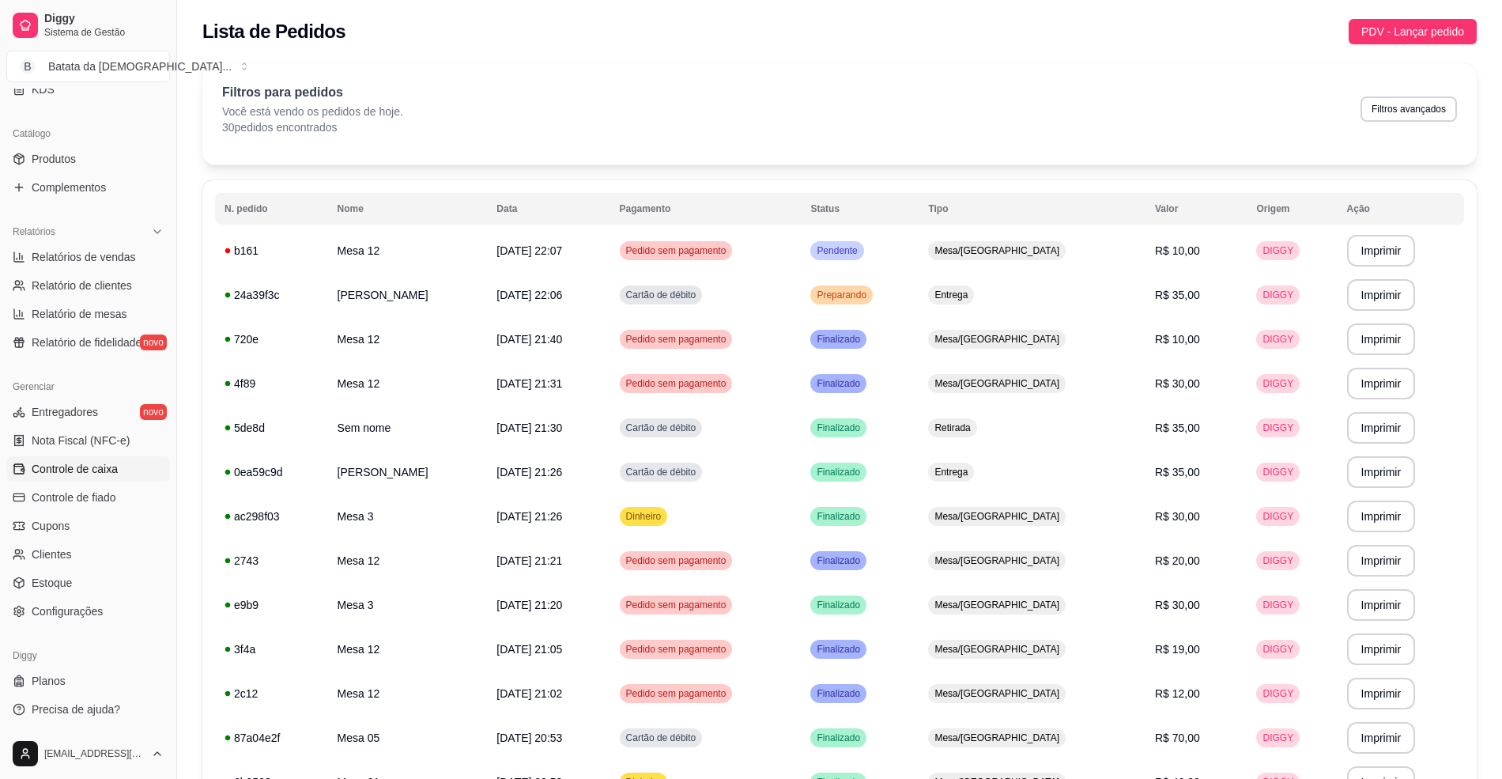
click at [89, 457] on link "Controle de caixa" at bounding box center [88, 468] width 164 height 25
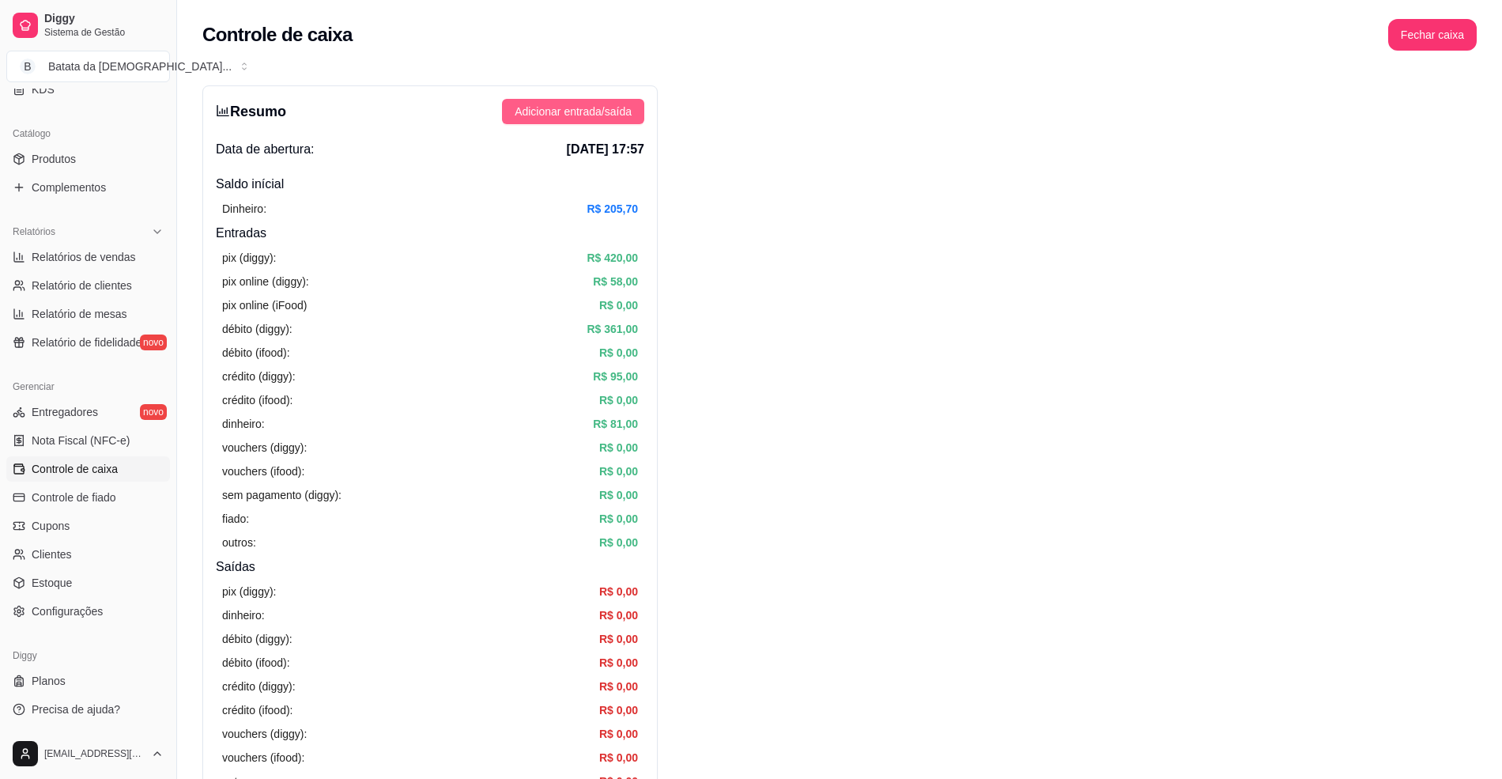
click at [538, 102] on button "Adicionar entrada/saída" at bounding box center [573, 111] width 142 height 25
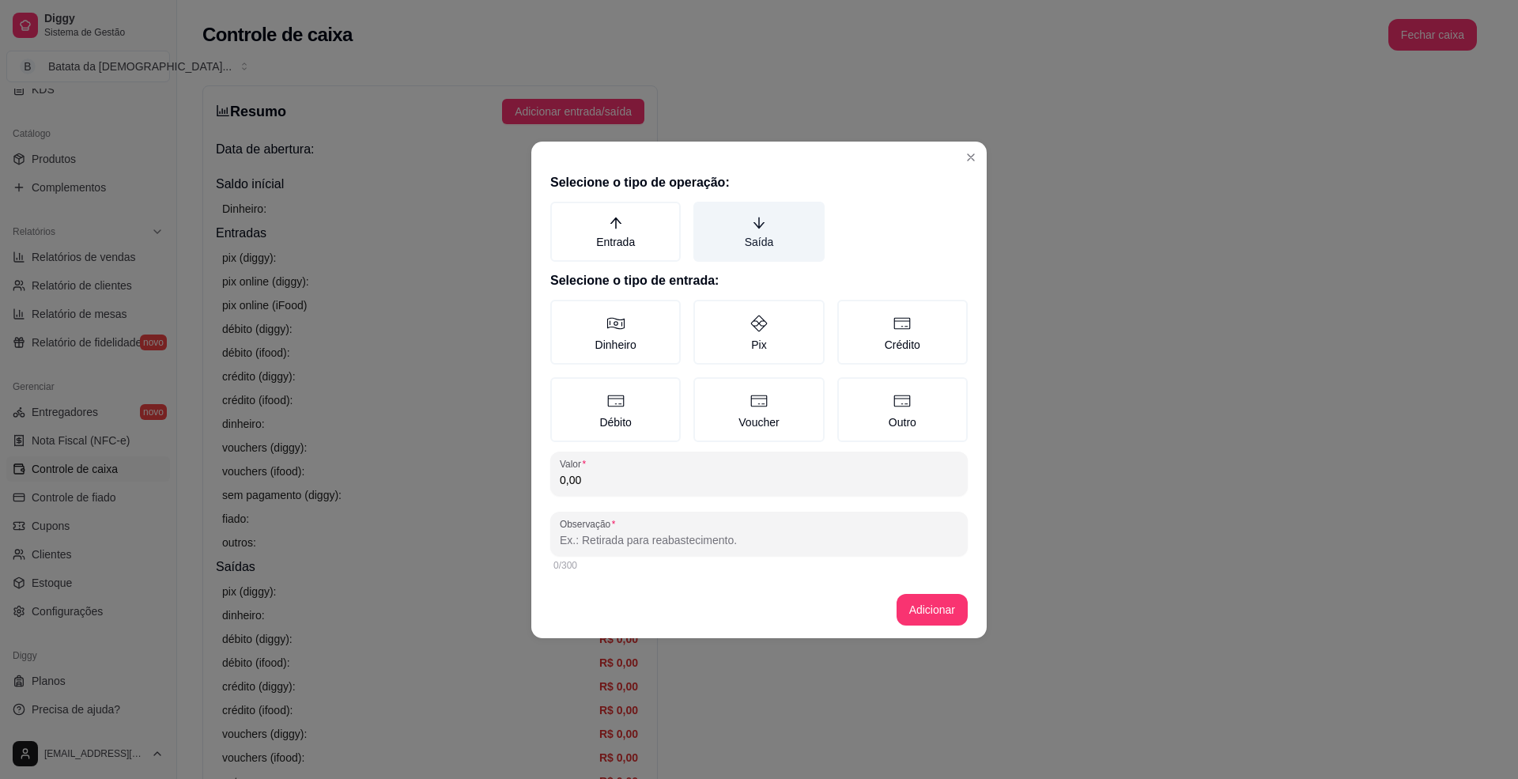
click at [782, 228] on label "Saída" at bounding box center [758, 232] width 130 height 60
click at [705, 213] on button "Saída" at bounding box center [698, 207] width 13 height 13
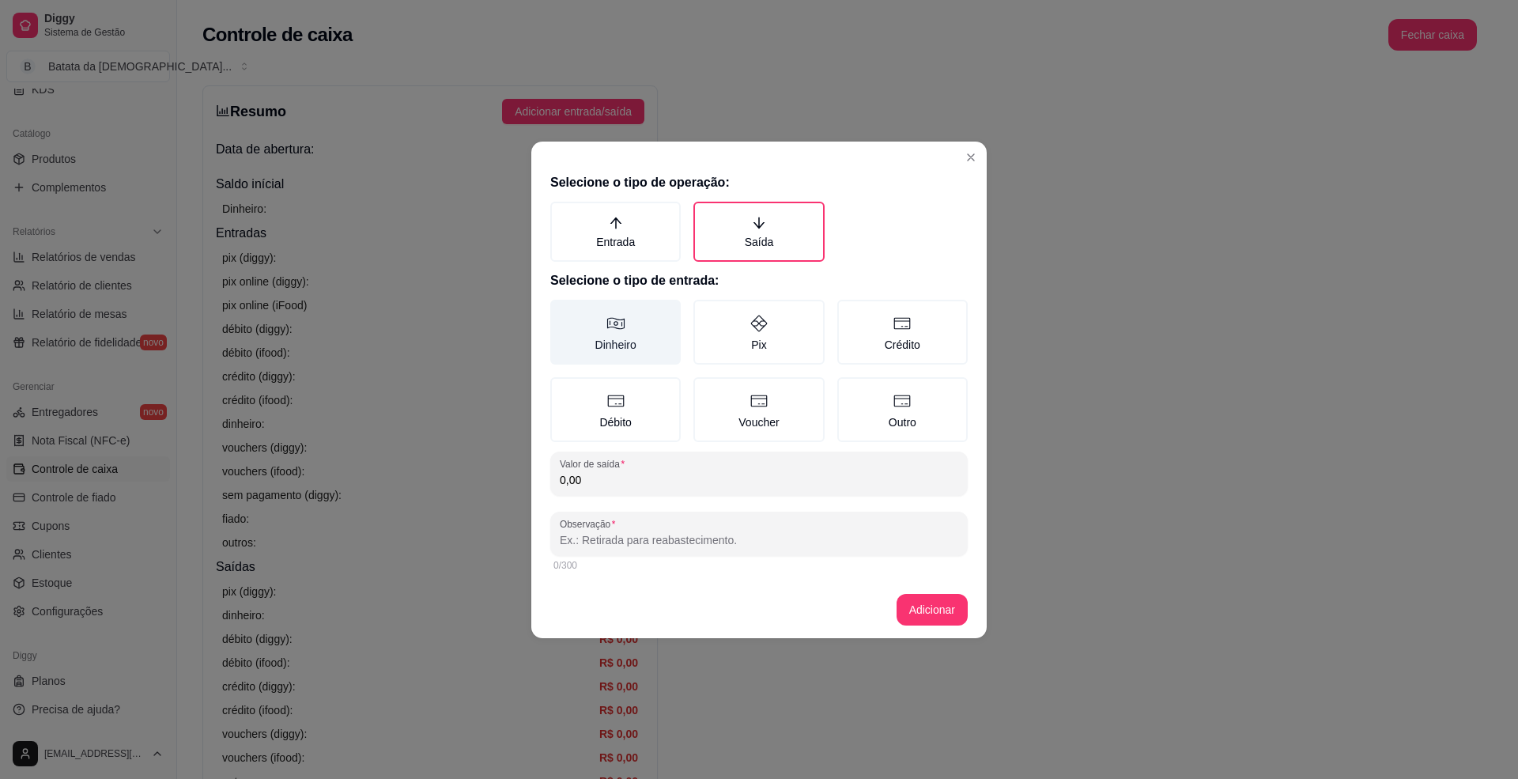
click at [612, 330] on icon at bounding box center [615, 323] width 19 height 19
click at [562, 311] on button "Dinheiro" at bounding box center [555, 305] width 13 height 13
click at [627, 474] on input "0,00" at bounding box center [759, 480] width 398 height 16
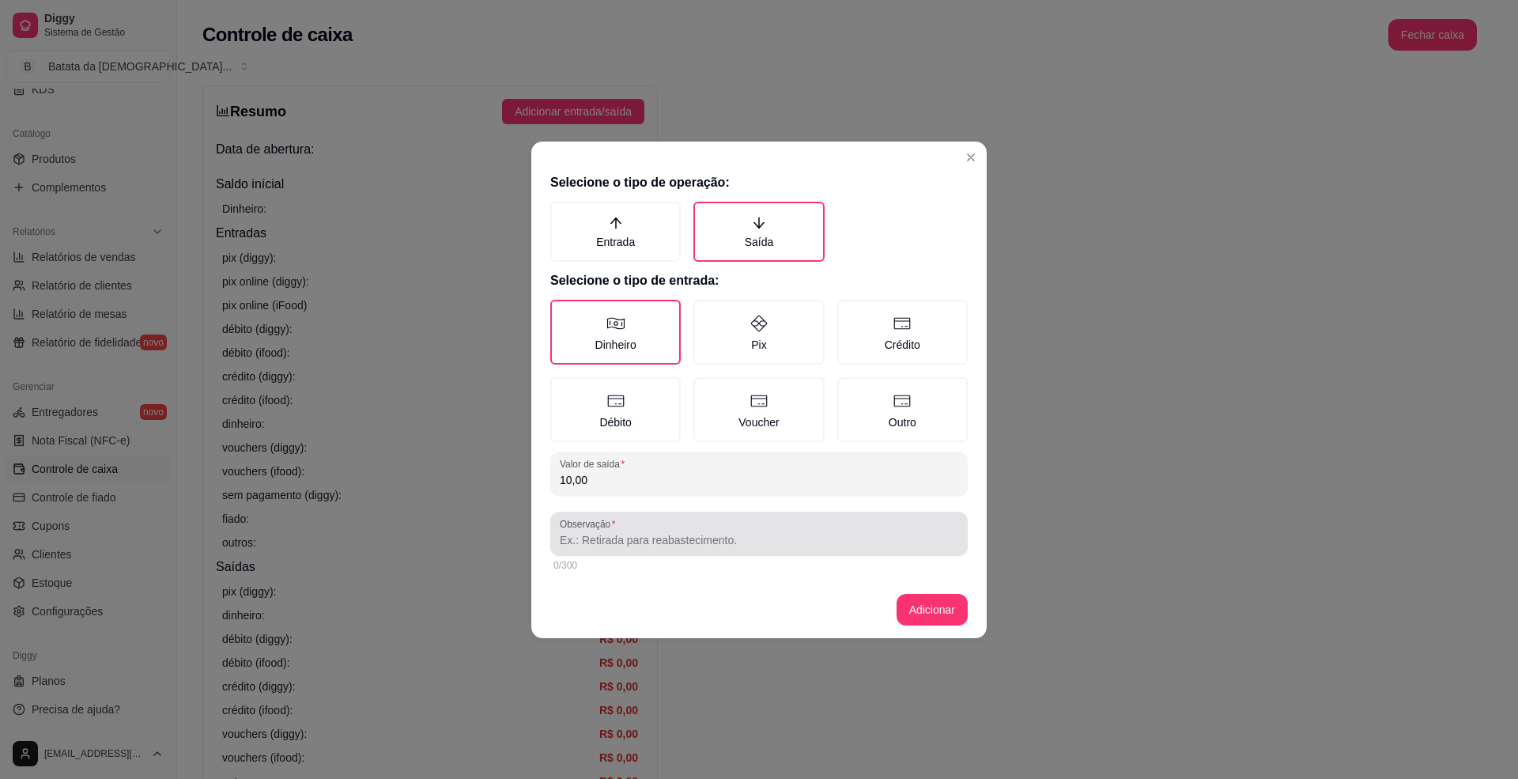
type input "10,00"
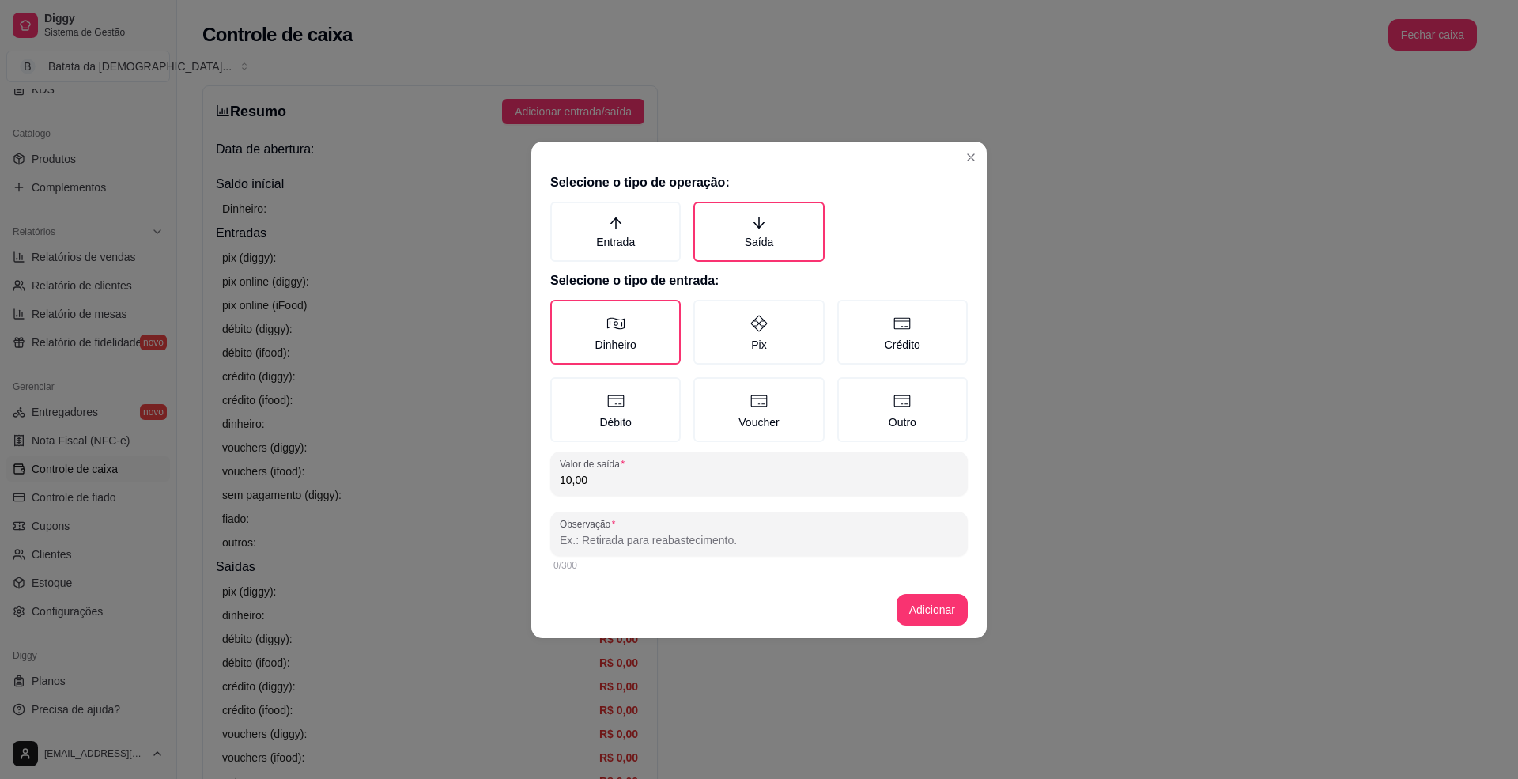
click at [645, 535] on input "Observação" at bounding box center [759, 540] width 398 height 16
type input "maquina"
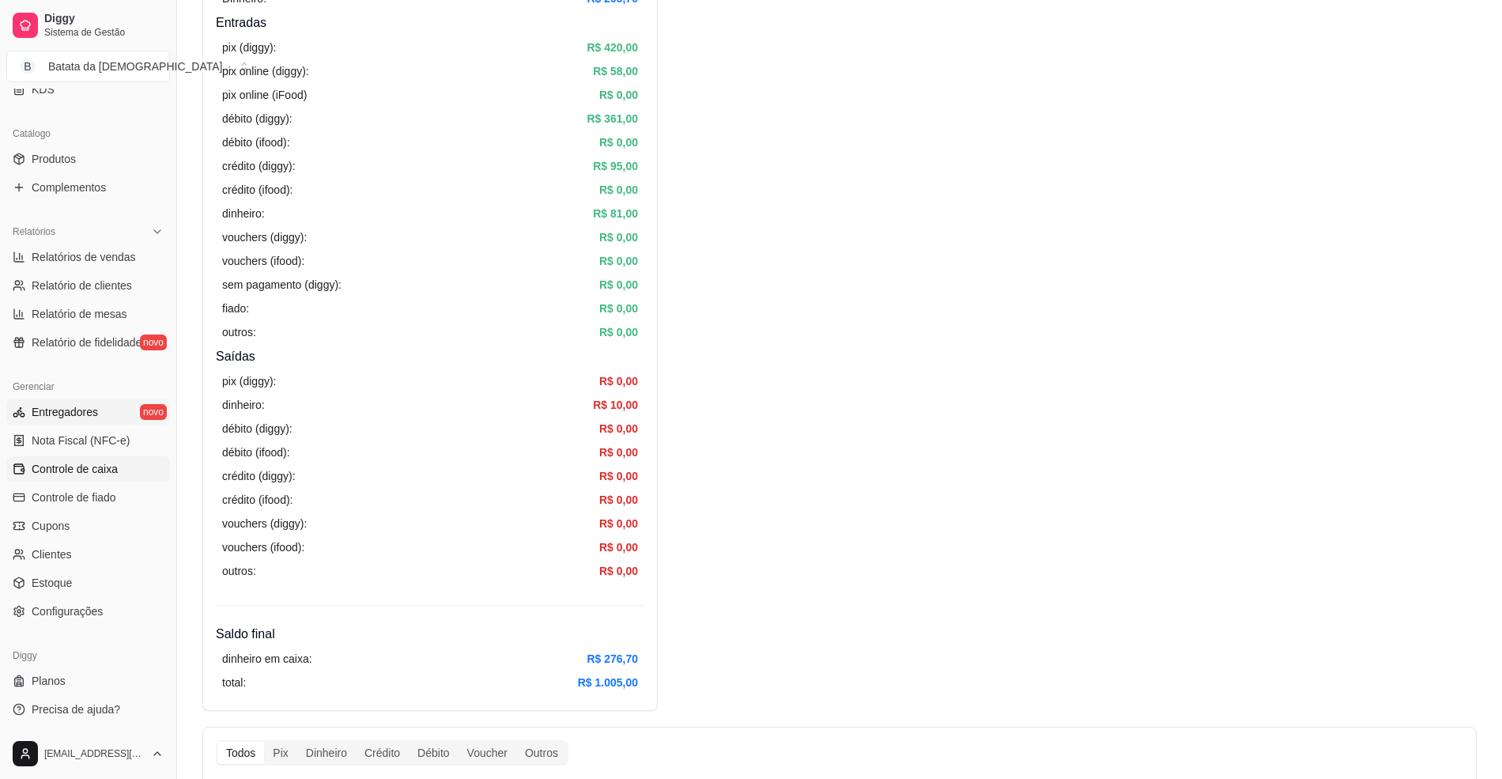
scroll to position [254, 0]
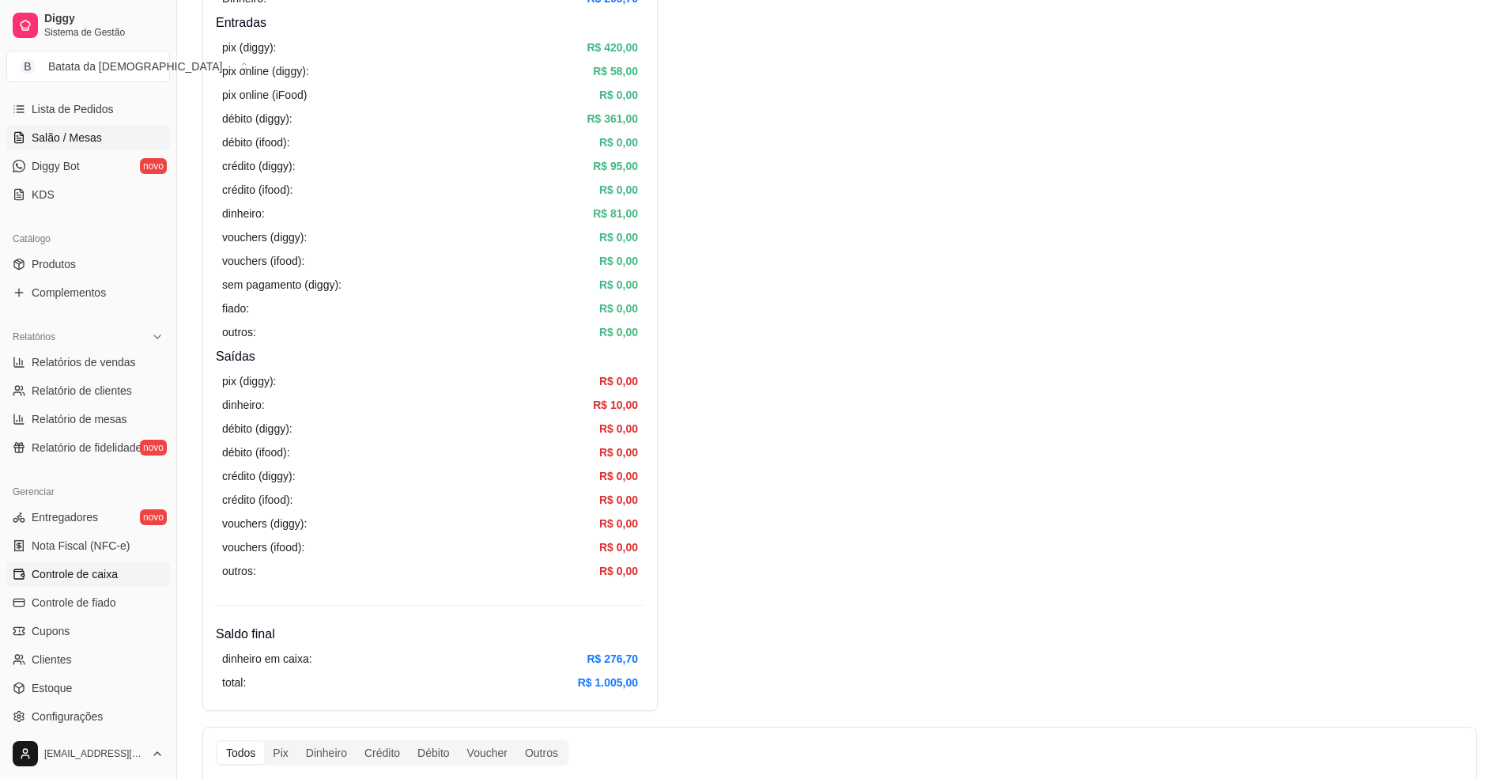
drag, startPoint x: 96, startPoint y: 153, endPoint x: 105, endPoint y: 144, distance: 12.9
click at [98, 153] on ul "Pedidos balcão (PDV) Gestor de Pedidos Lista de Pedidos Salão / Mesas Diggy Bot…" at bounding box center [88, 124] width 164 height 168
click at [108, 140] on link "Salão / Mesas" at bounding box center [88, 137] width 164 height 25
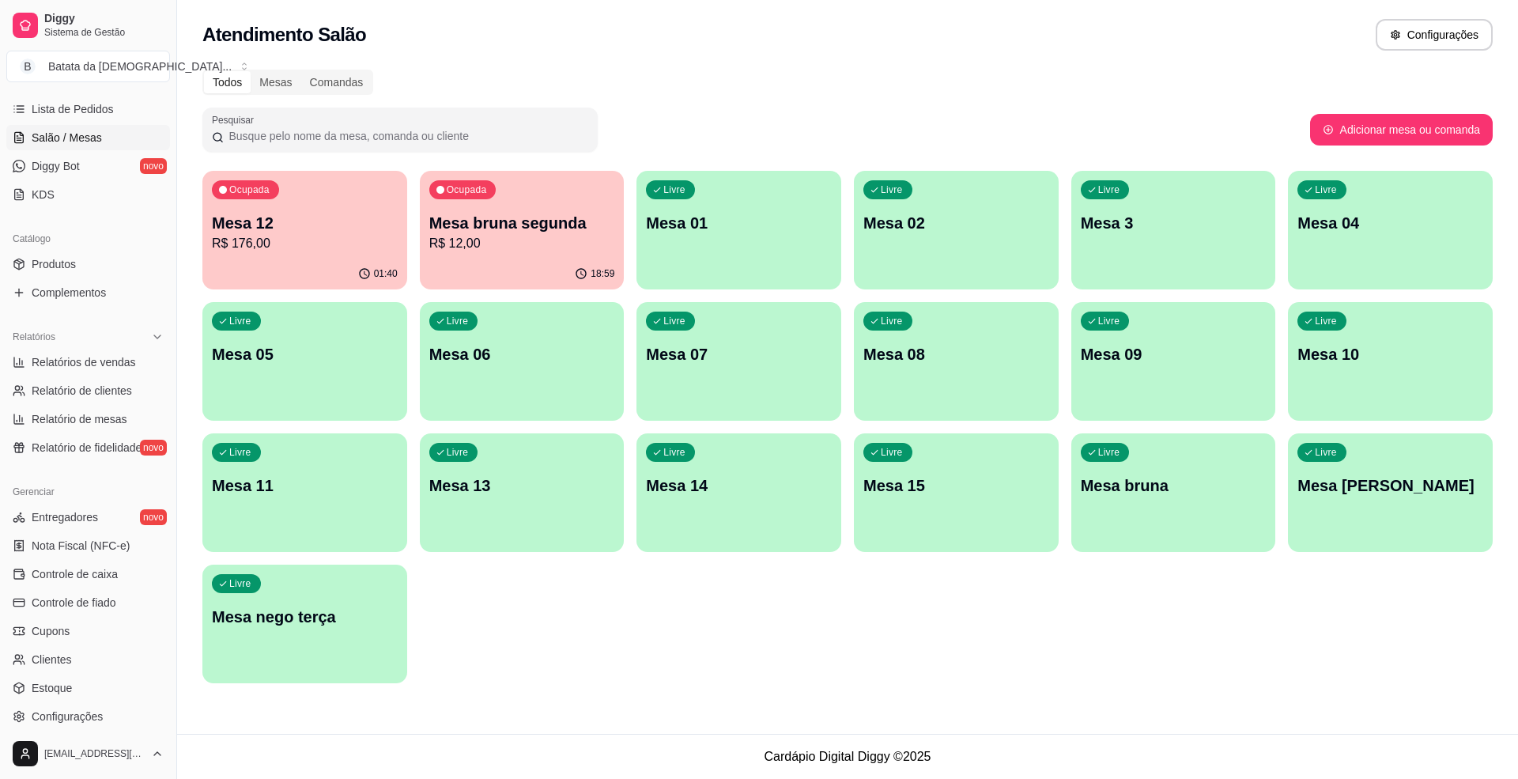
click at [248, 209] on div "Ocupada Mesa 12 R$ 176,00" at bounding box center [304, 215] width 205 height 88
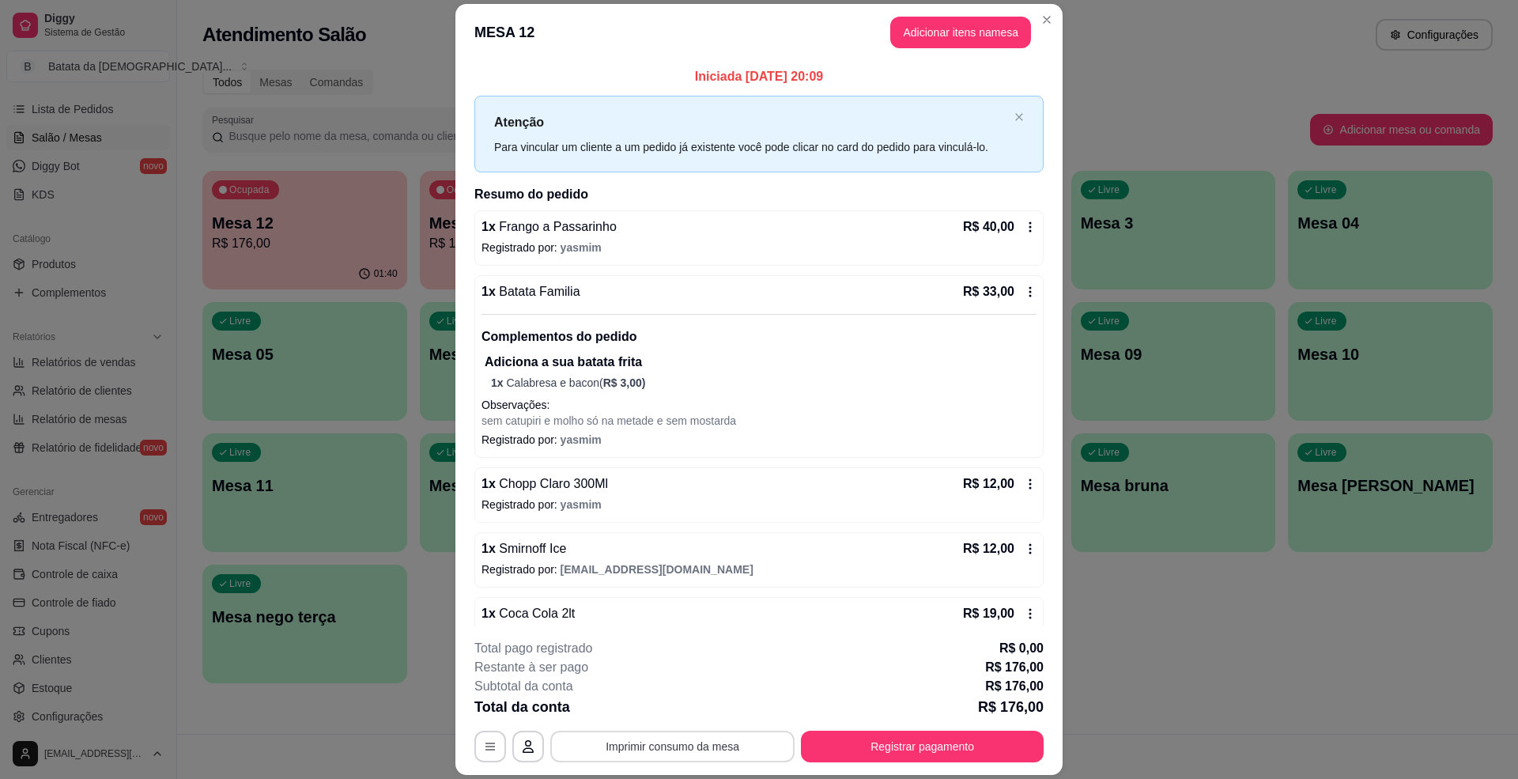
click at [702, 745] on button "Imprimir consumo da mesa" at bounding box center [672, 746] width 244 height 32
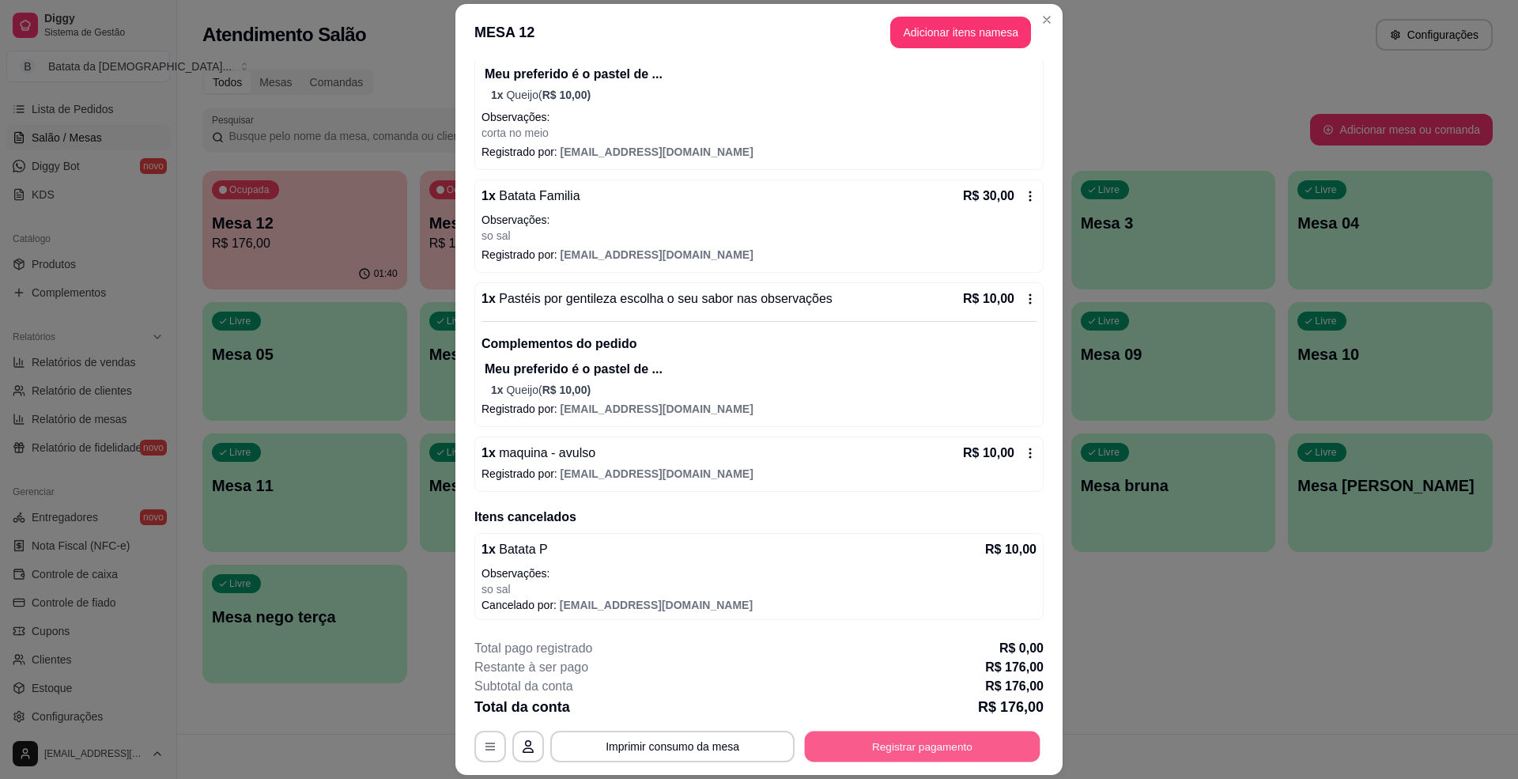
click at [950, 731] on button "Registrar pagamento" at bounding box center [923, 746] width 236 height 31
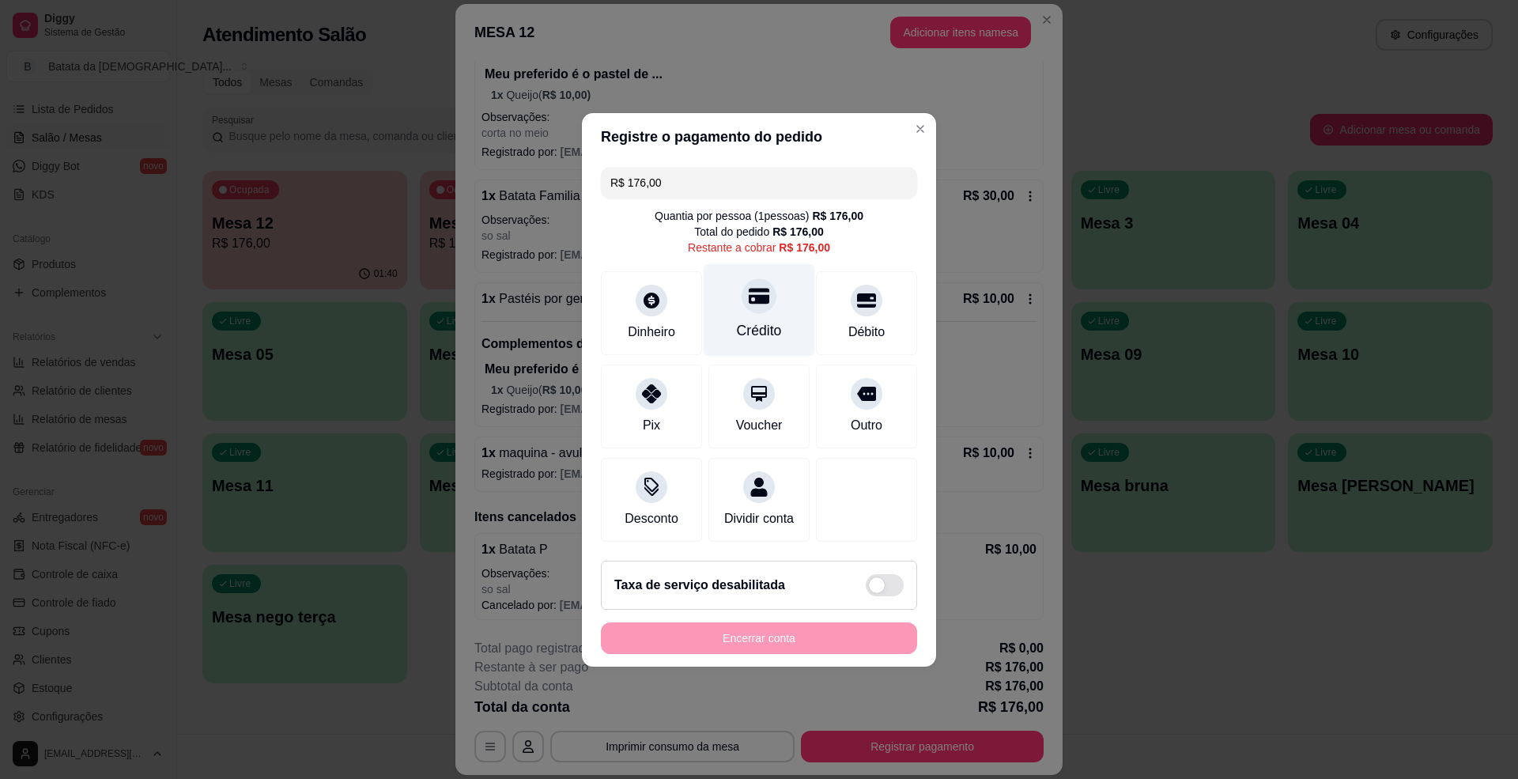
click at [764, 280] on div at bounding box center [758, 295] width 35 height 35
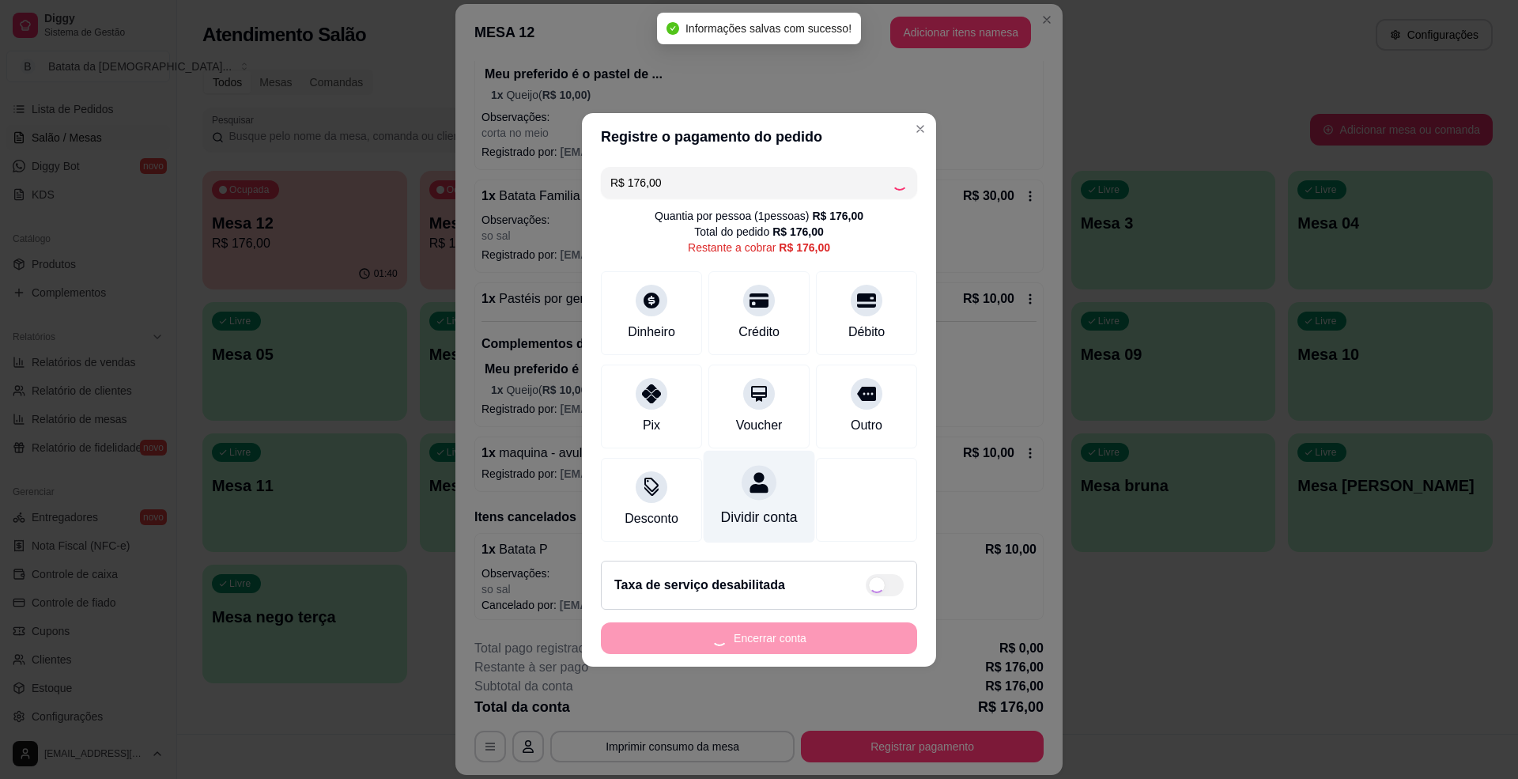
type input "R$ 0,00"
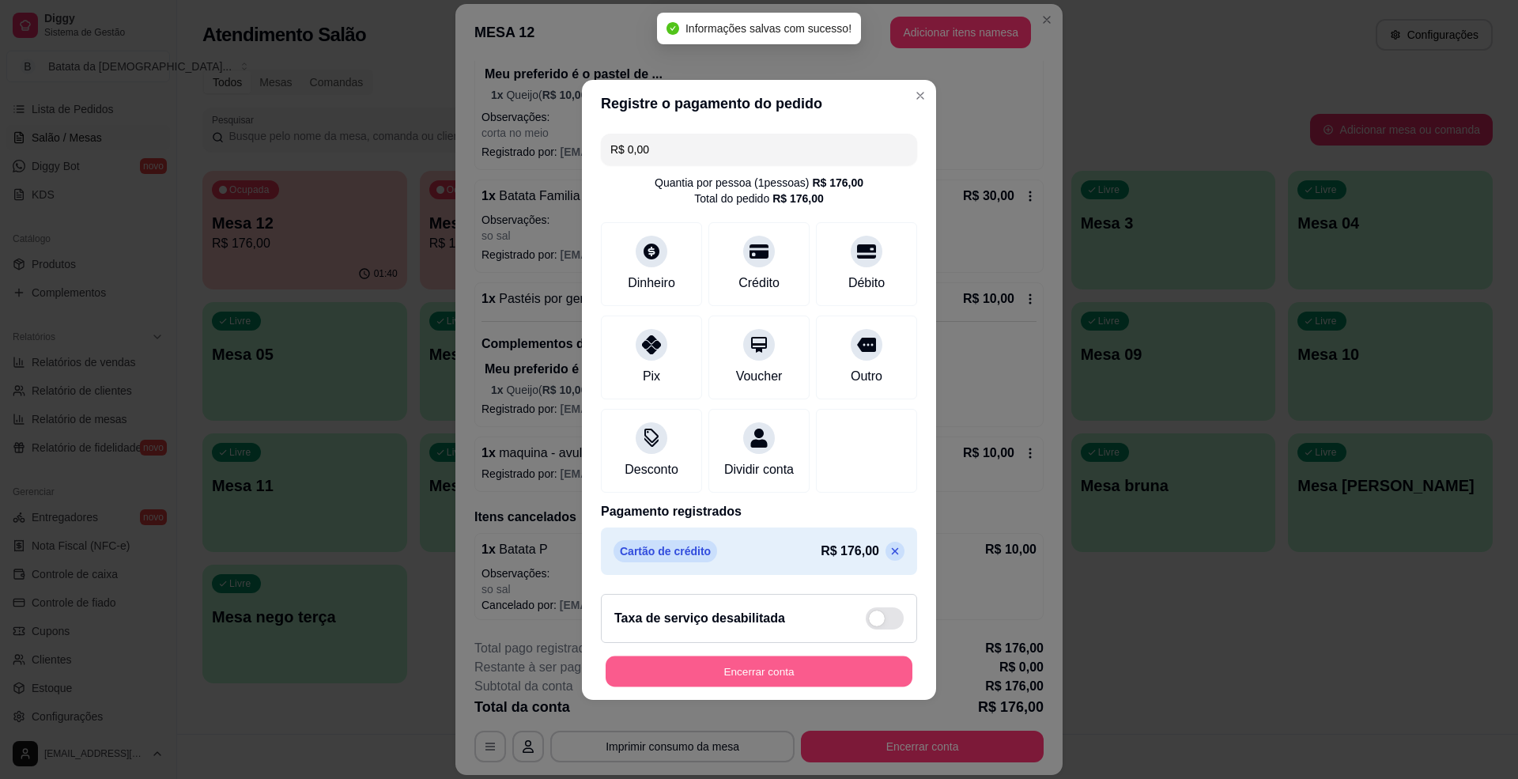
click at [747, 680] on button "Encerrar conta" at bounding box center [759, 670] width 307 height 31
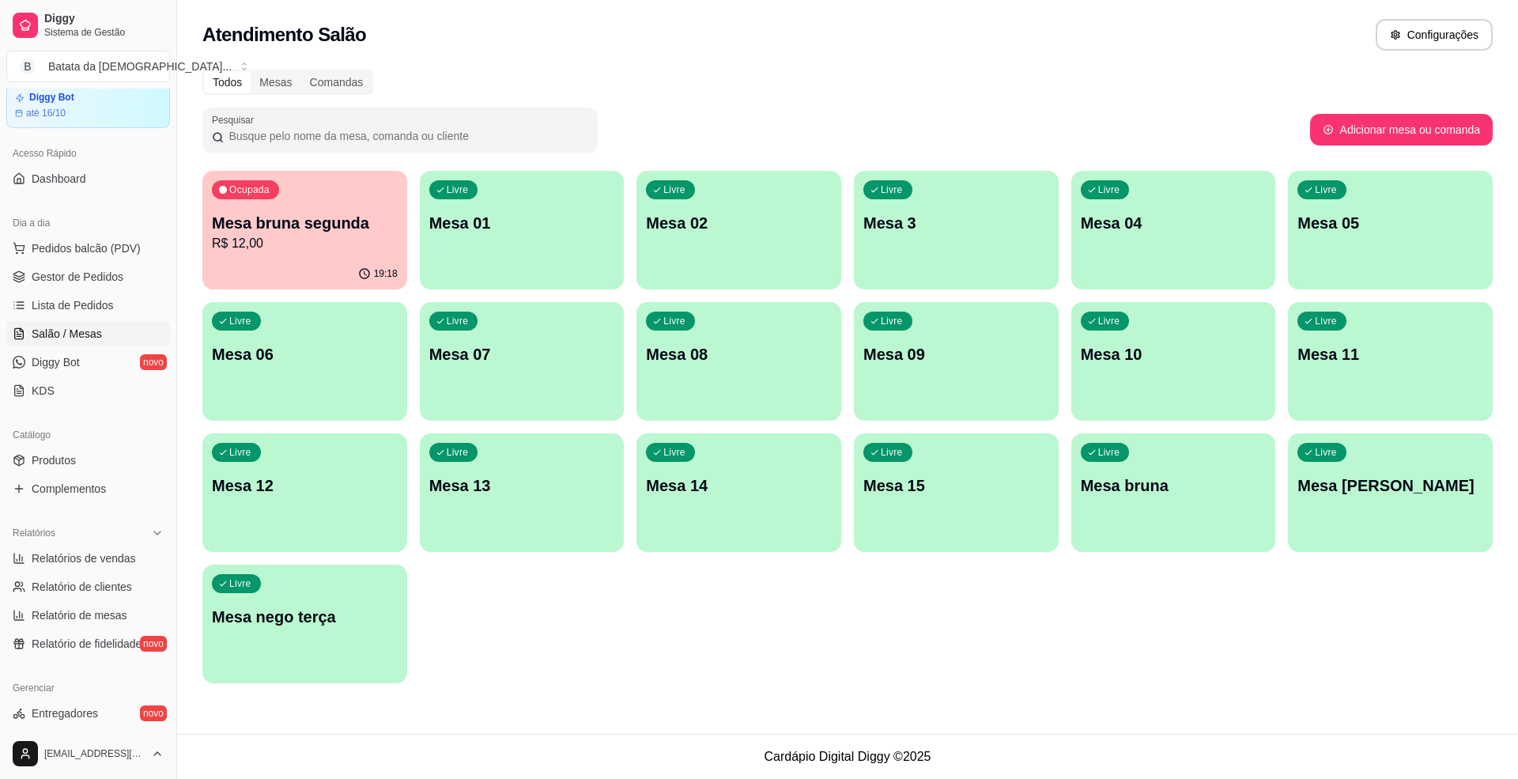
scroll to position [43, 0]
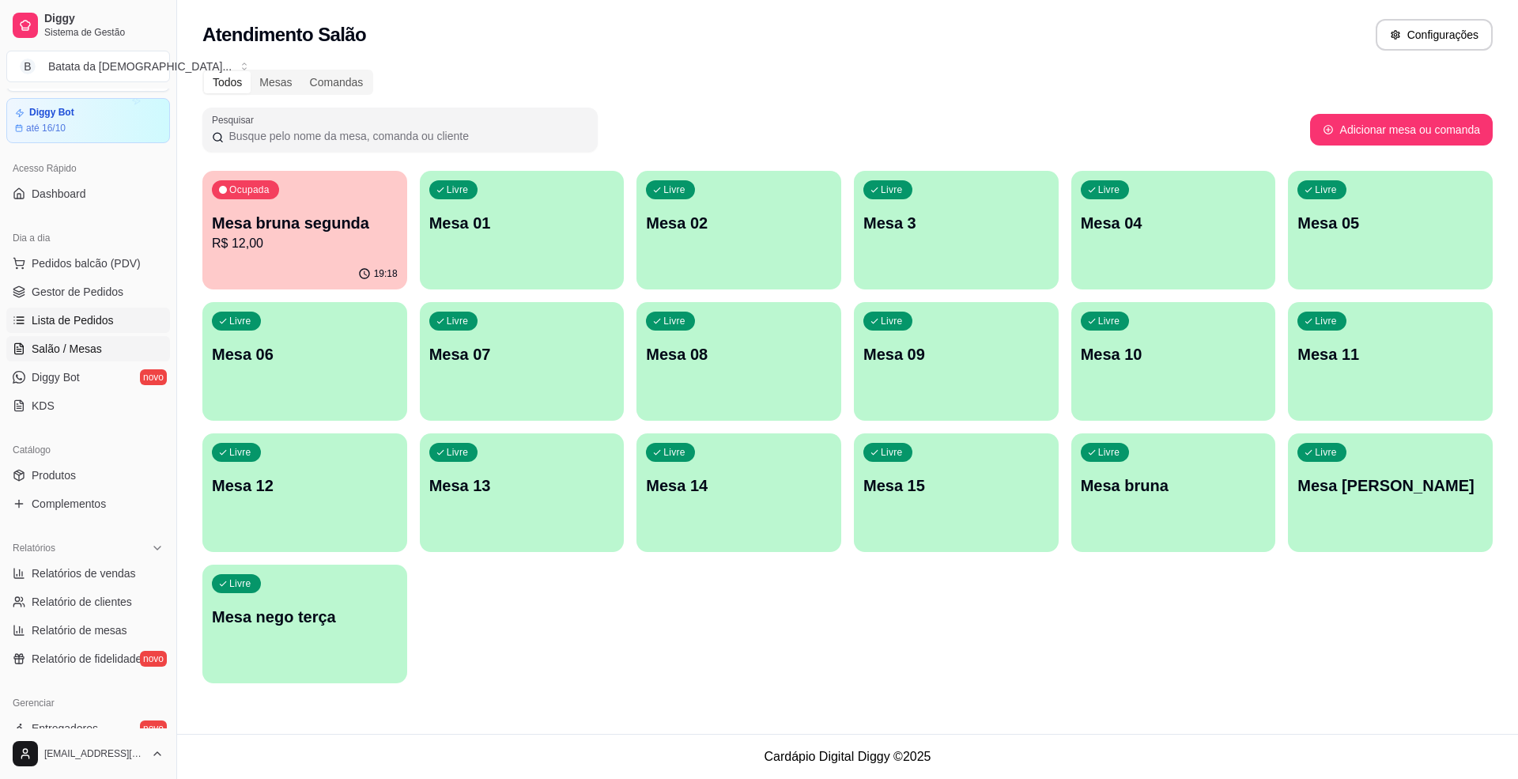
click at [93, 327] on span "Lista de Pedidos" at bounding box center [73, 320] width 82 height 16
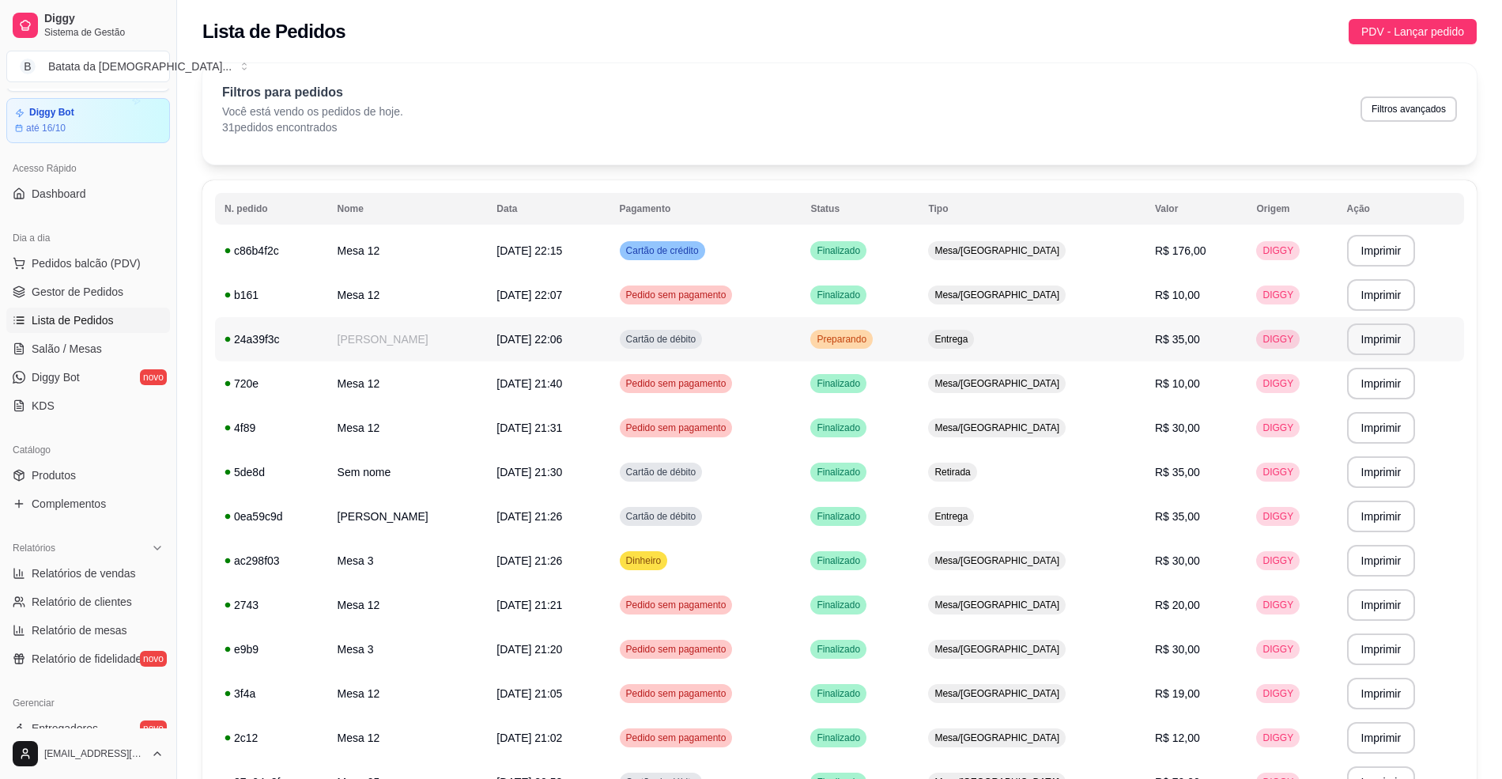
click at [892, 338] on td "Preparando" at bounding box center [860, 339] width 118 height 44
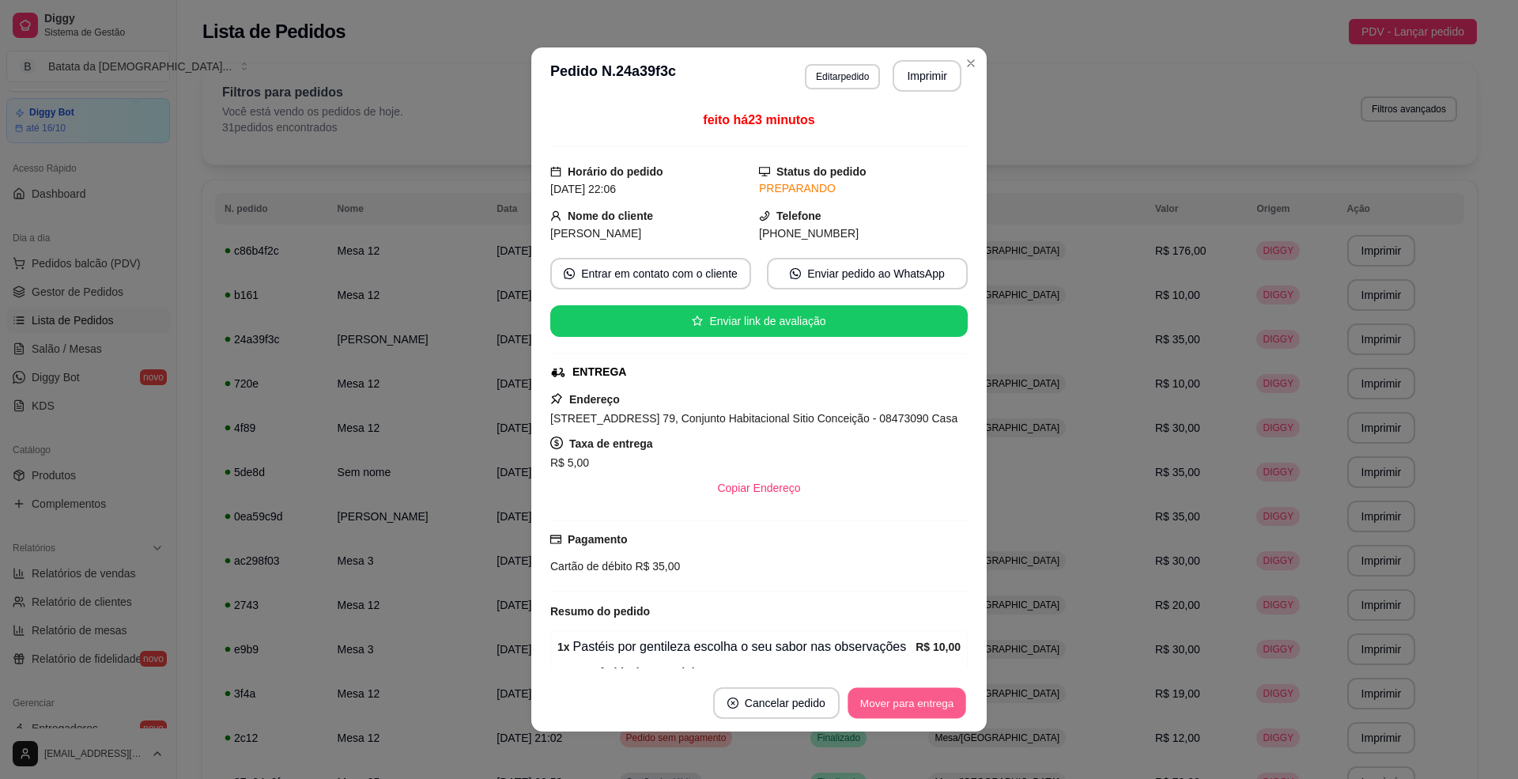
click at [927, 704] on button "Mover para entrega" at bounding box center [906, 703] width 119 height 31
click at [933, 697] on button "Mover para finalizado" at bounding box center [902, 703] width 127 height 31
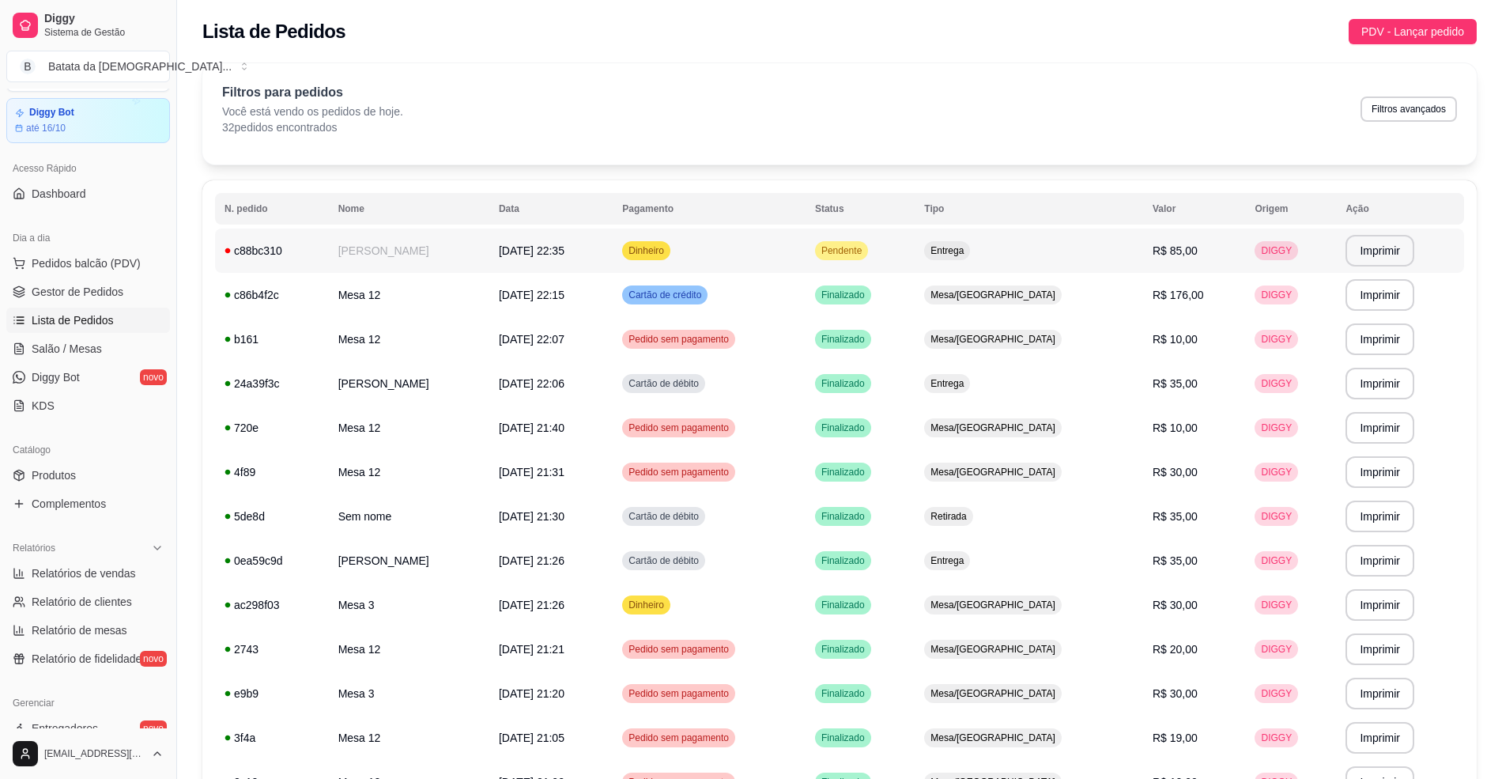
click at [915, 244] on td "Pendente" at bounding box center [860, 250] width 109 height 44
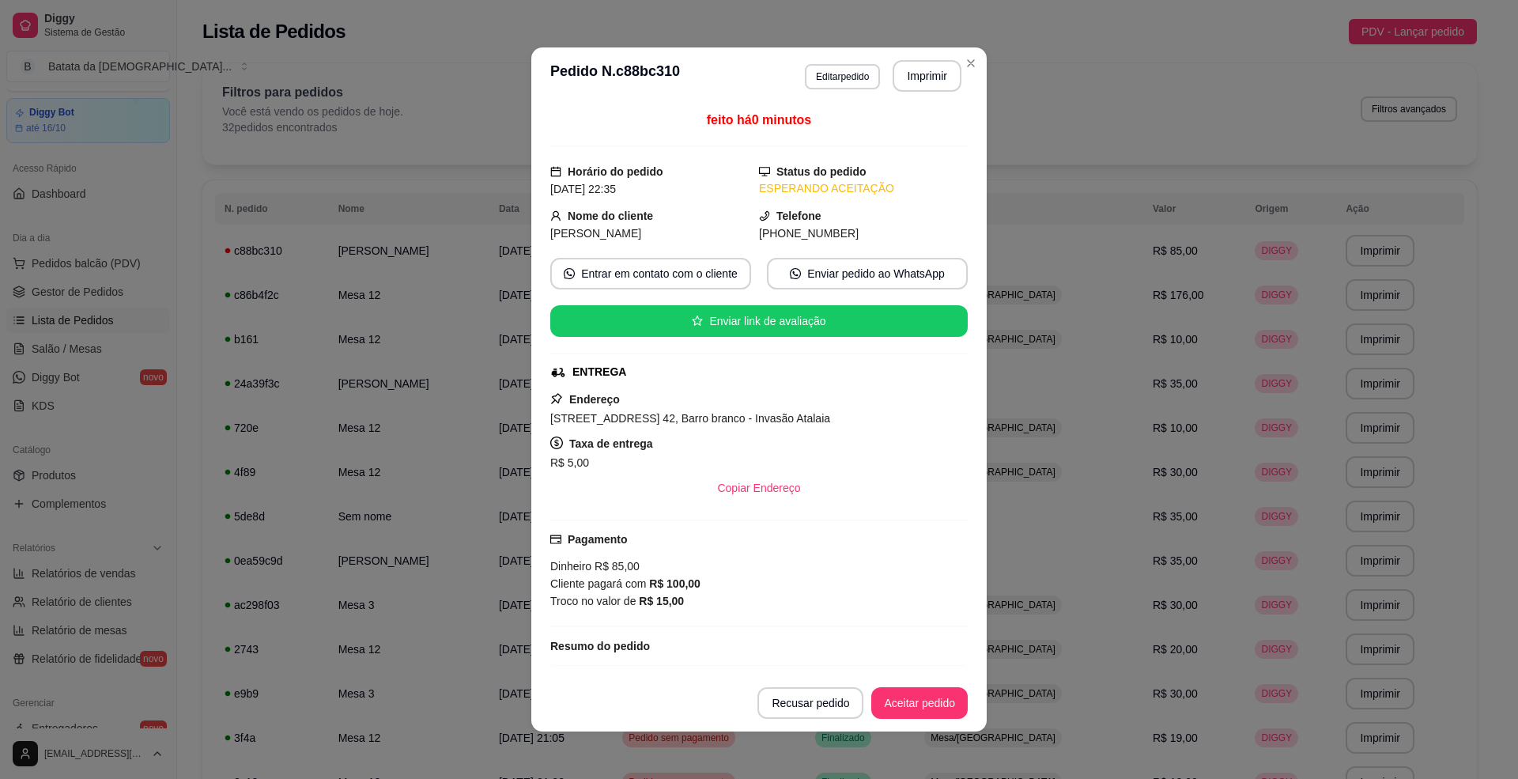
drag, startPoint x: 919, startPoint y: 126, endPoint x: 927, endPoint y: 125, distance: 8.8
click at [927, 125] on div "feito há 0 minutos" at bounding box center [758, 129] width 417 height 36
click at [908, 62] on button "Imprimir" at bounding box center [926, 76] width 69 height 32
click at [925, 711] on button "Aceitar pedido" at bounding box center [919, 703] width 93 height 31
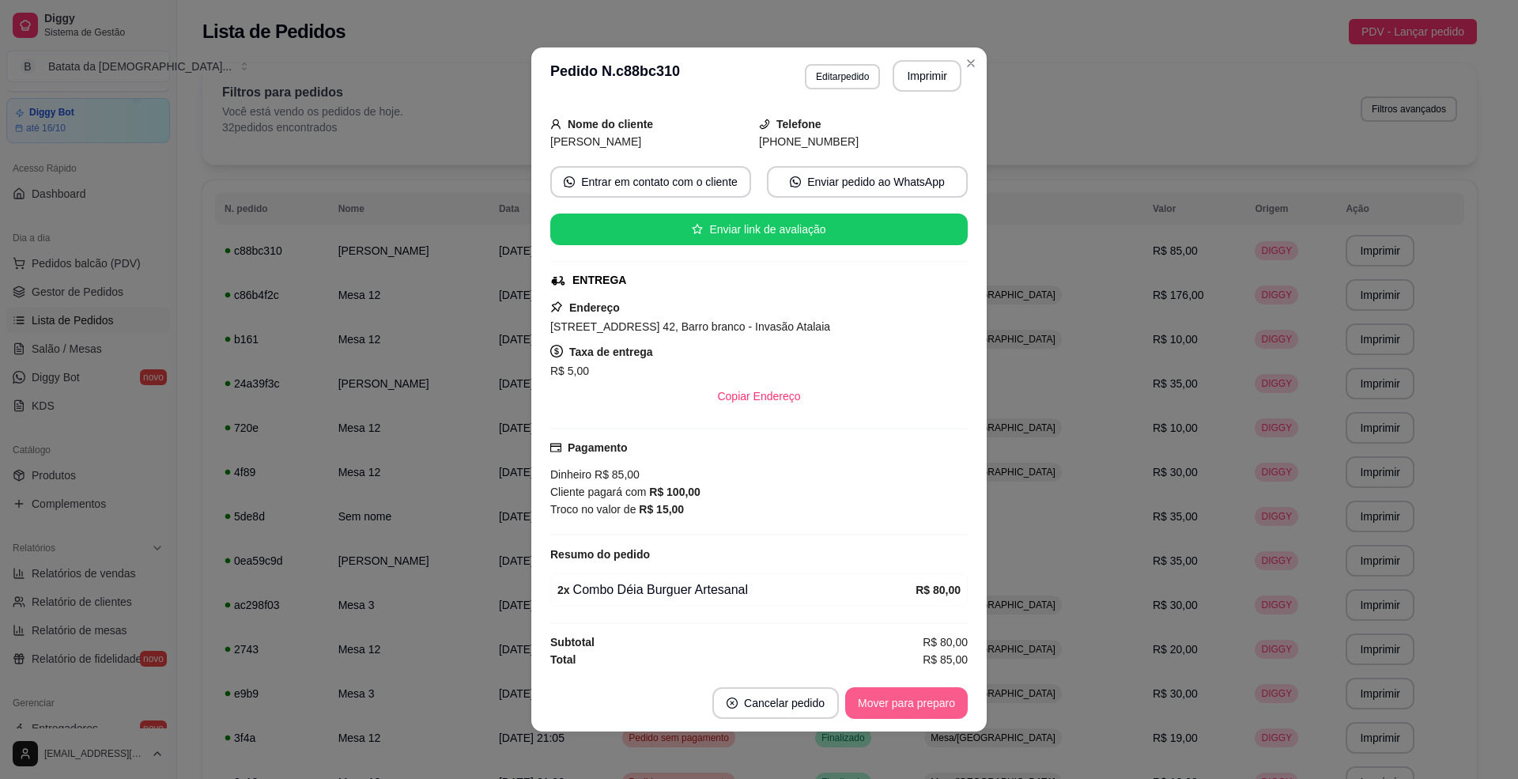
click at [924, 708] on button "Mover para preparo" at bounding box center [906, 703] width 123 height 32
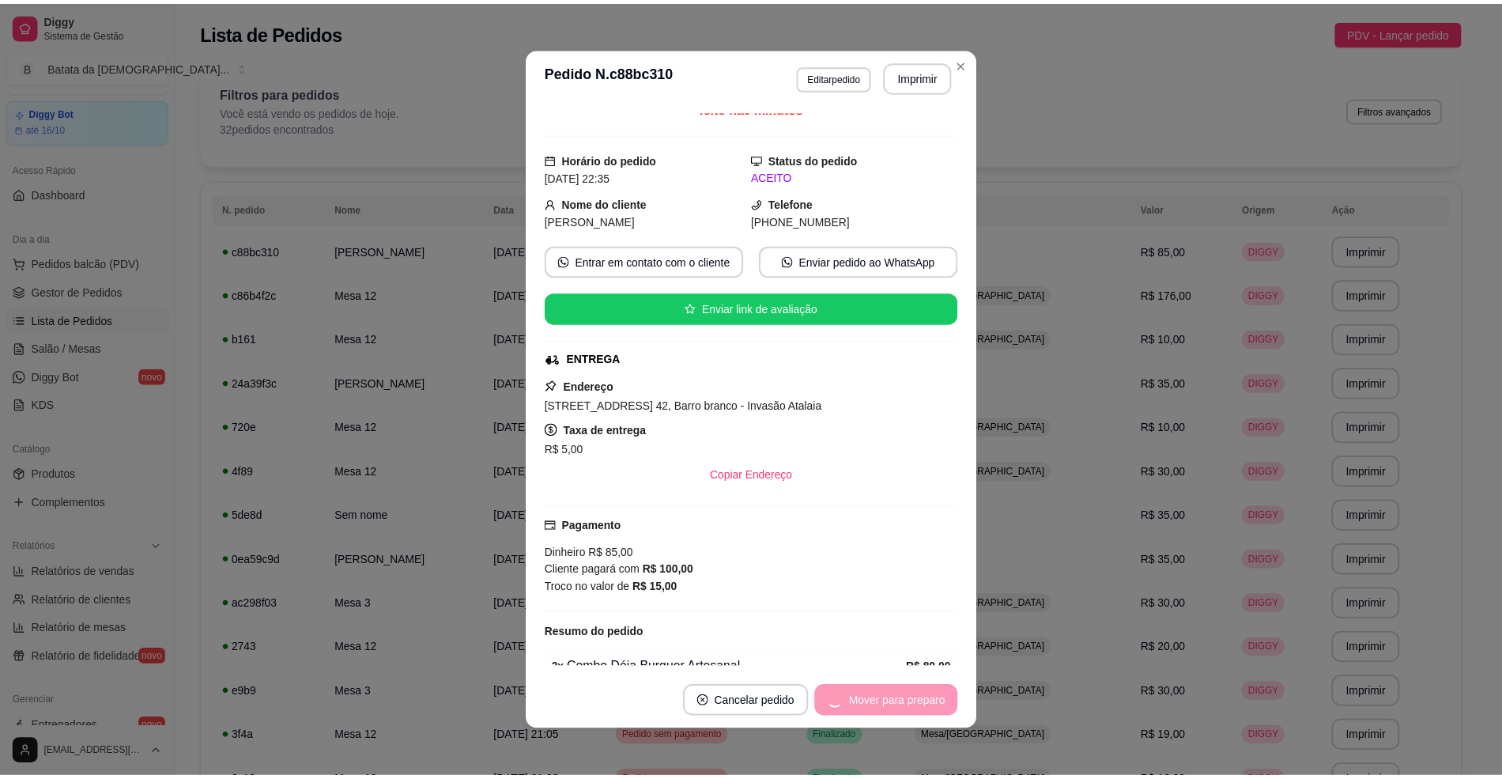
scroll to position [0, 0]
